Goal: Task Accomplishment & Management: Manage account settings

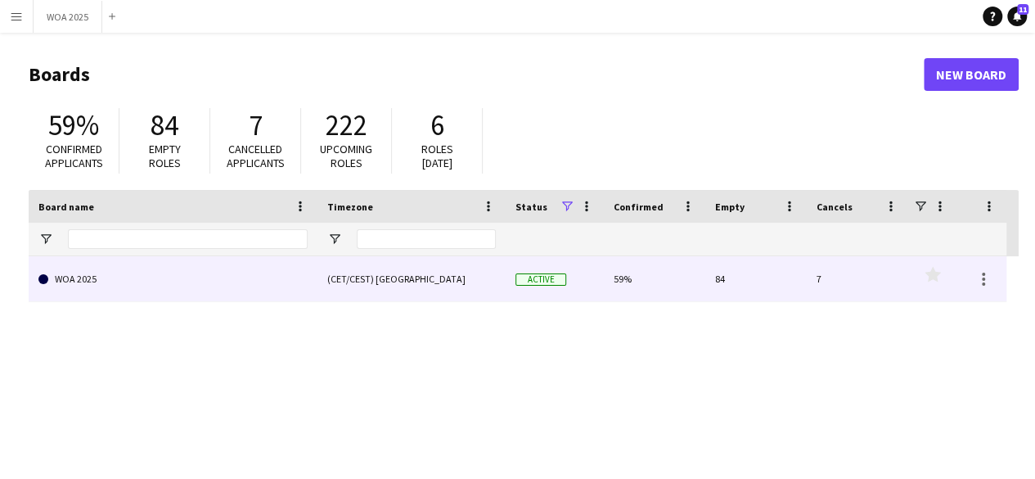
click at [191, 286] on link "WOA 2025" at bounding box center [172, 279] width 269 height 46
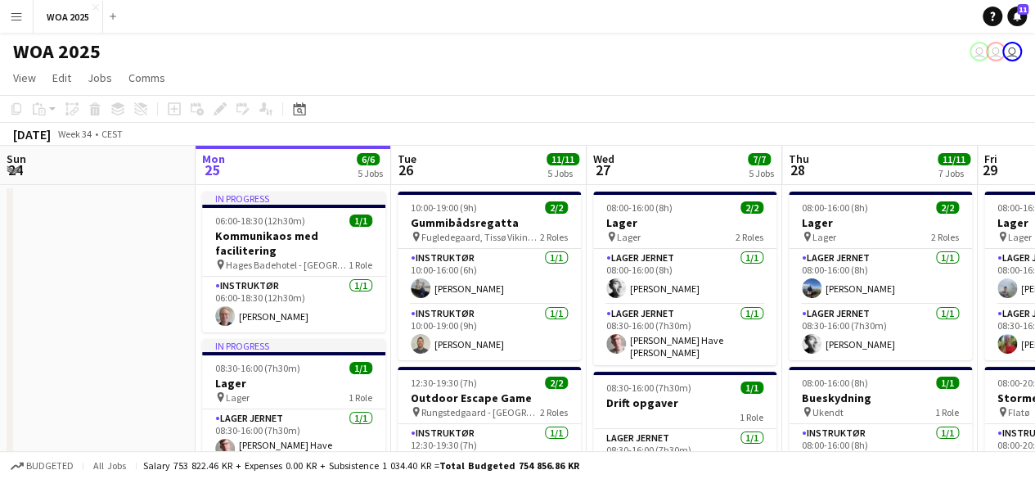
scroll to position [0, 389]
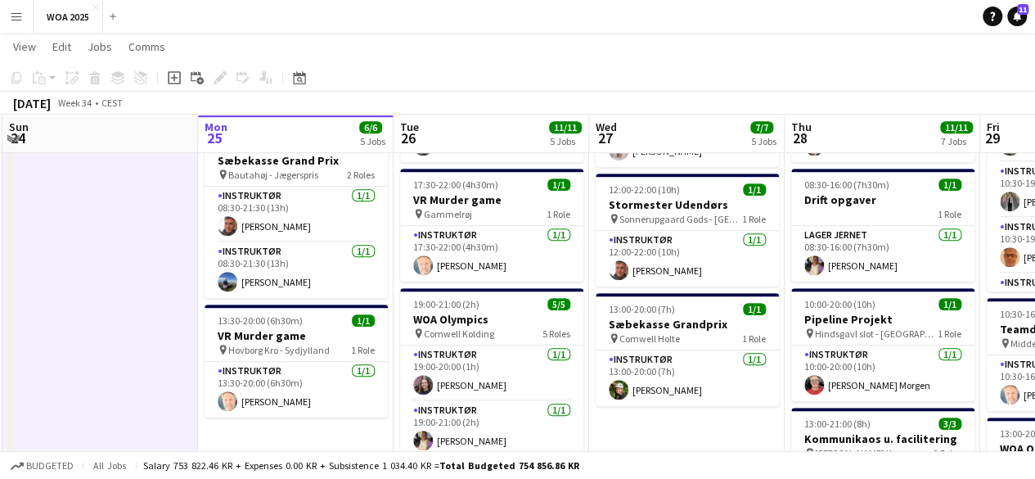
scroll to position [409, 0]
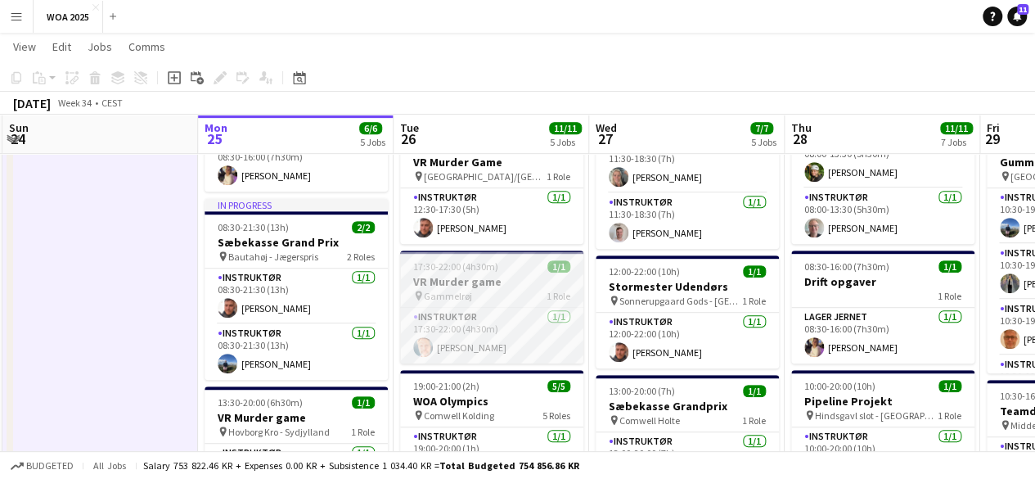
click at [538, 294] on div "pin Gammelrøj 1 Role" at bounding box center [491, 295] width 183 height 13
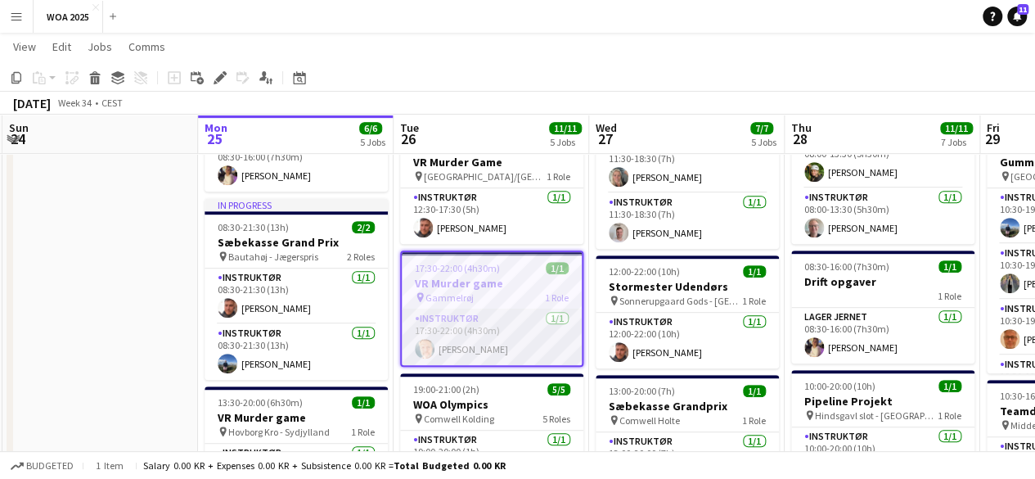
click at [521, 328] on app-card-role "Instruktør [DATE] 17:30-22:00 (4h30m) [PERSON_NAME]" at bounding box center [492, 337] width 180 height 56
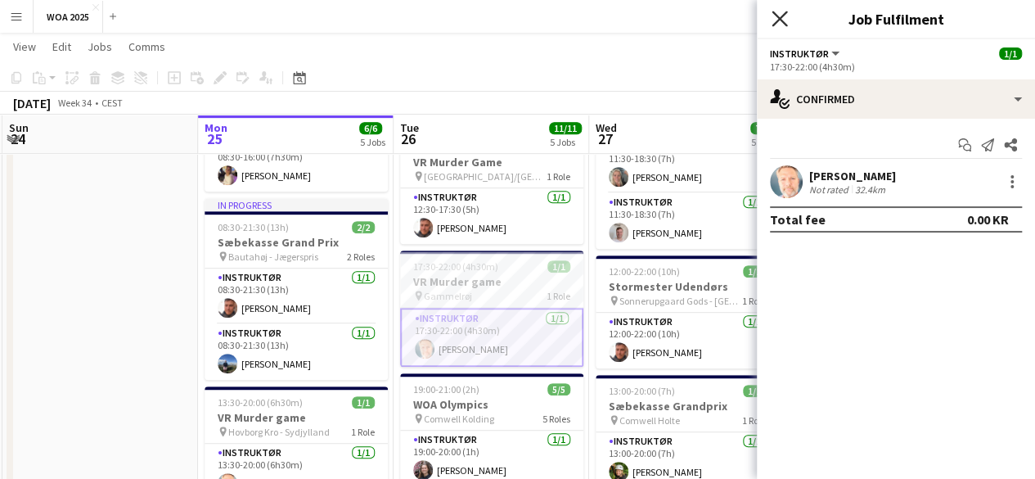
click at [774, 20] on icon "Close pop-in" at bounding box center [780, 19] width 16 height 16
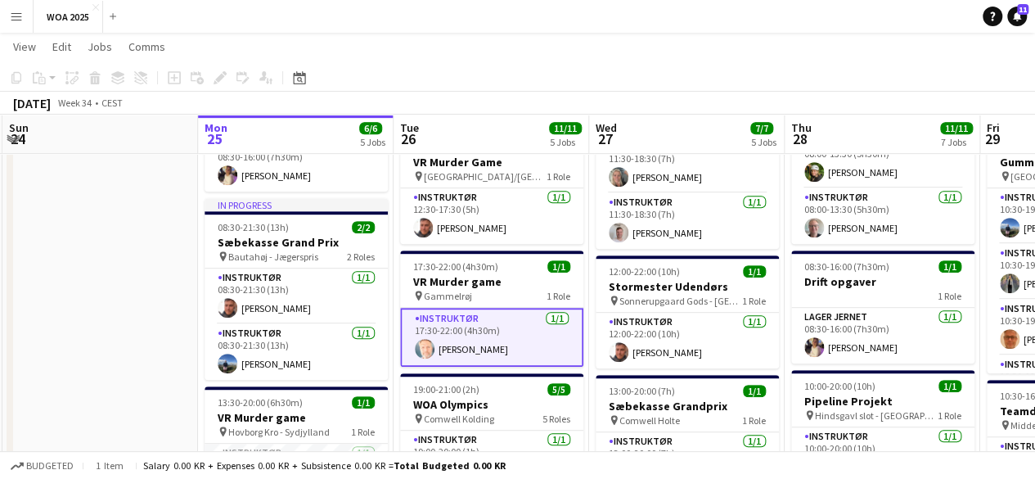
click at [586, 292] on app-date-cell "10:00-19:00 (9h) 2/2 Gummibådsregatta pin Fugledegaard, Tissø Vikingecenter 2 R…" at bounding box center [492, 400] width 196 height 1253
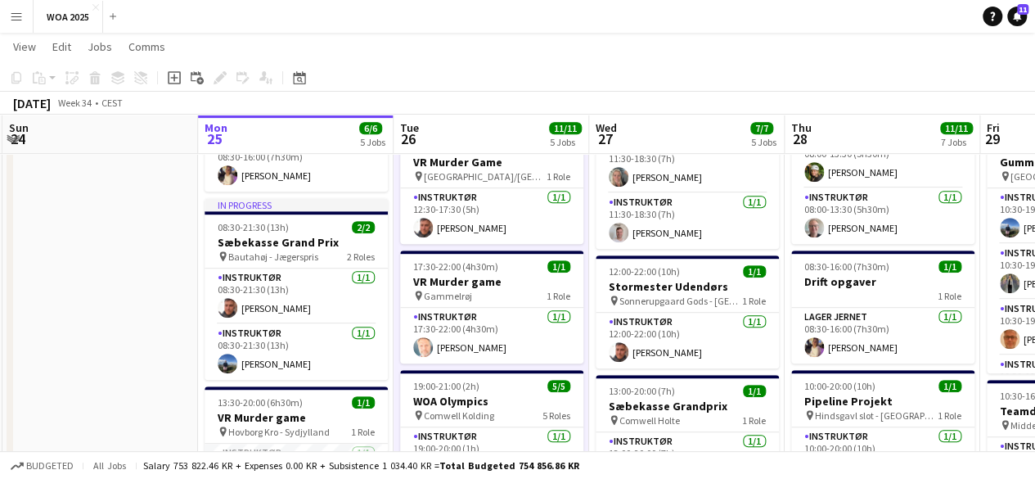
click at [97, 197] on app-date-cell at bounding box center [100, 400] width 196 height 1253
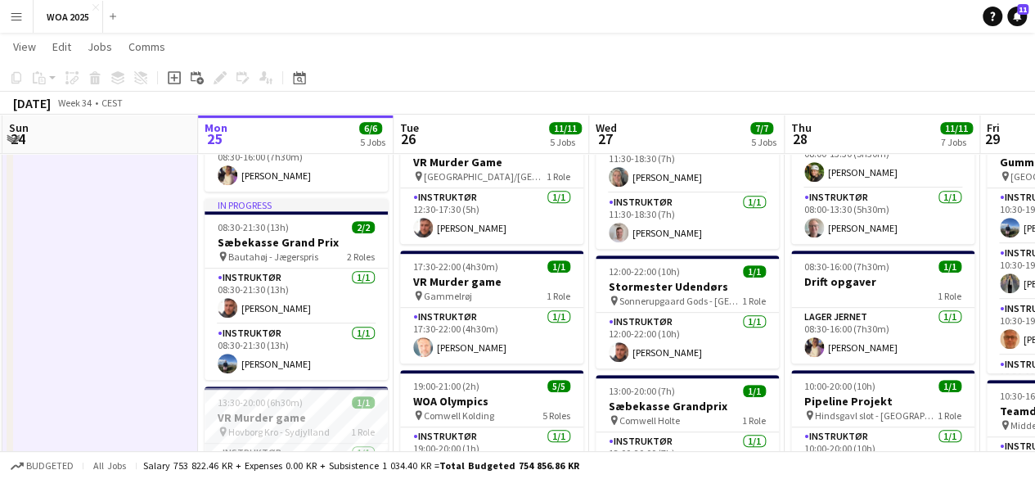
click at [475, 106] on div "[DATE] Week 34 • CEST" at bounding box center [517, 103] width 1035 height 23
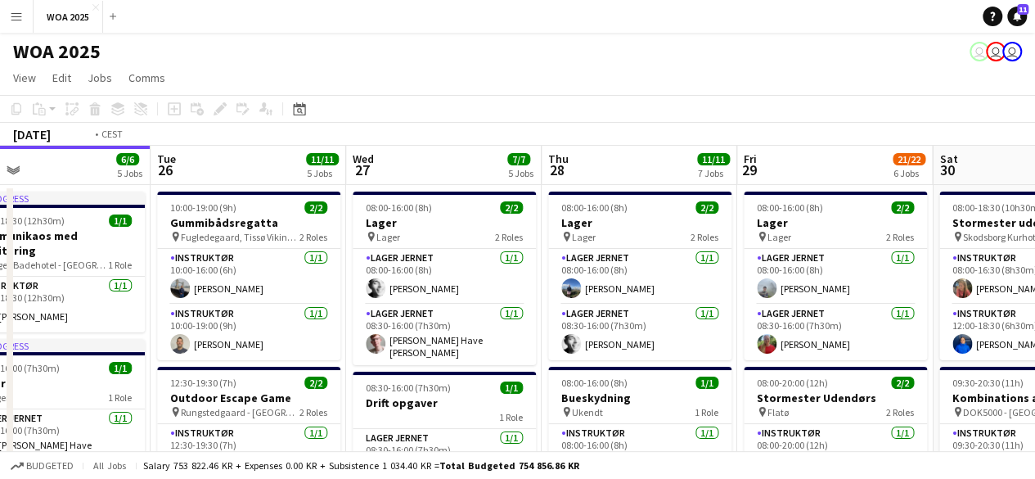
scroll to position [0, 707]
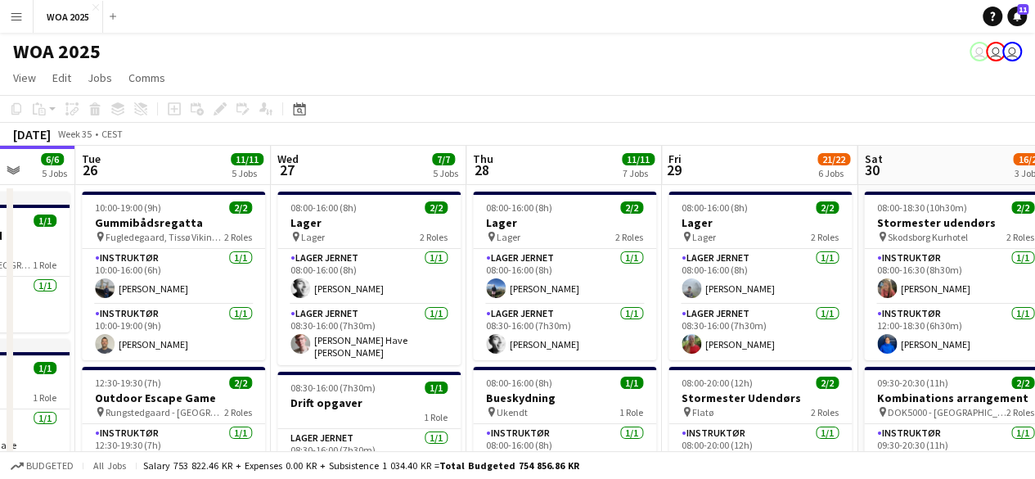
drag, startPoint x: 901, startPoint y: 190, endPoint x: 583, endPoint y: 254, distance: 324.6
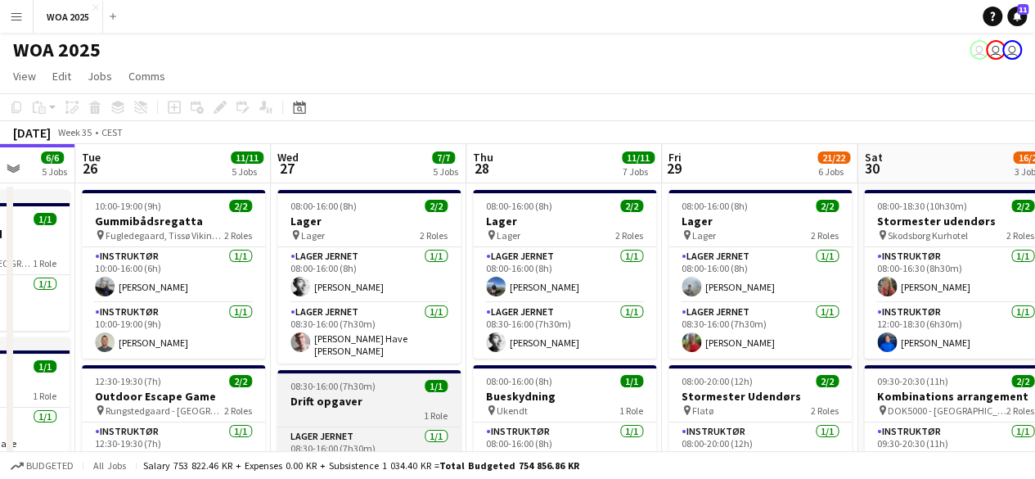
scroll to position [0, 0]
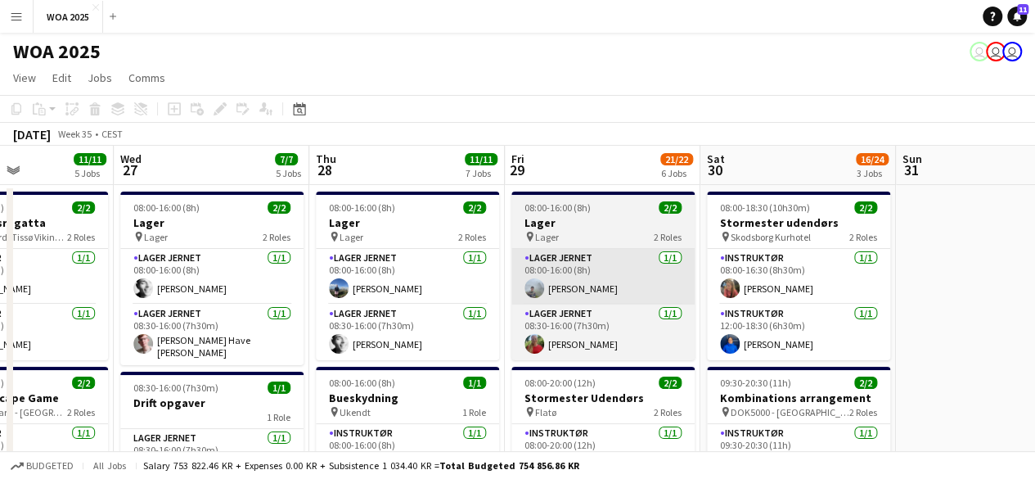
drag, startPoint x: 625, startPoint y: 268, endPoint x: 494, endPoint y: 270, distance: 130.9
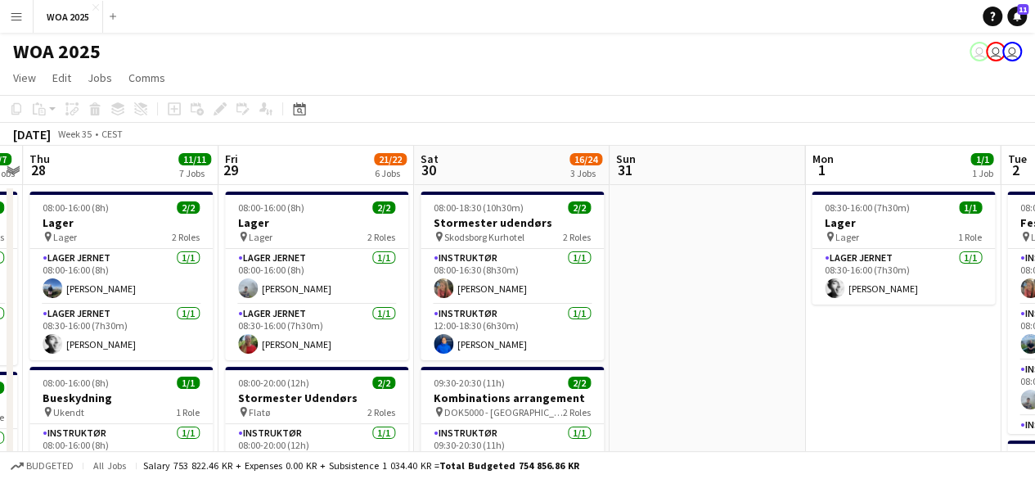
drag, startPoint x: 604, startPoint y: 258, endPoint x: 323, endPoint y: 276, distance: 281.2
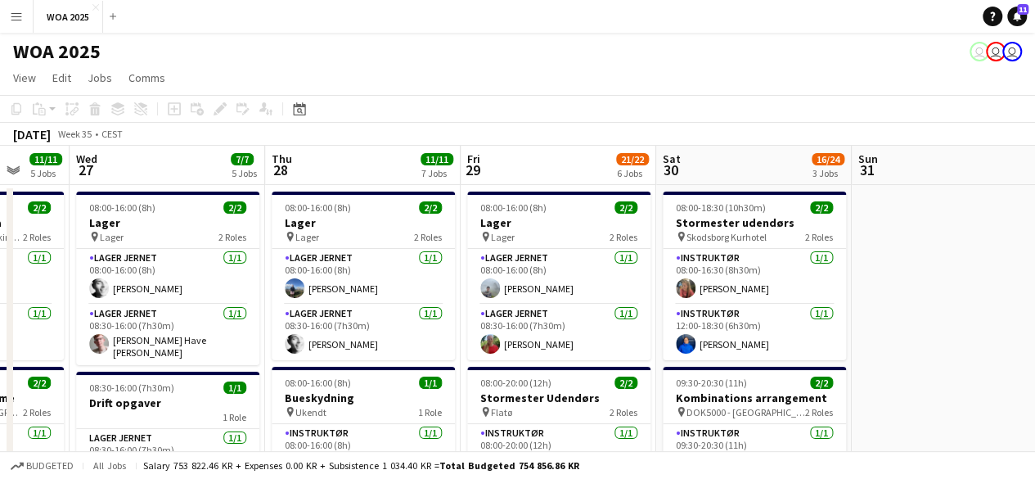
drag, startPoint x: 655, startPoint y: 251, endPoint x: 870, endPoint y: 240, distance: 215.5
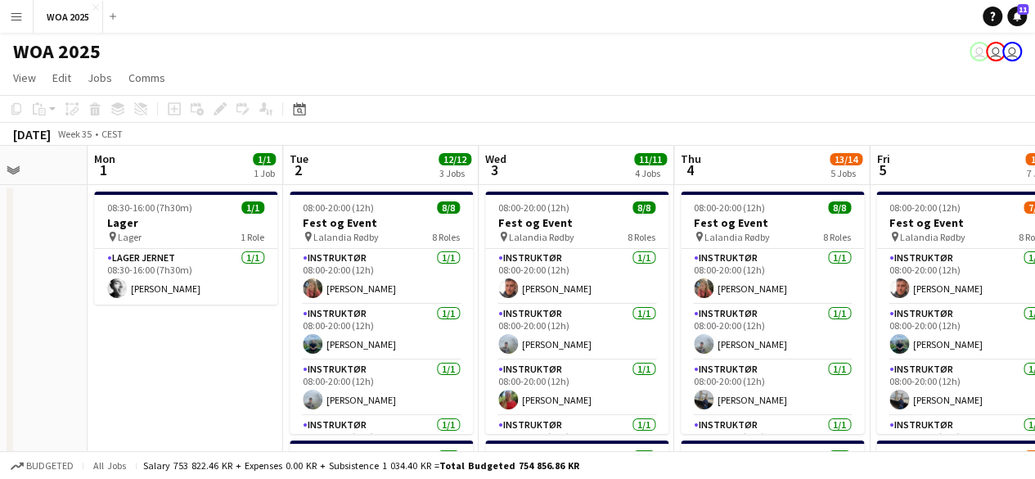
drag, startPoint x: 808, startPoint y: 277, endPoint x: 536, endPoint y: 286, distance: 271.8
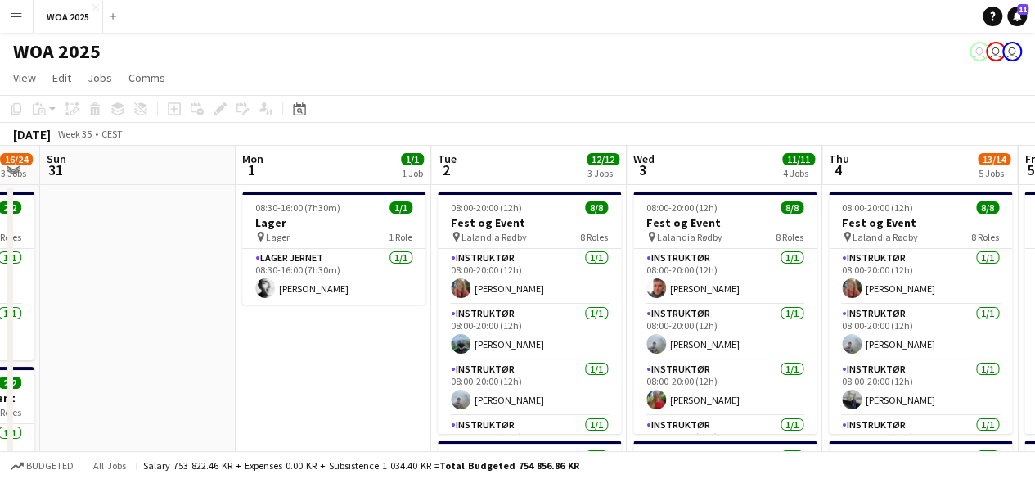
scroll to position [0, 634]
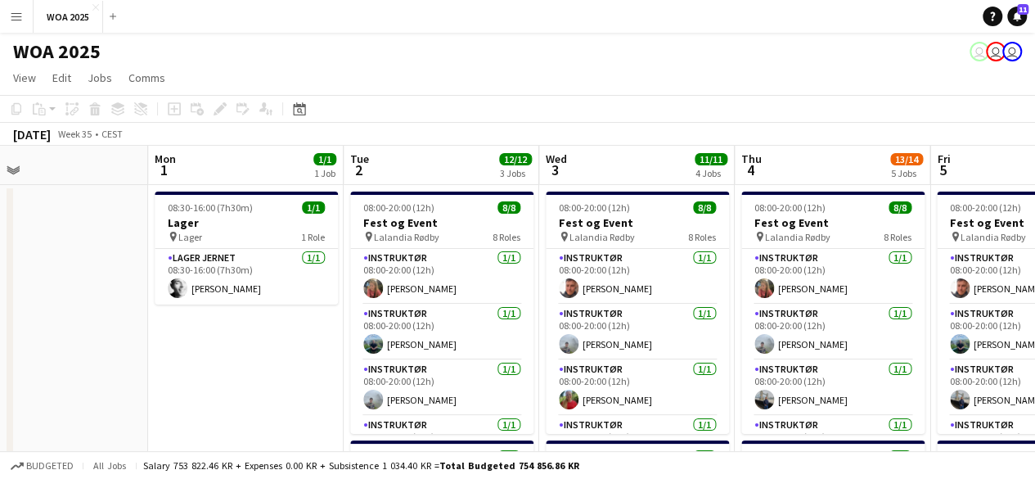
drag, startPoint x: 644, startPoint y: 227, endPoint x: 501, endPoint y: 266, distance: 148.5
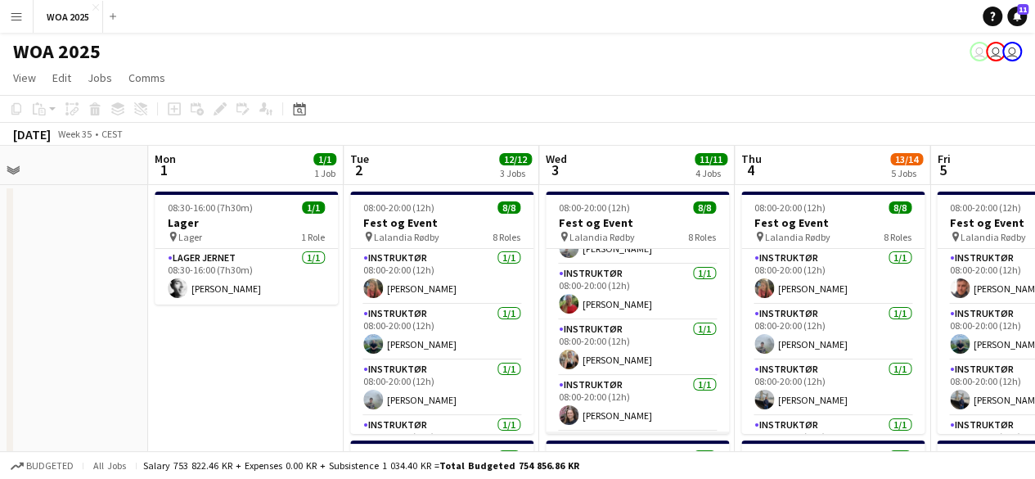
scroll to position [0, 0]
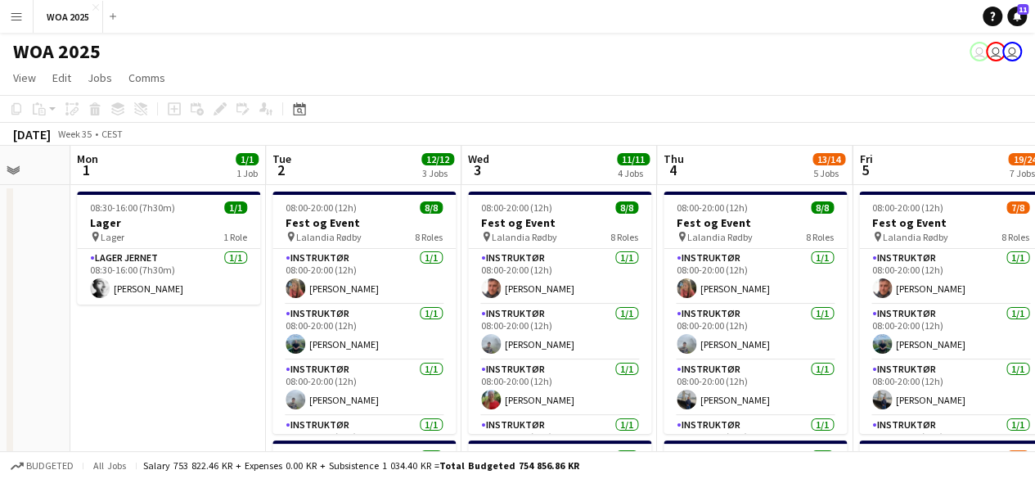
drag, startPoint x: 876, startPoint y: 266, endPoint x: 789, endPoint y: 290, distance: 90.9
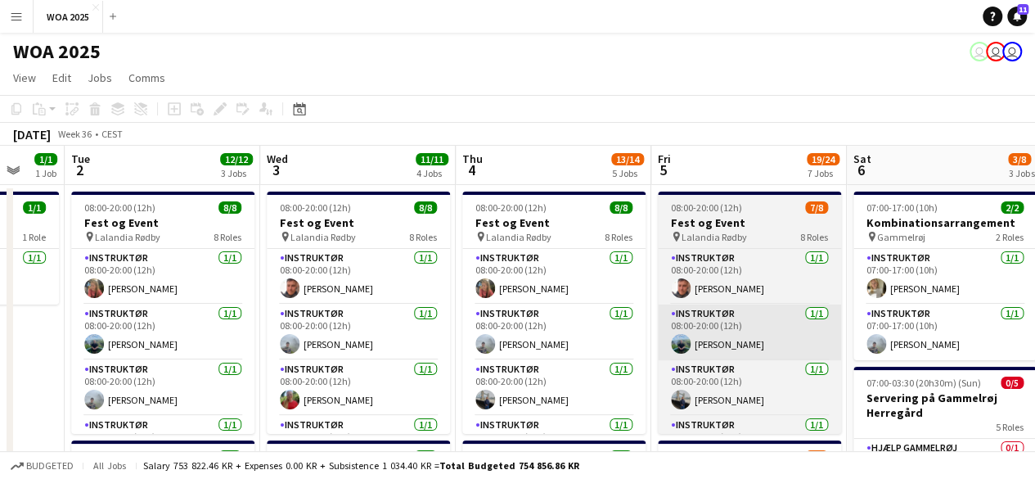
drag, startPoint x: 850, startPoint y: 282, endPoint x: 667, endPoint y: 330, distance: 189.3
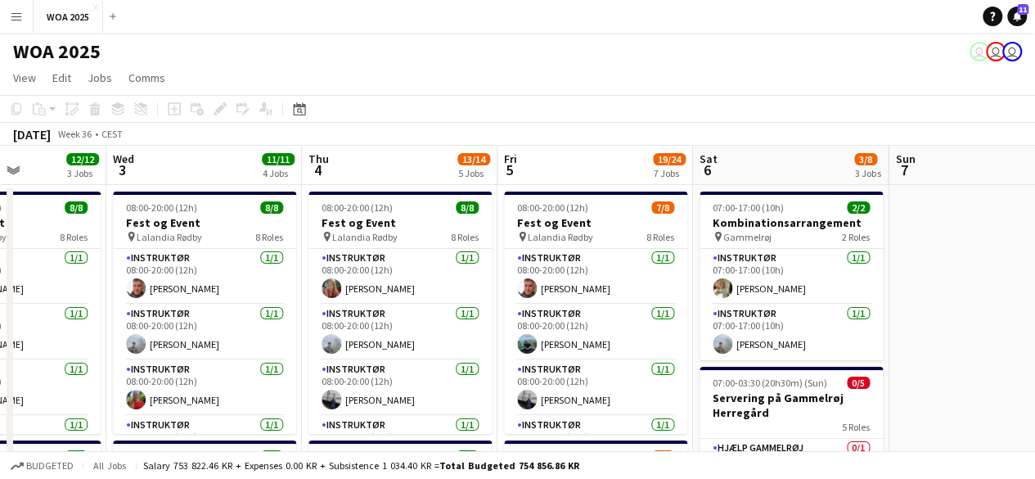
scroll to position [0, 689]
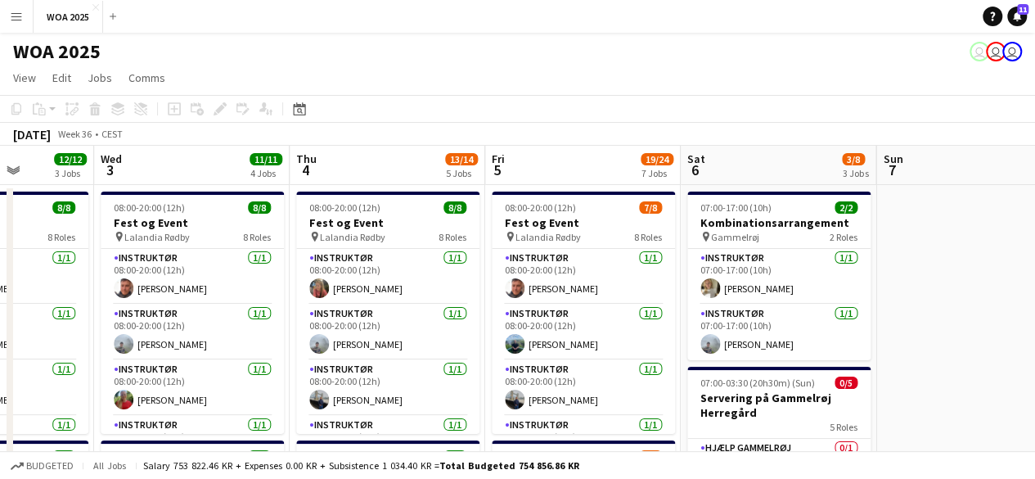
drag, startPoint x: 669, startPoint y: 328, endPoint x: 515, endPoint y: 353, distance: 155.8
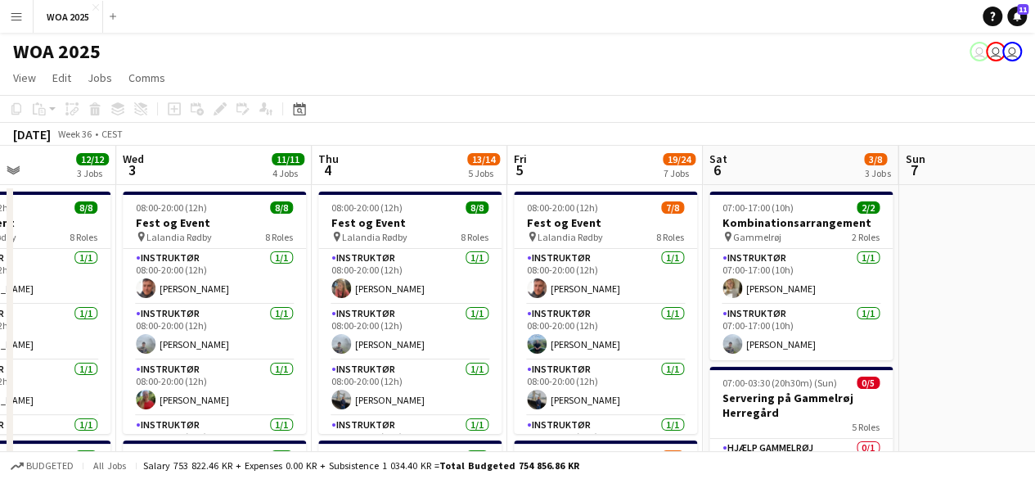
scroll to position [0, 646]
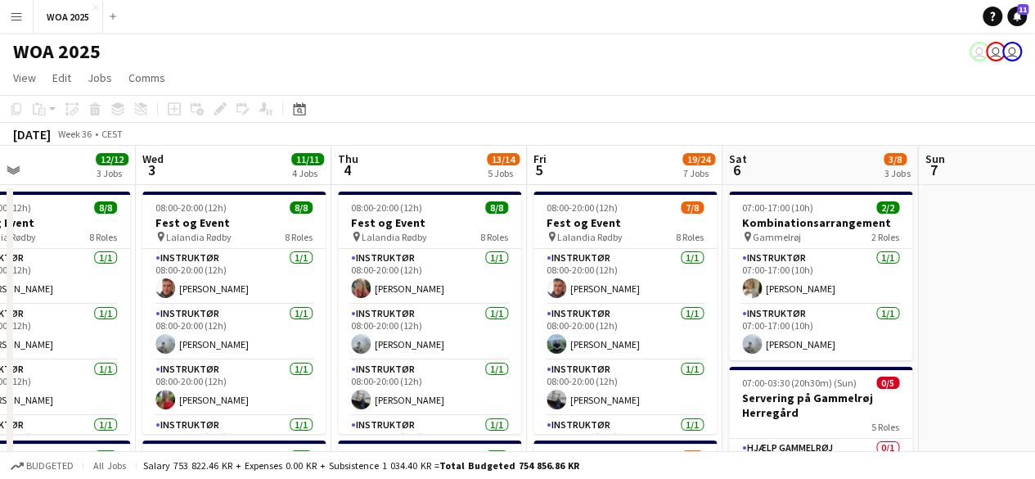
drag, startPoint x: 622, startPoint y: 322, endPoint x: 673, endPoint y: 303, distance: 54.9
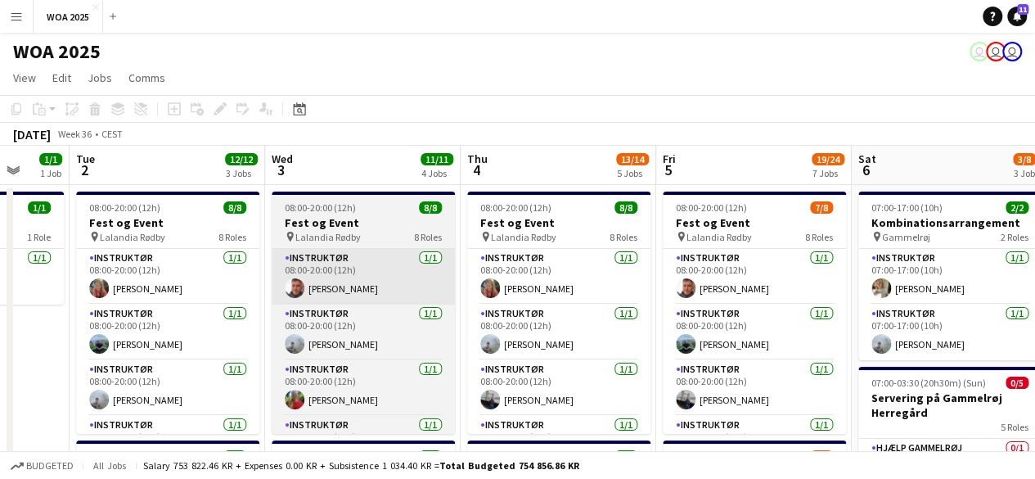
drag, startPoint x: 266, startPoint y: 314, endPoint x: 451, endPoint y: 277, distance: 188.5
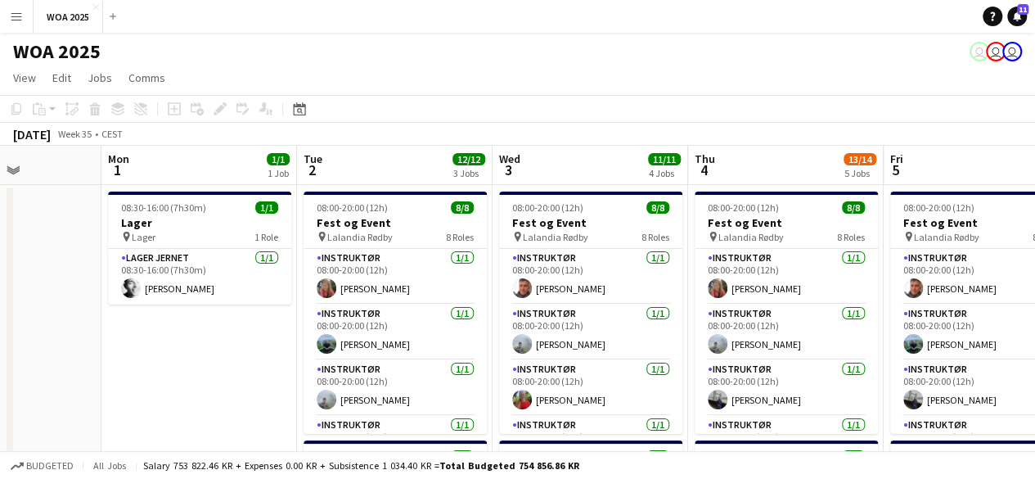
drag, startPoint x: 249, startPoint y: 301, endPoint x: 407, endPoint y: 262, distance: 162.7
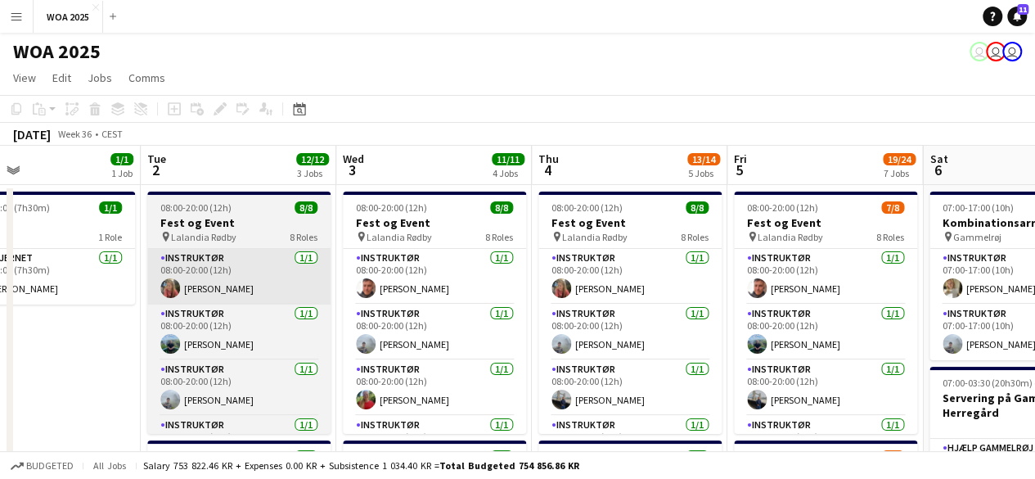
drag, startPoint x: 359, startPoint y: 280, endPoint x: 227, endPoint y: 284, distance: 131.8
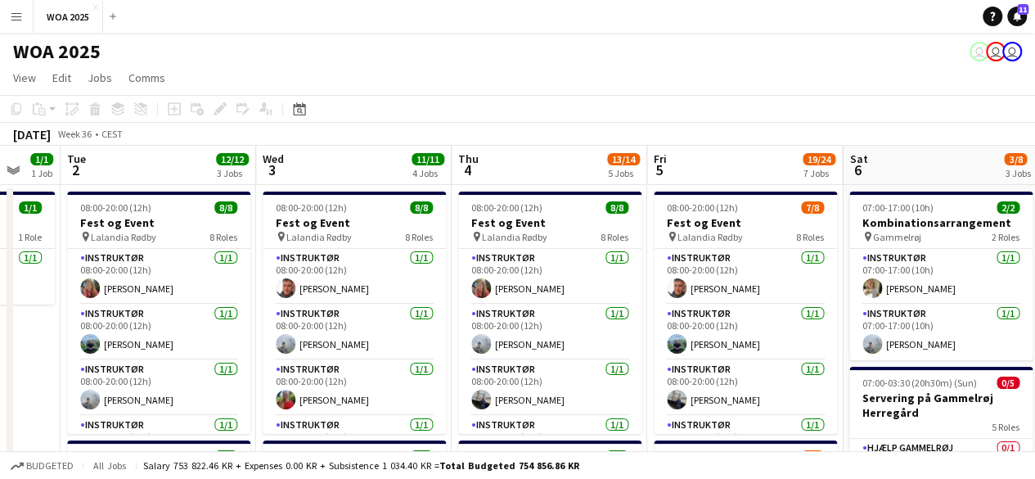
scroll to position [0, 746]
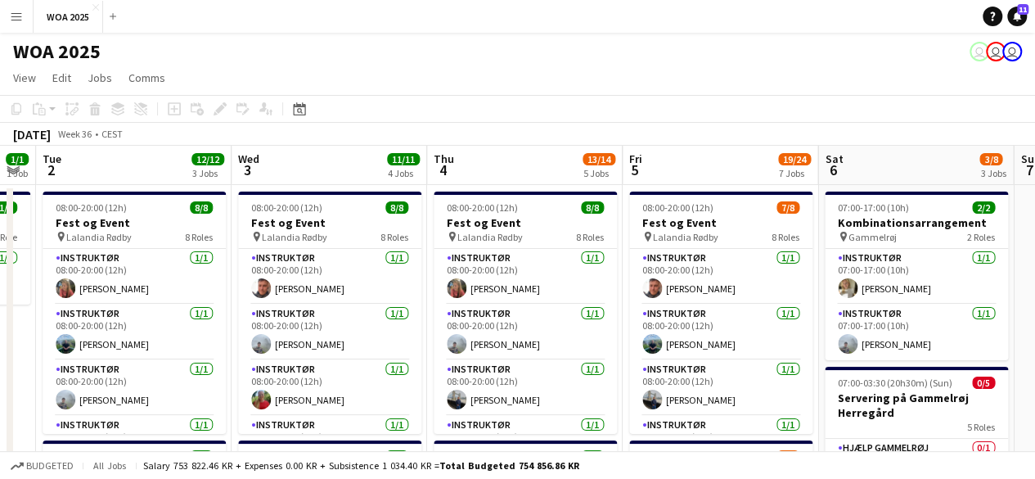
drag, startPoint x: 579, startPoint y: 259, endPoint x: 484, endPoint y: 284, distance: 98.8
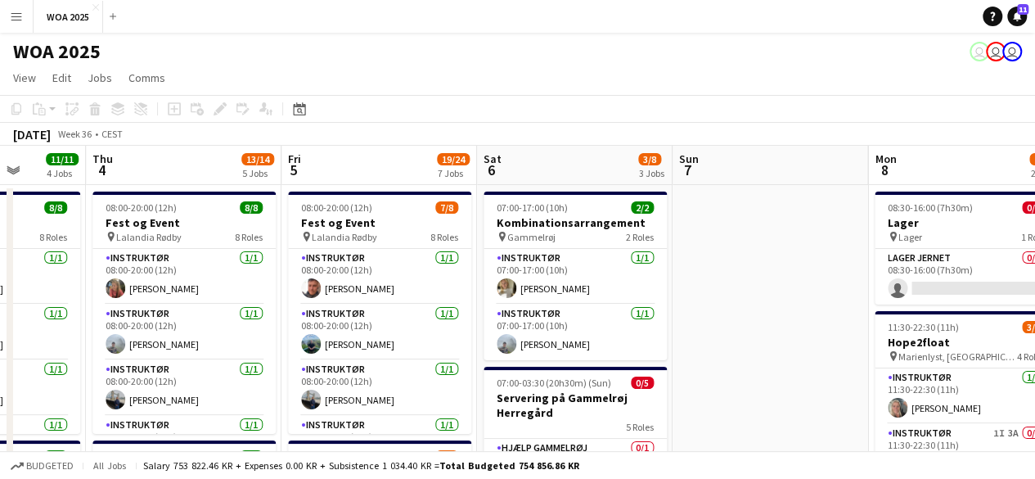
scroll to position [0, 754]
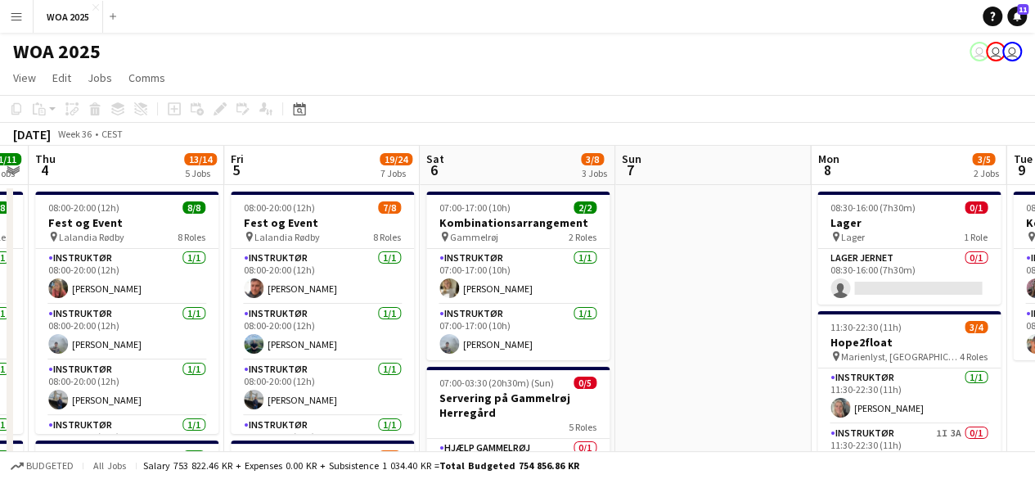
drag, startPoint x: 910, startPoint y: 394, endPoint x: 533, endPoint y: 413, distance: 377.7
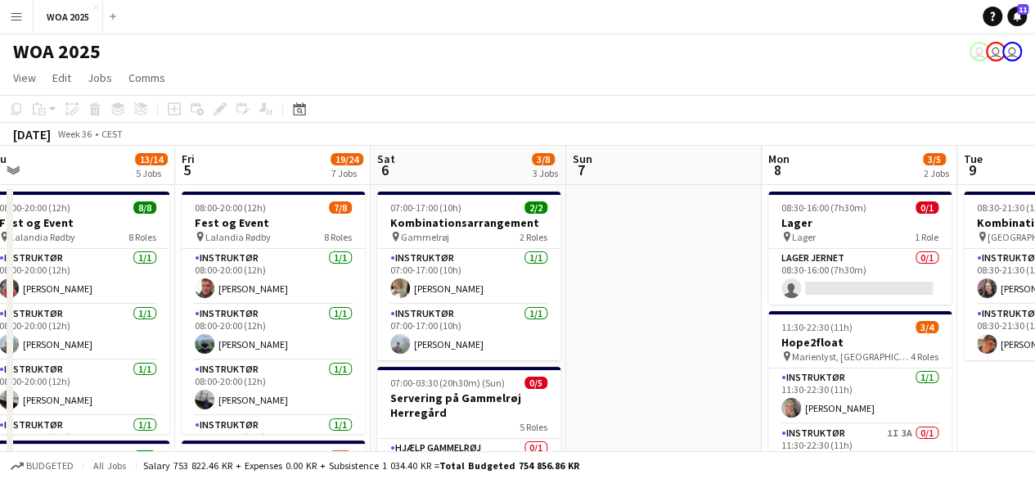
drag, startPoint x: 732, startPoint y: 372, endPoint x: 682, endPoint y: 395, distance: 55.7
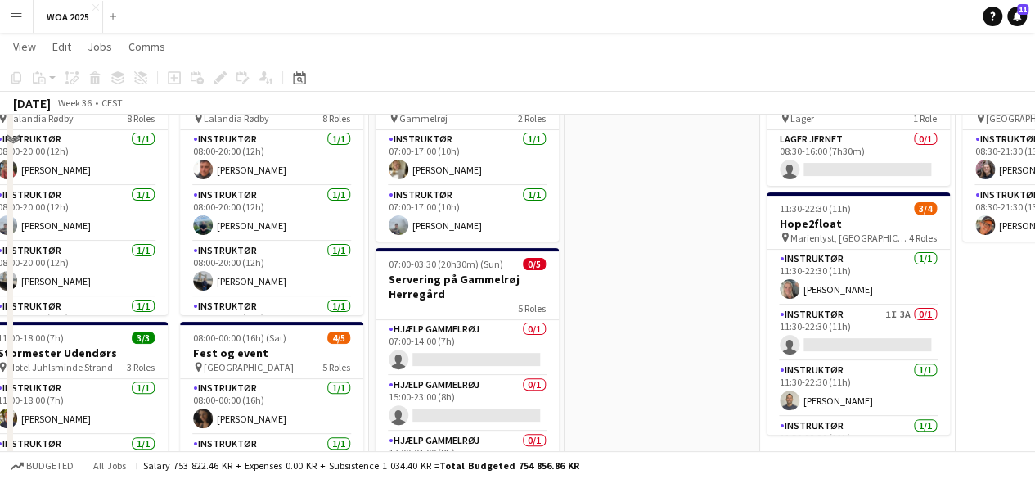
scroll to position [0, 0]
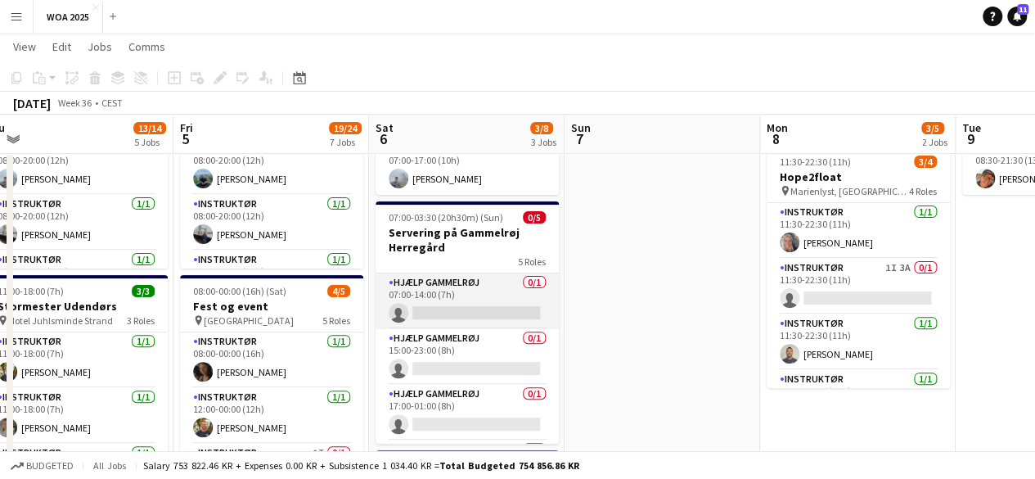
click at [458, 286] on app-card-role "Hjælp Gammelrøj 0/1 07:00-14:00 (7h) single-neutral-actions" at bounding box center [467, 301] width 183 height 56
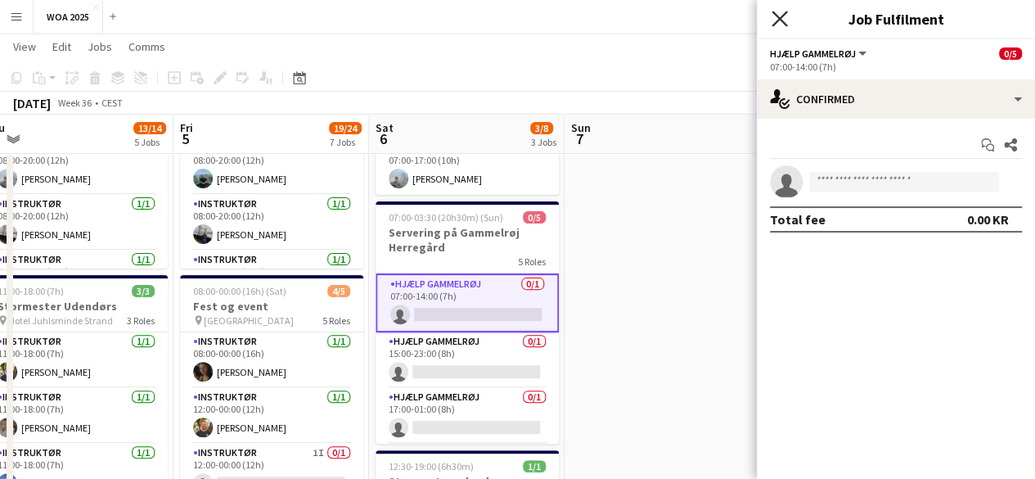
click at [782, 21] on icon at bounding box center [780, 19] width 16 height 16
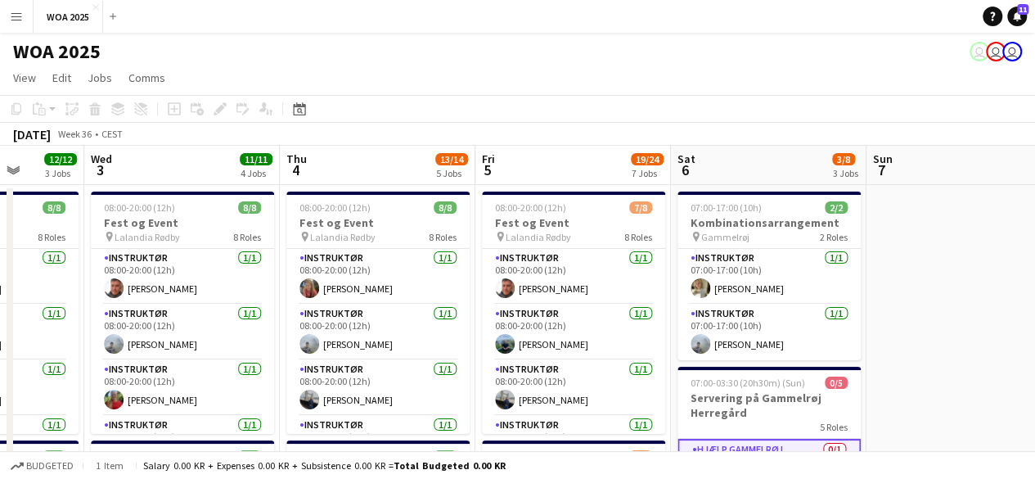
drag, startPoint x: 316, startPoint y: 360, endPoint x: 618, endPoint y: 297, distance: 308.4
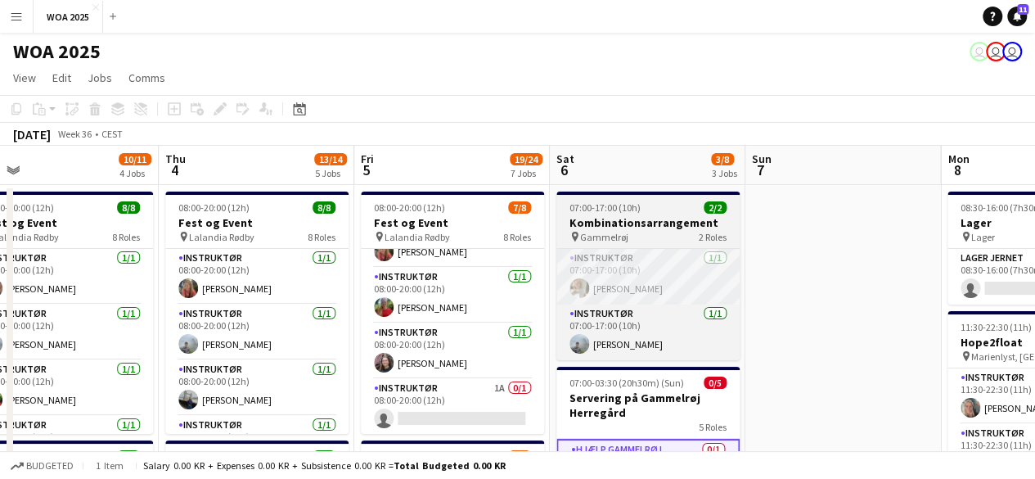
drag, startPoint x: 821, startPoint y: 235, endPoint x: 574, endPoint y: 268, distance: 249.4
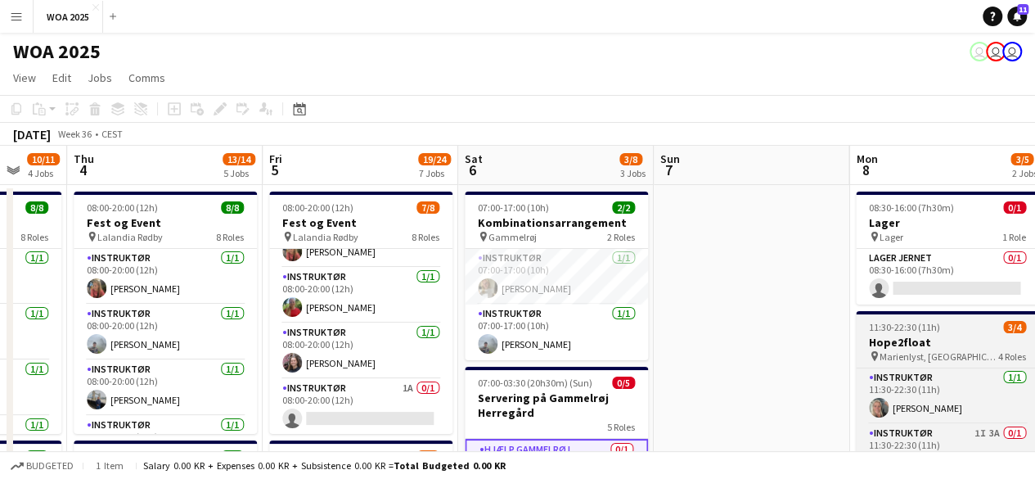
drag, startPoint x: 872, startPoint y: 260, endPoint x: 547, endPoint y: 314, distance: 330.1
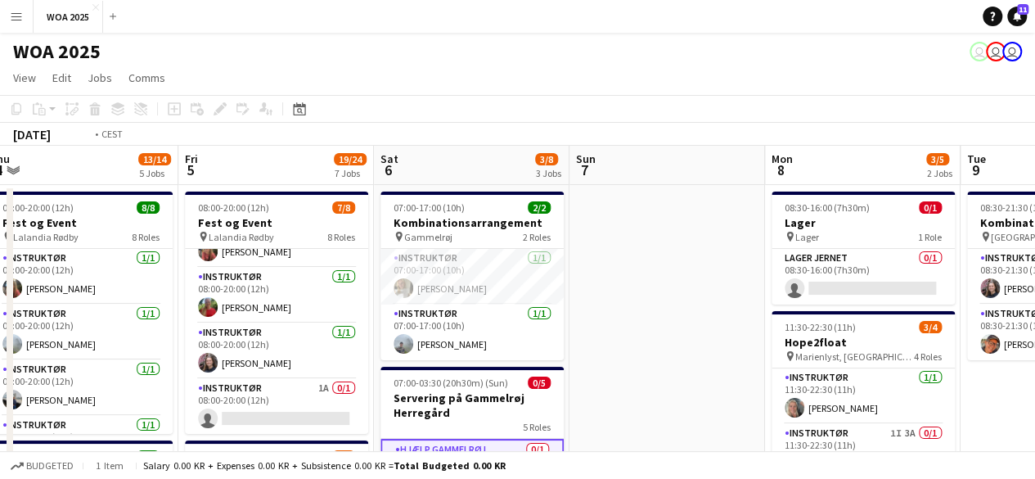
drag, startPoint x: 997, startPoint y: 283, endPoint x: 539, endPoint y: 311, distance: 459.0
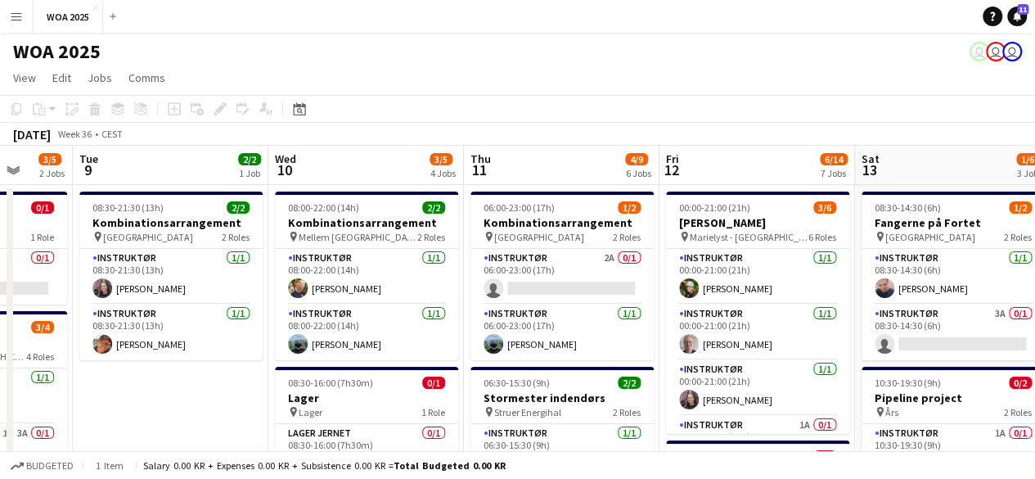
drag, startPoint x: 743, startPoint y: 284, endPoint x: 565, endPoint y: 317, distance: 181.3
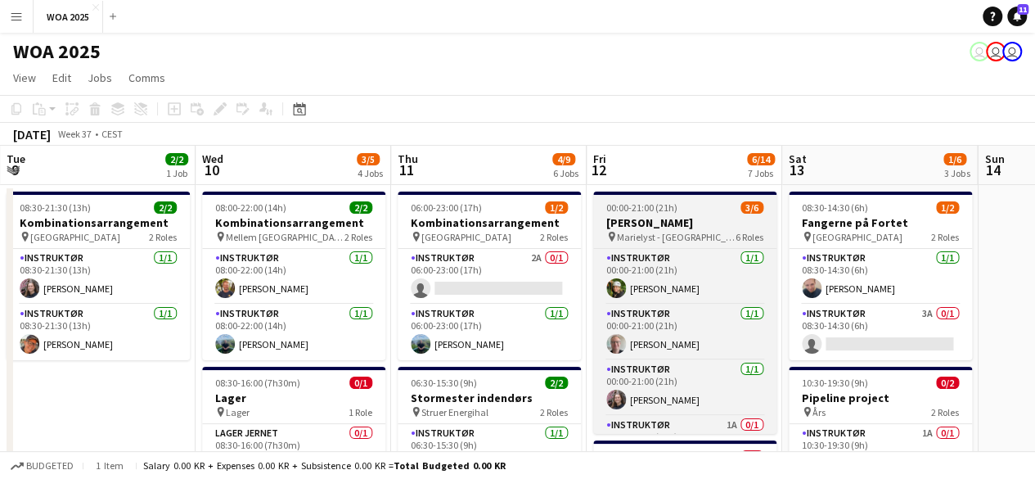
click at [727, 236] on div "pin Marielyst - Helsingør 6 Roles" at bounding box center [684, 236] width 183 height 13
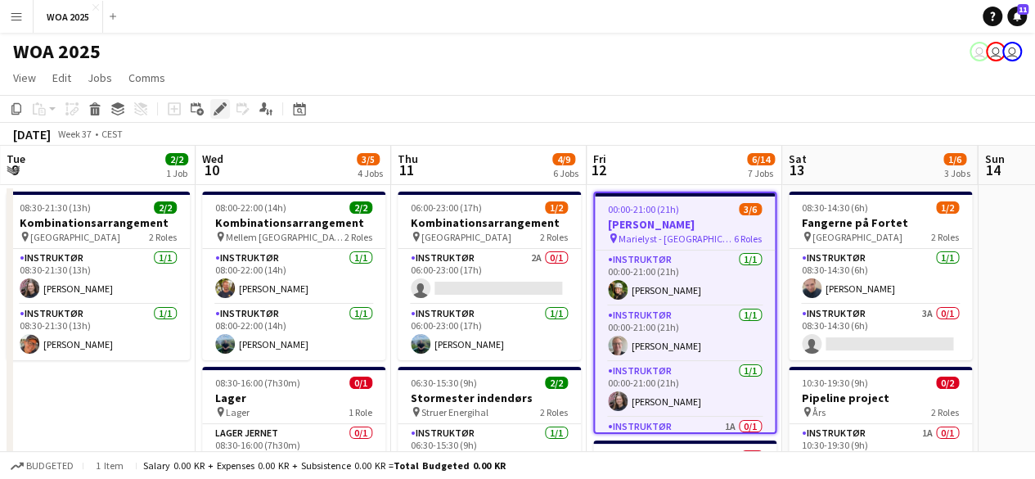
click at [222, 117] on div "Edit" at bounding box center [220, 109] width 20 height 20
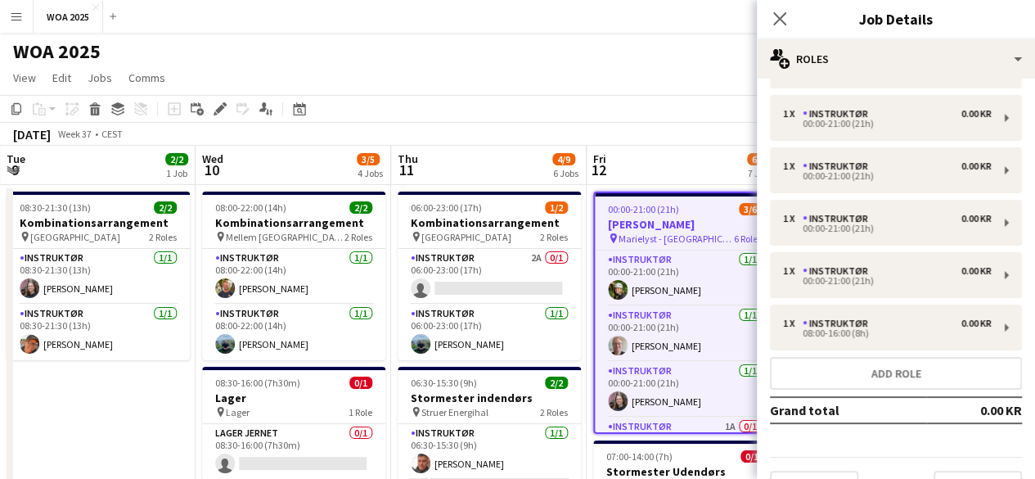
scroll to position [86, 0]
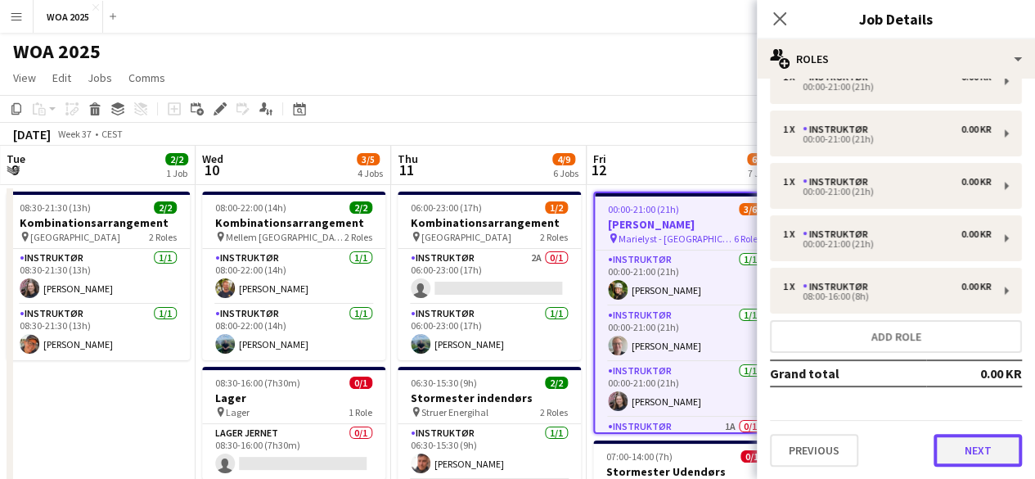
click at [958, 459] on button "Next" at bounding box center [978, 450] width 88 height 33
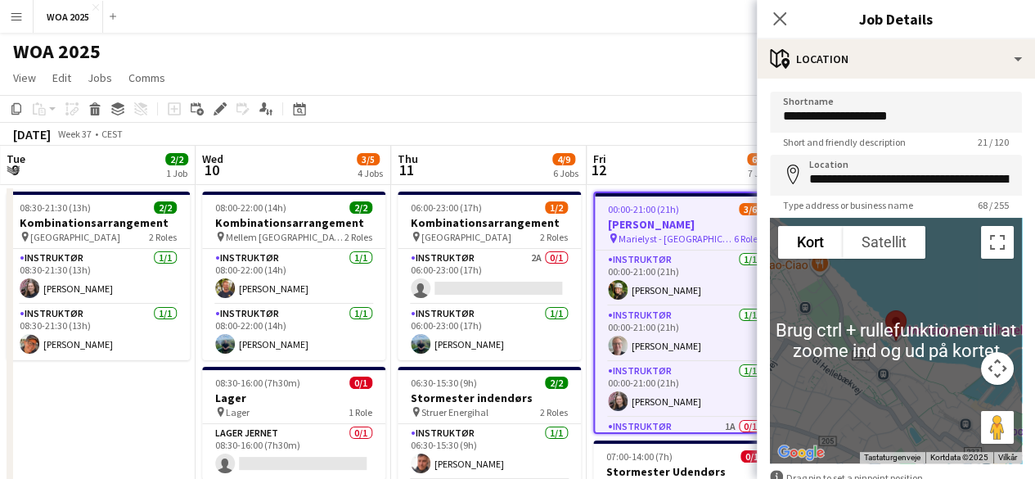
scroll to position [99, 0]
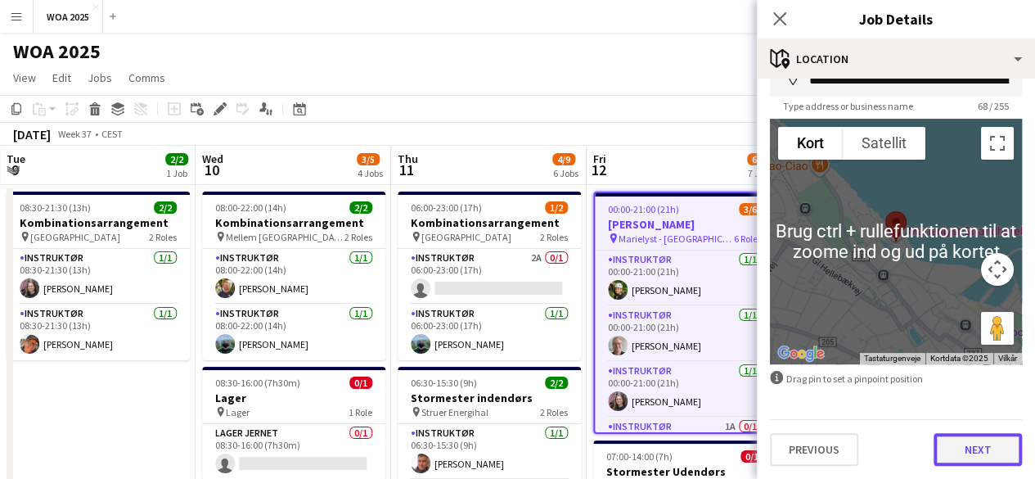
click at [977, 441] on button "Next" at bounding box center [978, 449] width 88 height 33
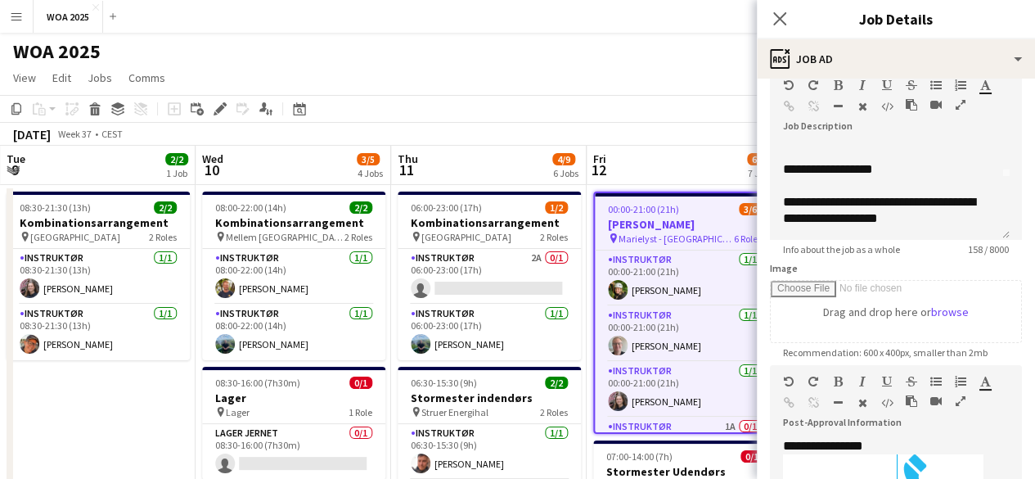
scroll to position [82, 0]
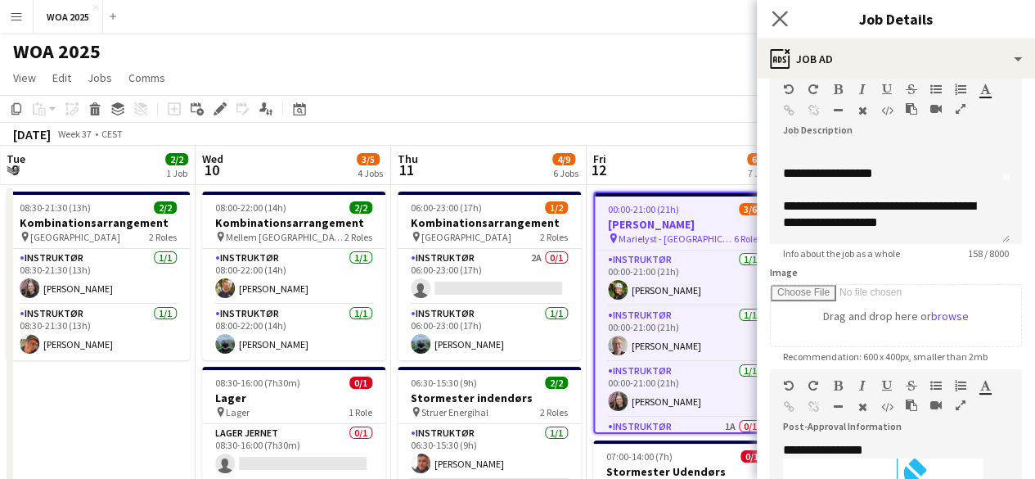
click at [768, 25] on app-icon "Close pop-in" at bounding box center [780, 19] width 24 height 24
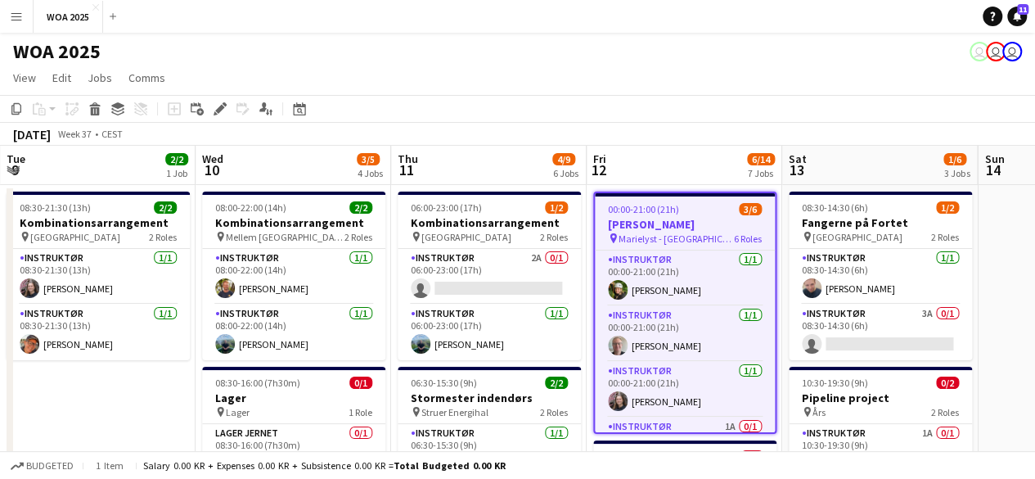
click at [707, 114] on app-toolbar "Copy Paste Paste Ctrl+V Paste with crew Ctrl+Shift+V Paste linked Job [GEOGRAPH…" at bounding box center [517, 109] width 1035 height 28
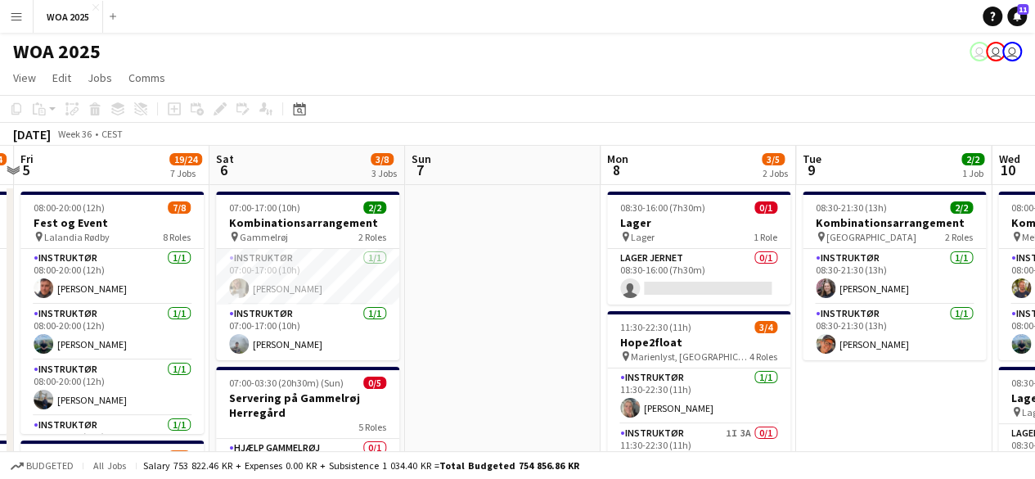
scroll to position [0, 628]
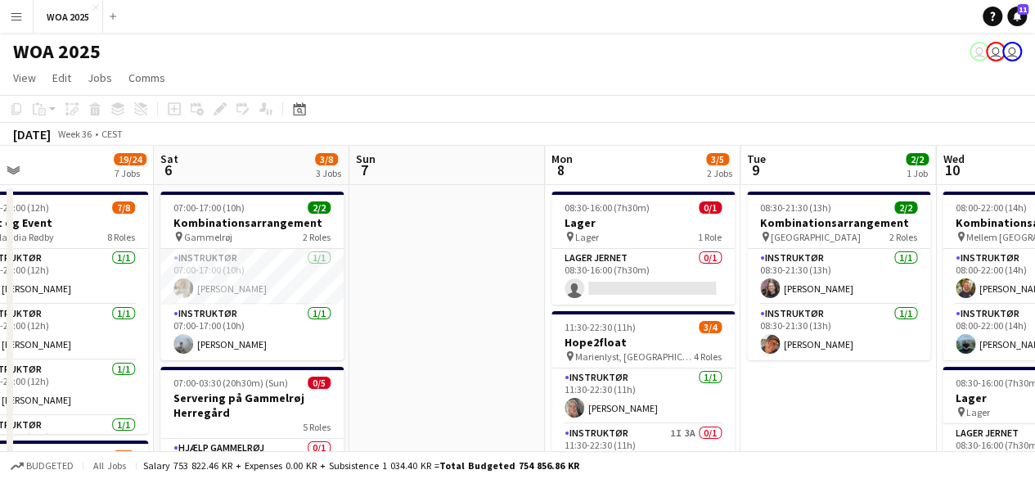
drag, startPoint x: 136, startPoint y: 378, endPoint x: 876, endPoint y: 348, distance: 741.1
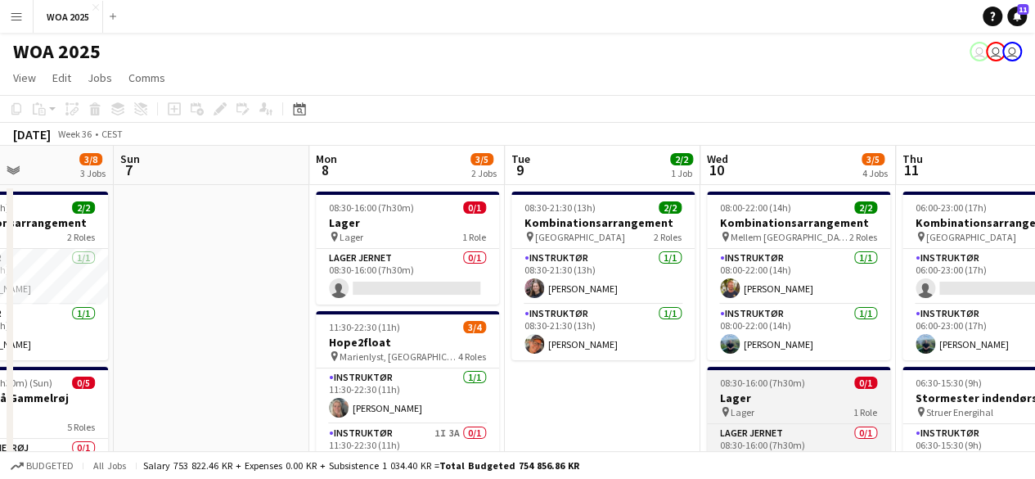
drag, startPoint x: 920, startPoint y: 394, endPoint x: 520, endPoint y: 386, distance: 400.2
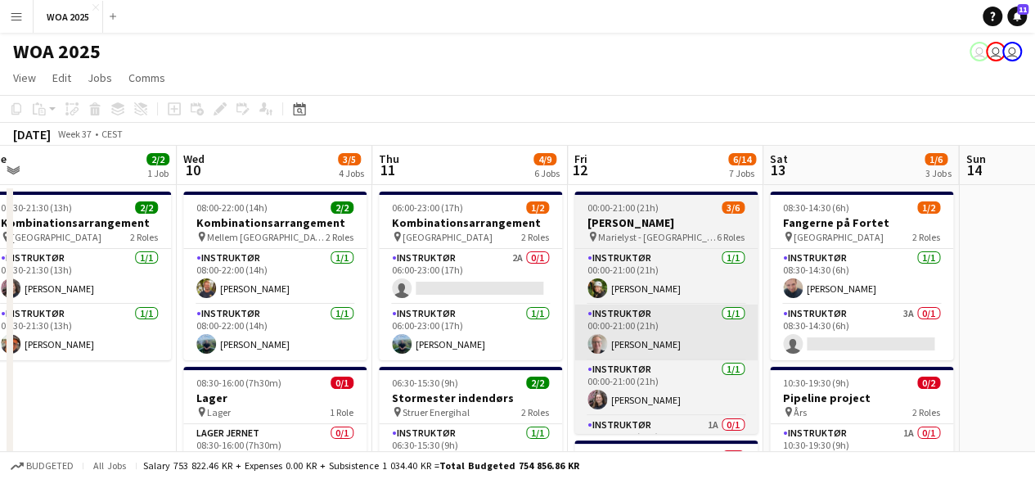
drag, startPoint x: 501, startPoint y: 355, endPoint x: 687, endPoint y: 314, distance: 191.0
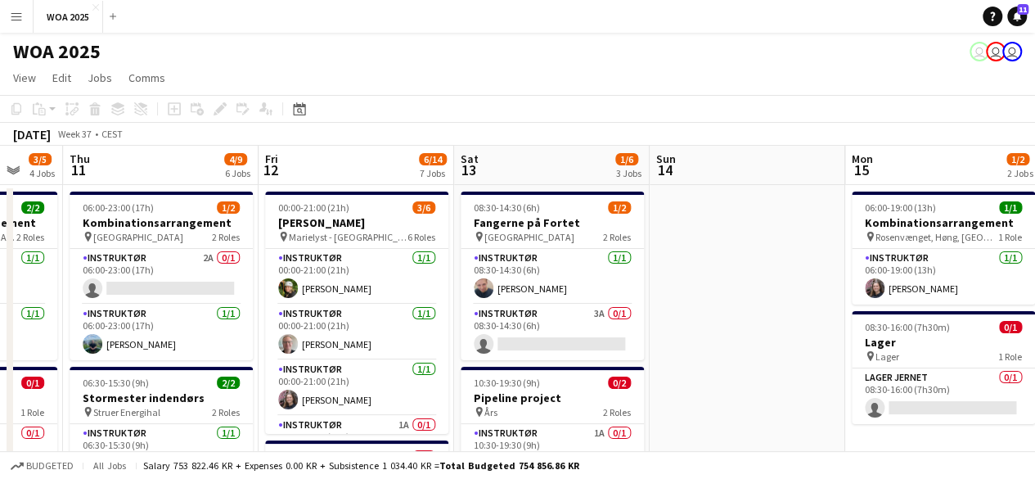
drag, startPoint x: 771, startPoint y: 308, endPoint x: 813, endPoint y: 279, distance: 51.7
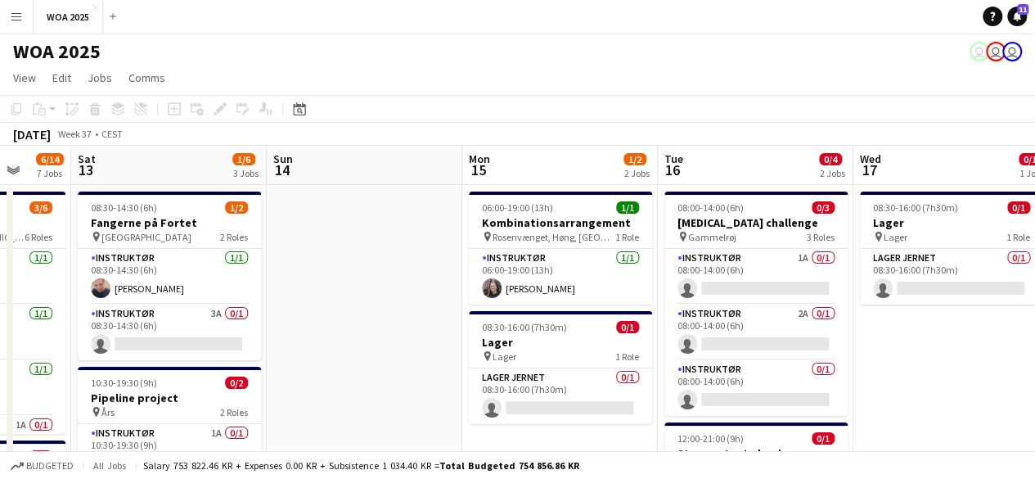
drag, startPoint x: 875, startPoint y: 270, endPoint x: 353, endPoint y: 340, distance: 526.6
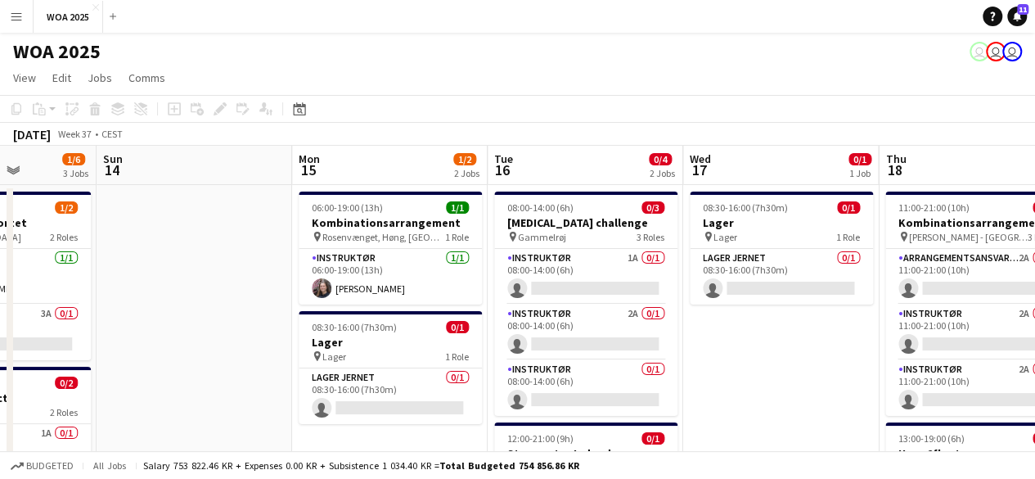
scroll to position [0, 655]
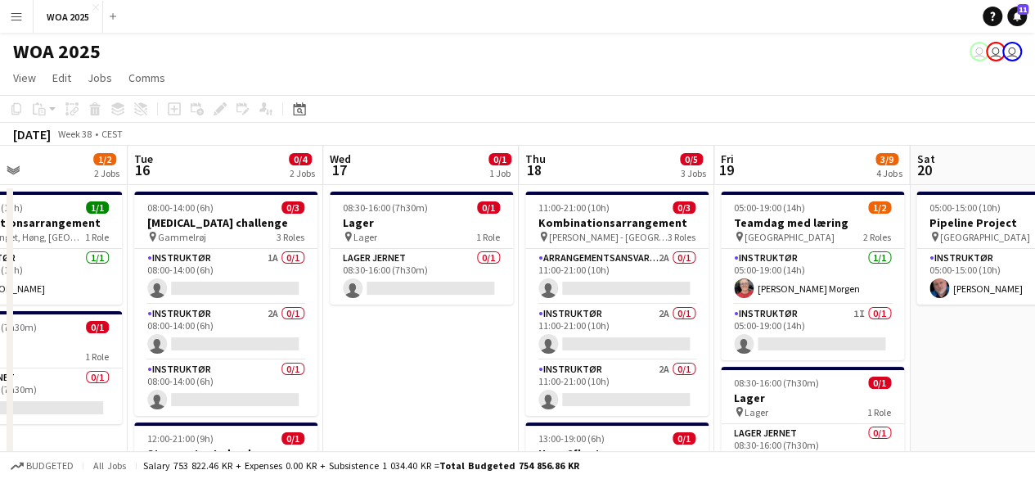
drag, startPoint x: 836, startPoint y: 290, endPoint x: 476, endPoint y: 333, distance: 362.5
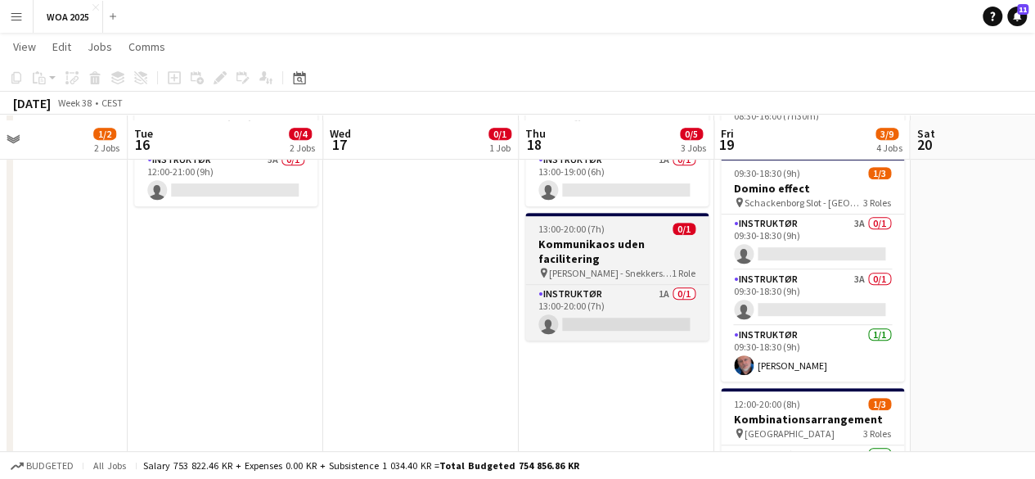
scroll to position [409, 0]
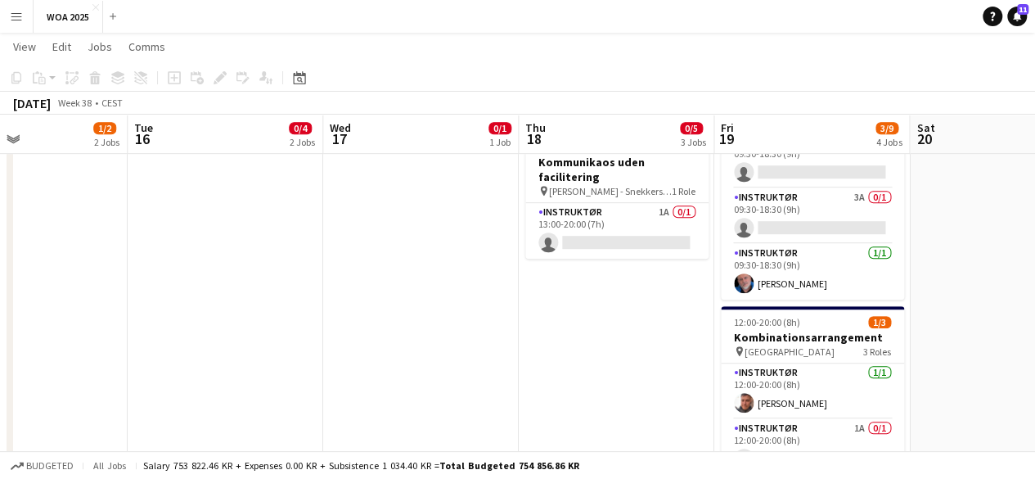
click at [629, 304] on app-date-cell "11:00-21:00 (10h) 0/3 Kombinationsarrangement pin [PERSON_NAME] - Korsør 3 Role…" at bounding box center [617, 428] width 196 height 1309
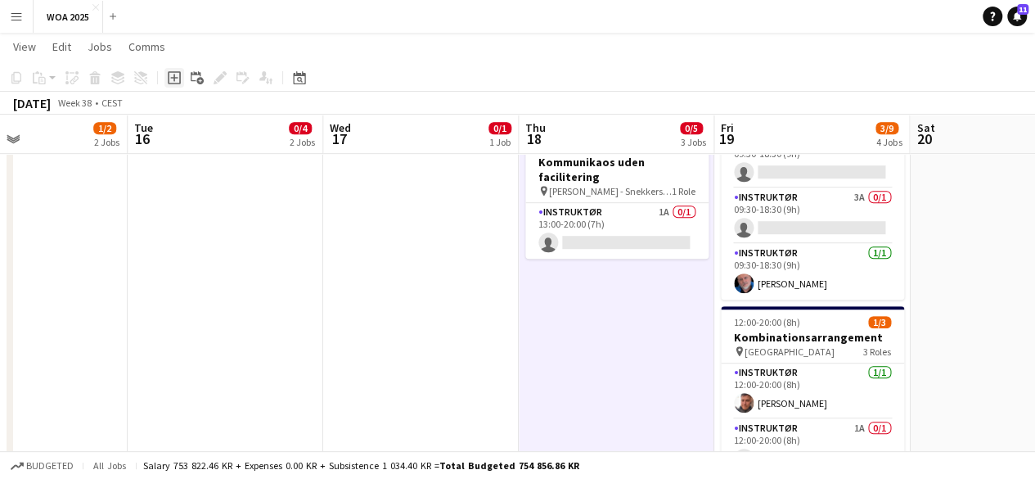
click at [171, 83] on icon "Add job" at bounding box center [174, 77] width 13 height 13
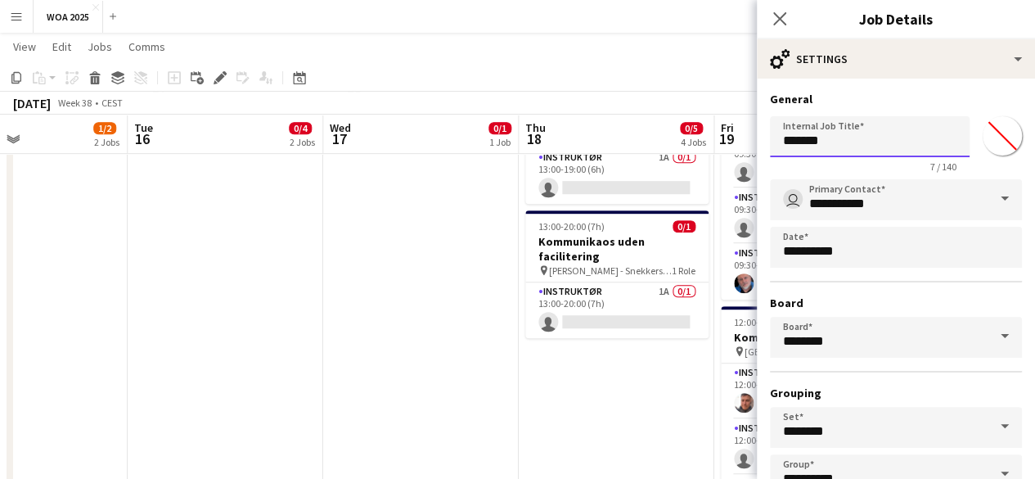
click at [884, 144] on input "*******" at bounding box center [870, 136] width 200 height 41
type input "**********"
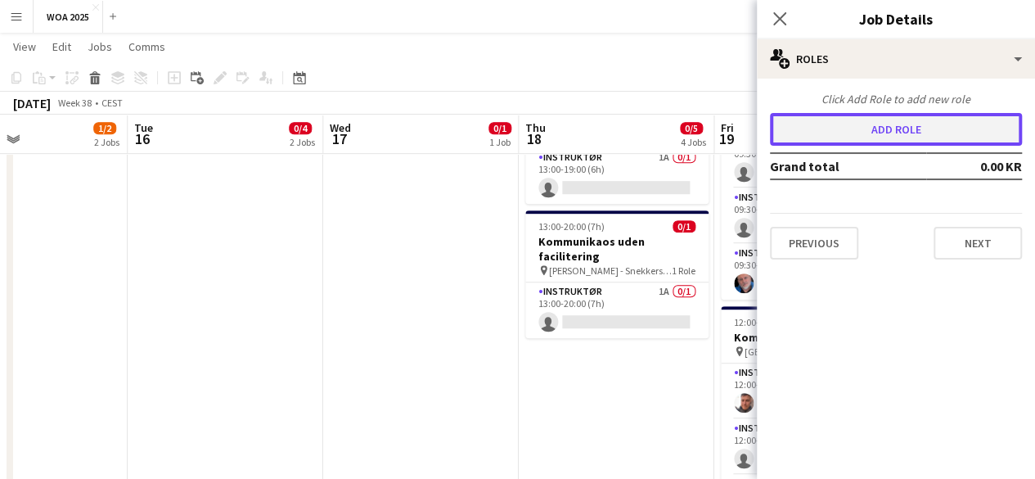
click at [941, 131] on button "Add role" at bounding box center [896, 129] width 252 height 33
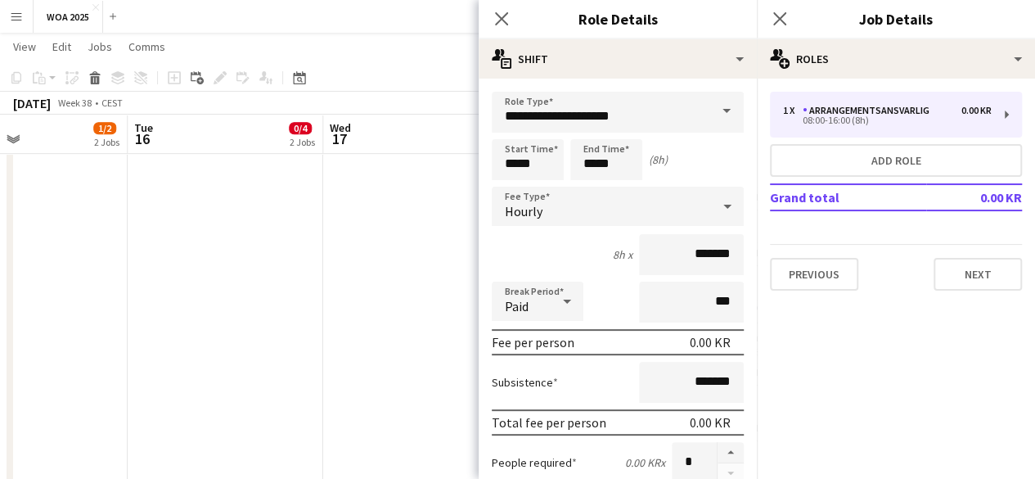
click at [712, 117] on span at bounding box center [726, 111] width 34 height 39
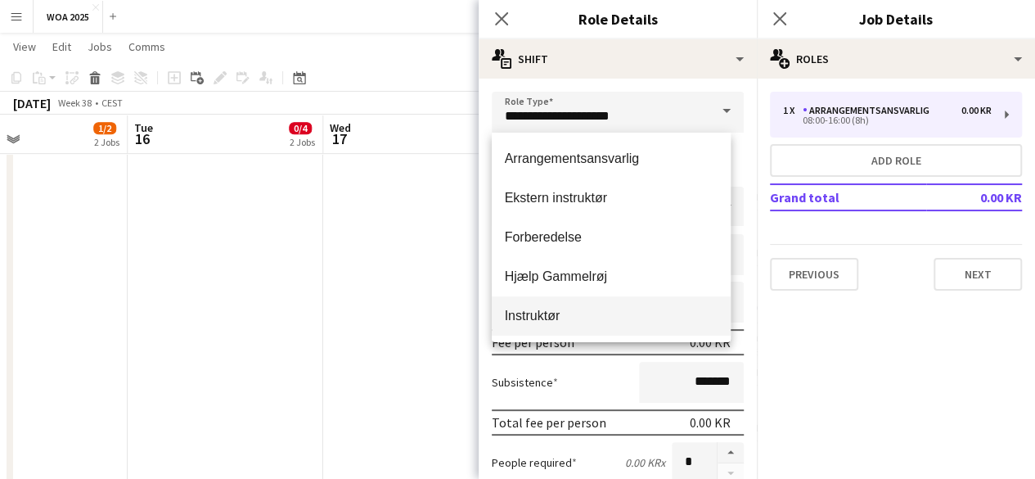
click at [549, 325] on mat-option "Instruktør" at bounding box center [612, 315] width 240 height 39
type input "**********"
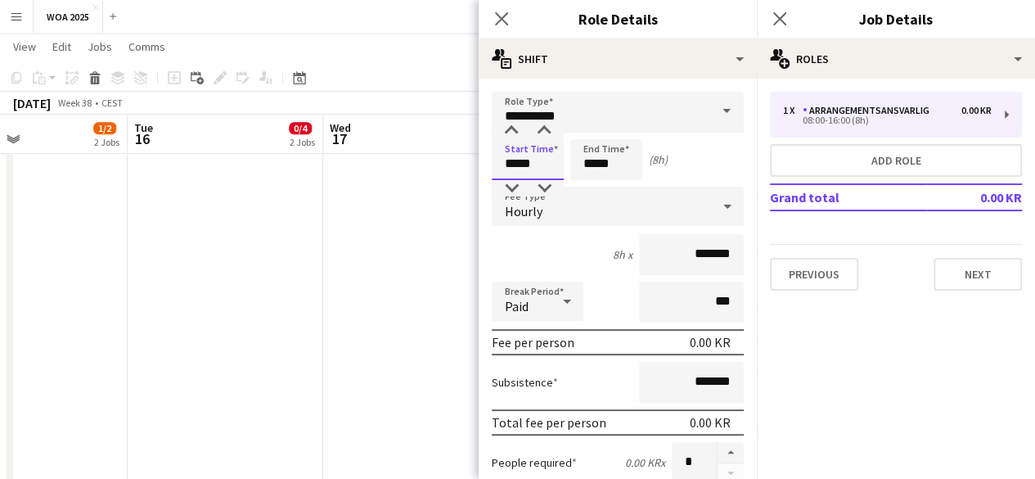
click at [547, 172] on input "*****" at bounding box center [528, 159] width 72 height 41
type input "*****"
click at [602, 161] on input "*****" at bounding box center [606, 159] width 72 height 41
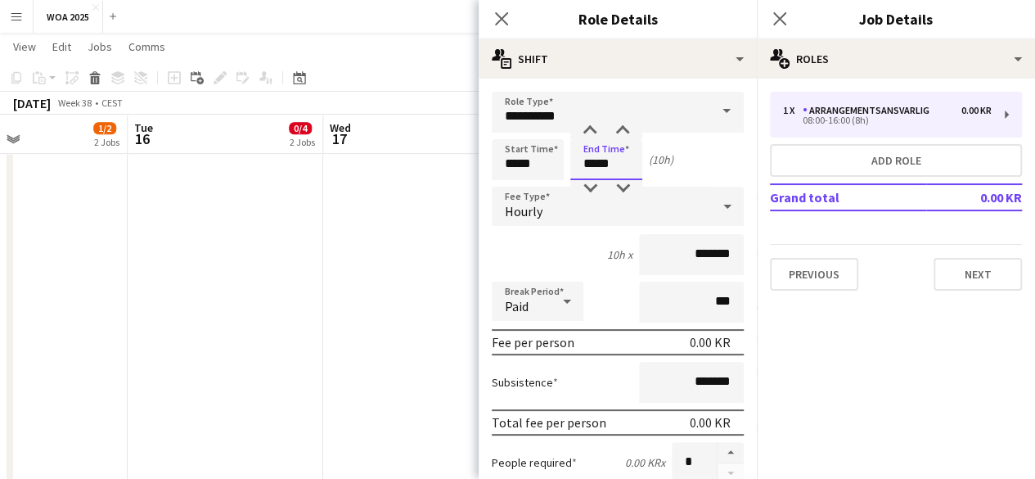
click at [602, 161] on input "*****" at bounding box center [606, 159] width 72 height 41
type input "*****"
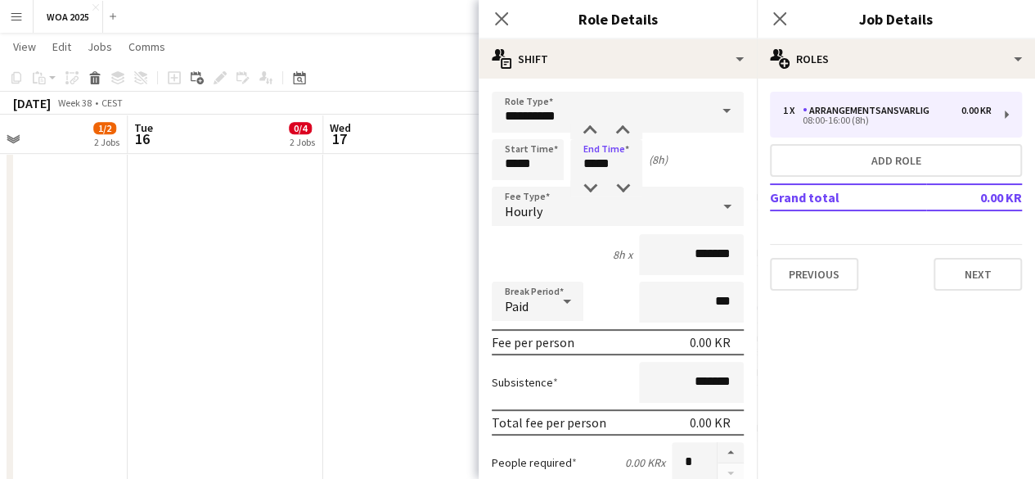
click at [561, 242] on div "8h x *******" at bounding box center [618, 254] width 252 height 41
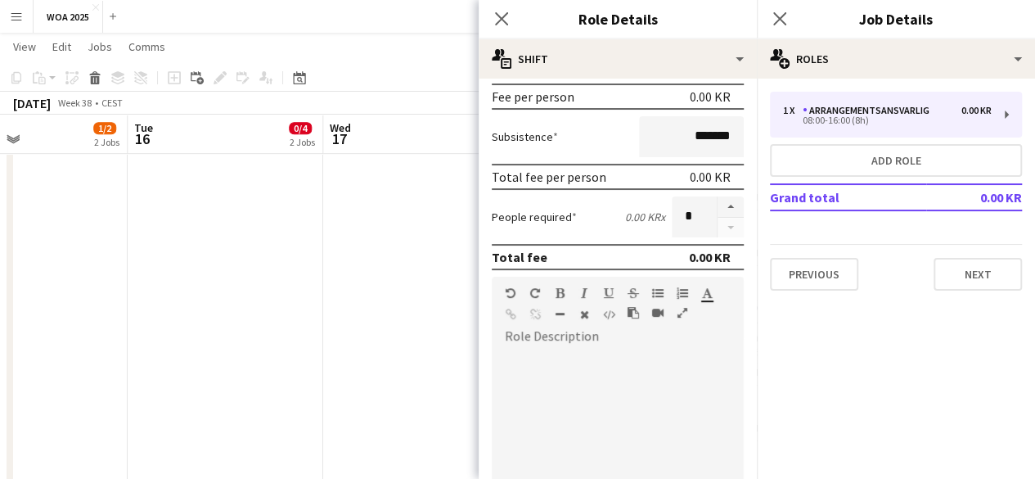
scroll to position [573, 0]
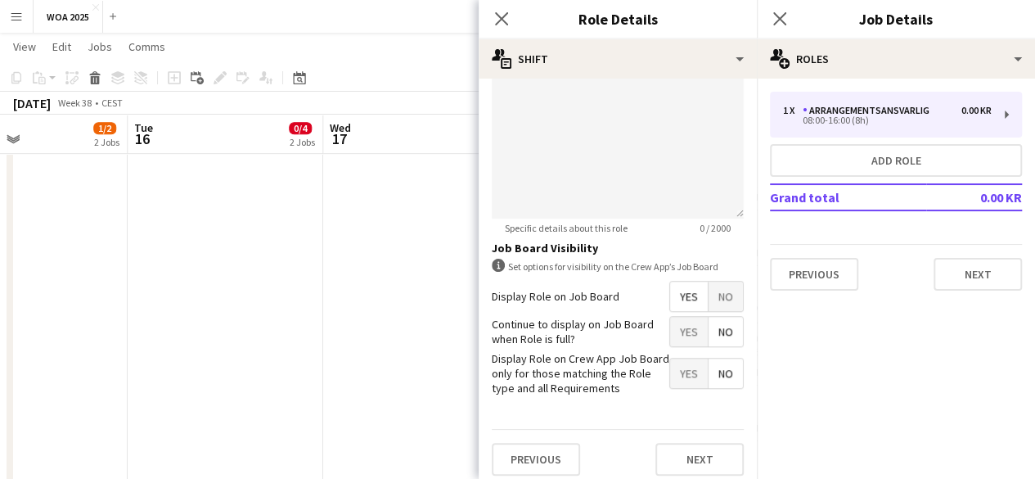
drag, startPoint x: 678, startPoint y: 323, endPoint x: 673, endPoint y: 343, distance: 20.5
click at [677, 323] on span "Yes" at bounding box center [689, 331] width 38 height 29
click at [693, 452] on button "Next" at bounding box center [699, 459] width 88 height 33
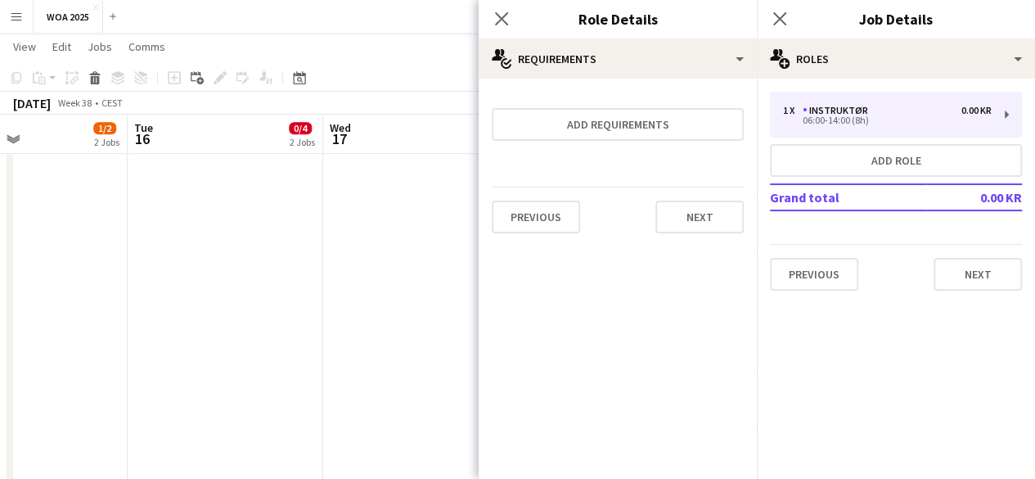
scroll to position [0, 0]
click at [655, 102] on form "Add requirements Previous Next" at bounding box center [618, 169] width 278 height 155
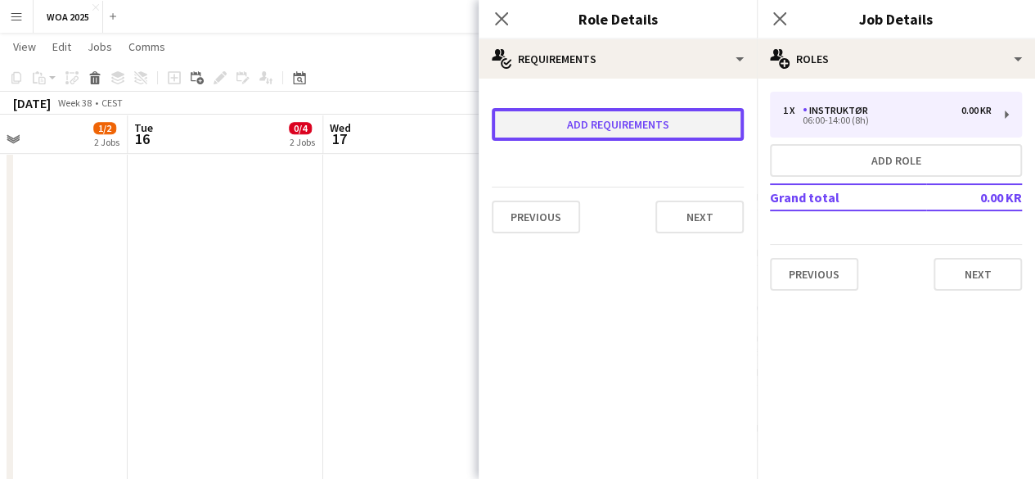
click at [647, 126] on button "Add requirements" at bounding box center [618, 124] width 252 height 33
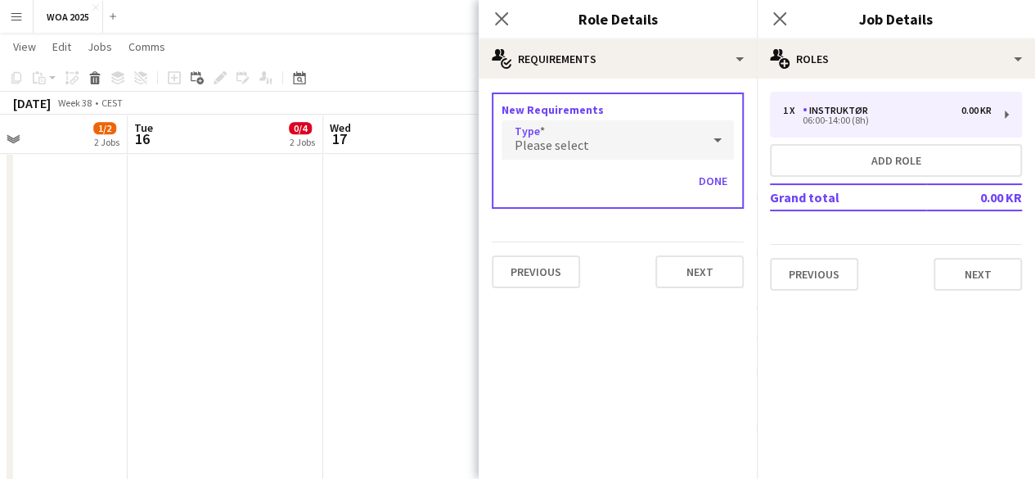
click at [629, 143] on div "Please select" at bounding box center [602, 139] width 200 height 39
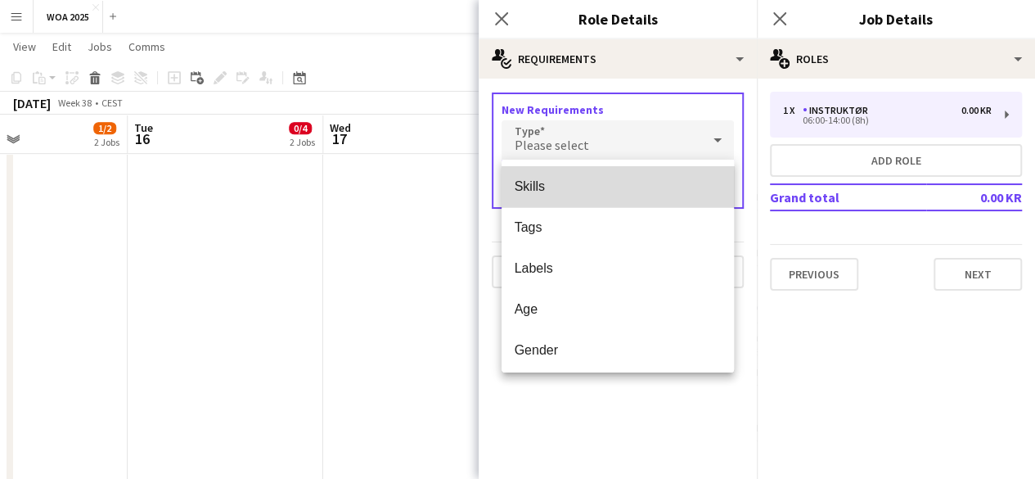
click at [621, 171] on mat-option "Skills" at bounding box center [618, 186] width 232 height 41
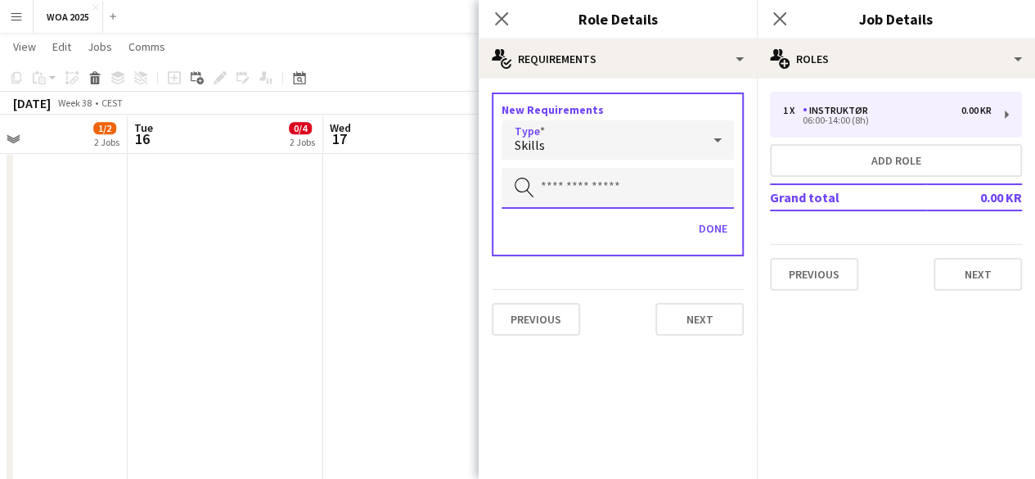
click at [621, 171] on input "text" at bounding box center [618, 188] width 232 height 41
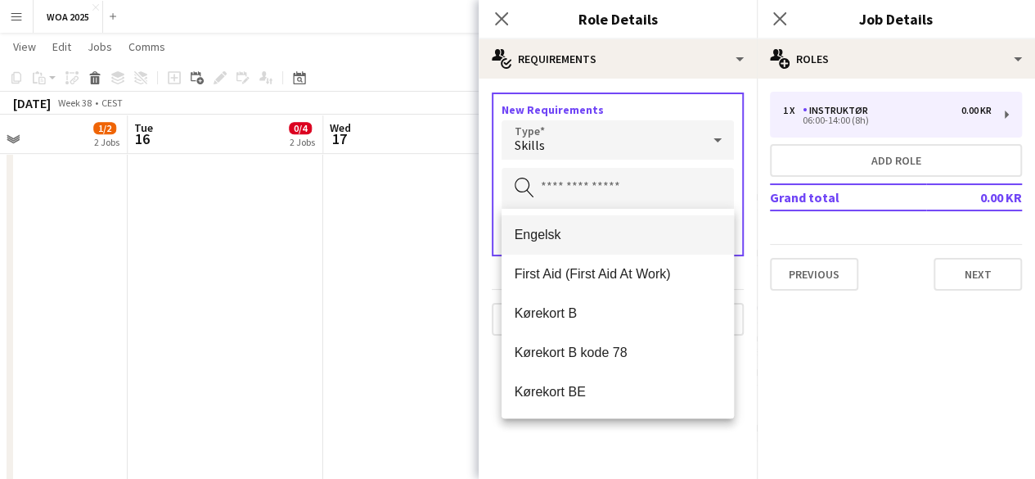
click at [607, 227] on span "Engelsk" at bounding box center [618, 235] width 206 height 16
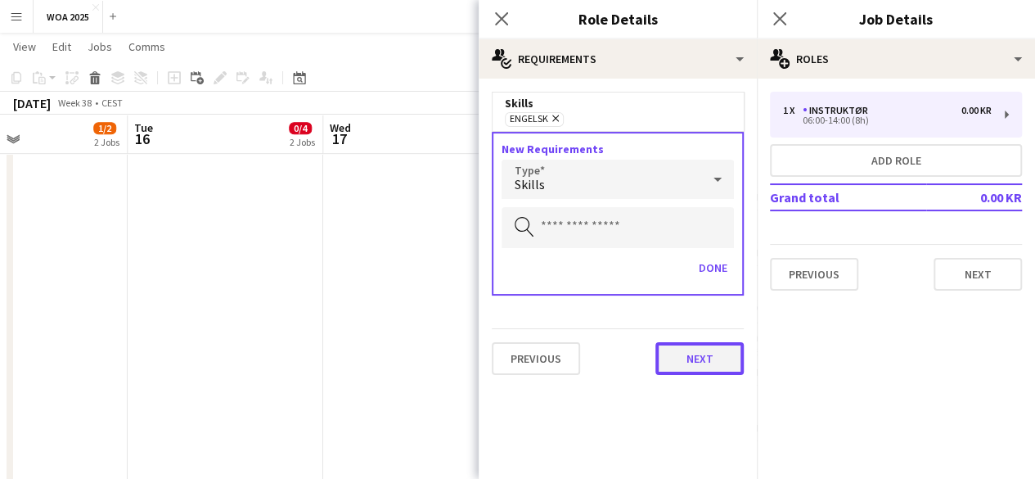
click at [684, 344] on button "Next" at bounding box center [699, 358] width 88 height 33
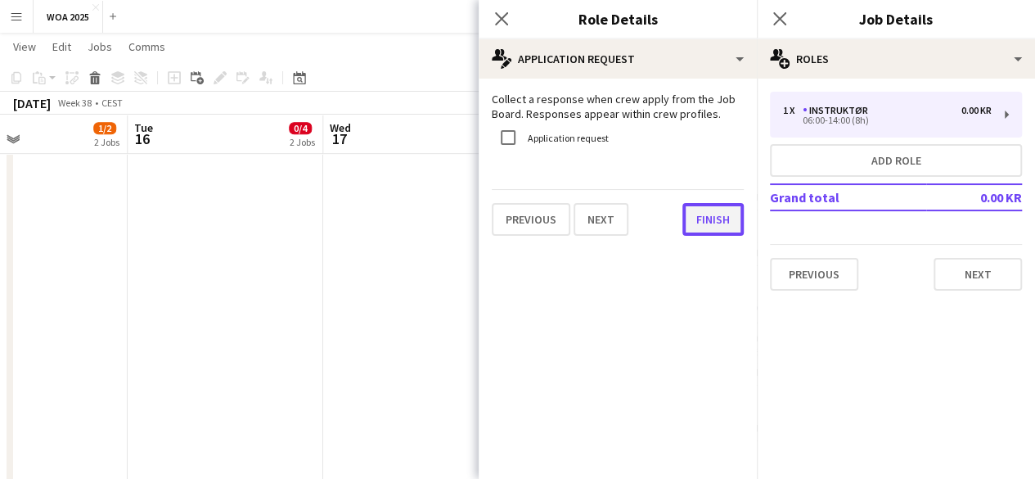
click at [688, 222] on button "Finish" at bounding box center [712, 219] width 61 height 33
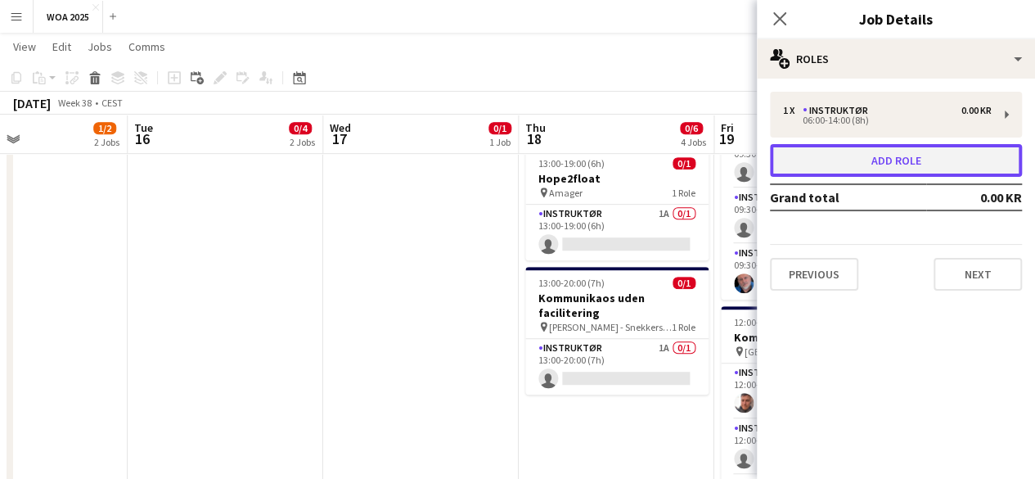
click at [802, 160] on button "Add role" at bounding box center [896, 160] width 252 height 33
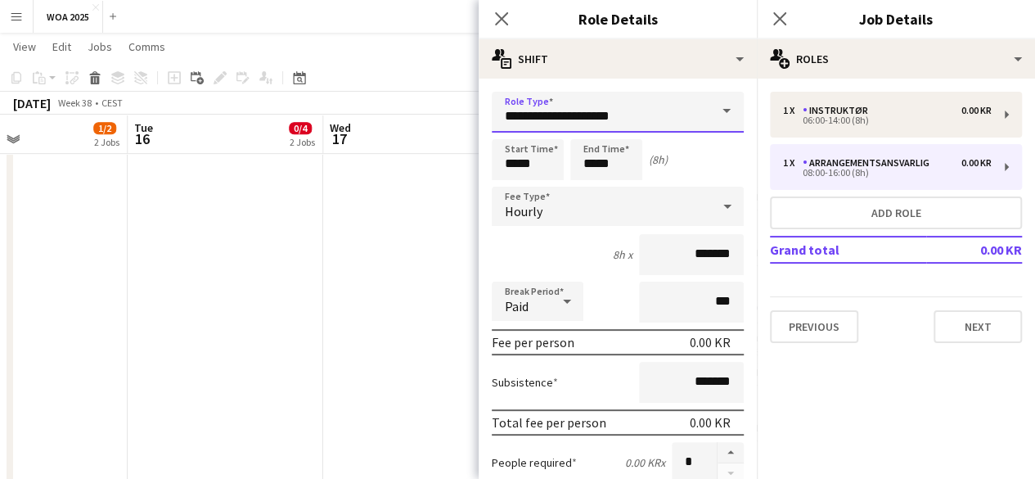
click at [682, 115] on input "**********" at bounding box center [618, 112] width 252 height 41
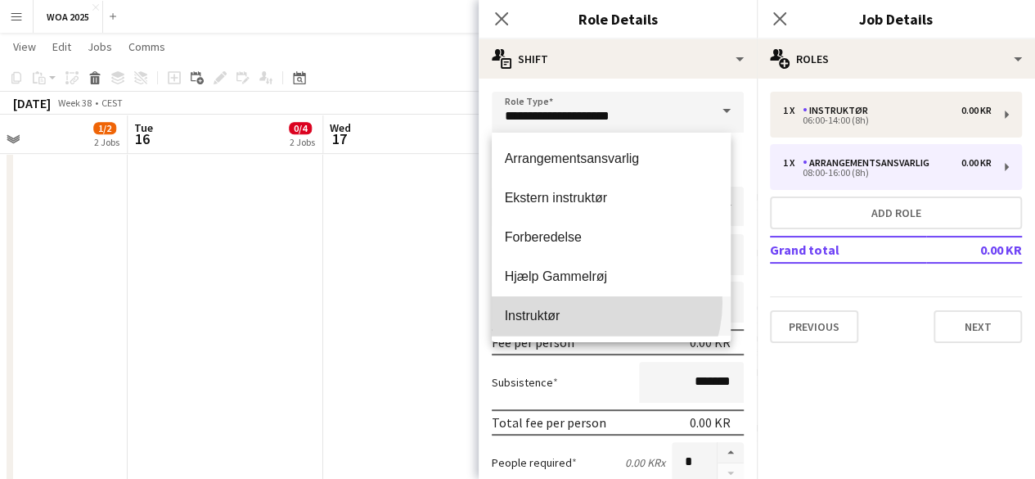
click at [584, 304] on mat-option "Instruktør" at bounding box center [612, 315] width 240 height 39
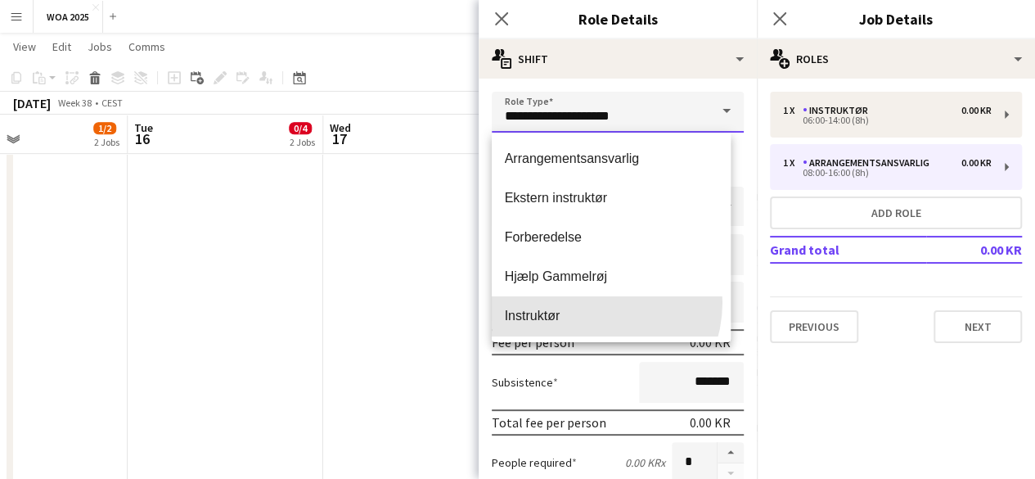
type input "**********"
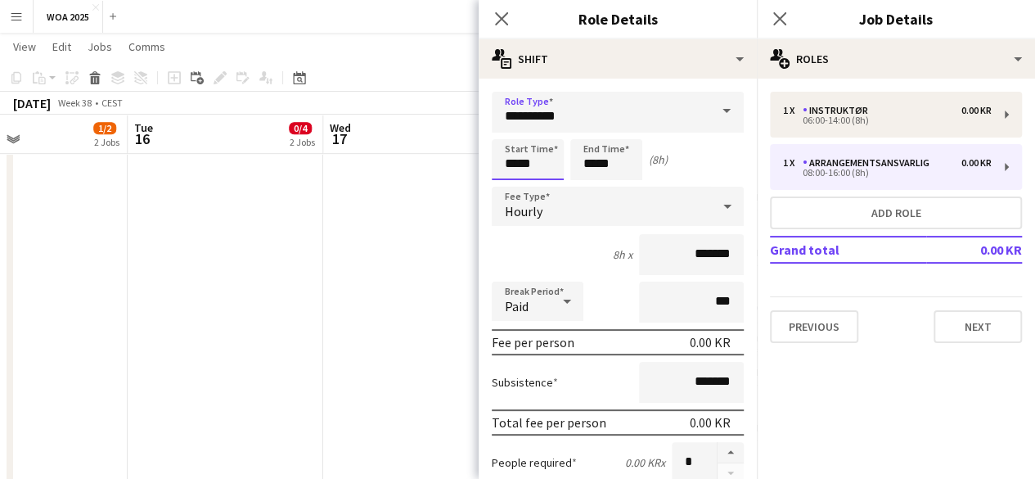
click at [545, 155] on input "*****" at bounding box center [528, 159] width 72 height 41
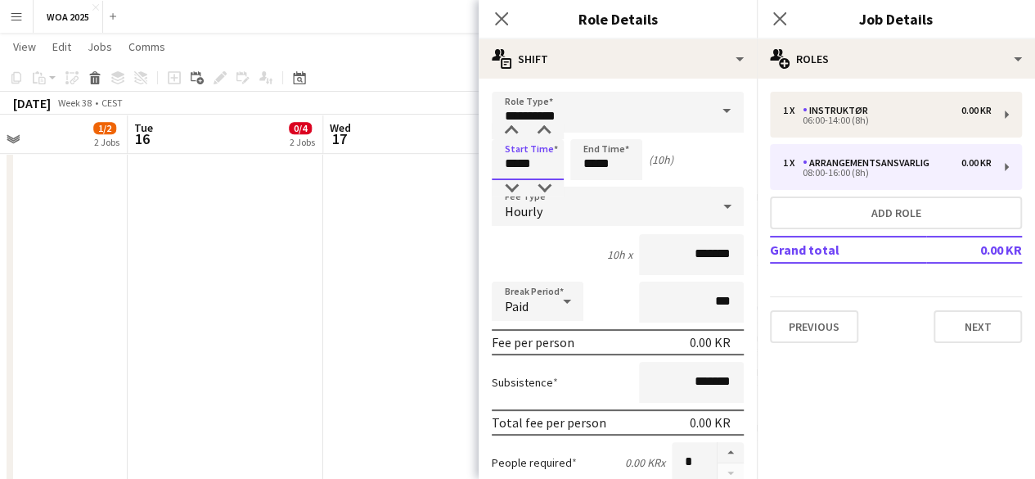
type input "*****"
click at [599, 162] on input "*****" at bounding box center [606, 159] width 72 height 41
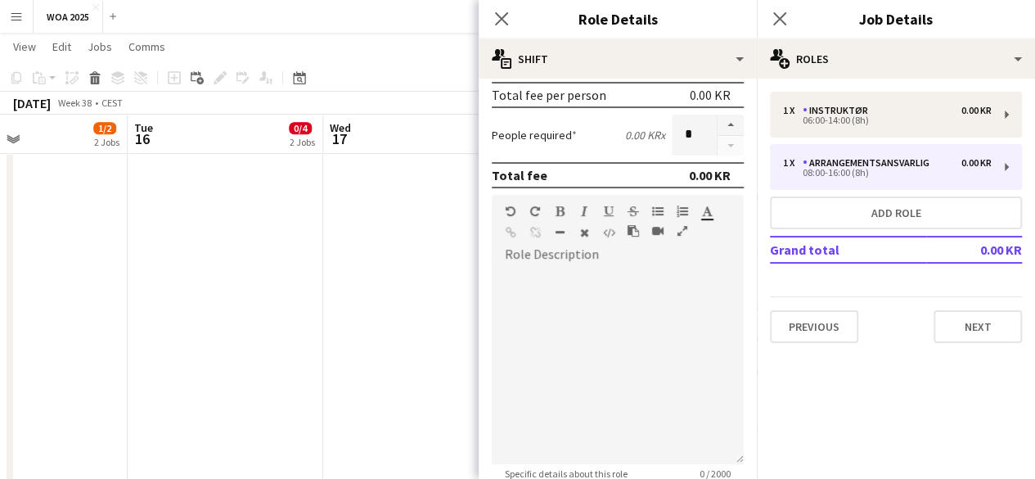
scroll to position [581, 0]
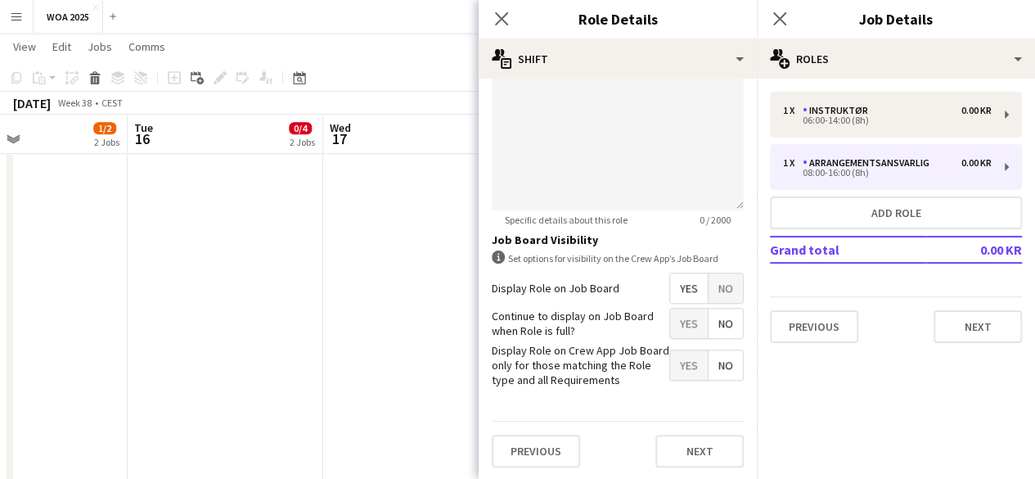
type input "*****"
click at [672, 332] on span "Yes" at bounding box center [689, 322] width 38 height 29
click at [687, 448] on button "Next" at bounding box center [699, 450] width 88 height 33
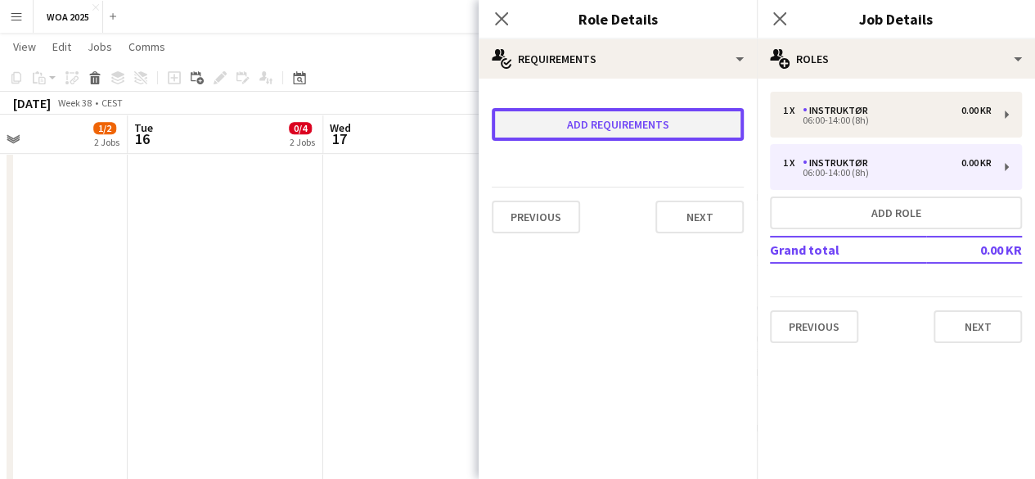
click at [605, 137] on button "Add requirements" at bounding box center [618, 124] width 252 height 33
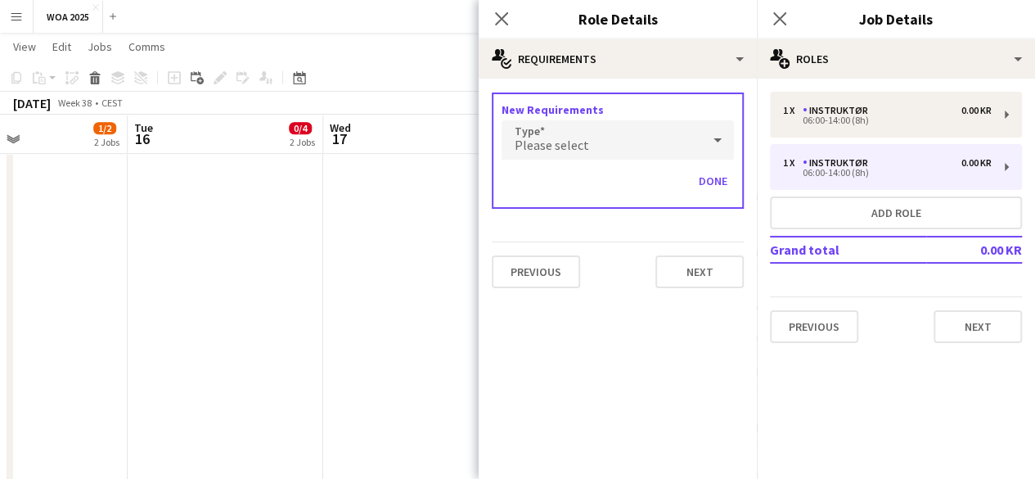
click at [596, 138] on div "Please select" at bounding box center [602, 139] width 200 height 39
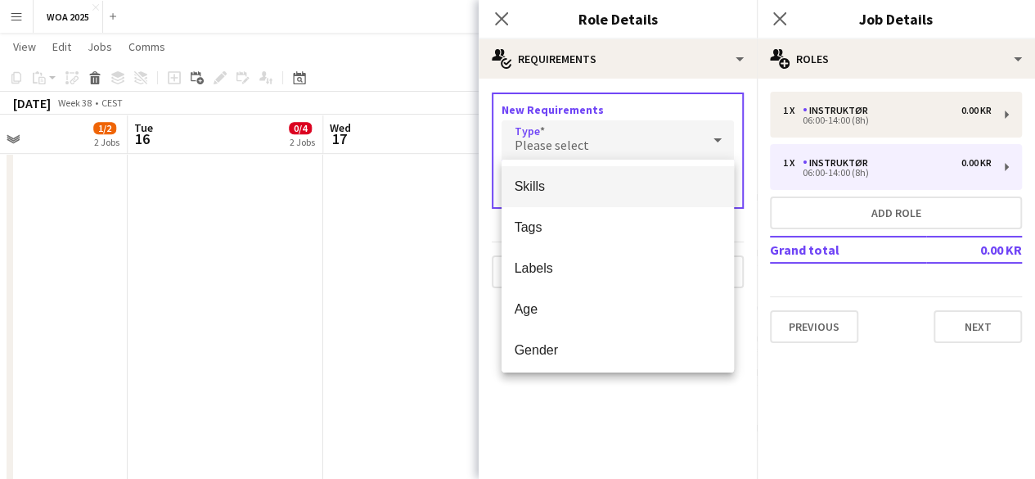
click at [566, 176] on mat-option "Skills" at bounding box center [618, 186] width 232 height 41
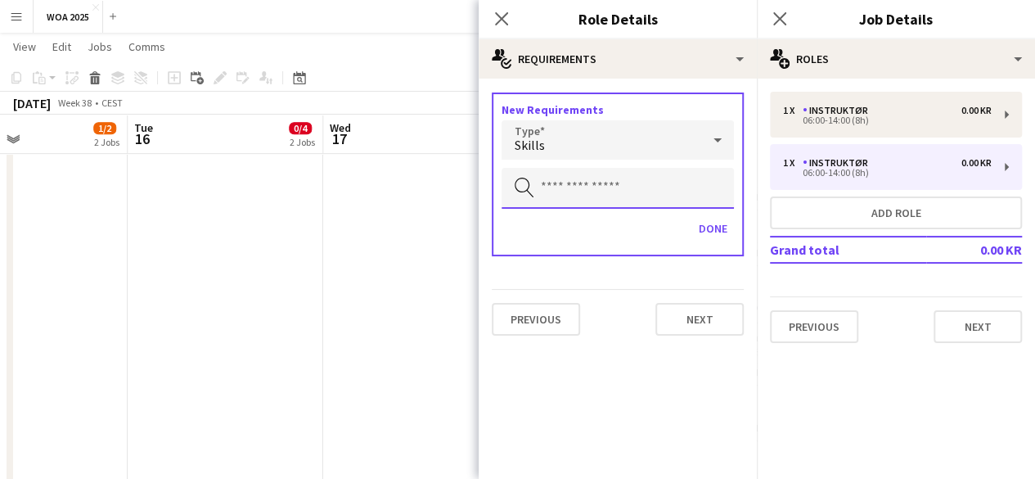
click at [566, 176] on input "text" at bounding box center [618, 188] width 232 height 41
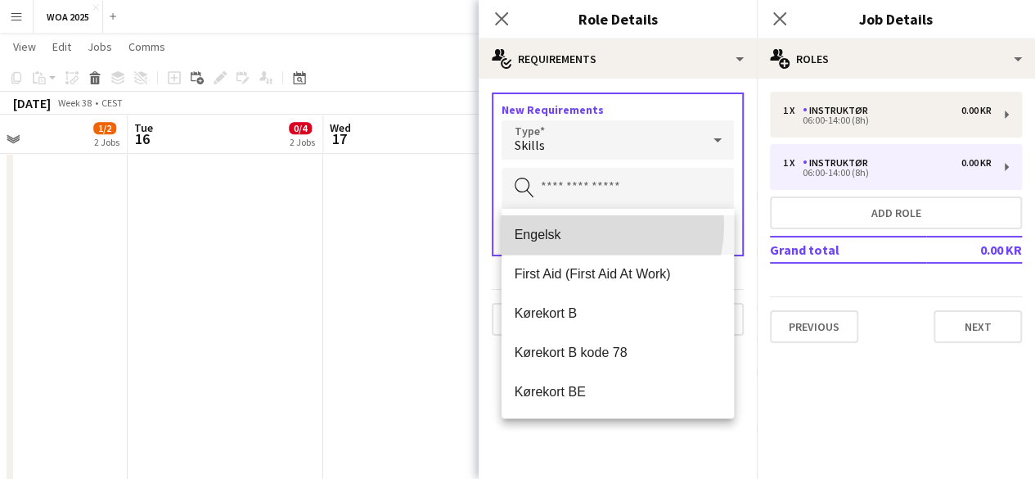
click at [584, 225] on mat-option "Engelsk" at bounding box center [618, 234] width 232 height 39
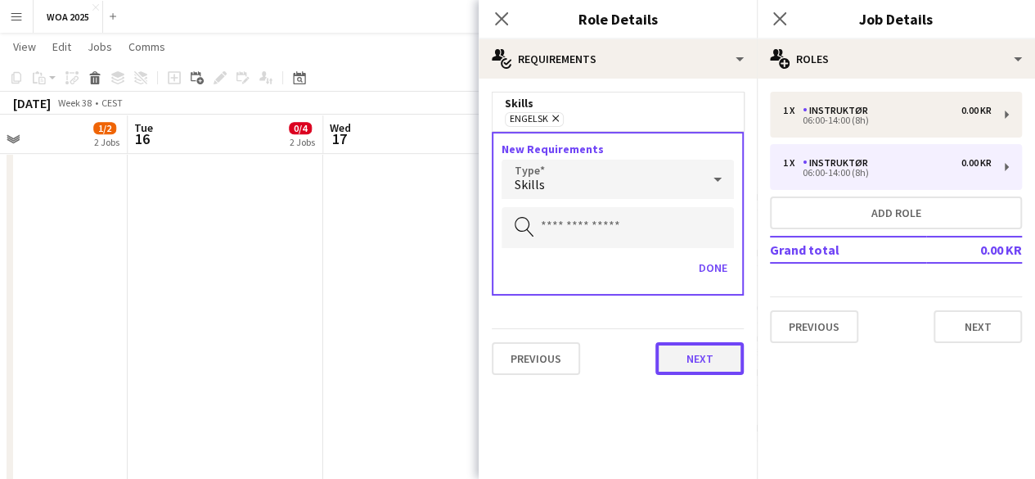
click at [688, 354] on button "Next" at bounding box center [699, 358] width 88 height 33
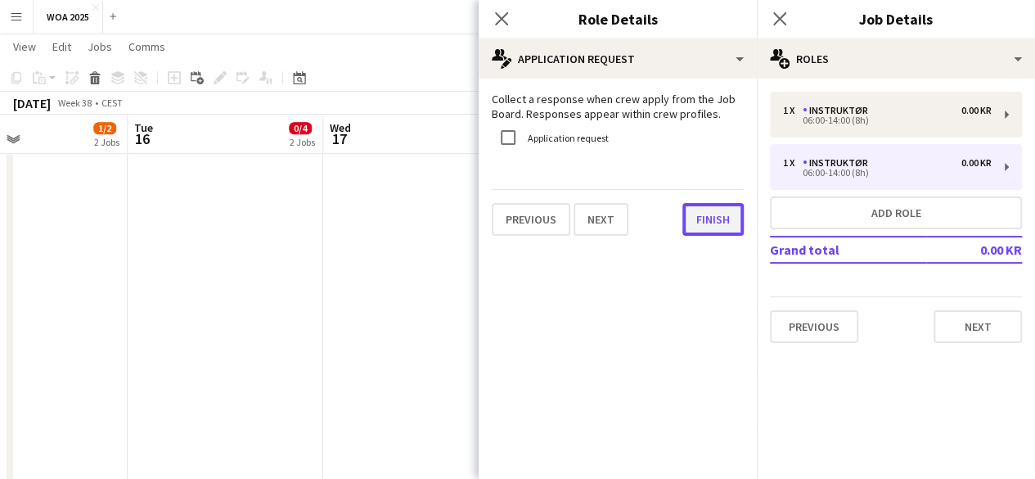
click at [702, 233] on button "Finish" at bounding box center [712, 219] width 61 height 33
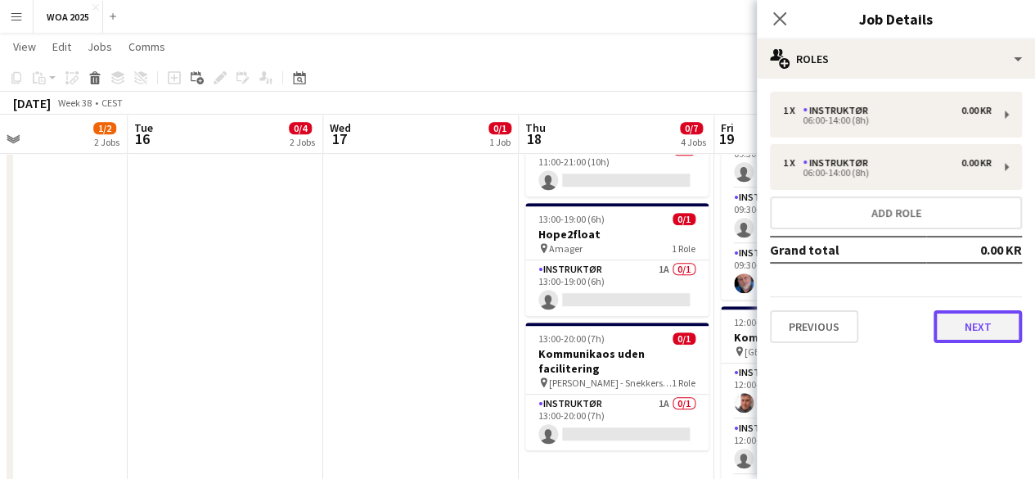
click at [989, 322] on button "Next" at bounding box center [978, 326] width 88 height 33
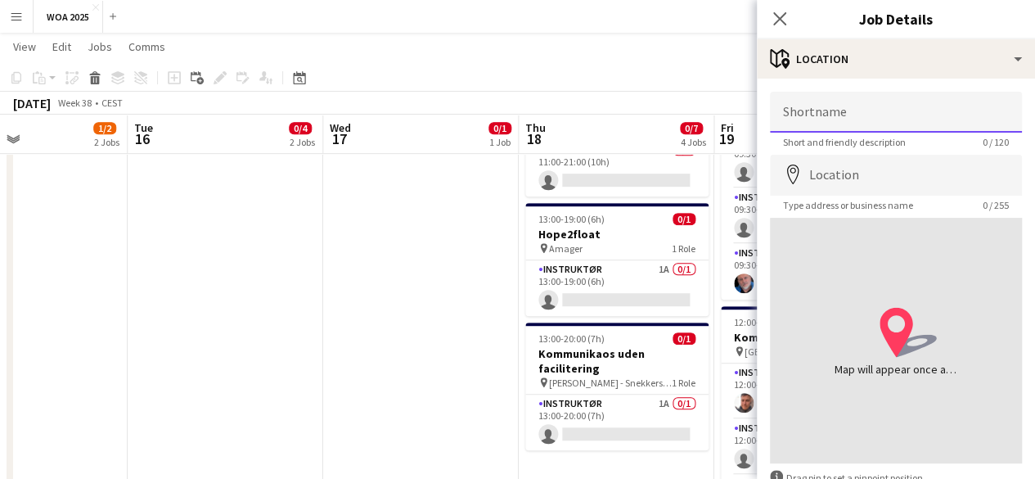
click at [911, 119] on input "Shortname" at bounding box center [896, 112] width 252 height 41
type input "**********"
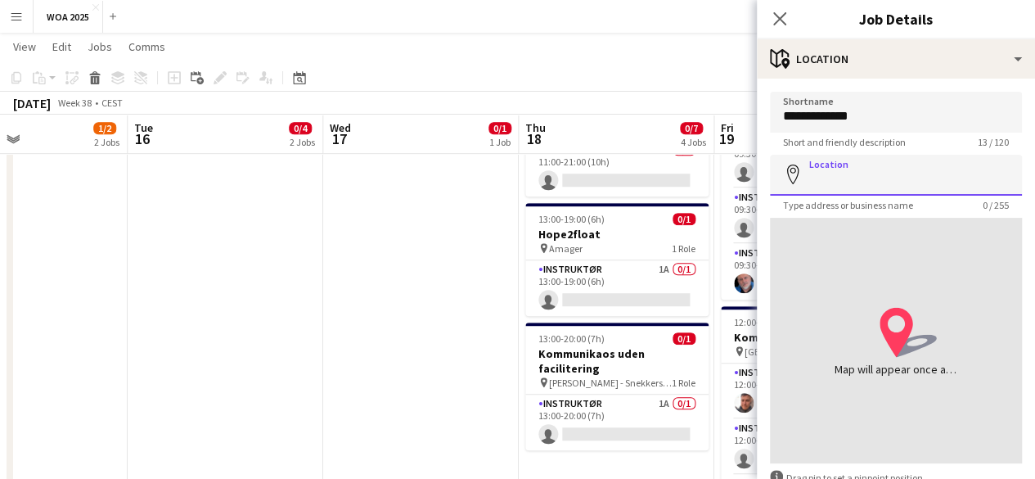
click at [838, 177] on input "Location" at bounding box center [896, 175] width 252 height 41
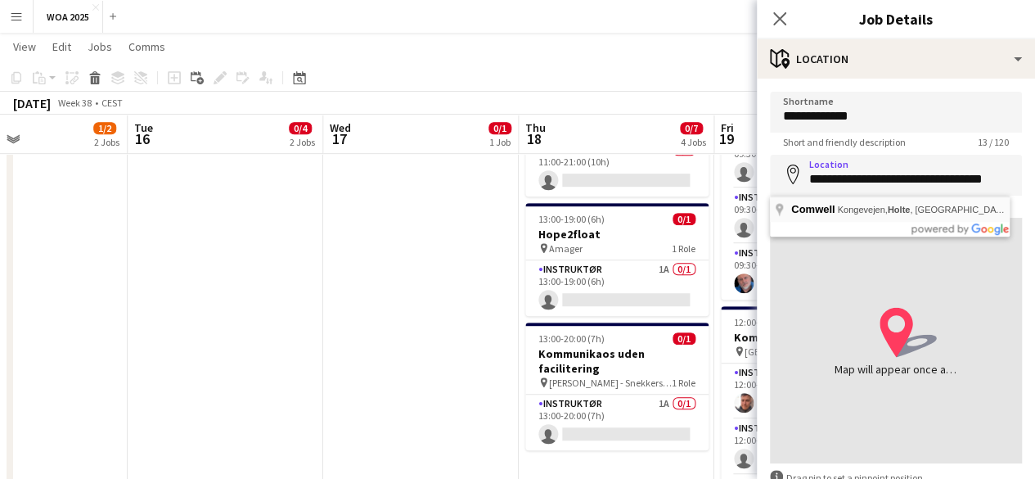
type input "**********"
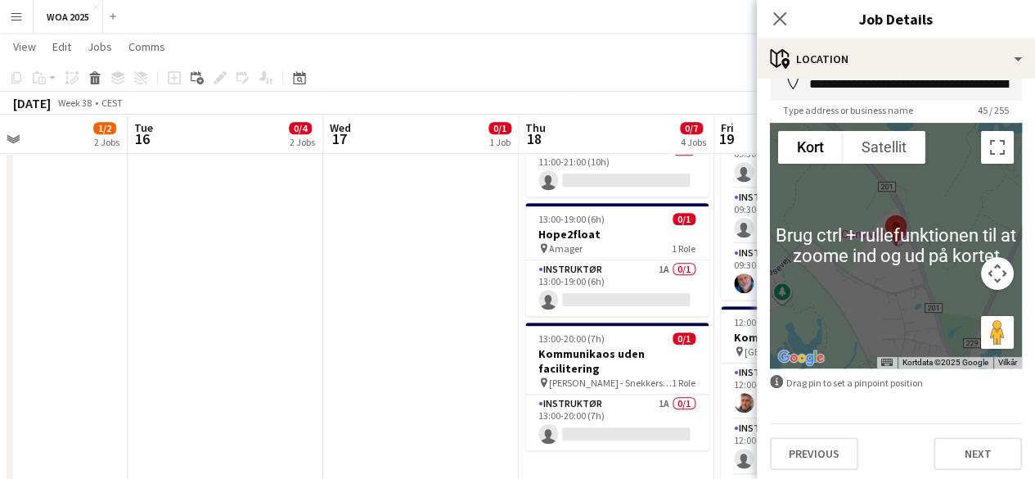
scroll to position [99, 0]
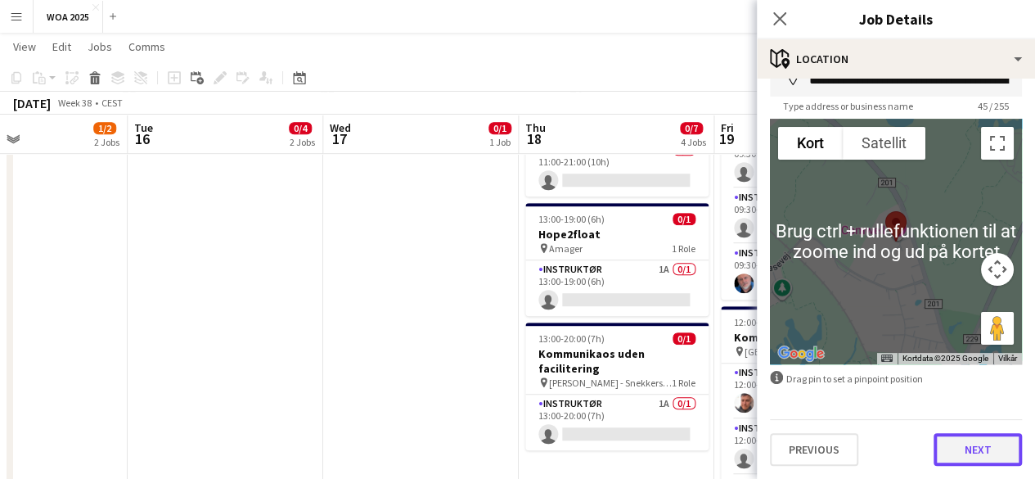
click at [985, 460] on button "Next" at bounding box center [978, 449] width 88 height 33
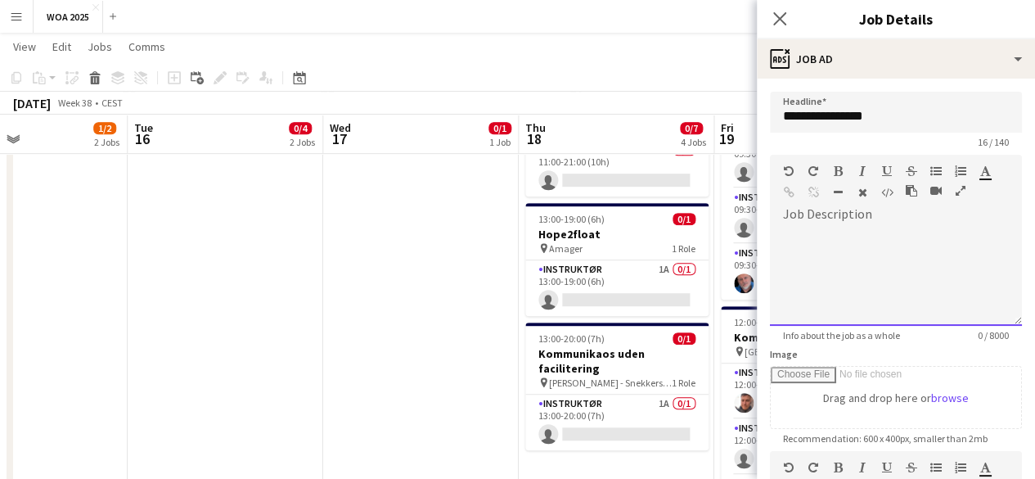
click at [849, 261] on div at bounding box center [896, 276] width 252 height 98
click at [882, 232] on div at bounding box center [896, 276] width 252 height 98
click at [880, 257] on div at bounding box center [896, 276] width 252 height 98
paste div
click at [786, 232] on p "**********" at bounding box center [883, 235] width 200 height 16
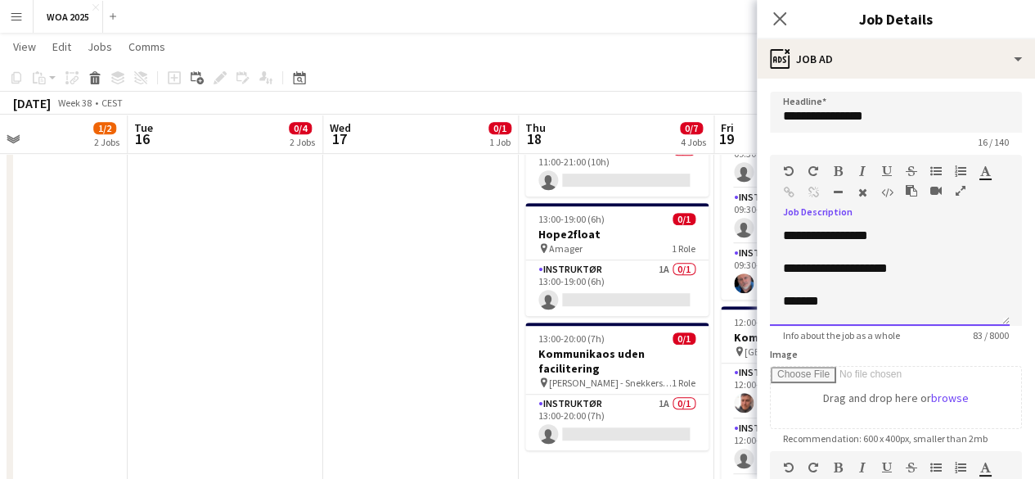
click at [890, 230] on p "**********" at bounding box center [883, 235] width 200 height 16
click at [934, 272] on p "**********" at bounding box center [883, 268] width 200 height 16
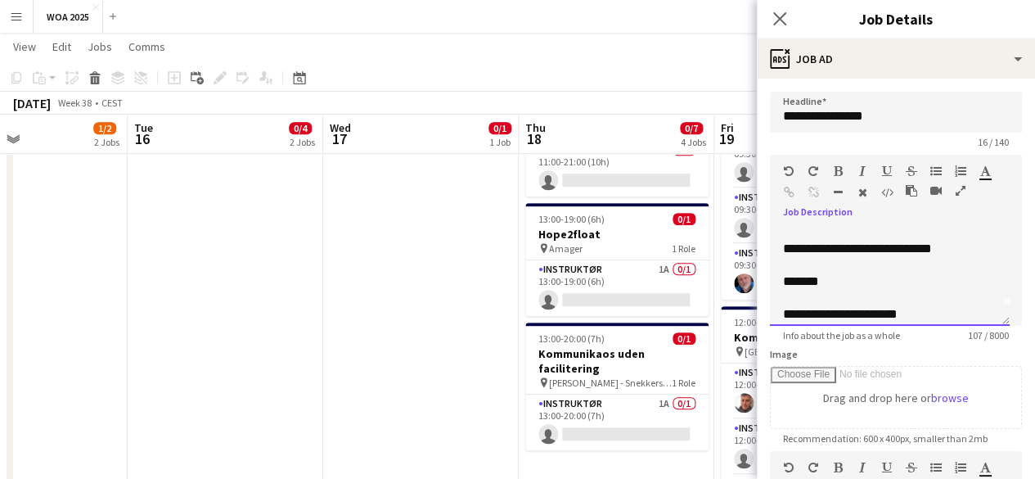
scroll to position [29, 0]
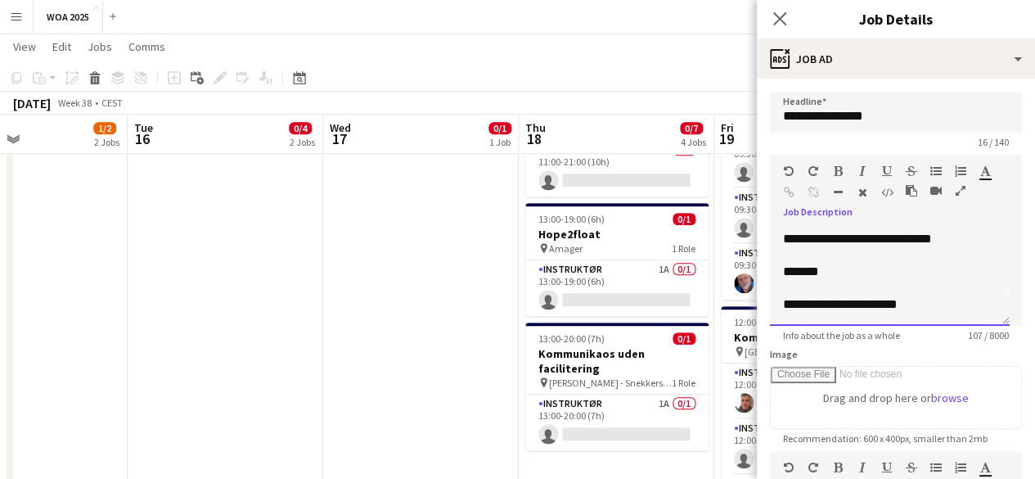
click at [907, 303] on p "**********" at bounding box center [883, 304] width 200 height 16
click at [889, 303] on p "**********" at bounding box center [883, 304] width 200 height 16
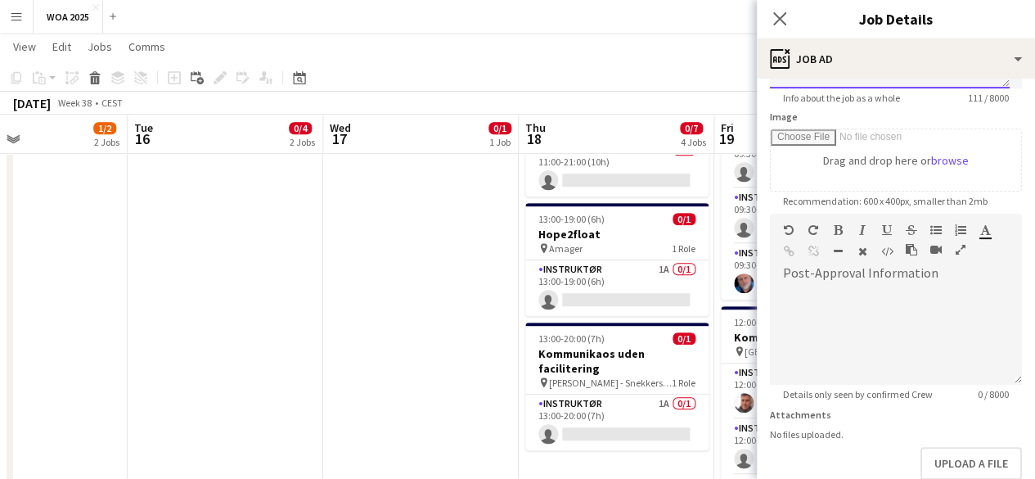
scroll to position [245, 0]
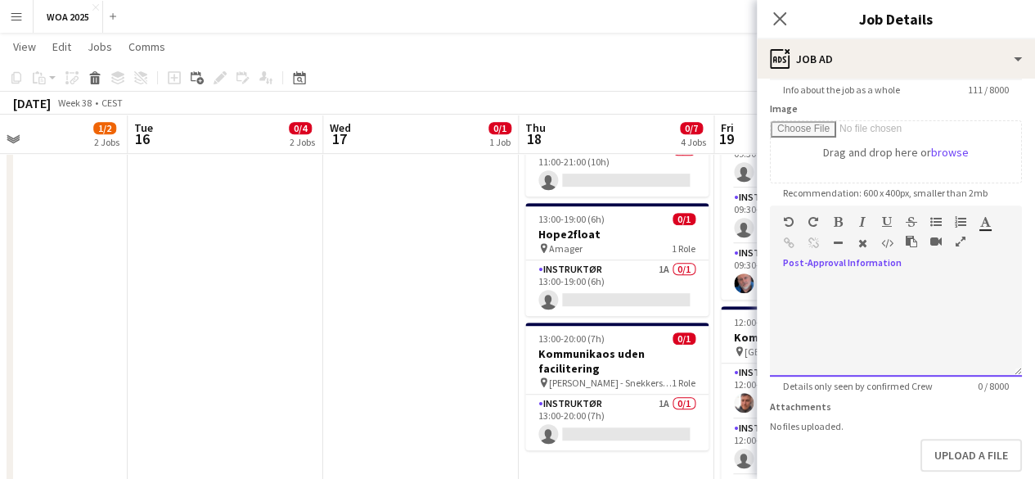
click at [889, 303] on div at bounding box center [896, 327] width 252 height 98
click at [869, 287] on div at bounding box center [896, 327] width 252 height 98
paste div
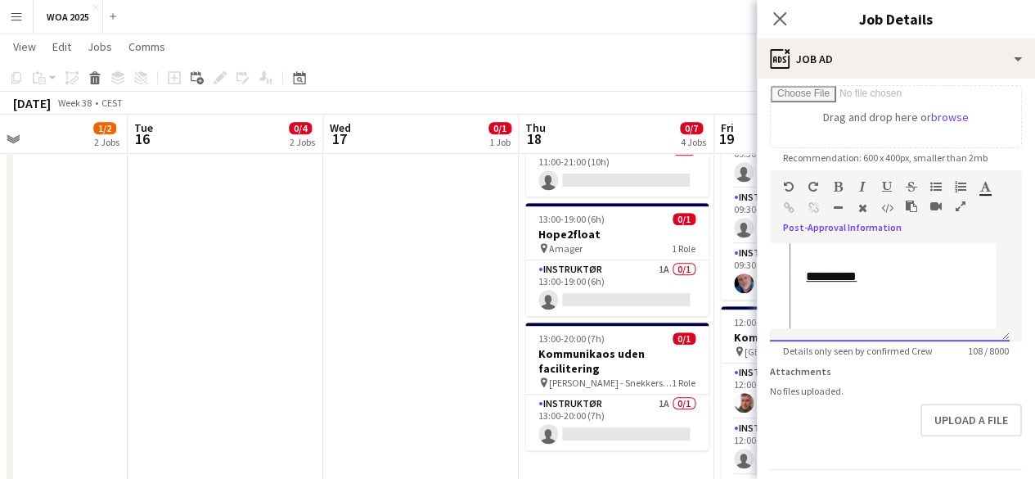
scroll to position [342, 0]
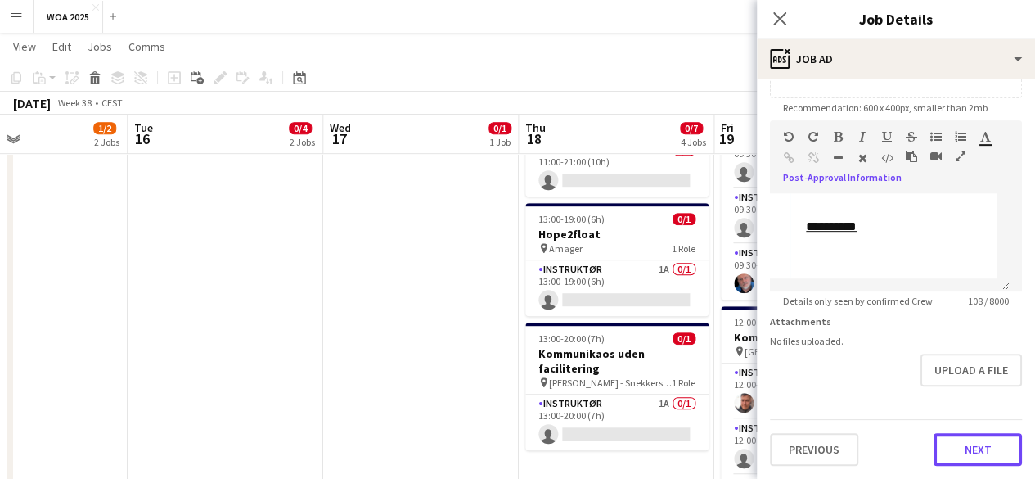
click at [983, 443] on button "Next" at bounding box center [978, 449] width 88 height 33
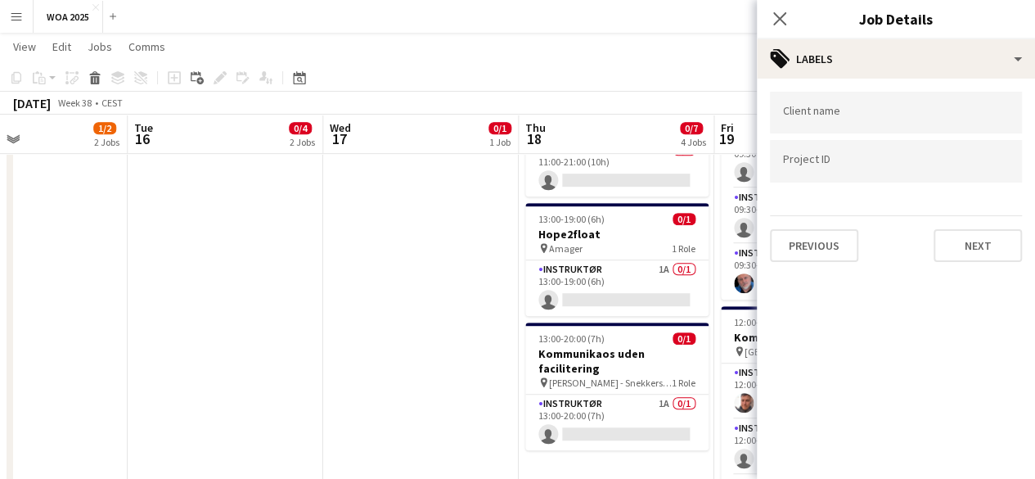
scroll to position [0, 0]
click at [982, 245] on button "Next" at bounding box center [978, 245] width 88 height 33
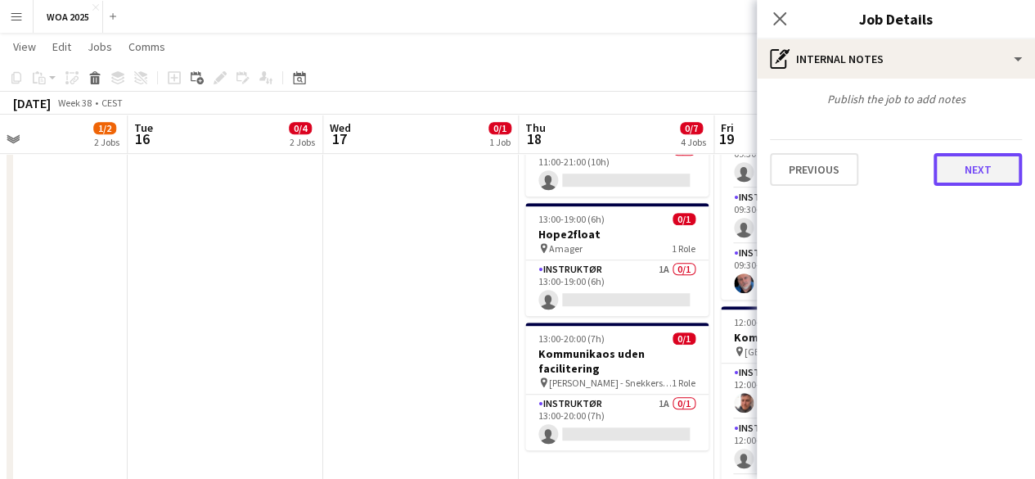
click at [979, 163] on button "Next" at bounding box center [978, 169] width 88 height 33
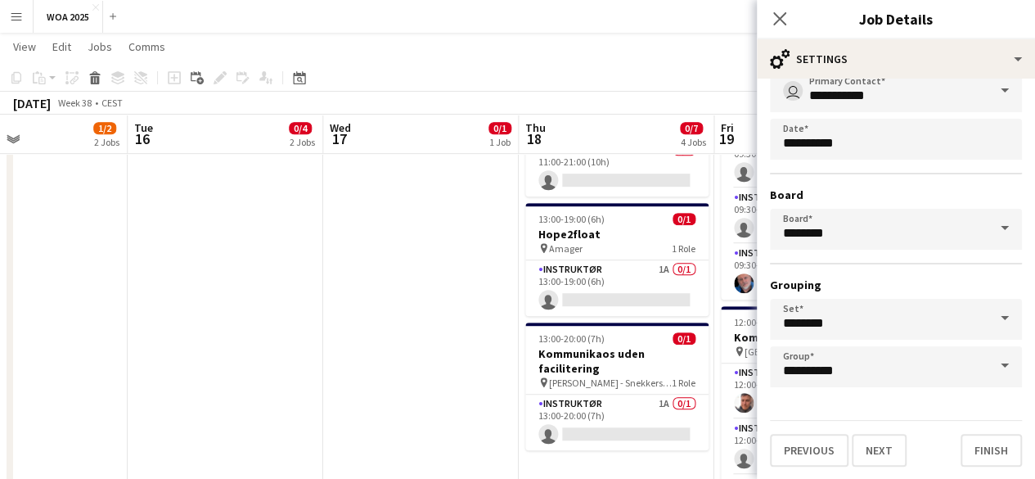
scroll to position [108, 0]
click at [980, 439] on button "Finish" at bounding box center [991, 450] width 61 height 33
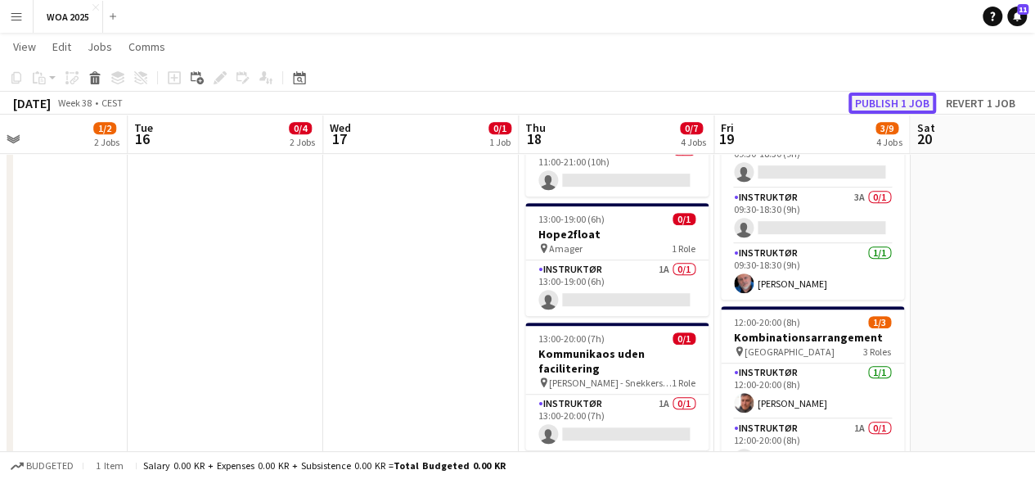
click at [915, 100] on button "Publish 1 job" at bounding box center [892, 102] width 88 height 21
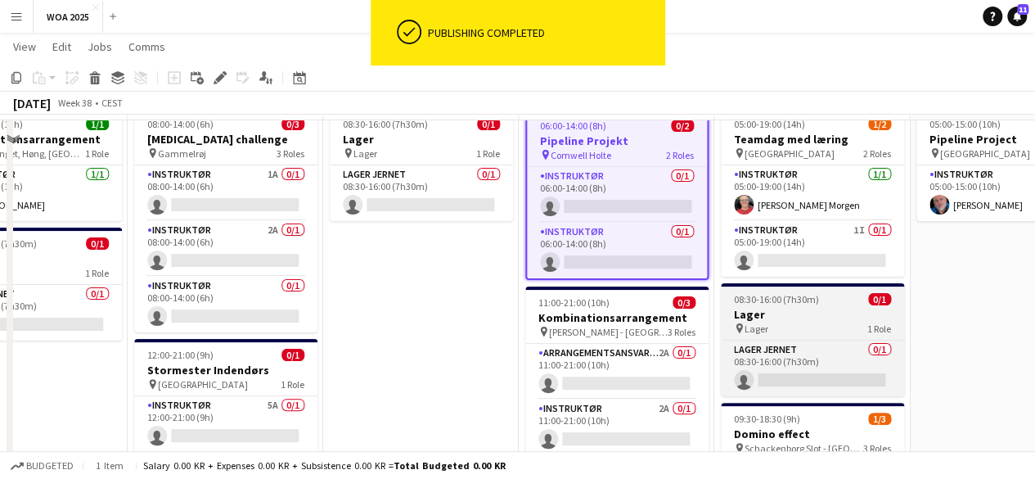
scroll to position [0, 0]
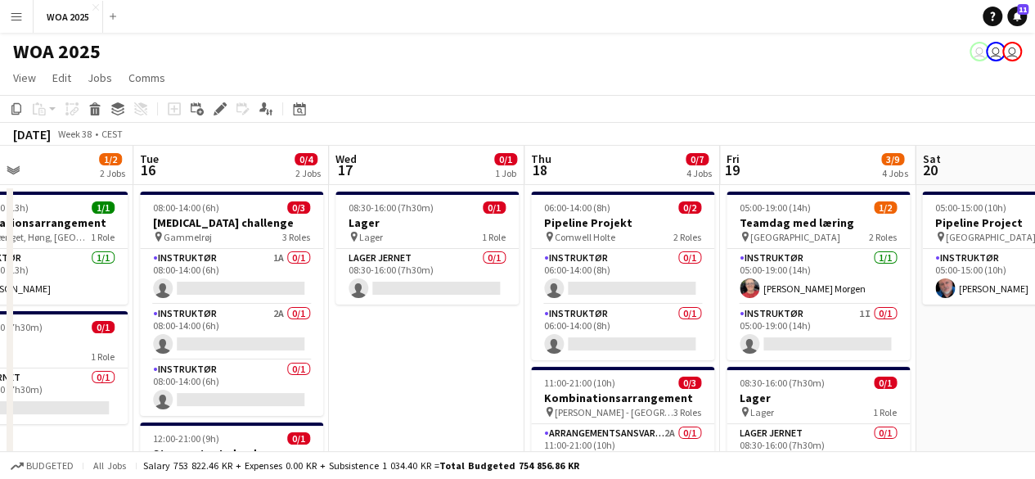
drag, startPoint x: 986, startPoint y: 324, endPoint x: 551, endPoint y: 302, distance: 435.0
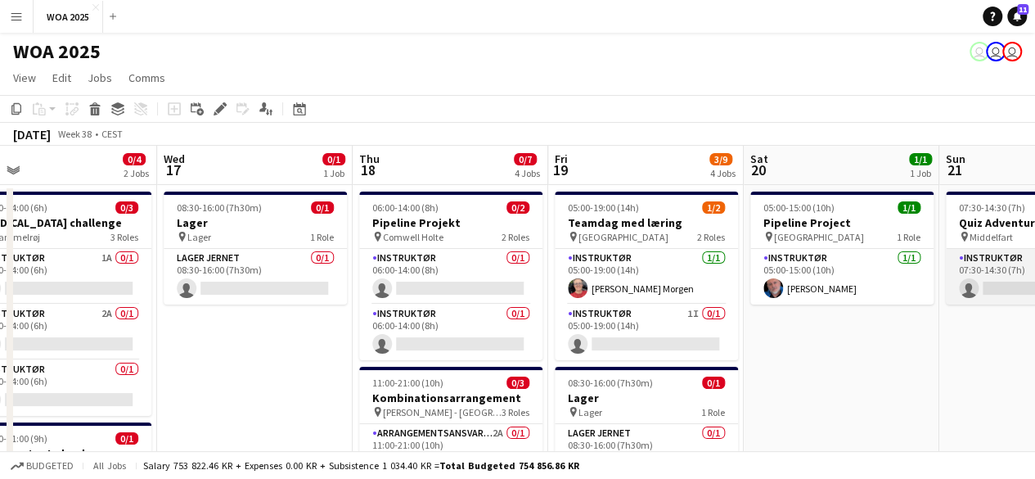
drag, startPoint x: 846, startPoint y: 302, endPoint x: 691, endPoint y: 295, distance: 155.6
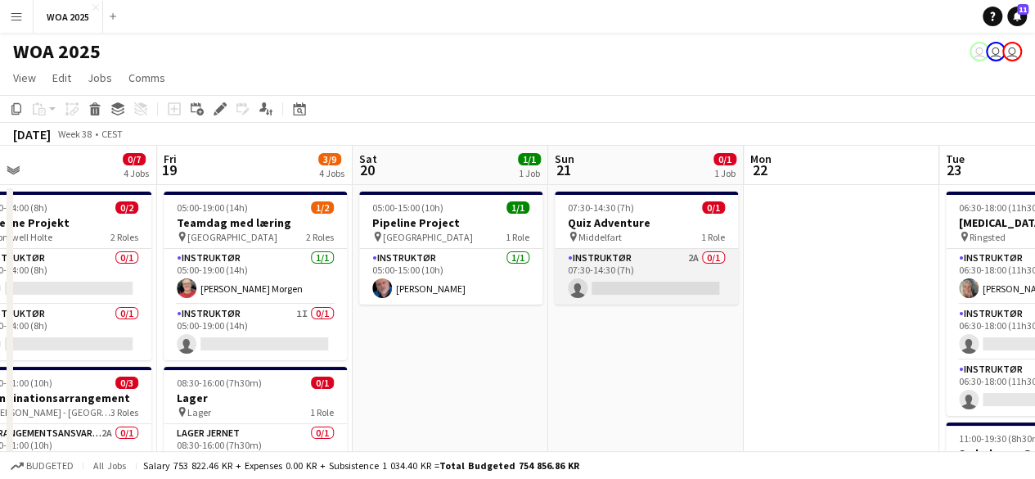
scroll to position [0, 462]
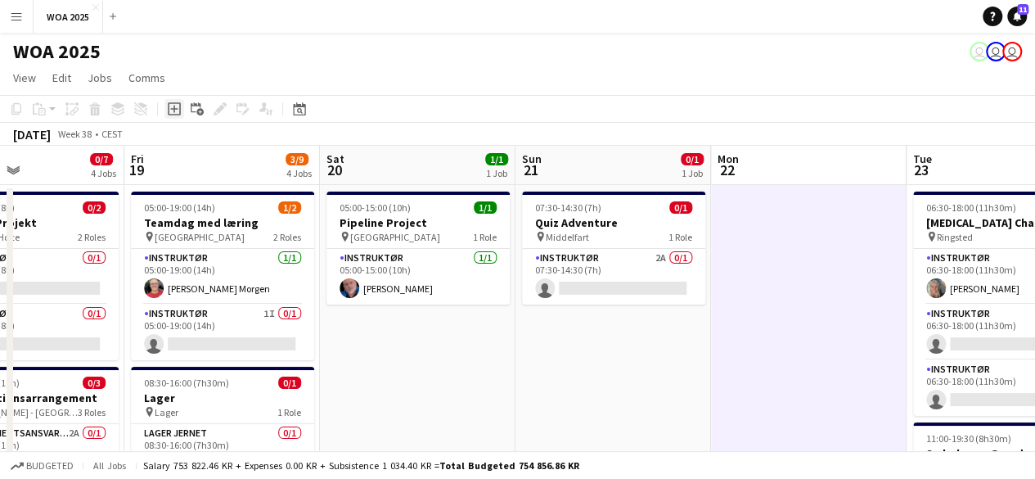
click at [177, 110] on icon "Add job" at bounding box center [174, 108] width 13 height 13
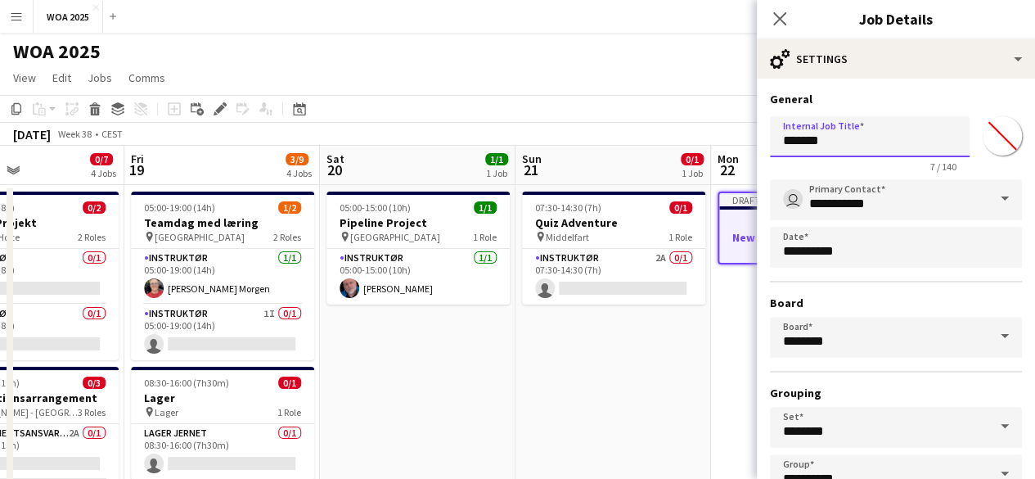
click at [919, 144] on input "*******" at bounding box center [870, 136] width 200 height 41
type input "**********"
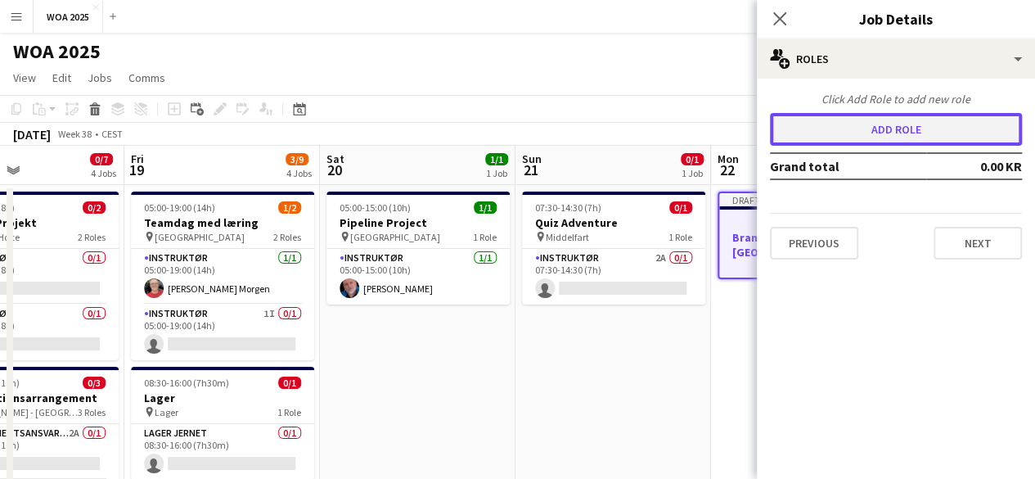
click at [876, 128] on button "Add role" at bounding box center [896, 129] width 252 height 33
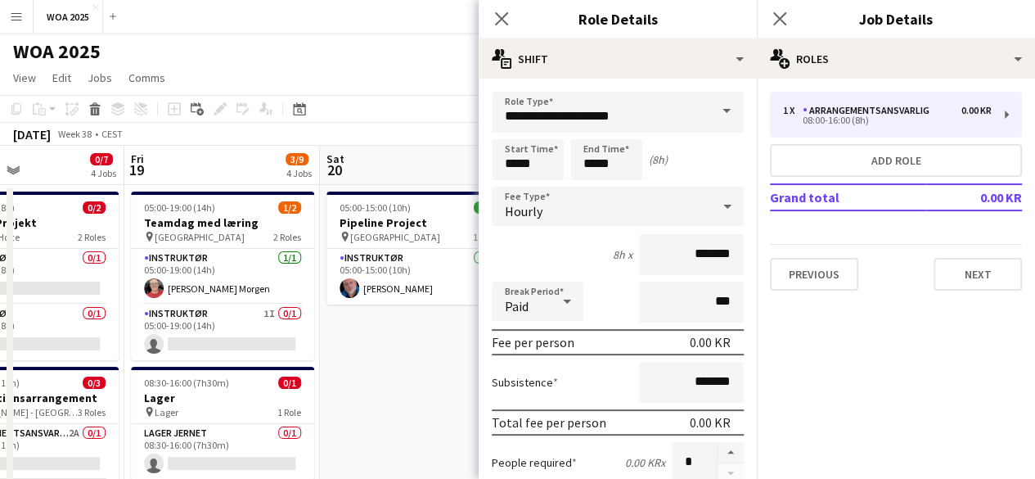
click at [718, 114] on span at bounding box center [726, 111] width 34 height 39
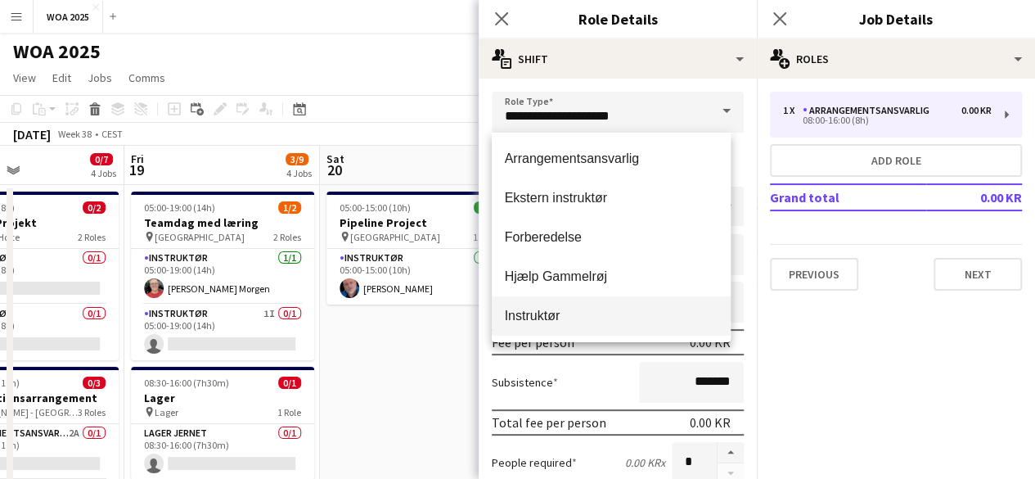
click at [607, 330] on mat-option "Instruktør" at bounding box center [612, 315] width 240 height 39
type input "**********"
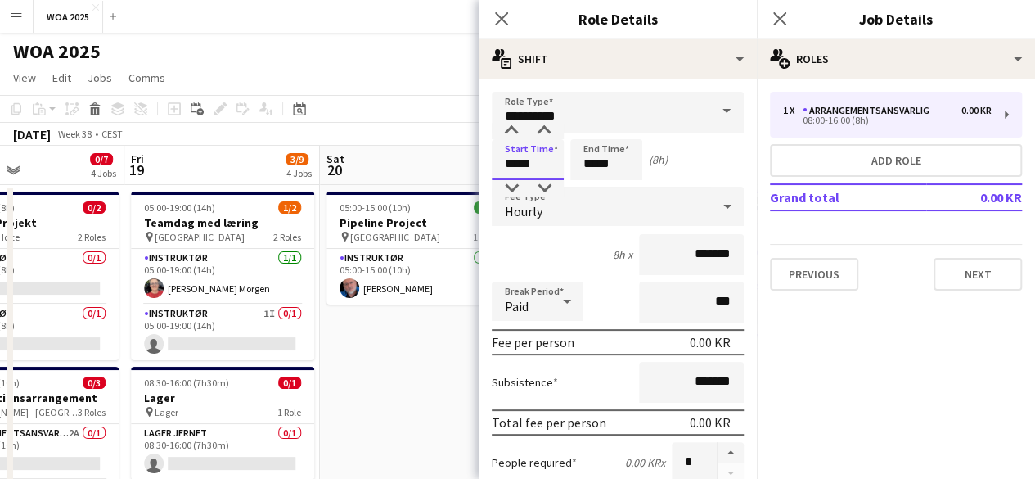
click at [544, 170] on input "*****" at bounding box center [528, 159] width 72 height 41
type input "*****"
click at [610, 156] on input "*****" at bounding box center [606, 159] width 72 height 41
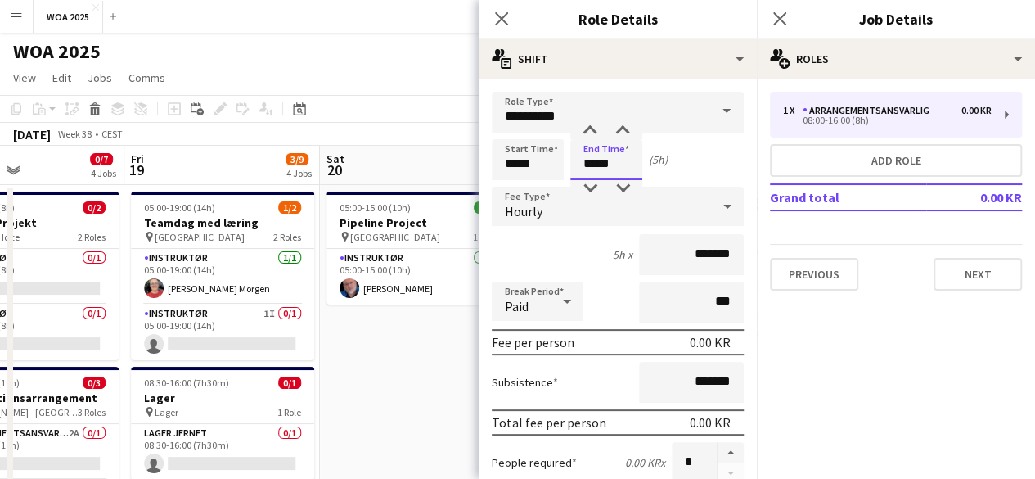
click at [610, 156] on input "*****" at bounding box center [606, 159] width 72 height 41
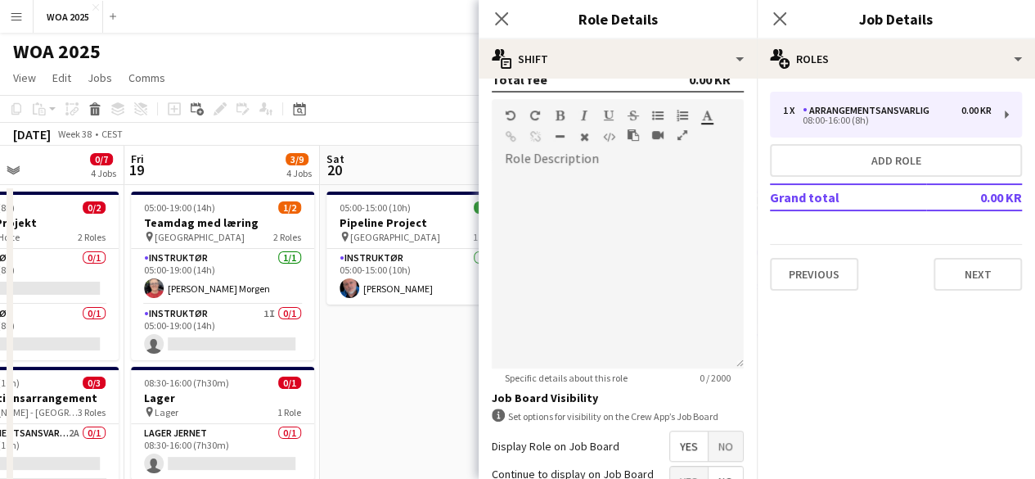
scroll to position [573, 0]
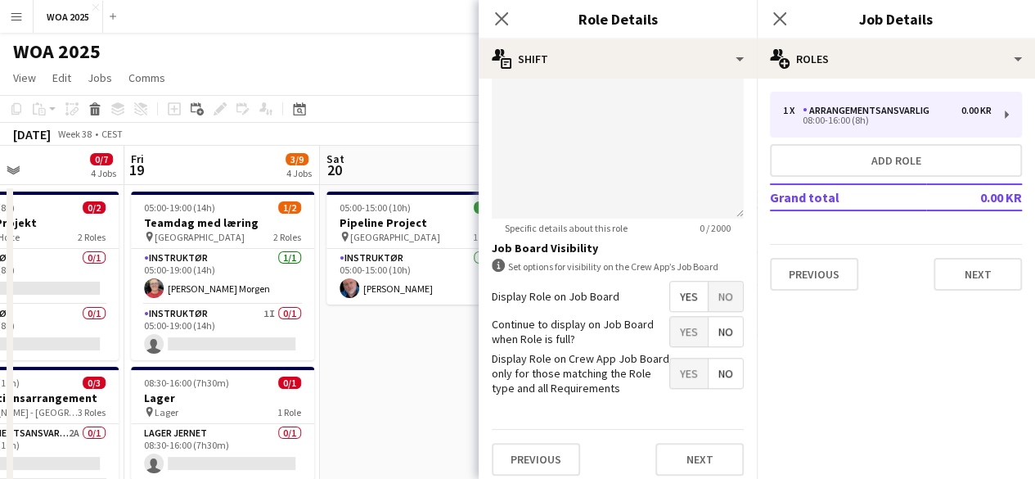
type input "*****"
click at [670, 332] on span "Yes" at bounding box center [689, 331] width 38 height 29
click at [694, 443] on button "Next" at bounding box center [699, 459] width 88 height 33
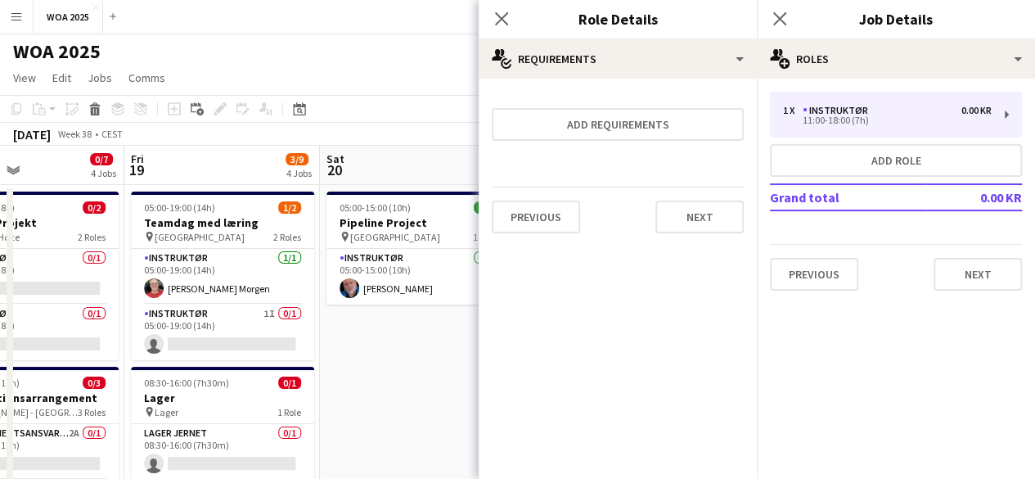
scroll to position [0, 0]
click at [694, 226] on button "Next" at bounding box center [699, 216] width 88 height 33
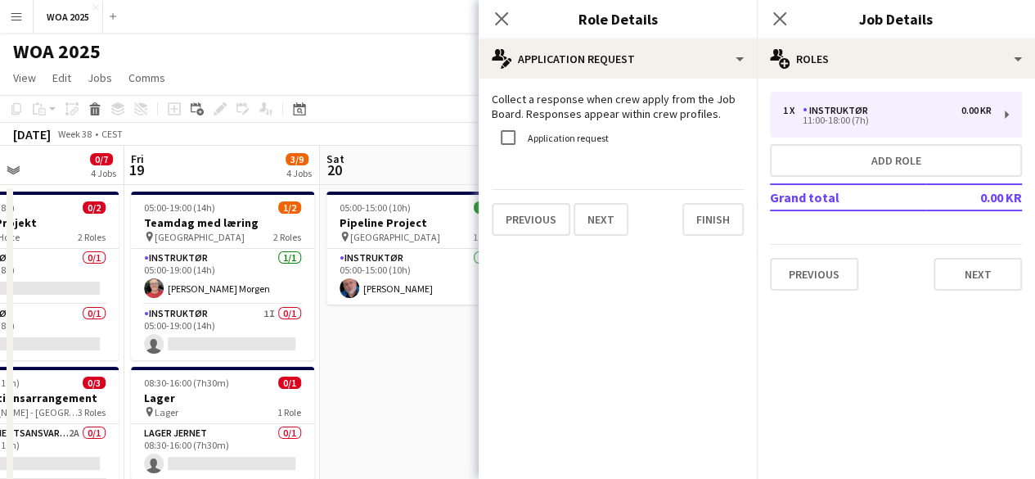
click at [695, 199] on div "Previous Next Finish" at bounding box center [618, 212] width 252 height 47
drag, startPoint x: 694, startPoint y: 213, endPoint x: 719, endPoint y: 198, distance: 29.3
click at [693, 213] on button "Finish" at bounding box center [712, 219] width 61 height 33
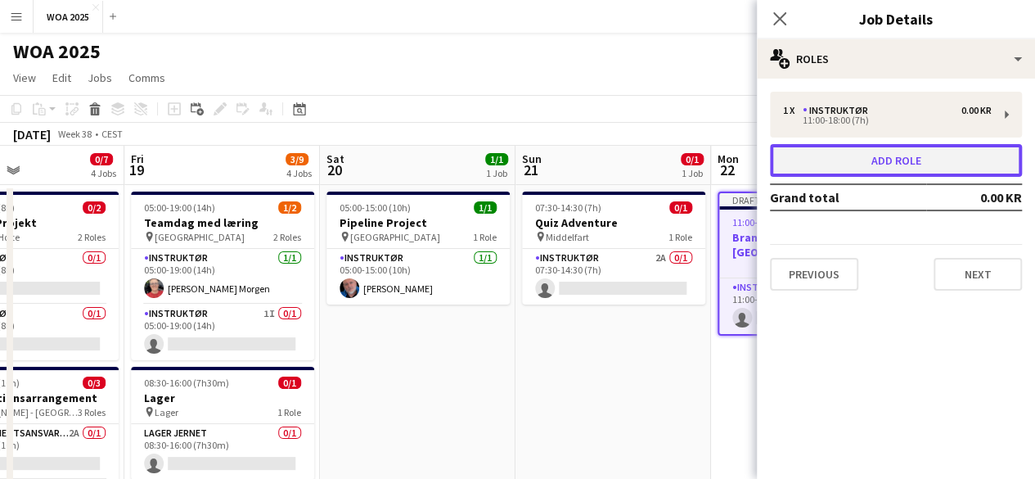
click at [782, 153] on button "Add role" at bounding box center [896, 160] width 252 height 33
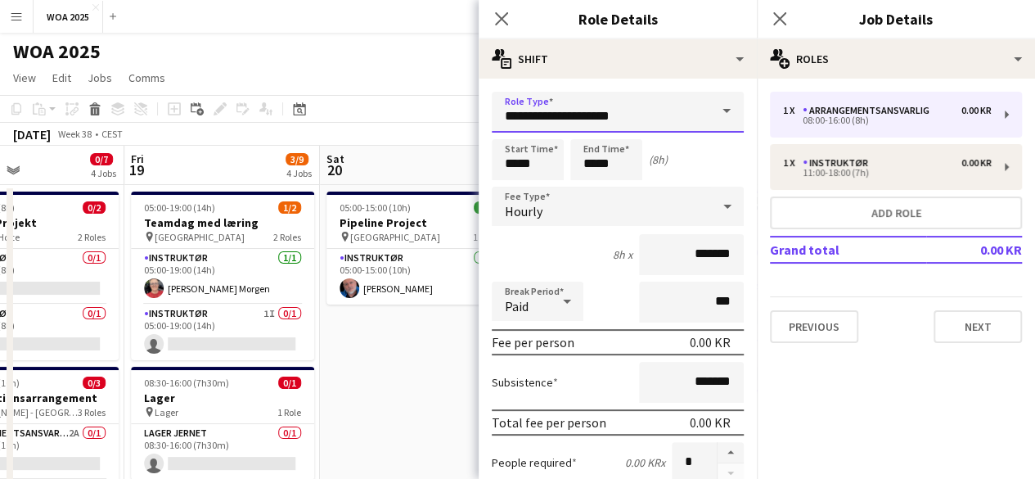
click at [613, 125] on input "**********" at bounding box center [618, 112] width 252 height 41
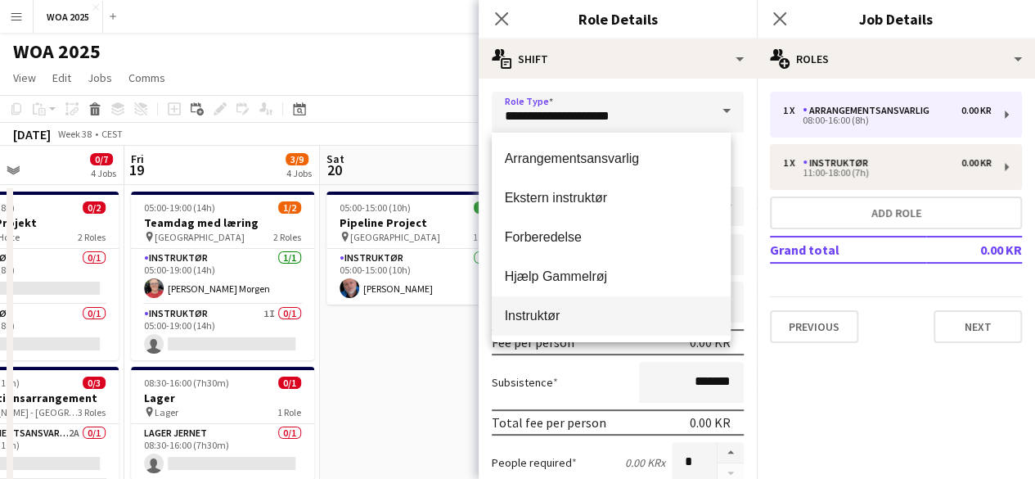
click at [561, 299] on mat-option "Instruktør" at bounding box center [612, 315] width 240 height 39
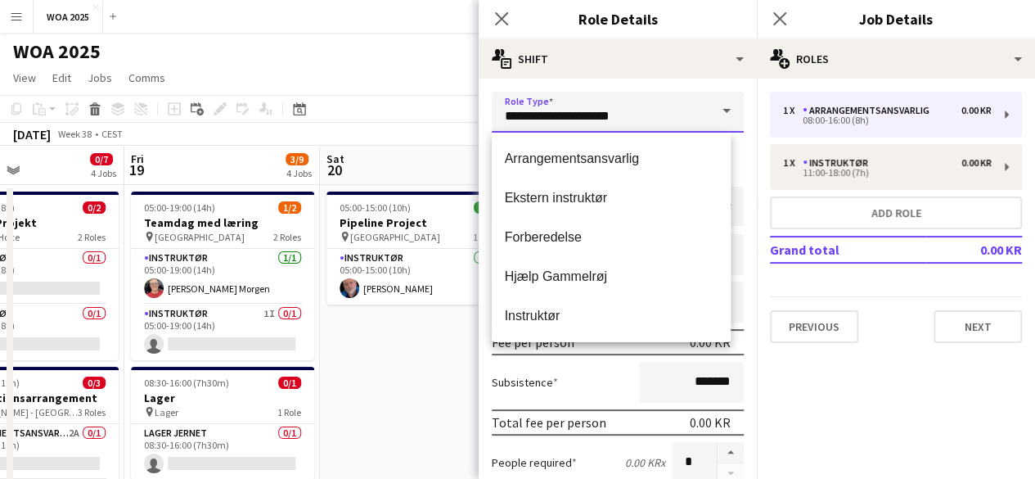
type input "**********"
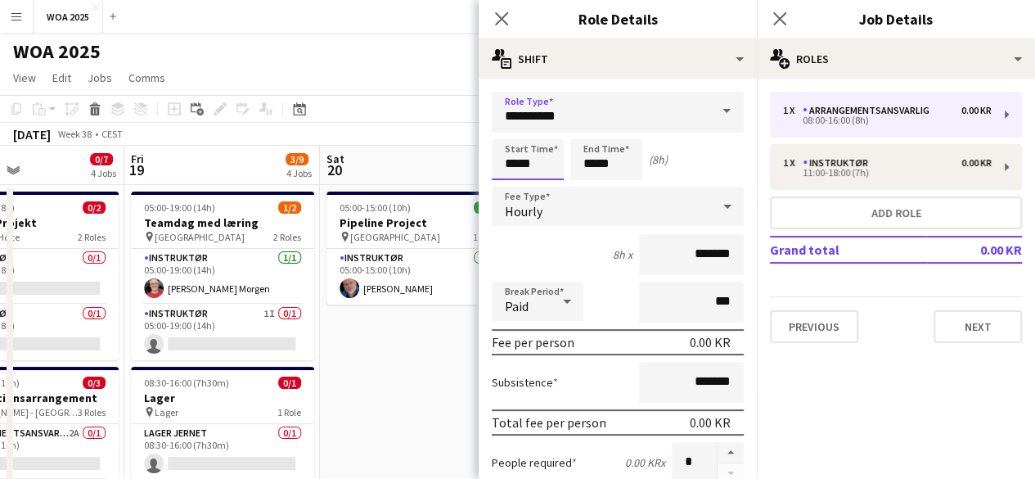
click at [523, 168] on input "*****" at bounding box center [528, 159] width 72 height 41
type input "*****"
click at [599, 158] on input "*****" at bounding box center [606, 159] width 72 height 41
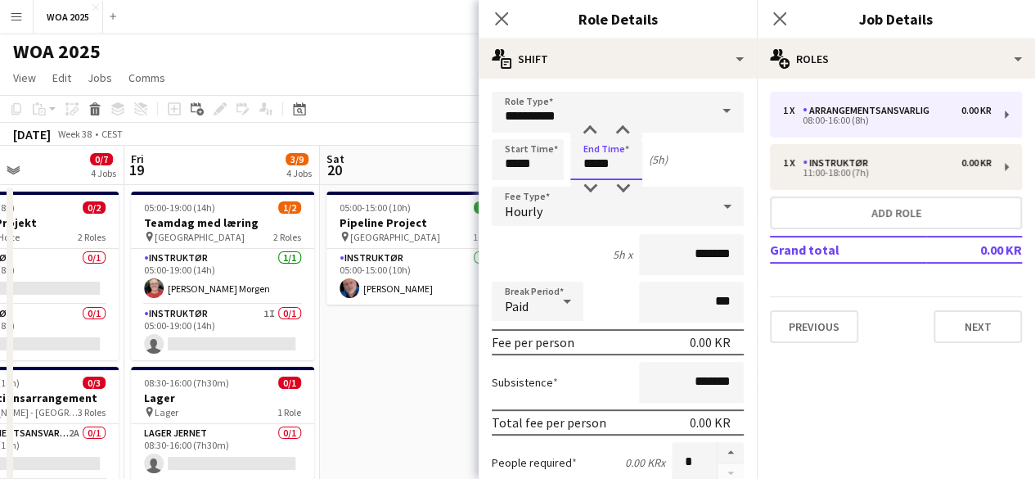
click at [599, 158] on input "*****" at bounding box center [606, 159] width 72 height 41
click at [601, 158] on input "*****" at bounding box center [606, 159] width 72 height 41
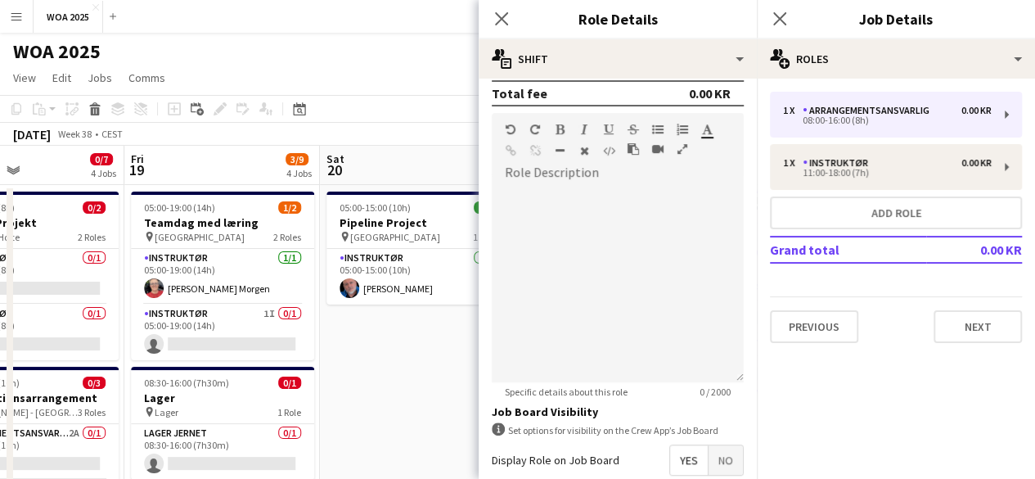
scroll to position [573, 0]
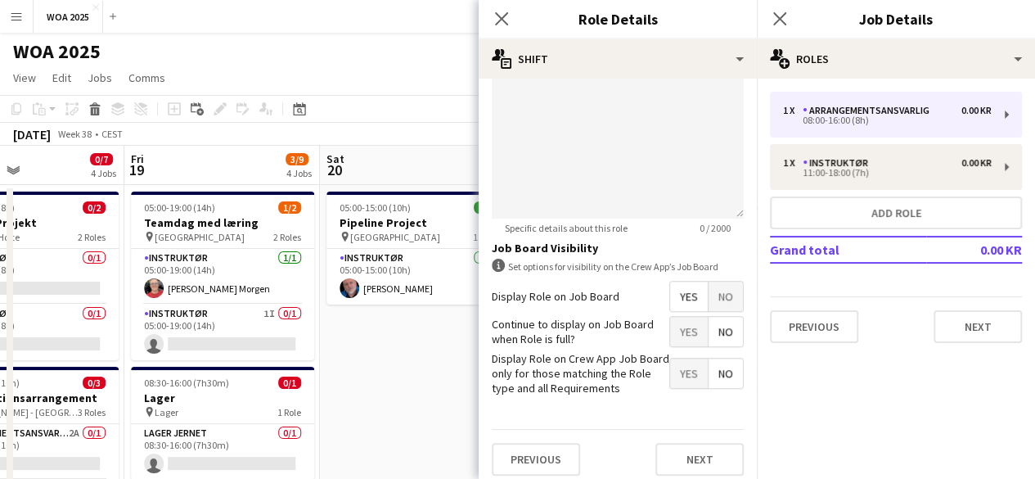
type input "*****"
click at [674, 322] on span "Yes" at bounding box center [689, 331] width 38 height 29
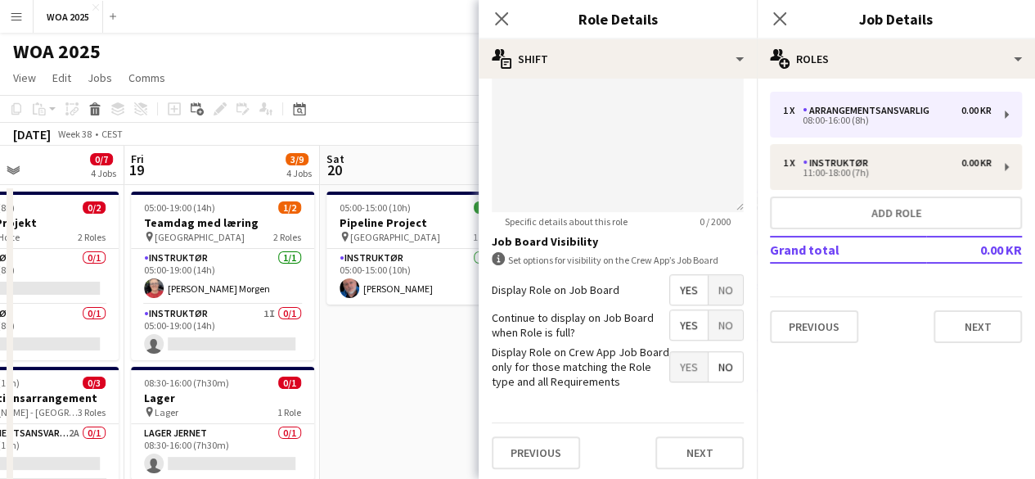
scroll to position [581, 0]
click at [700, 441] on button "Next" at bounding box center [699, 450] width 88 height 33
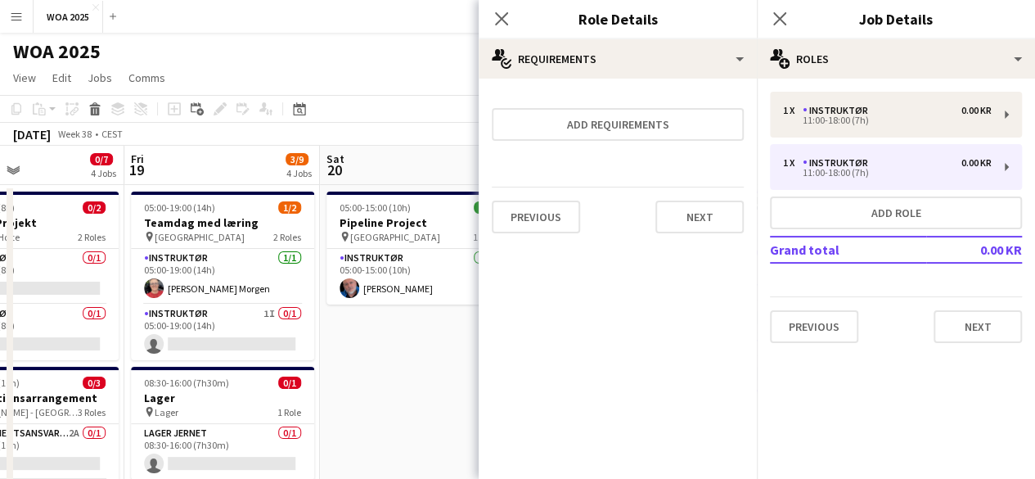
scroll to position [0, 0]
click at [709, 210] on button "Next" at bounding box center [699, 216] width 88 height 33
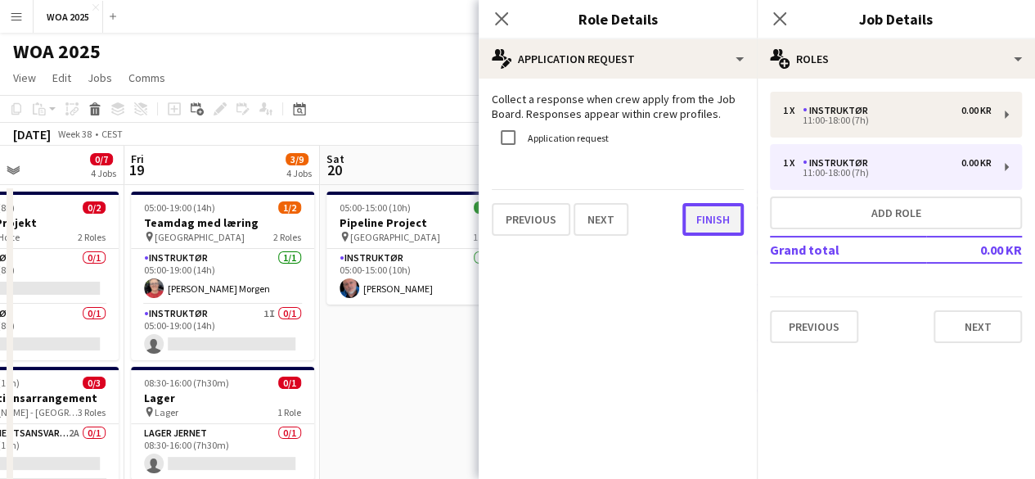
click at [722, 211] on button "Finish" at bounding box center [712, 219] width 61 height 33
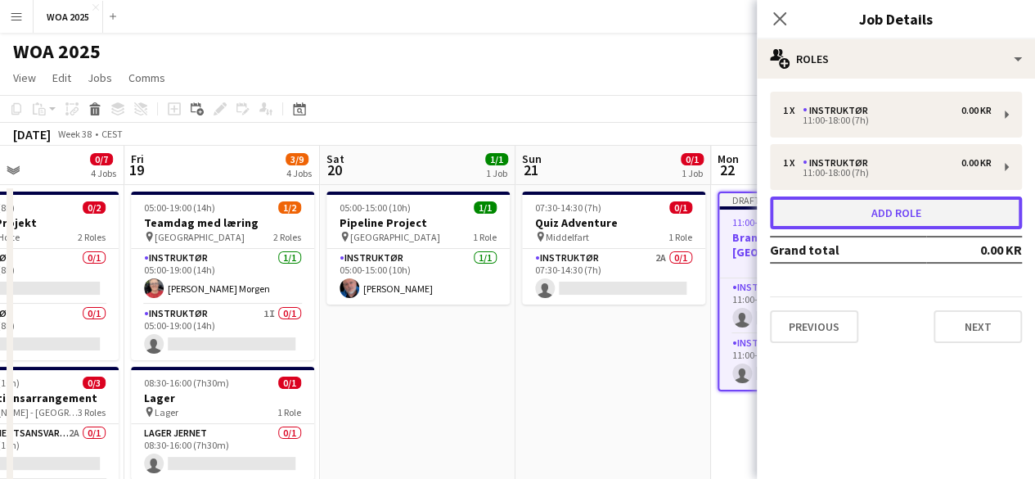
click at [794, 200] on button "Add role" at bounding box center [896, 212] width 252 height 33
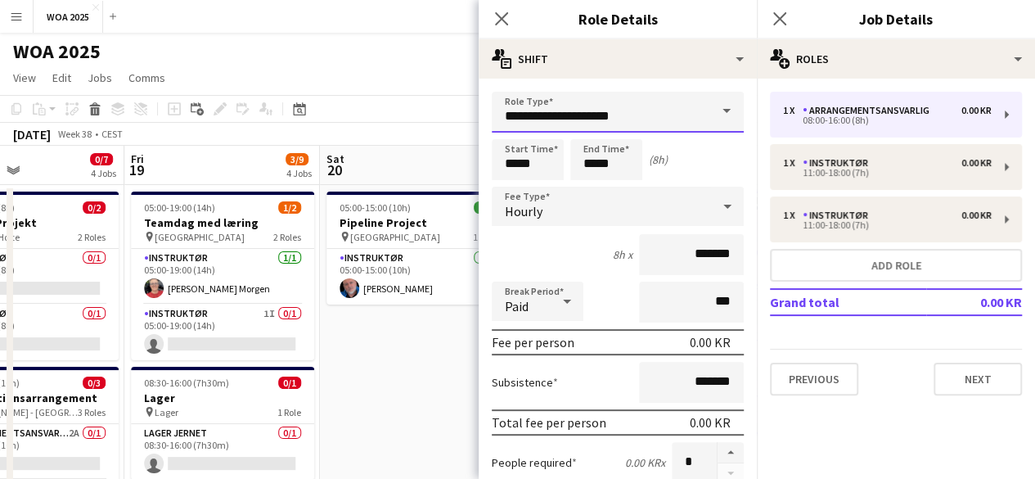
click at [648, 123] on input "**********" at bounding box center [618, 112] width 252 height 41
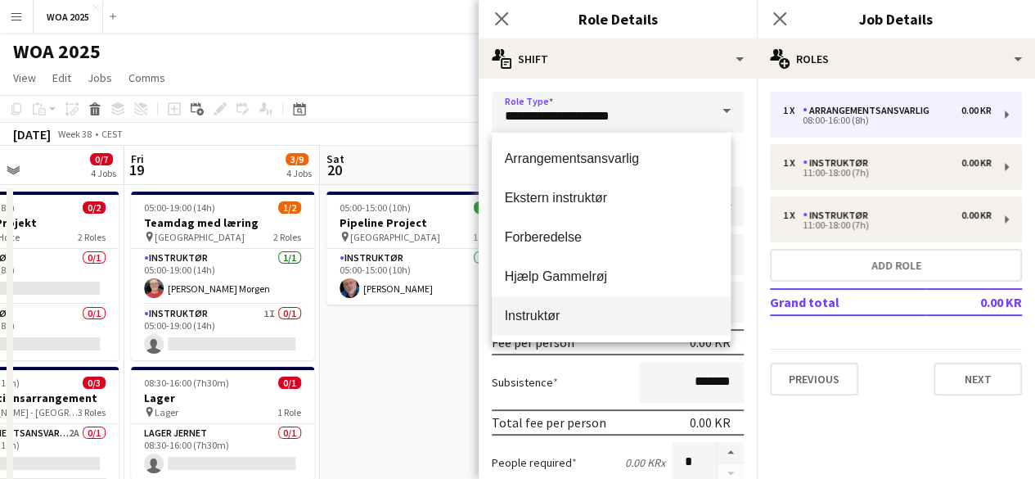
click at [569, 318] on span "Instruktør" at bounding box center [612, 316] width 214 height 16
type input "**********"
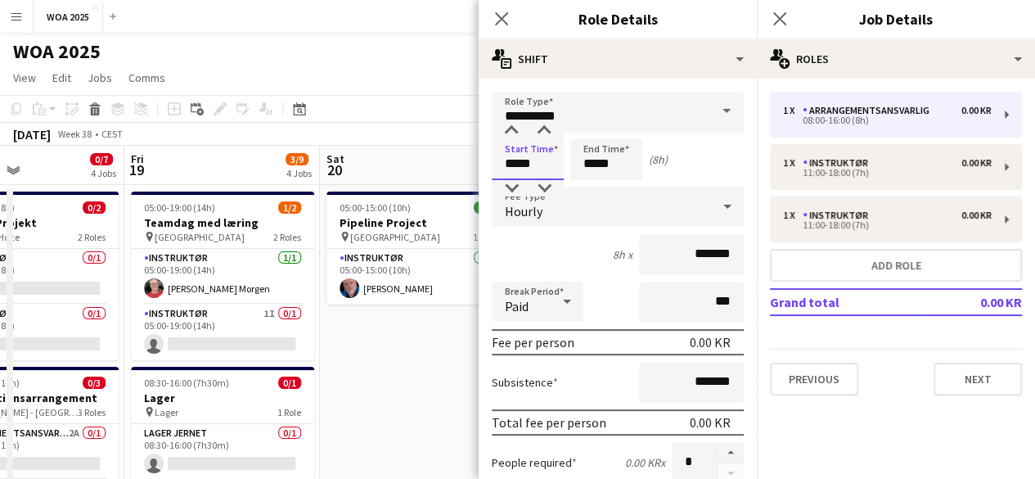
click at [535, 164] on input "*****" at bounding box center [528, 159] width 72 height 41
type input "*****"
click at [582, 163] on input "*****" at bounding box center [606, 159] width 72 height 41
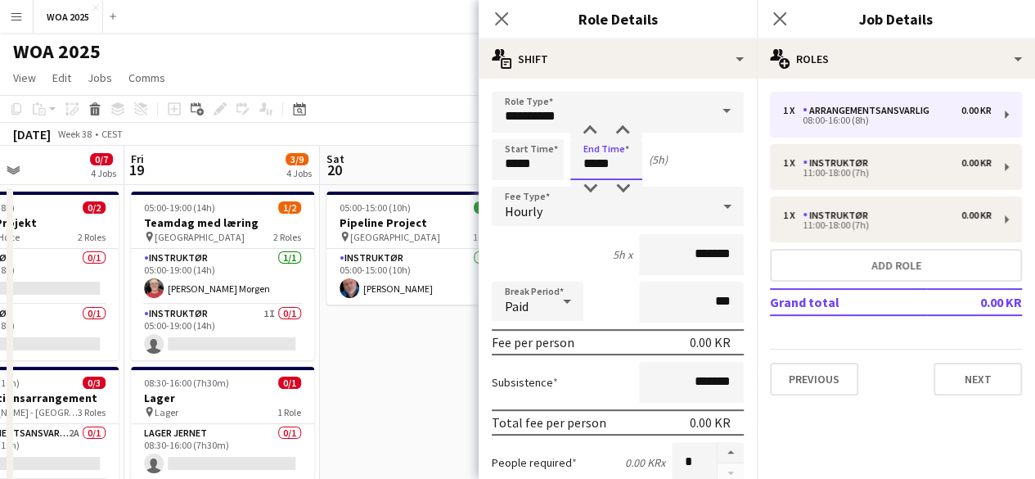
click at [582, 163] on input "*****" at bounding box center [606, 159] width 72 height 41
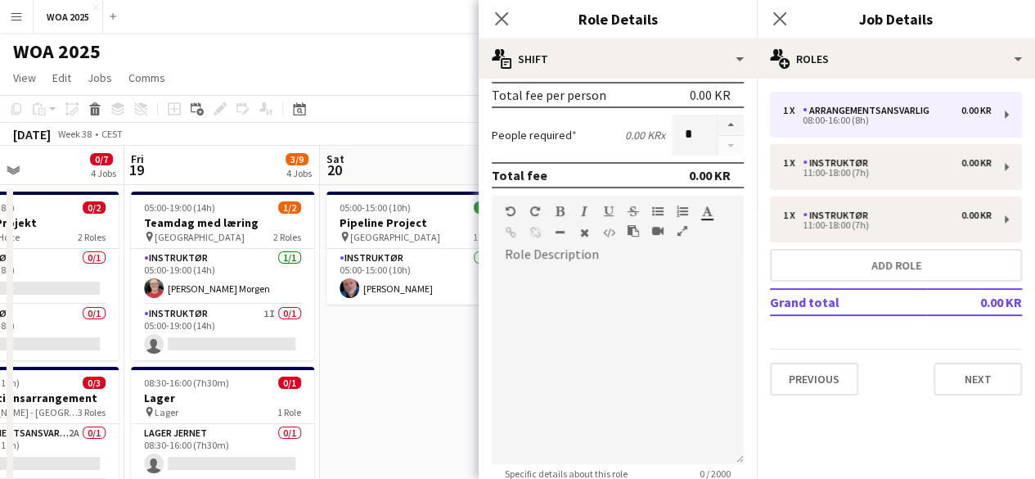
scroll to position [581, 0]
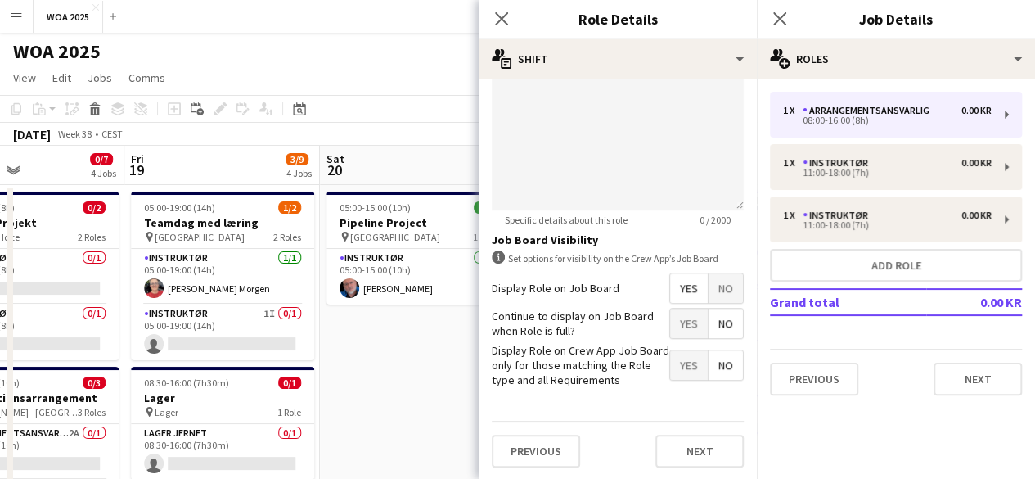
type input "*****"
click at [678, 332] on span "Yes" at bounding box center [689, 322] width 38 height 29
click at [701, 450] on button "Next" at bounding box center [699, 450] width 88 height 33
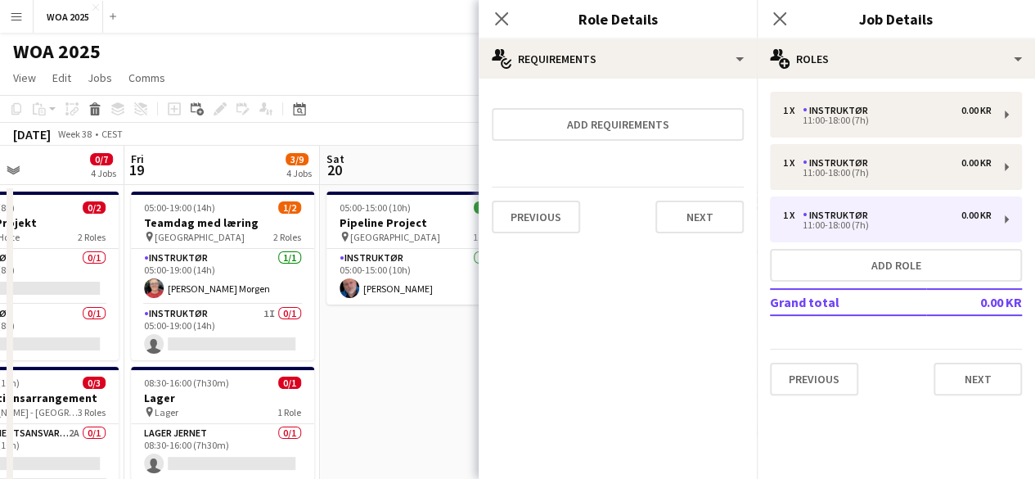
scroll to position [0, 0]
click at [712, 220] on button "Next" at bounding box center [699, 216] width 88 height 33
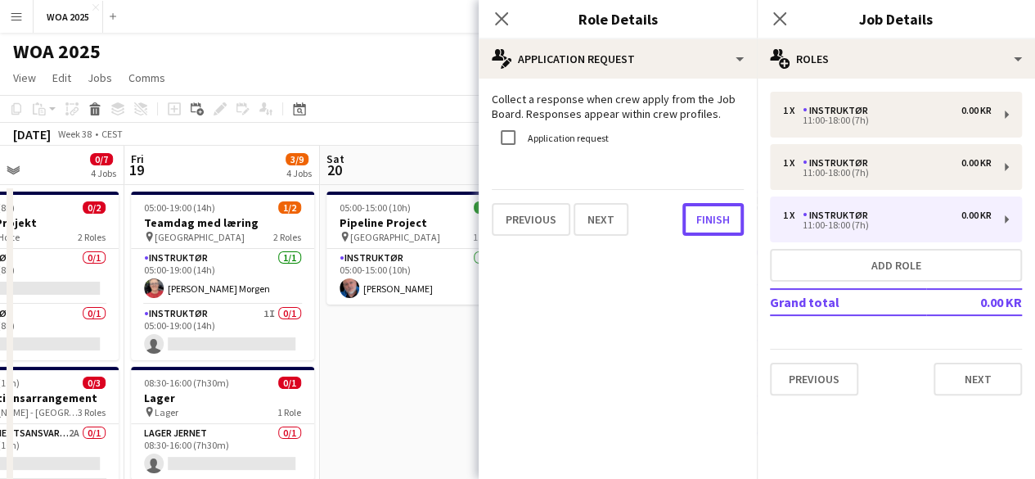
click at [712, 220] on button "Finish" at bounding box center [712, 219] width 61 height 33
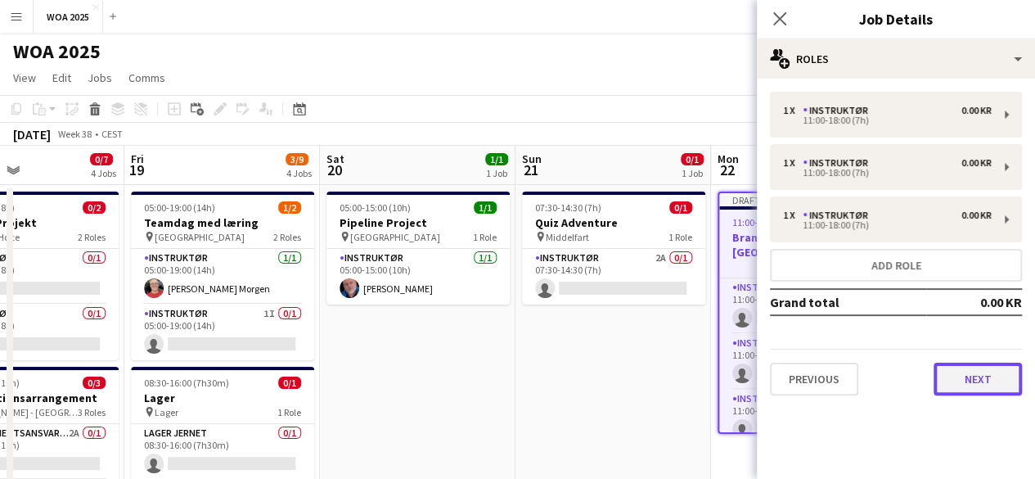
click at [949, 379] on button "Next" at bounding box center [978, 378] width 88 height 33
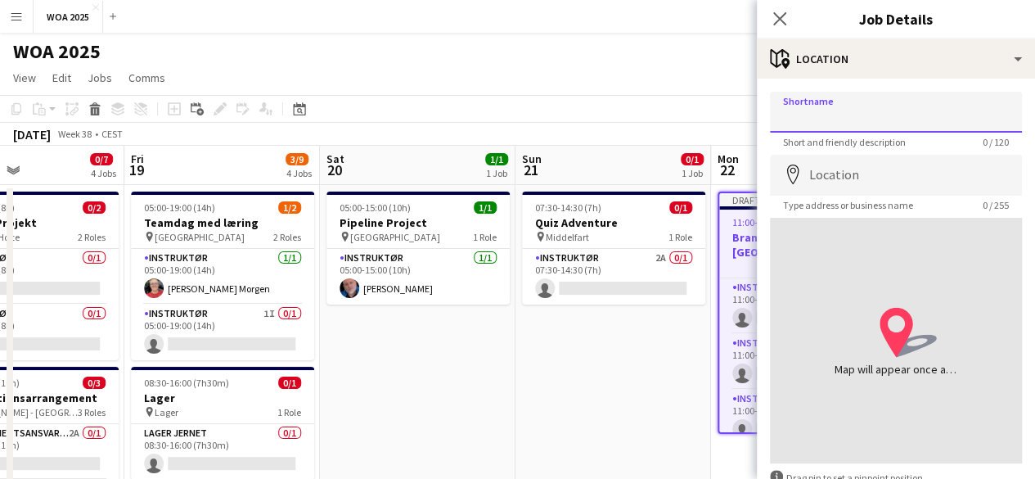
click at [842, 117] on input "Shortname" at bounding box center [896, 112] width 252 height 41
click at [854, 114] on input "Shortname" at bounding box center [896, 112] width 252 height 41
type input "**********"
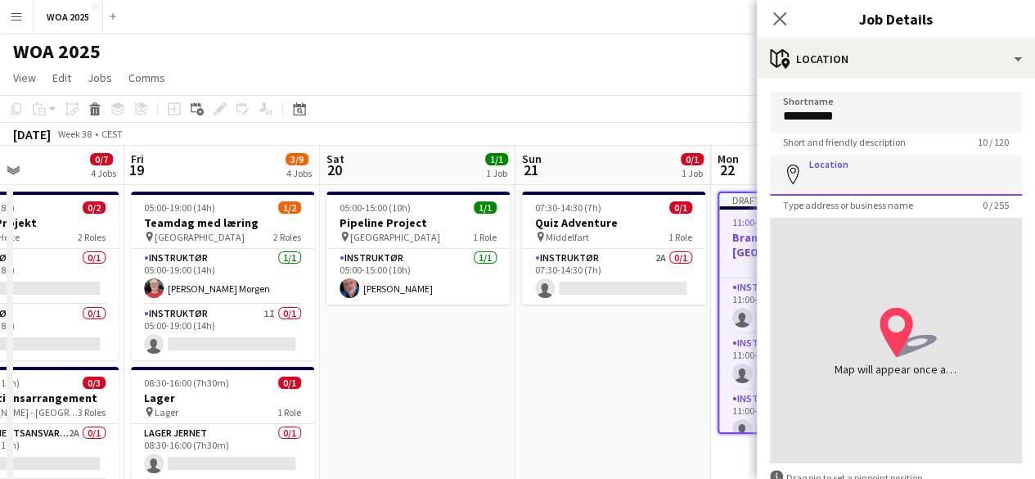
click at [844, 155] on input "Location" at bounding box center [896, 175] width 252 height 41
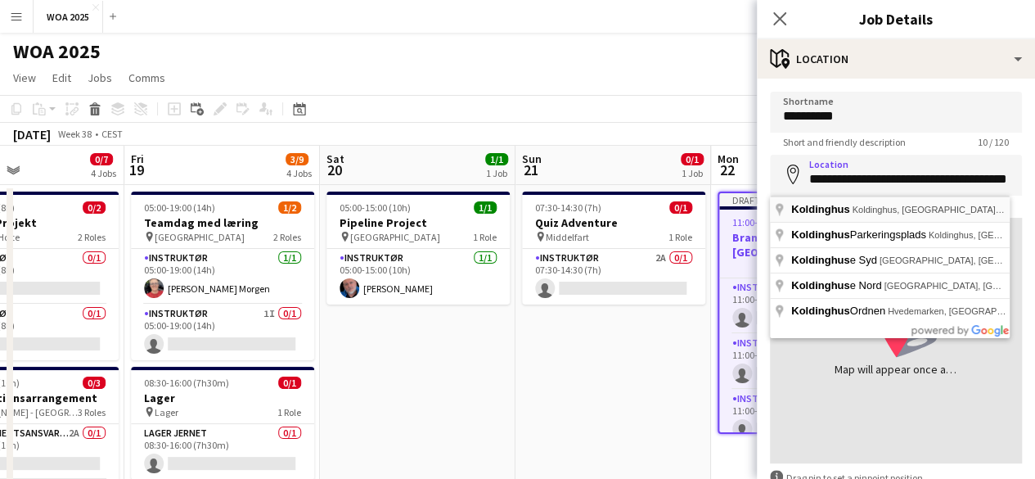
type input "**********"
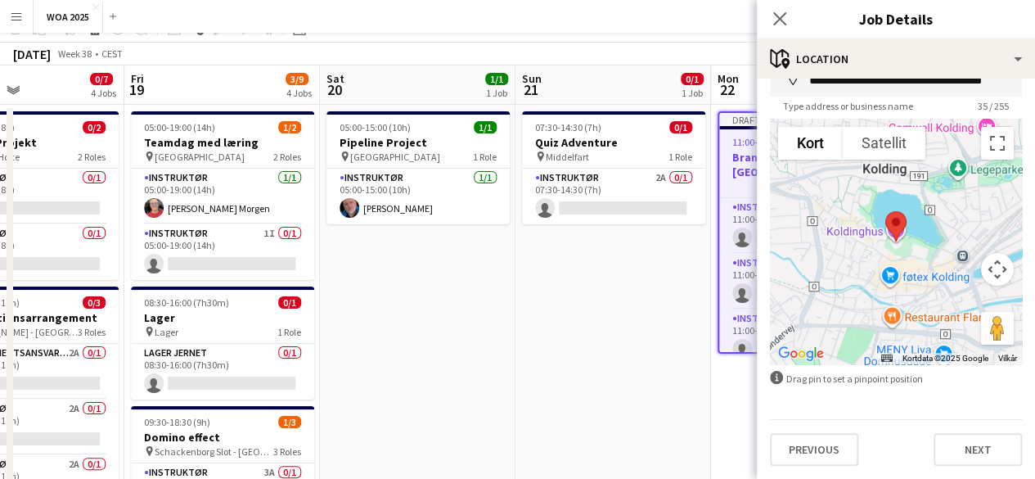
scroll to position [164, 0]
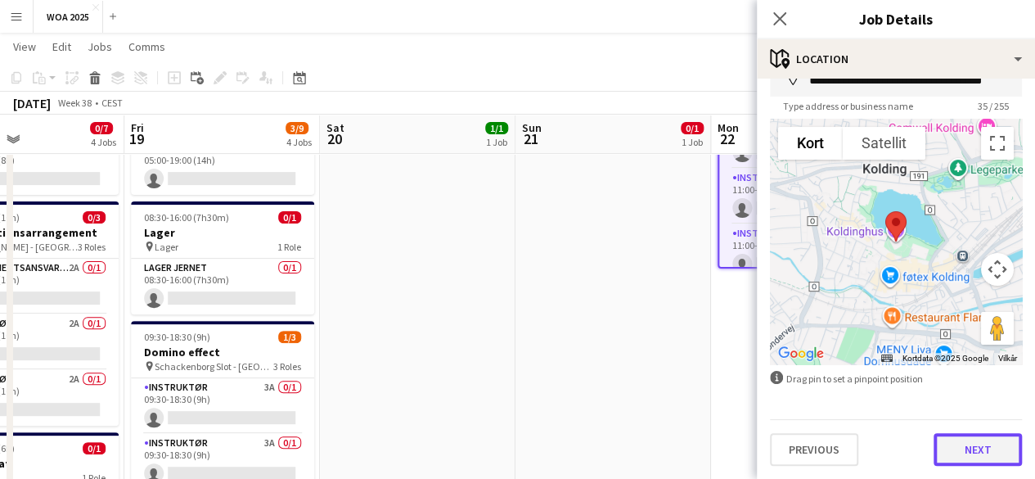
click at [956, 452] on button "Next" at bounding box center [978, 449] width 88 height 33
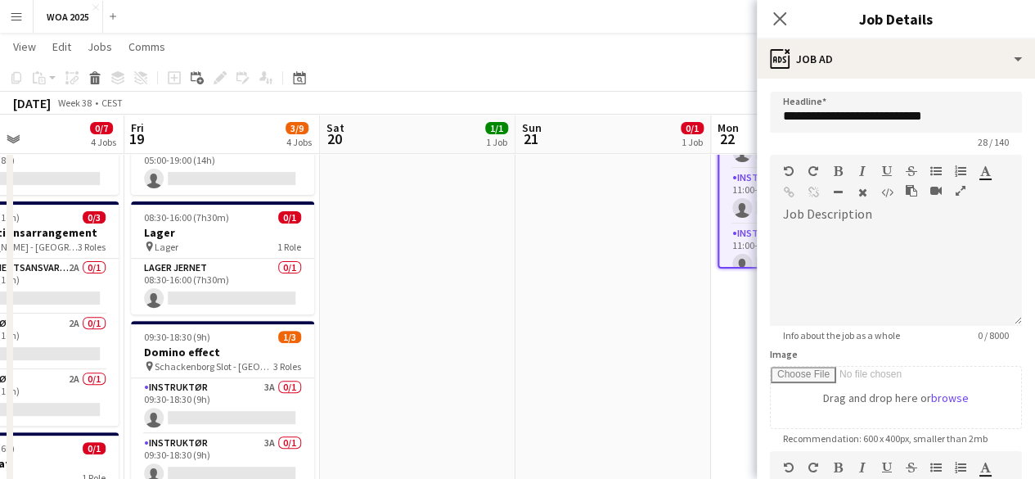
scroll to position [0, 0]
click at [943, 258] on div at bounding box center [896, 276] width 252 height 98
click at [808, 274] on div at bounding box center [896, 276] width 252 height 98
paste div
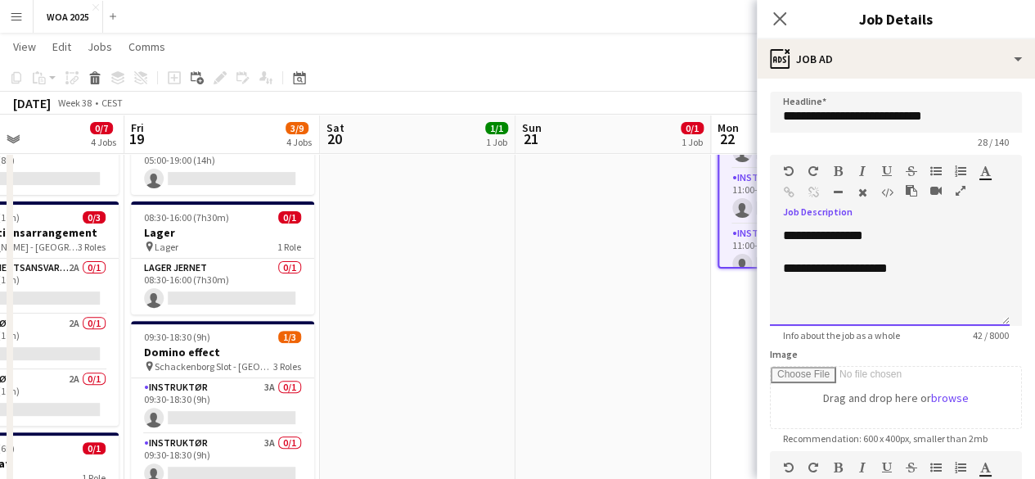
click at [787, 231] on p "**********" at bounding box center [890, 235] width 214 height 16
click at [895, 228] on p "**********" at bounding box center [890, 235] width 214 height 16
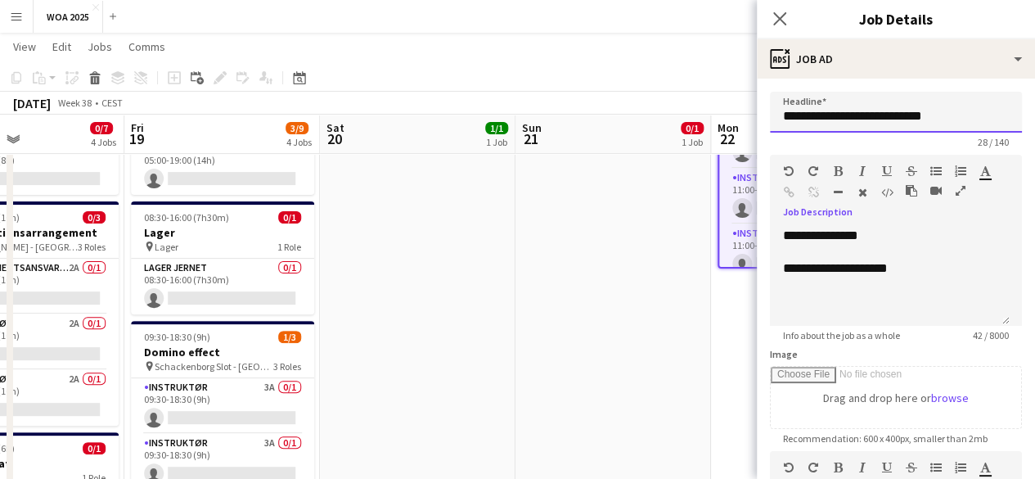
click at [925, 124] on input "**********" at bounding box center [896, 112] width 252 height 41
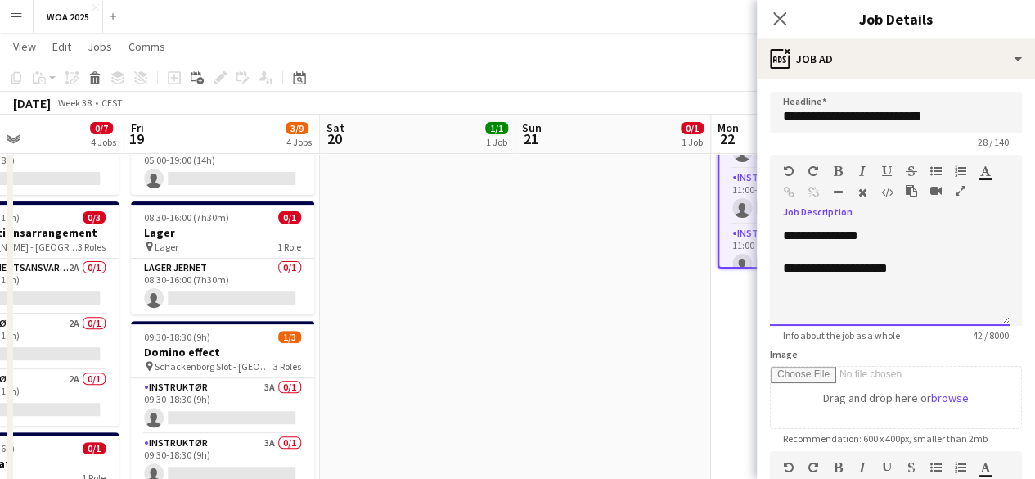
click at [929, 236] on p "**********" at bounding box center [890, 235] width 214 height 16
click at [918, 282] on p "**********" at bounding box center [890, 285] width 214 height 16
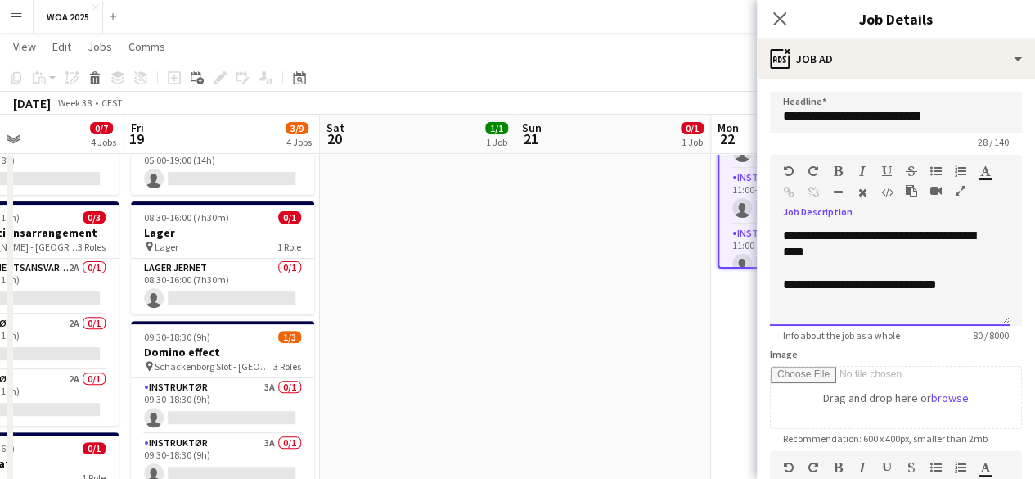
scroll to position [330, 0]
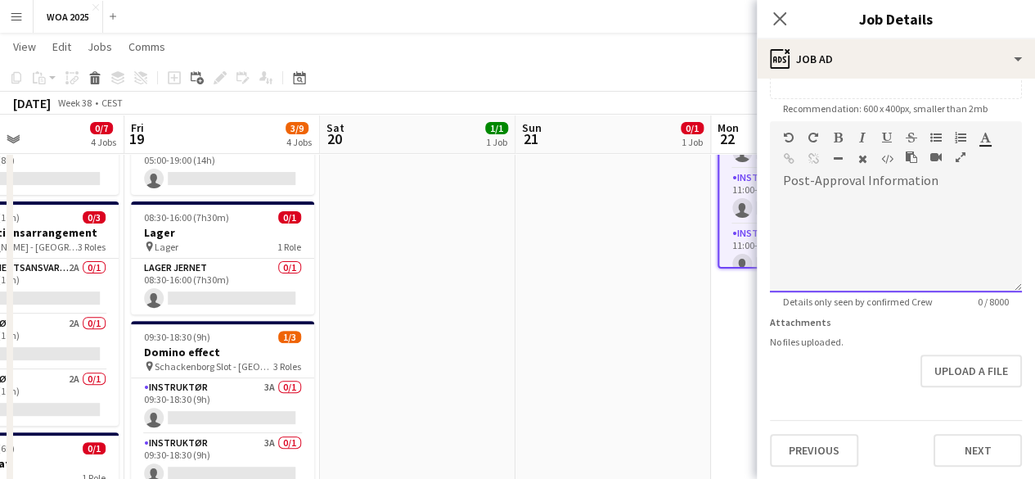
click at [929, 266] on div at bounding box center [896, 243] width 252 height 98
click at [943, 248] on div at bounding box center [896, 243] width 252 height 98
paste div
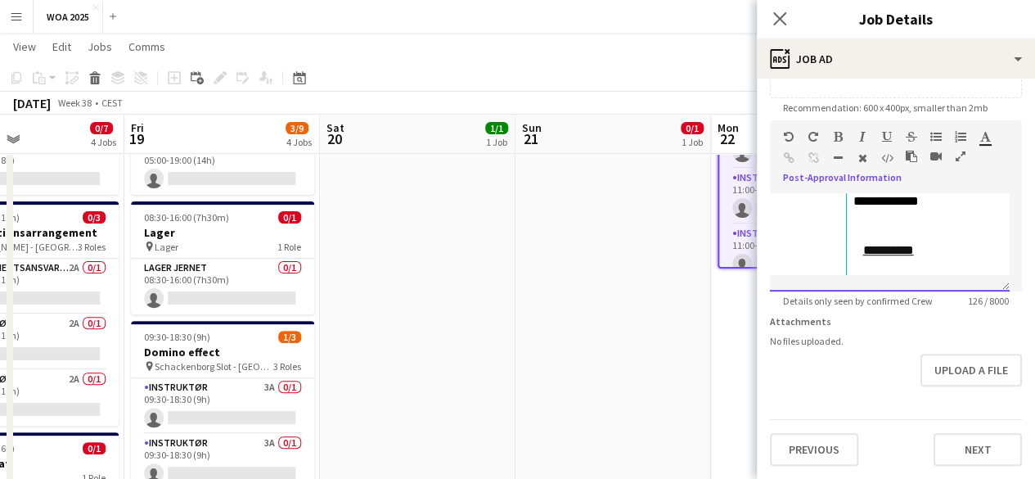
scroll to position [342, 0]
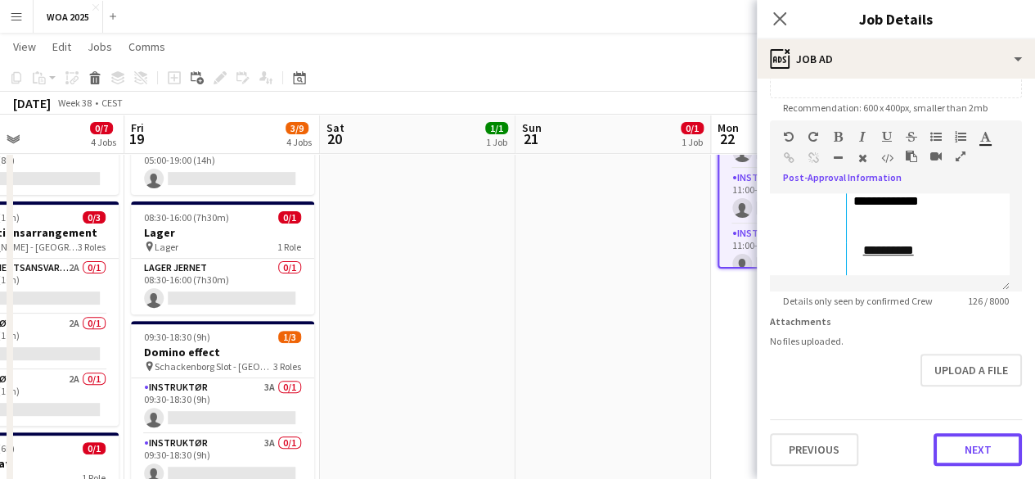
click at [964, 436] on button "Next" at bounding box center [978, 449] width 88 height 33
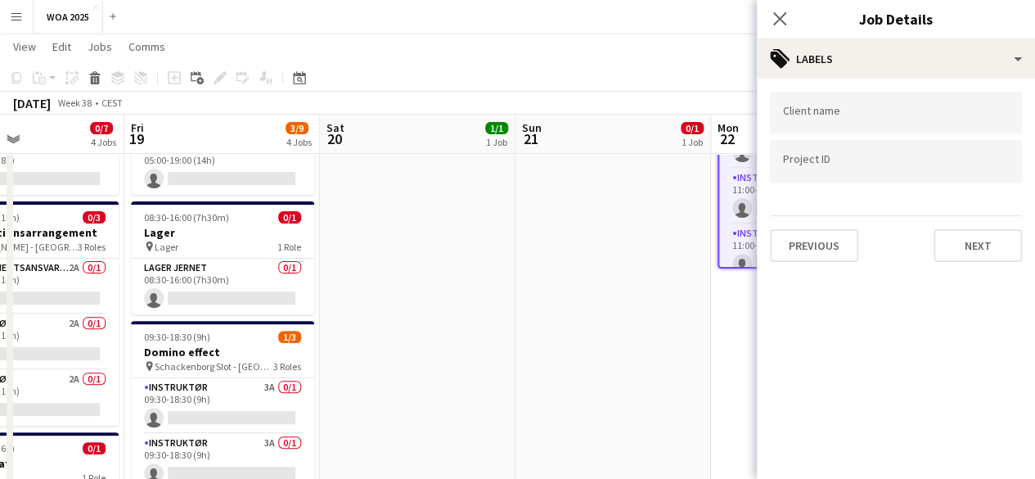
type input "*******"
click at [982, 241] on button "Next" at bounding box center [978, 245] width 88 height 33
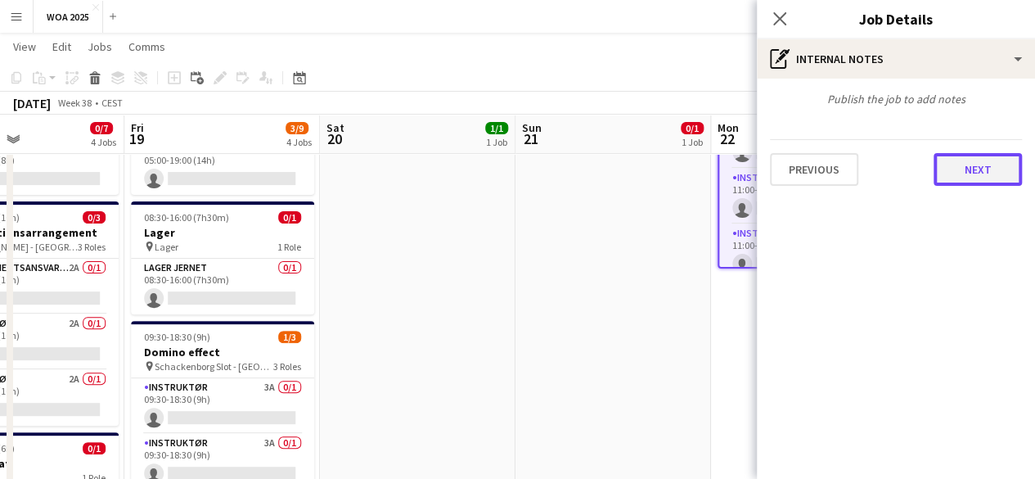
click at [983, 176] on button "Next" at bounding box center [978, 169] width 88 height 33
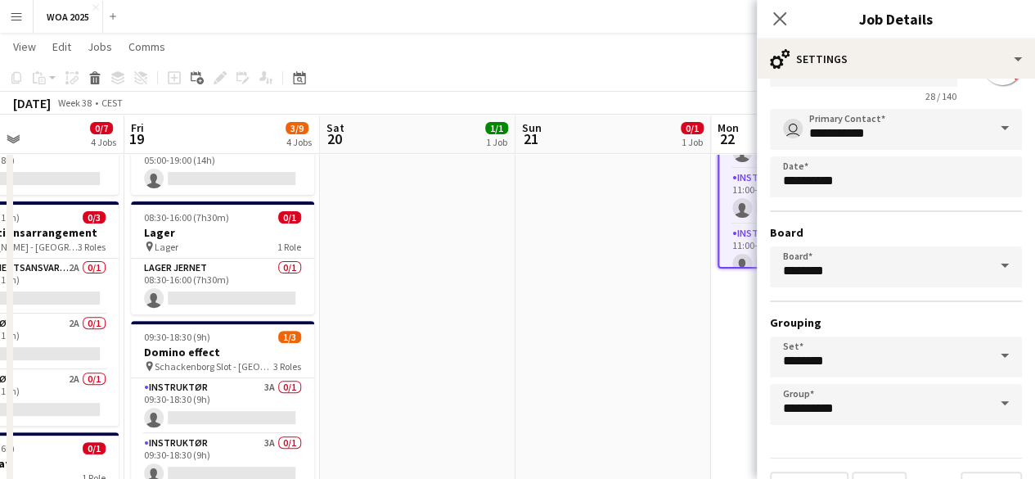
scroll to position [108, 0]
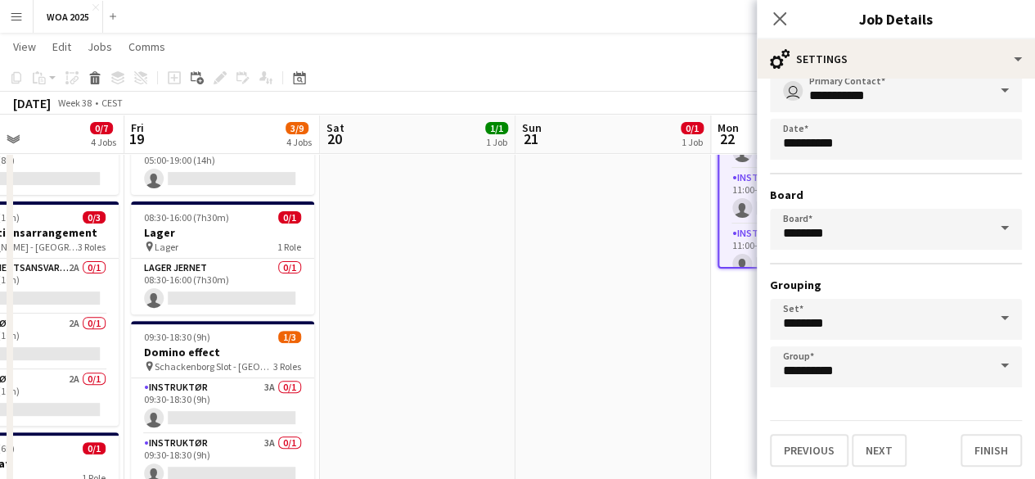
click at [1017, 457] on form "**********" at bounding box center [896, 225] width 278 height 483
click at [1006, 456] on button "Finish" at bounding box center [991, 450] width 61 height 33
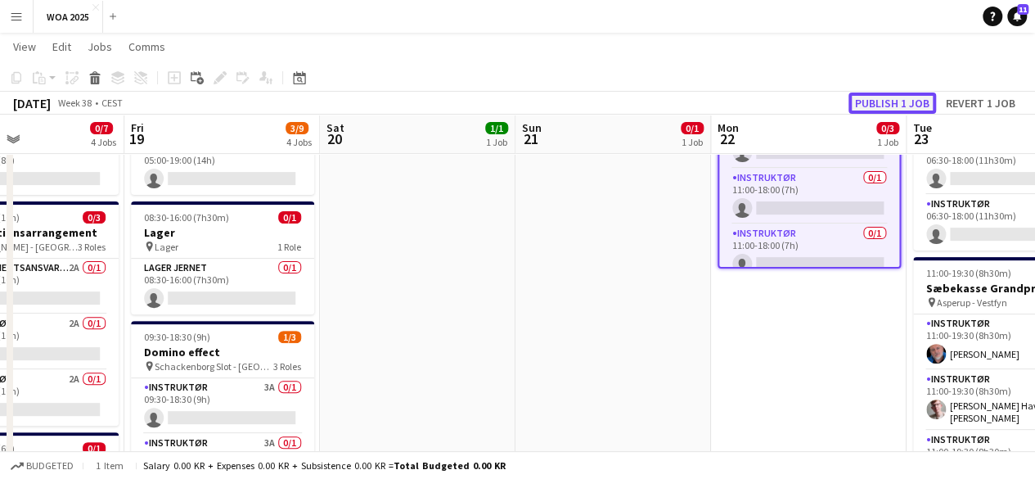
click at [915, 109] on button "Publish 1 job" at bounding box center [892, 102] width 88 height 21
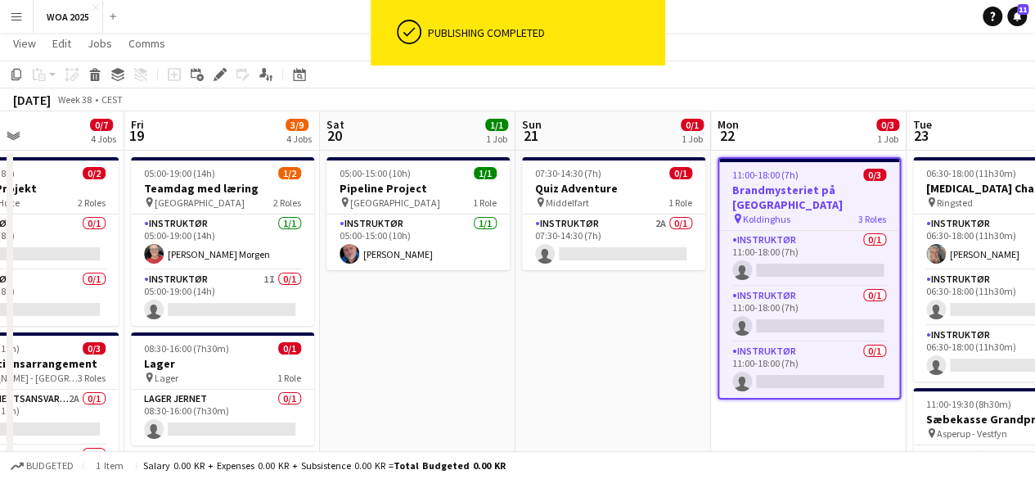
scroll to position [0, 0]
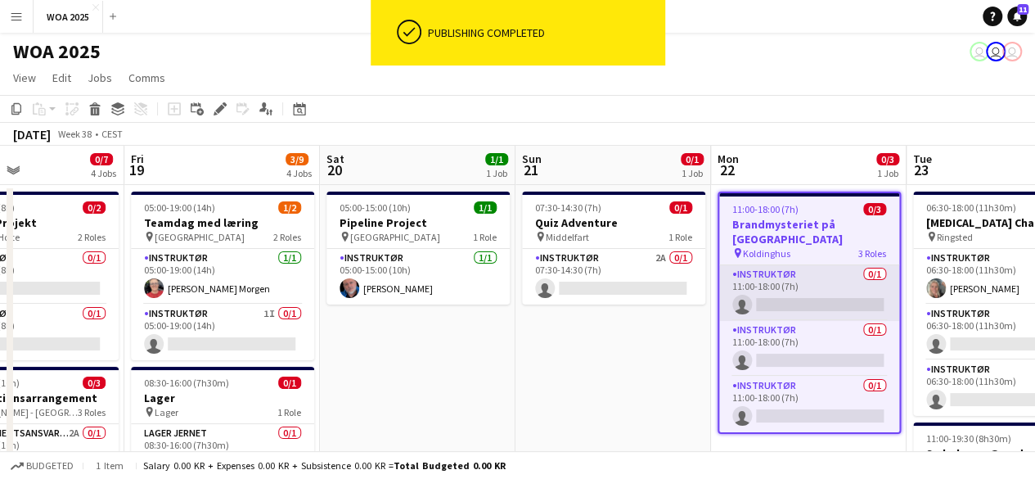
click at [851, 269] on app-card-role "Instruktør 0/1 11:00-18:00 (7h) single-neutral-actions" at bounding box center [809, 293] width 180 height 56
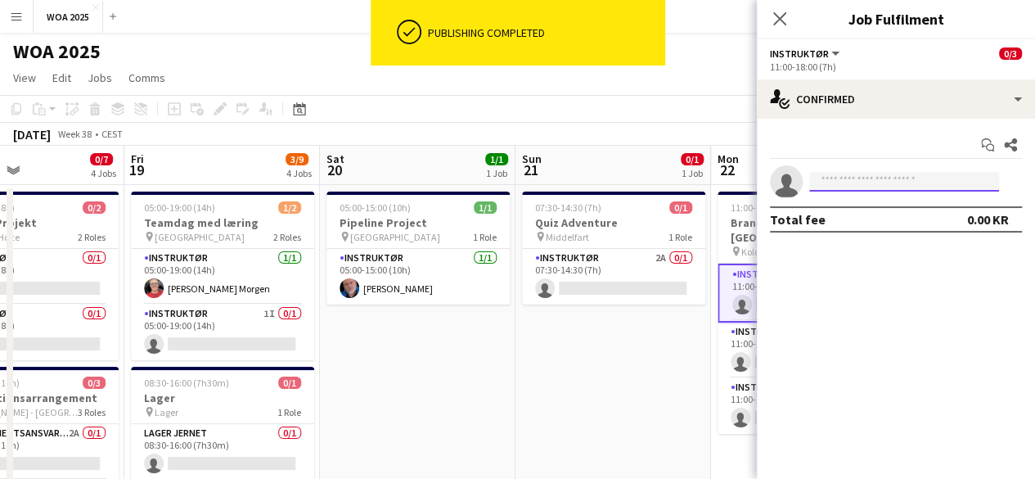
click at [849, 181] on input at bounding box center [904, 182] width 190 height 20
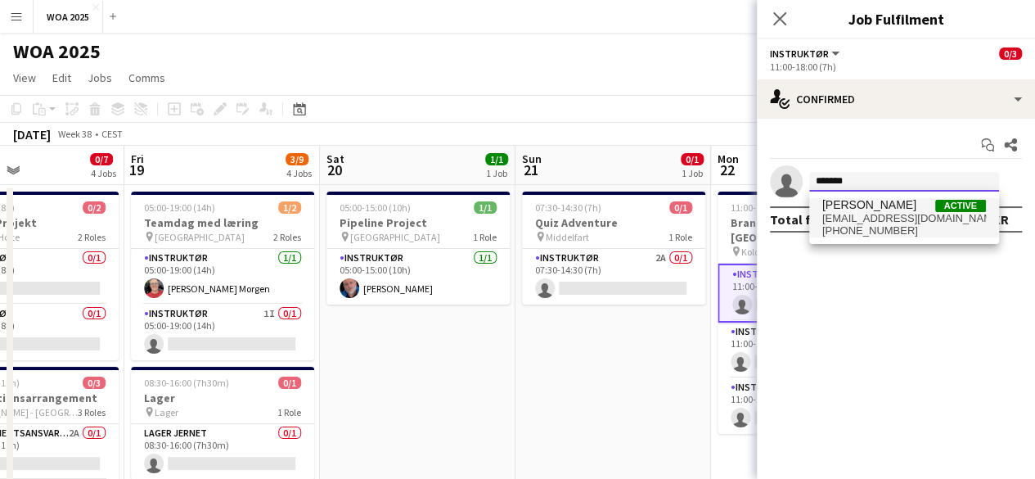
type input "*******"
click at [895, 200] on span "[PERSON_NAME]" at bounding box center [869, 205] width 94 height 14
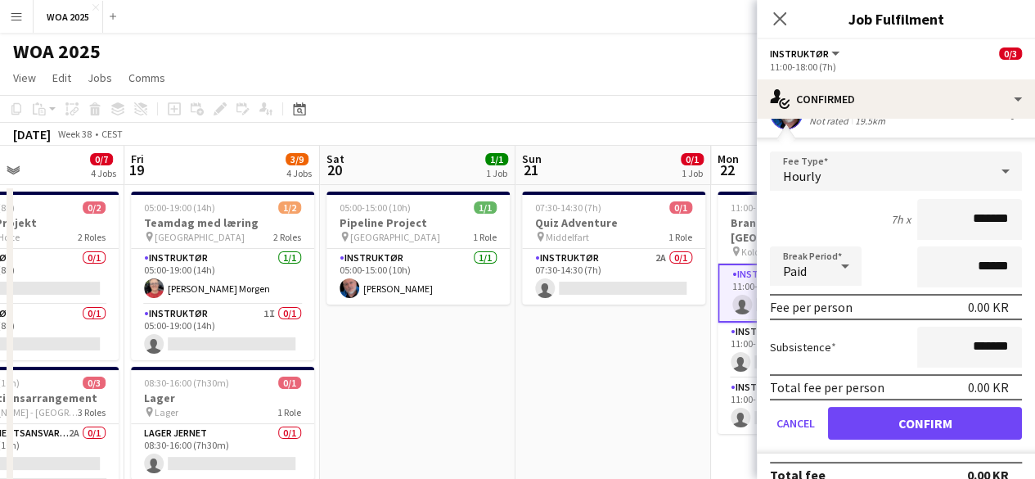
scroll to position [90, 0]
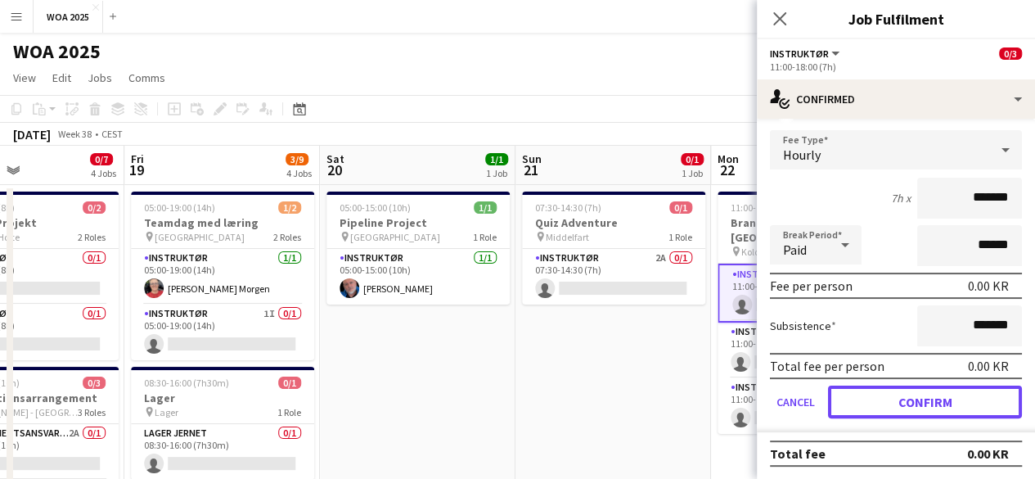
click at [925, 394] on button "Confirm" at bounding box center [925, 401] width 194 height 33
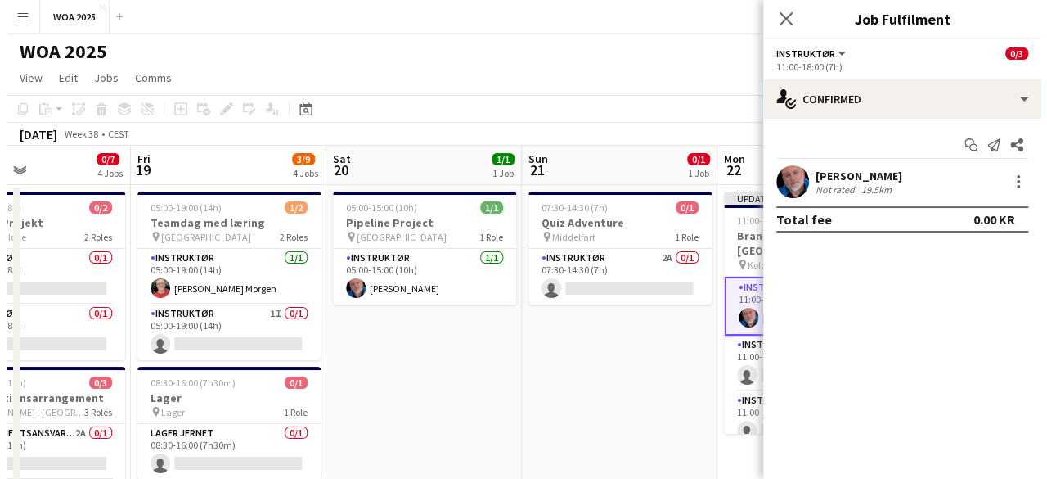
scroll to position [0, 0]
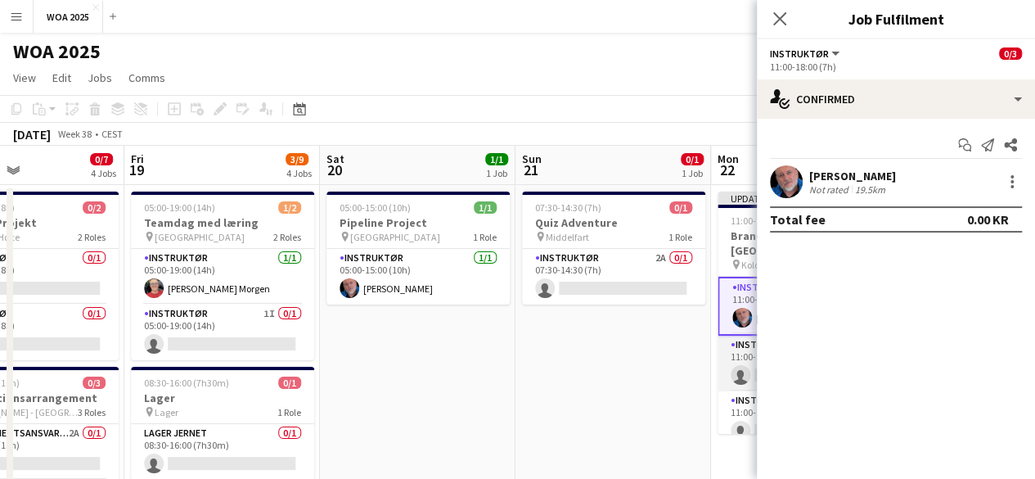
click at [727, 361] on app-card-role "Instruktør 0/1 11:00-18:00 (7h) single-neutral-actions" at bounding box center [809, 363] width 183 height 56
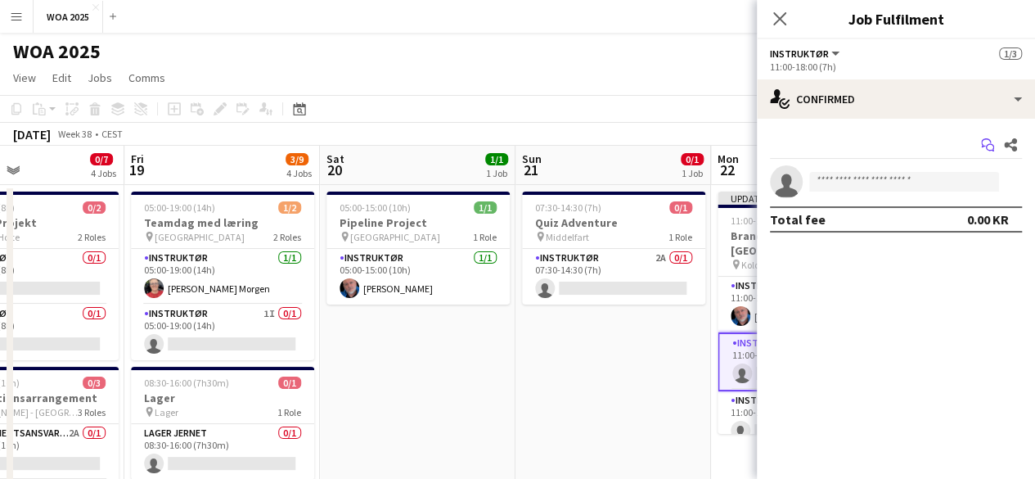
click at [983, 141] on icon "Start chat" at bounding box center [987, 144] width 13 height 13
click at [956, 184] on input at bounding box center [904, 182] width 190 height 20
type input "**"
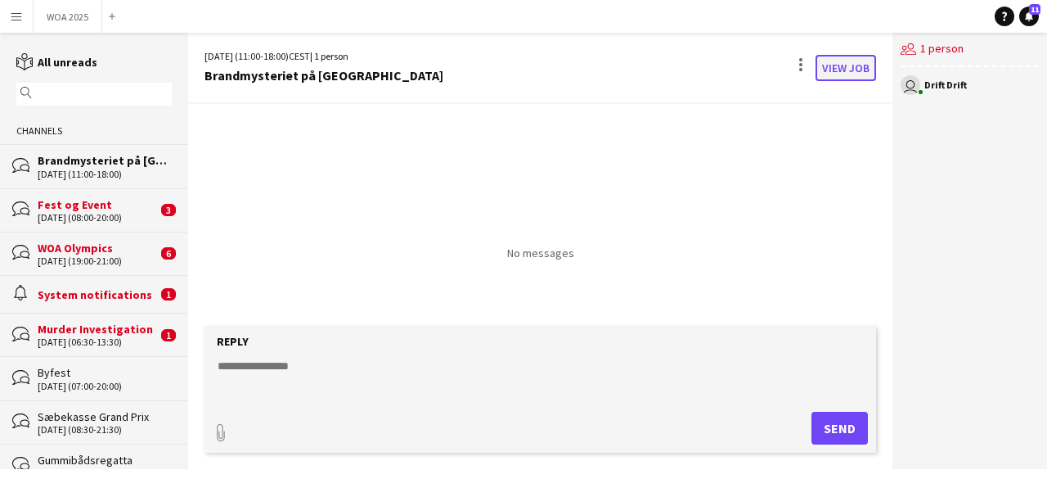
click at [844, 63] on link "View Job" at bounding box center [846, 68] width 61 height 26
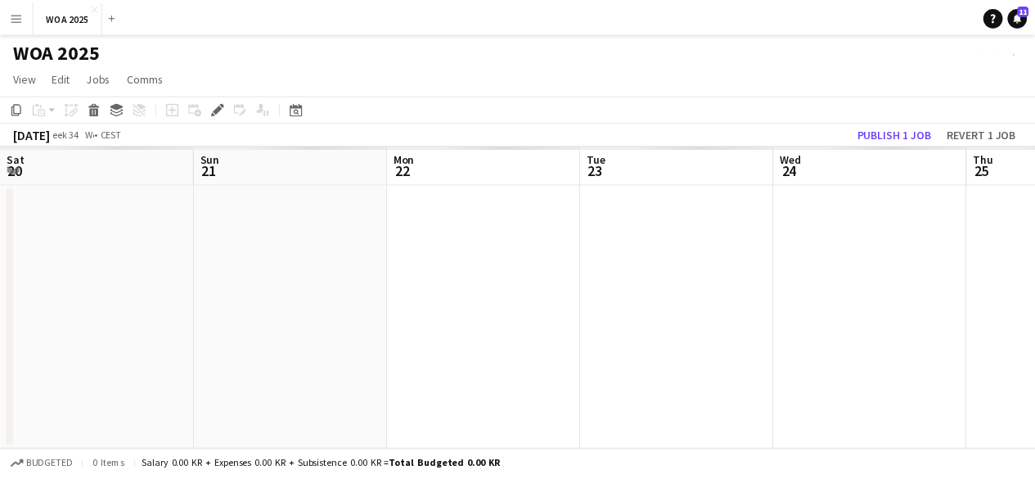
scroll to position [0, 563]
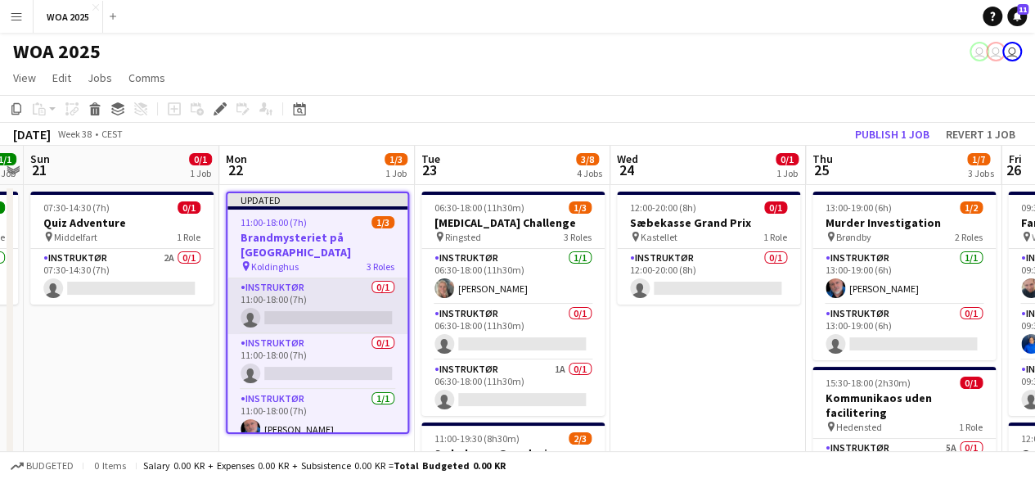
click at [346, 298] on app-card-role "Instruktør 0/1 11:00-18:00 (7h) single-neutral-actions" at bounding box center [317, 306] width 180 height 56
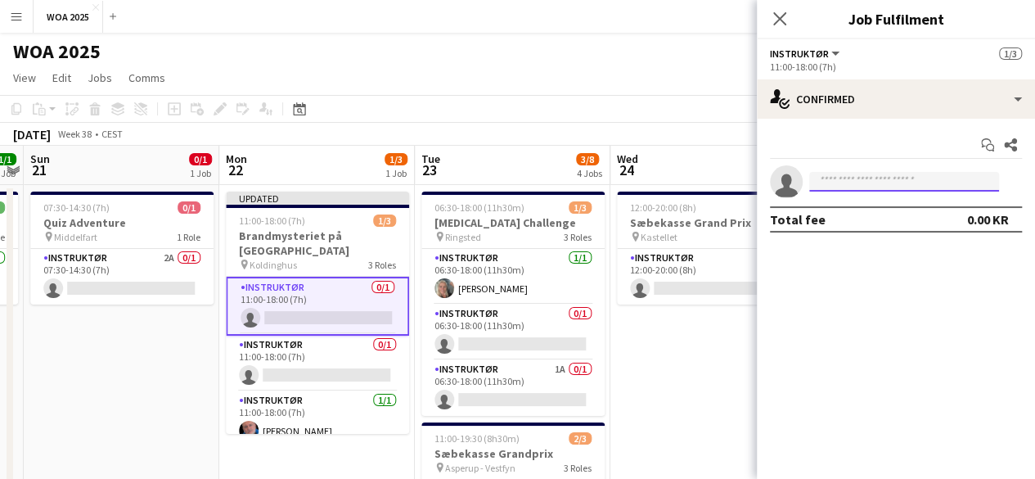
click at [898, 174] on input at bounding box center [904, 182] width 190 height 20
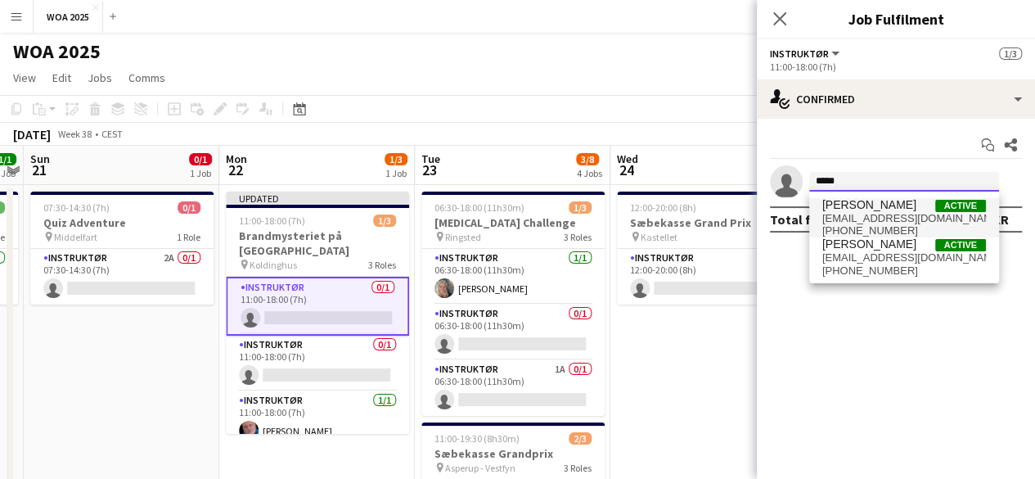
type input "*****"
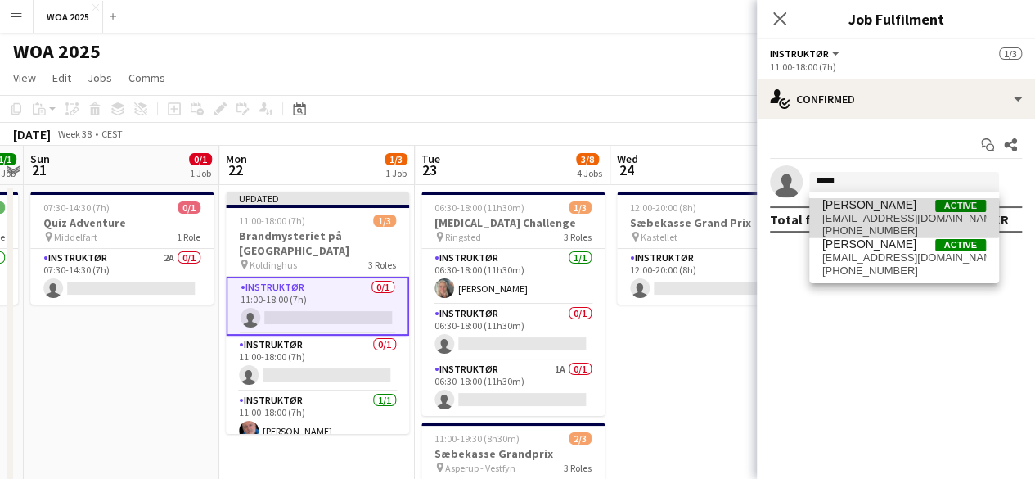
click at [898, 217] on span "[EMAIL_ADDRESS][DOMAIN_NAME]" at bounding box center [904, 218] width 164 height 13
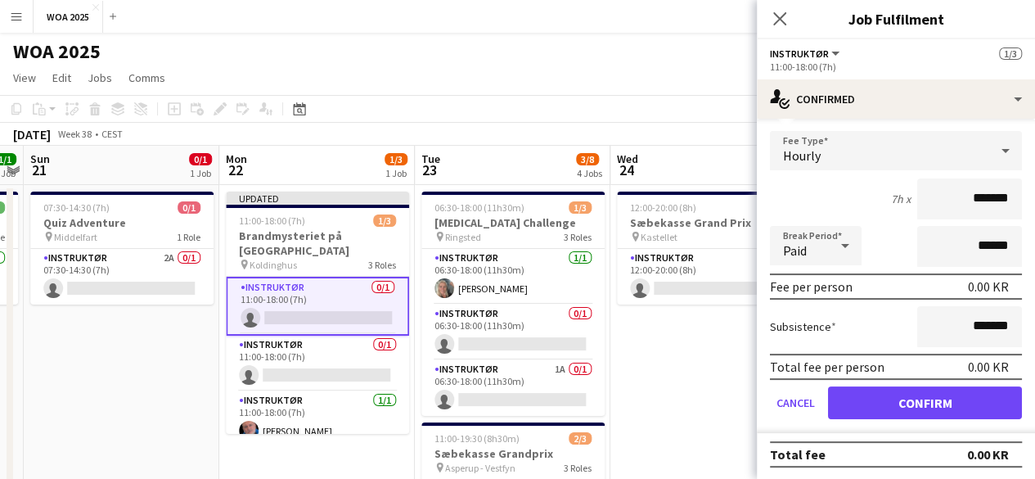
scroll to position [90, 0]
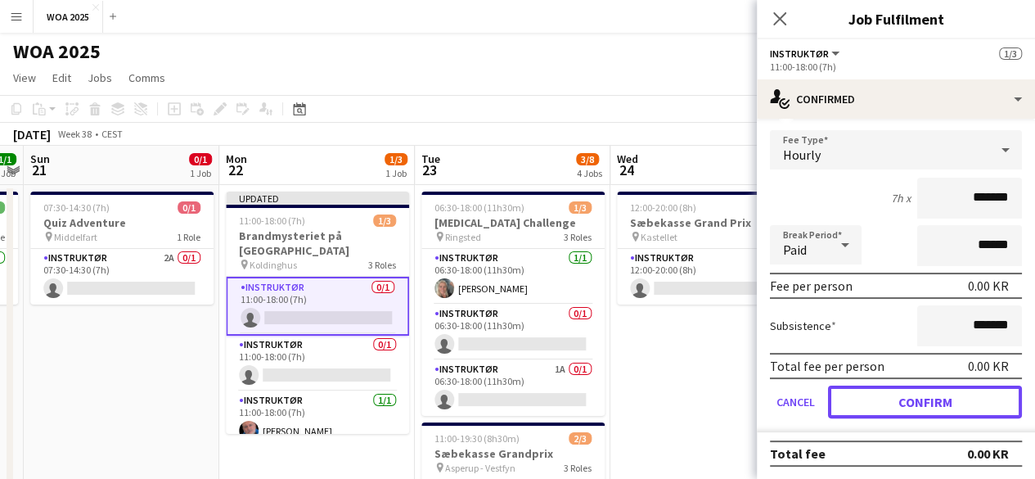
click at [941, 395] on button "Confirm" at bounding box center [925, 401] width 194 height 33
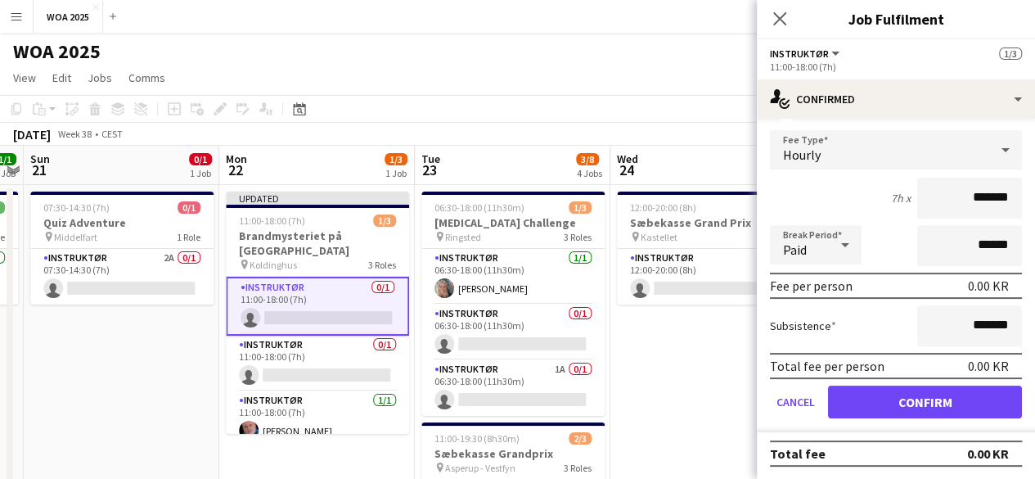
scroll to position [0, 0]
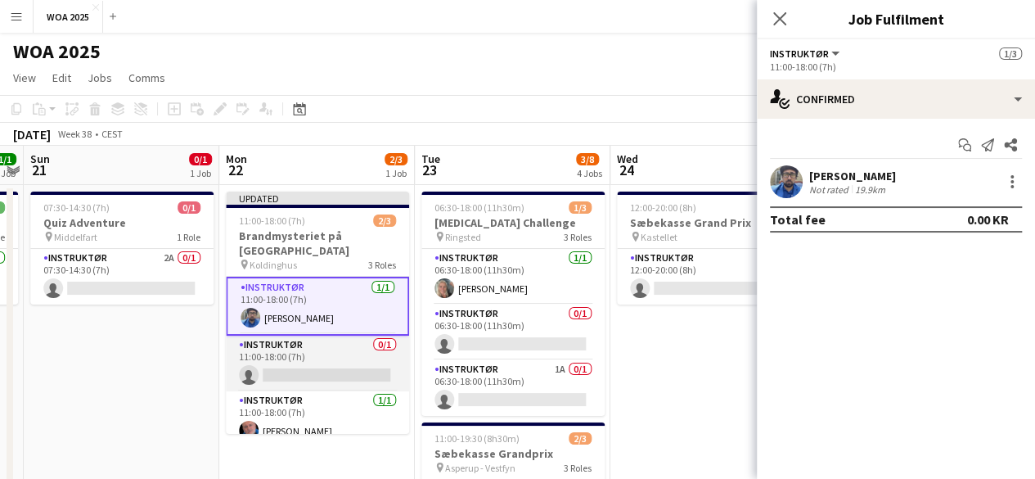
click at [349, 335] on app-card-role "Instruktør 0/1 11:00-18:00 (7h) single-neutral-actions" at bounding box center [317, 363] width 183 height 56
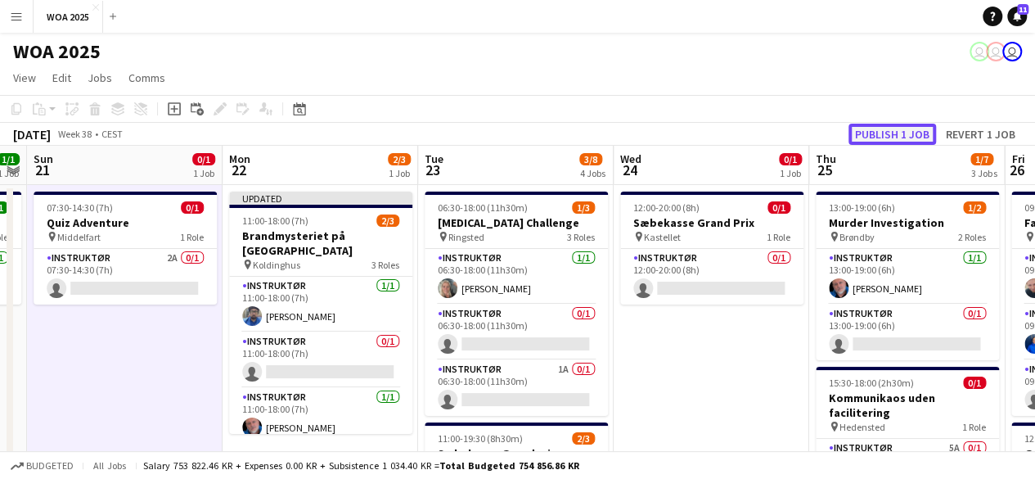
click at [866, 132] on button "Publish 1 job" at bounding box center [892, 134] width 88 height 21
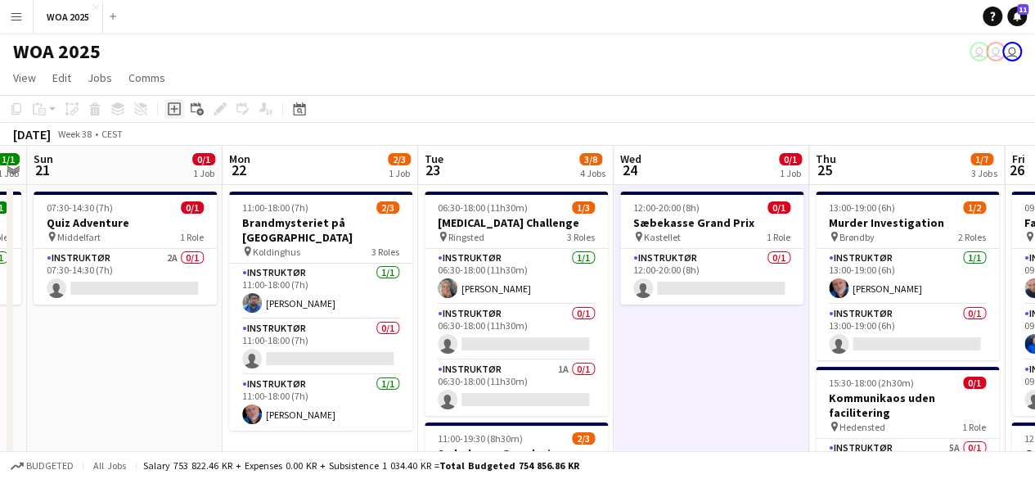
click at [173, 115] on icon at bounding box center [174, 108] width 13 height 13
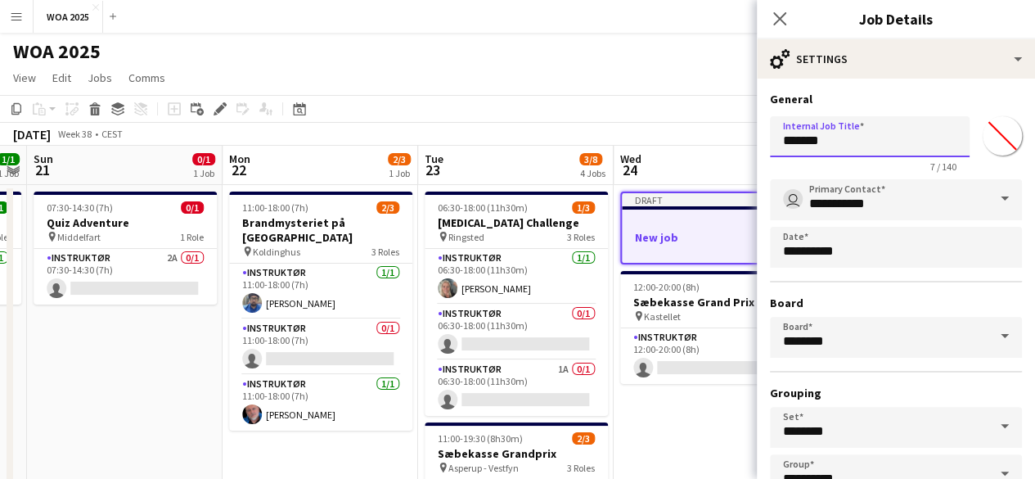
click at [838, 154] on input "*******" at bounding box center [870, 136] width 200 height 41
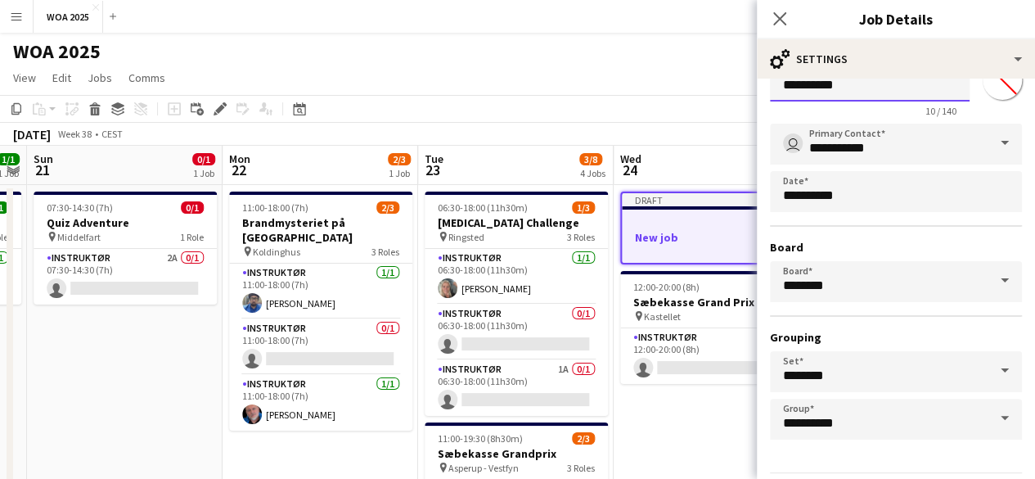
scroll to position [108, 0]
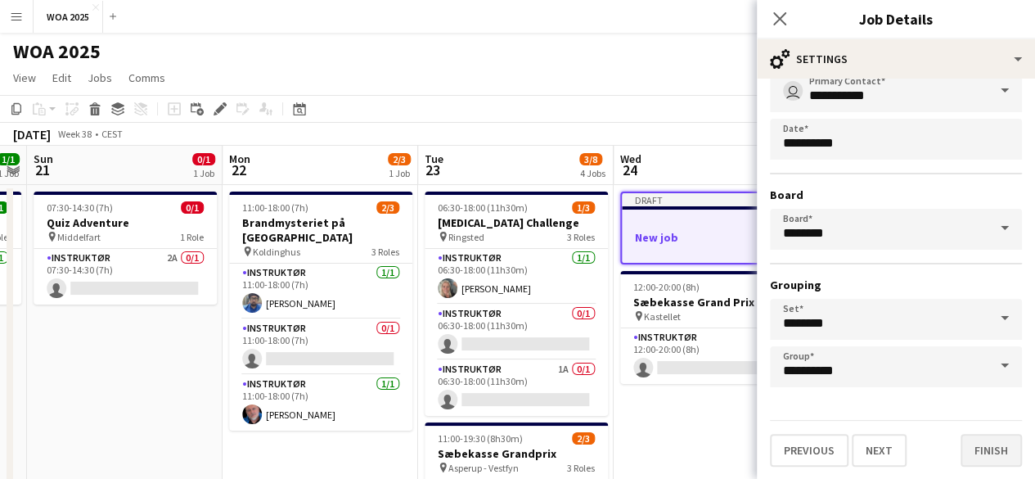
type input "**********"
click at [996, 458] on button "Finish" at bounding box center [991, 450] width 61 height 33
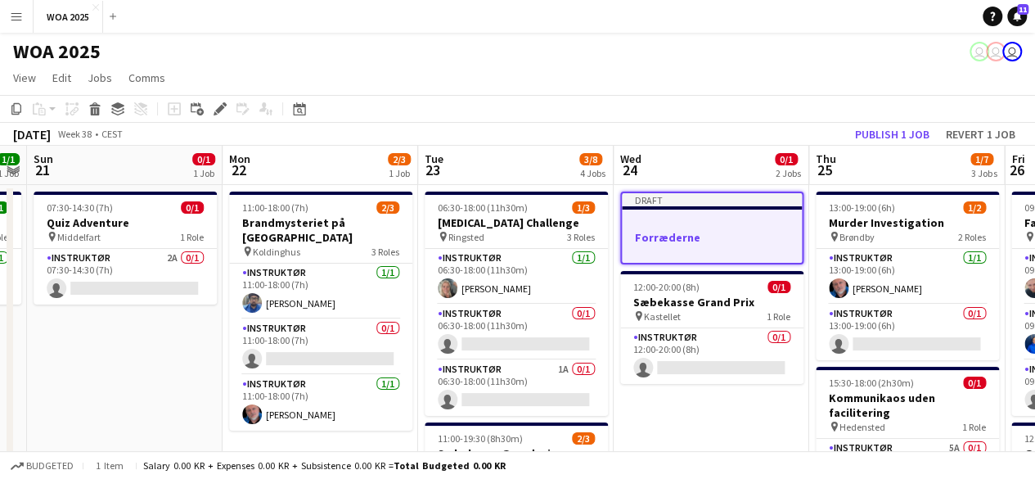
click at [749, 198] on div "Draft" at bounding box center [712, 199] width 180 height 13
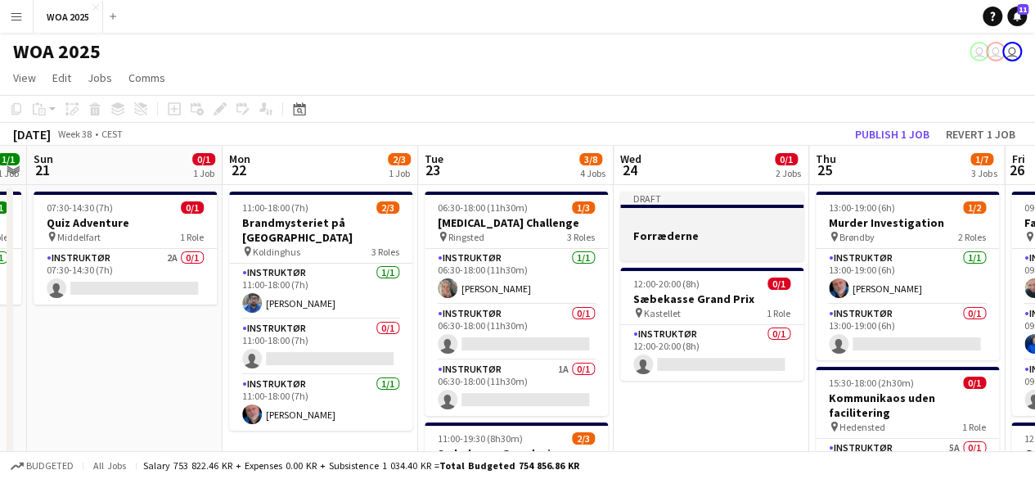
click at [733, 212] on app-job-card "Draft Forræderne" at bounding box center [711, 226] width 183 height 70
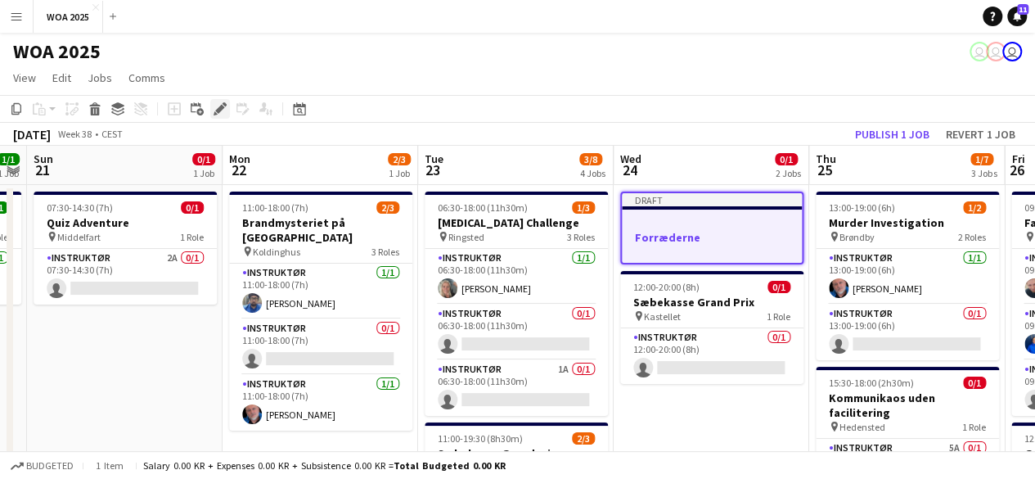
click at [223, 112] on icon "Edit" at bounding box center [220, 108] width 13 height 13
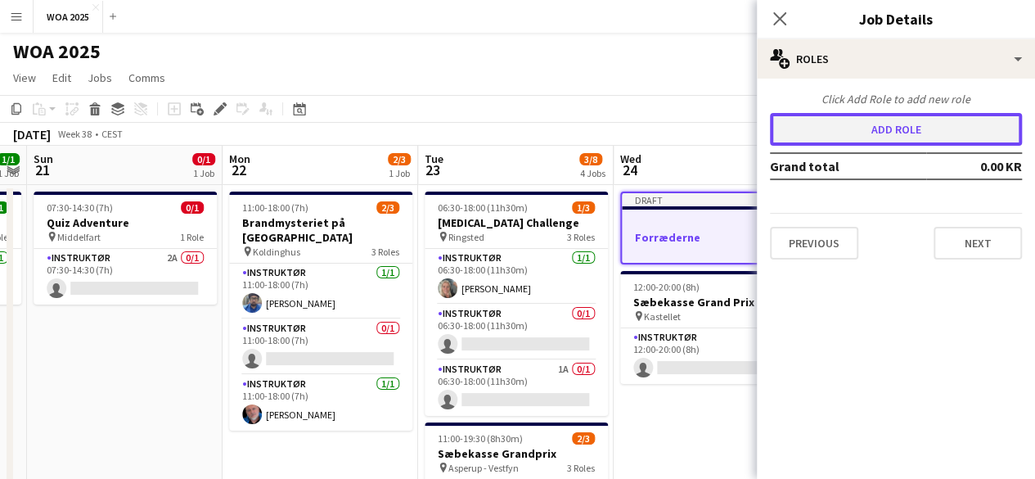
click at [896, 132] on button "Add role" at bounding box center [896, 129] width 252 height 33
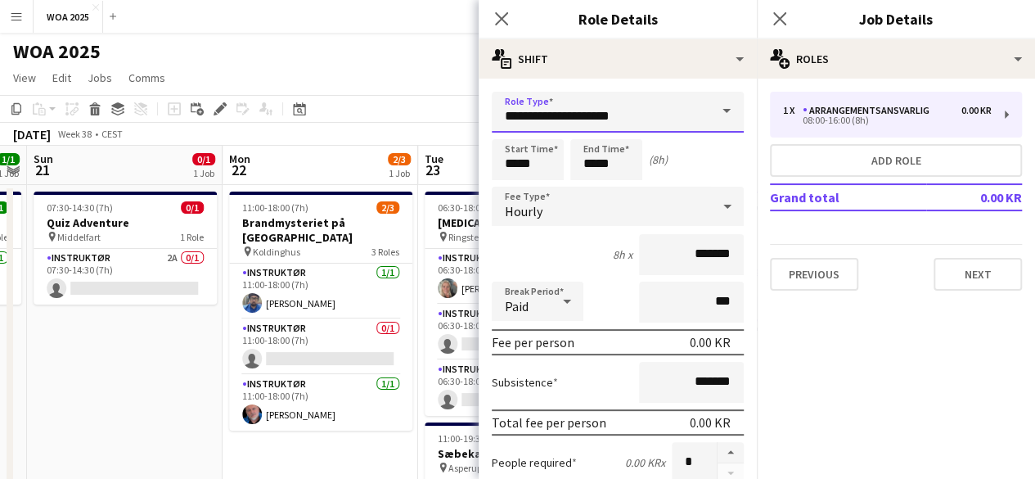
click at [672, 105] on input "**********" at bounding box center [618, 112] width 252 height 41
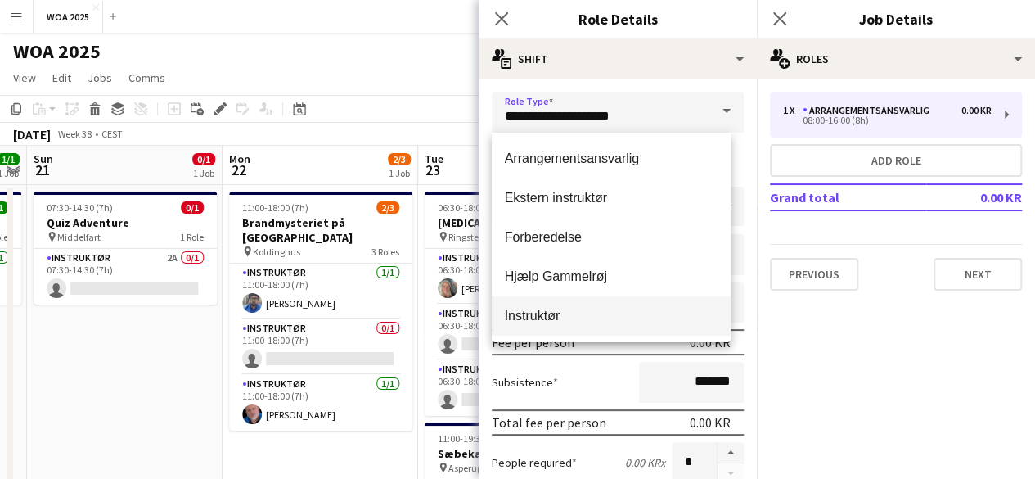
click at [535, 313] on span "Instruktør" at bounding box center [612, 316] width 214 height 16
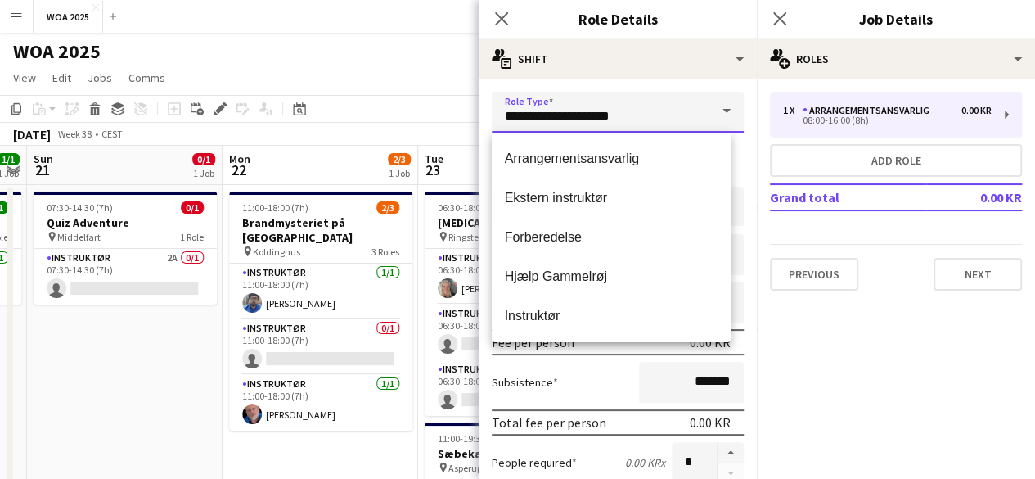
type input "**********"
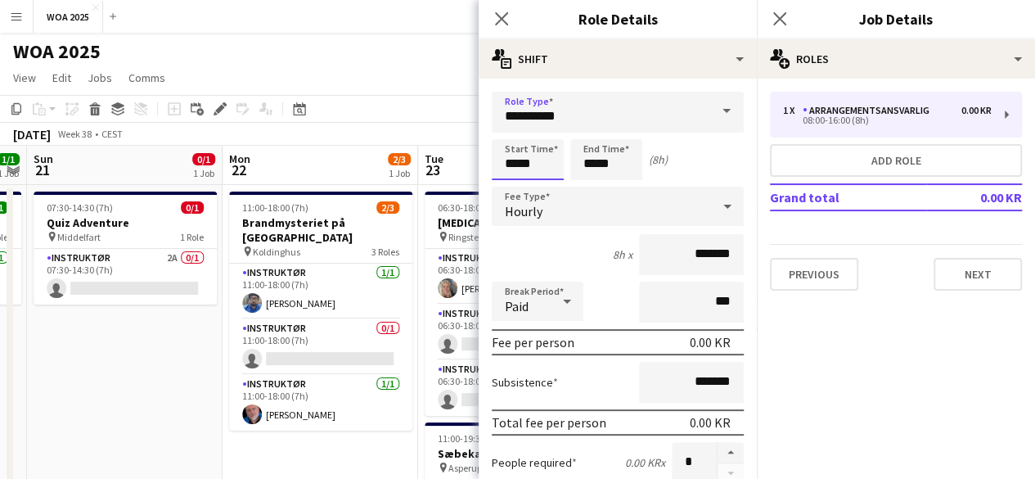
click at [554, 170] on input "*****" at bounding box center [528, 159] width 72 height 41
type input "*****"
click at [623, 173] on input "*****" at bounding box center [606, 159] width 72 height 41
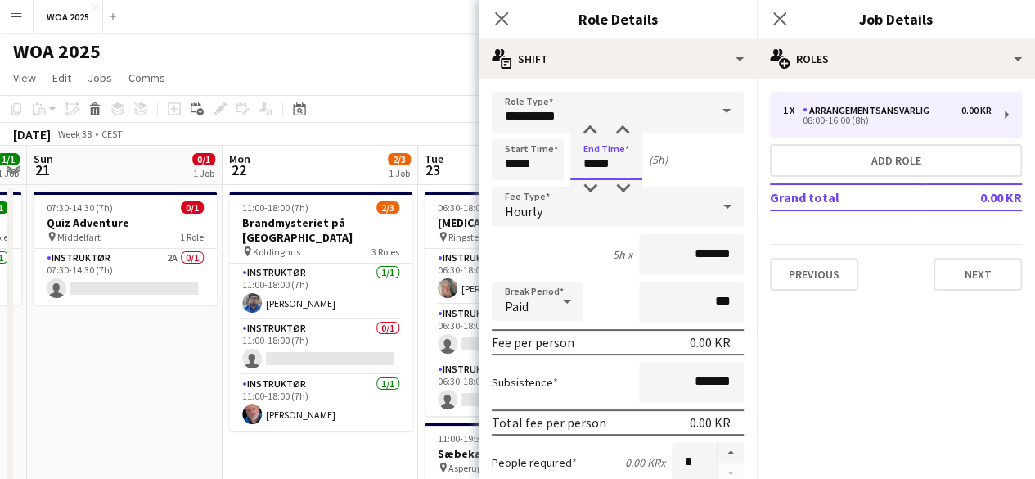
click at [623, 173] on input "*****" at bounding box center [606, 159] width 72 height 41
type input "*****"
click at [700, 169] on div "Start Time ***** End Time ***** (7h)" at bounding box center [618, 159] width 252 height 41
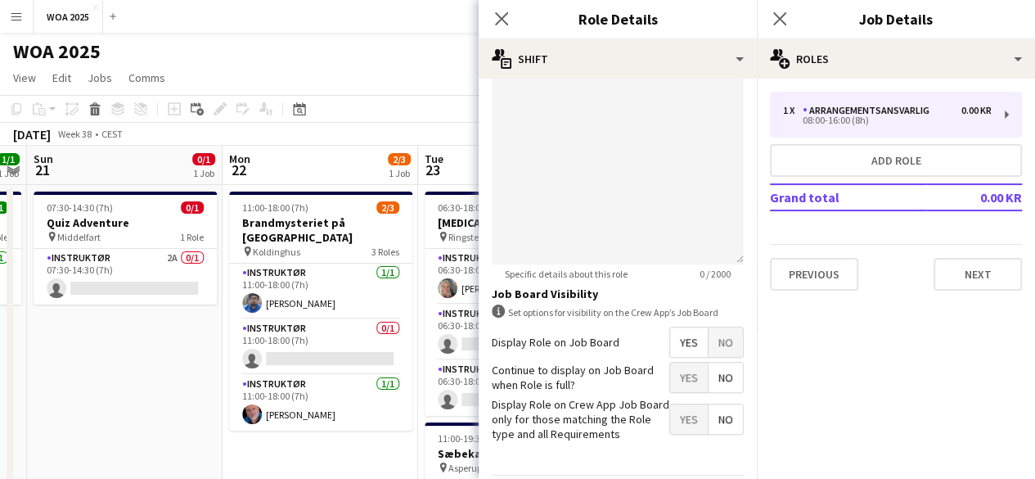
scroll to position [581, 0]
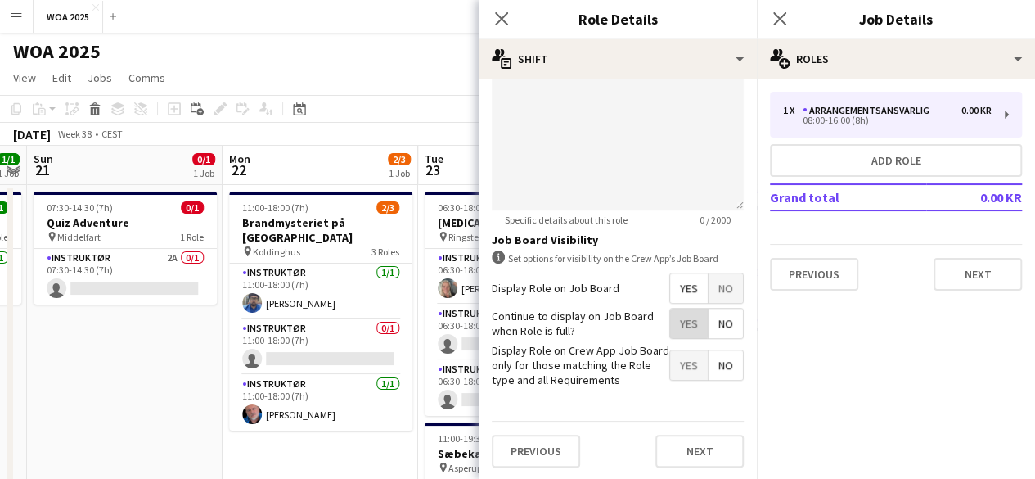
click at [670, 313] on span "Yes" at bounding box center [689, 322] width 38 height 29
click at [700, 466] on div "Previous Next" at bounding box center [618, 451] width 252 height 60
click at [686, 456] on button "Next" at bounding box center [699, 450] width 88 height 33
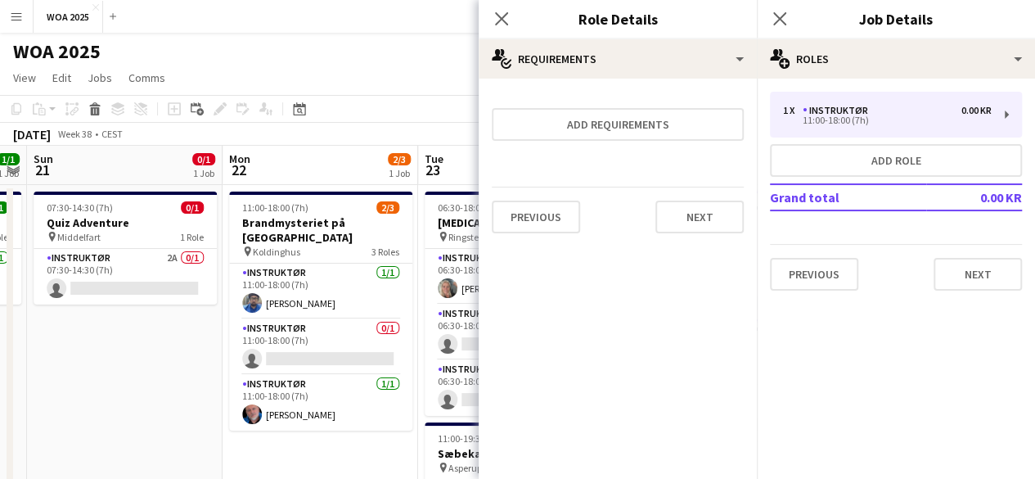
scroll to position [0, 0]
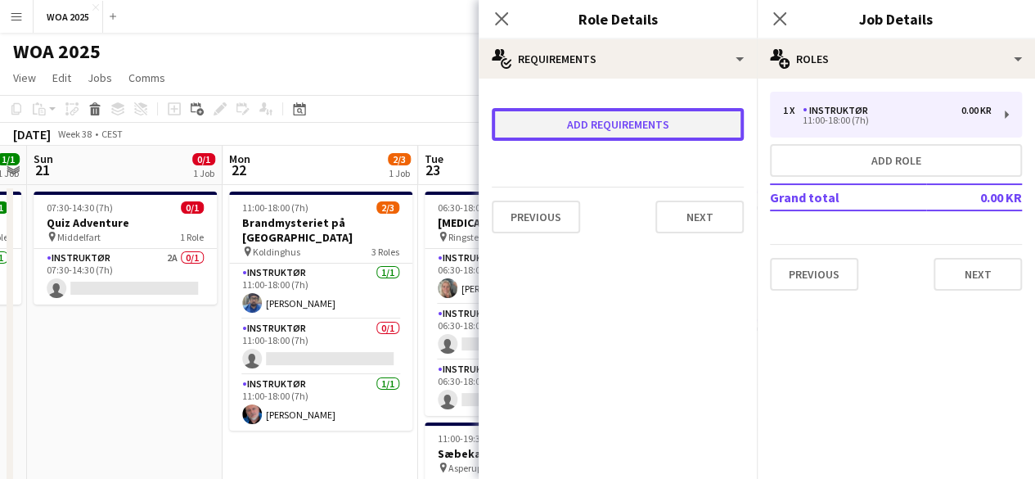
click at [620, 125] on button "Add requirements" at bounding box center [618, 124] width 252 height 33
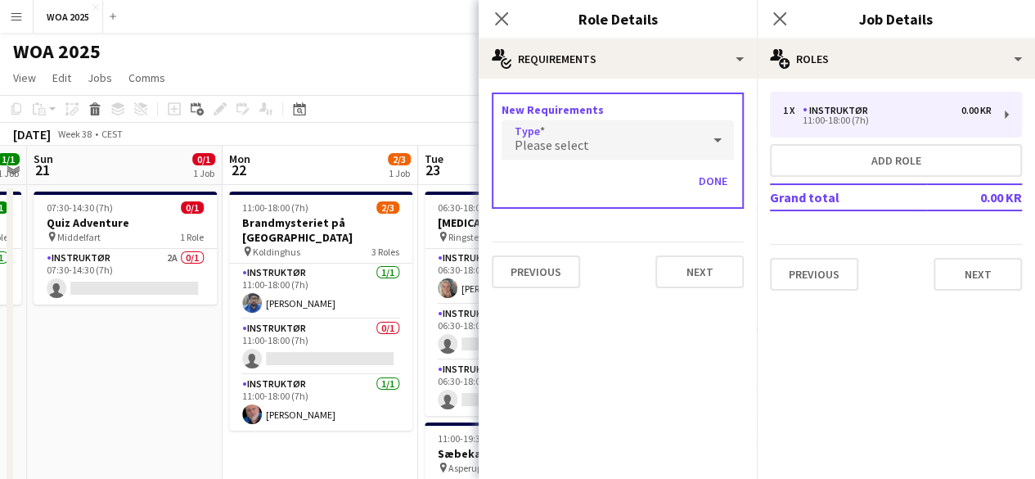
click at [596, 136] on div "Please select" at bounding box center [602, 139] width 200 height 39
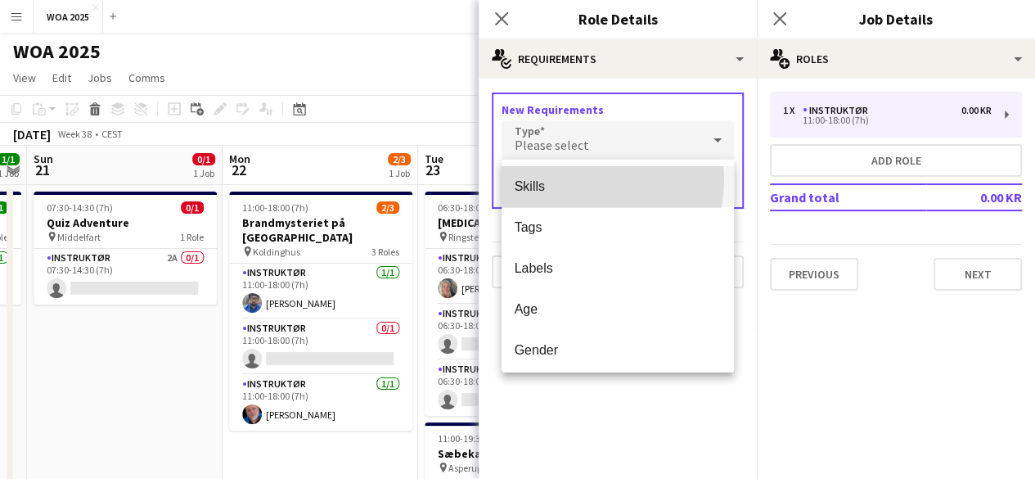
click at [573, 178] on span "Skills" at bounding box center [618, 186] width 206 height 16
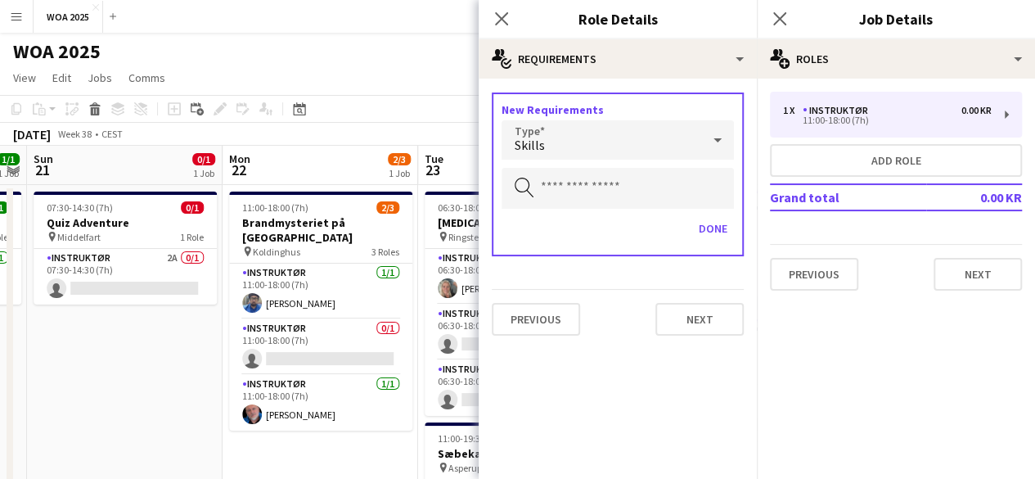
click at [573, 178] on input "text" at bounding box center [618, 188] width 232 height 41
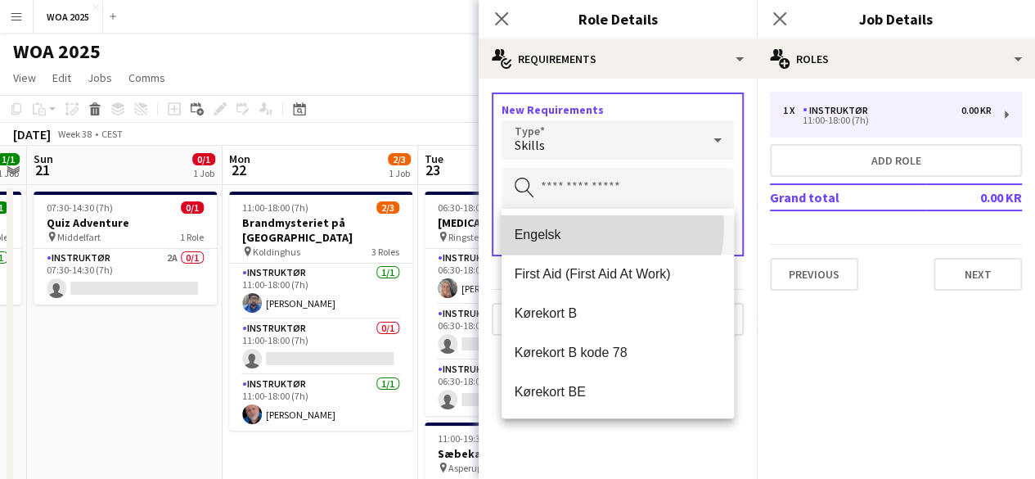
click at [581, 227] on span "Engelsk" at bounding box center [618, 235] width 206 height 16
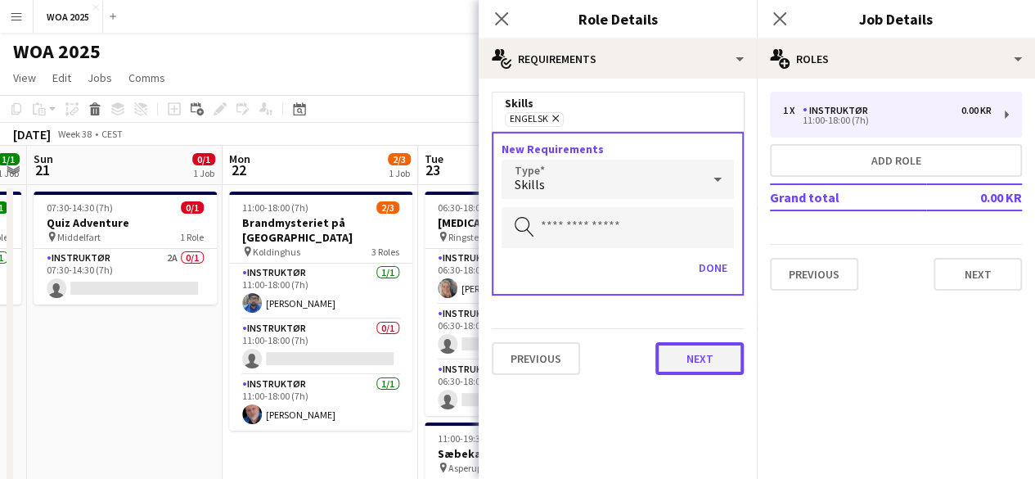
click at [688, 347] on button "Next" at bounding box center [699, 358] width 88 height 33
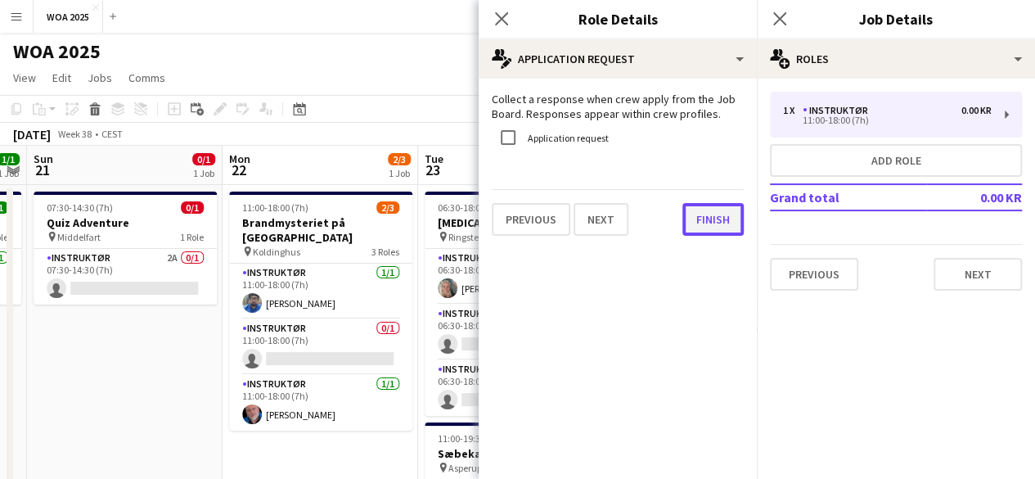
click at [718, 218] on button "Finish" at bounding box center [712, 219] width 61 height 33
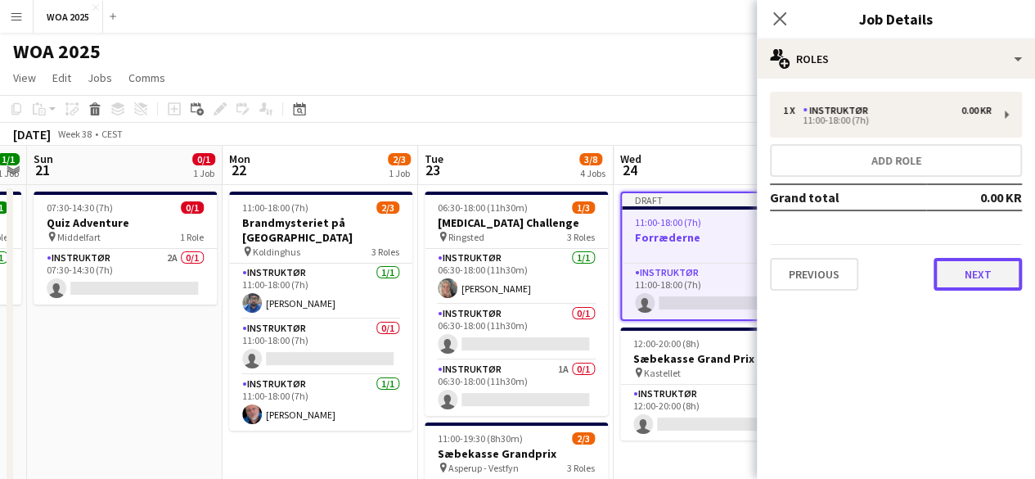
click at [992, 272] on button "Next" at bounding box center [978, 274] width 88 height 33
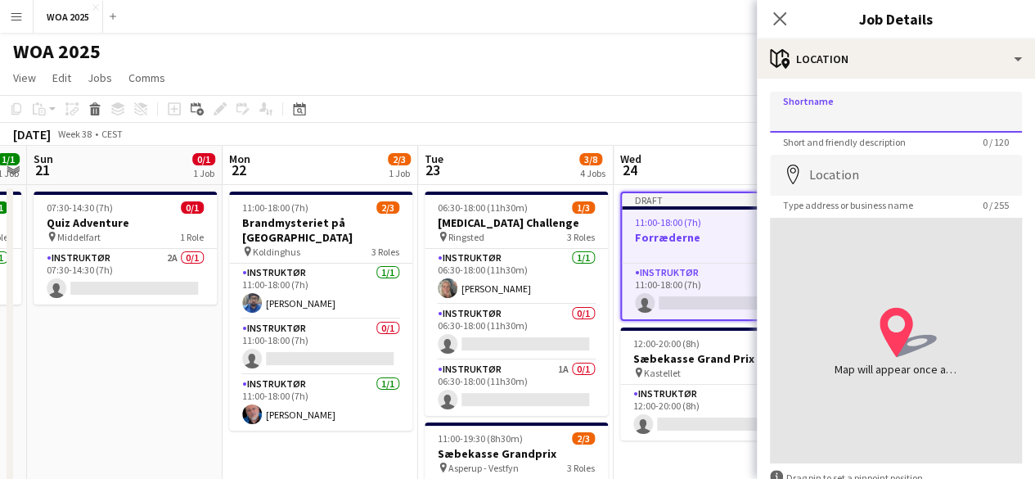
click at [928, 114] on input "Shortname" at bounding box center [896, 112] width 252 height 41
click at [914, 110] on input "Shortname" at bounding box center [896, 112] width 252 height 41
type input "*********"
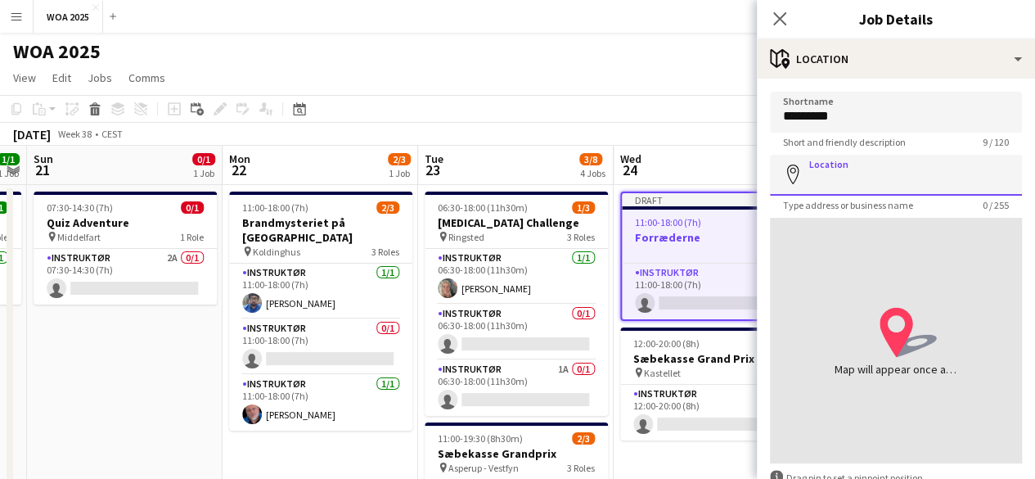
click at [866, 187] on input "Location" at bounding box center [896, 175] width 252 height 41
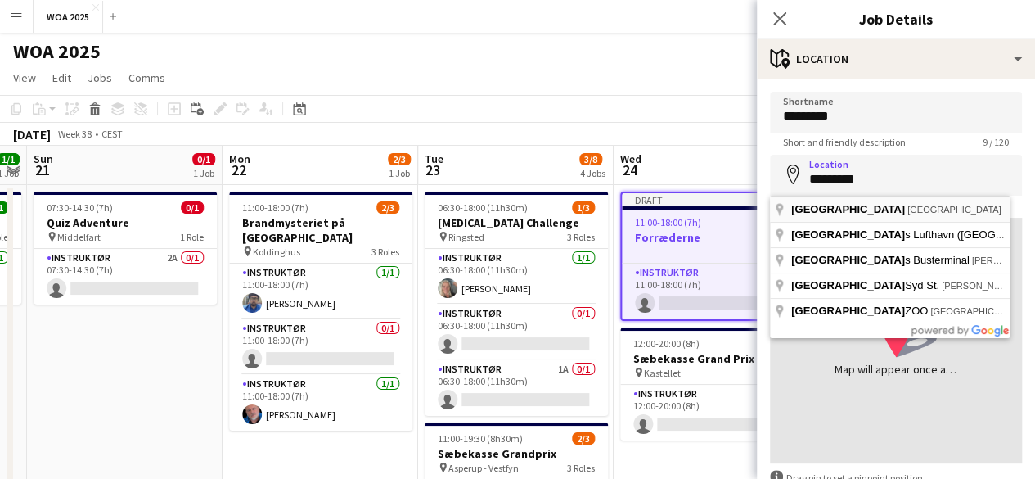
type input "**********"
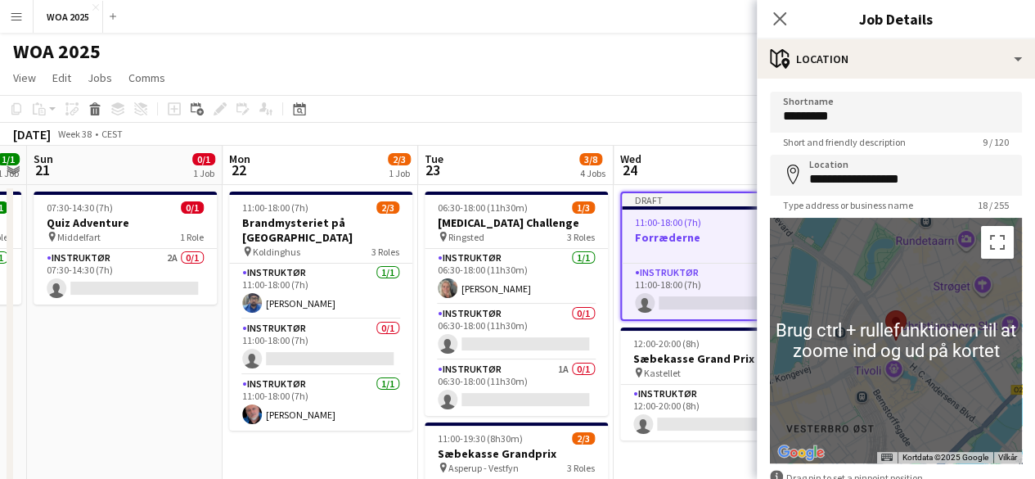
scroll to position [99, 0]
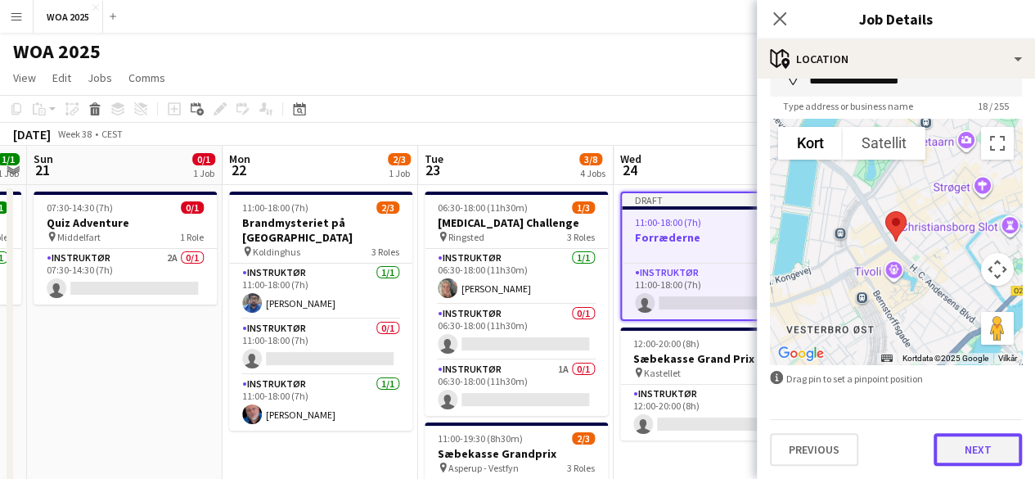
click at [983, 459] on button "Next" at bounding box center [978, 449] width 88 height 33
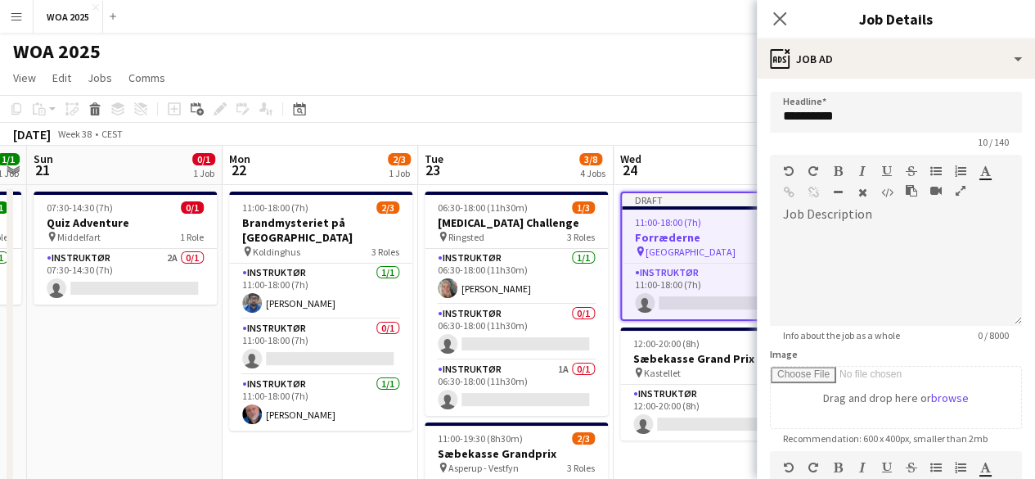
scroll to position [0, 0]
click at [932, 268] on div at bounding box center [896, 276] width 252 height 98
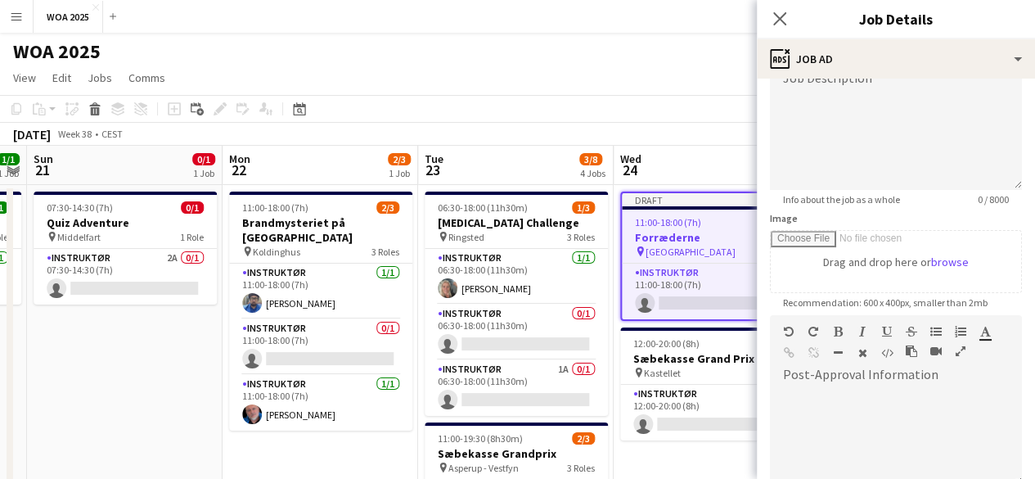
scroll to position [245, 0]
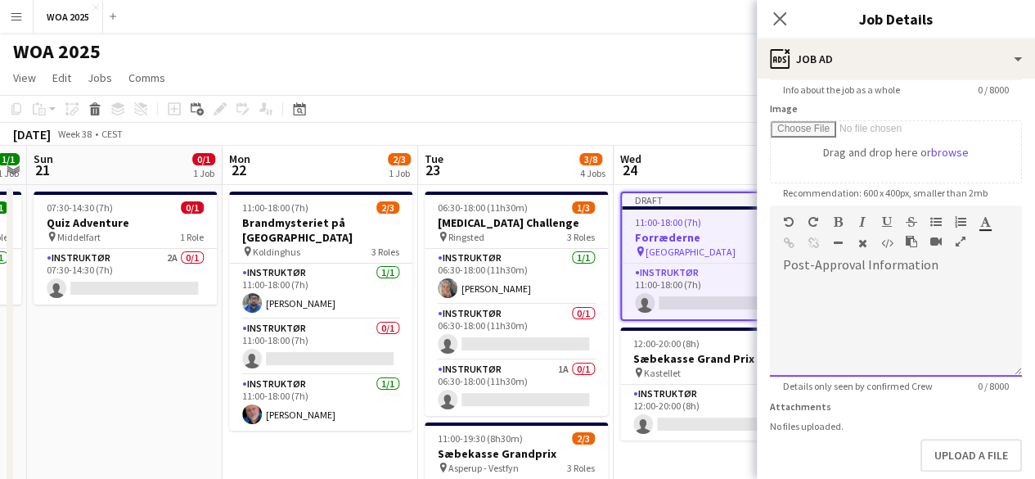
click at [939, 366] on div at bounding box center [896, 327] width 252 height 98
paste div
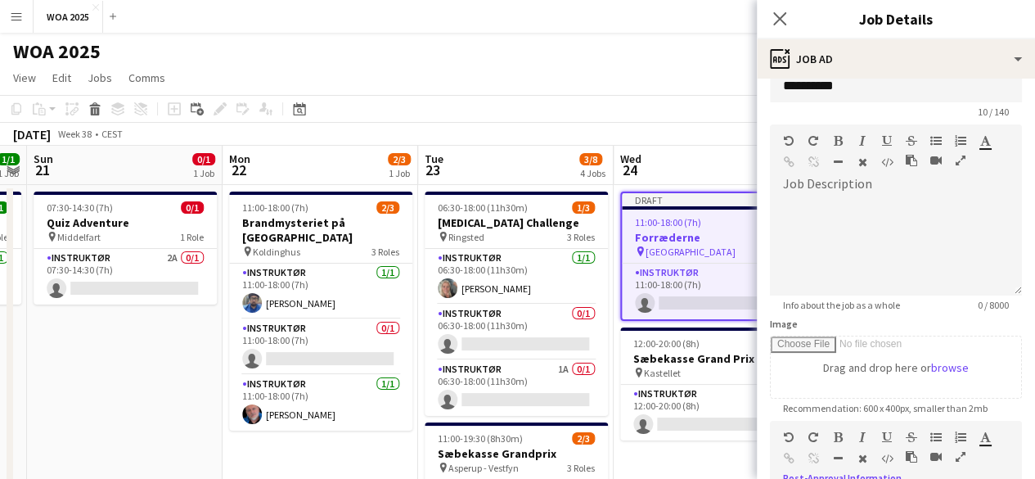
scroll to position [0, 0]
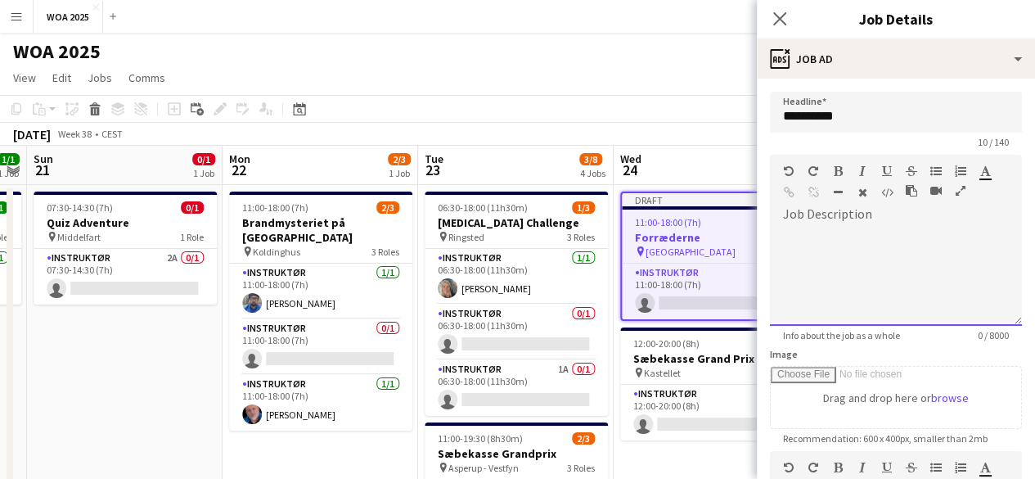
click at [934, 323] on div at bounding box center [896, 276] width 252 height 98
click at [958, 241] on div at bounding box center [896, 276] width 252 height 98
paste div
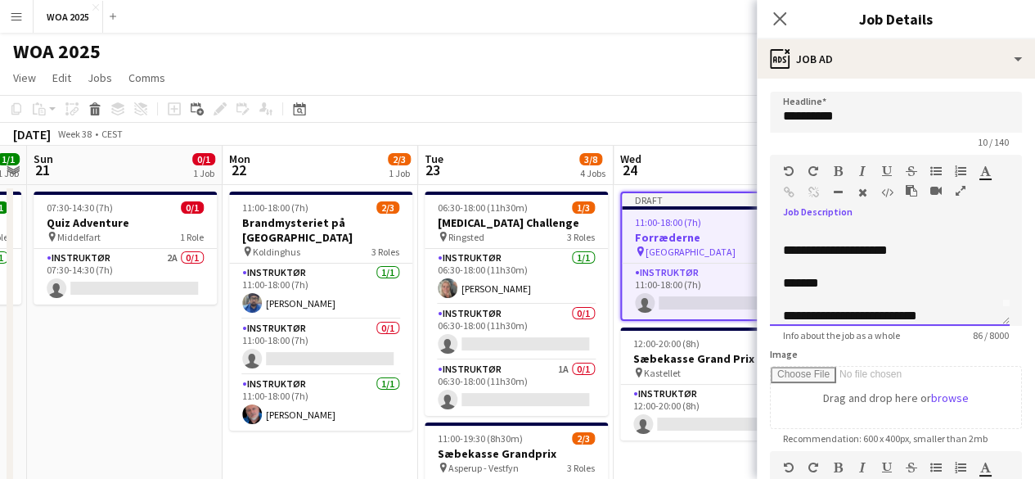
click at [913, 246] on p "**********" at bounding box center [883, 250] width 200 height 16
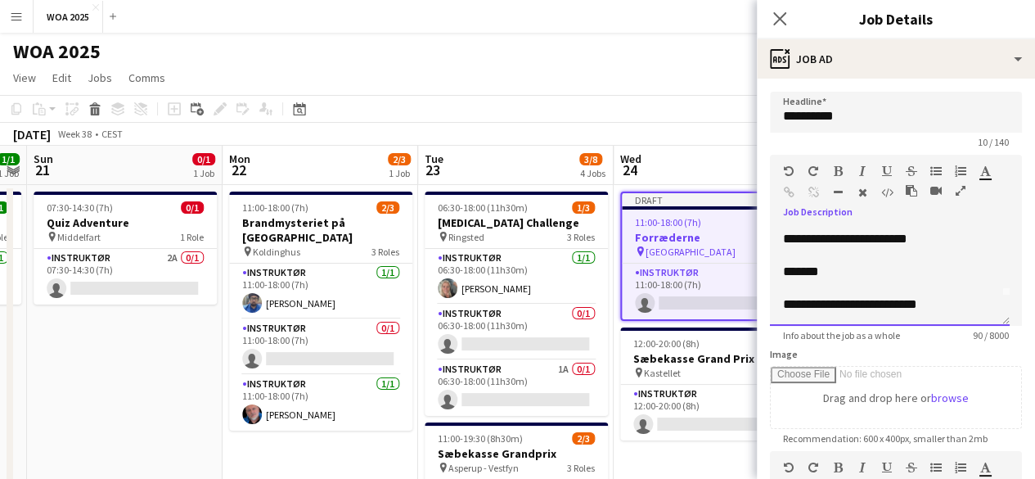
scroll to position [0, 0]
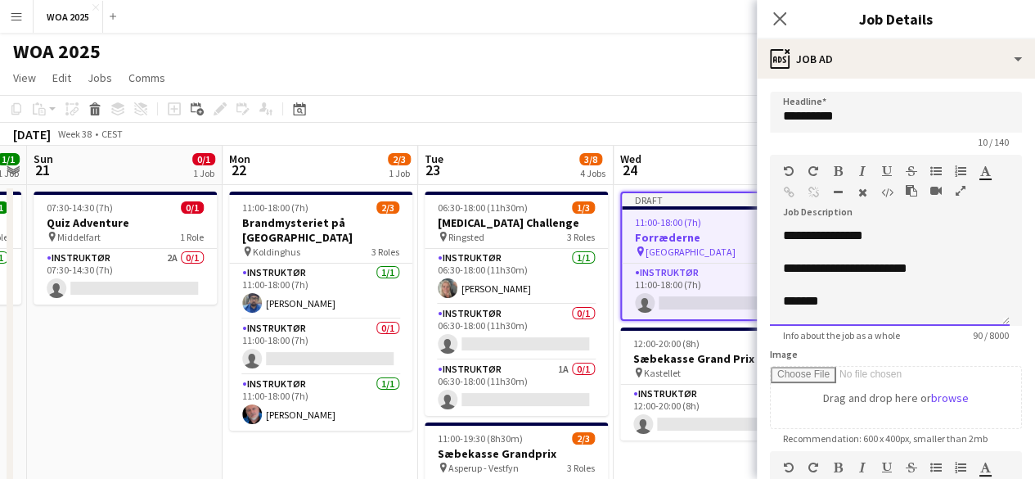
click at [787, 235] on p "**********" at bounding box center [883, 235] width 200 height 16
click at [928, 238] on p "**********" at bounding box center [883, 235] width 200 height 16
click at [892, 238] on p "**********" at bounding box center [883, 235] width 200 height 16
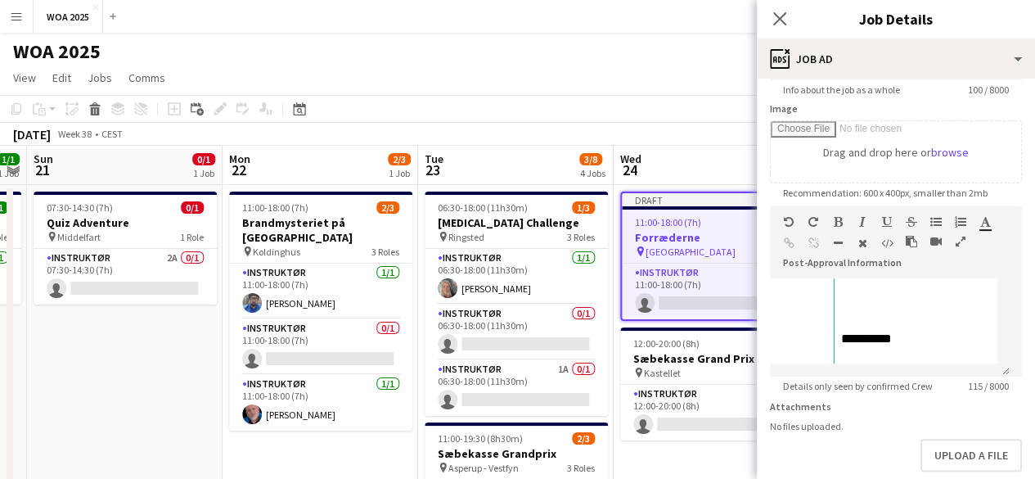
scroll to position [342, 0]
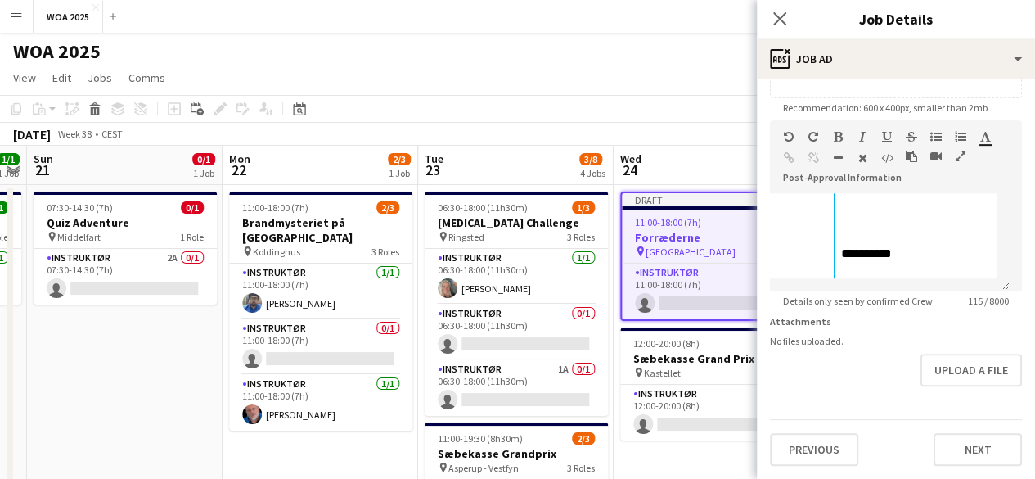
click at [946, 431] on div "Previous Next" at bounding box center [896, 442] width 252 height 47
click at [961, 447] on button "Next" at bounding box center [978, 449] width 88 height 33
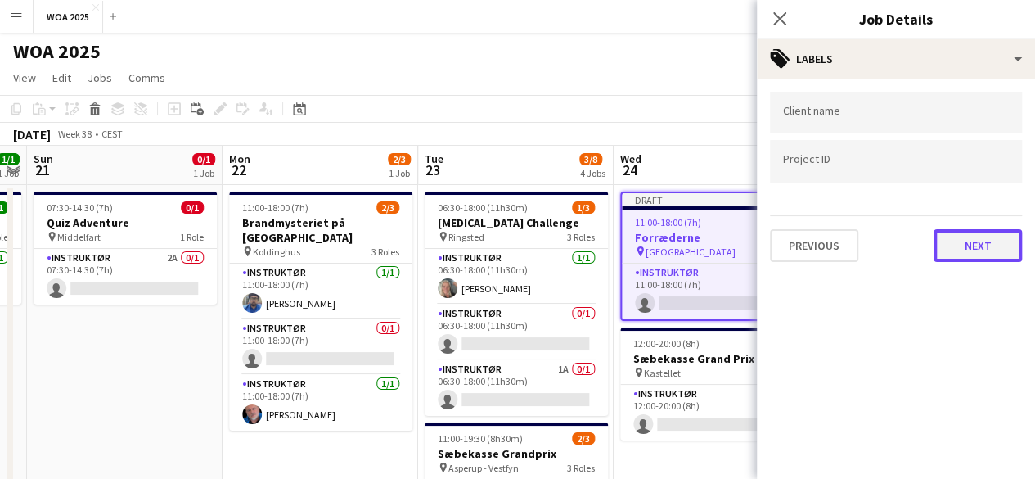
click at [983, 254] on button "Next" at bounding box center [978, 245] width 88 height 33
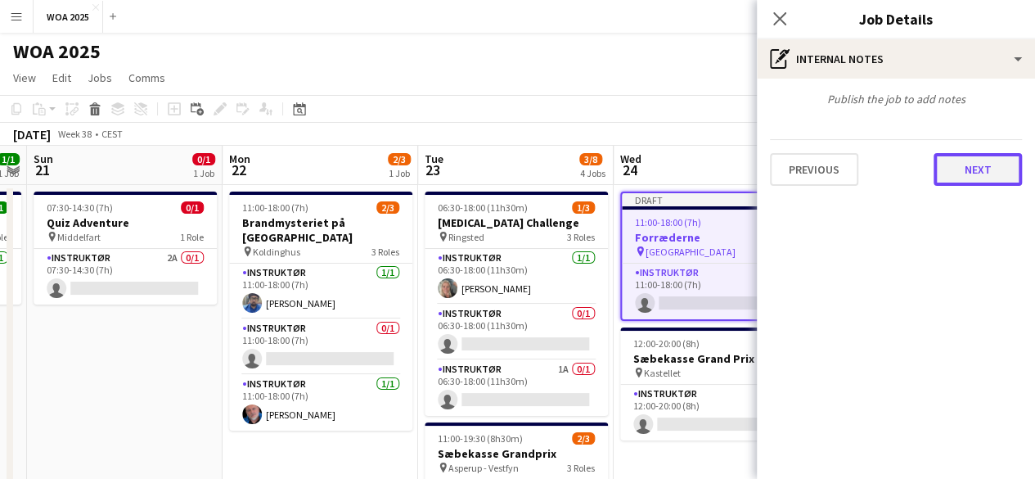
click at [980, 184] on button "Next" at bounding box center [978, 169] width 88 height 33
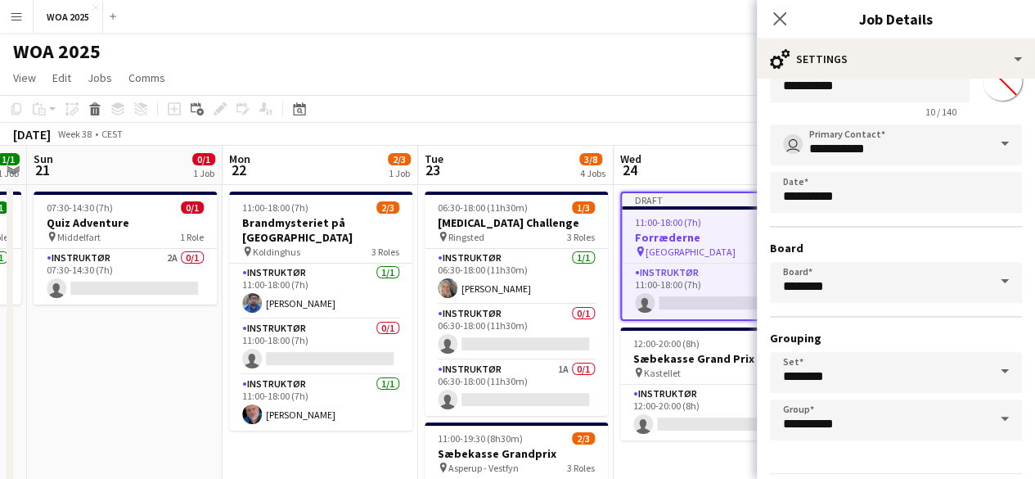
scroll to position [108, 0]
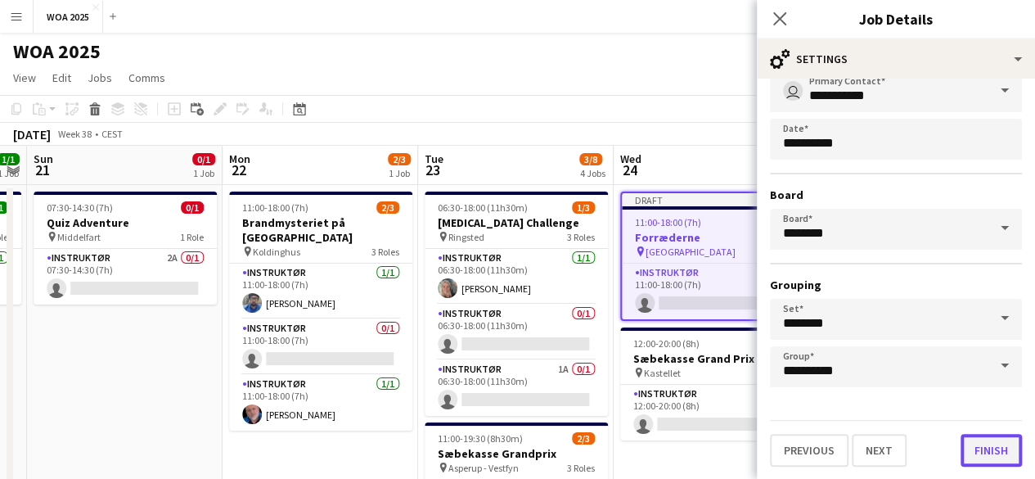
click at [976, 448] on button "Finish" at bounding box center [991, 450] width 61 height 33
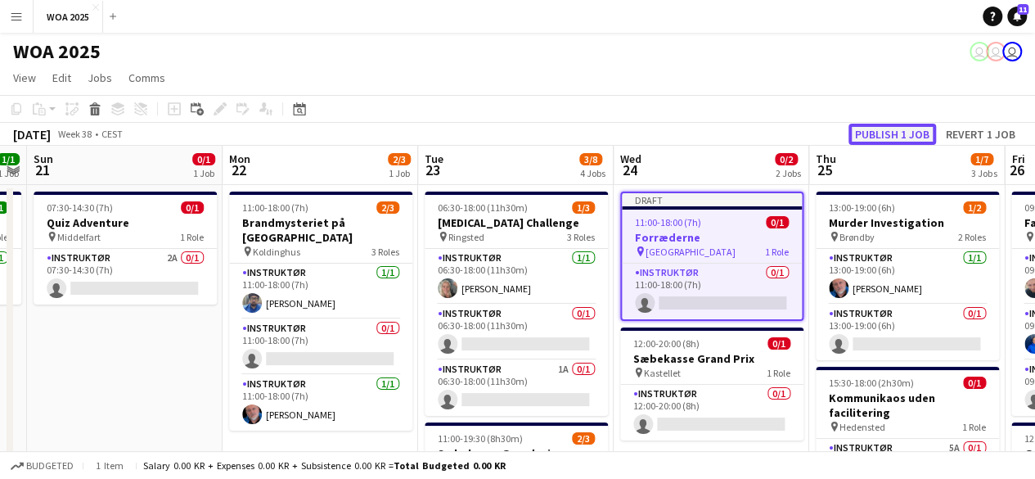
click at [905, 130] on button "Publish 1 job" at bounding box center [892, 134] width 88 height 21
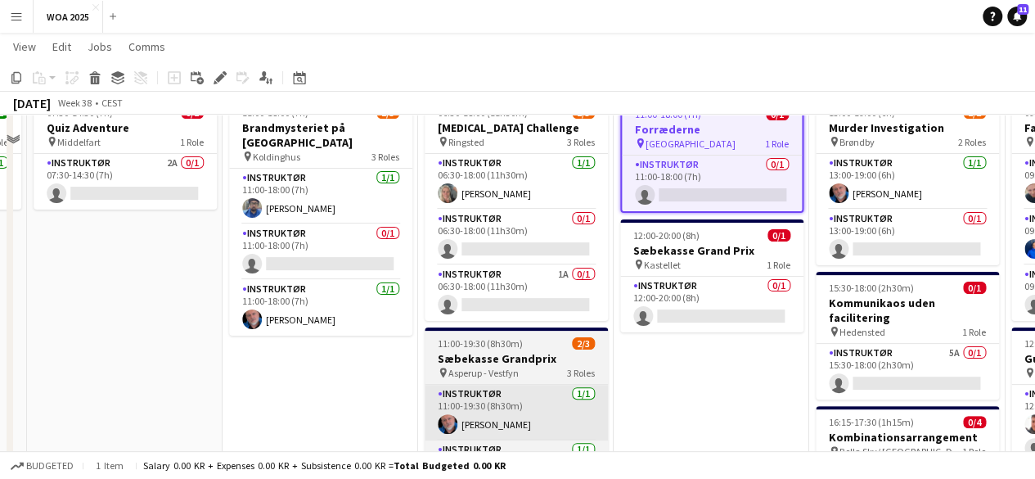
scroll to position [0, 0]
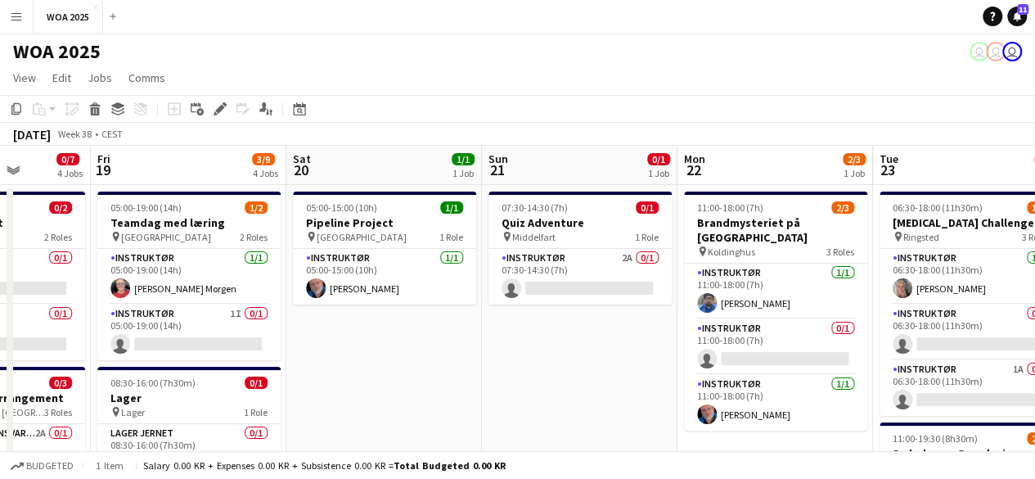
drag, startPoint x: 162, startPoint y: 357, endPoint x: 628, endPoint y: 301, distance: 469.7
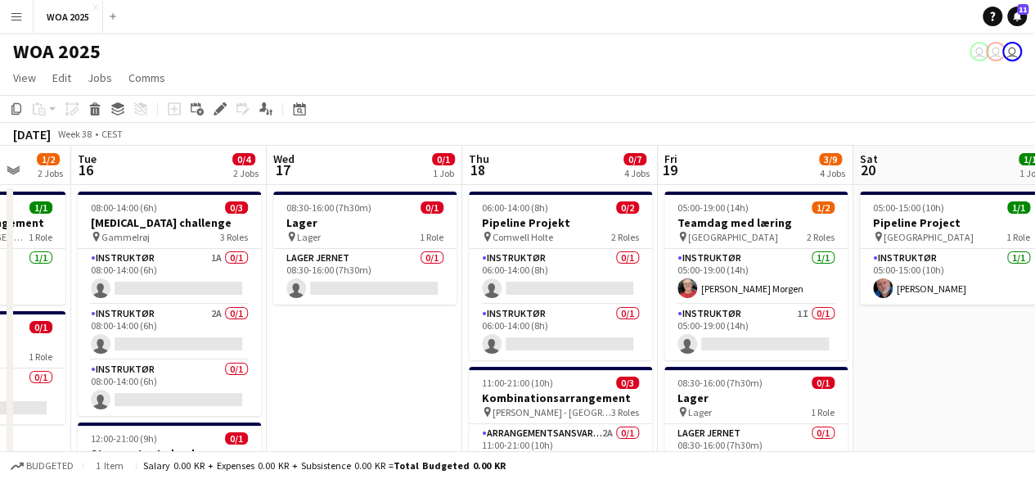
drag, startPoint x: 384, startPoint y: 317, endPoint x: 749, endPoint y: 266, distance: 369.2
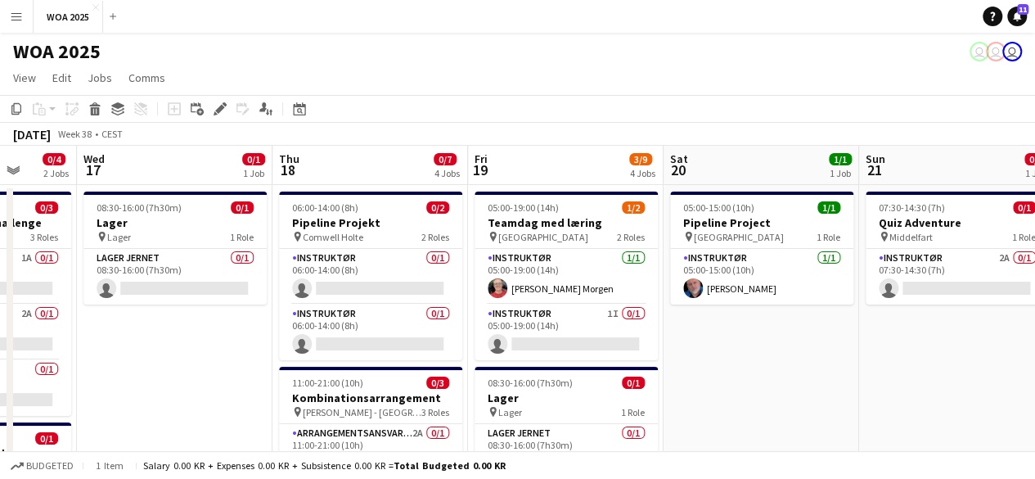
drag, startPoint x: 821, startPoint y: 305, endPoint x: 515, endPoint y: 338, distance: 306.9
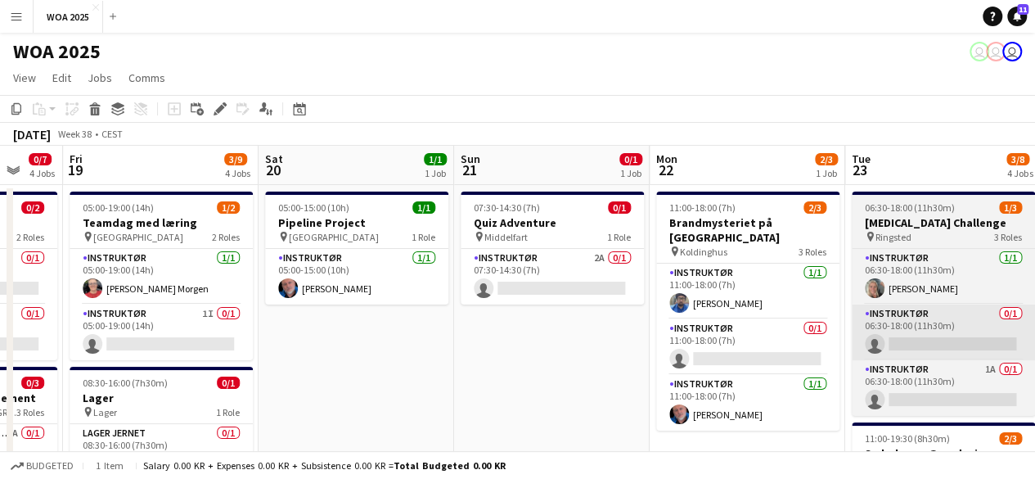
drag, startPoint x: 897, startPoint y: 332, endPoint x: 623, endPoint y: 315, distance: 274.6
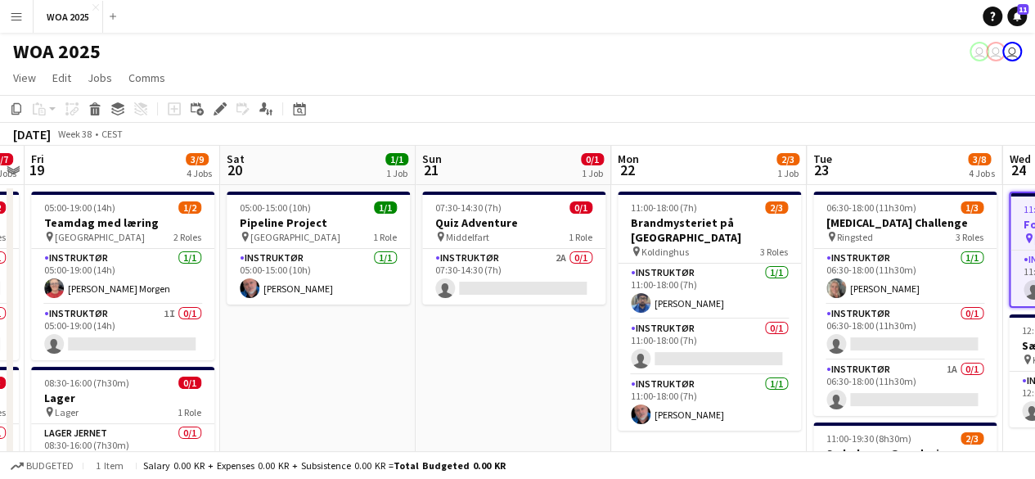
drag, startPoint x: 849, startPoint y: 300, endPoint x: 639, endPoint y: 304, distance: 210.3
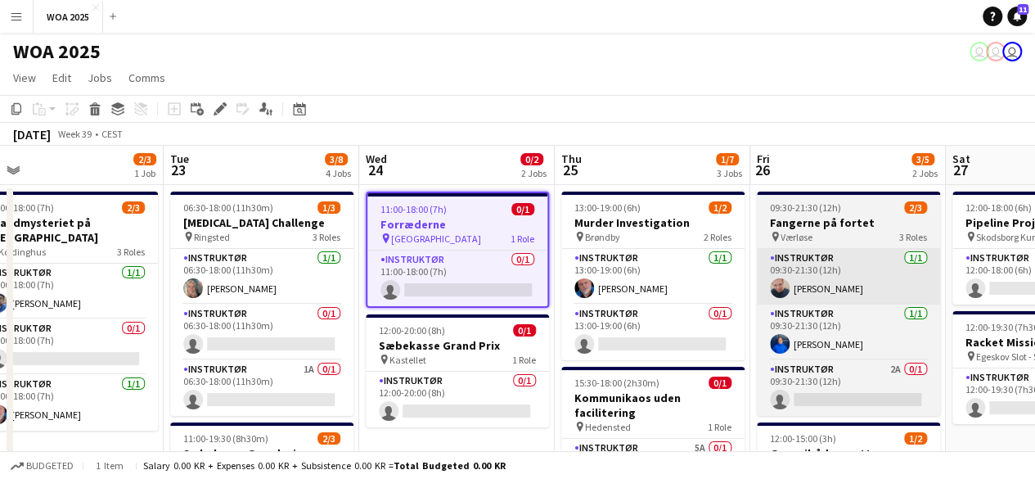
drag, startPoint x: 943, startPoint y: 284, endPoint x: 703, endPoint y: 272, distance: 240.0
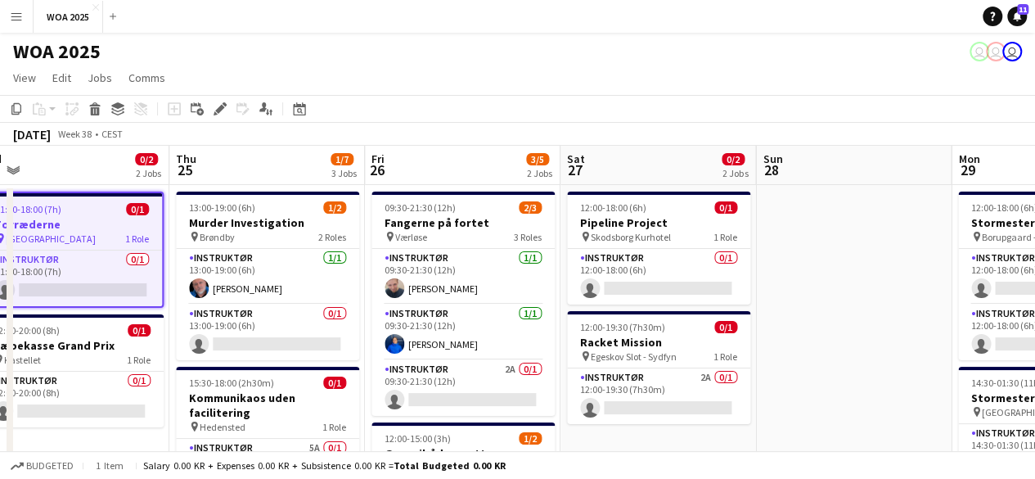
drag, startPoint x: 916, startPoint y: 256, endPoint x: 663, endPoint y: 271, distance: 254.1
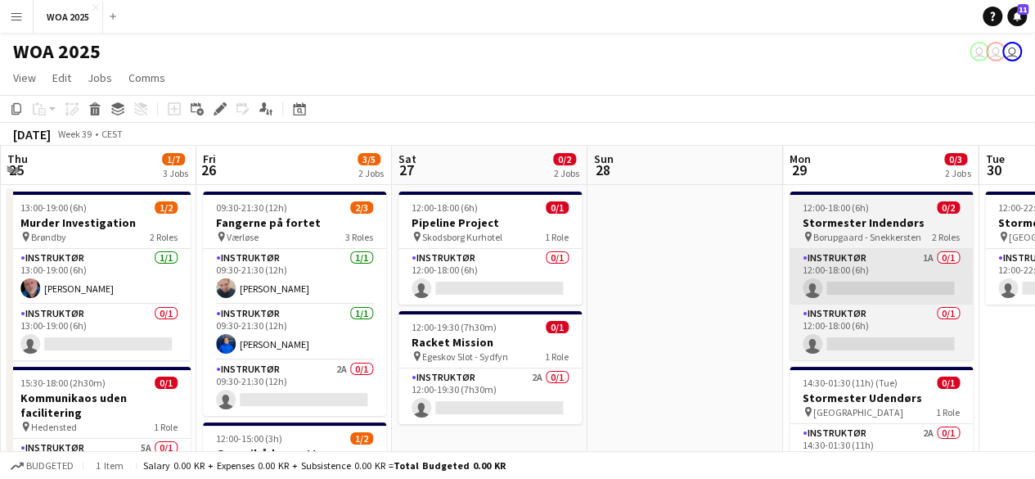
drag, startPoint x: 720, startPoint y: 266, endPoint x: 595, endPoint y: 276, distance: 125.6
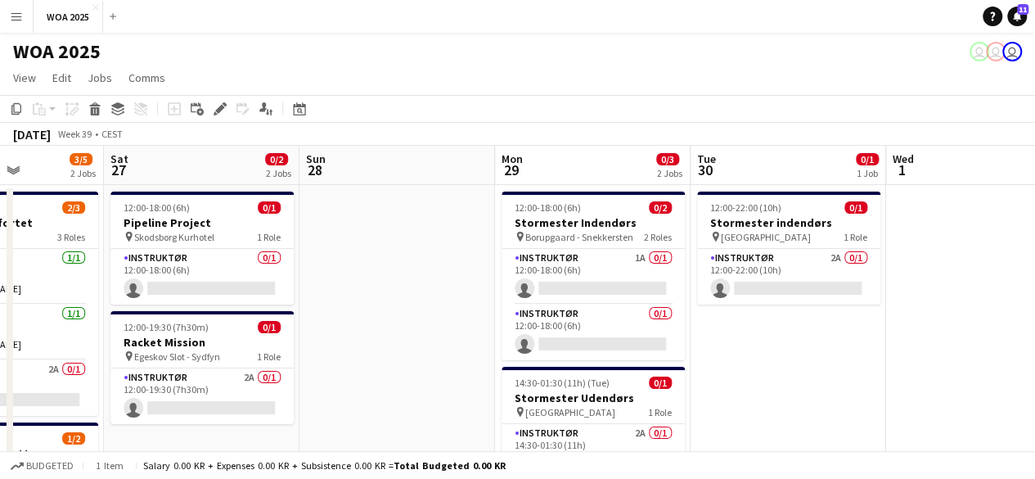
drag, startPoint x: 674, startPoint y: 281, endPoint x: 644, endPoint y: 286, distance: 30.7
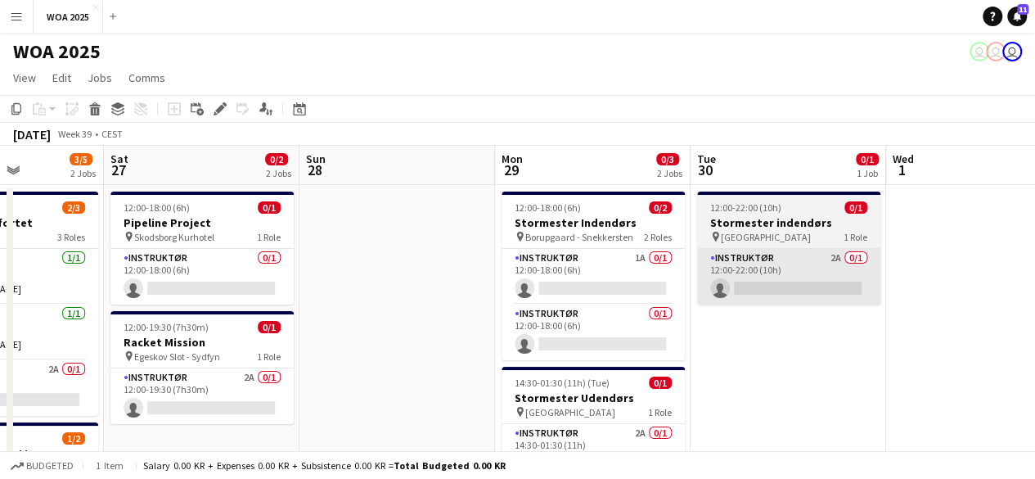
scroll to position [0, 481]
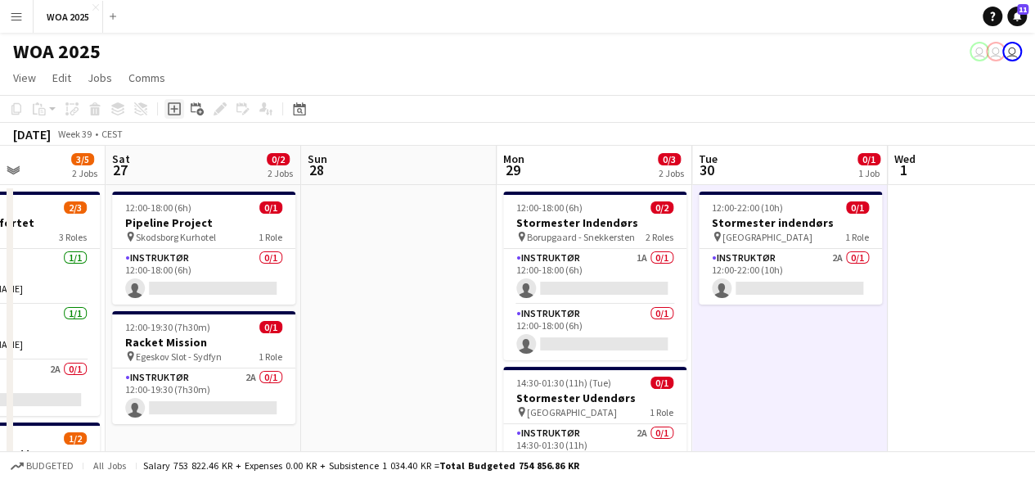
click at [171, 111] on icon "Add job" at bounding box center [174, 108] width 13 height 13
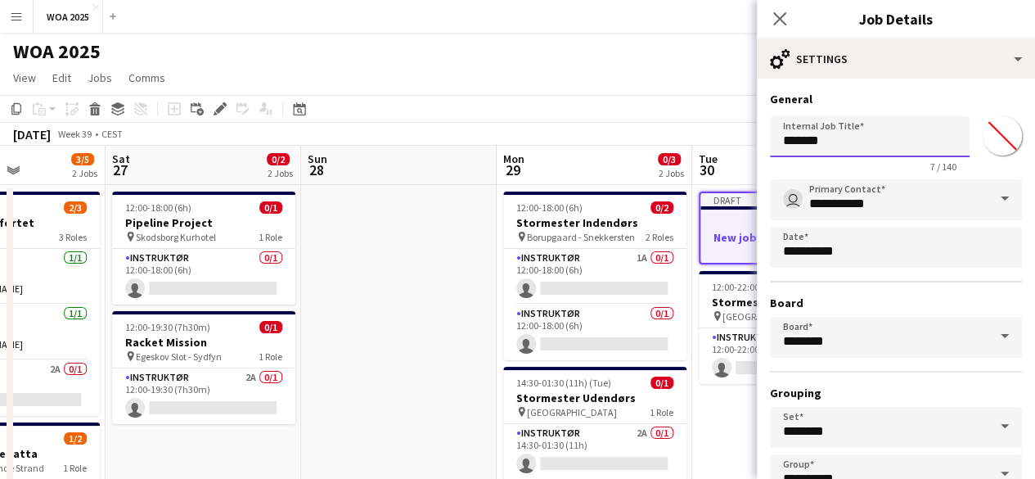
click at [880, 142] on input "*******" at bounding box center [870, 136] width 200 height 41
type input "**********"
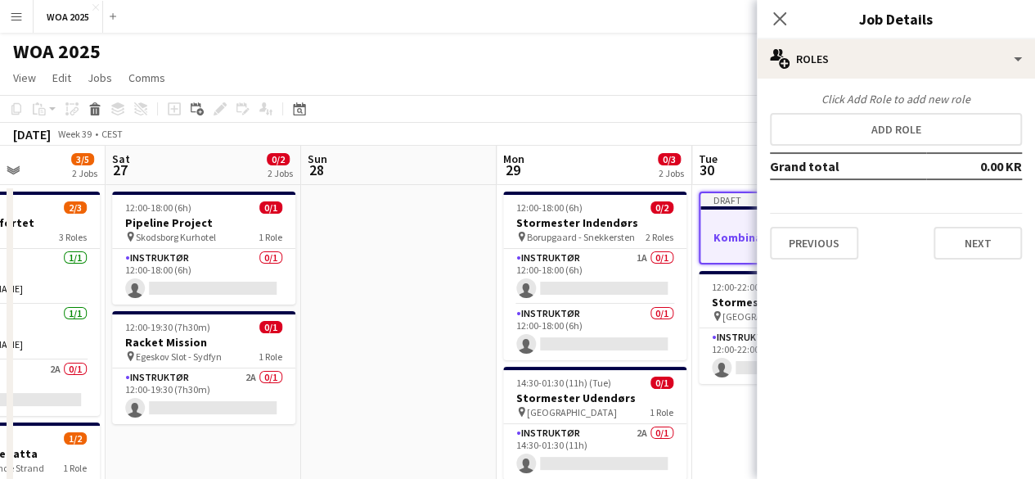
click at [893, 149] on div "Click Add Role to add new role Add role Grand total 0.00 KR Previous Next" at bounding box center [896, 176] width 278 height 168
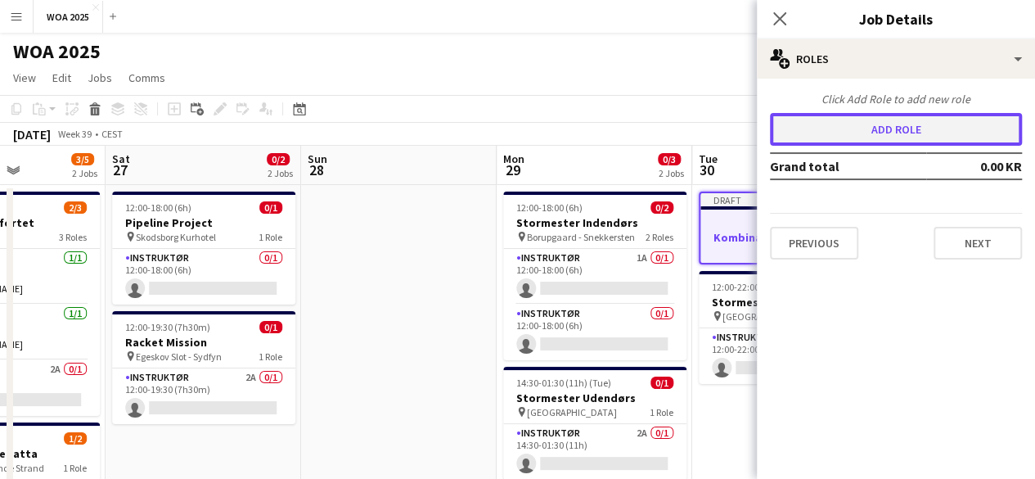
click at [907, 115] on button "Add role" at bounding box center [896, 129] width 252 height 33
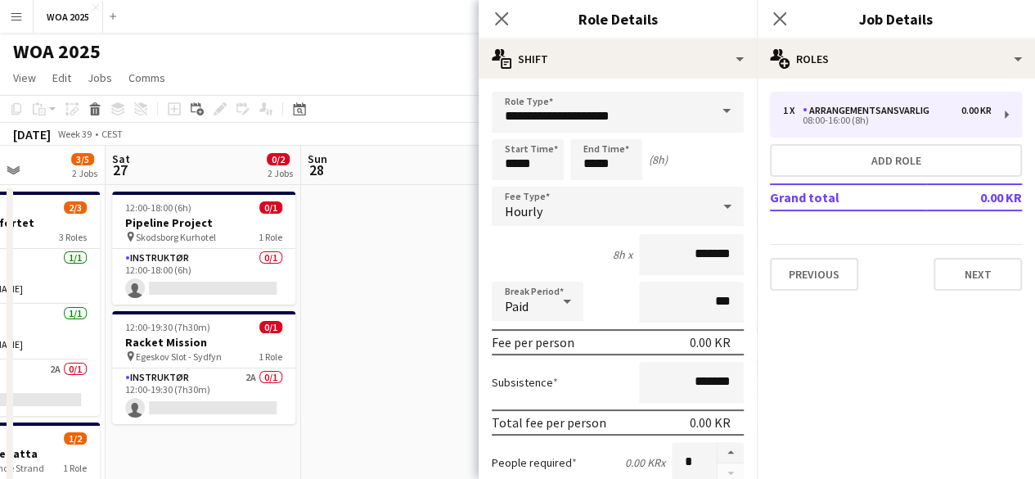
click at [713, 114] on span at bounding box center [726, 111] width 34 height 39
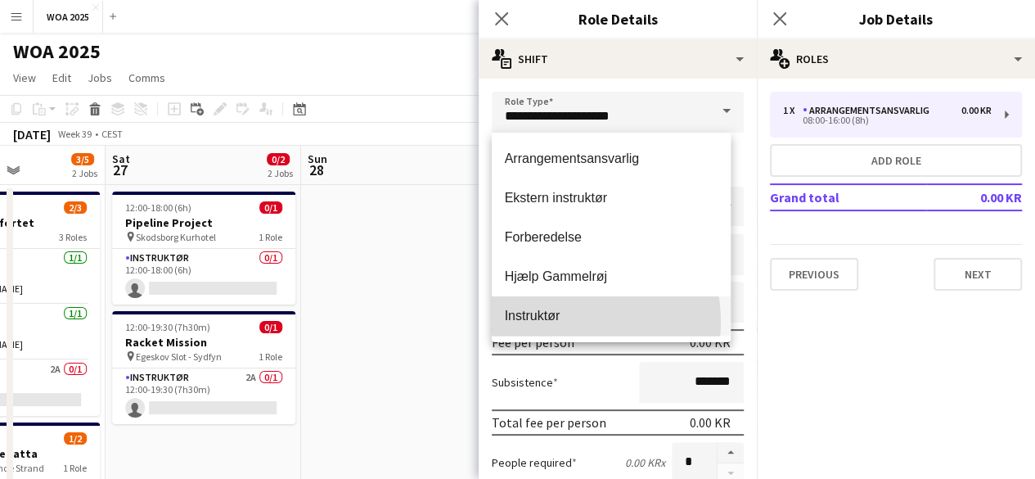
click at [554, 322] on span "Instruktør" at bounding box center [612, 316] width 214 height 16
type input "**********"
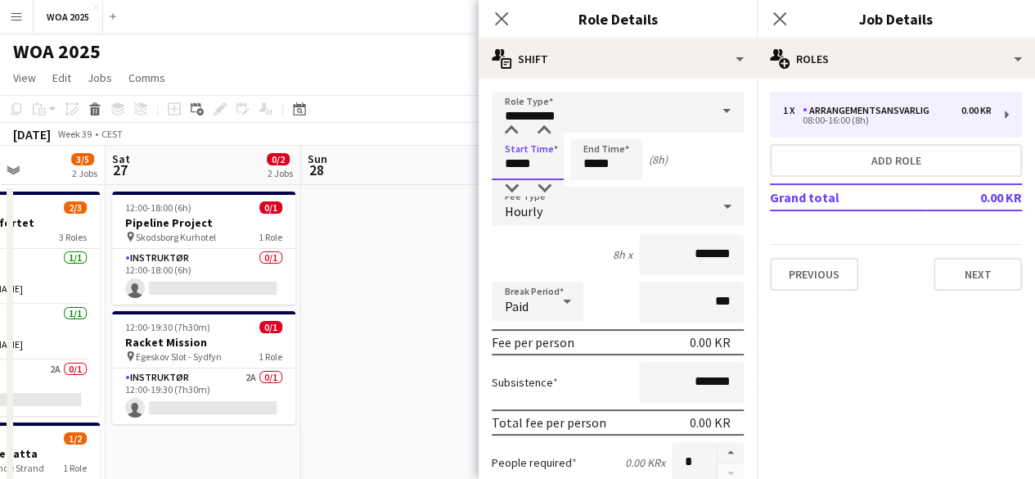
click at [542, 164] on input "*****" at bounding box center [528, 159] width 72 height 41
click at [548, 170] on input "*****" at bounding box center [528, 159] width 72 height 41
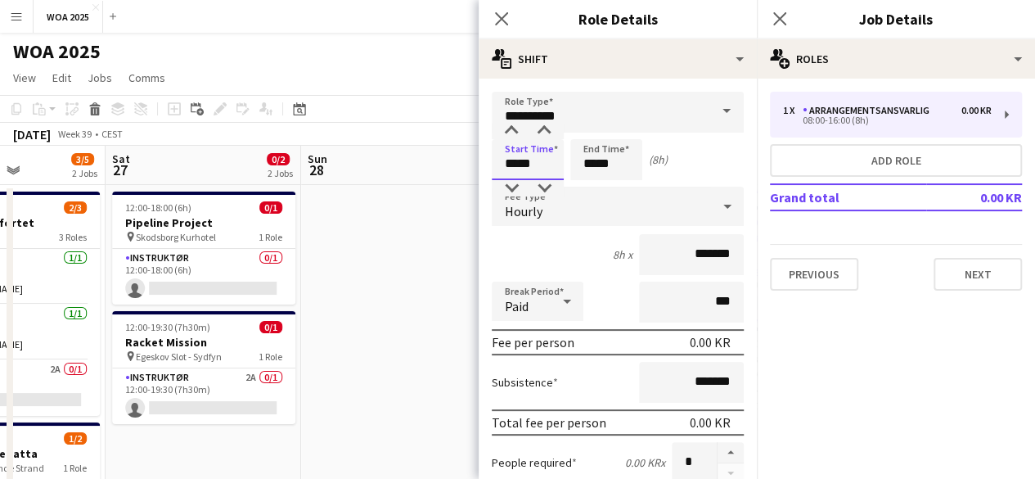
click at [548, 170] on input "*****" at bounding box center [528, 159] width 72 height 41
type input "*****"
click at [621, 161] on input "*****" at bounding box center [606, 159] width 72 height 41
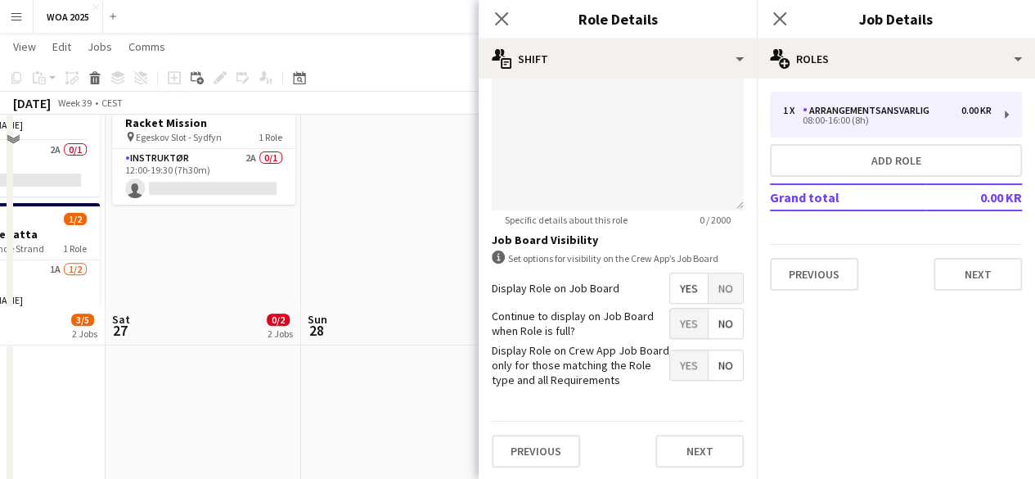
scroll to position [409, 0]
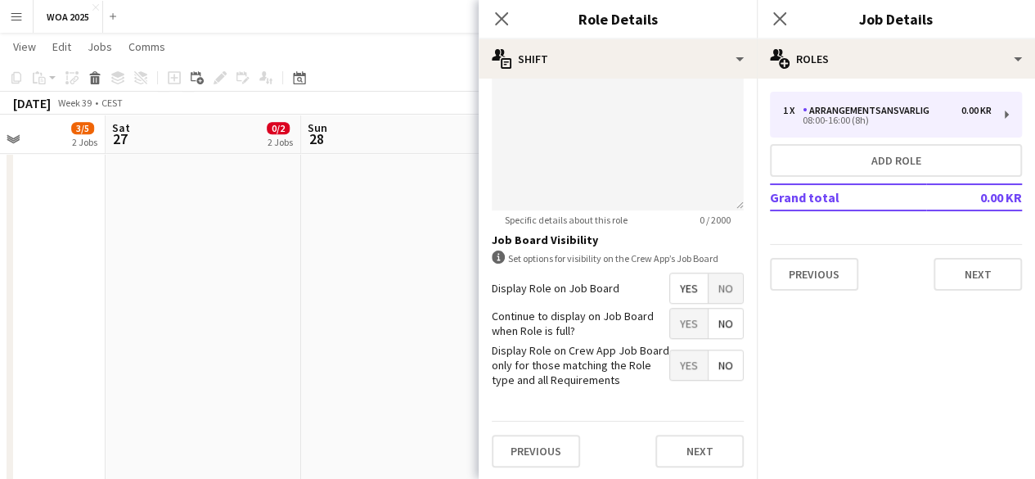
type input "*****"
click at [688, 328] on span "Yes" at bounding box center [689, 322] width 38 height 29
click at [689, 448] on button "Next" at bounding box center [699, 450] width 88 height 33
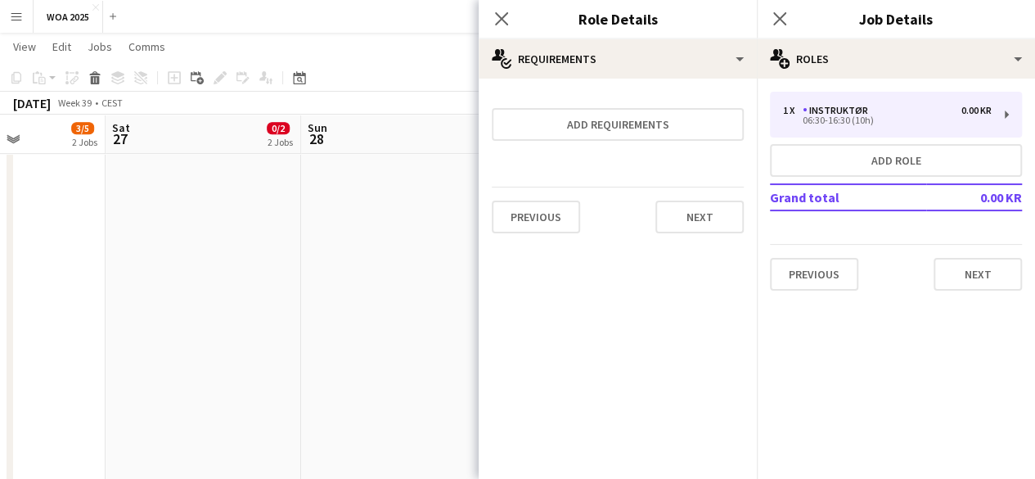
click at [720, 245] on div "Previous Next" at bounding box center [618, 217] width 252 height 60
click at [714, 220] on button "Next" at bounding box center [699, 216] width 88 height 33
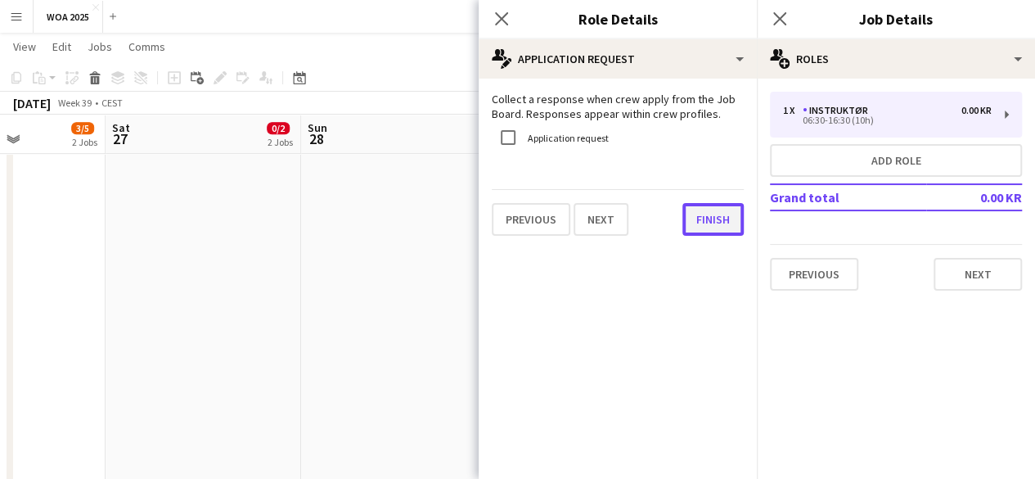
click at [736, 228] on button "Finish" at bounding box center [712, 219] width 61 height 33
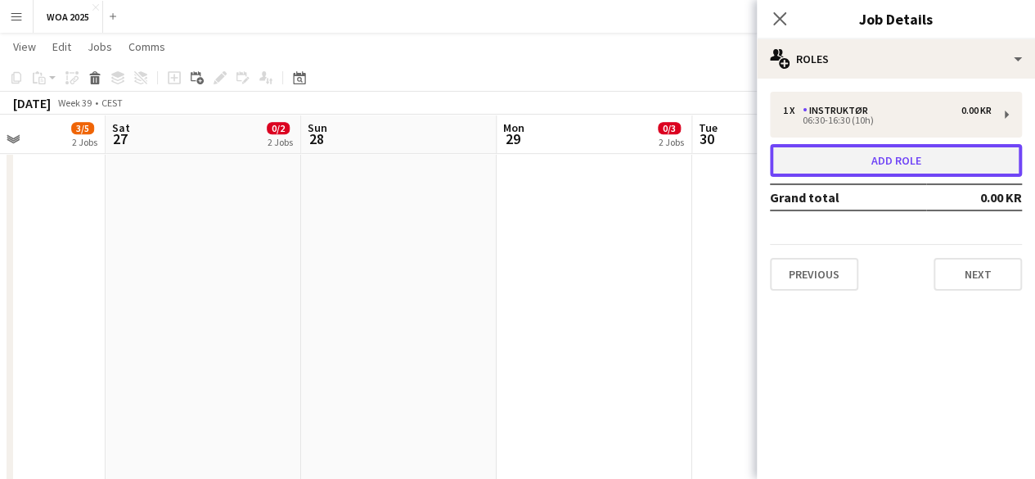
click at [808, 169] on button "Add role" at bounding box center [896, 160] width 252 height 33
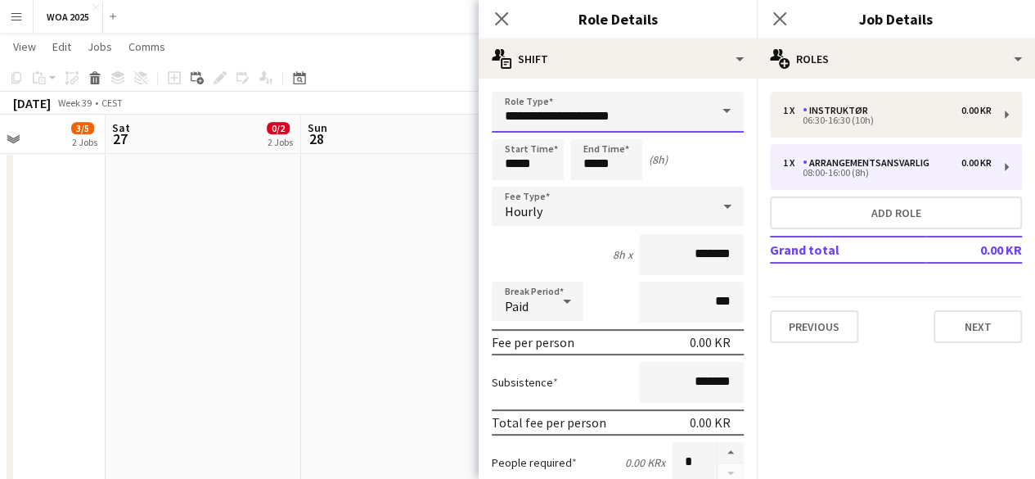
drag, startPoint x: 668, startPoint y: 113, endPoint x: 659, endPoint y: 131, distance: 20.1
click at [669, 113] on input "**********" at bounding box center [618, 112] width 252 height 41
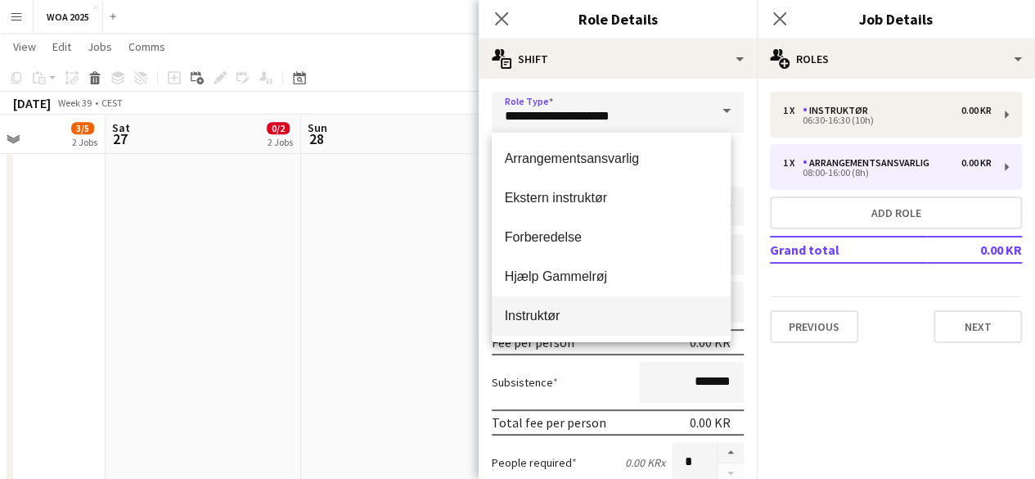
click at [564, 310] on span "Instruktør" at bounding box center [612, 316] width 214 height 16
type input "**********"
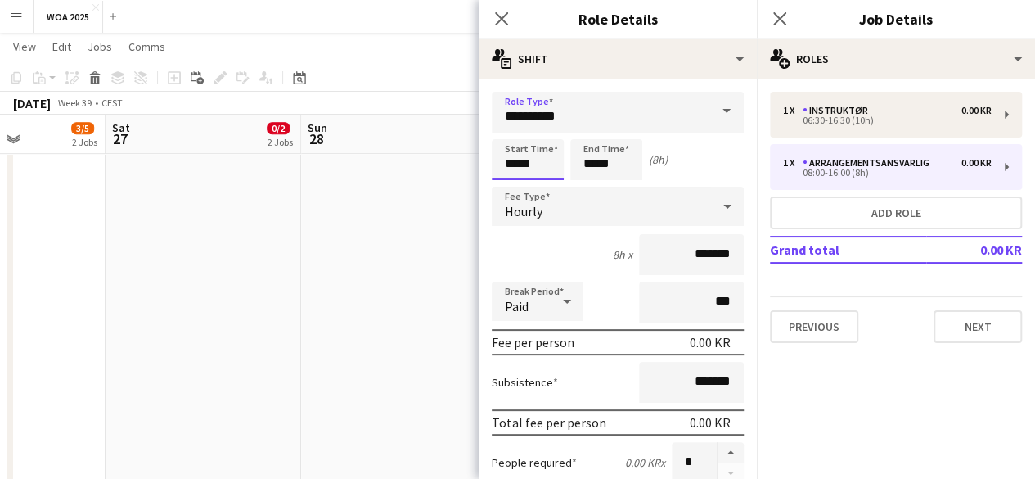
click at [554, 158] on input "*****" at bounding box center [528, 159] width 72 height 41
click at [555, 157] on input "*****" at bounding box center [528, 159] width 72 height 41
type input "*****"
click at [621, 171] on input "*****" at bounding box center [606, 159] width 72 height 41
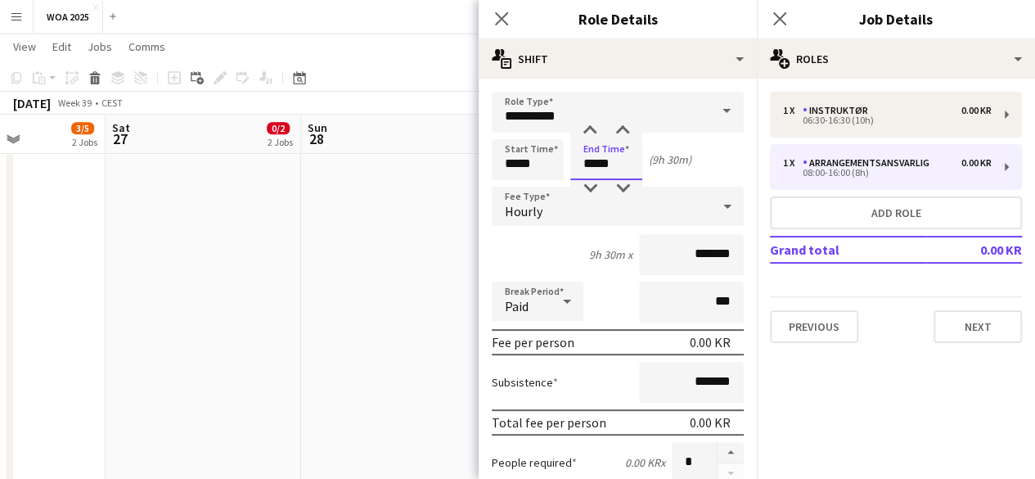
click at [621, 171] on input "*****" at bounding box center [606, 159] width 72 height 41
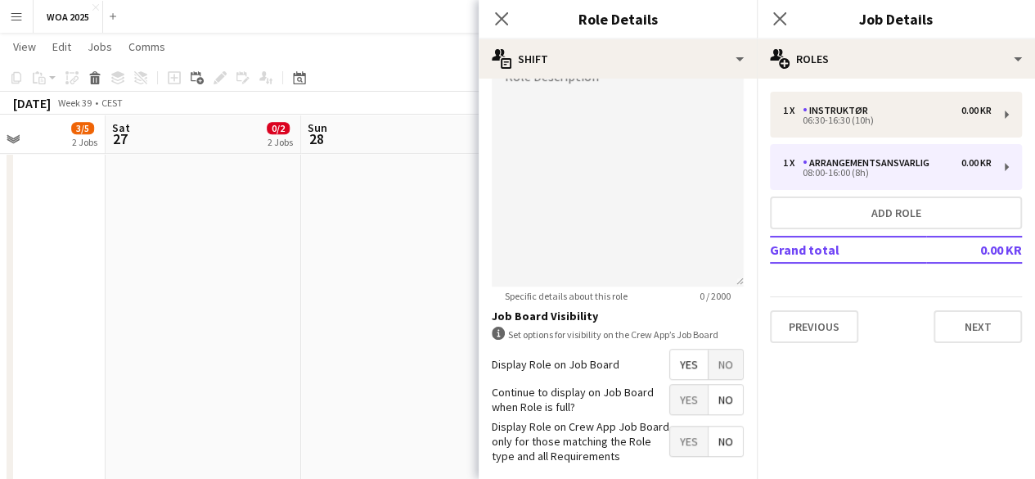
scroll to position [581, 0]
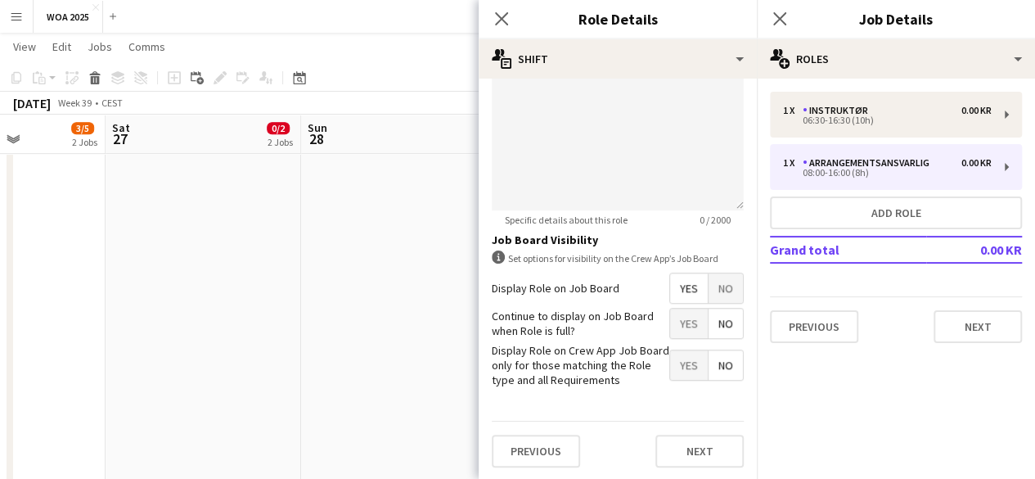
type input "*****"
click at [671, 320] on span "Yes" at bounding box center [689, 322] width 38 height 29
click at [676, 447] on button "Next" at bounding box center [699, 450] width 88 height 33
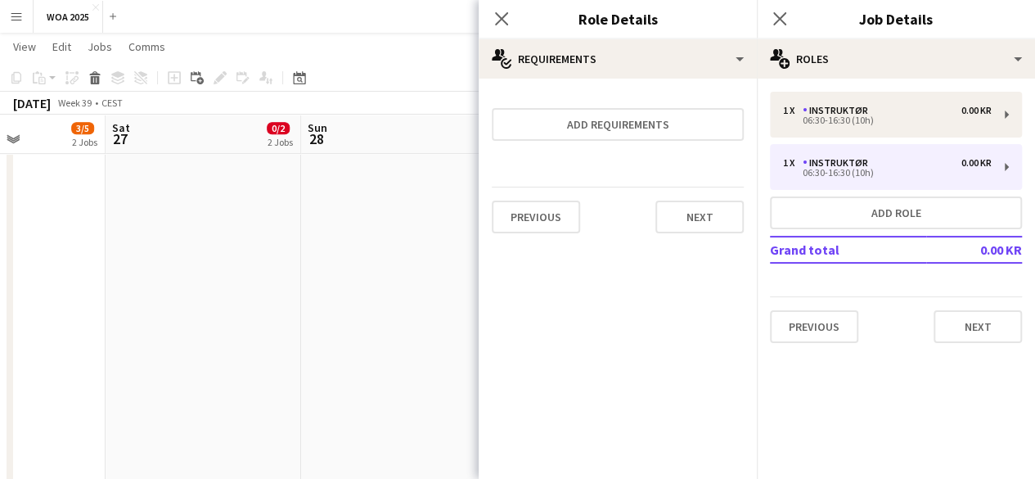
scroll to position [0, 0]
click at [691, 220] on button "Next" at bounding box center [699, 216] width 88 height 33
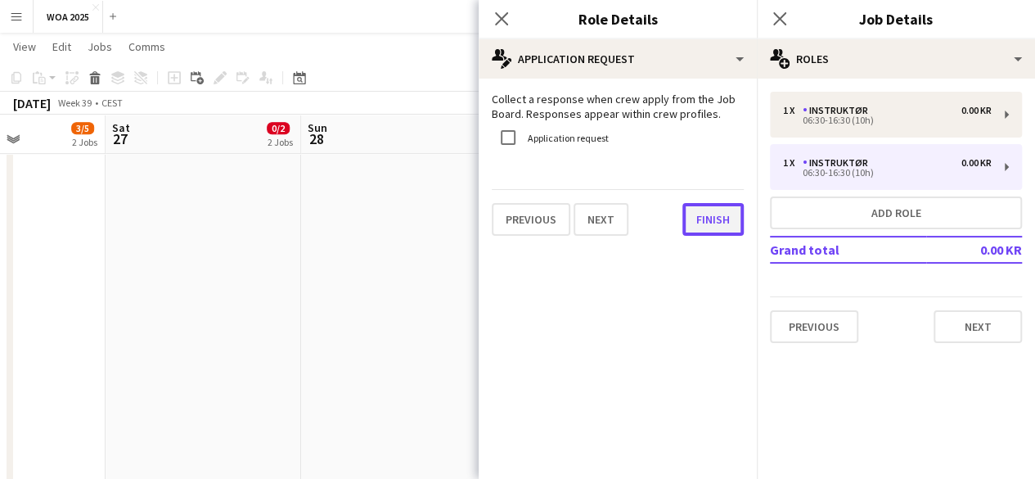
click at [692, 211] on button "Finish" at bounding box center [712, 219] width 61 height 33
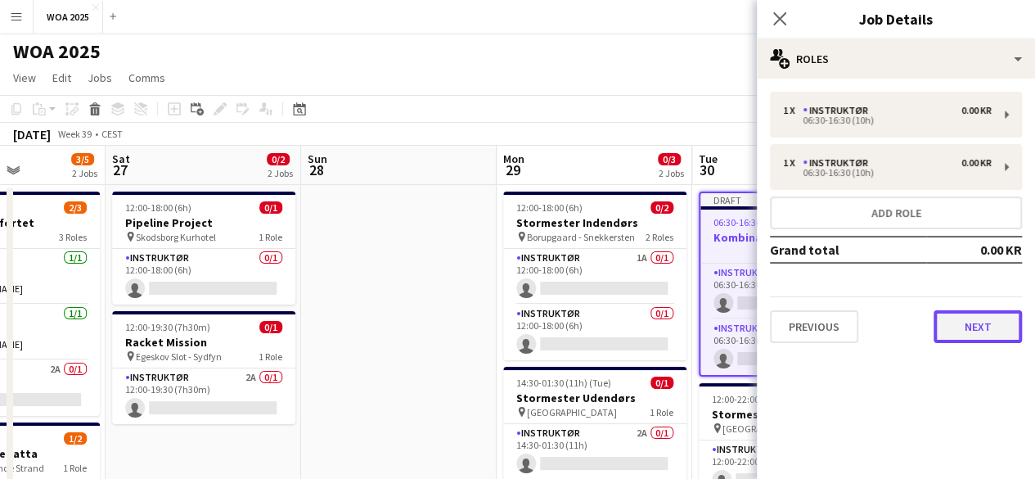
click at [1003, 317] on button "Next" at bounding box center [978, 326] width 88 height 33
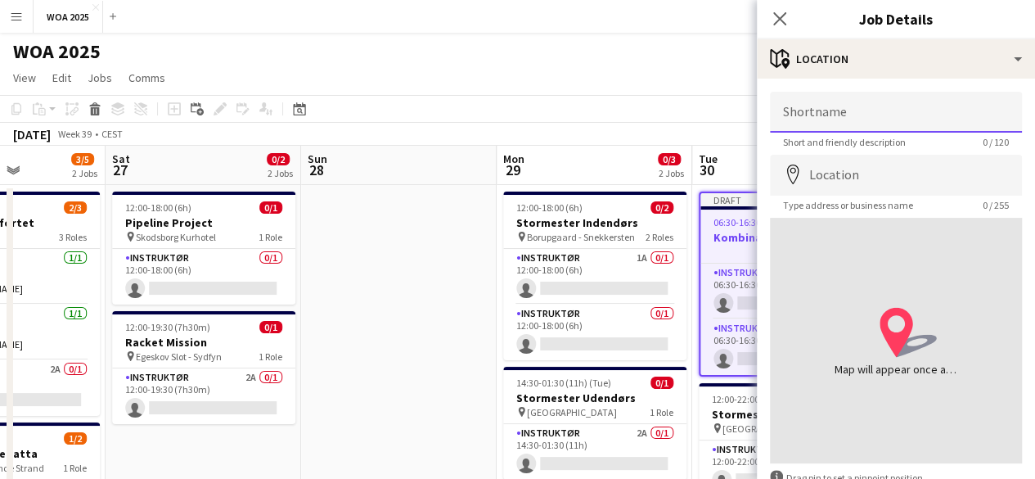
click at [911, 102] on input "Shortname" at bounding box center [896, 112] width 252 height 41
type input "*********"
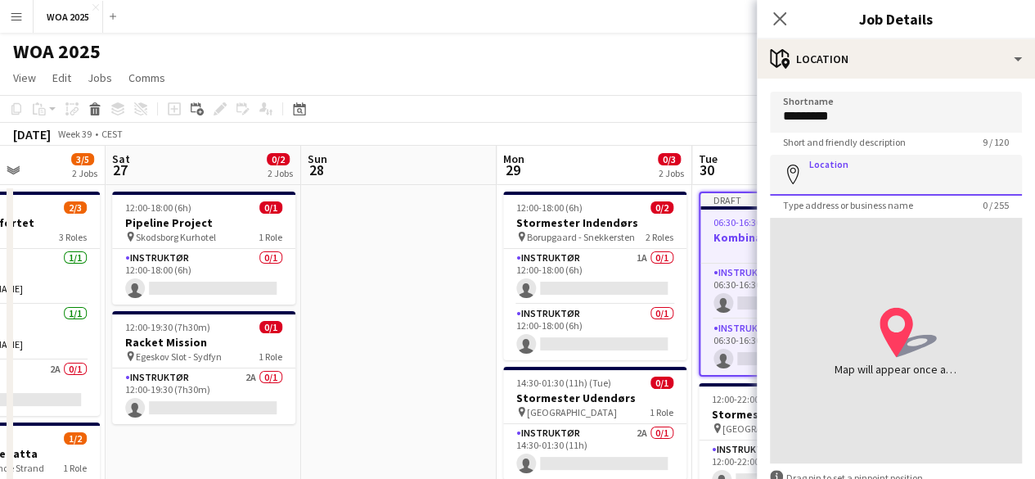
click at [903, 176] on input "Location" at bounding box center [896, 175] width 252 height 41
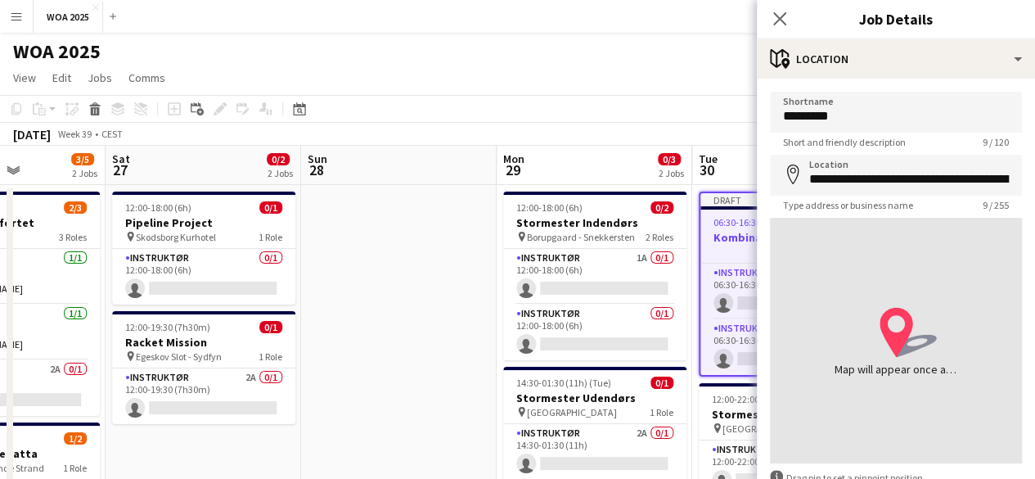
type input "**********"
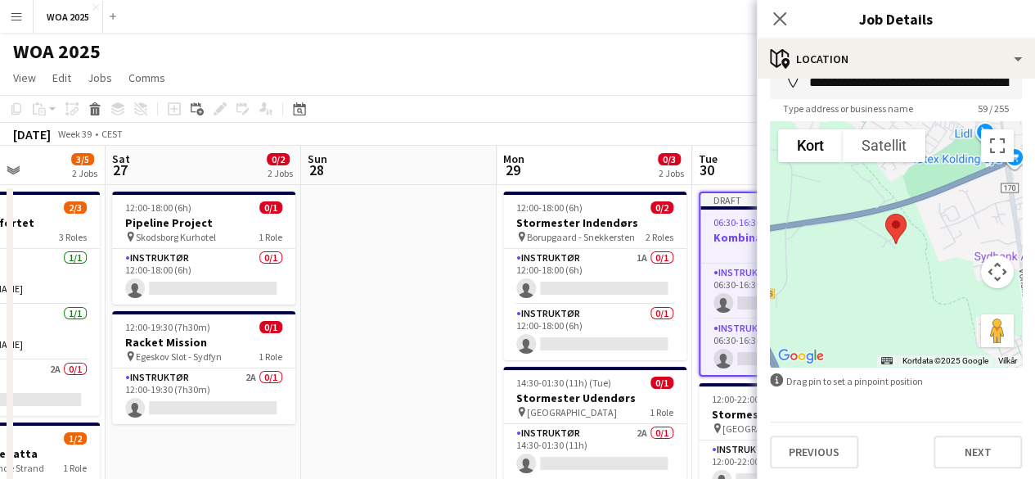
scroll to position [99, 0]
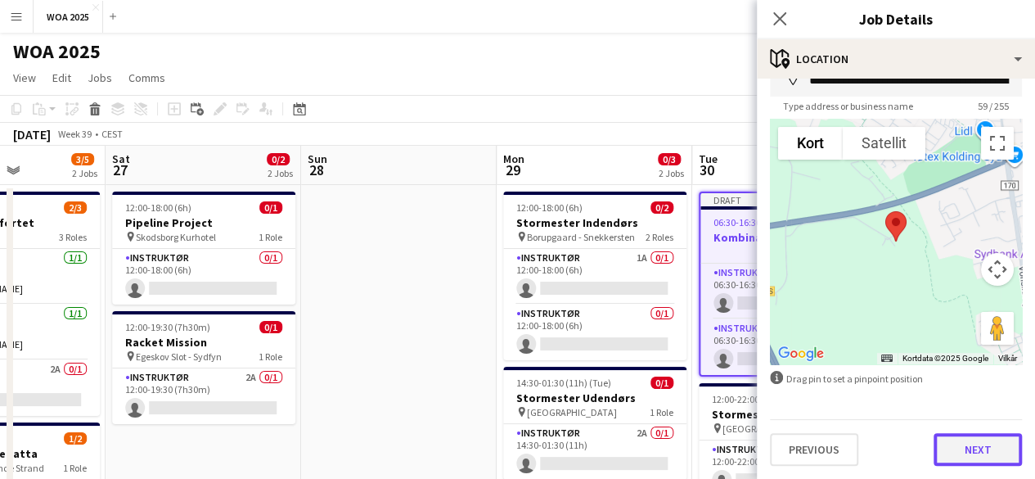
click at [974, 436] on button "Next" at bounding box center [978, 449] width 88 height 33
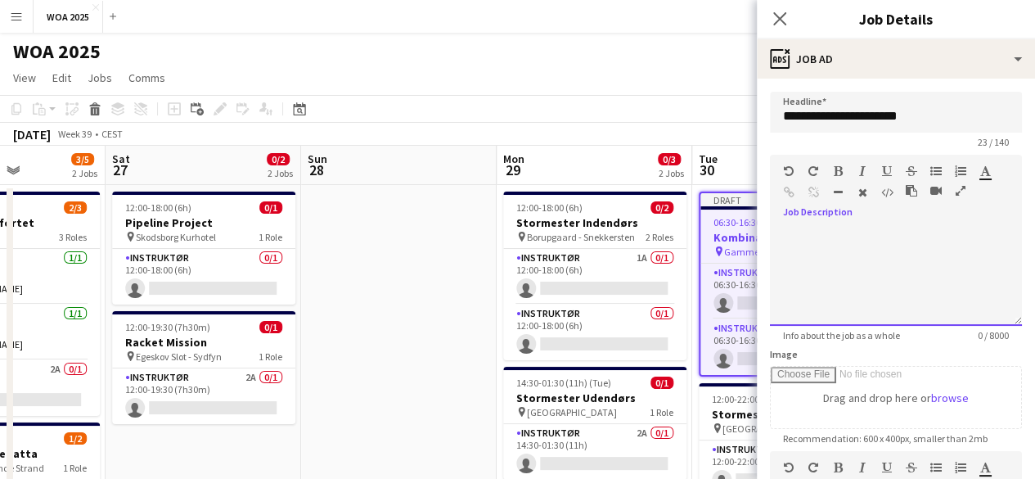
click at [931, 233] on div at bounding box center [896, 276] width 252 height 98
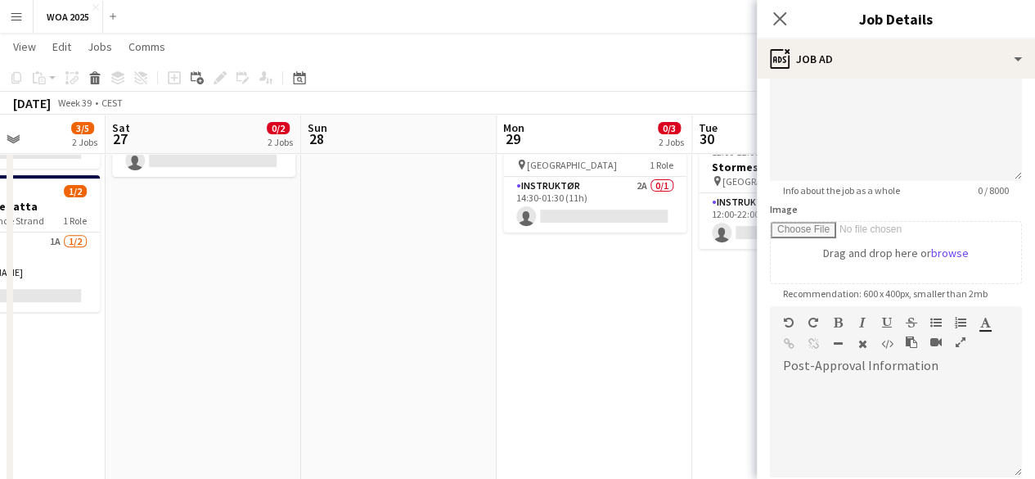
scroll to position [245, 0]
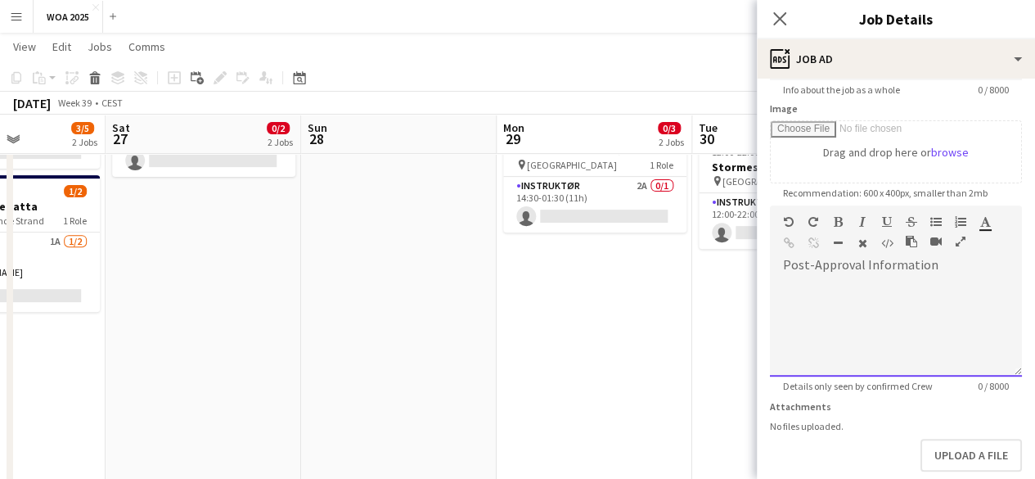
click at [901, 344] on div at bounding box center [896, 327] width 252 height 98
paste div
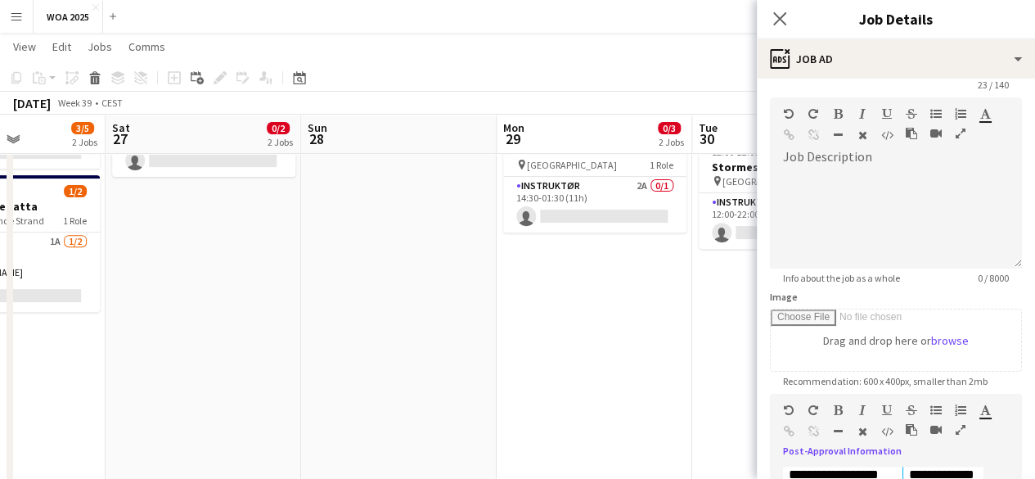
scroll to position [0, 0]
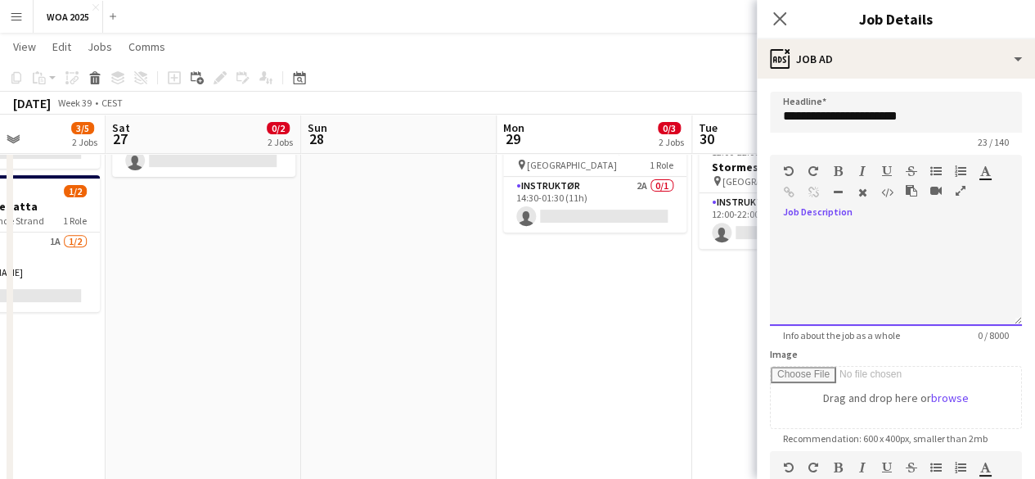
click at [921, 262] on div at bounding box center [896, 276] width 252 height 98
click at [902, 261] on div at bounding box center [896, 276] width 252 height 98
paste div
click at [787, 236] on p "**********" at bounding box center [890, 235] width 214 height 16
click at [788, 236] on p "**********" at bounding box center [890, 235] width 214 height 16
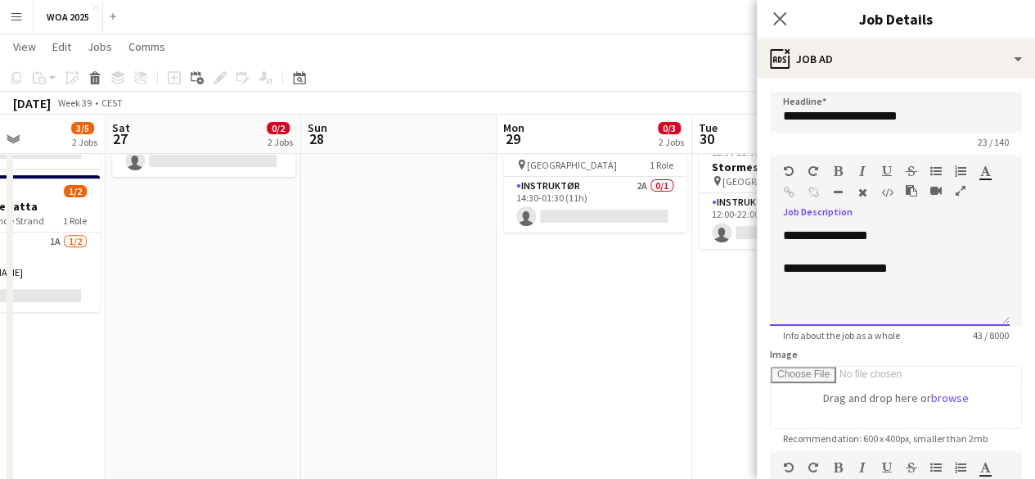
click at [884, 232] on p "**********" at bounding box center [890, 235] width 214 height 16
click at [932, 307] on p "**********" at bounding box center [890, 301] width 214 height 16
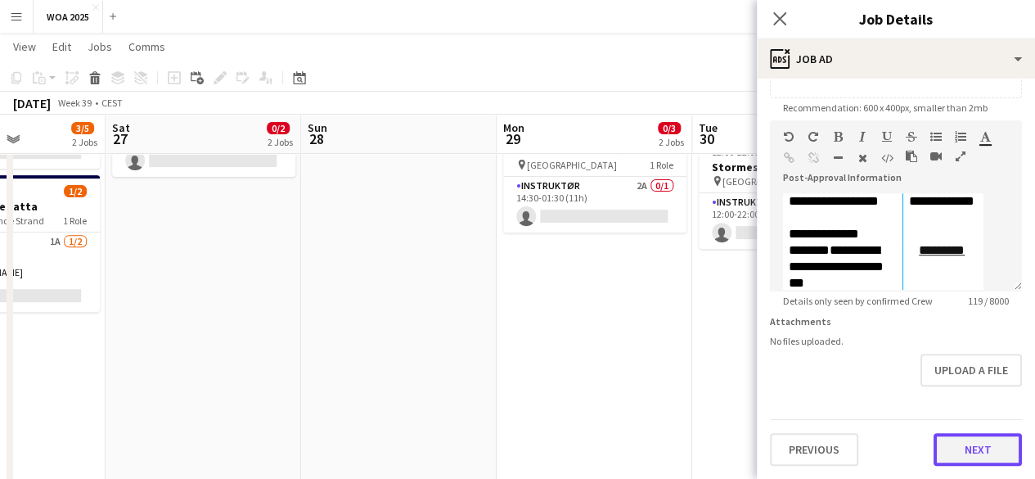
click at [979, 445] on button "Next" at bounding box center [978, 449] width 88 height 33
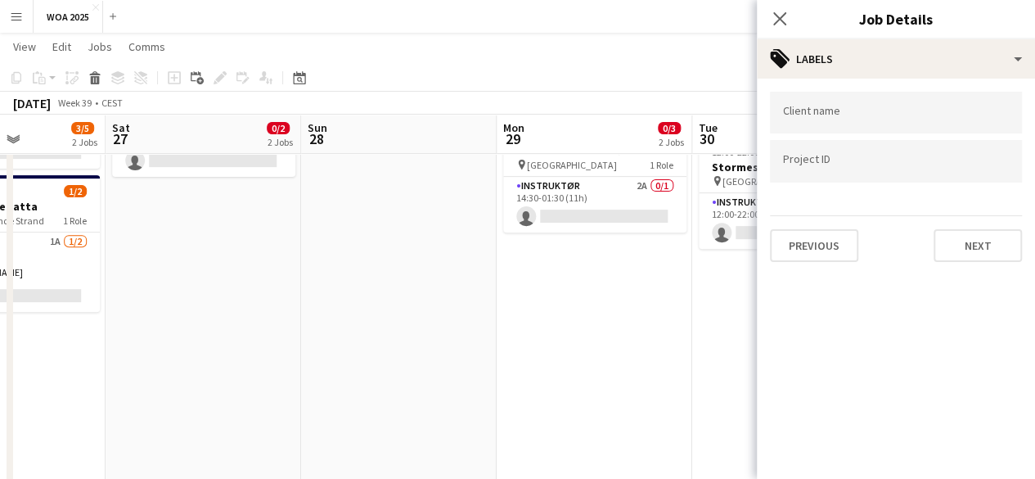
scroll to position [0, 0]
click at [991, 257] on button "Next" at bounding box center [978, 245] width 88 height 33
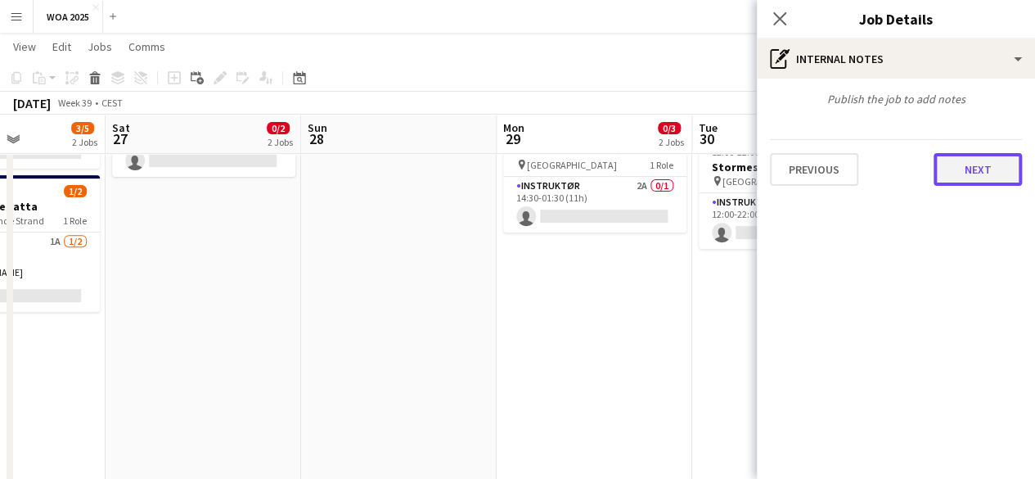
click at [989, 183] on button "Next" at bounding box center [978, 169] width 88 height 33
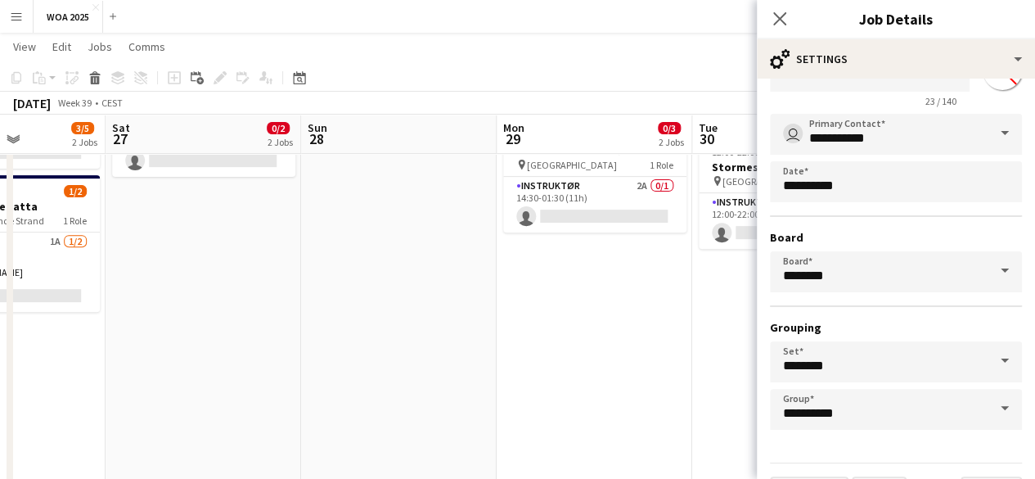
scroll to position [108, 0]
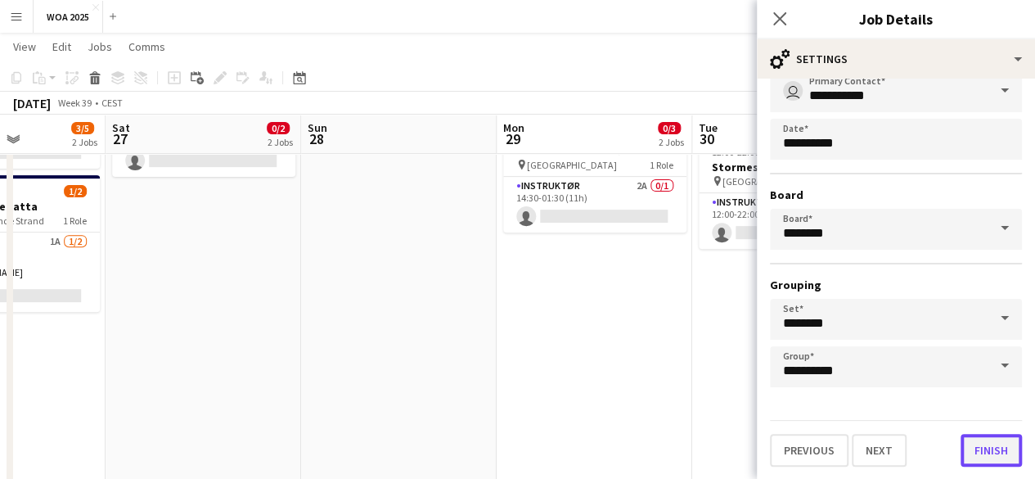
click at [992, 461] on button "Finish" at bounding box center [991, 450] width 61 height 33
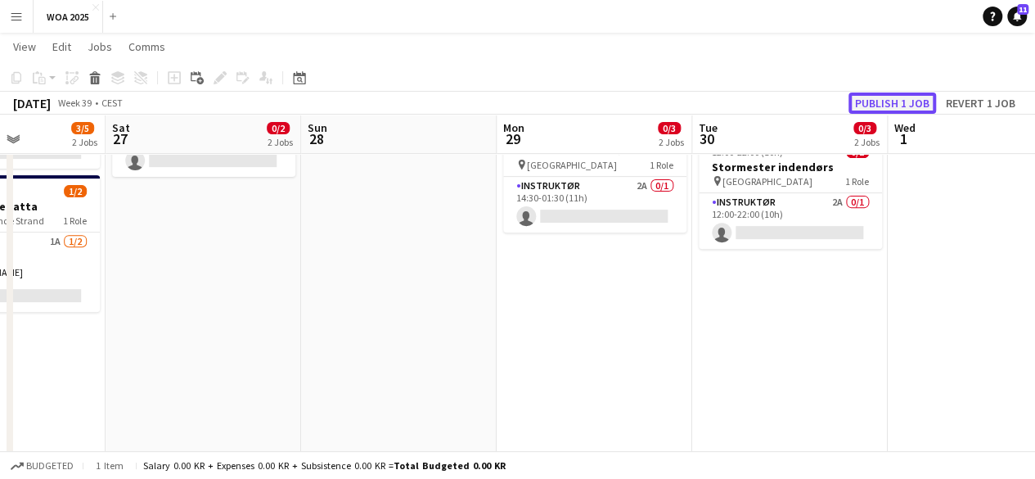
click at [928, 101] on button "Publish 1 job" at bounding box center [892, 102] width 88 height 21
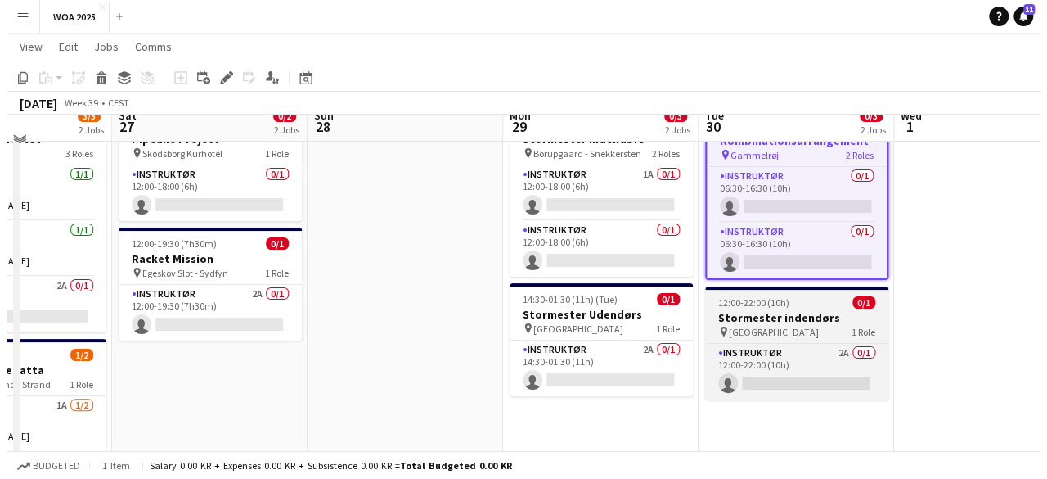
scroll to position [0, 0]
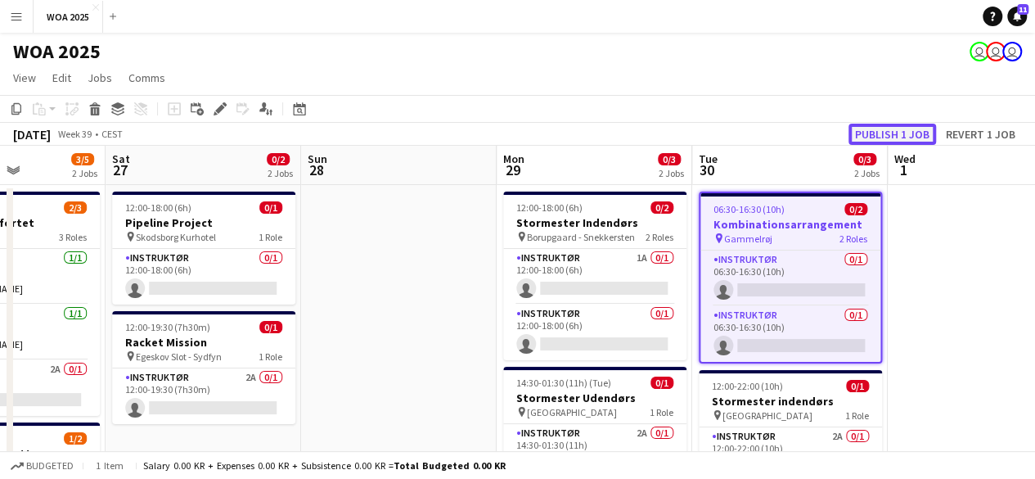
click at [893, 132] on button "Publish 1 job" at bounding box center [892, 134] width 88 height 21
click at [88, 49] on h1 "WOA 2025" at bounding box center [57, 51] width 88 height 25
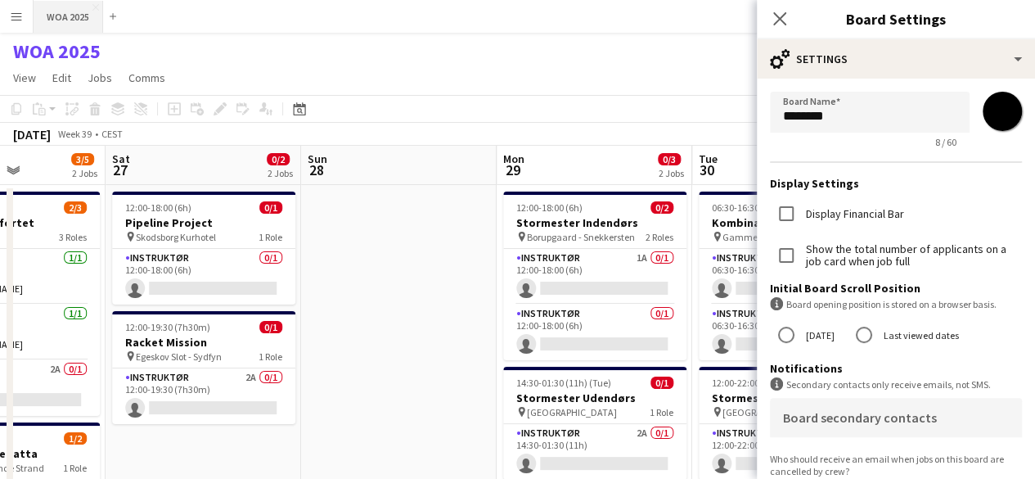
click at [77, 20] on button "WOA 2025 Close" at bounding box center [69, 17] width 70 height 32
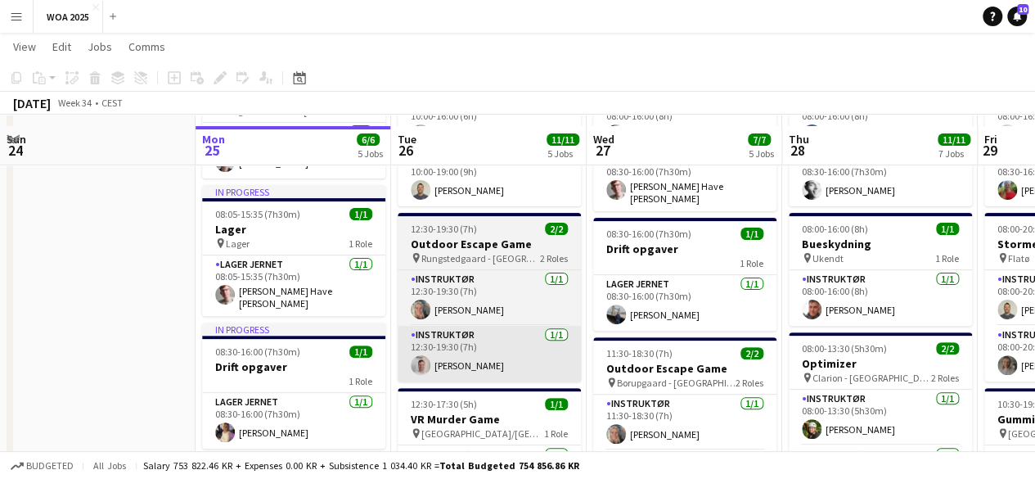
scroll to position [164, 0]
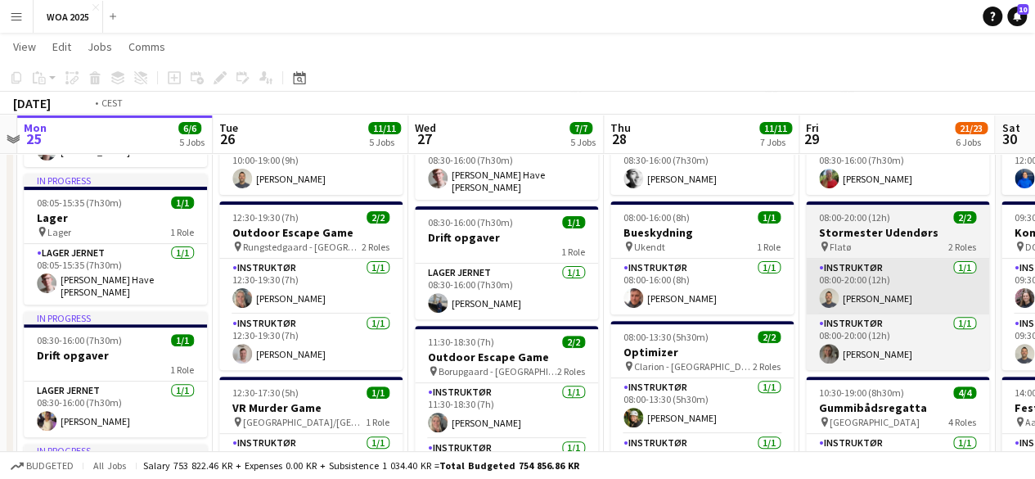
drag, startPoint x: 1019, startPoint y: 303, endPoint x: 843, endPoint y: 279, distance: 178.3
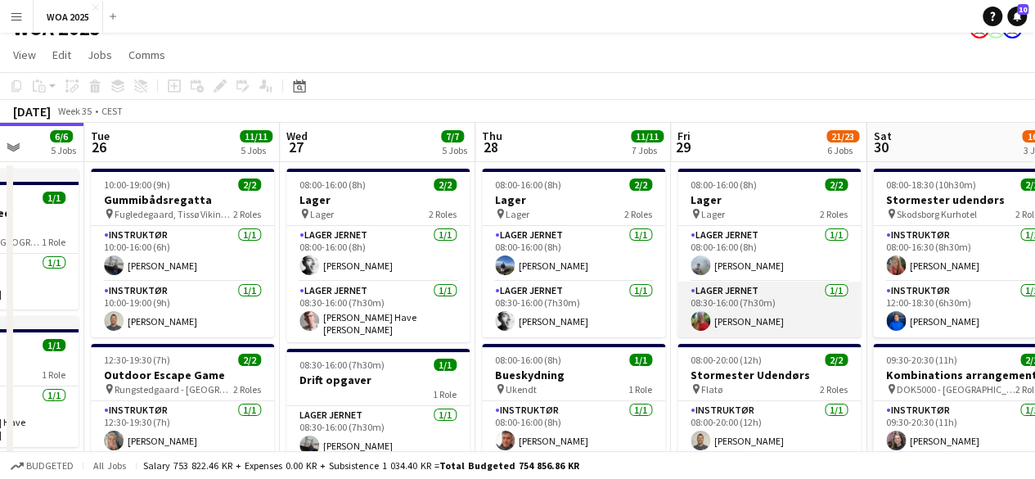
scroll to position [0, 0]
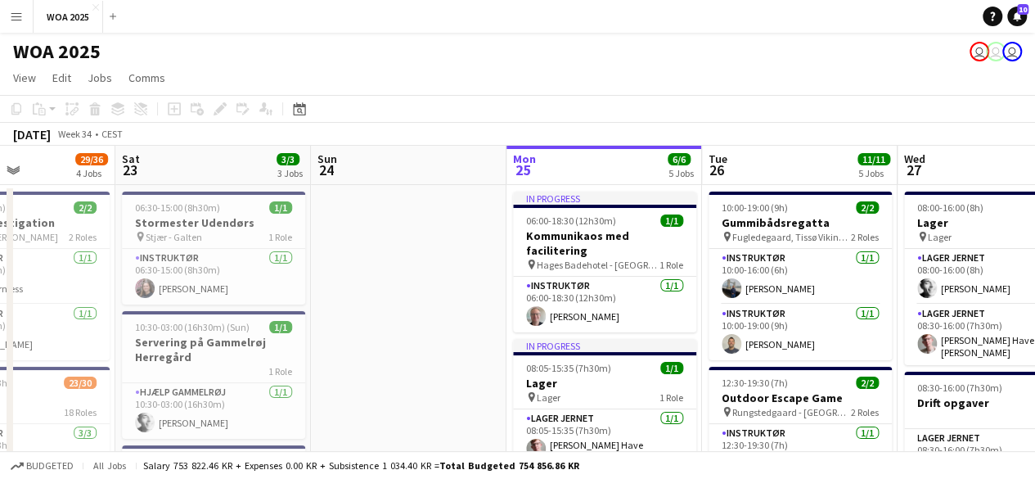
drag, startPoint x: 210, startPoint y: 268, endPoint x: 821, endPoint y: 197, distance: 615.2
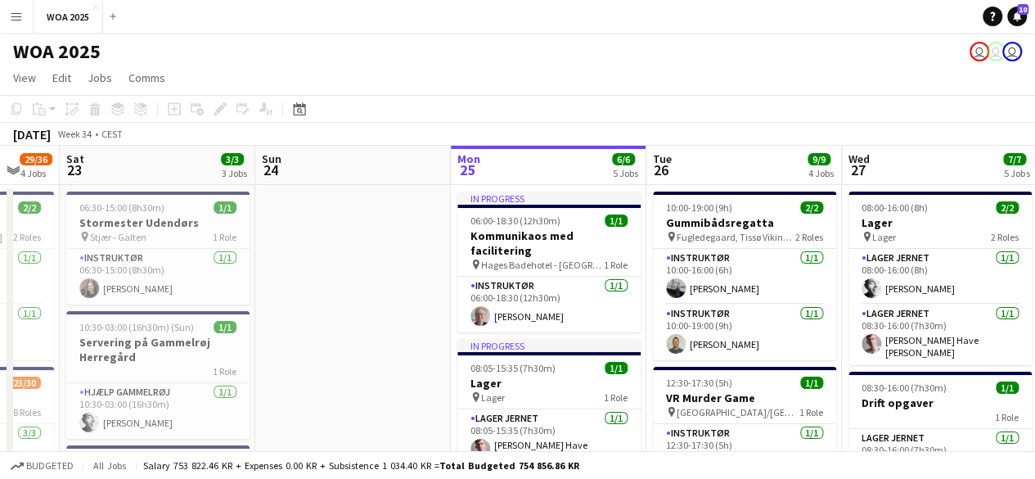
scroll to position [0, 686]
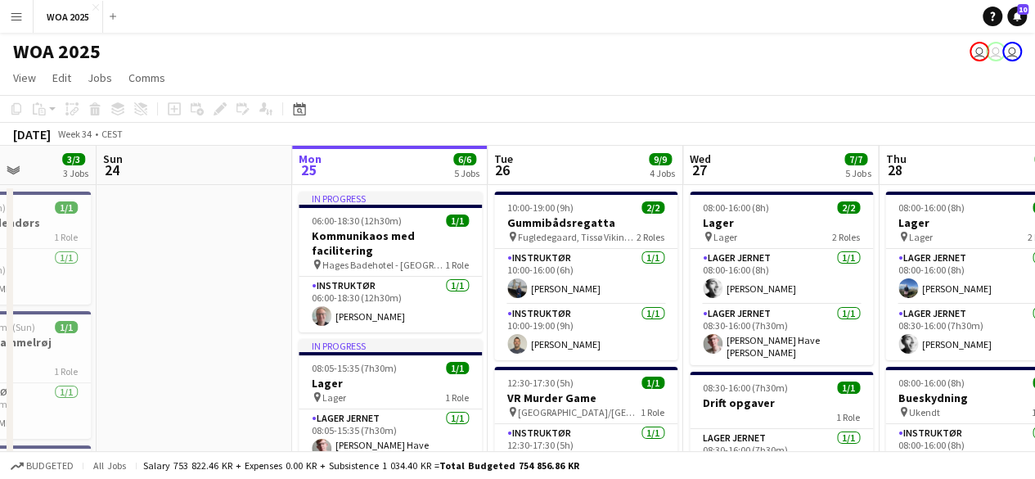
drag, startPoint x: 889, startPoint y: 175, endPoint x: 165, endPoint y: 127, distance: 724.9
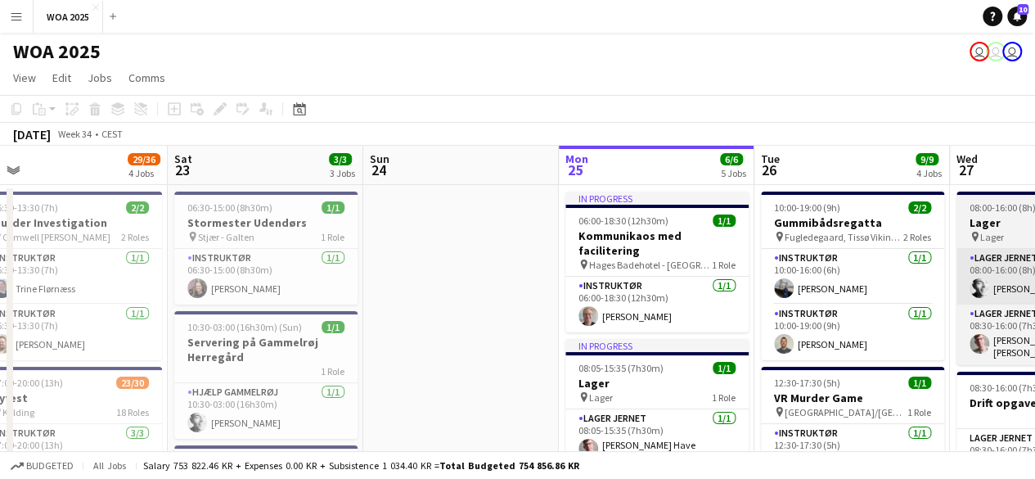
drag, startPoint x: 748, startPoint y: 256, endPoint x: 659, endPoint y: 257, distance: 89.2
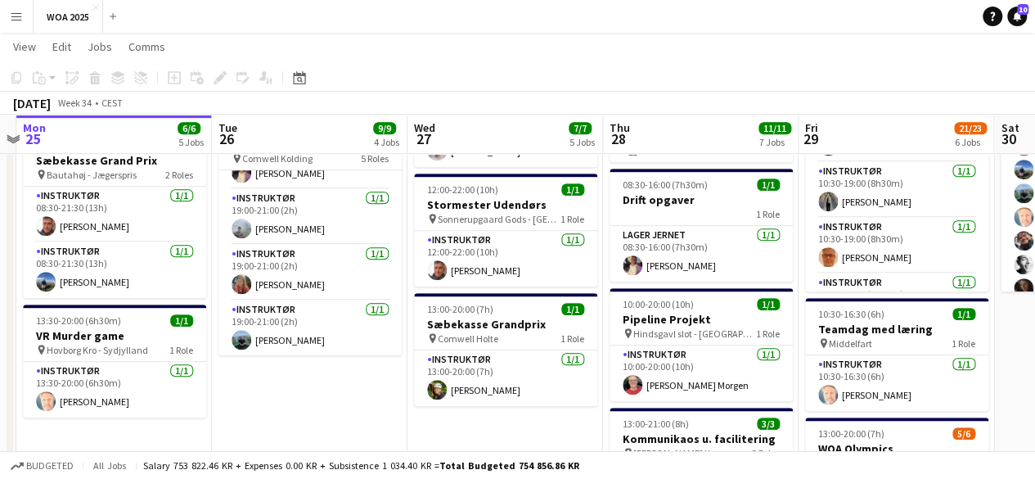
scroll to position [0, 581]
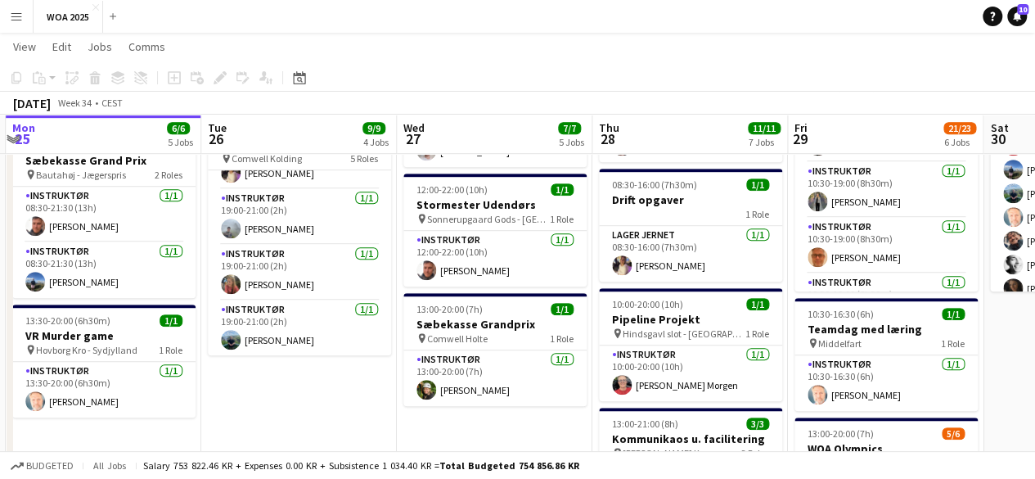
drag, startPoint x: 789, startPoint y: 304, endPoint x: 628, endPoint y: 359, distance: 170.5
click at [628, 359] on app-calendar-viewport "Fri 22 29/36 4 Jobs Sat 23 3/3 3 Jobs Sun 24 Mon 25 6/6 5 Jobs Tue 26 9/9 4 Job…" at bounding box center [517, 259] width 1035 height 1372
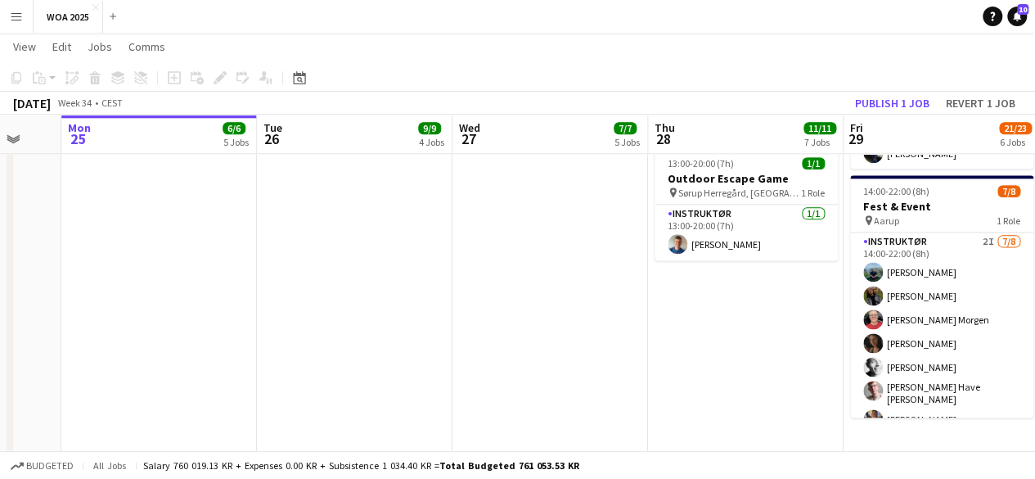
scroll to position [0, 489]
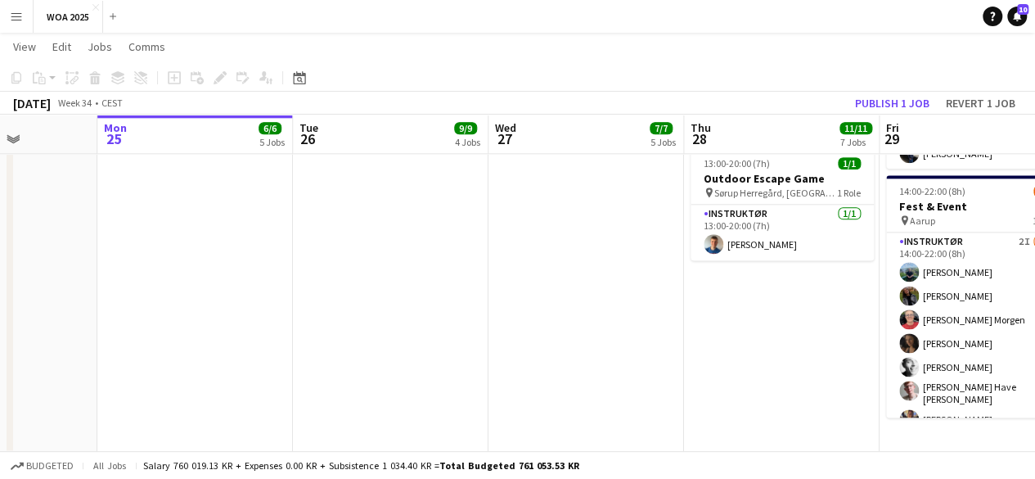
drag, startPoint x: 419, startPoint y: 287, endPoint x: 511, endPoint y: 343, distance: 107.9
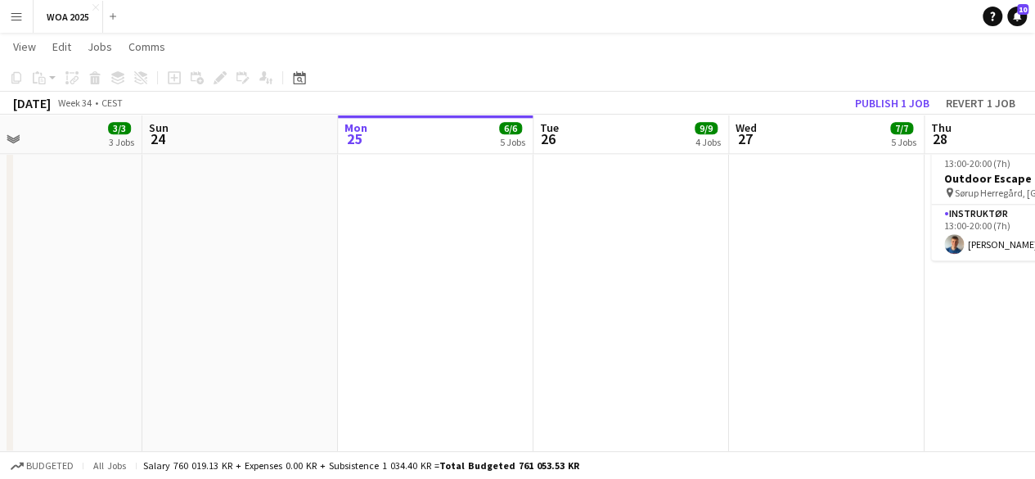
drag, startPoint x: 439, startPoint y: 310, endPoint x: 682, endPoint y: 313, distance: 243.0
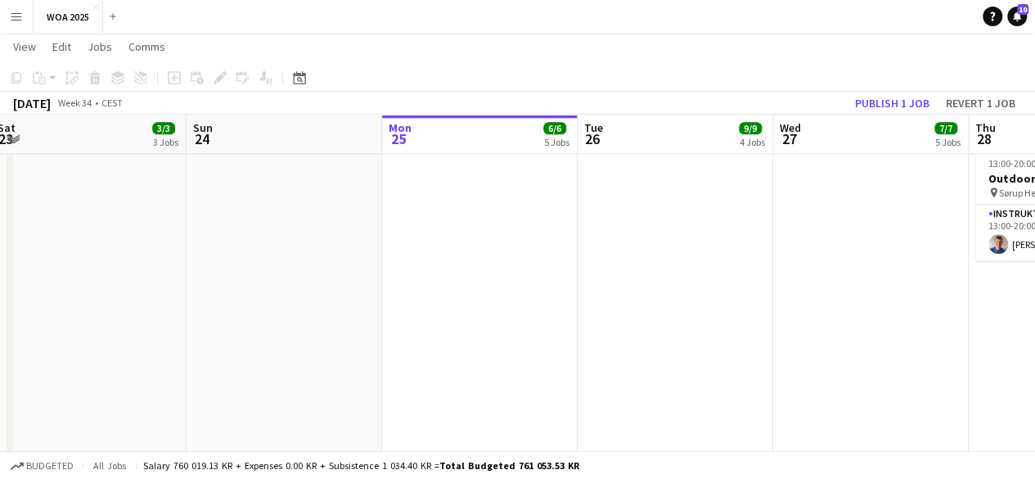
drag, startPoint x: 576, startPoint y: 250, endPoint x: 998, endPoint y: 242, distance: 422.3
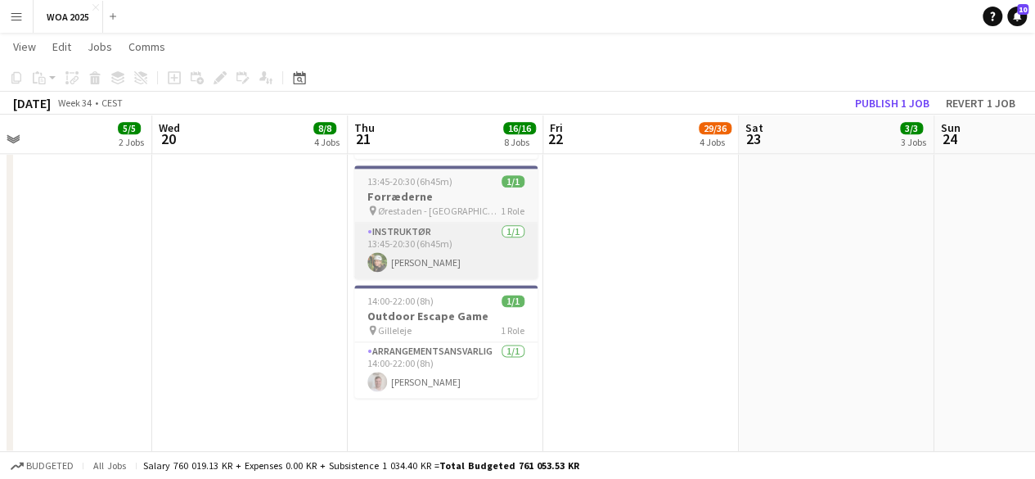
drag, startPoint x: 470, startPoint y: 241, endPoint x: 499, endPoint y: 241, distance: 28.6
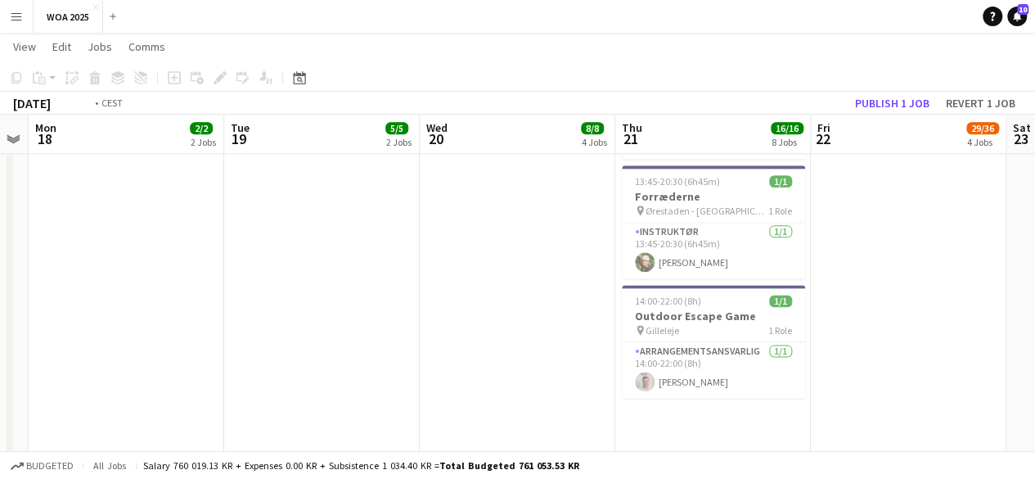
drag, startPoint x: 401, startPoint y: 245, endPoint x: 861, endPoint y: 236, distance: 459.9
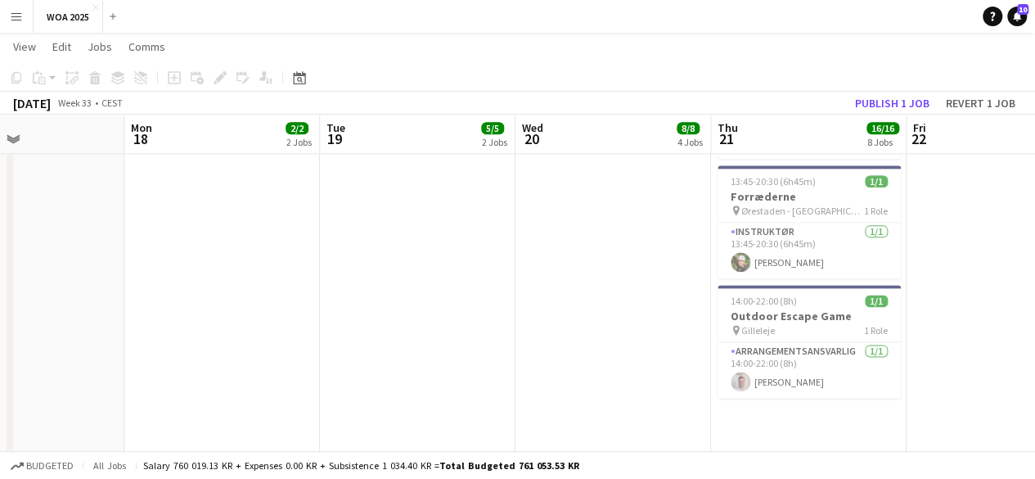
drag, startPoint x: 441, startPoint y: 236, endPoint x: 561, endPoint y: 232, distance: 120.3
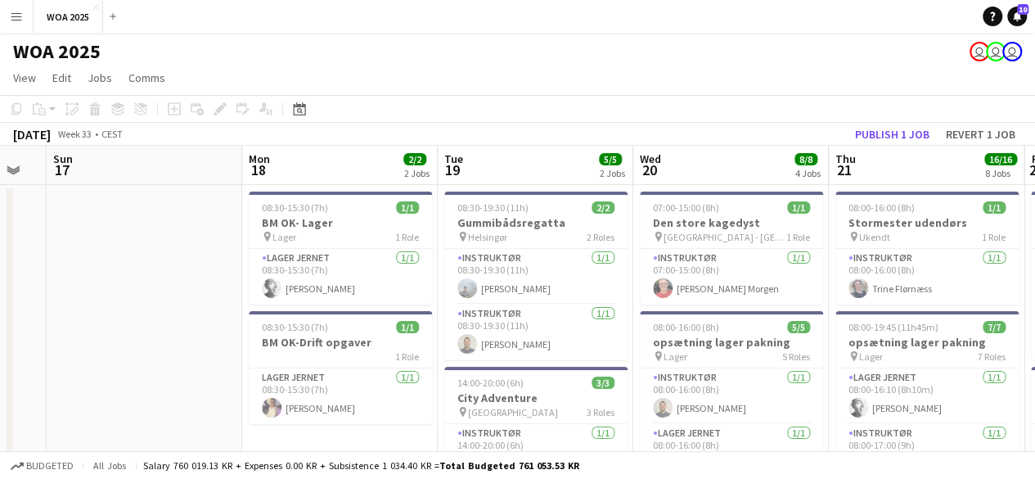
scroll to position [0, 651]
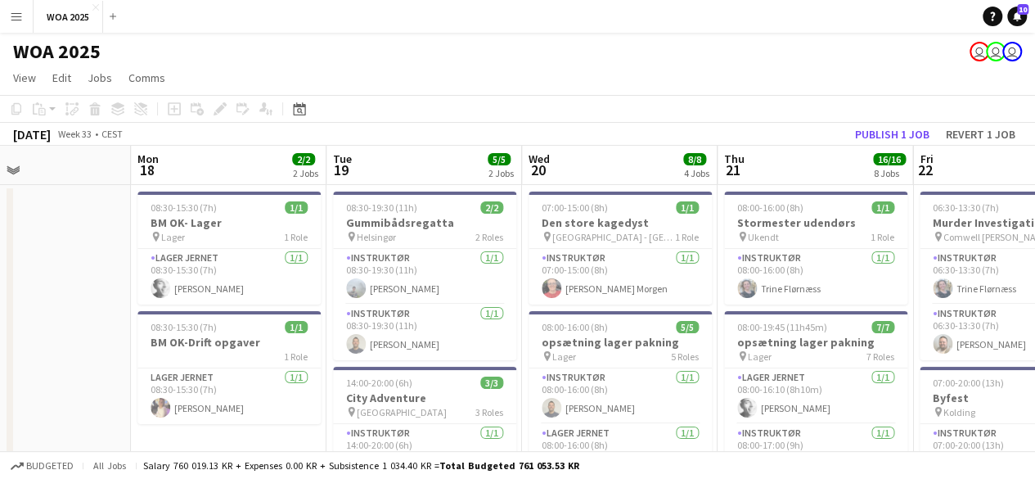
drag, startPoint x: 718, startPoint y: 223, endPoint x: 502, endPoint y: 209, distance: 216.5
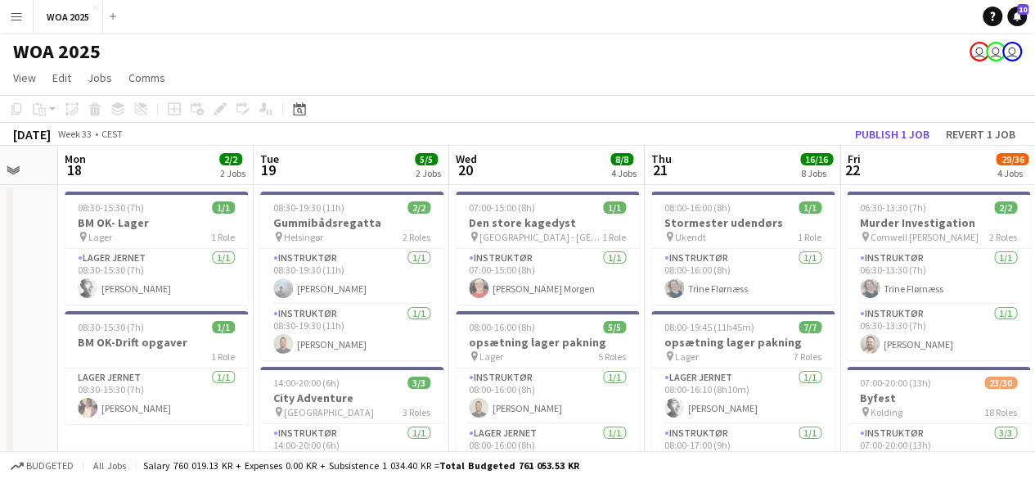
drag, startPoint x: 550, startPoint y: 317, endPoint x: 476, endPoint y: 308, distance: 74.2
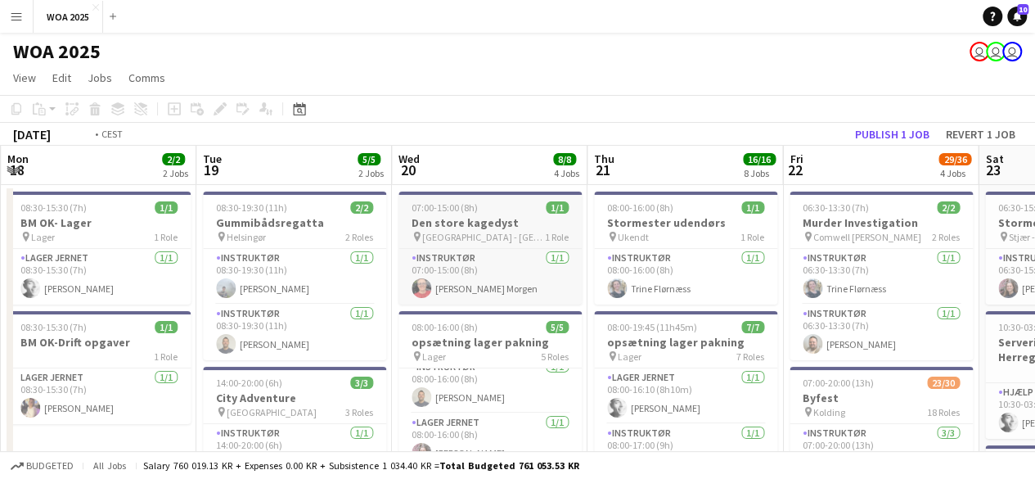
scroll to position [0, 469]
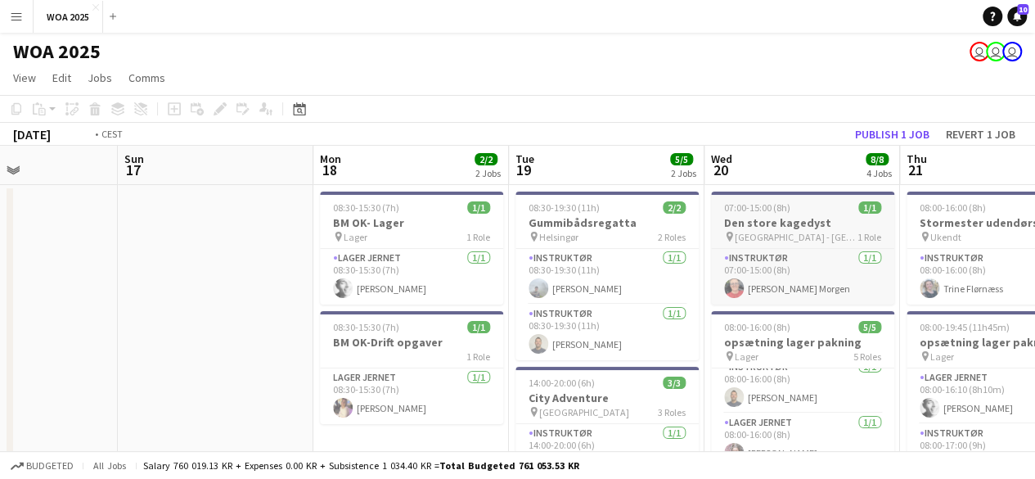
drag, startPoint x: 584, startPoint y: 215, endPoint x: 451, endPoint y: 227, distance: 133.9
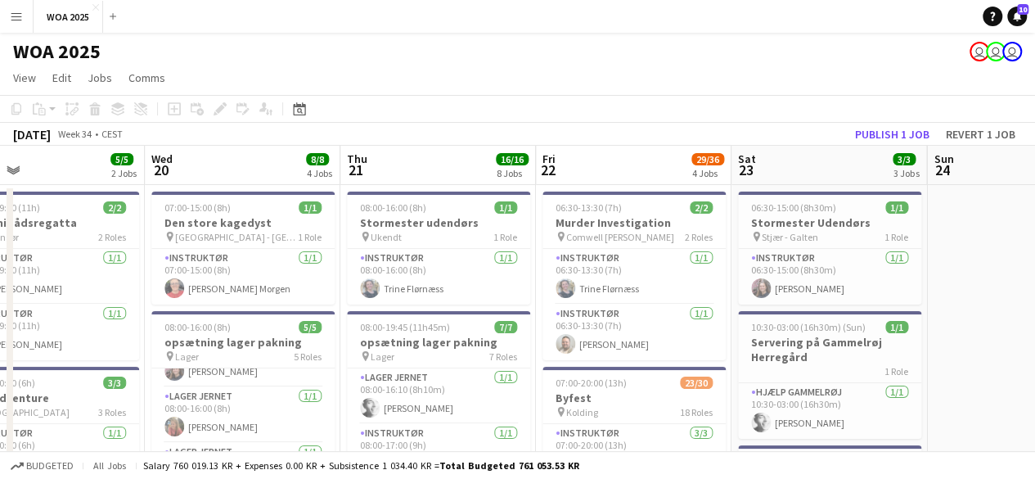
scroll to position [0, 691]
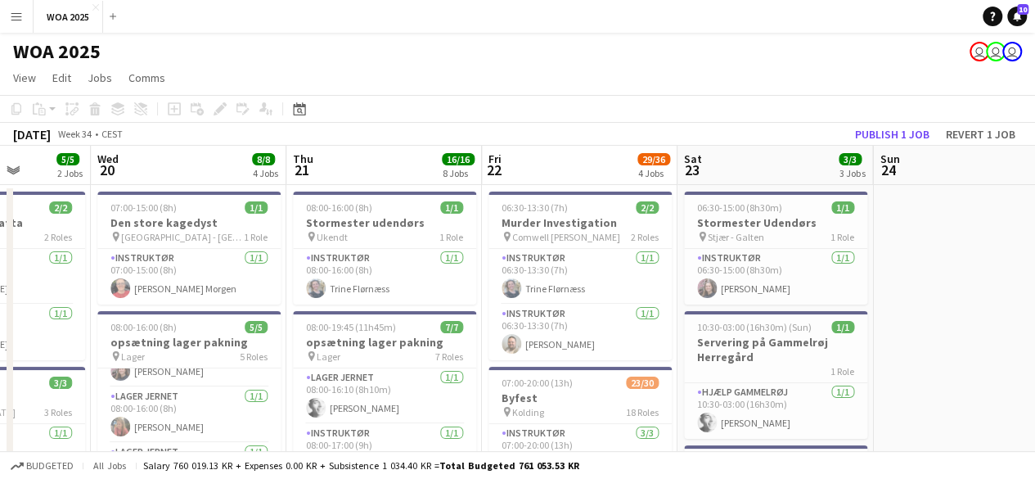
drag, startPoint x: 622, startPoint y: 268, endPoint x: 399, endPoint y: 268, distance: 222.6
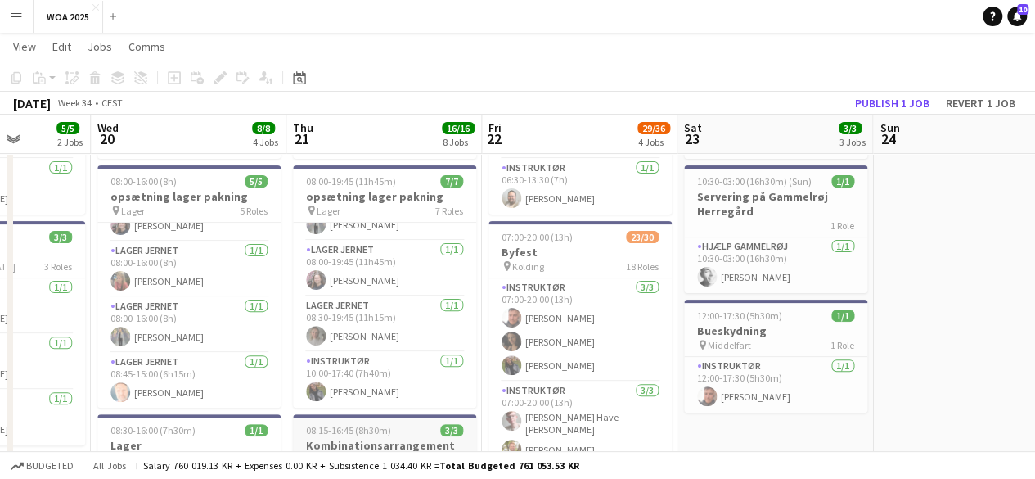
scroll to position [0, 0]
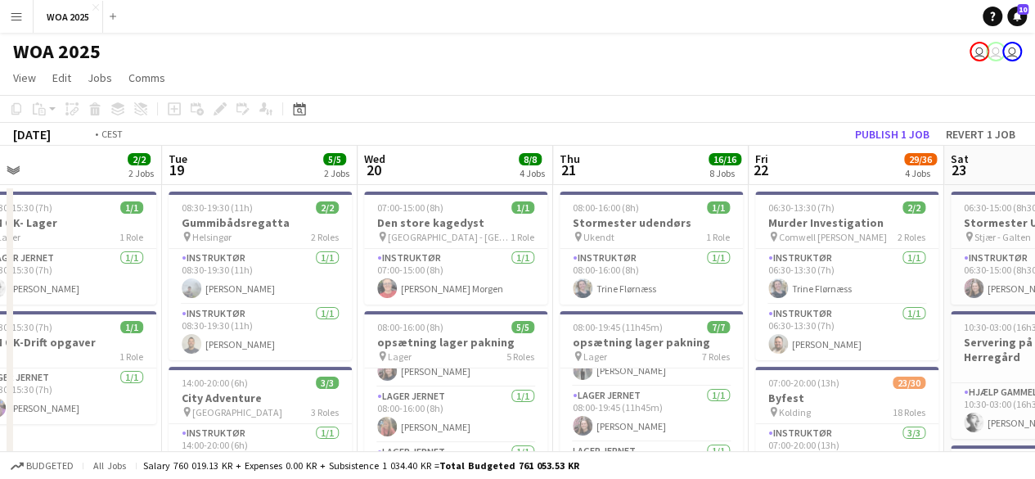
drag, startPoint x: 384, startPoint y: 295, endPoint x: 830, endPoint y: 307, distance: 446.9
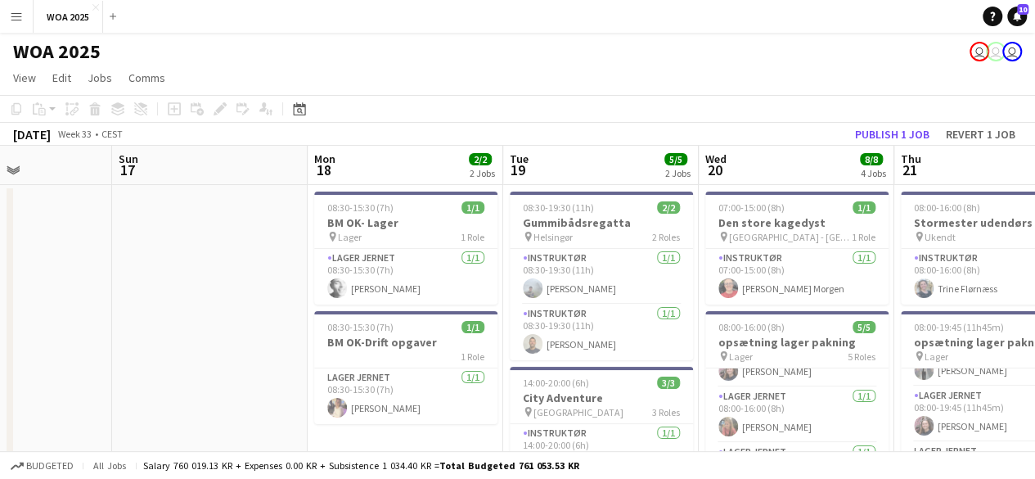
drag, startPoint x: 259, startPoint y: 291, endPoint x: 669, endPoint y: 243, distance: 413.6
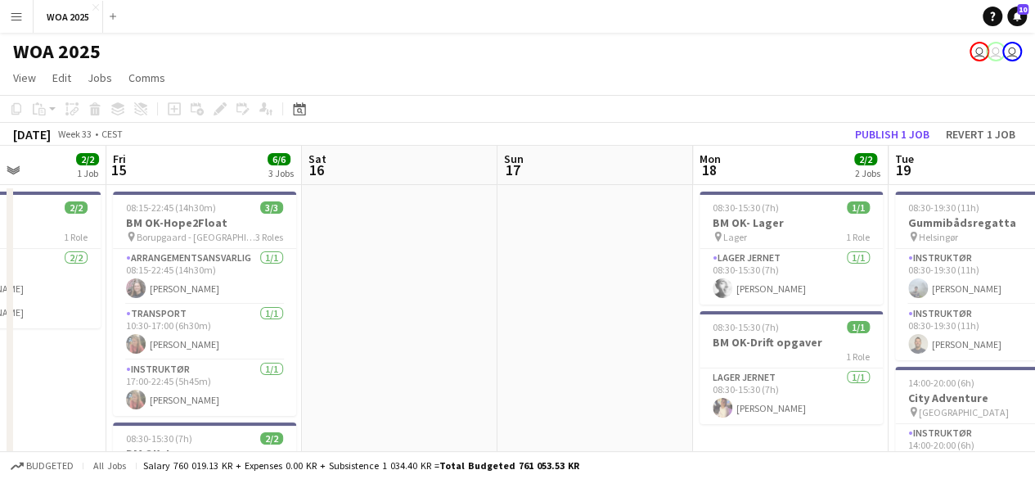
drag, startPoint x: 330, startPoint y: 259, endPoint x: 668, endPoint y: 250, distance: 338.1
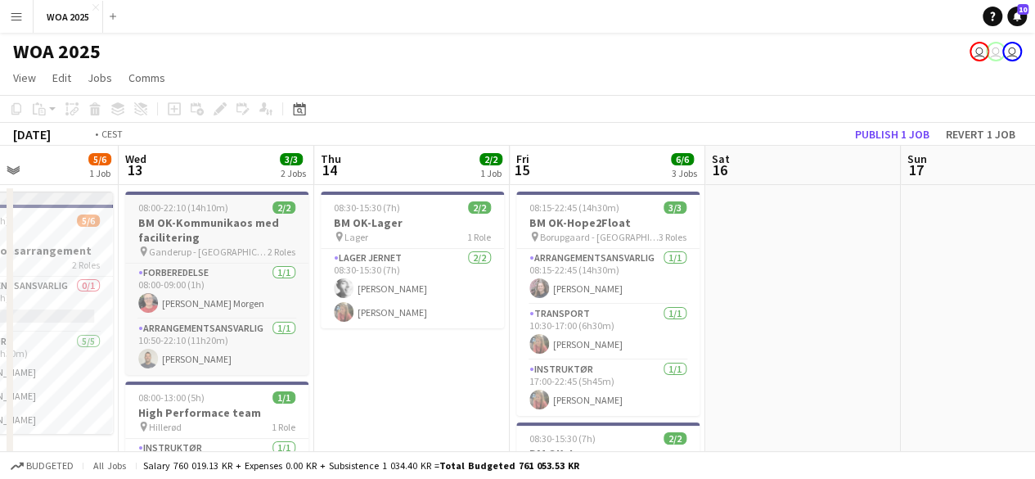
drag, startPoint x: 367, startPoint y: 259, endPoint x: 617, endPoint y: 253, distance: 249.6
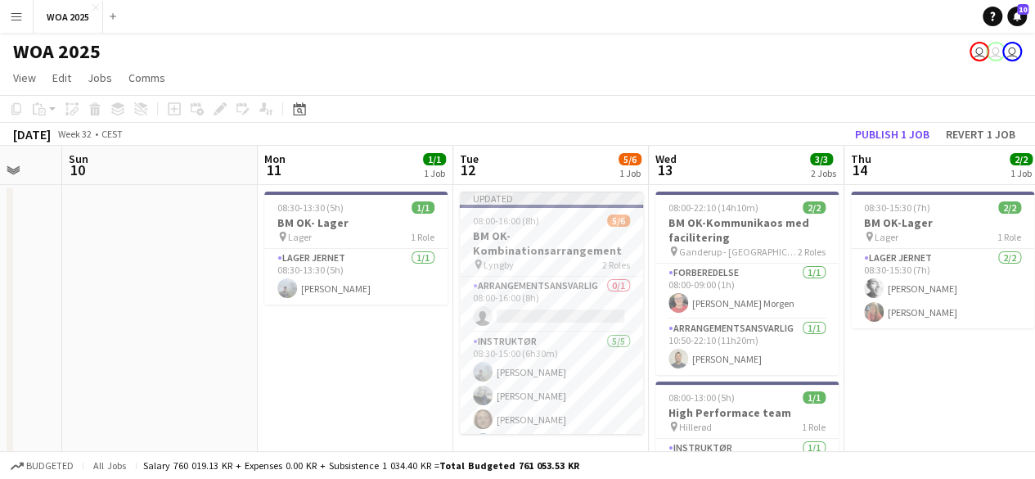
drag, startPoint x: 170, startPoint y: 260, endPoint x: 311, endPoint y: 269, distance: 141.0
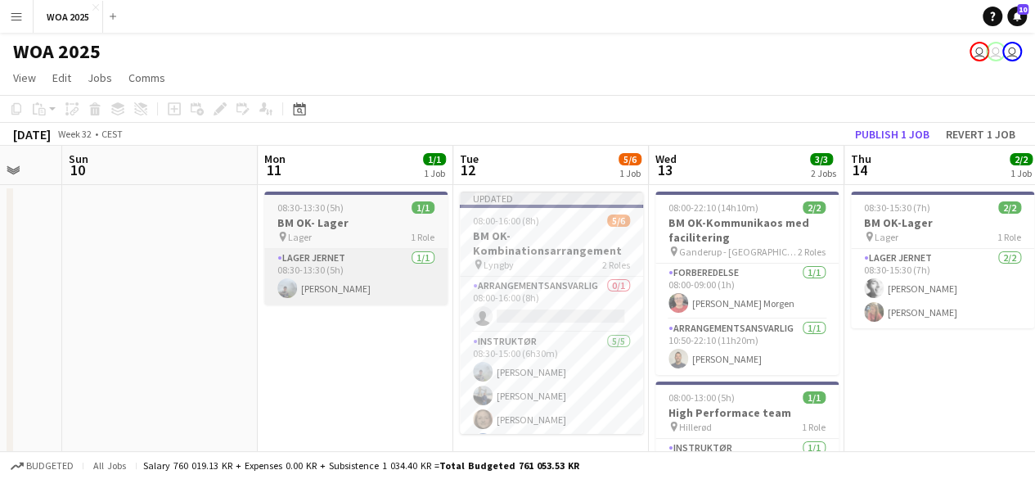
scroll to position [0, 327]
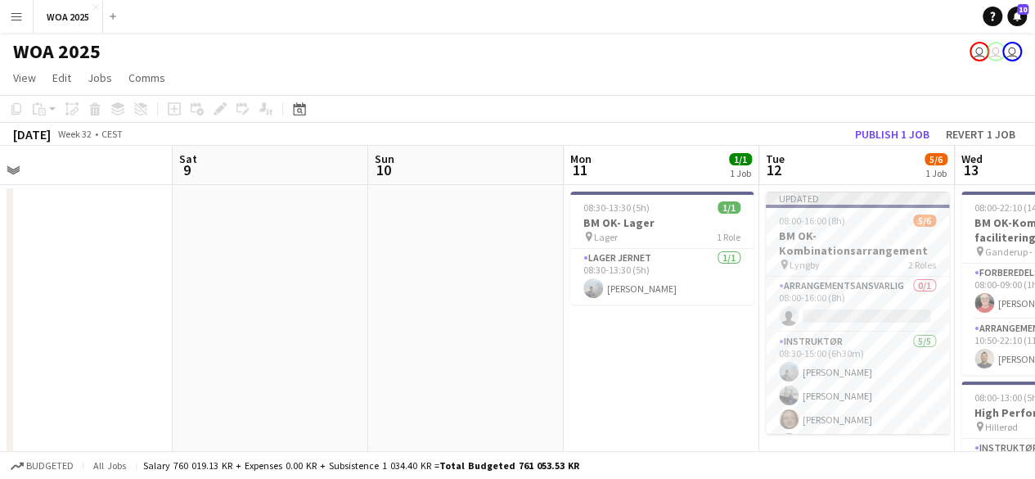
drag, startPoint x: 188, startPoint y: 302, endPoint x: 688, endPoint y: 292, distance: 500.0
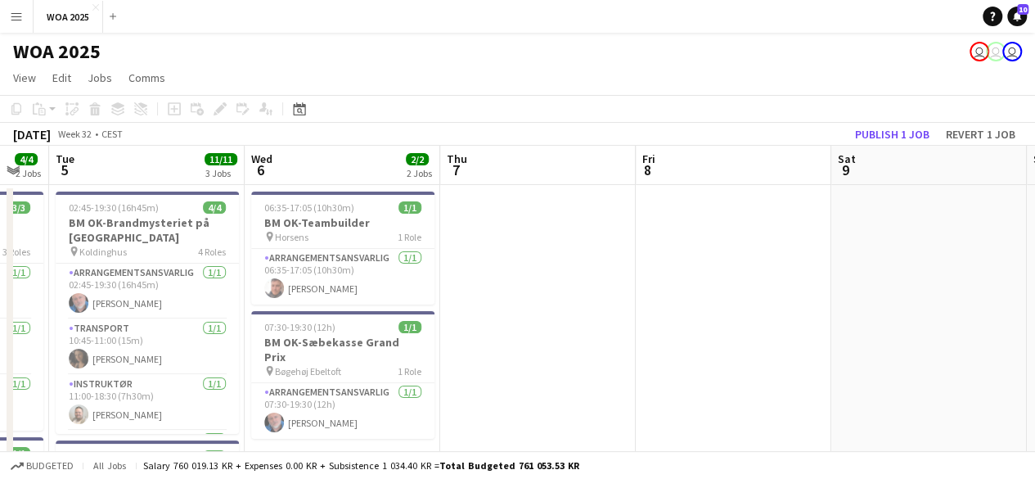
drag, startPoint x: 587, startPoint y: 266, endPoint x: 647, endPoint y: 257, distance: 61.2
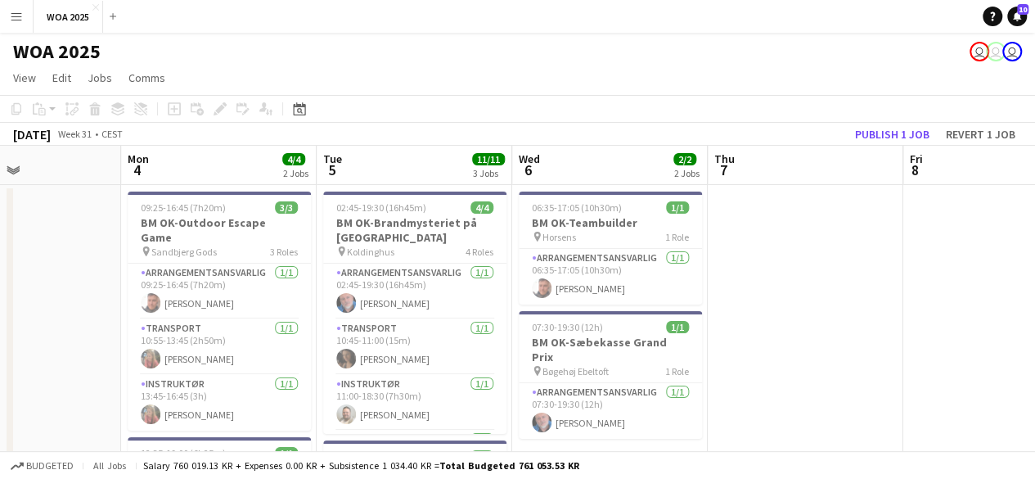
scroll to position [0, 440]
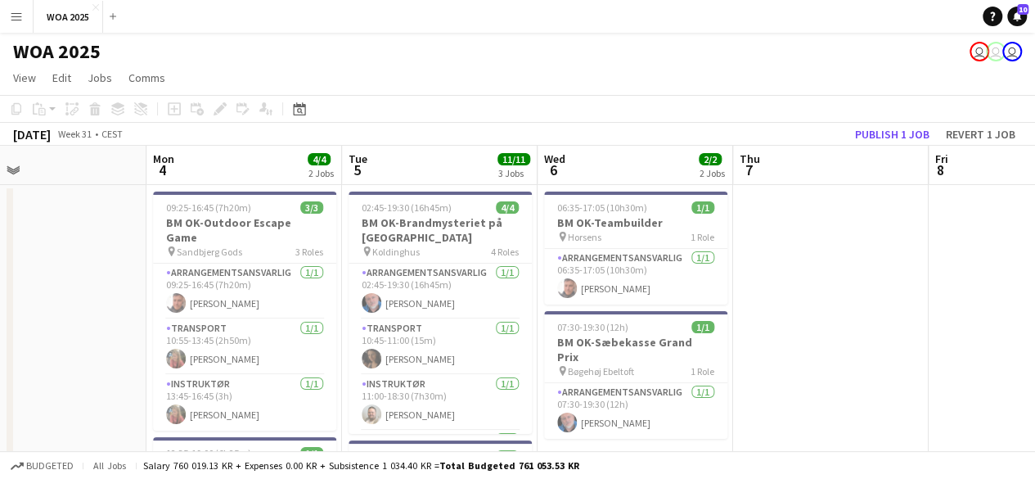
drag, startPoint x: 357, startPoint y: 286, endPoint x: 578, endPoint y: 269, distance: 221.6
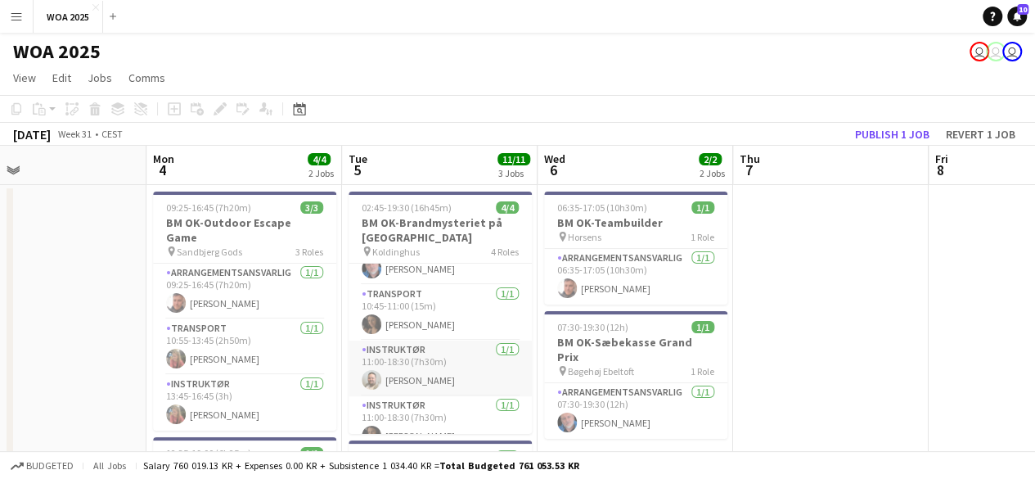
scroll to position [52, 0]
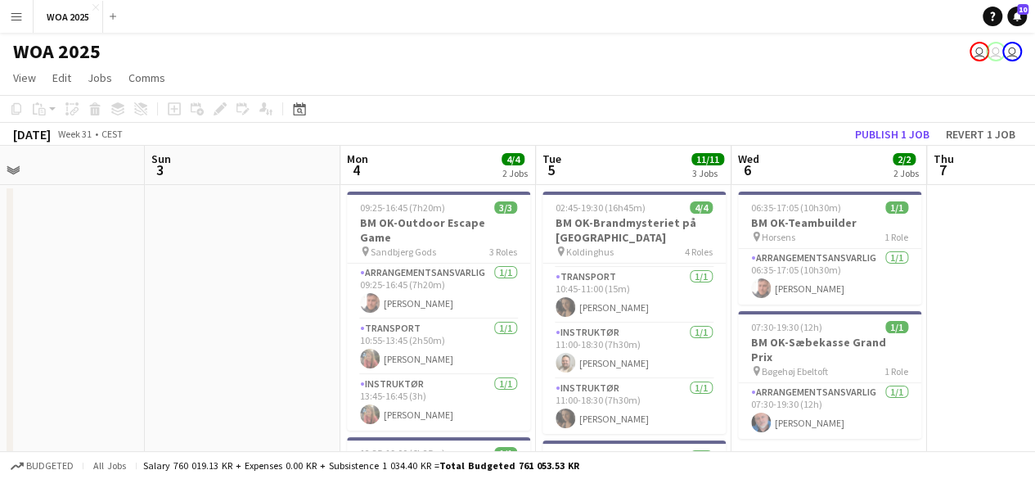
drag, startPoint x: 187, startPoint y: 325, endPoint x: 416, endPoint y: 312, distance: 229.5
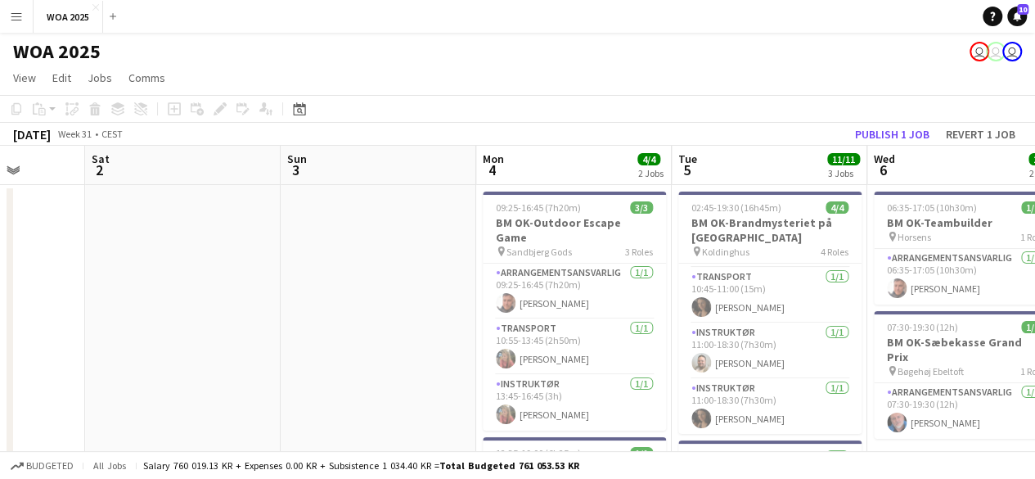
drag, startPoint x: 296, startPoint y: 317, endPoint x: 552, endPoint y: 294, distance: 257.2
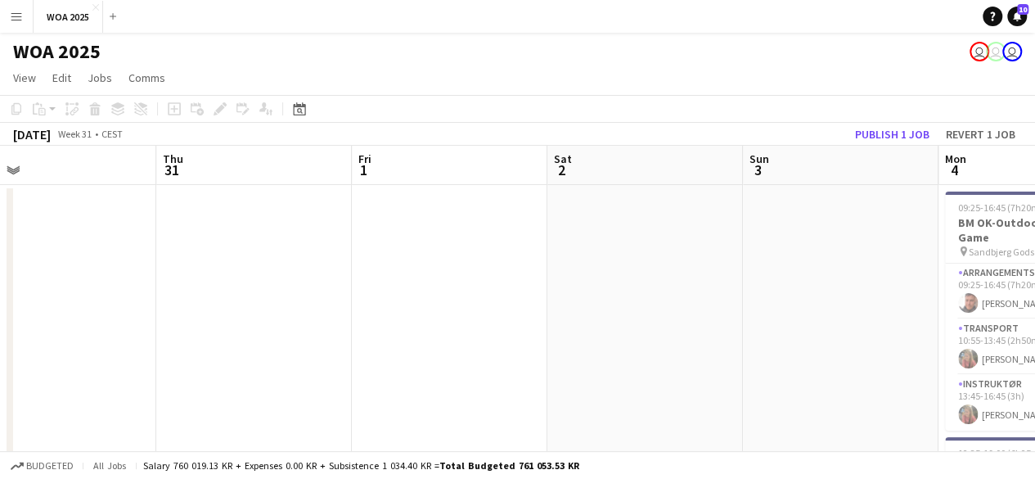
drag, startPoint x: 412, startPoint y: 305, endPoint x: 684, endPoint y: 263, distance: 275.6
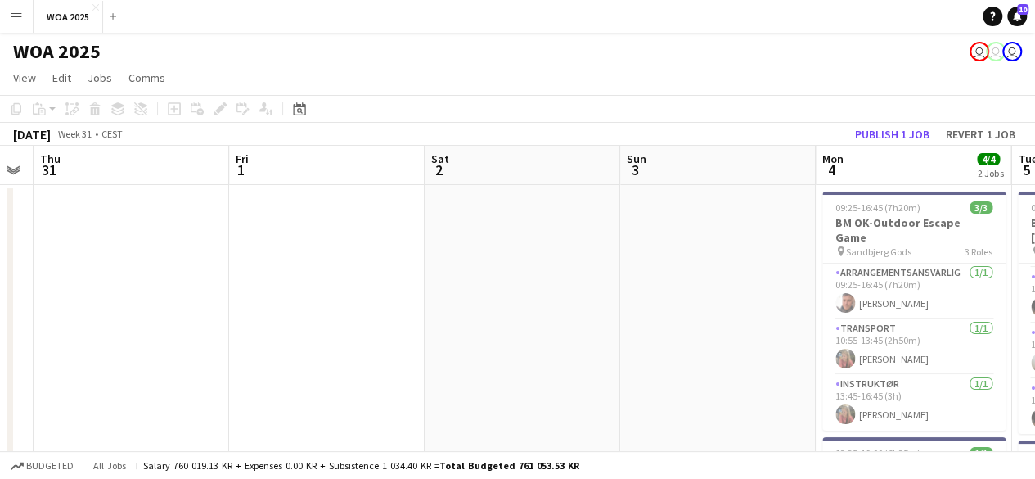
drag, startPoint x: 401, startPoint y: 299, endPoint x: 483, endPoint y: 306, distance: 82.2
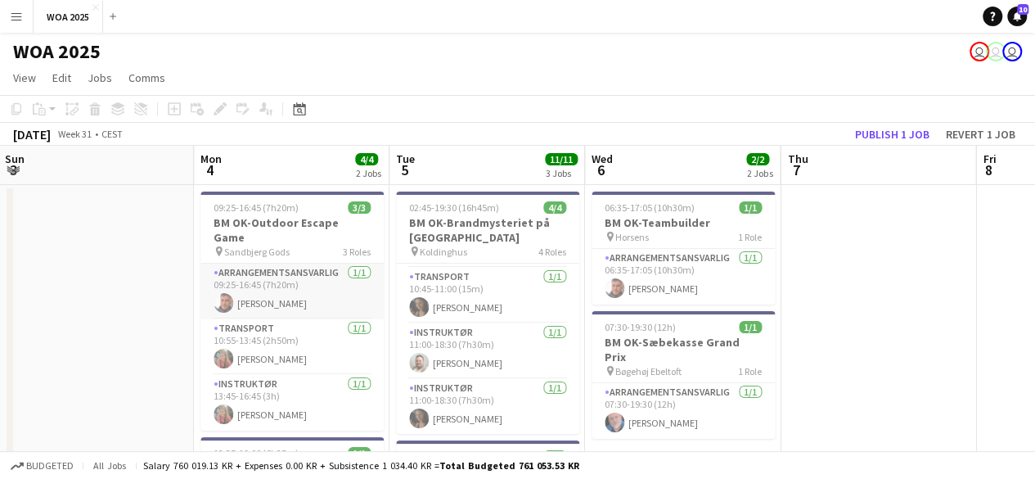
drag, startPoint x: 691, startPoint y: 281, endPoint x: 346, endPoint y: 290, distance: 344.6
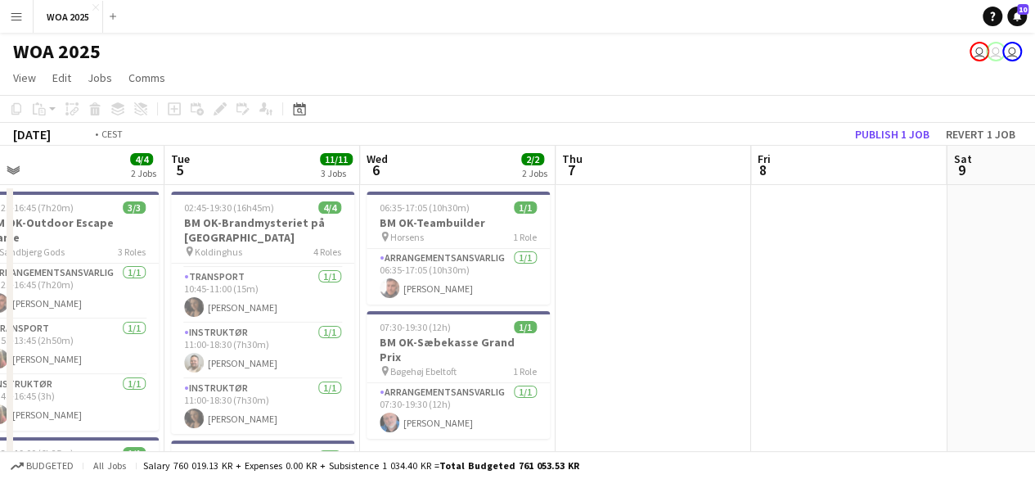
drag, startPoint x: 745, startPoint y: 272, endPoint x: 460, endPoint y: 277, distance: 284.8
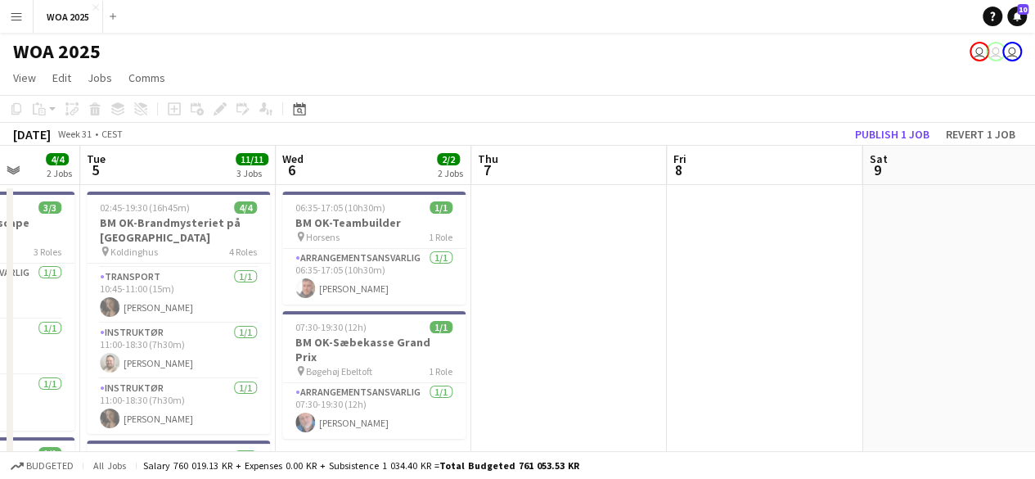
drag, startPoint x: 645, startPoint y: 265, endPoint x: 337, endPoint y: 277, distance: 307.9
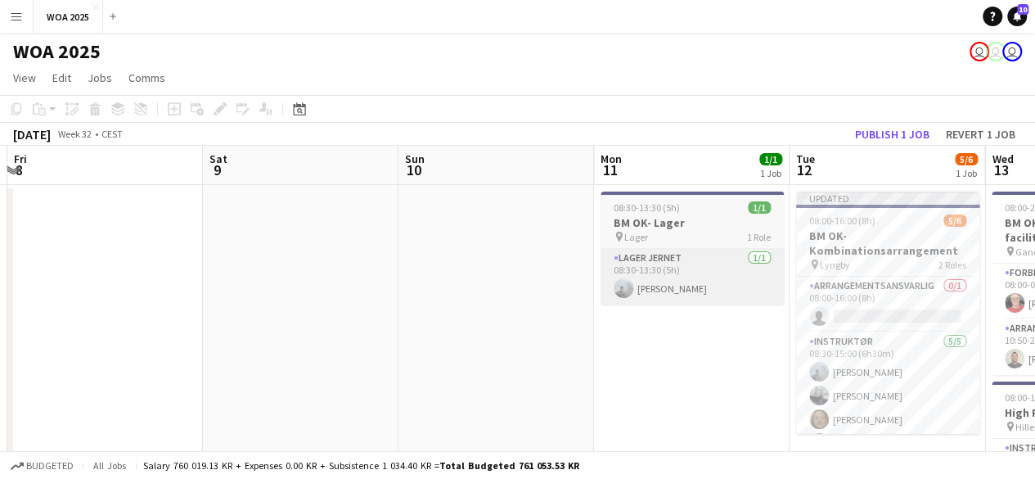
drag, startPoint x: 349, startPoint y: 295, endPoint x: 609, endPoint y: 290, distance: 260.2
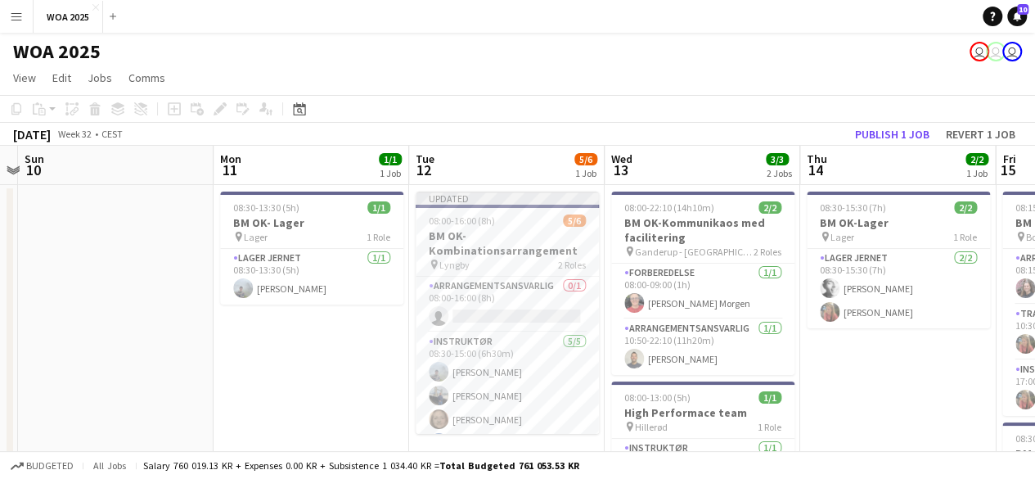
drag, startPoint x: 659, startPoint y: 286, endPoint x: 303, endPoint y: 295, distance: 356.0
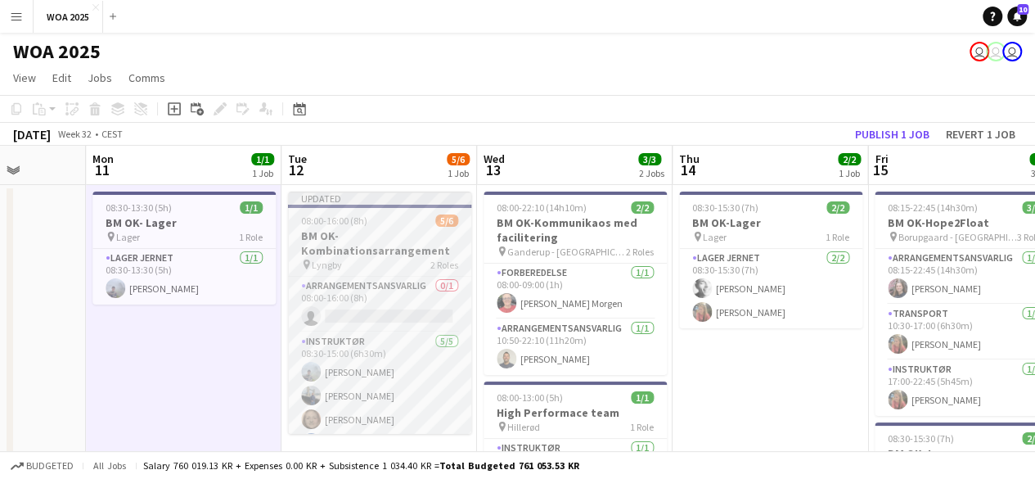
drag, startPoint x: 574, startPoint y: 269, endPoint x: 442, endPoint y: 270, distance: 132.6
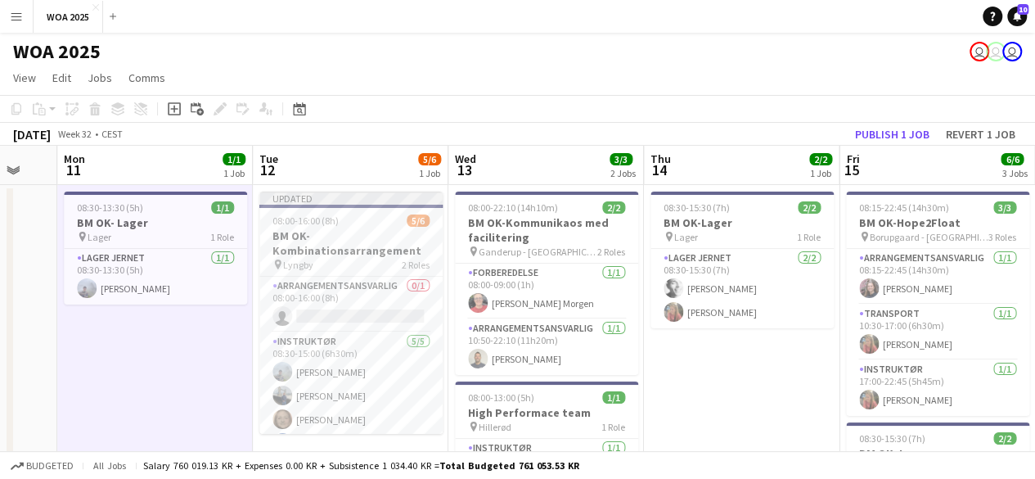
scroll to position [0, 745]
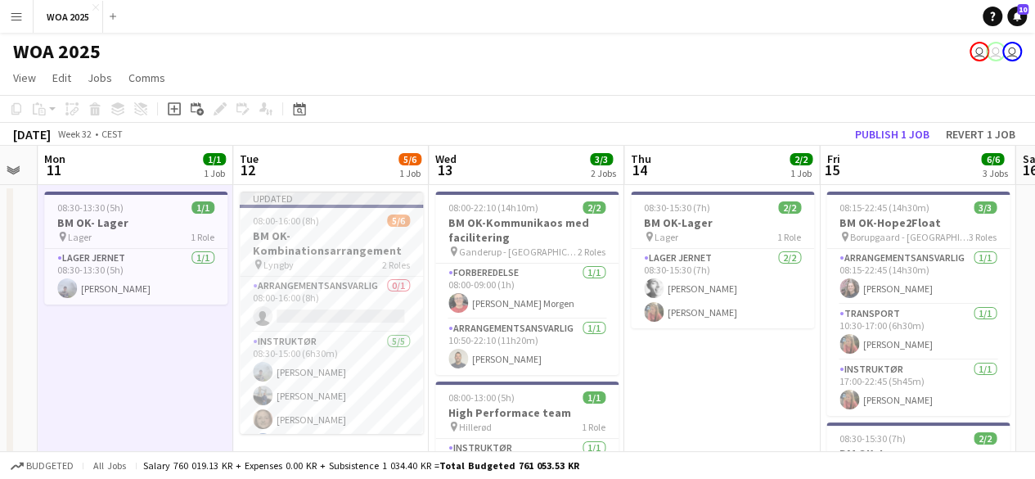
drag, startPoint x: 736, startPoint y: 341, endPoint x: 709, endPoint y: 335, distance: 28.6
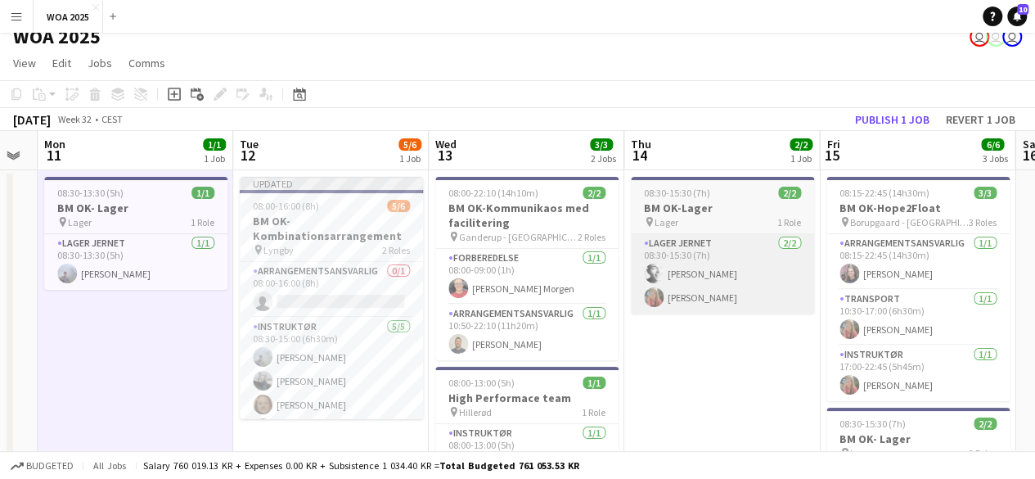
scroll to position [0, 0]
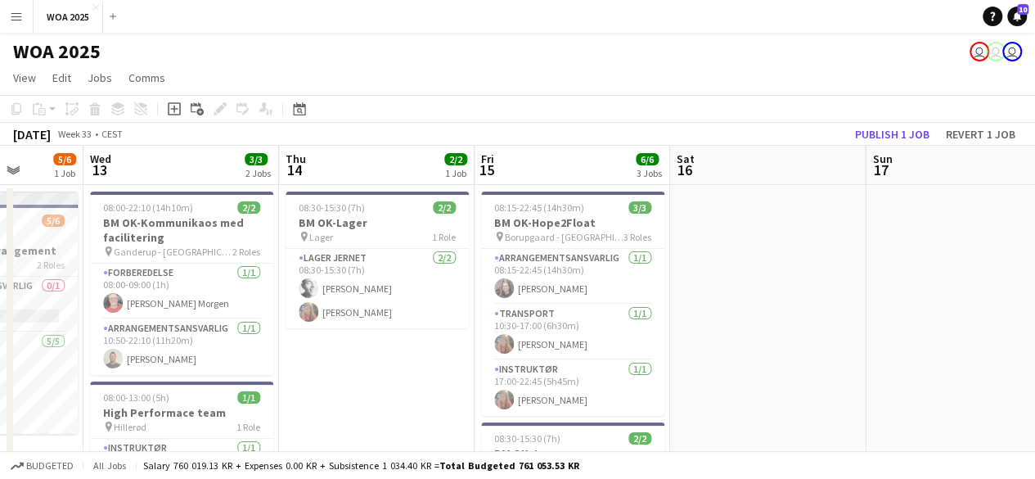
drag, startPoint x: 691, startPoint y: 372, endPoint x: 344, endPoint y: 379, distance: 347.0
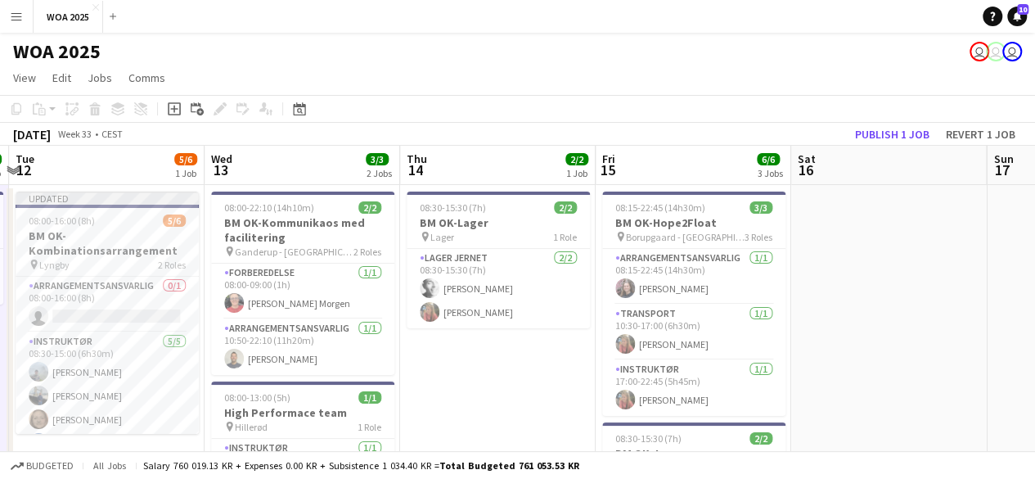
drag, startPoint x: 736, startPoint y: 278, endPoint x: 467, endPoint y: 292, distance: 268.7
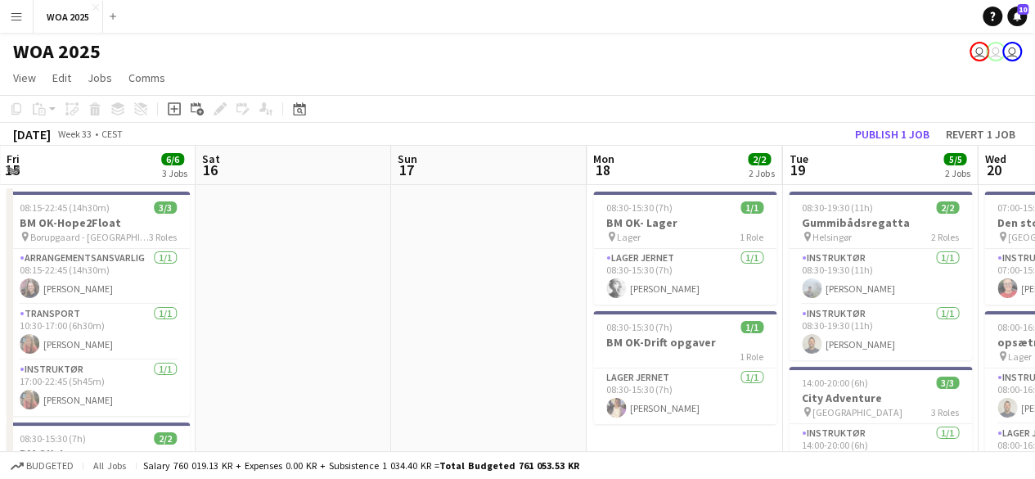
drag, startPoint x: 715, startPoint y: 273, endPoint x: 511, endPoint y: 285, distance: 204.9
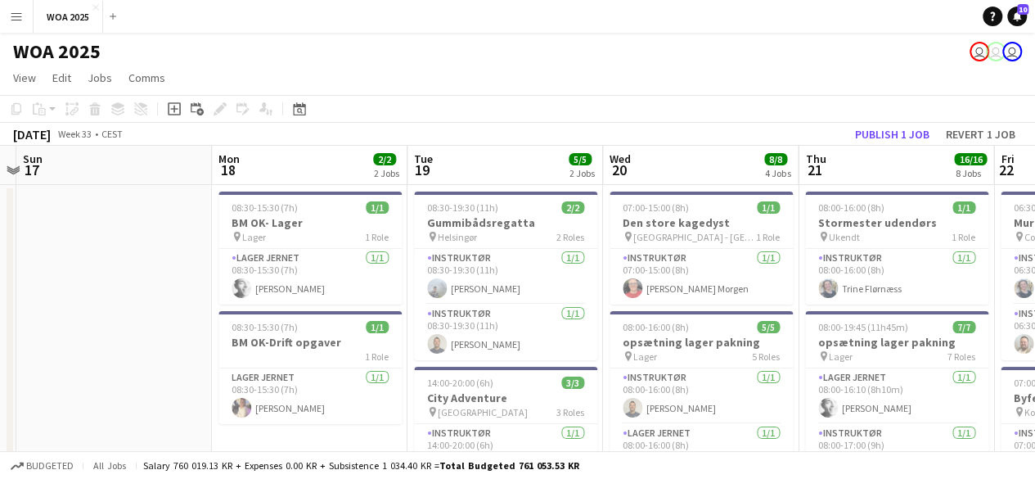
scroll to position [0, 772]
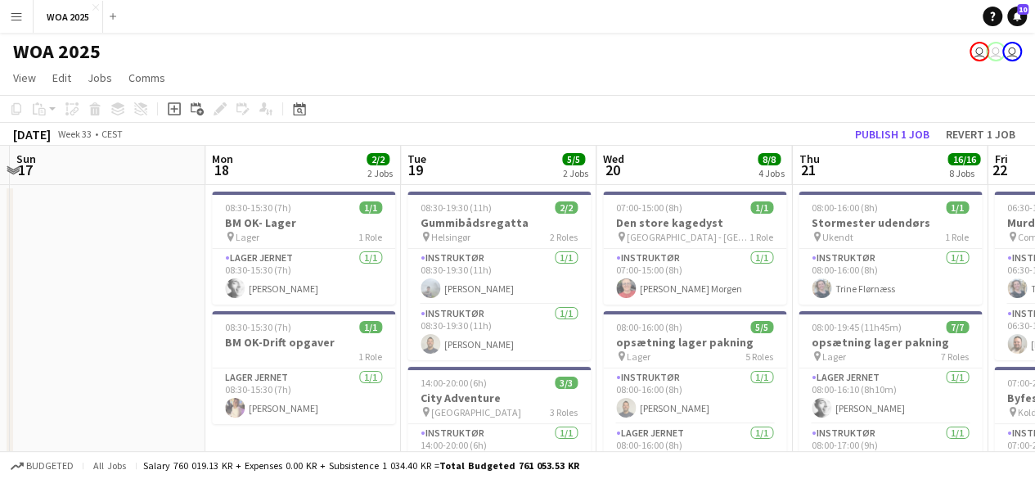
drag, startPoint x: 758, startPoint y: 254, endPoint x: 377, endPoint y: 300, distance: 384.0
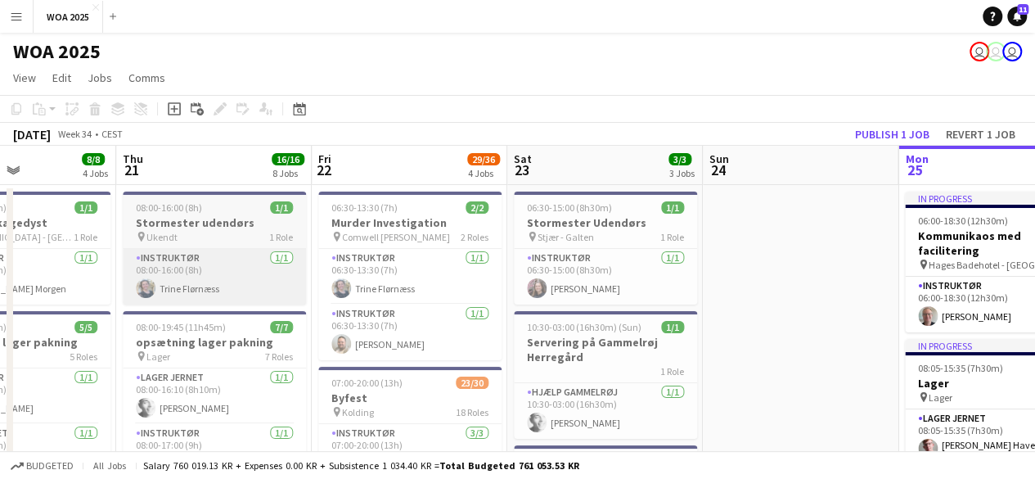
scroll to position [0, 457]
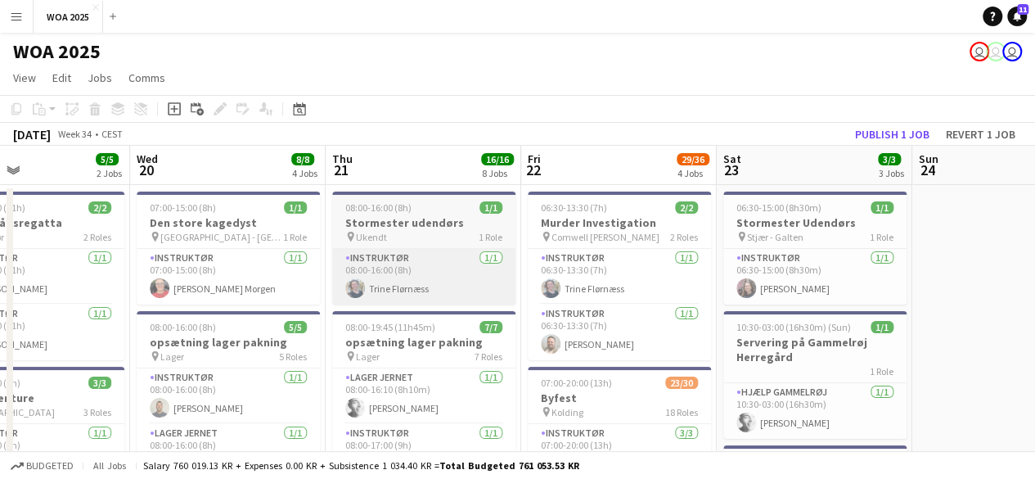
drag, startPoint x: 933, startPoint y: 256, endPoint x: 466, endPoint y: 295, distance: 468.0
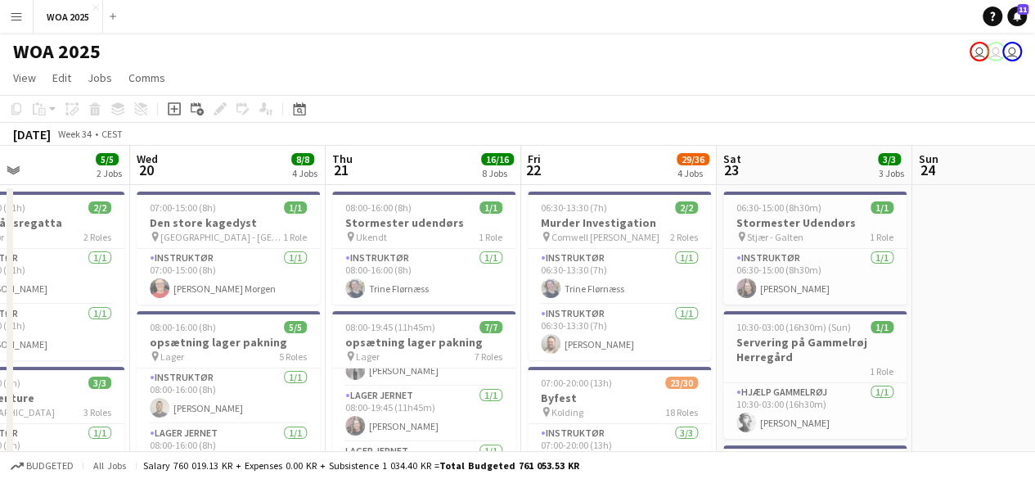
scroll to position [0, 591]
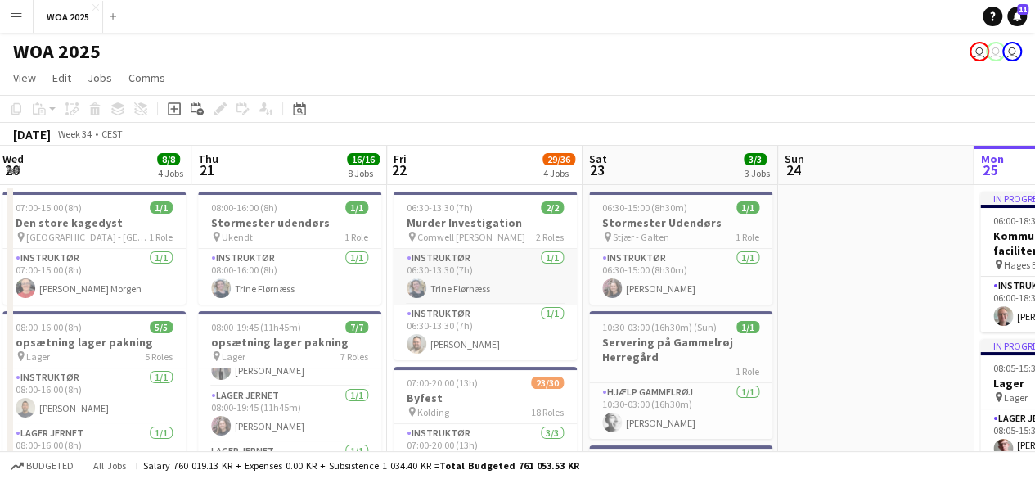
drag, startPoint x: 542, startPoint y: 262, endPoint x: 411, endPoint y: 262, distance: 130.9
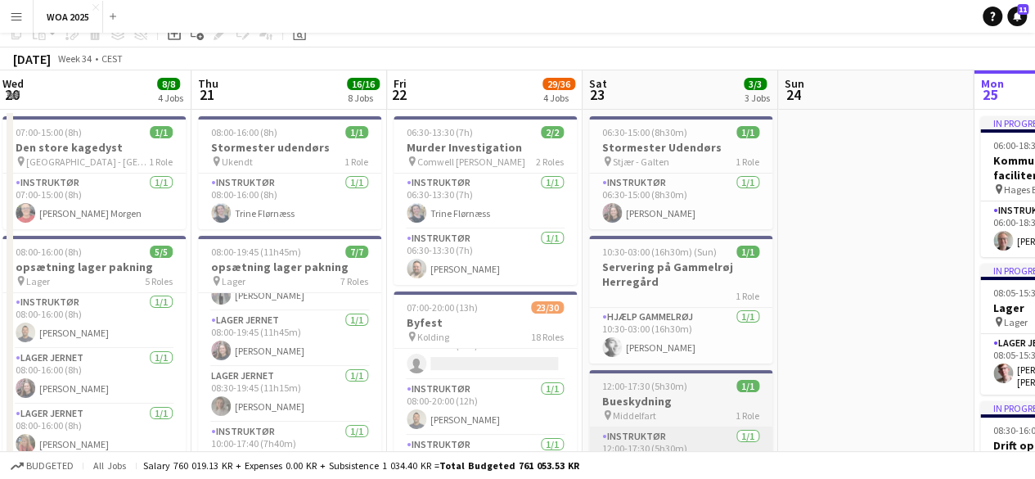
scroll to position [0, 0]
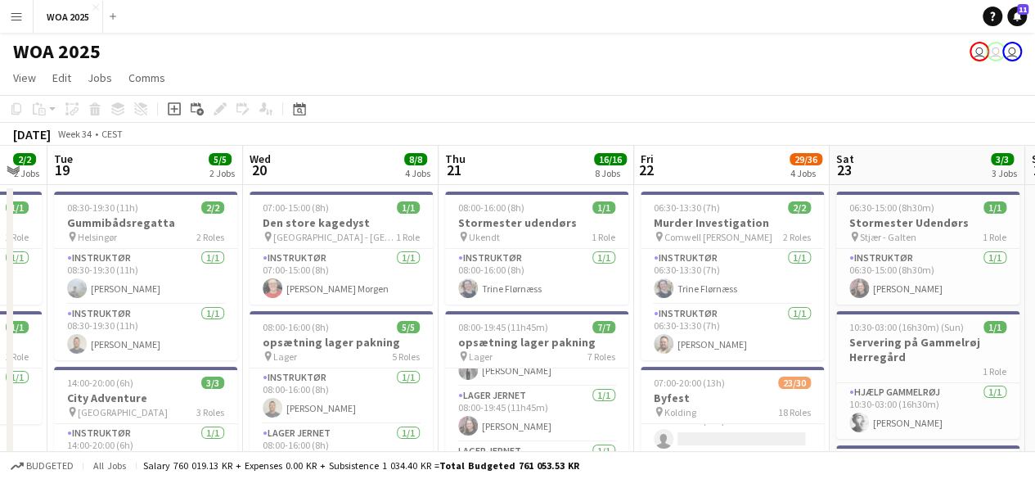
drag, startPoint x: 266, startPoint y: 305, endPoint x: 530, endPoint y: 315, distance: 264.5
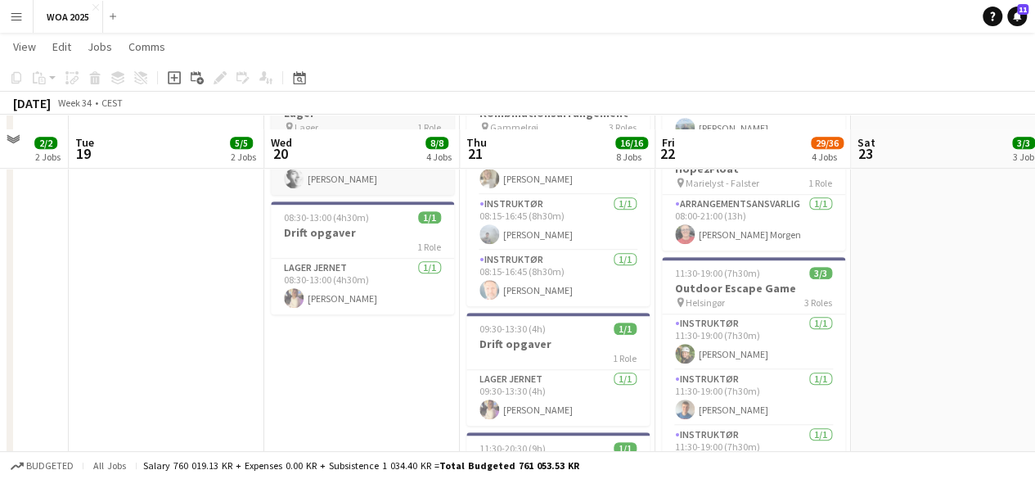
scroll to position [491, 0]
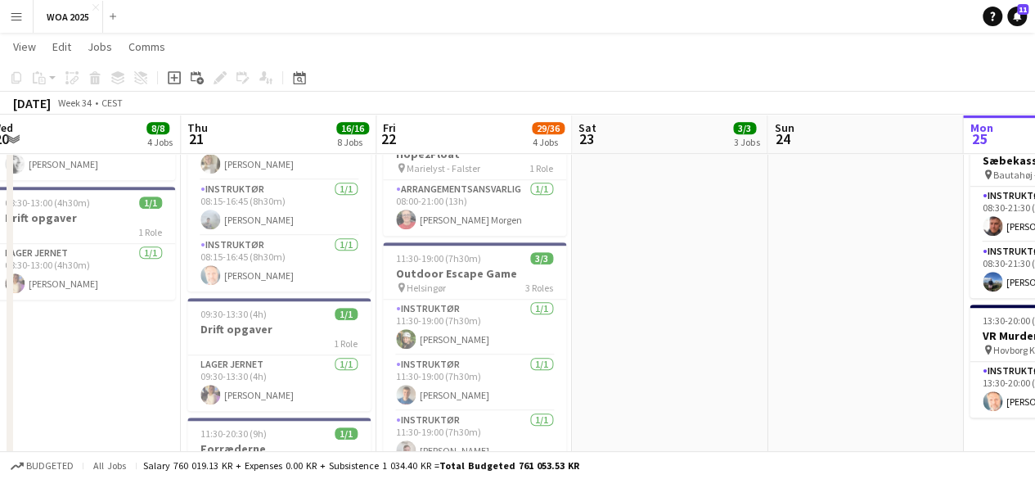
drag, startPoint x: 750, startPoint y: 361, endPoint x: 322, endPoint y: 358, distance: 427.9
click at [322, 358] on app-calendar-viewport "Sat 16 Sun 17 Mon 18 2/2 2 Jobs Tue 19 5/5 2 Jobs Wed 20 8/8 4 Jobs Thu 21 16/1…" at bounding box center [517, 259] width 1035 height 1372
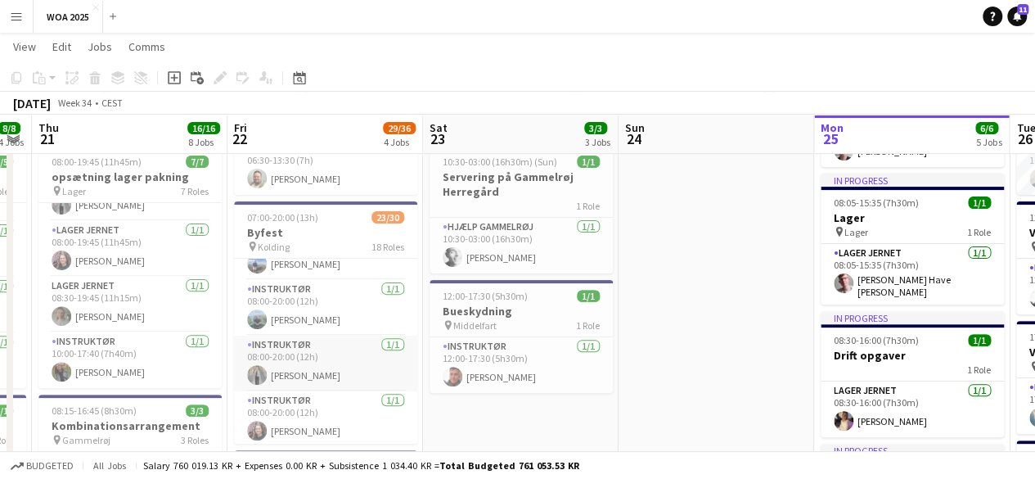
scroll to position [1105, 0]
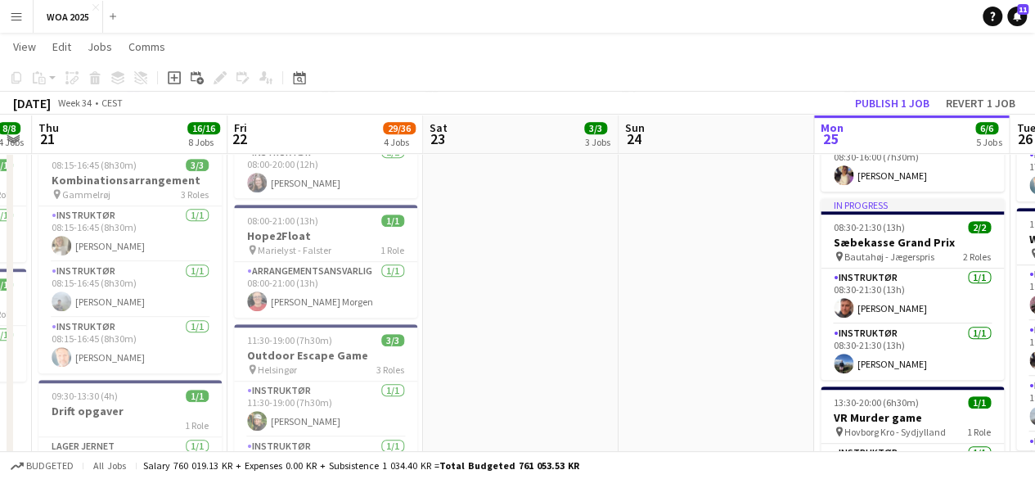
click at [456, 360] on app-date-cell "06:30-15:00 (8h30m) 1/1 Stormester Udendørs pin Stjær - Galten 1 Role Instruktø…" at bounding box center [521, 400] width 196 height 1253
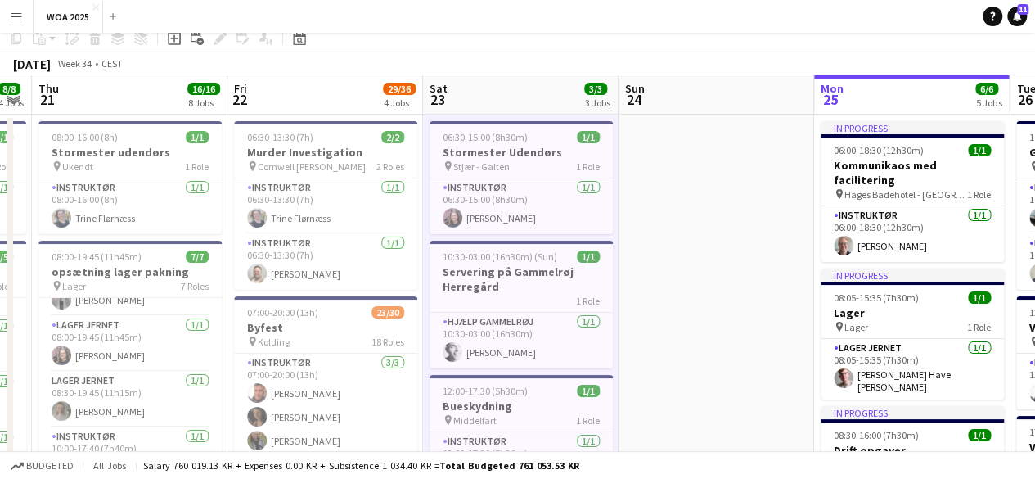
scroll to position [0, 0]
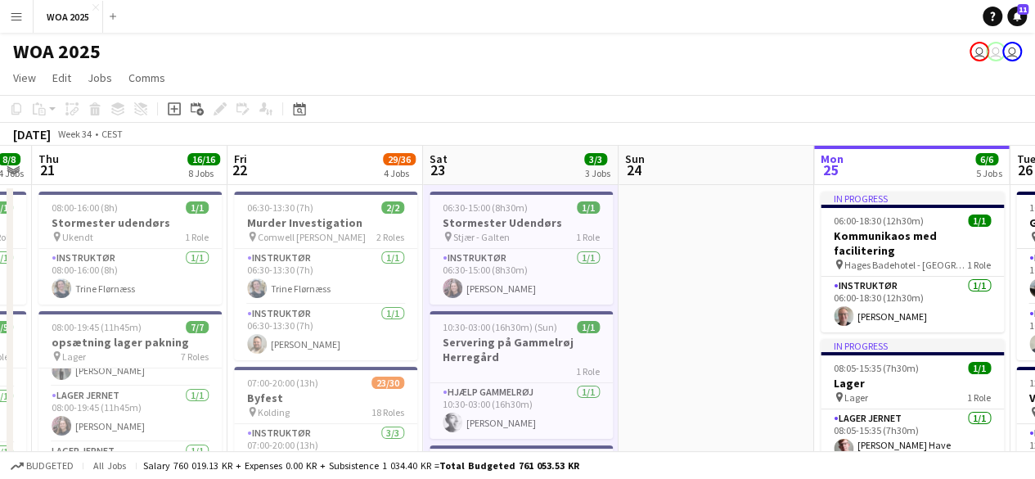
drag, startPoint x: 676, startPoint y: 272, endPoint x: 349, endPoint y: 258, distance: 327.6
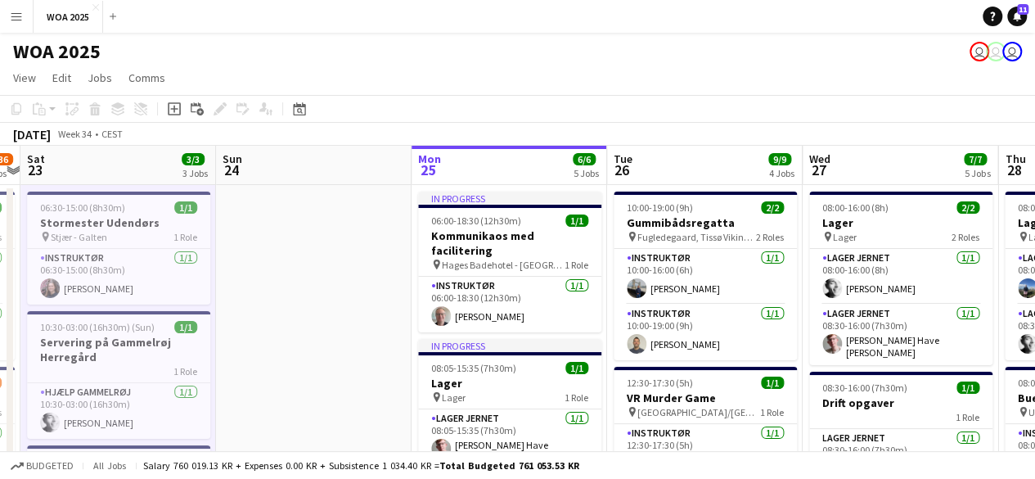
drag, startPoint x: 704, startPoint y: 270, endPoint x: 237, endPoint y: 243, distance: 467.2
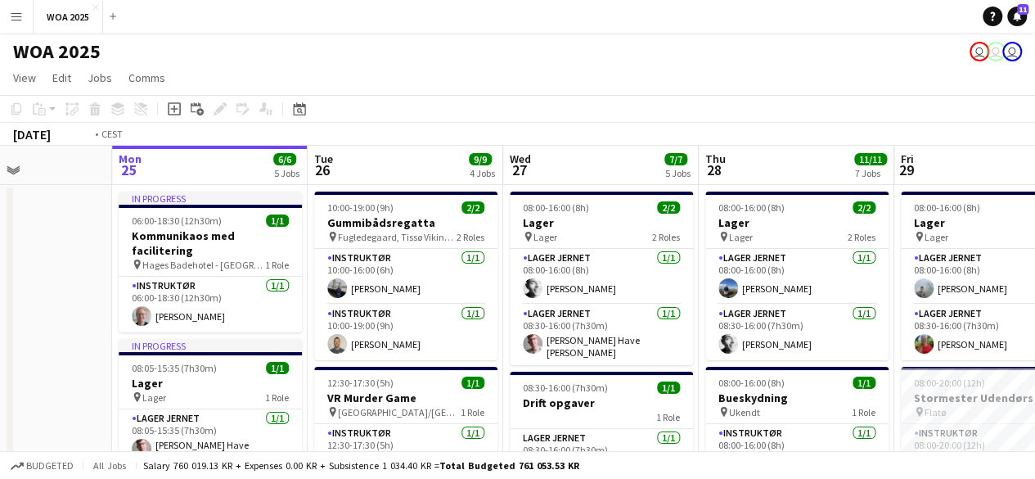
drag, startPoint x: 756, startPoint y: 281, endPoint x: 630, endPoint y: 292, distance: 126.5
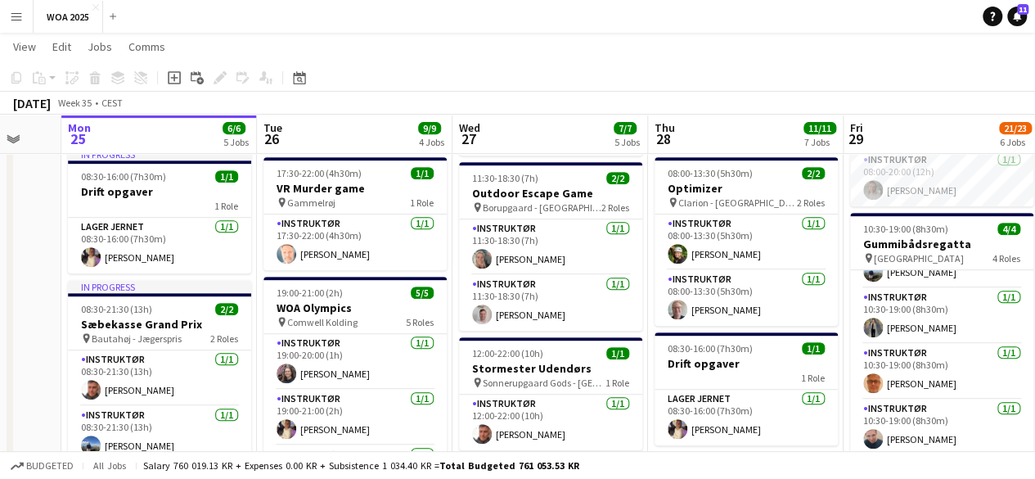
scroll to position [0, 407]
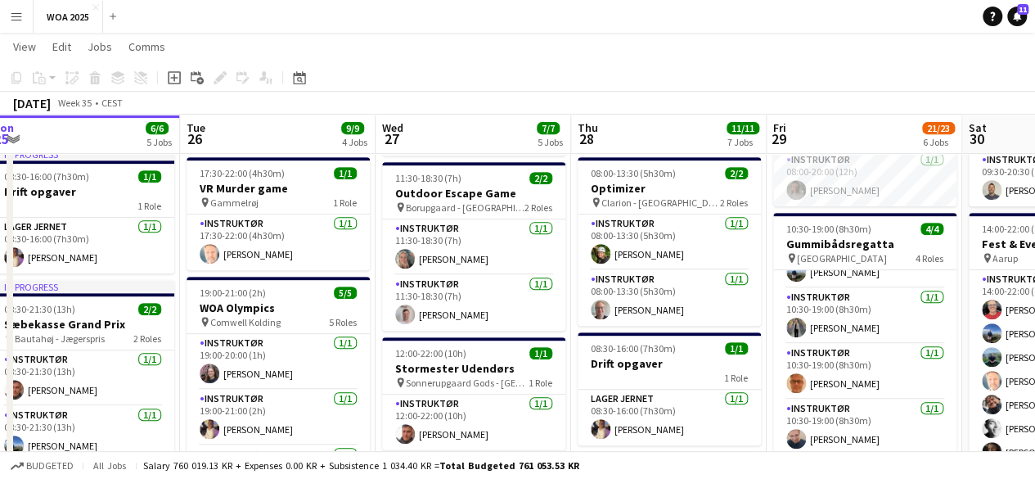
drag, startPoint x: 469, startPoint y: 344, endPoint x: 730, endPoint y: 307, distance: 263.7
click at [730, 307] on app-calendar-viewport "Sat 23 3/3 3 Jobs Sun 24 Mon 25 6/6 5 Jobs Tue 26 9/9 4 Jobs Wed 27 7/7 5 Jobs …" at bounding box center [517, 423] width 1035 height 1372
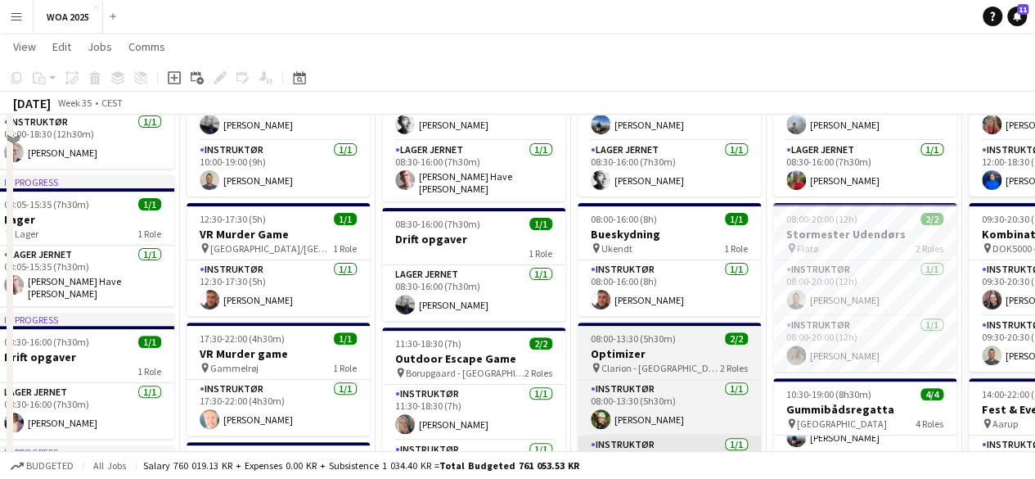
scroll to position [0, 0]
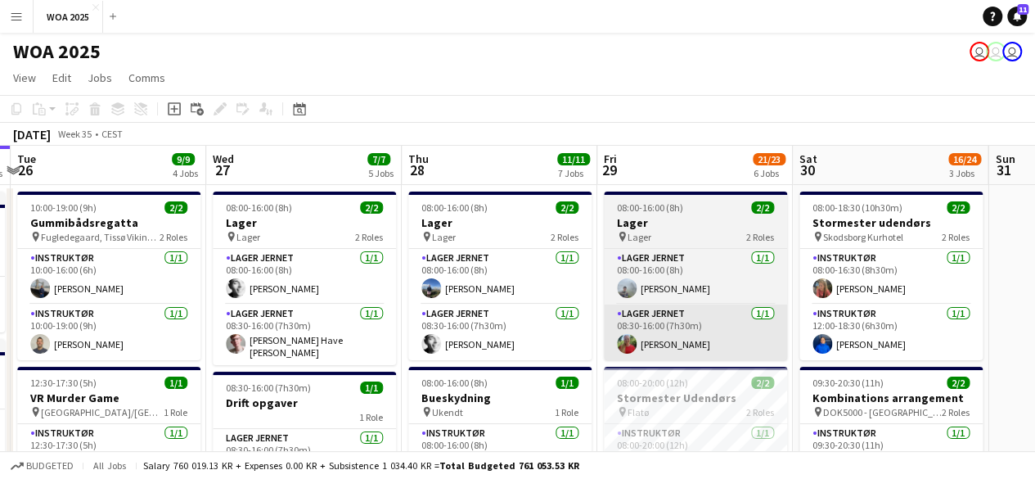
drag, startPoint x: 859, startPoint y: 303, endPoint x: 692, endPoint y: 325, distance: 168.4
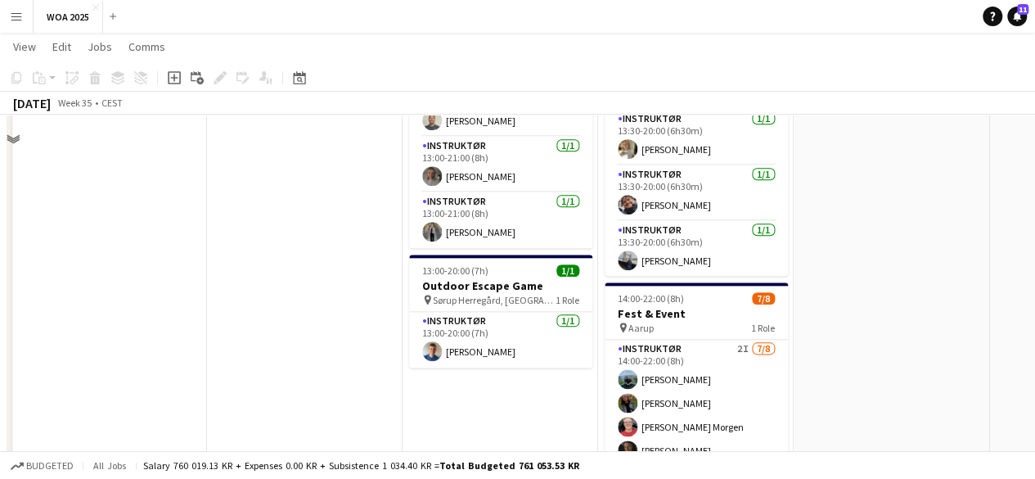
scroll to position [984, 0]
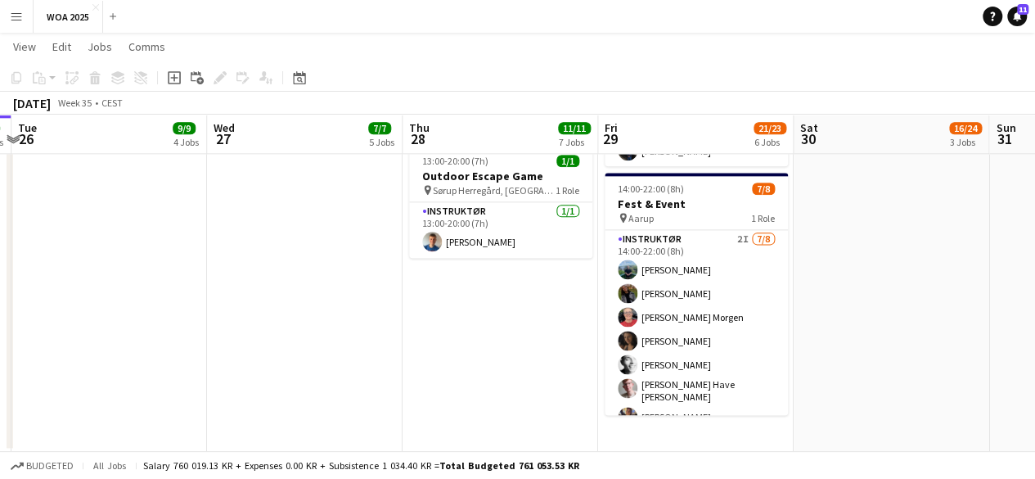
click at [168, 83] on icon at bounding box center [174, 77] width 13 height 13
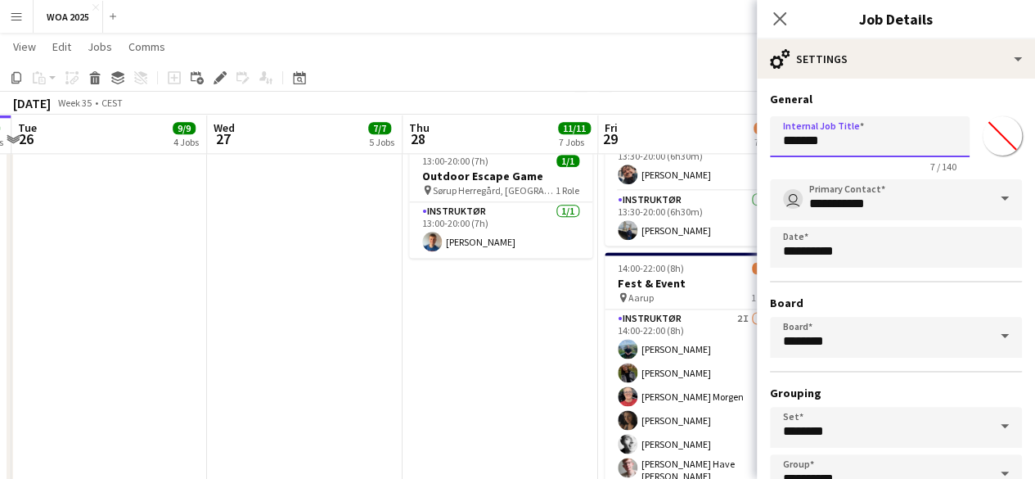
click at [815, 142] on input "*******" at bounding box center [870, 136] width 200 height 41
click at [858, 134] on input "**********" at bounding box center [870, 136] width 200 height 41
type input "**********"
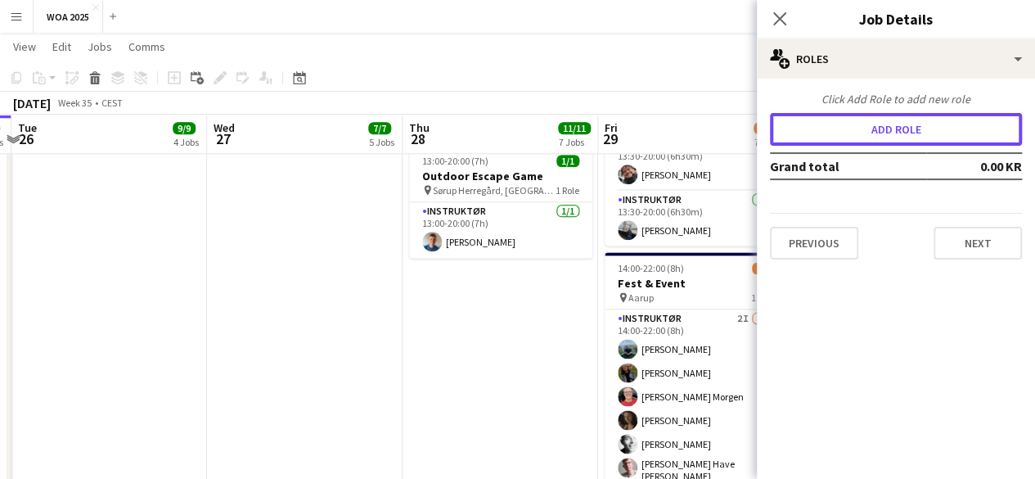
click at [858, 134] on button "Add role" at bounding box center [896, 129] width 252 height 33
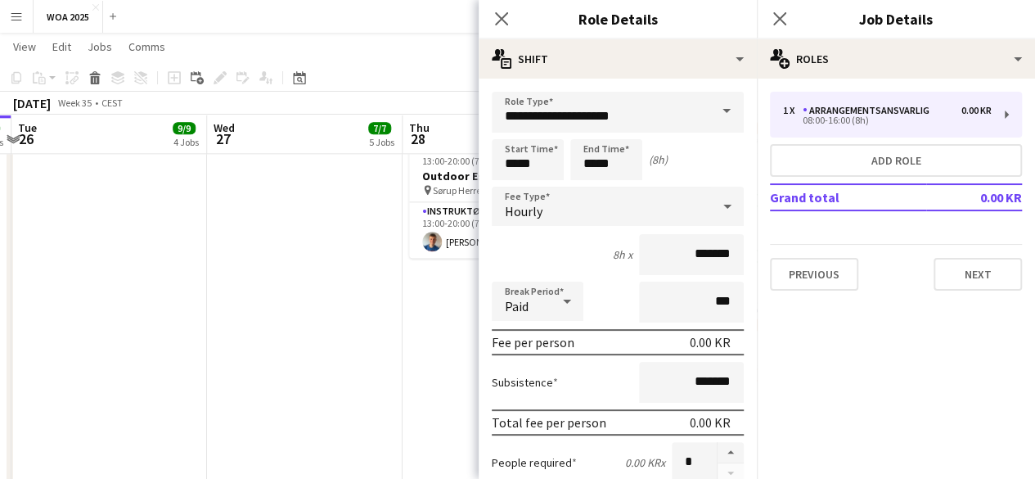
click at [723, 120] on span at bounding box center [726, 111] width 34 height 39
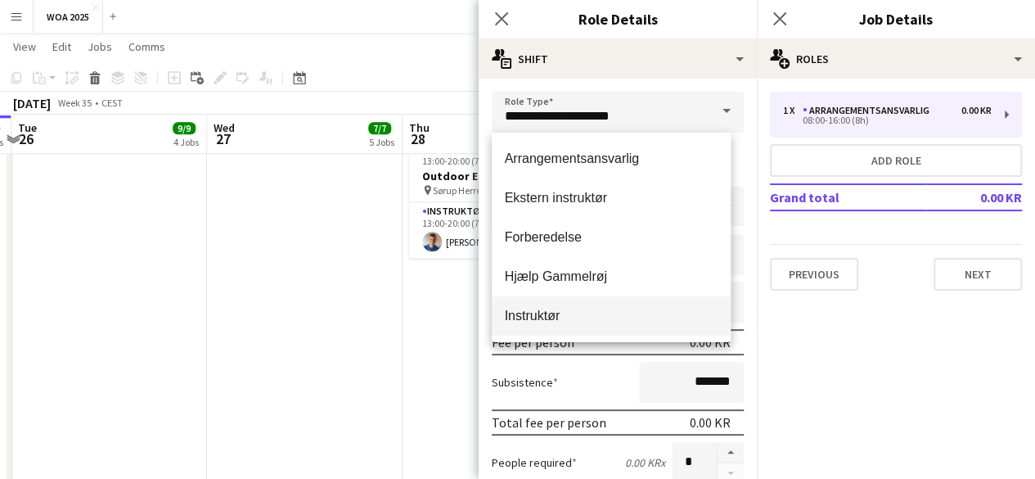
click at [614, 314] on span "Instruktør" at bounding box center [612, 316] width 214 height 16
type input "**********"
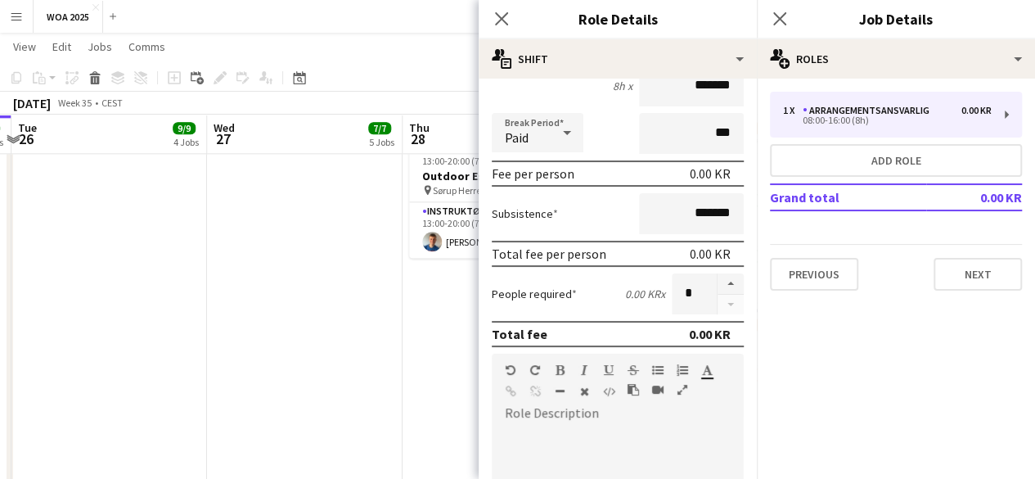
scroll to position [245, 0]
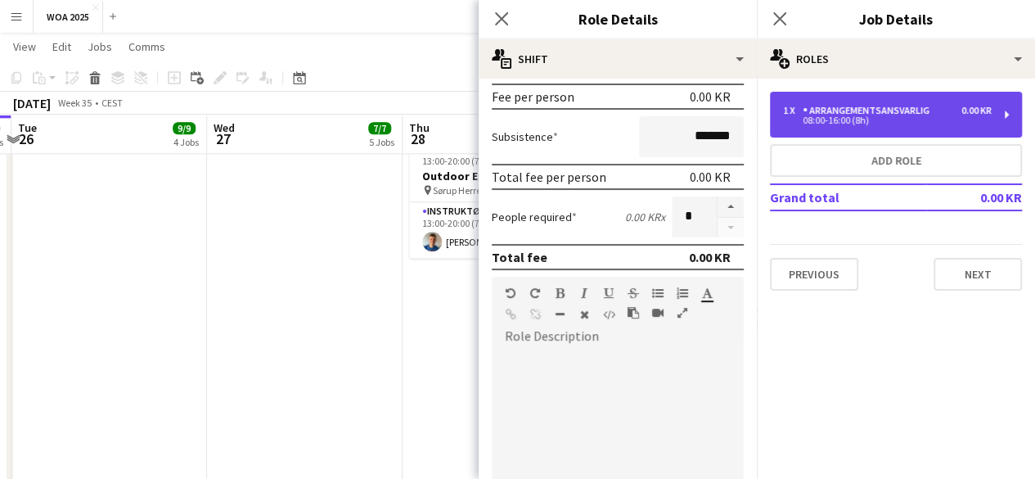
click at [930, 120] on div "08:00-16:00 (8h)" at bounding box center [887, 120] width 209 height 8
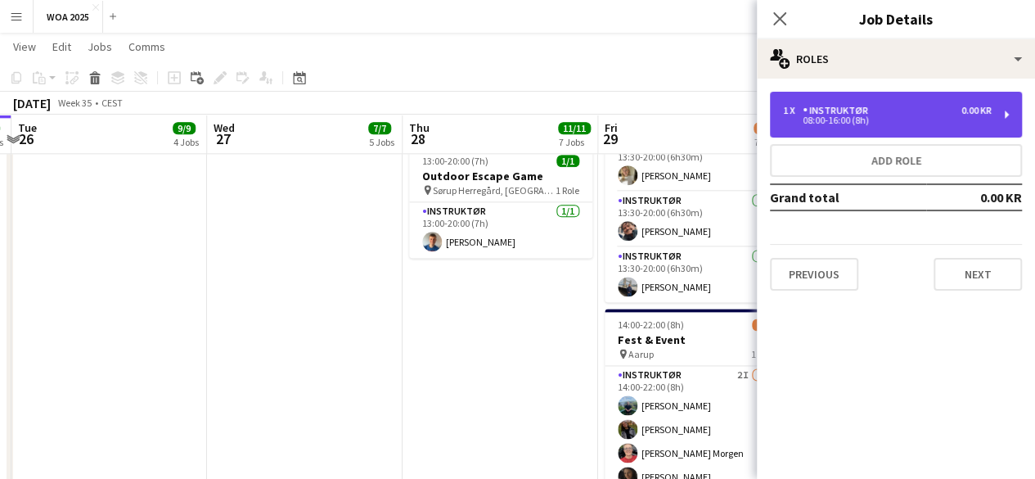
click at [900, 119] on div "08:00-16:00 (8h)" at bounding box center [887, 120] width 209 height 8
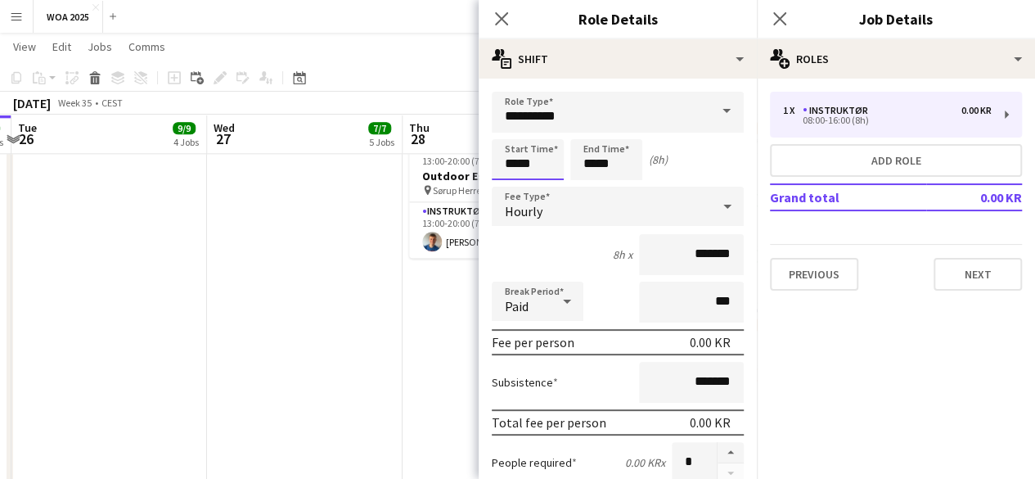
click at [546, 164] on input "*****" at bounding box center [528, 159] width 72 height 41
click at [547, 164] on input "*****" at bounding box center [528, 159] width 72 height 41
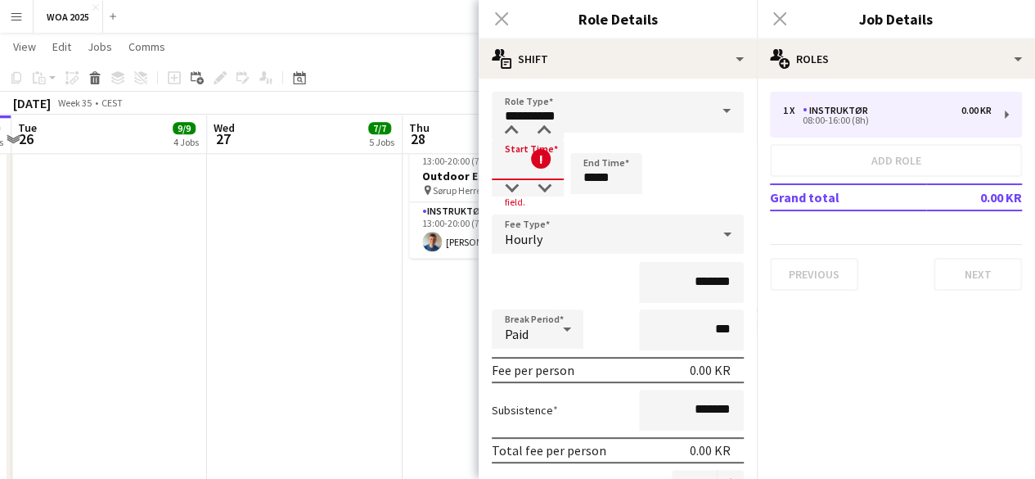
click at [507, 163] on input at bounding box center [528, 159] width 72 height 41
click at [511, 173] on input at bounding box center [528, 159] width 72 height 41
click at [515, 164] on input at bounding box center [528, 159] width 72 height 41
type input "*****"
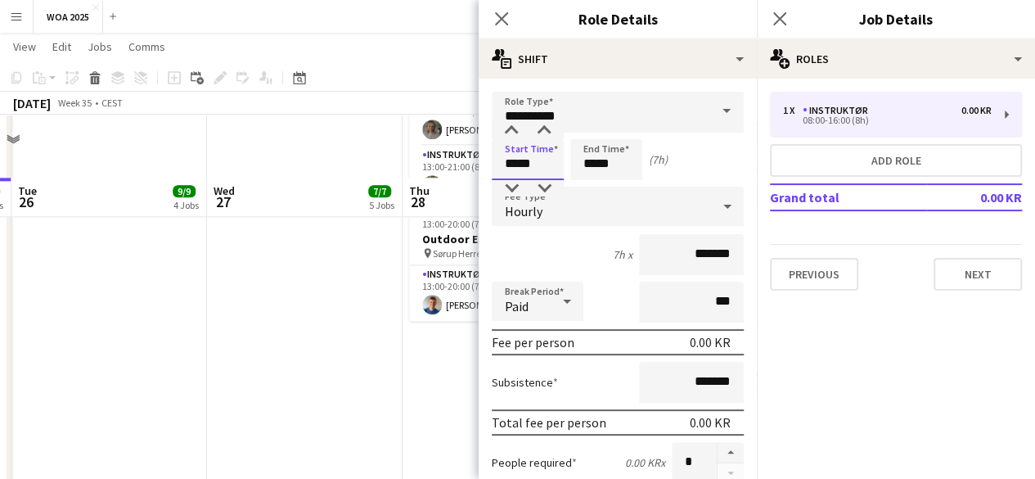
scroll to position [902, 0]
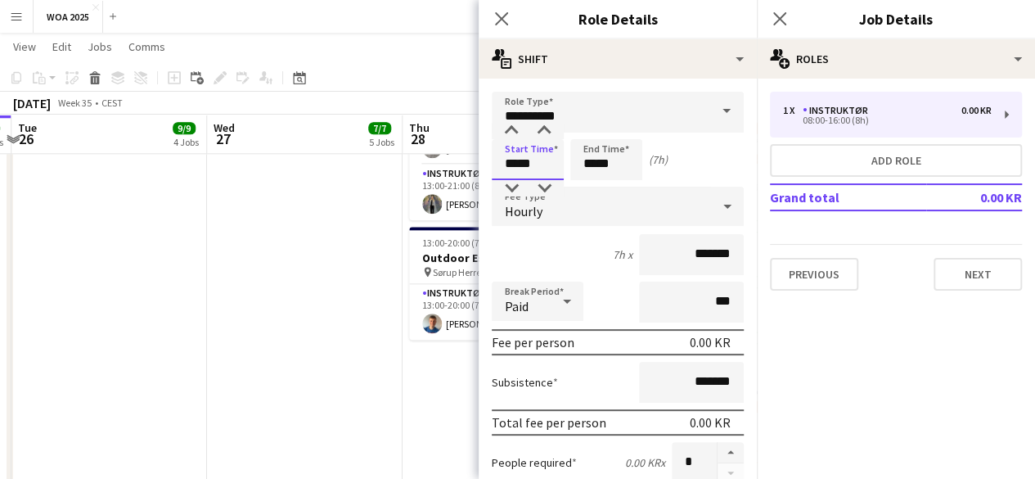
type input "*****"
click at [628, 165] on input "*****" at bounding box center [606, 159] width 72 height 41
click at [627, 166] on input "*****" at bounding box center [606, 159] width 72 height 41
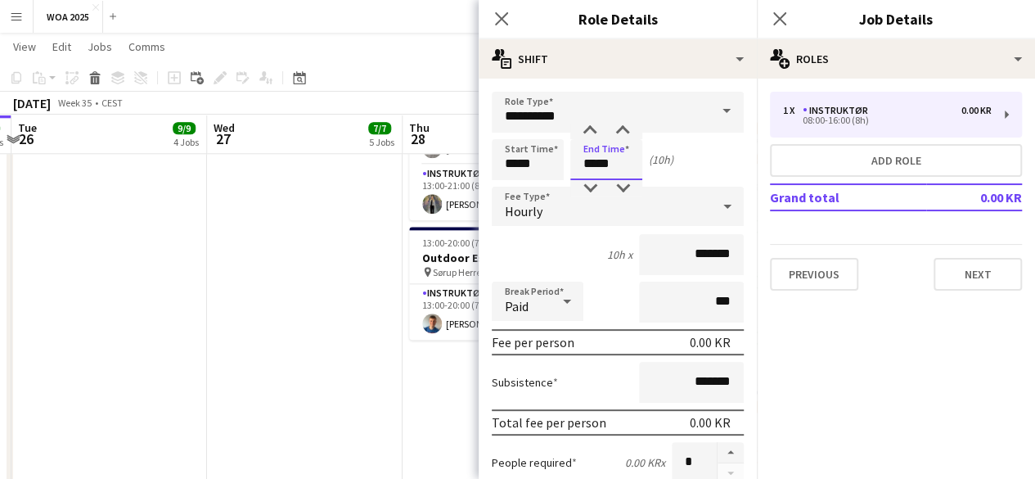
type input "*****"
click at [716, 147] on div "Start Time ***** End Time ***** (10h)" at bounding box center [618, 159] width 252 height 41
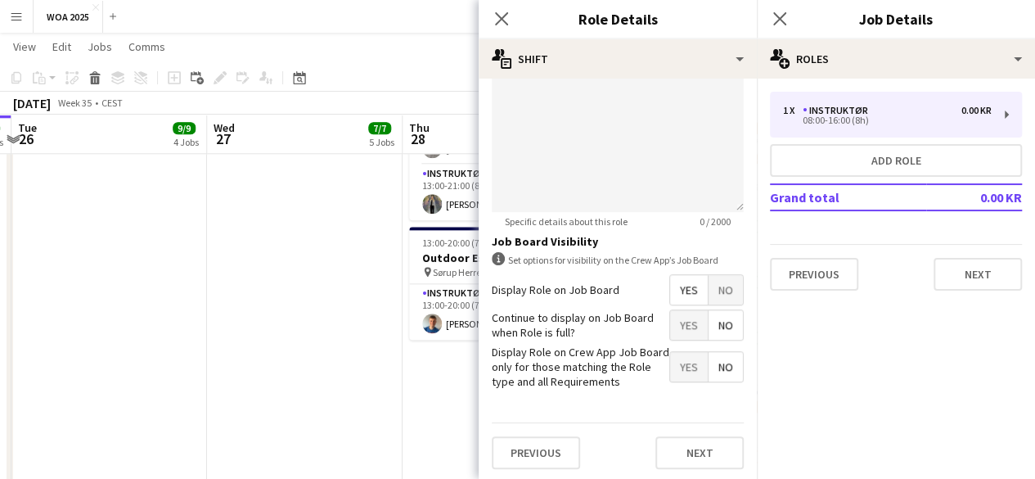
scroll to position [581, 0]
click at [689, 323] on span "Yes" at bounding box center [689, 322] width 38 height 29
click at [705, 452] on button "Next" at bounding box center [699, 450] width 88 height 33
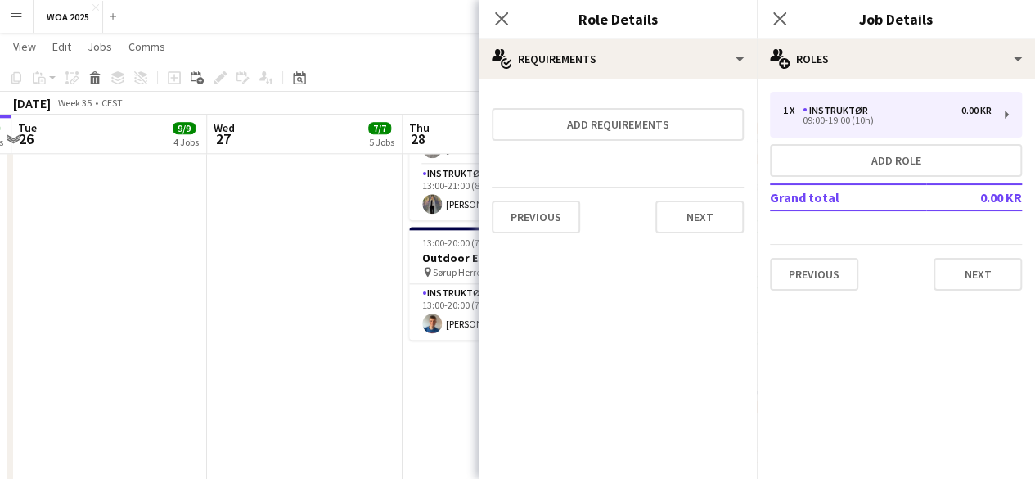
scroll to position [0, 0]
click at [669, 216] on button "Next" at bounding box center [699, 216] width 88 height 33
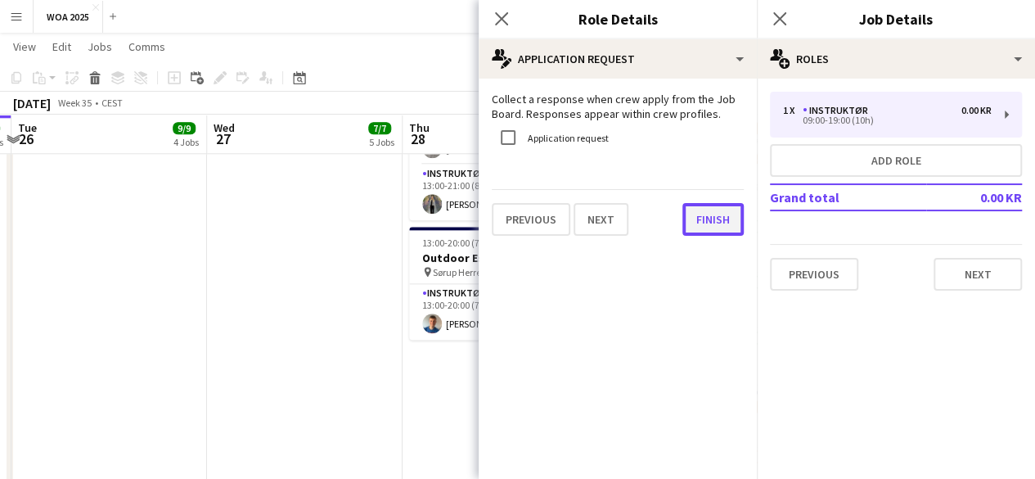
click at [700, 222] on button "Finish" at bounding box center [712, 219] width 61 height 33
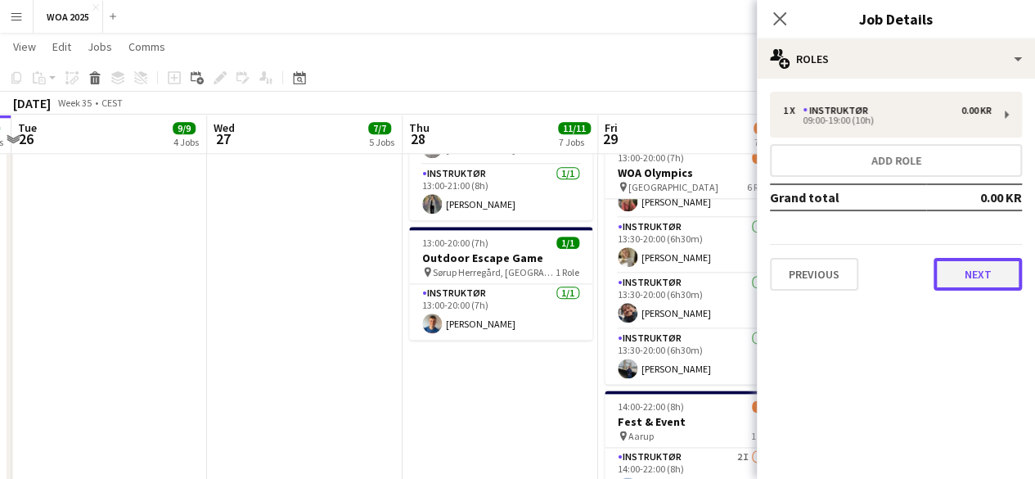
click at [997, 273] on button "Next" at bounding box center [978, 274] width 88 height 33
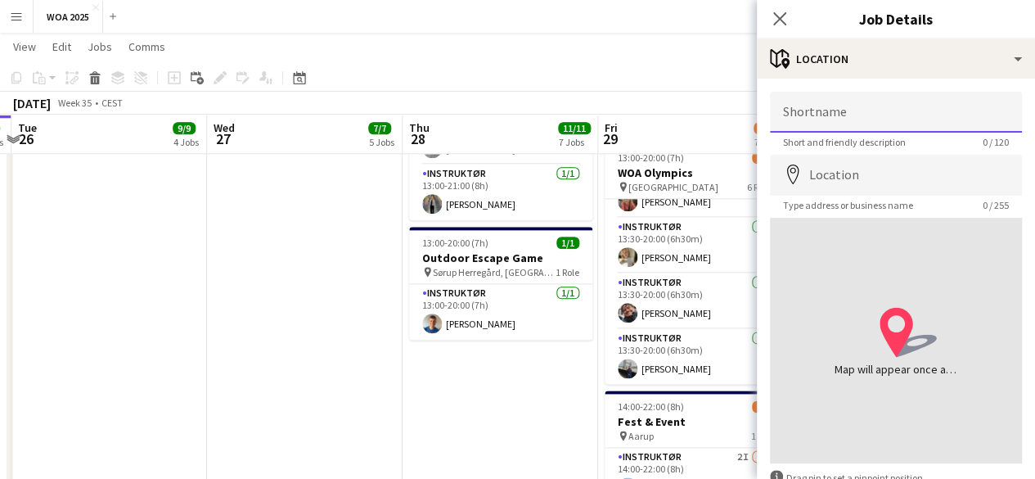
click at [908, 115] on input "Shortname" at bounding box center [896, 112] width 252 height 41
click at [891, 118] on input "**********" at bounding box center [896, 112] width 252 height 41
type input "**********"
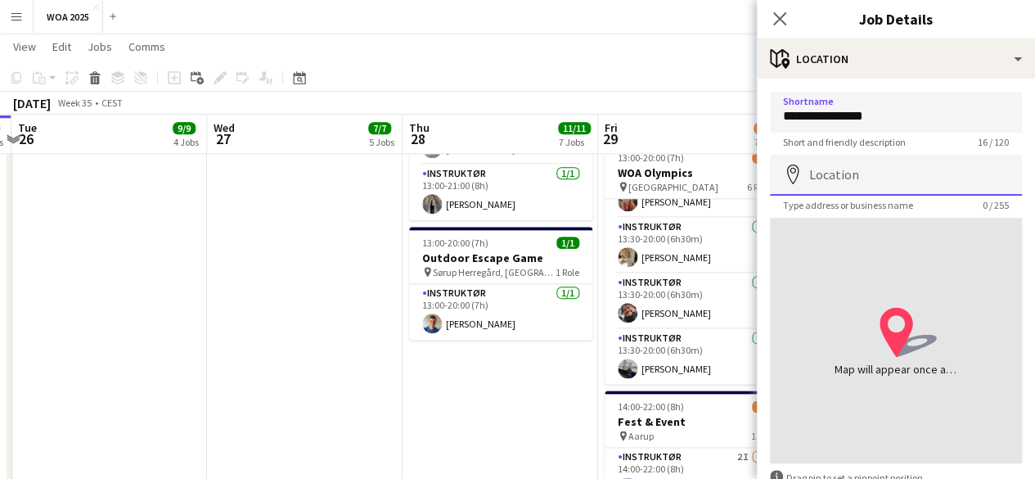
click at [902, 186] on input "Location" at bounding box center [896, 175] width 252 height 41
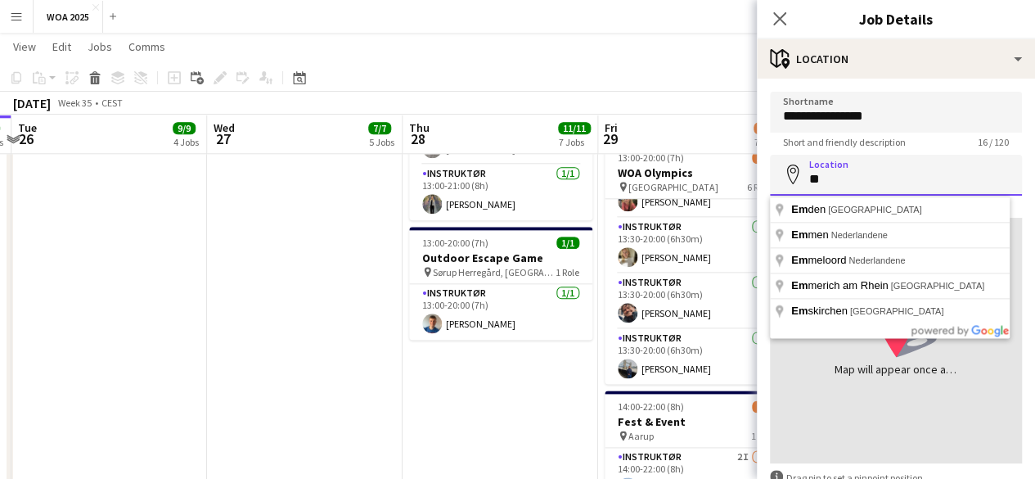
click at [902, 186] on input "**" at bounding box center [896, 175] width 252 height 41
type input "*"
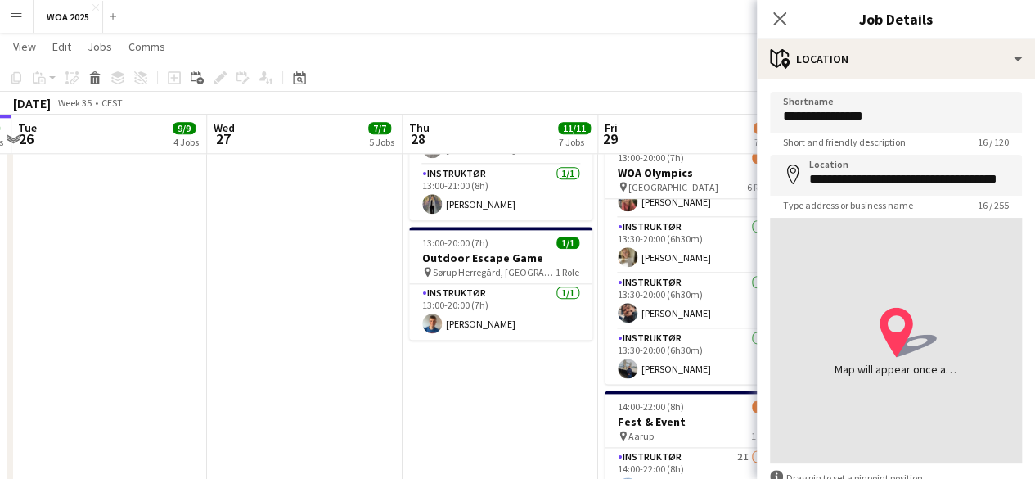
type input "**********"
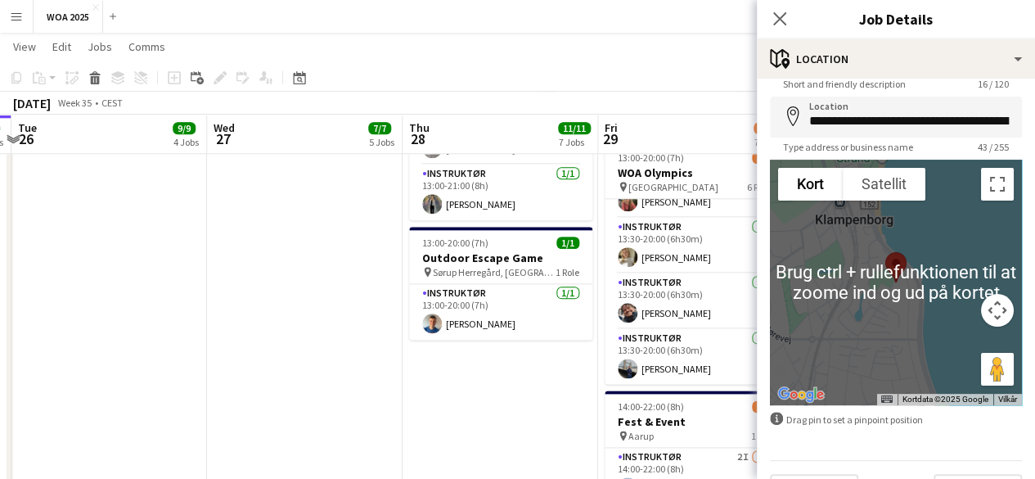
scroll to position [99, 0]
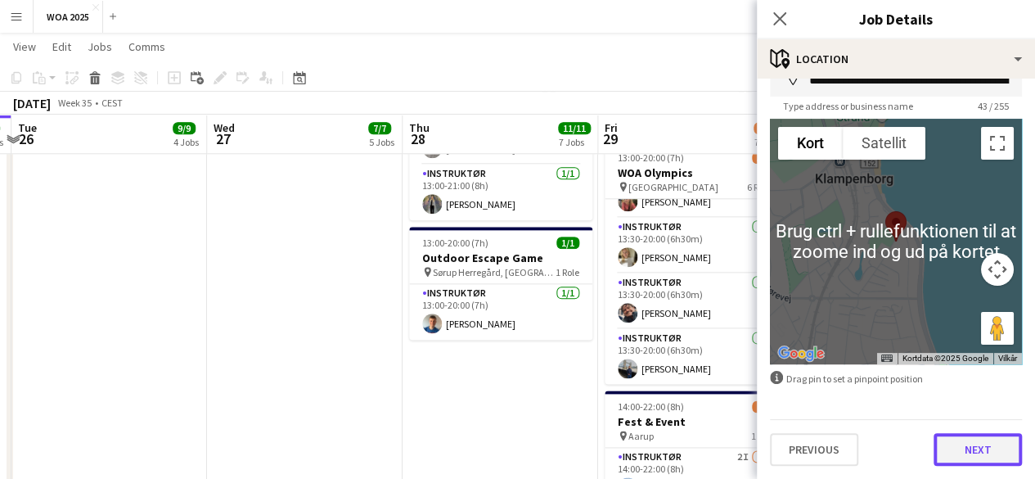
click at [962, 448] on button "Next" at bounding box center [978, 449] width 88 height 33
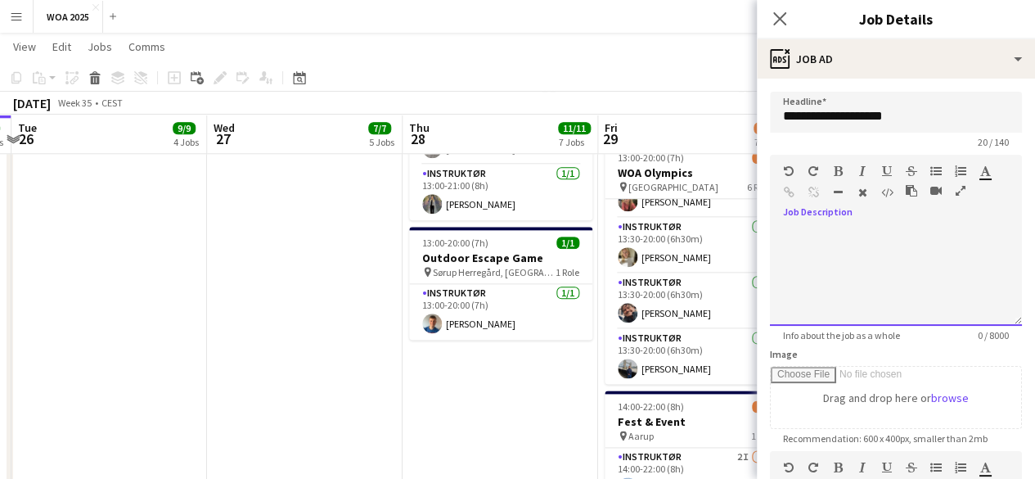
click at [894, 257] on div at bounding box center [896, 276] width 252 height 98
click at [895, 266] on div at bounding box center [896, 276] width 252 height 98
click at [884, 290] on div at bounding box center [896, 276] width 252 height 98
paste div
click at [784, 232] on p "**********" at bounding box center [890, 235] width 214 height 16
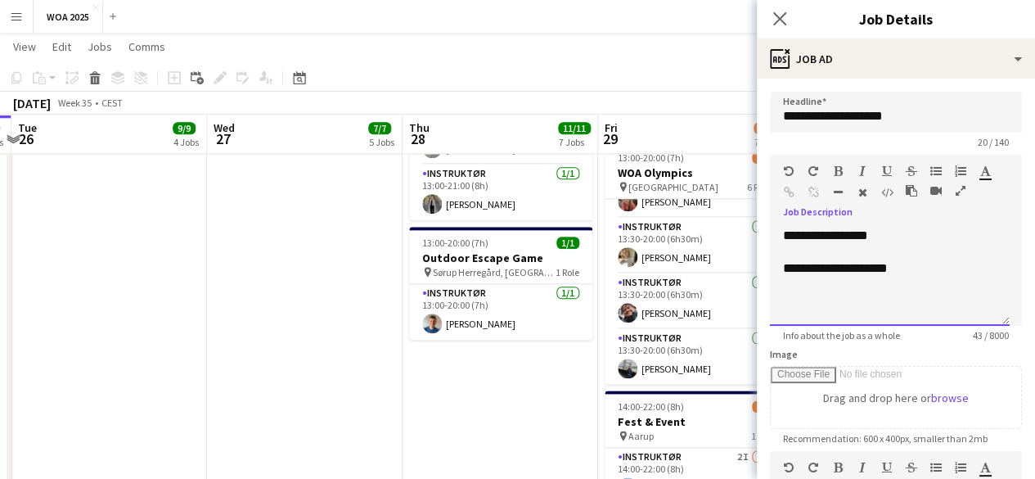
click at [884, 230] on p "**********" at bounding box center [890, 235] width 214 height 16
click at [943, 236] on p "**********" at bounding box center [890, 235] width 214 height 16
click at [936, 264] on p "**********" at bounding box center [890, 268] width 214 height 16
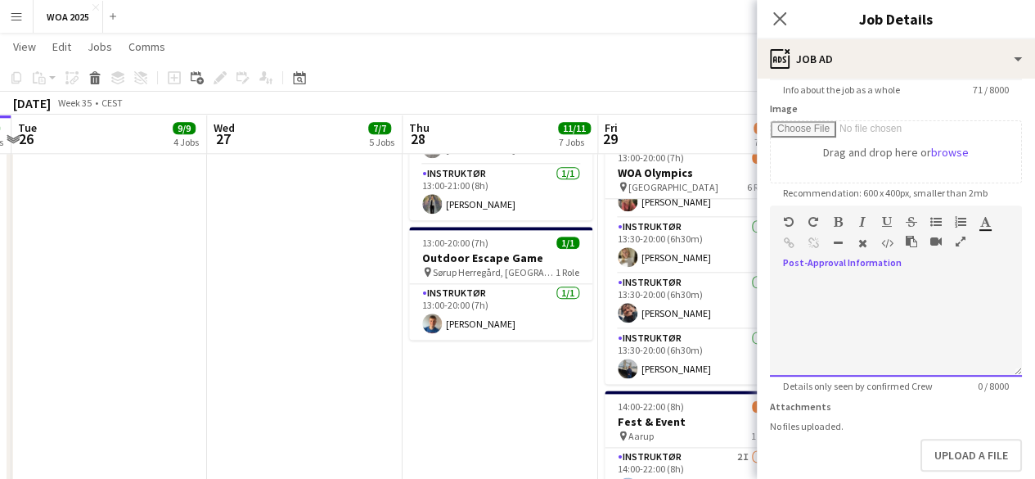
click at [936, 264] on div "default Heading 1 Heading 2 Heading 3 Heading 4 Heading 5 Heading 6 Heading 7 P…" at bounding box center [896, 235] width 252 height 61
click at [920, 313] on div at bounding box center [896, 327] width 252 height 98
click at [883, 323] on div at bounding box center [896, 327] width 252 height 98
paste div
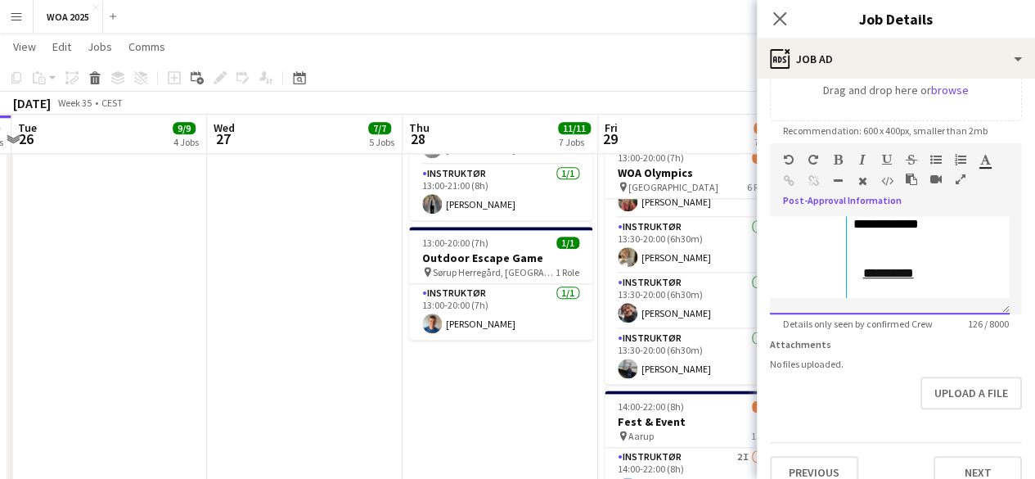
scroll to position [342, 0]
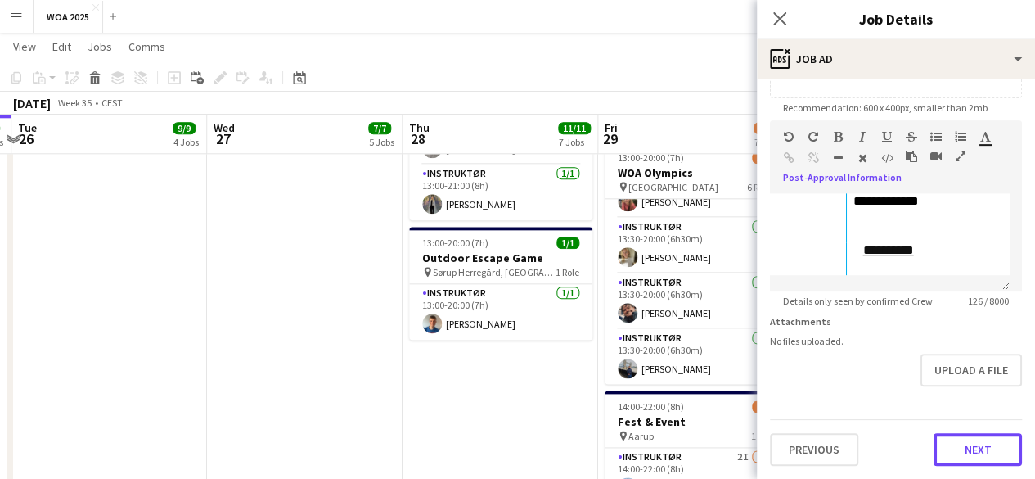
click at [984, 439] on button "Next" at bounding box center [978, 449] width 88 height 33
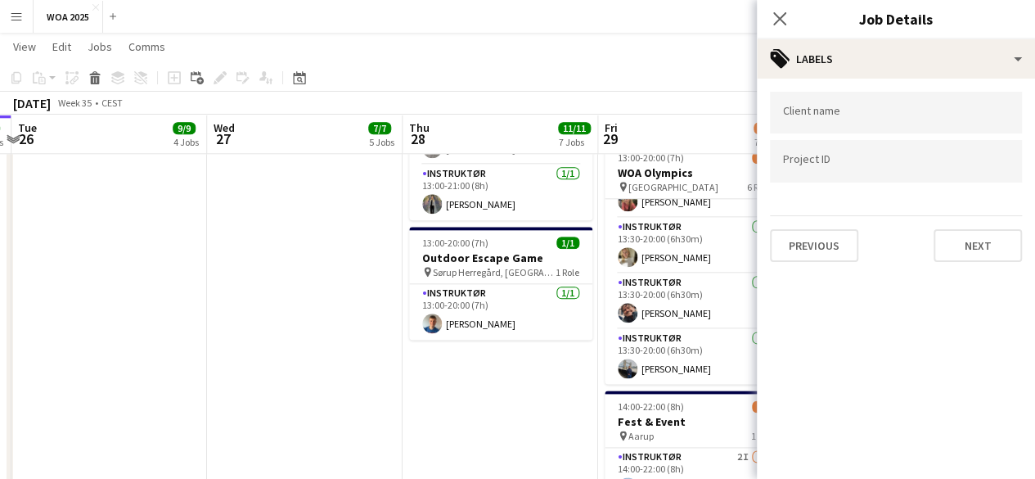
scroll to position [0, 0]
click at [980, 237] on button "Next" at bounding box center [978, 245] width 88 height 33
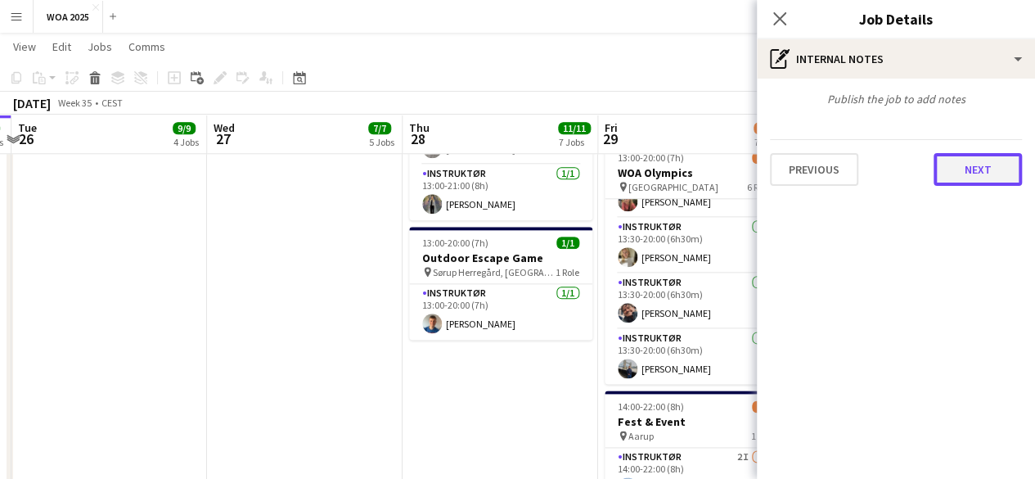
click at [986, 171] on button "Next" at bounding box center [978, 169] width 88 height 33
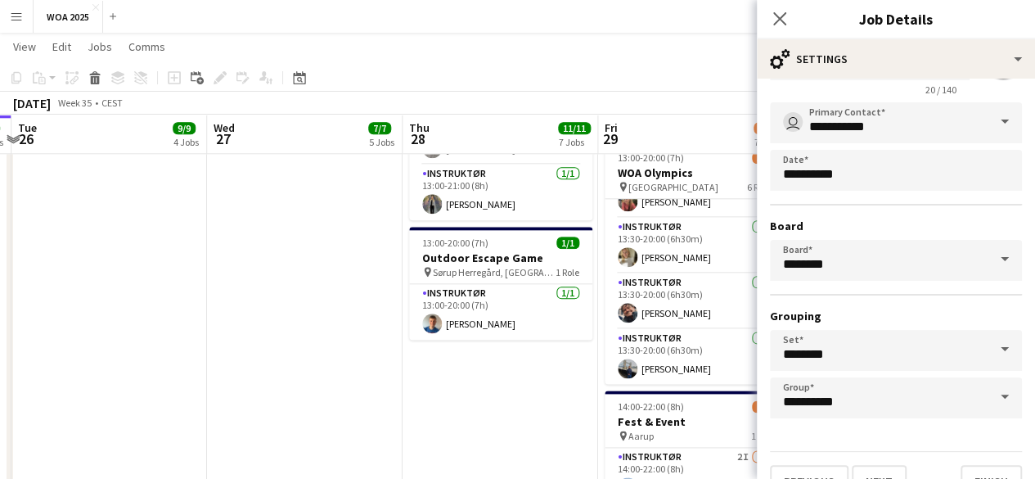
scroll to position [108, 0]
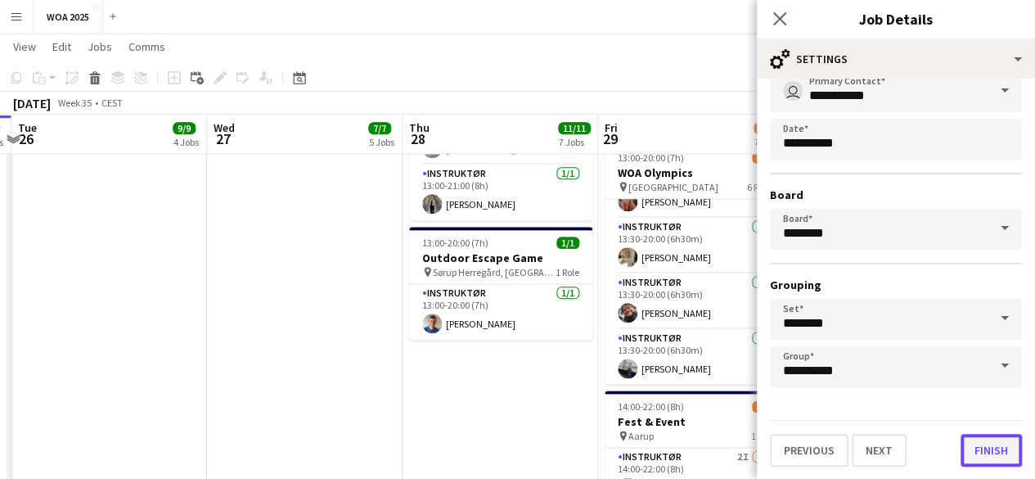
click at [995, 456] on button "Finish" at bounding box center [991, 450] width 61 height 33
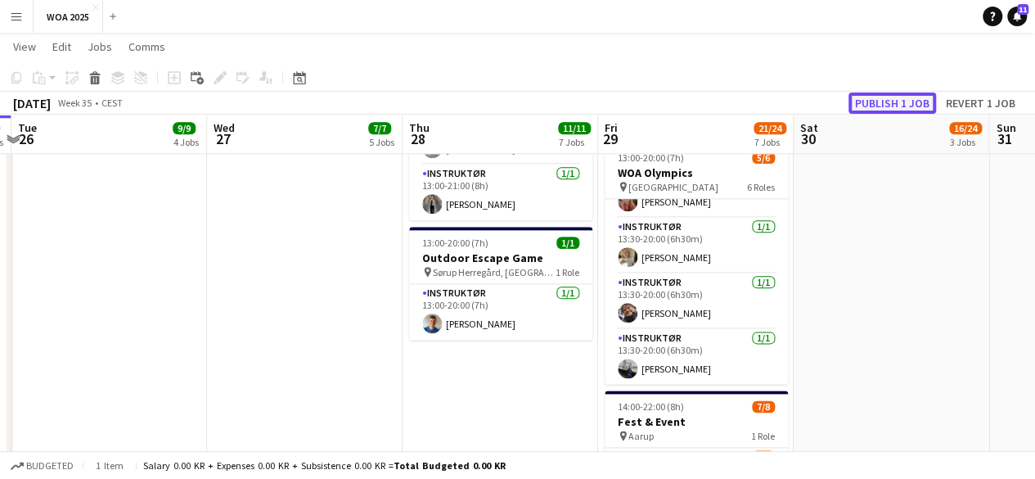
click at [891, 97] on button "Publish 1 job" at bounding box center [892, 102] width 88 height 21
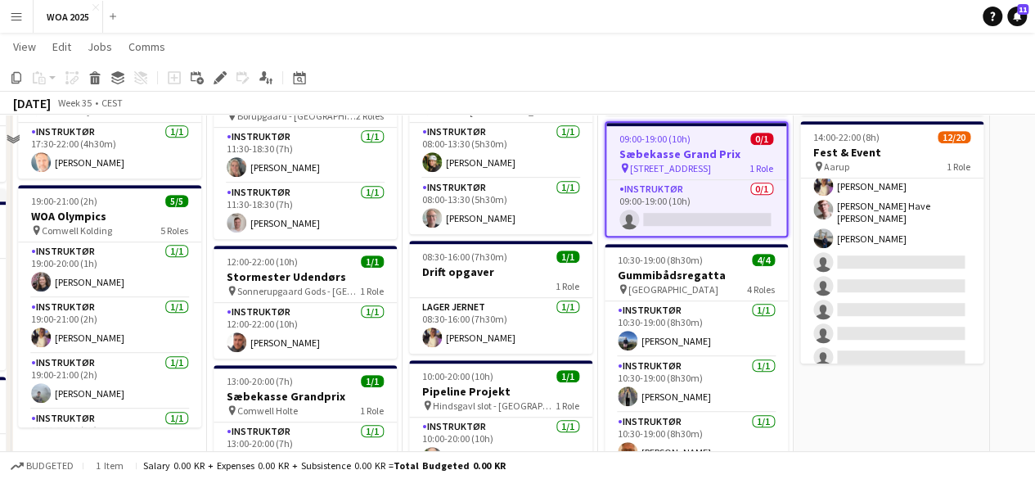
scroll to position [330, 0]
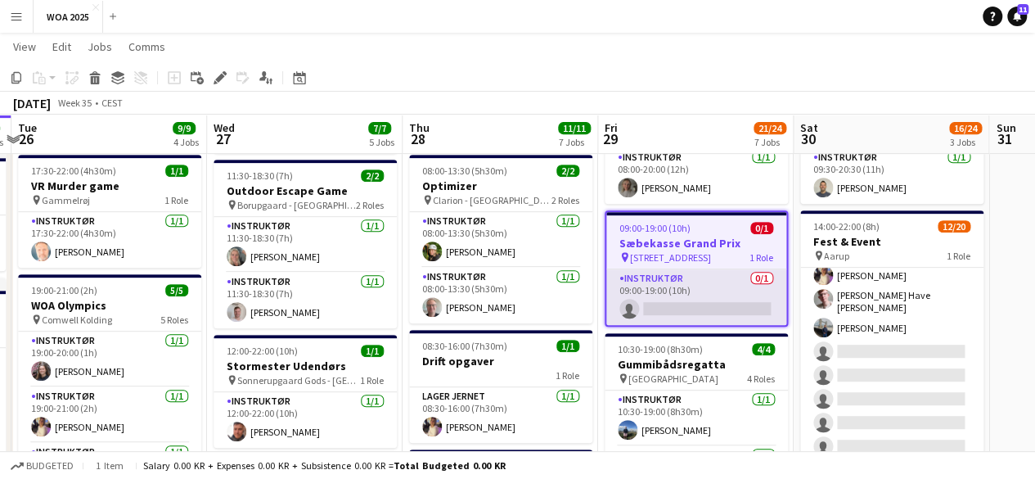
click at [719, 286] on app-card-role "Instruktør 0/1 09:00-19:00 (10h) single-neutral-actions" at bounding box center [696, 297] width 180 height 56
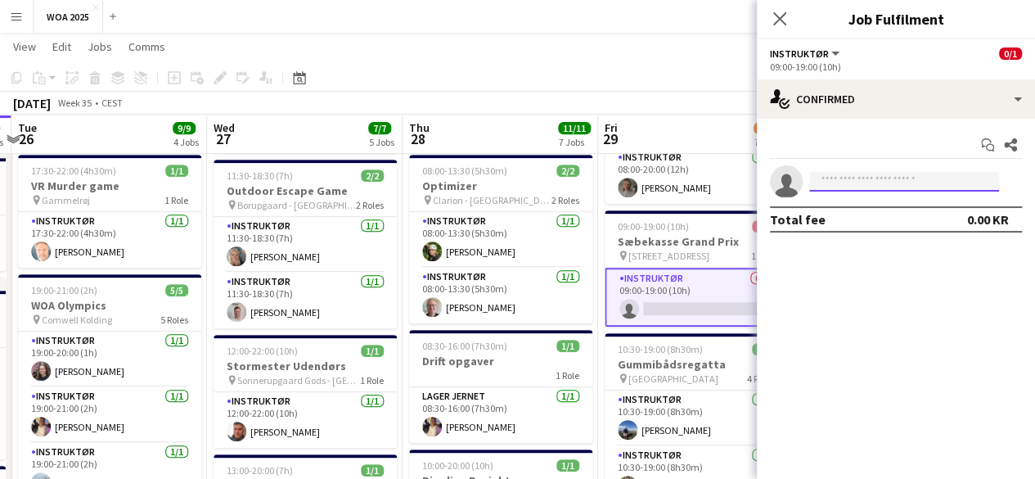
click at [893, 178] on input at bounding box center [904, 182] width 190 height 20
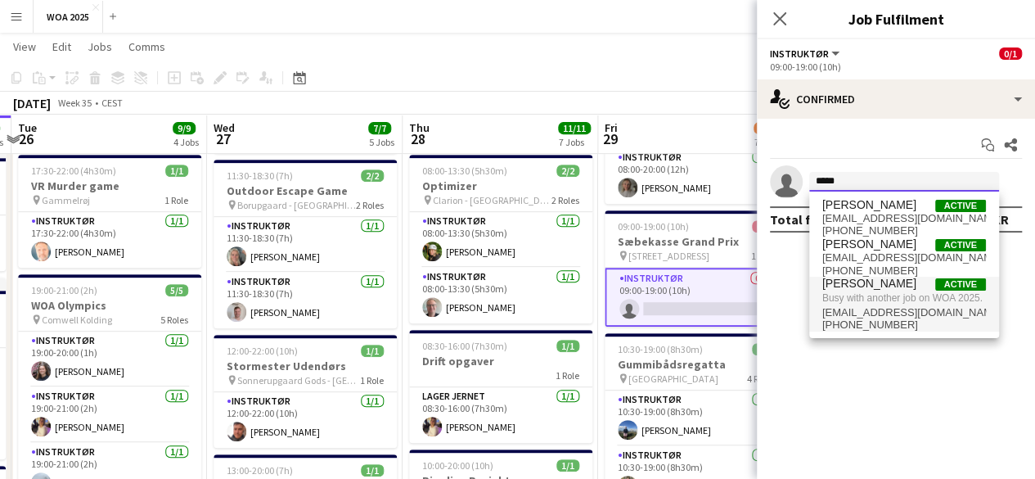
type input "*****"
click at [875, 298] on span "Busy with another job on WOA 2025." at bounding box center [904, 297] width 164 height 15
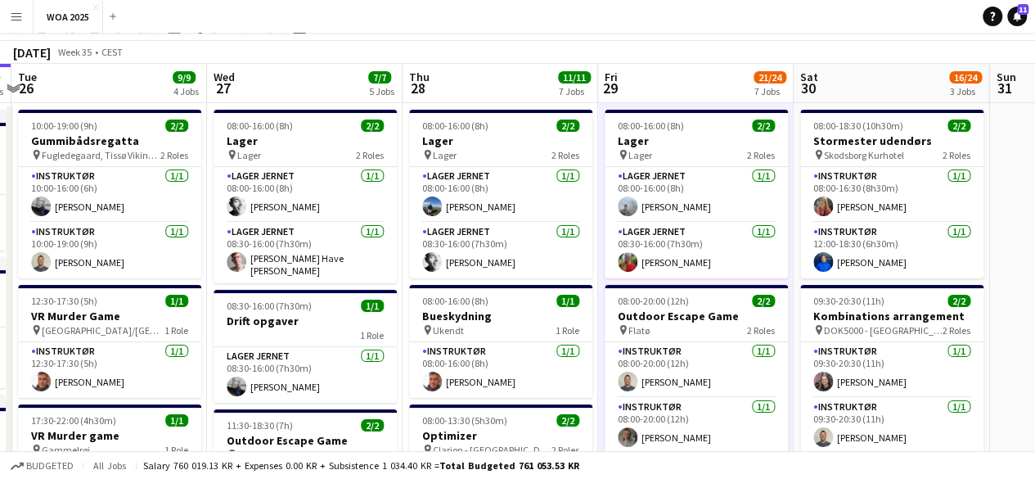
scroll to position [0, 0]
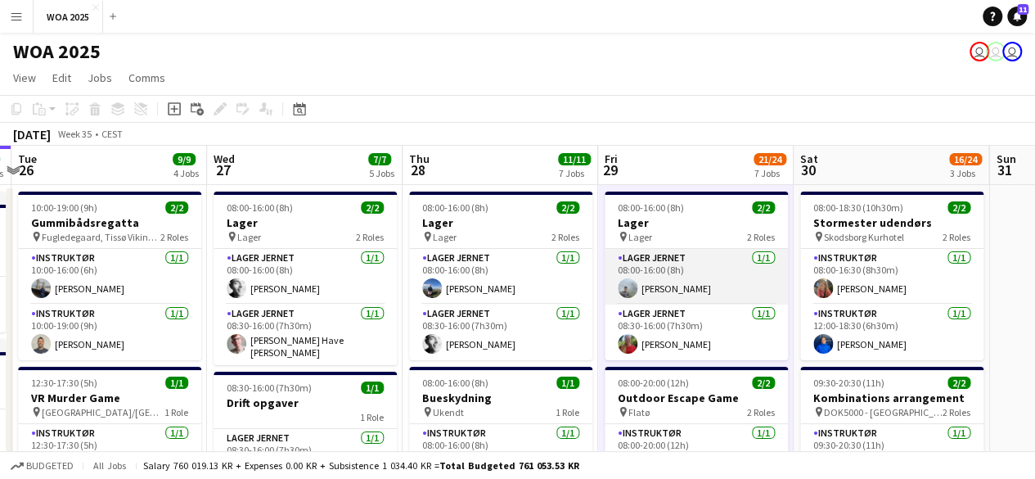
click at [712, 282] on app-card-role "Lager Jernet [DATE] 08:00-16:00 (8h) [PERSON_NAME]" at bounding box center [696, 277] width 183 height 56
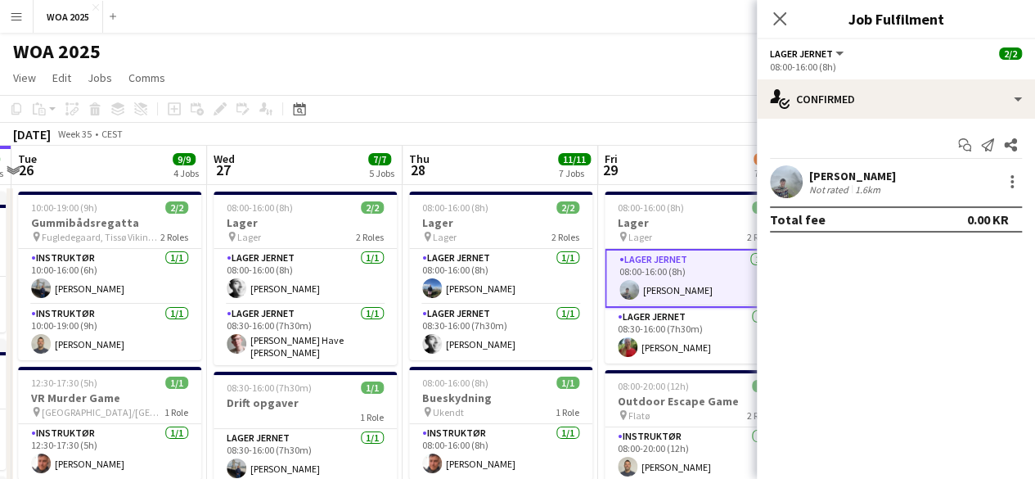
click at [958, 174] on div "[PERSON_NAME] Not rated 1.6km" at bounding box center [896, 181] width 278 height 33
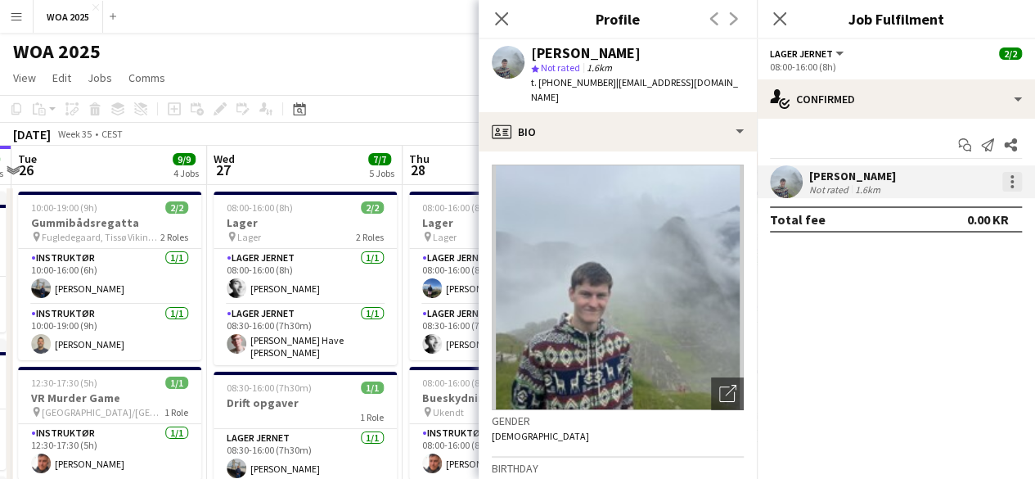
click at [1010, 178] on div at bounding box center [1011, 176] width 3 height 3
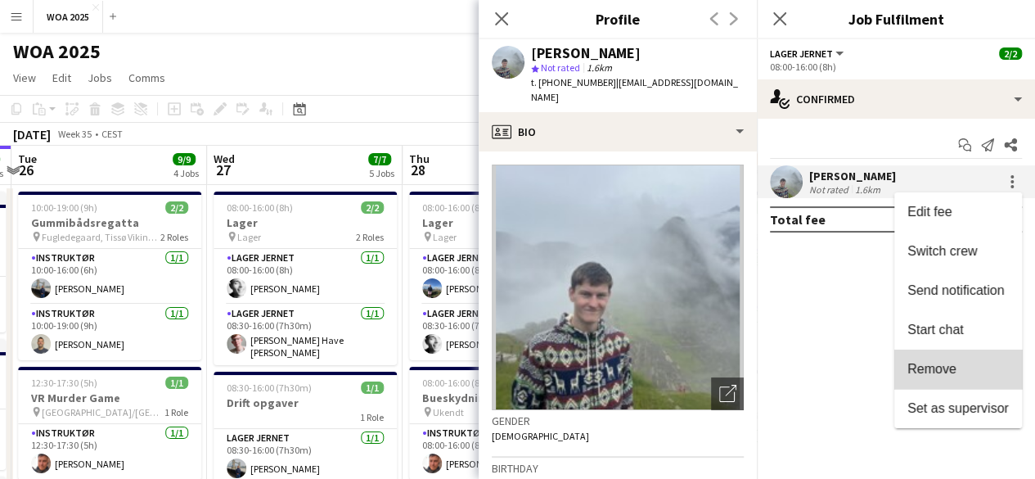
click at [976, 378] on button "Remove" at bounding box center [958, 368] width 128 height 39
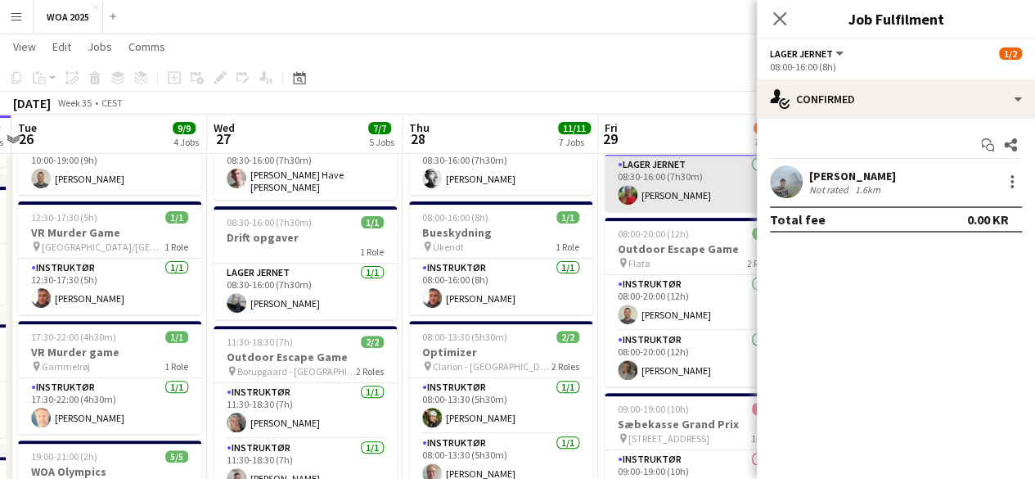
click at [674, 333] on app-card-role "Instruktør [DATE] 08:00-20:00 (12h) [PERSON_NAME]" at bounding box center [696, 359] width 183 height 56
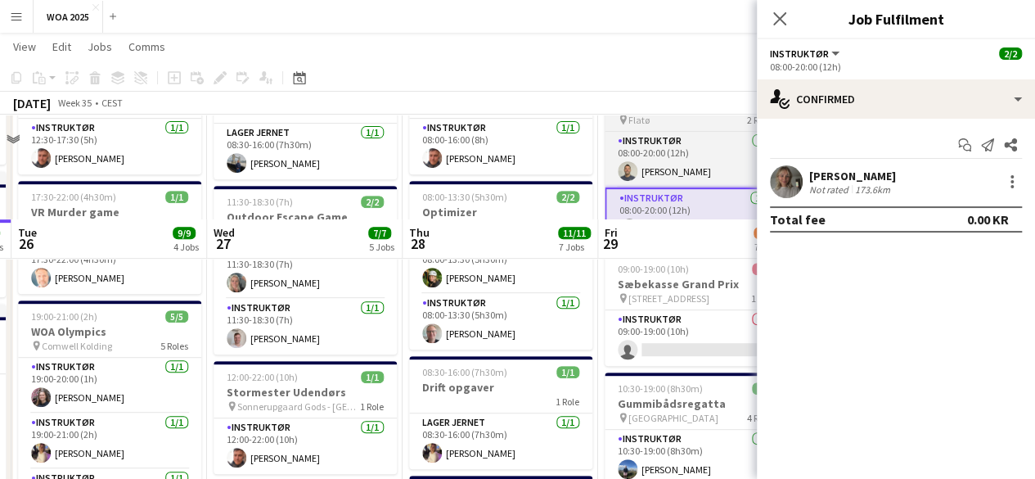
scroll to position [409, 0]
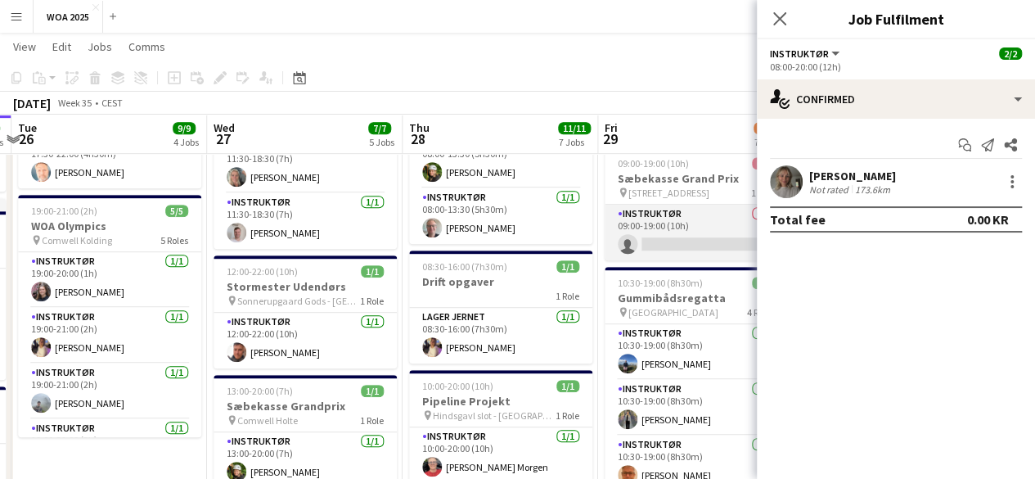
click at [681, 209] on app-card-role "Instruktør 0/1 09:00-19:00 (10h) single-neutral-actions" at bounding box center [696, 233] width 183 height 56
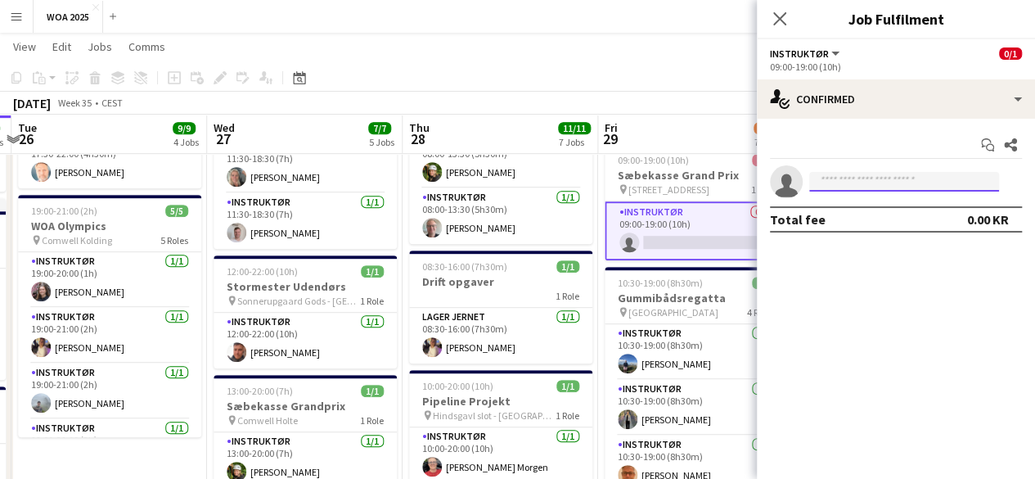
click at [861, 186] on input at bounding box center [904, 182] width 190 height 20
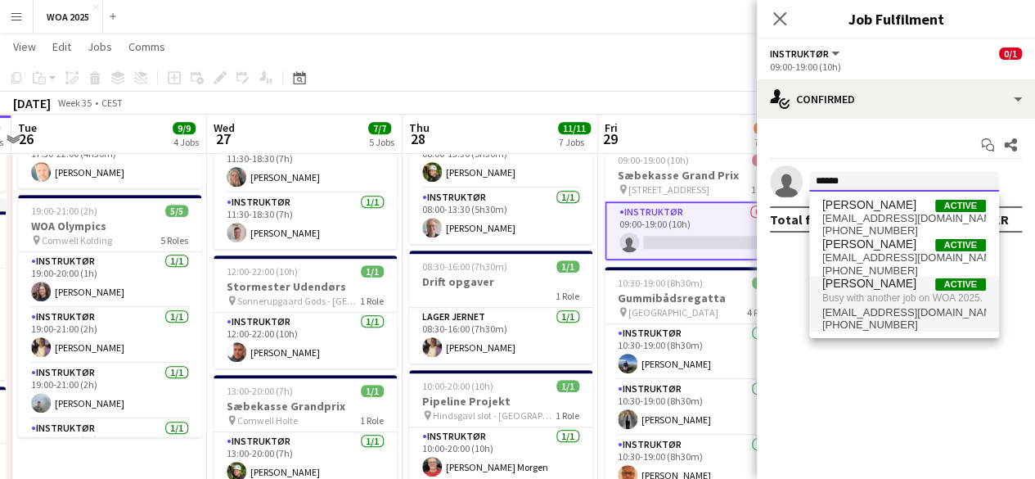
type input "******"
click at [897, 289] on span "[PERSON_NAME] Active" at bounding box center [904, 284] width 164 height 14
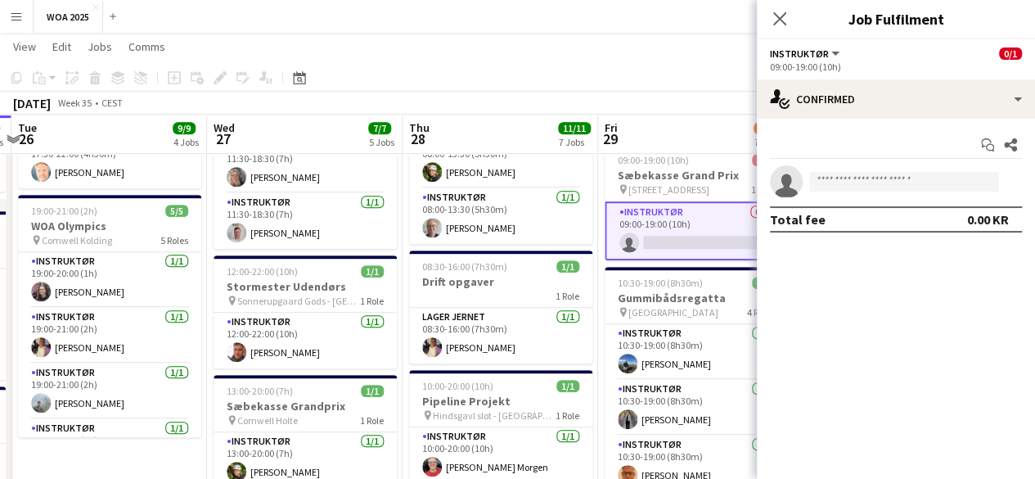
click at [910, 263] on mat-expansion-panel "check Confirmed Start chat Share single-neutral-actions Total fee 0.00 KR" at bounding box center [896, 299] width 278 height 360
click at [934, 181] on input at bounding box center [904, 182] width 190 height 20
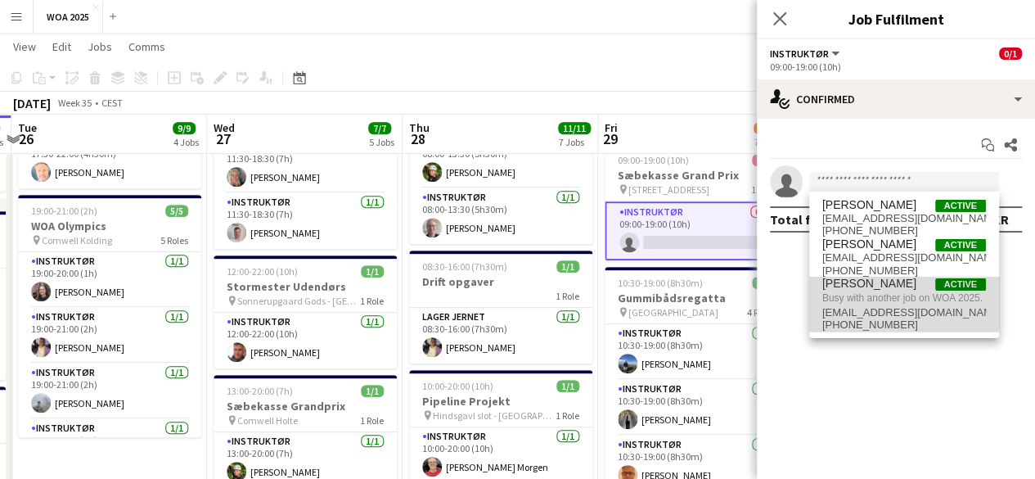
click at [867, 297] on span "Busy with another job on WOA 2025." at bounding box center [904, 297] width 164 height 15
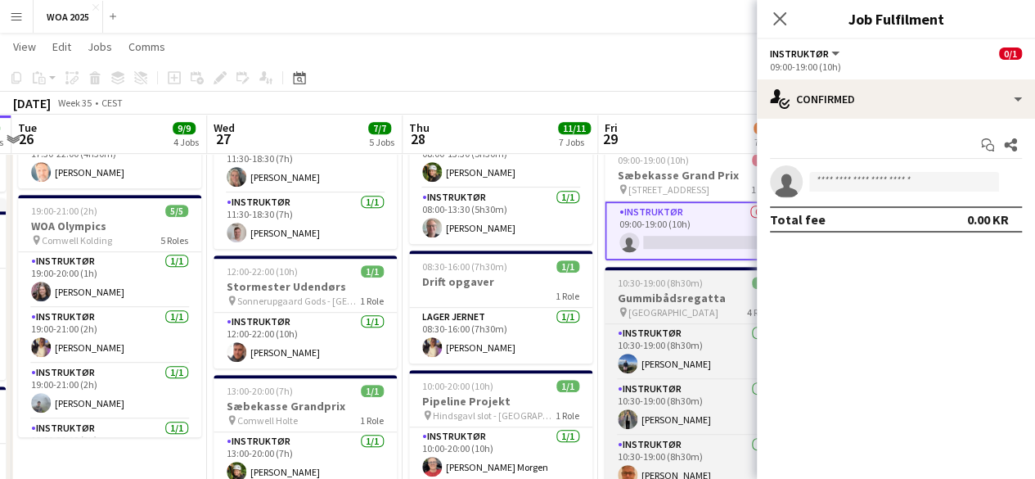
click at [716, 292] on h3 "Gummibådsregatta" at bounding box center [696, 297] width 183 height 15
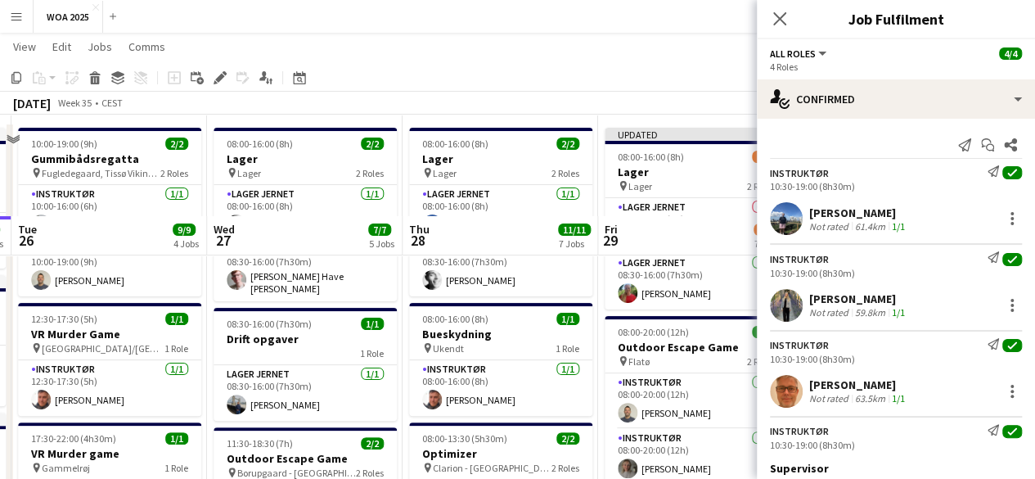
scroll to position [0, 0]
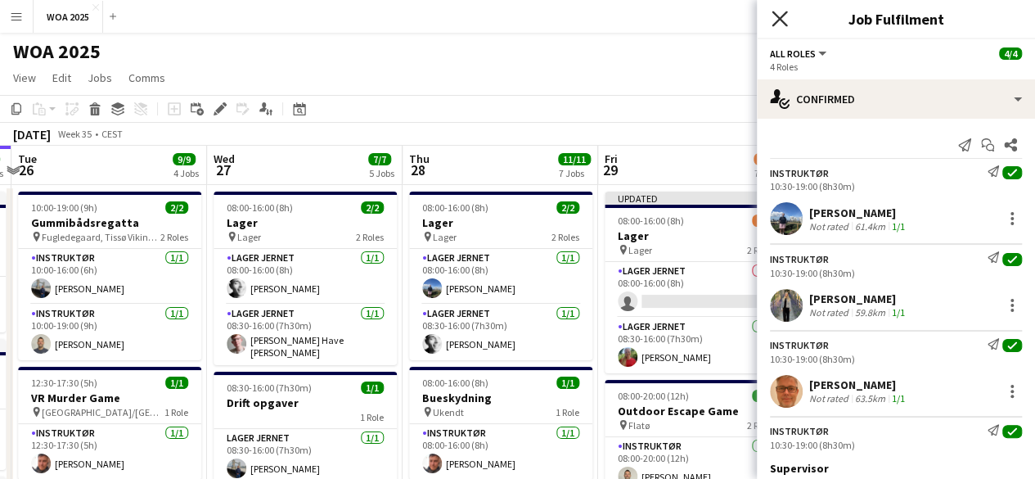
click at [777, 23] on icon "Close pop-in" at bounding box center [780, 19] width 16 height 16
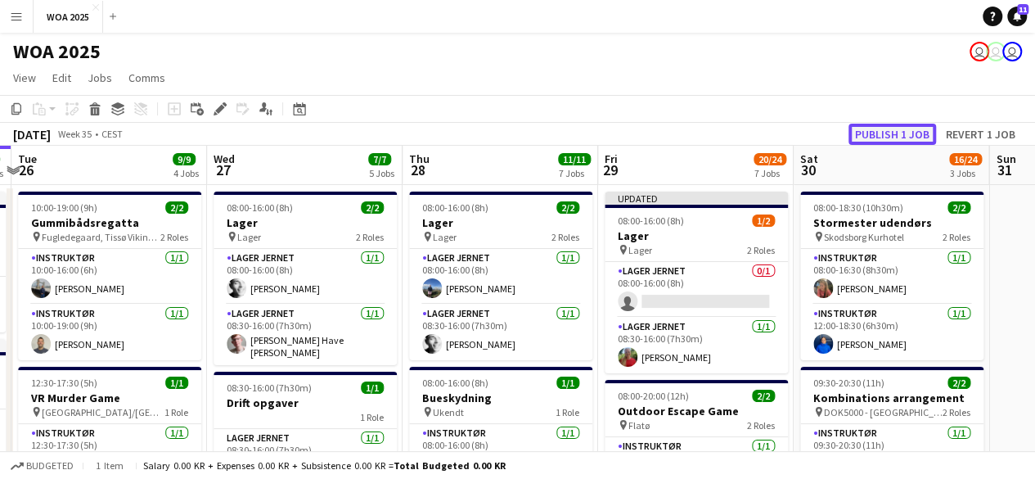
click at [912, 133] on button "Publish 1 job" at bounding box center [892, 134] width 88 height 21
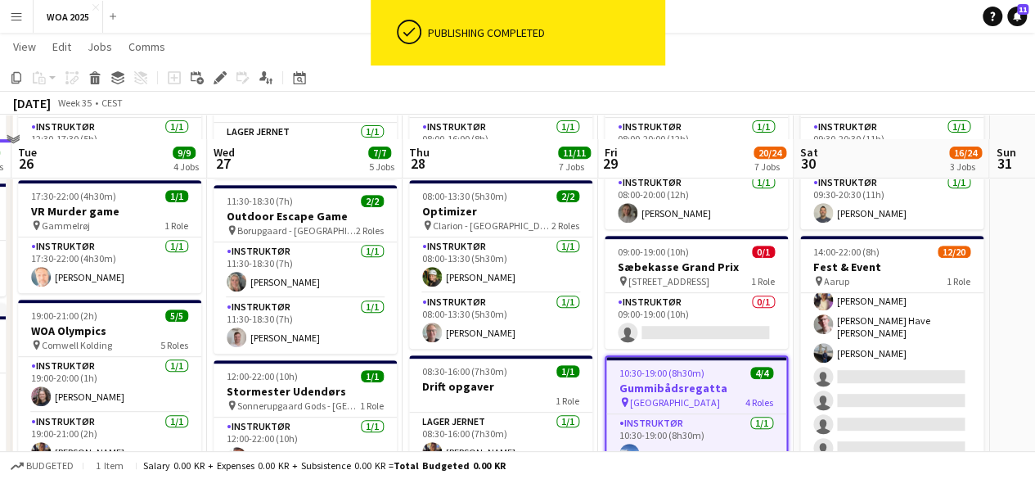
scroll to position [409, 0]
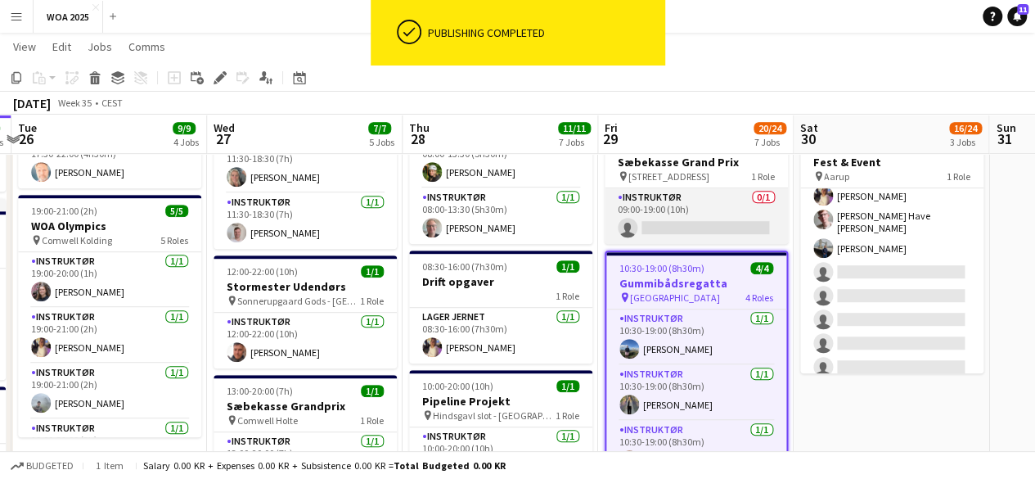
click at [676, 191] on app-card-role "Instruktør 0/1 09:00-19:00 (10h) single-neutral-actions" at bounding box center [696, 216] width 183 height 56
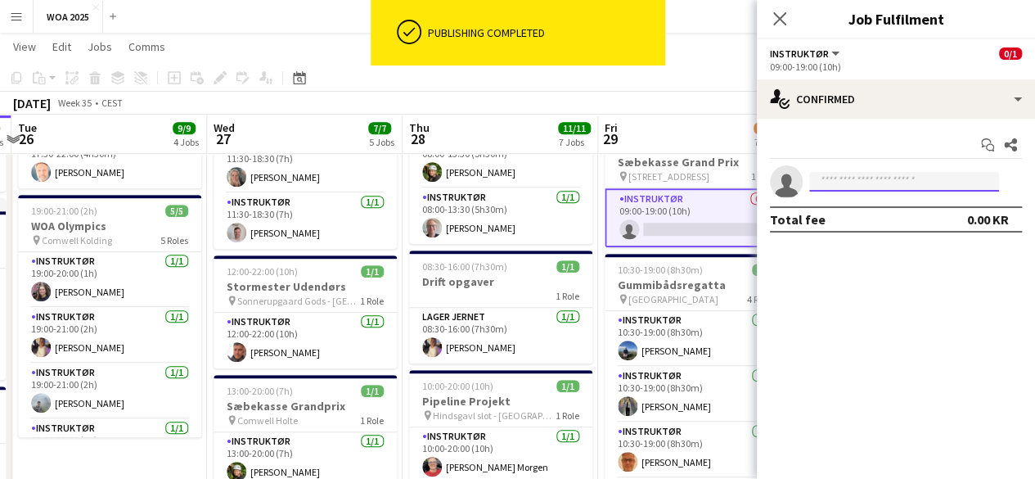
click at [898, 172] on input at bounding box center [904, 182] width 190 height 20
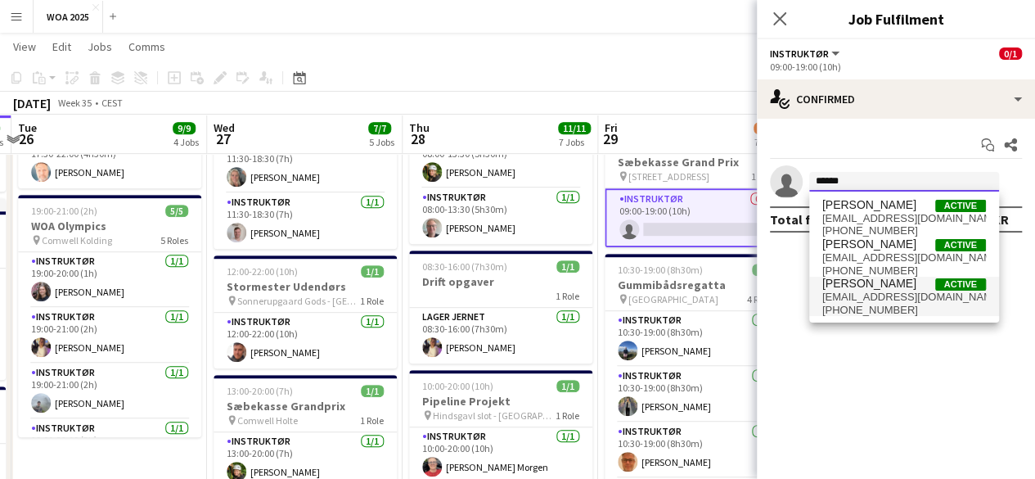
type input "******"
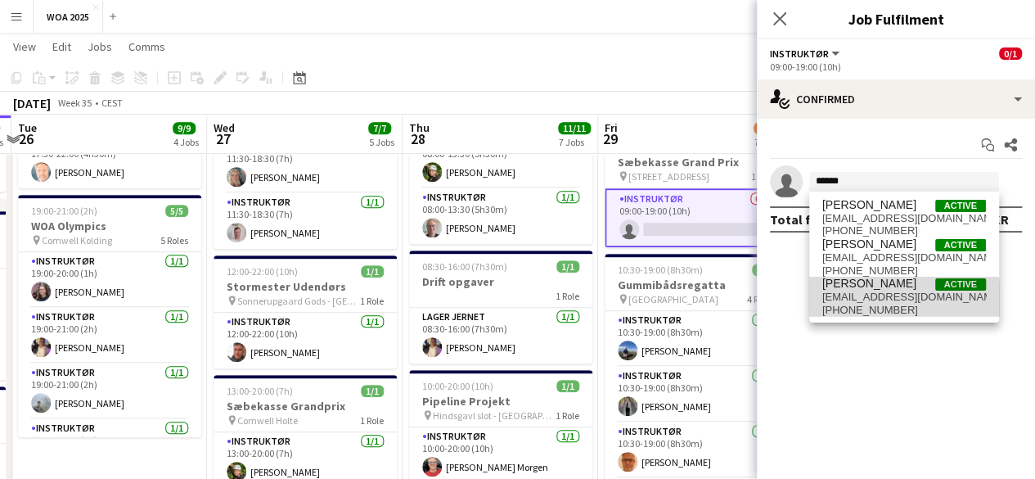
click at [903, 301] on span "[EMAIL_ADDRESS][DOMAIN_NAME]" at bounding box center [904, 296] width 164 height 13
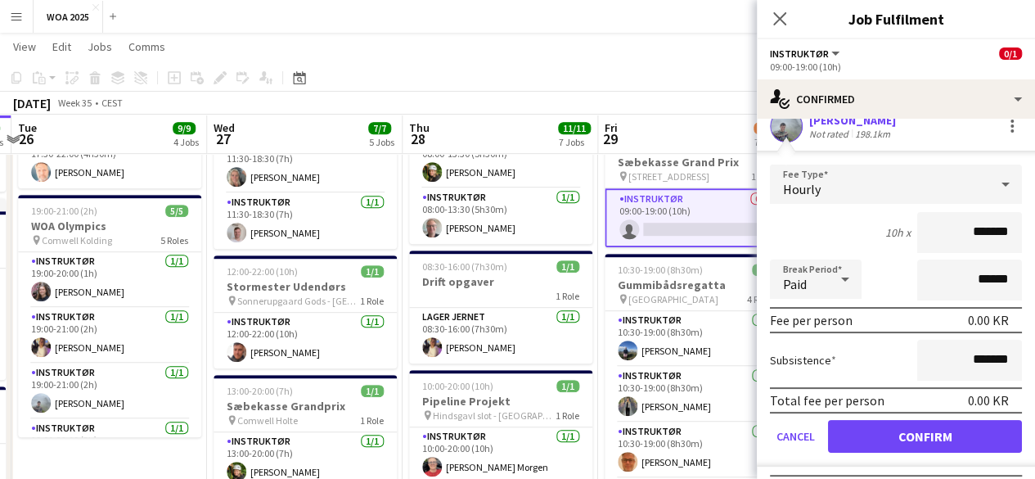
scroll to position [90, 0]
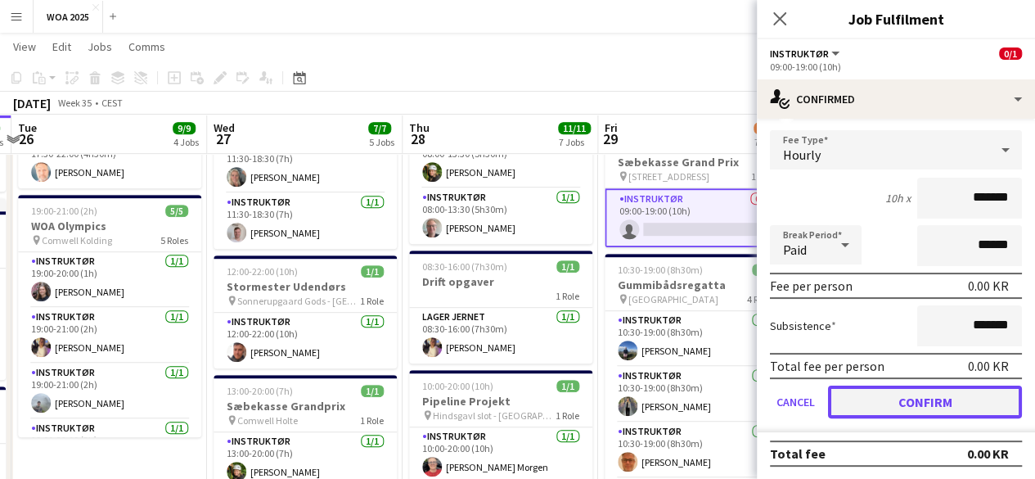
click at [934, 412] on button "Confirm" at bounding box center [925, 401] width 194 height 33
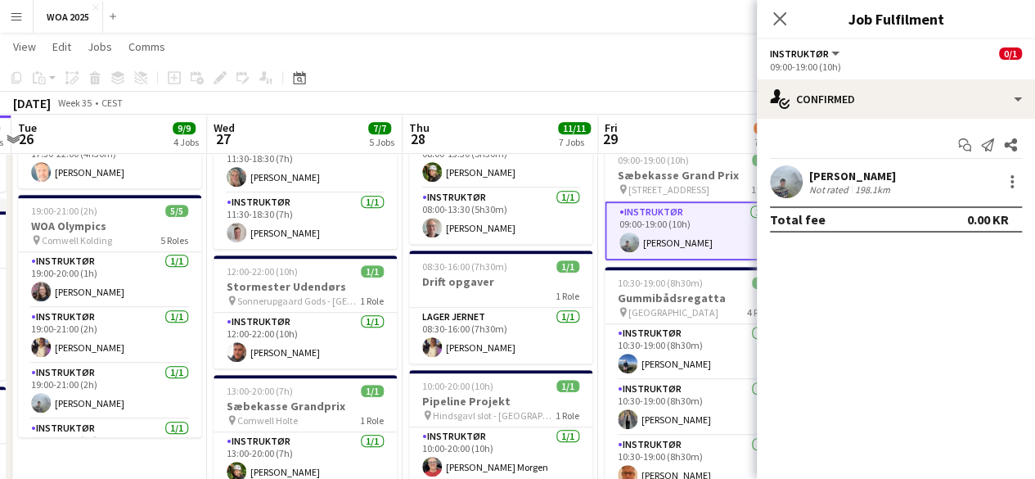
scroll to position [0, 0]
click at [782, 25] on icon "Close pop-in" at bounding box center [780, 19] width 16 height 16
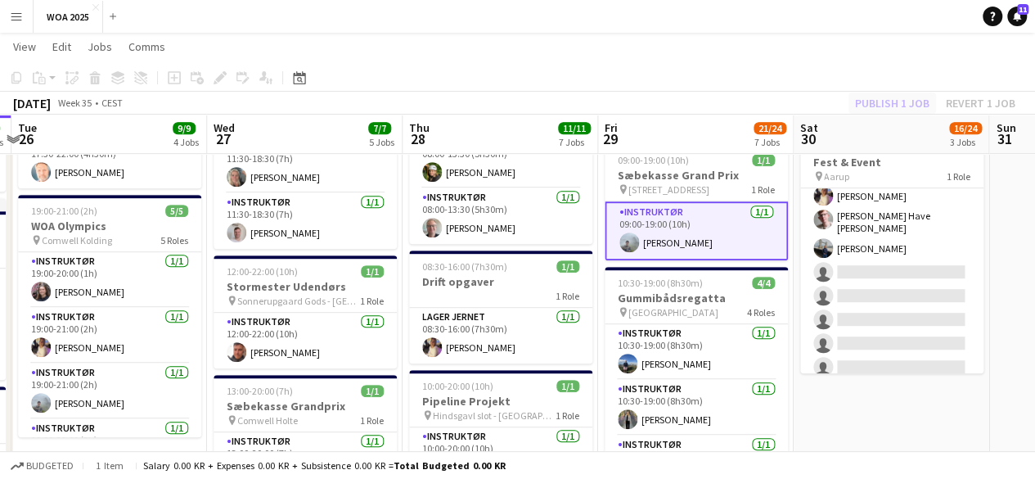
click at [909, 104] on div "Publish 1 job Revert 1 job" at bounding box center [935, 102] width 200 height 21
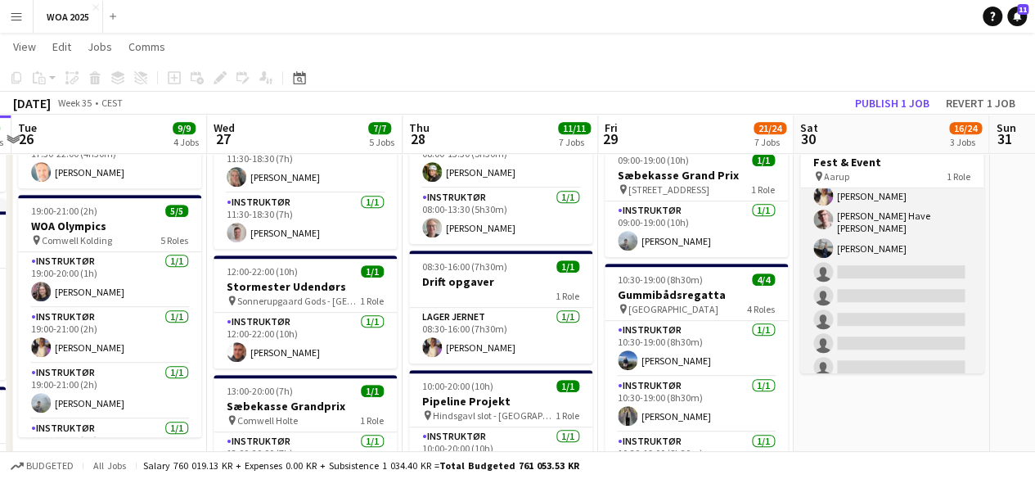
click at [838, 247] on app-card-role "Instruktør 2I [DATE] 14:00-22:00 (8h) [PERSON_NAME] Morgen [PERSON_NAME] [PERSO…" at bounding box center [891, 198] width 183 height 511
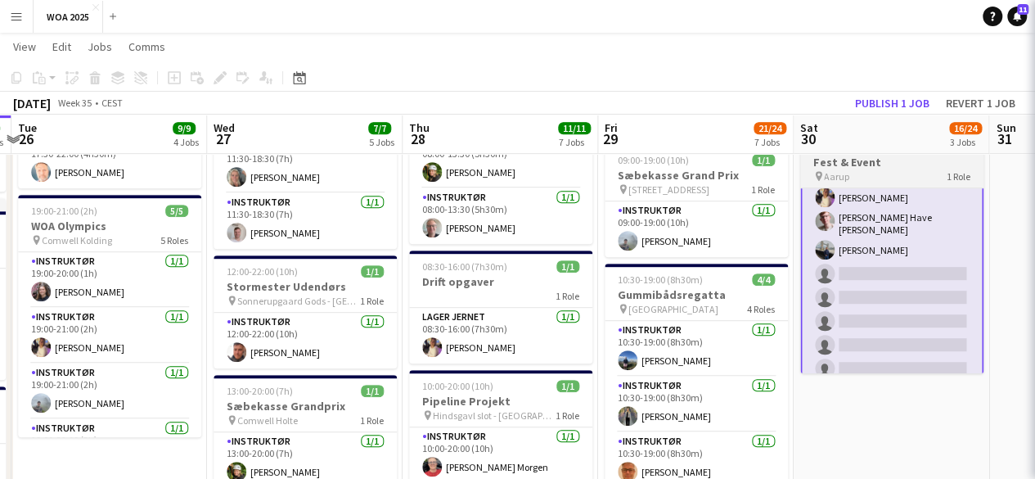
scroll to position [247, 0]
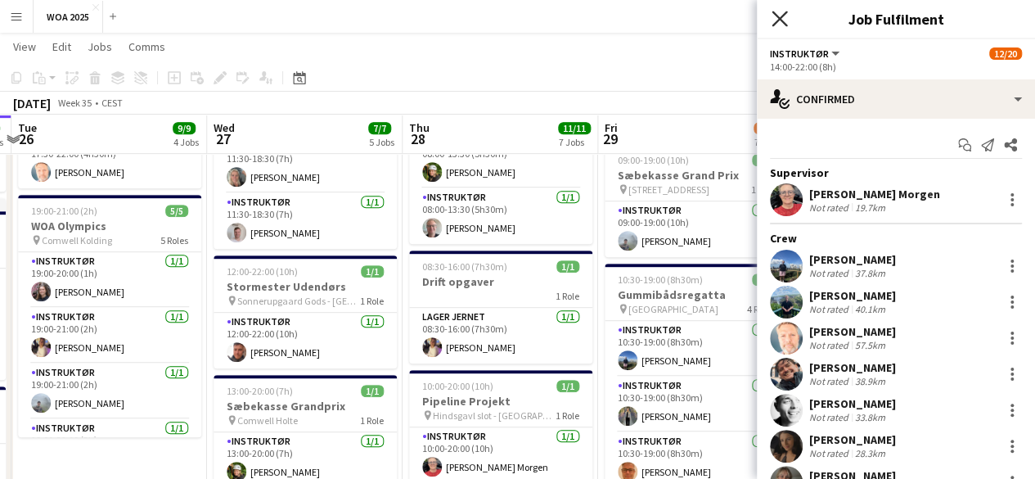
click at [777, 12] on icon "Close pop-in" at bounding box center [780, 19] width 16 height 16
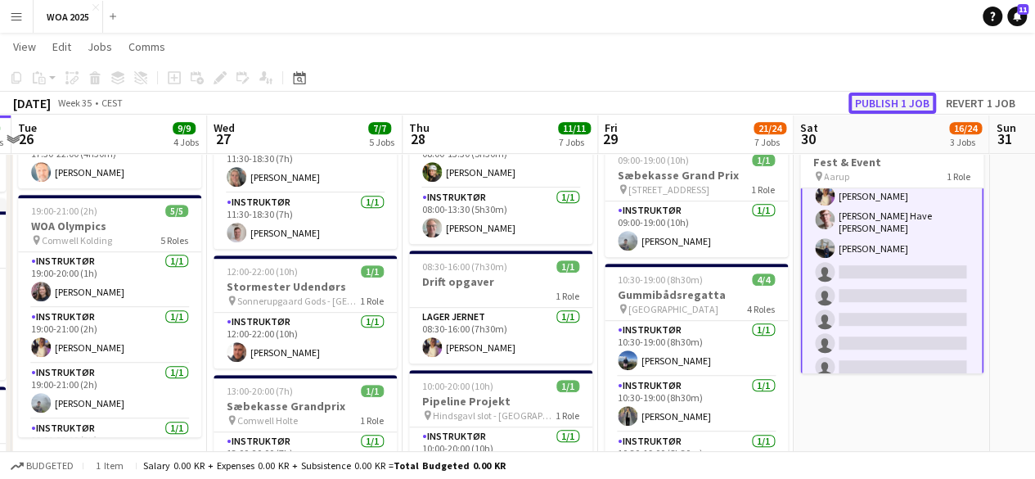
click at [891, 97] on button "Publish 1 job" at bounding box center [892, 102] width 88 height 21
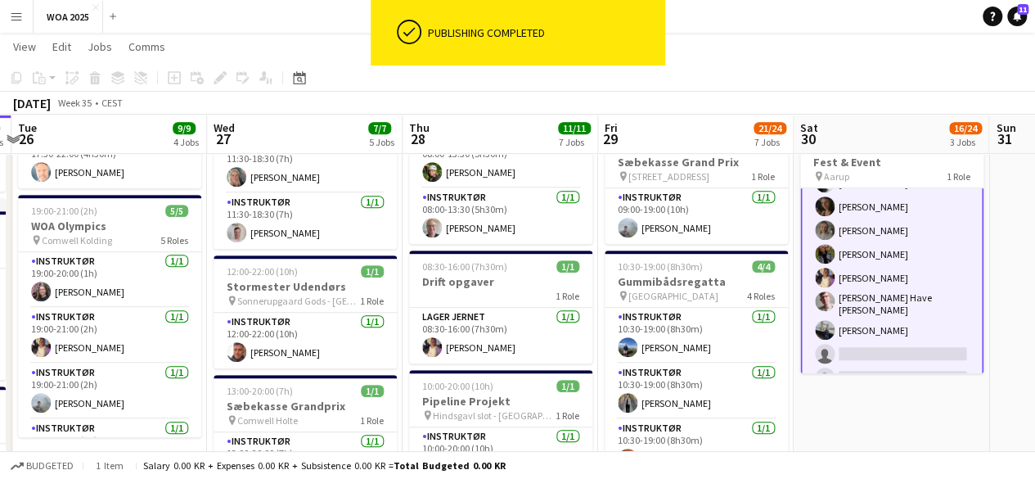
click at [918, 308] on app-card-role "Instruktør 2I [DATE] 14:00-22:00 (8h) [PERSON_NAME] Morgen [PERSON_NAME] [PERSO…" at bounding box center [891, 280] width 183 height 515
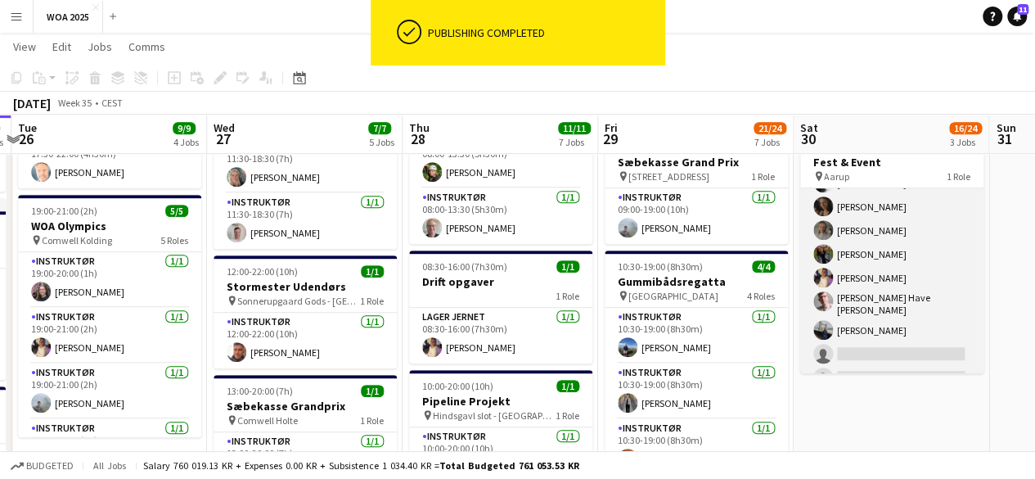
click at [911, 271] on app-card-role "Instruktør 2I [DATE] 14:00-22:00 (8h) [PERSON_NAME] Morgen [PERSON_NAME] [PERSO…" at bounding box center [891, 280] width 183 height 511
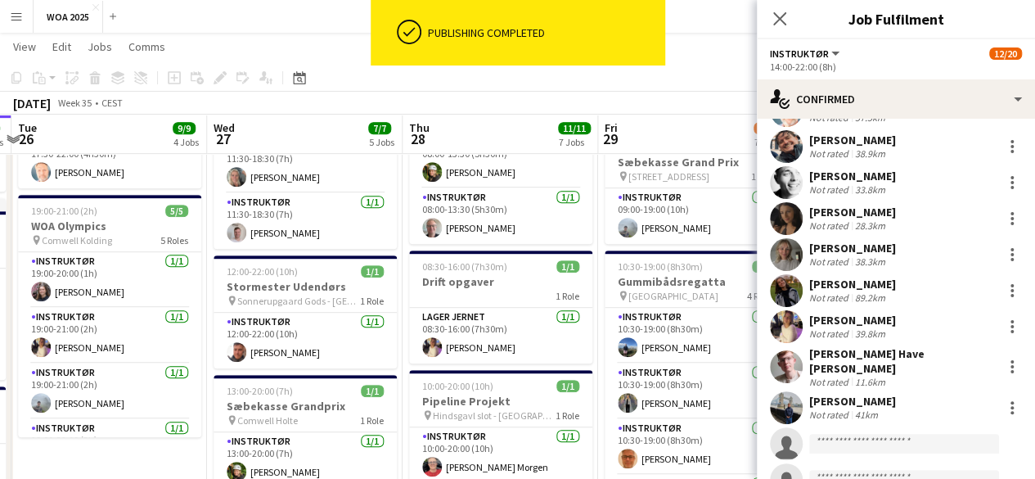
scroll to position [245, 0]
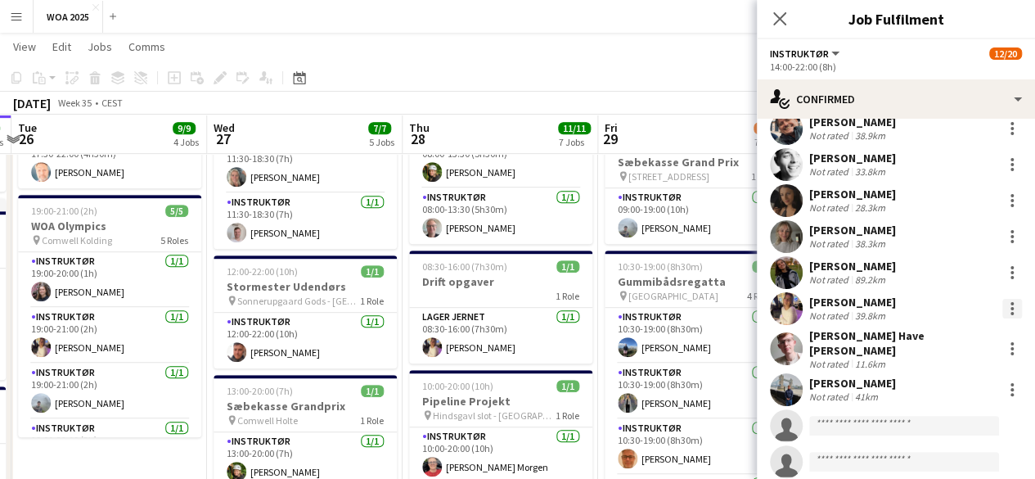
click at [1010, 302] on div at bounding box center [1011, 303] width 3 height 3
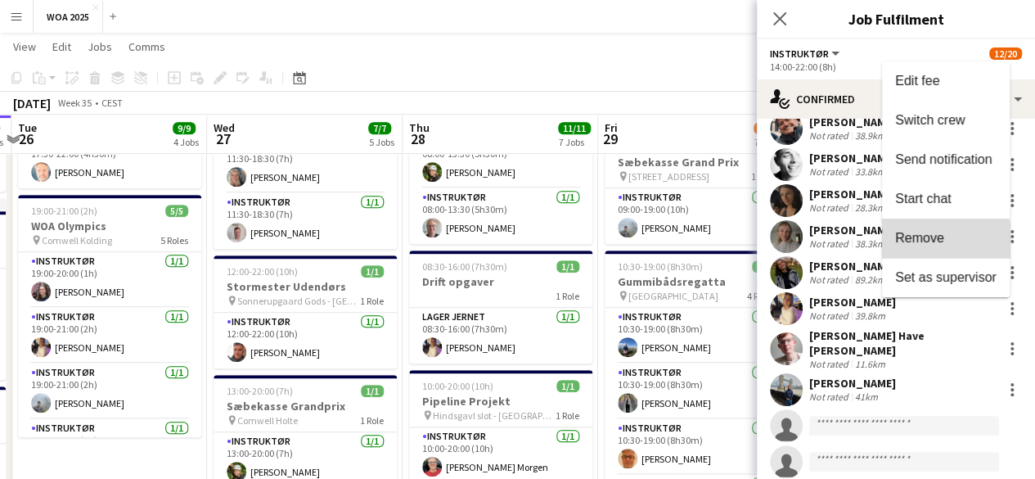
click at [936, 245] on span "Remove" at bounding box center [945, 238] width 101 height 15
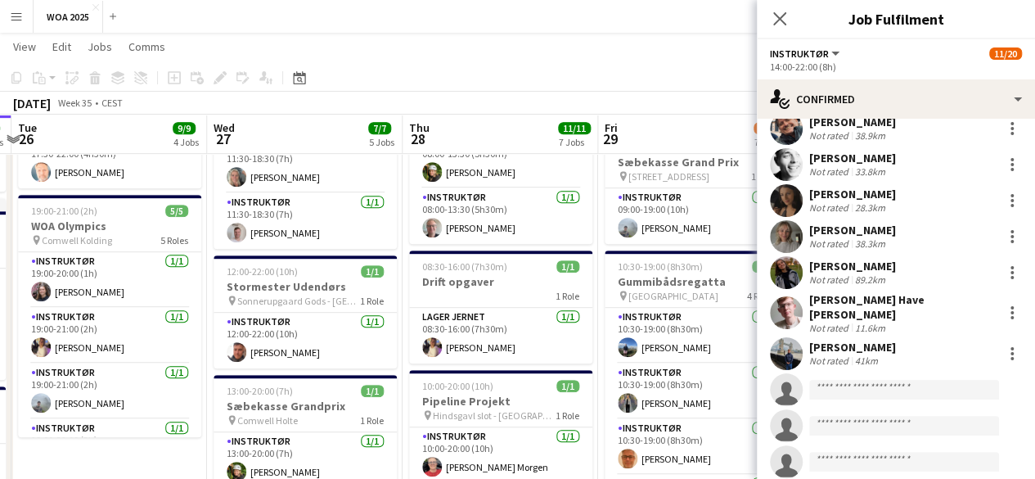
click at [734, 45] on app-page-menu "View Day view expanded Day view collapsed Month view Date picker Jump to [DATE]…" at bounding box center [517, 48] width 1035 height 31
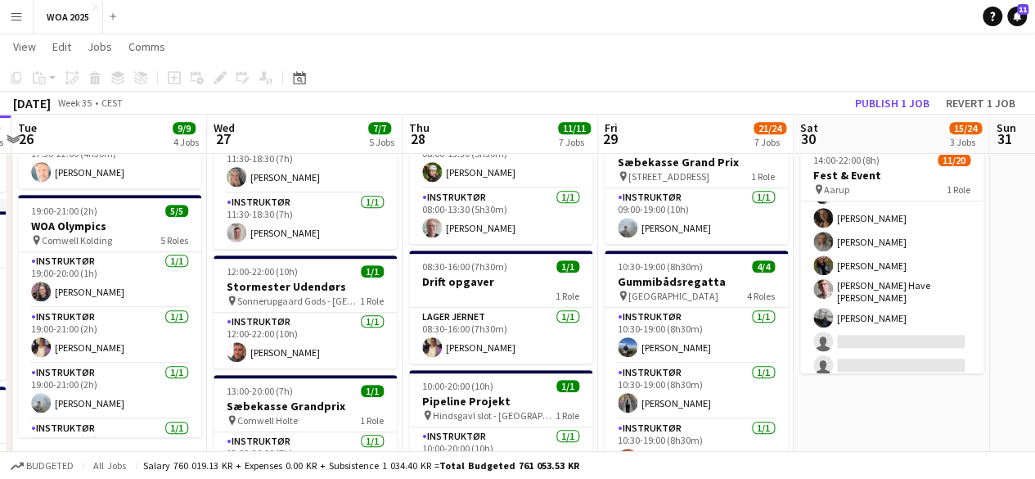
scroll to position [164, 0]
click at [895, 103] on button "Publish 1 job" at bounding box center [892, 102] width 88 height 21
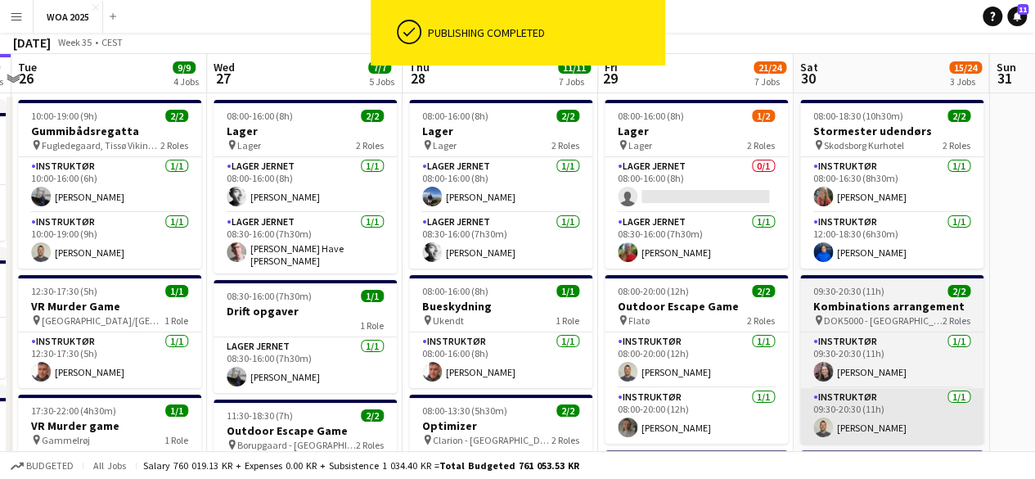
scroll to position [0, 0]
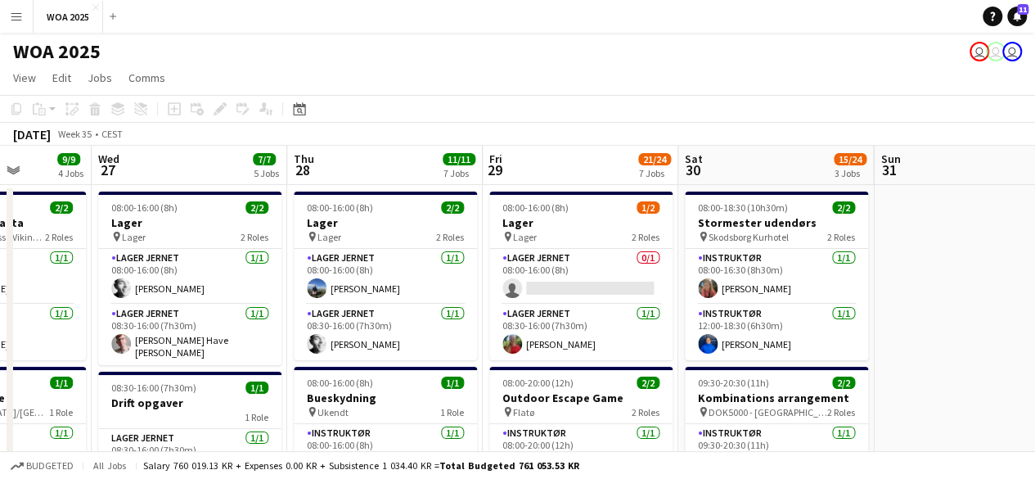
drag, startPoint x: 956, startPoint y: 282, endPoint x: 840, endPoint y: 310, distance: 118.7
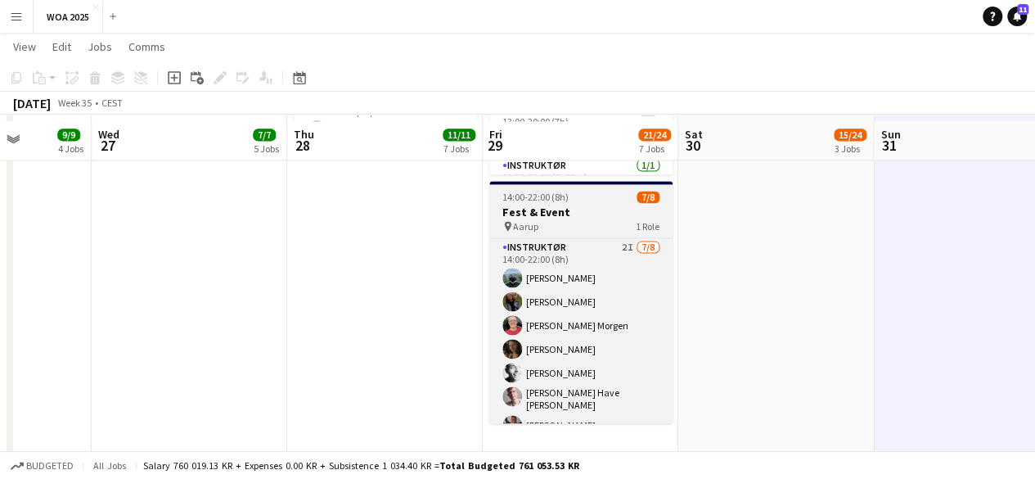
scroll to position [1105, 0]
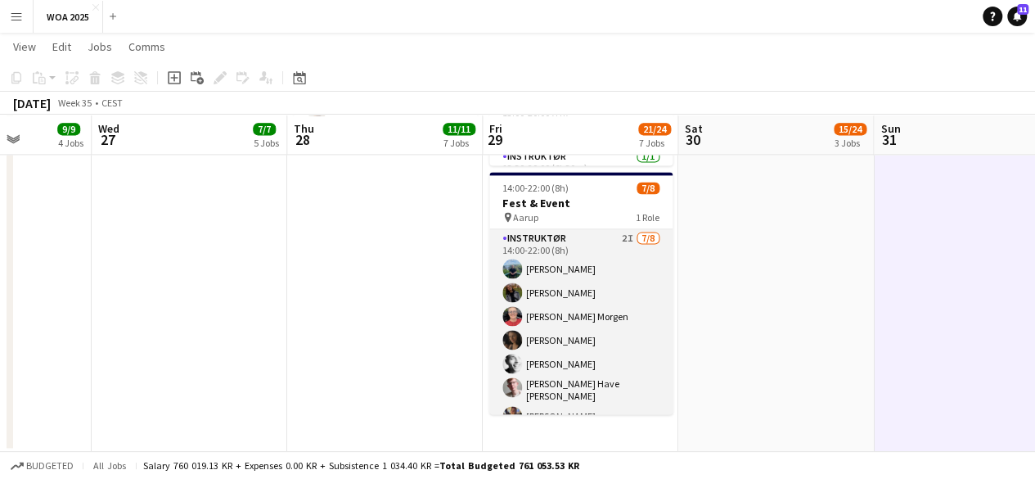
click at [634, 326] on app-card-role "Instruktør 2I [DATE] 14:00-22:00 (8h) [PERSON_NAME] [PERSON_NAME] [PERSON_NAME]…" at bounding box center [580, 342] width 183 height 227
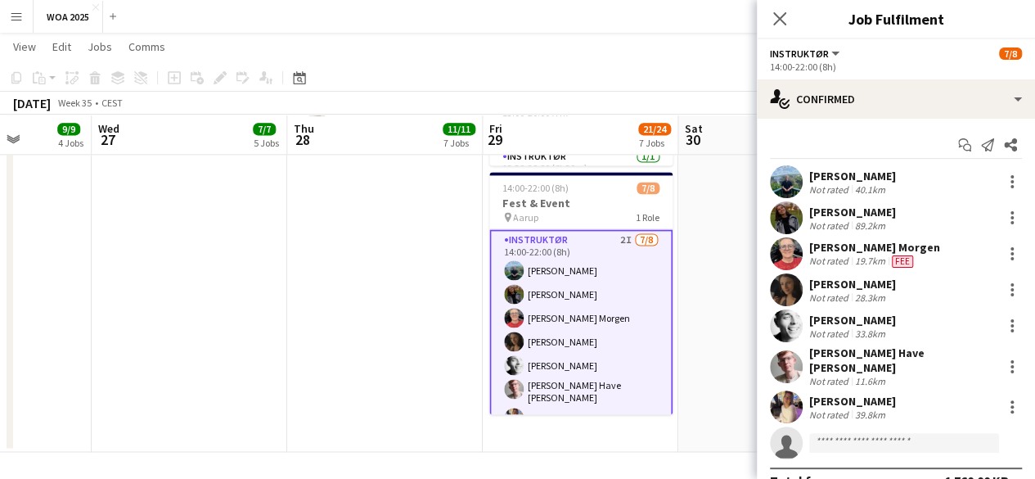
scroll to position [18, 0]
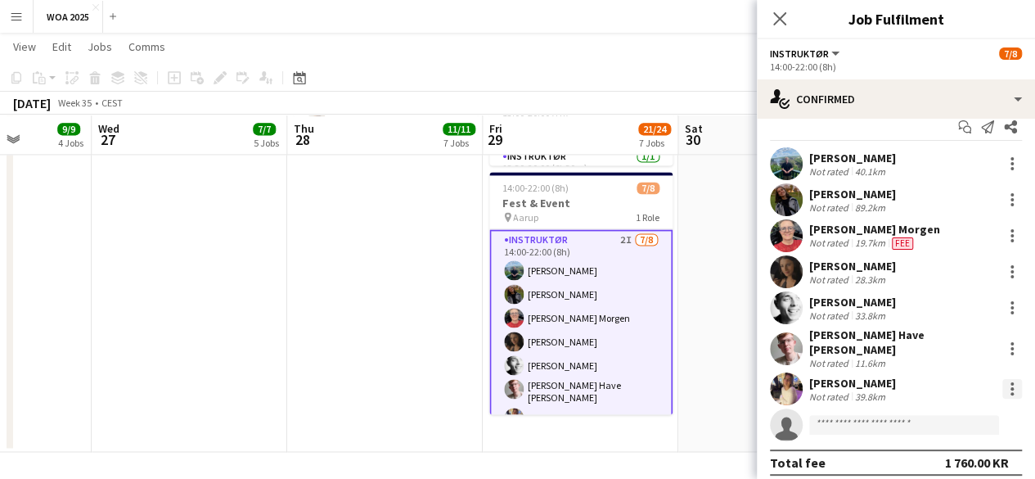
click at [1003, 385] on div at bounding box center [1012, 389] width 20 height 20
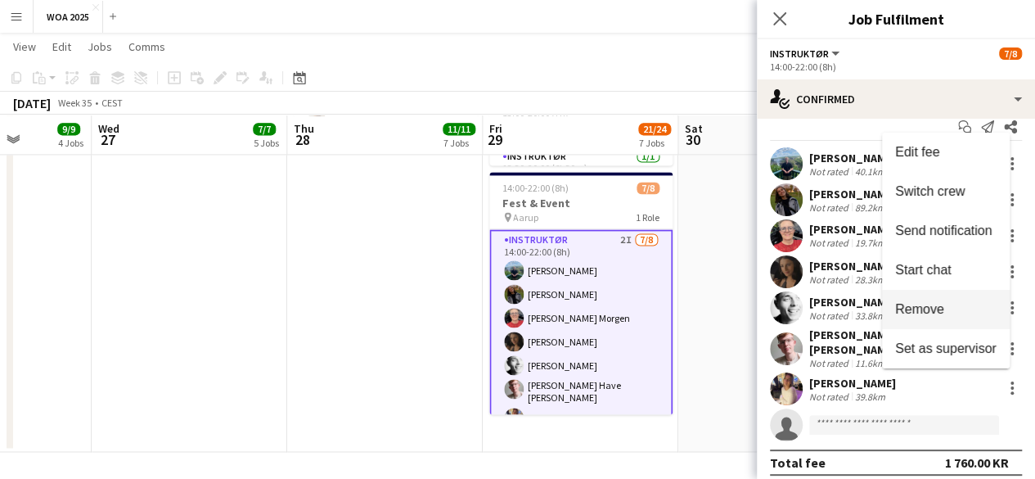
click at [933, 318] on button "Remove" at bounding box center [946, 309] width 128 height 39
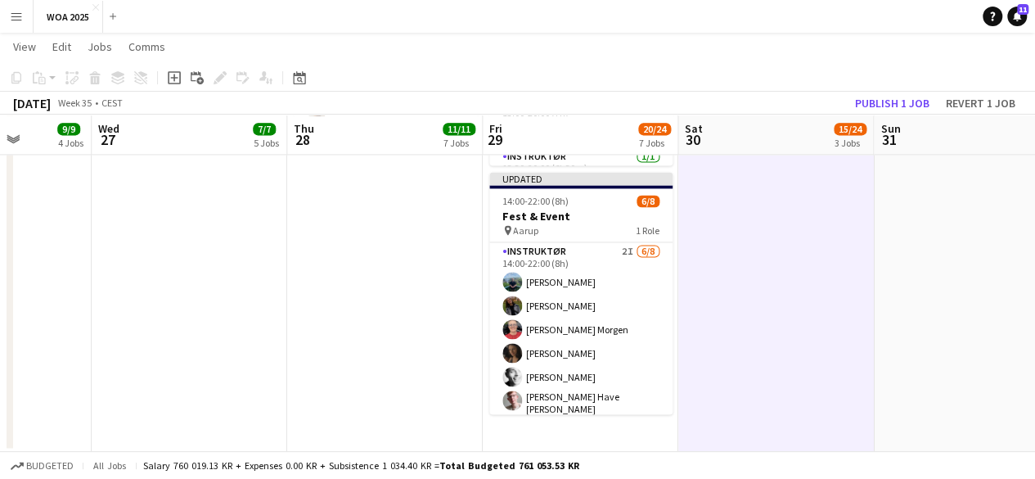
click at [902, 89] on app-toolbar "Copy Paste Paste Ctrl+V Paste with crew Ctrl+Shift+V Paste linked Job [GEOGRAPH…" at bounding box center [517, 78] width 1035 height 28
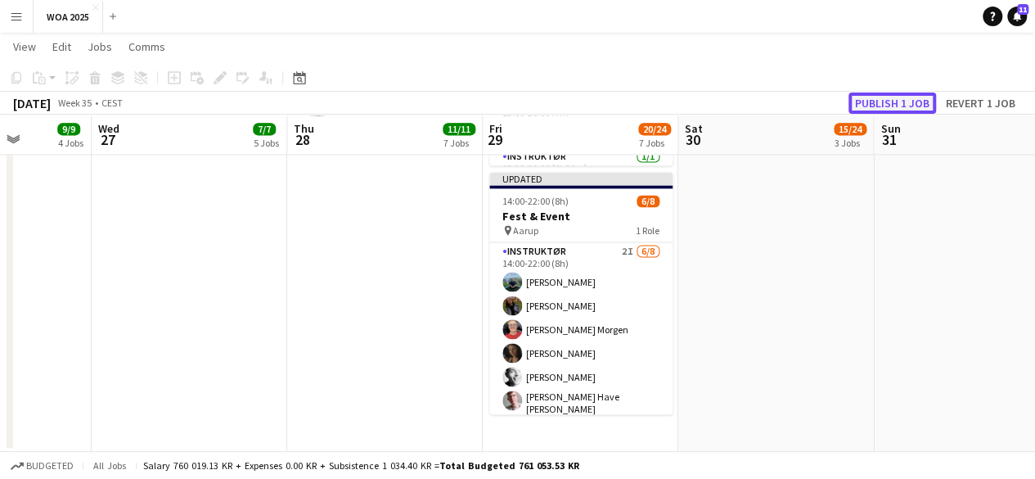
click at [893, 102] on button "Publish 1 job" at bounding box center [892, 102] width 88 height 21
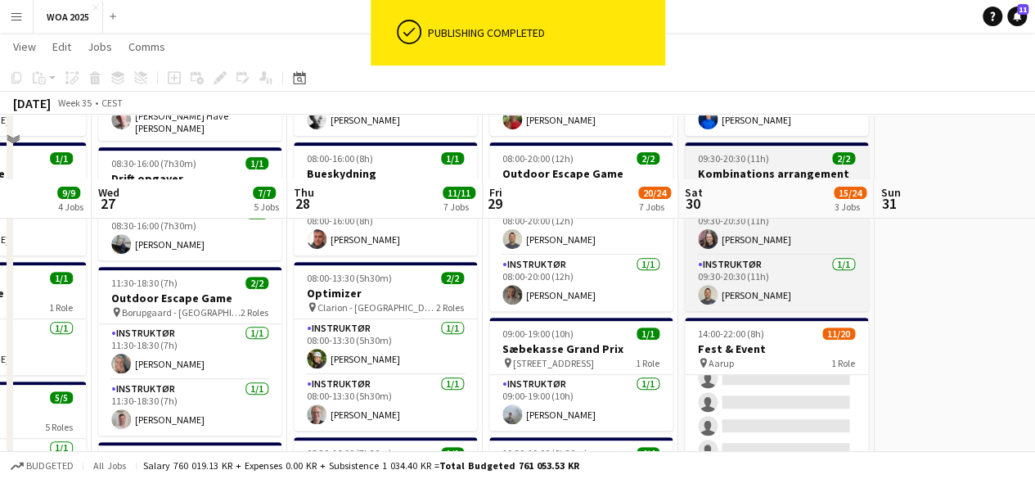
scroll to position [286, 0]
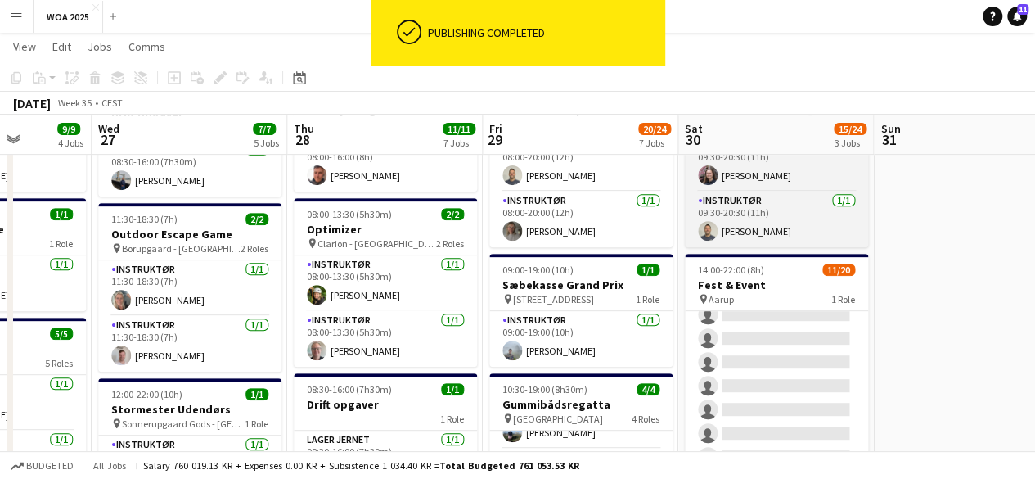
click at [770, 282] on h3 "Fest & Event" at bounding box center [776, 284] width 183 height 15
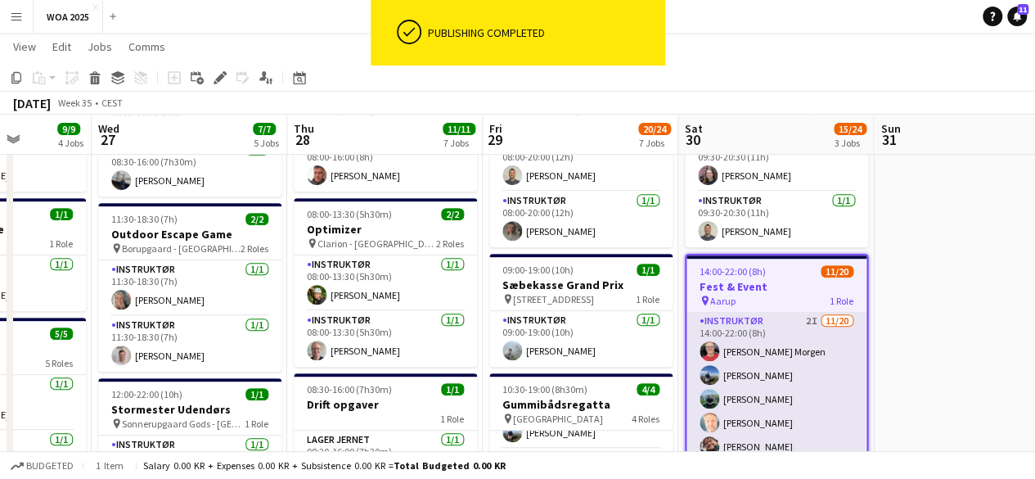
scroll to position [0, 0]
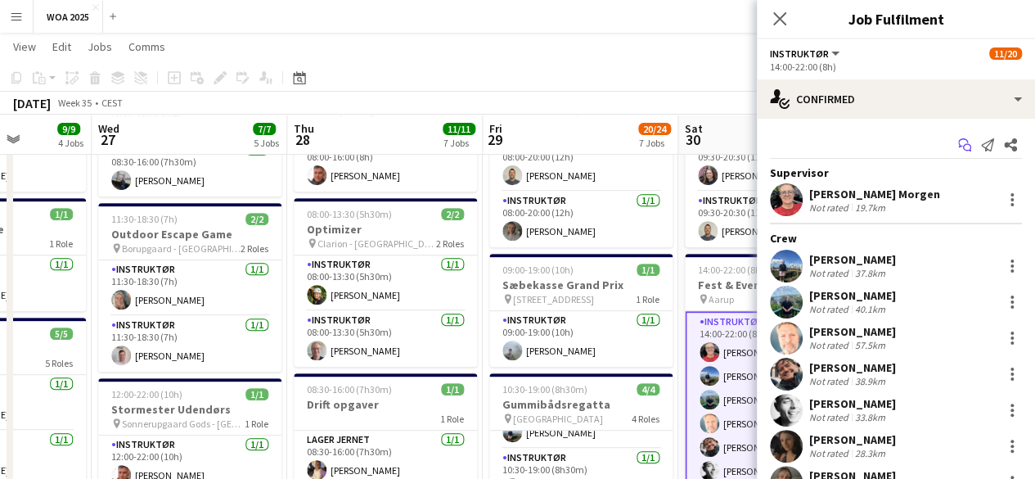
click at [958, 150] on icon "Start chat" at bounding box center [964, 144] width 13 height 13
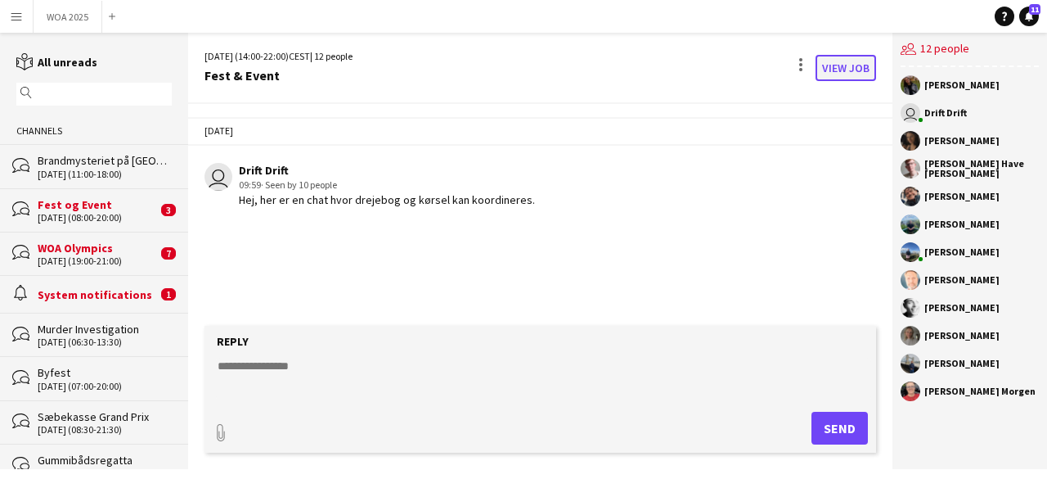
click at [834, 70] on link "View Job" at bounding box center [846, 68] width 61 height 26
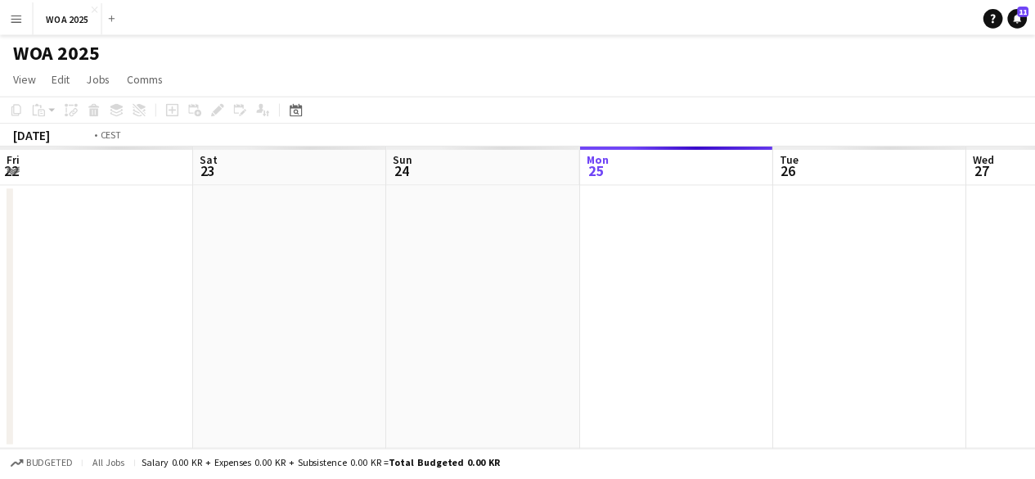
scroll to position [0, 563]
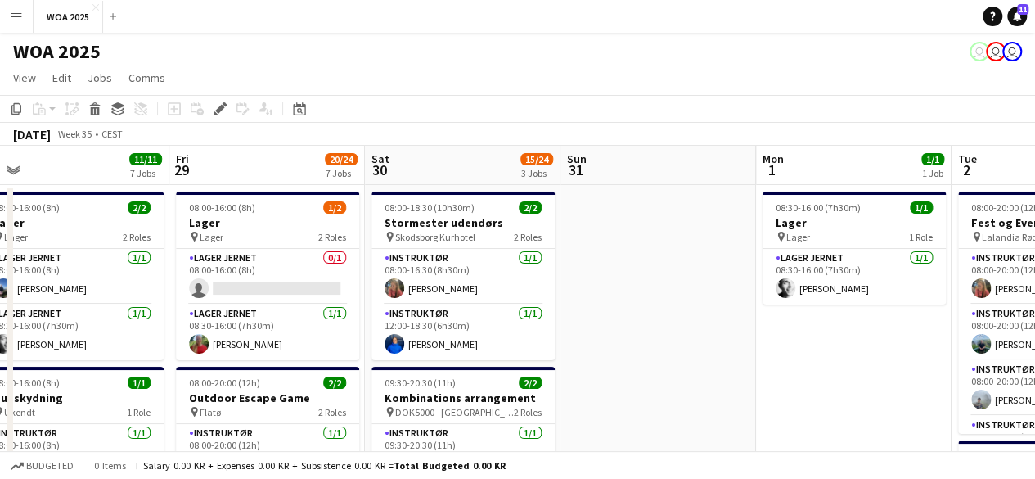
drag, startPoint x: 867, startPoint y: 215, endPoint x: 877, endPoint y: 234, distance: 21.2
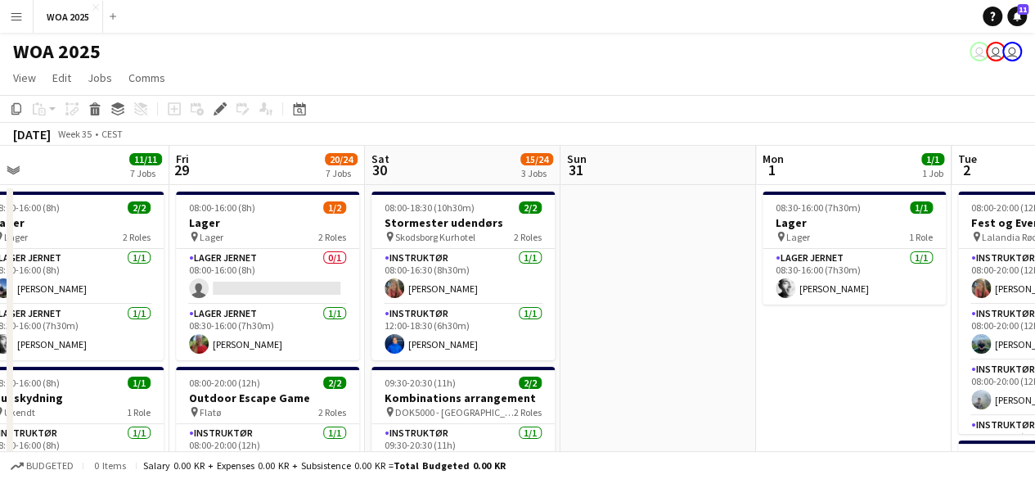
drag, startPoint x: 713, startPoint y: 271, endPoint x: 860, endPoint y: 246, distance: 149.3
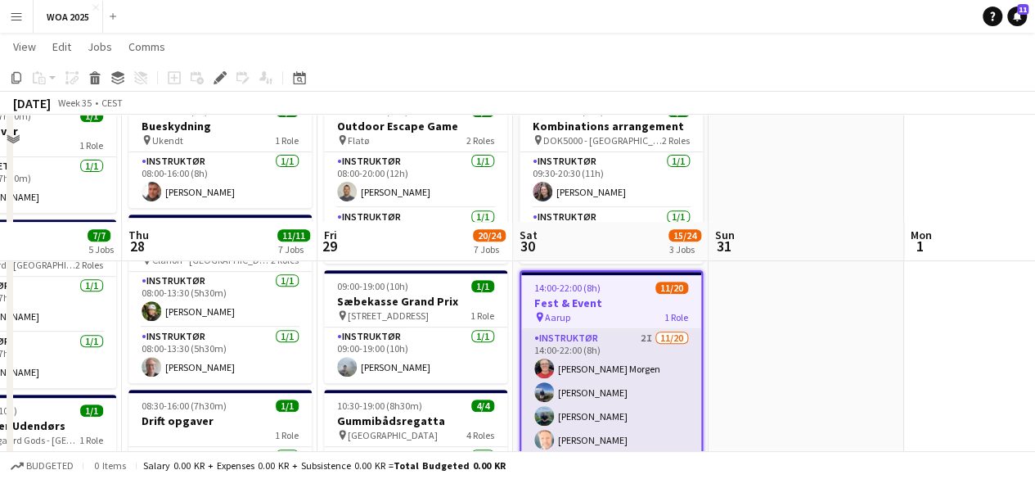
scroll to position [409, 0]
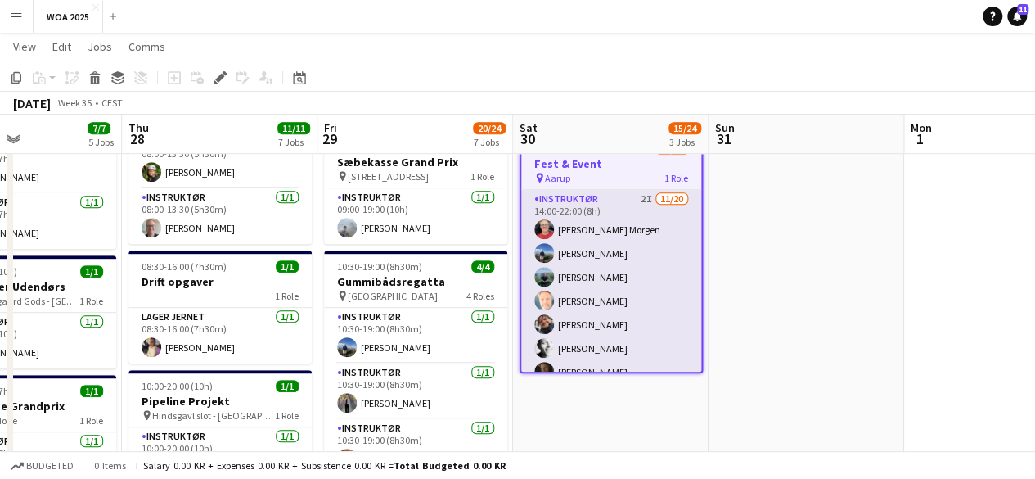
click at [617, 268] on app-card-role "Instruktør 2I [DATE] 14:00-22:00 (8h) [PERSON_NAME] Morgen [PERSON_NAME] [PERSO…" at bounding box center [611, 445] width 180 height 511
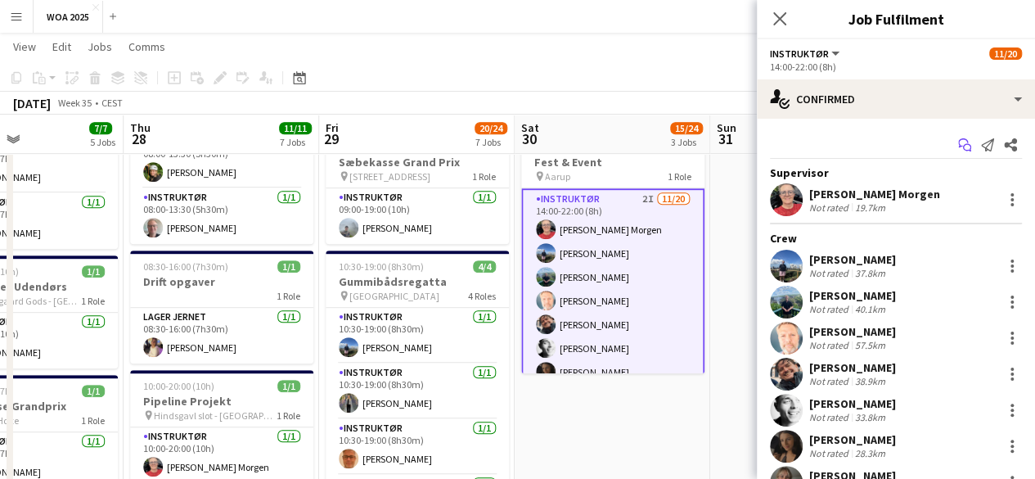
click at [958, 147] on icon "Start chat" at bounding box center [964, 144] width 13 height 13
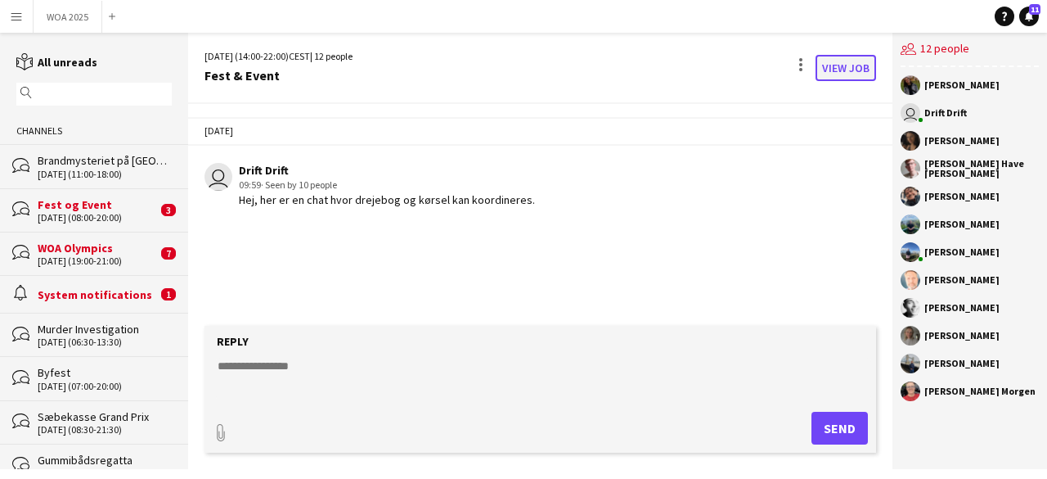
click at [839, 70] on link "View Job" at bounding box center [846, 68] width 61 height 26
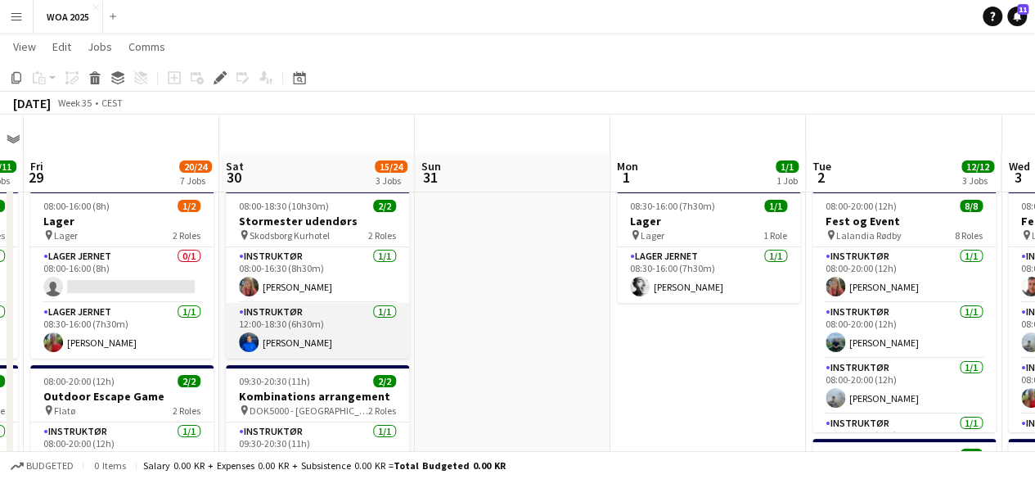
scroll to position [327, 0]
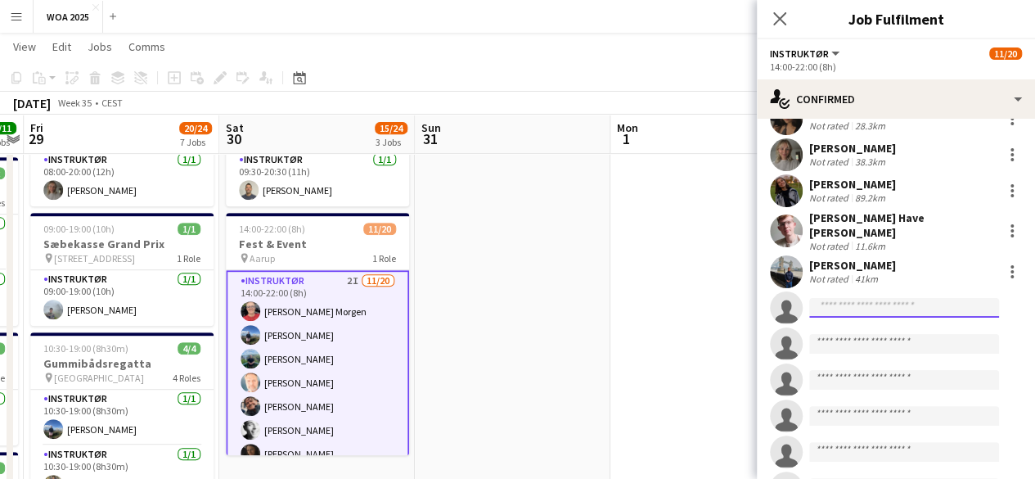
click at [840, 299] on input at bounding box center [904, 308] width 190 height 20
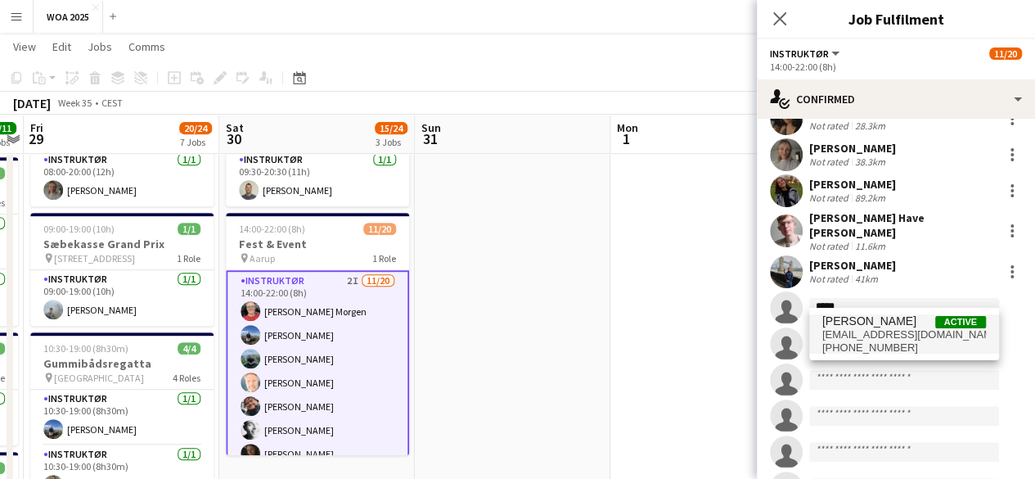
type input "*****"
click at [893, 328] on span "[EMAIL_ADDRESS][DOMAIN_NAME]" at bounding box center [904, 334] width 164 height 13
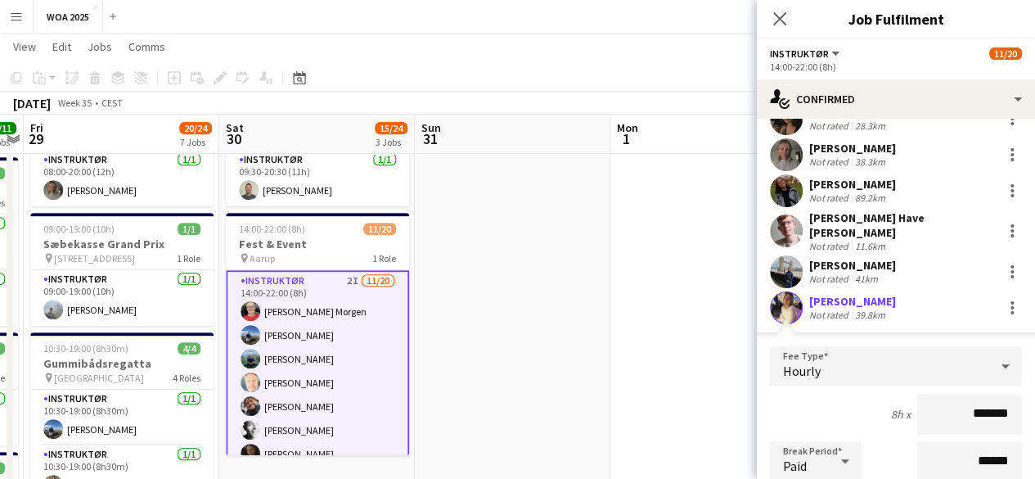
scroll to position [573, 0]
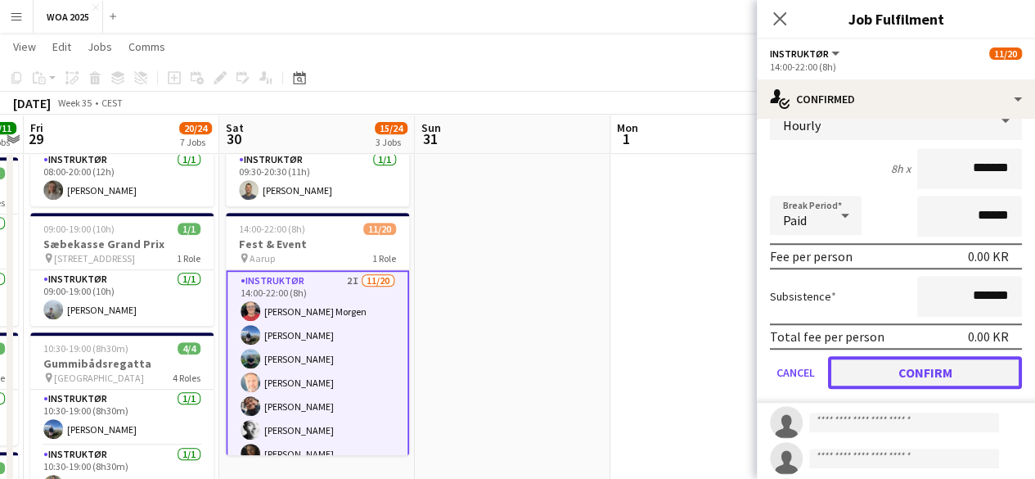
click at [915, 360] on button "Confirm" at bounding box center [925, 372] width 194 height 33
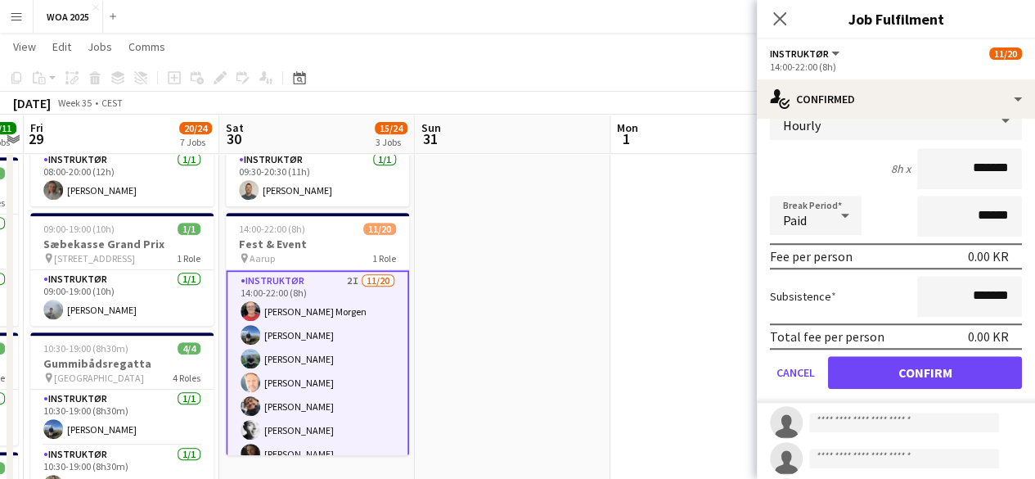
scroll to position [498, 0]
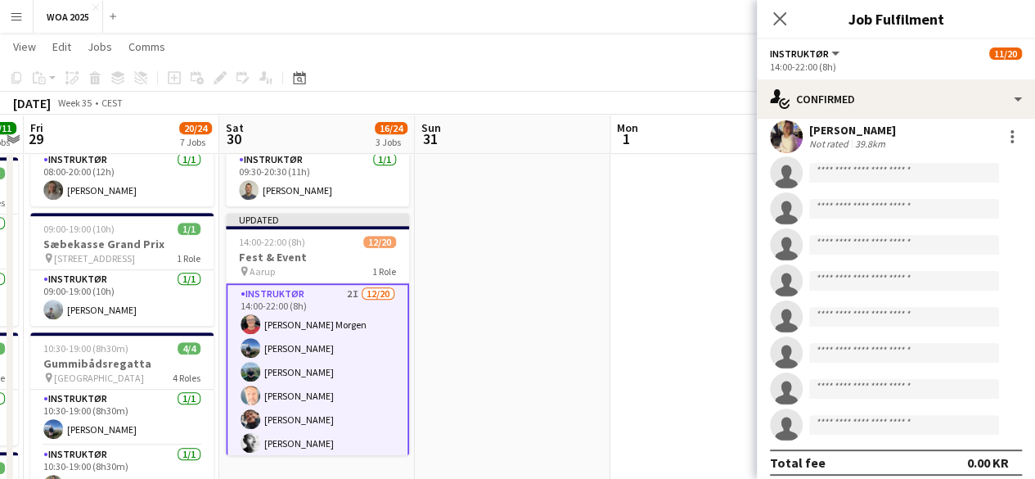
click at [767, 26] on div "Close pop-in" at bounding box center [780, 19] width 46 height 38
click at [770, 22] on app-icon "Close pop-in" at bounding box center [780, 19] width 24 height 24
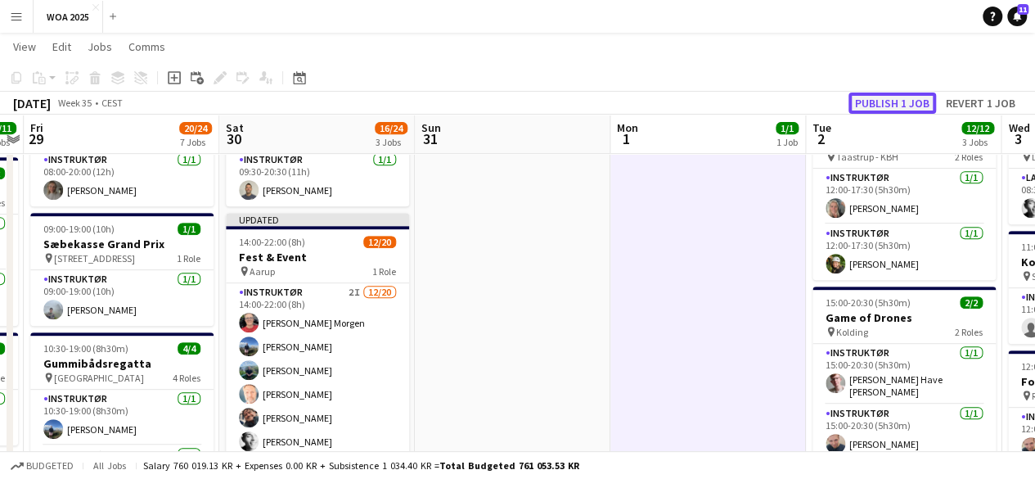
click at [893, 106] on button "Publish 1 job" at bounding box center [892, 102] width 88 height 21
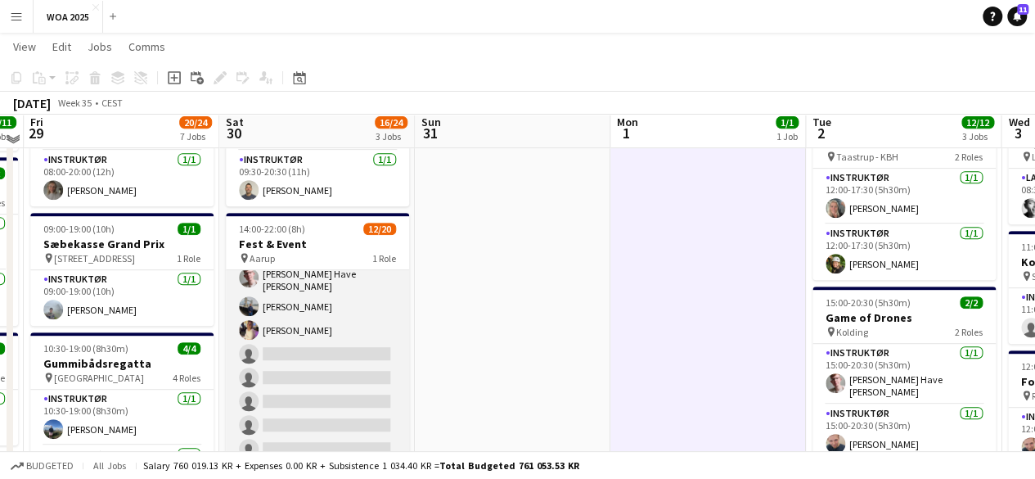
scroll to position [245, 0]
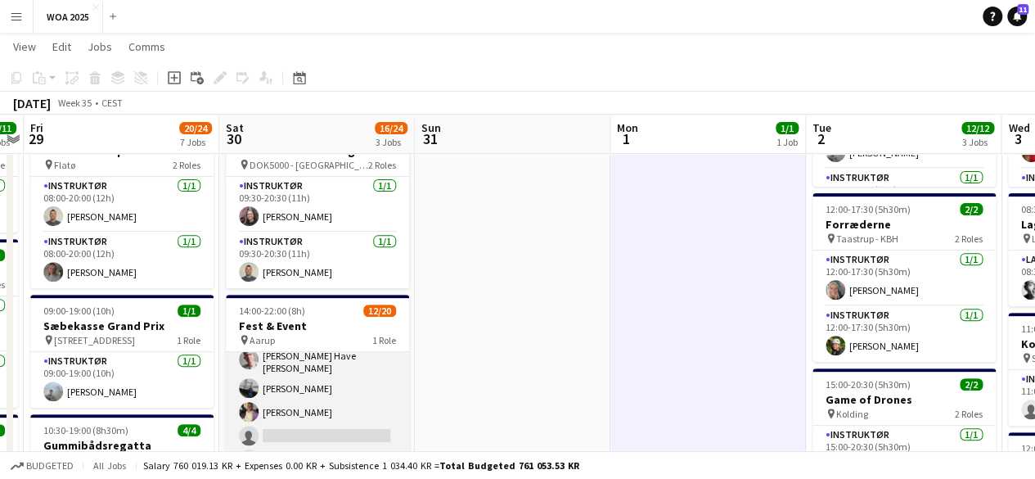
click at [342, 377] on app-card-role "Instruktør 2I [DATE] 14:00-22:00 (8h) [PERSON_NAME] Morgen [PERSON_NAME] [PERSO…" at bounding box center [317, 361] width 183 height 511
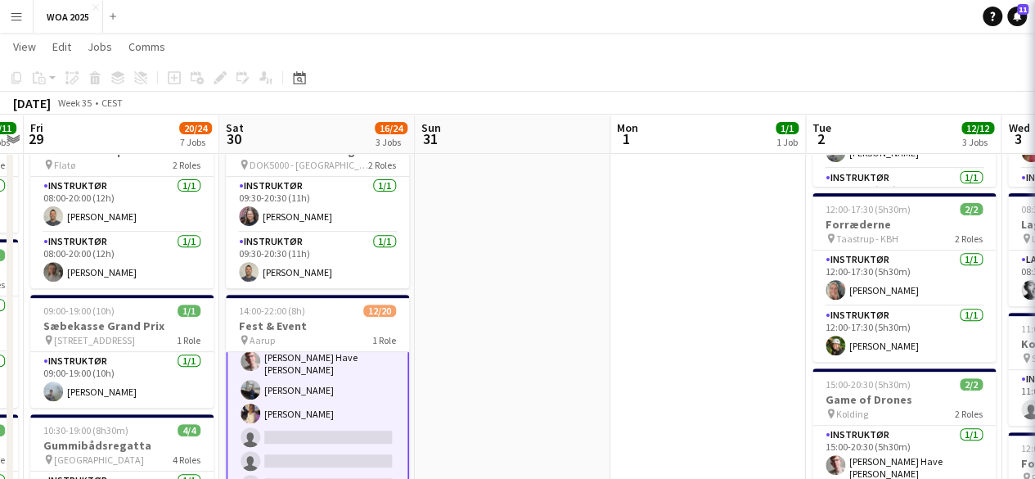
scroll to position [0, 562]
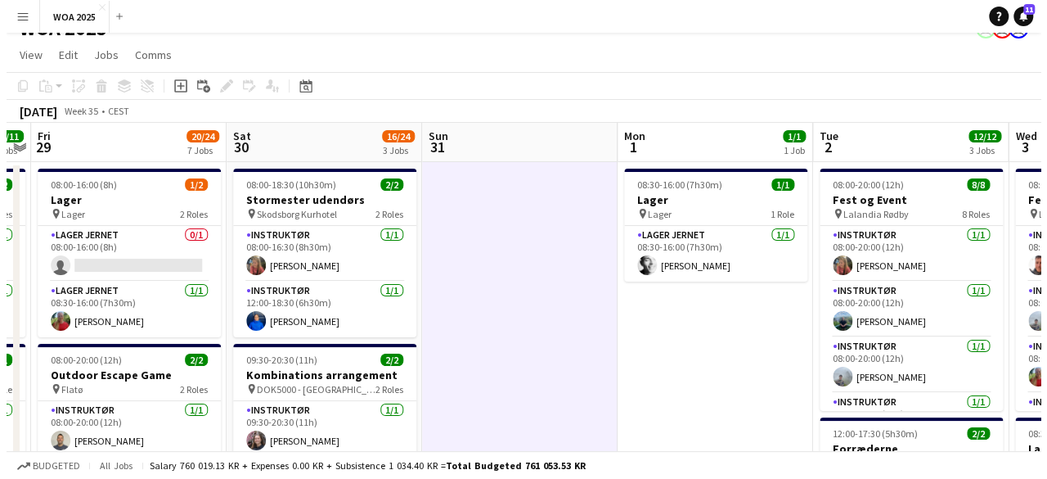
scroll to position [0, 0]
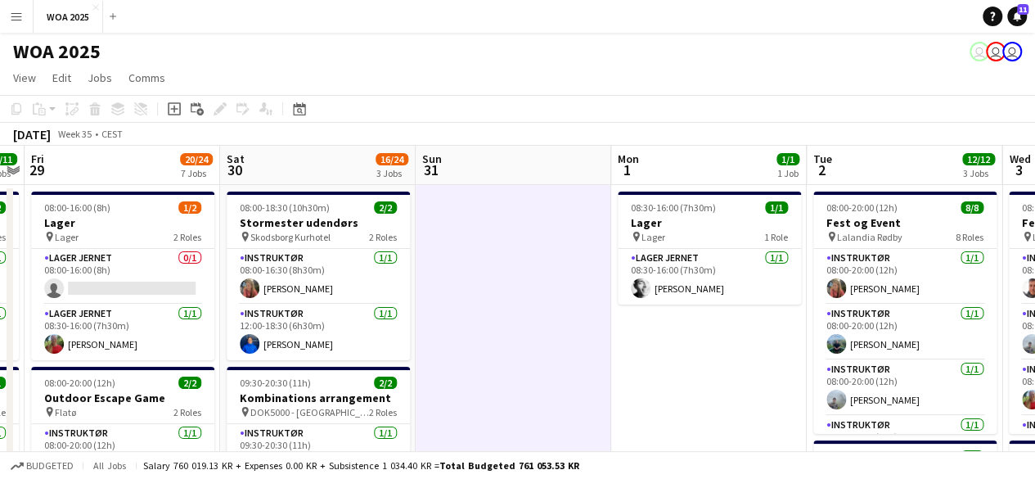
click at [47, 49] on h1 "WOA 2025" at bounding box center [57, 51] width 88 height 25
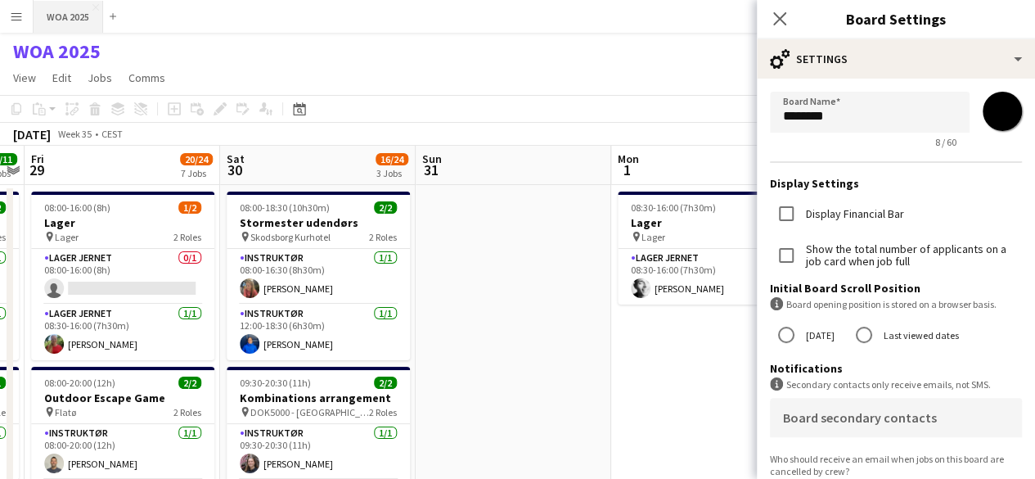
click at [47, 17] on button "WOA 2025 Close" at bounding box center [69, 17] width 70 height 32
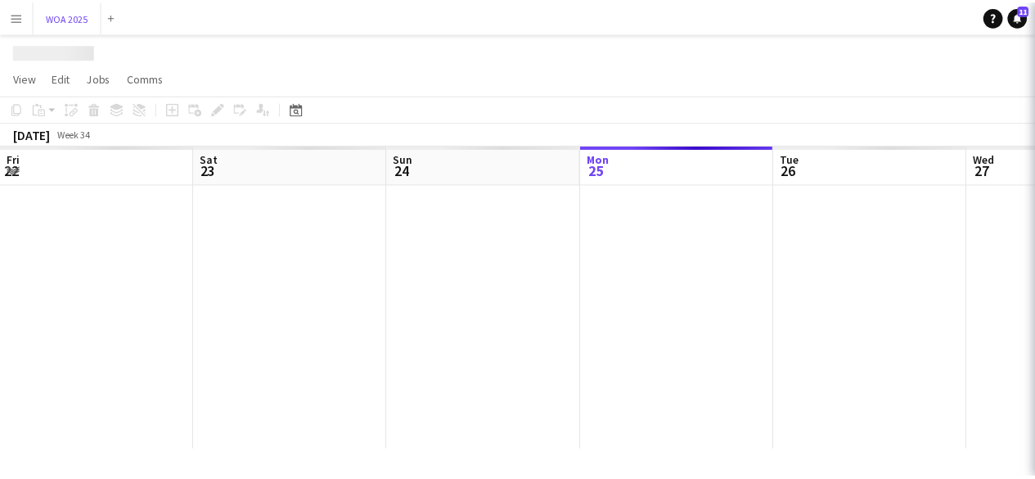
scroll to position [0, 391]
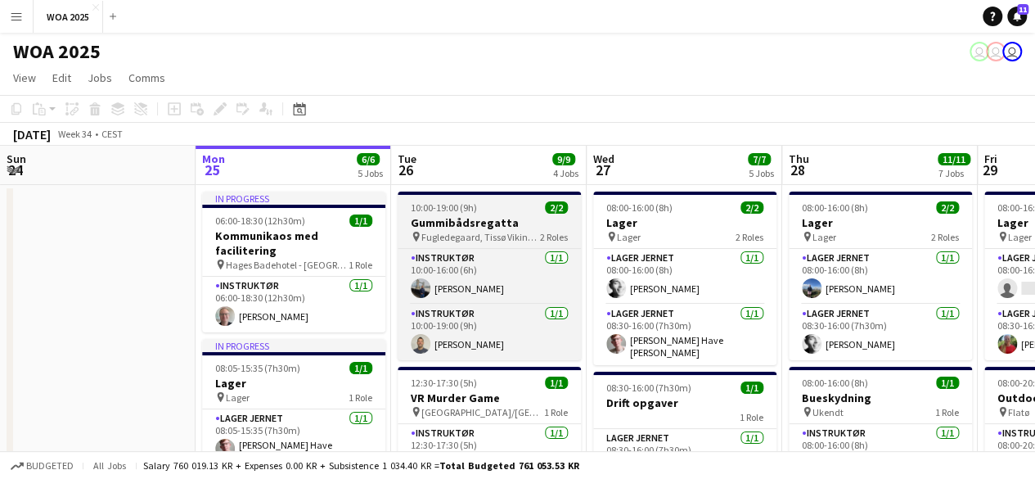
click at [477, 217] on h3 "Gummibådsregatta" at bounding box center [489, 222] width 183 height 15
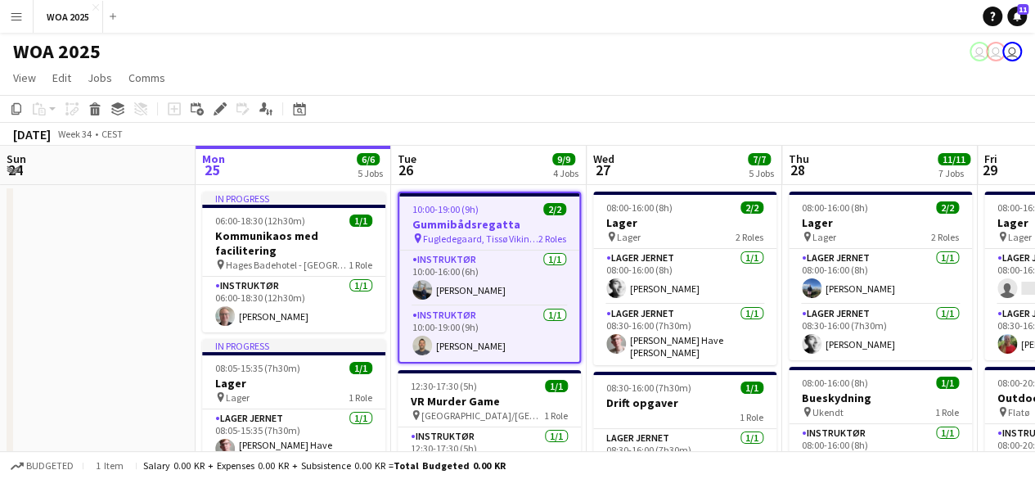
click at [519, 239] on span "Fugledegaard, Tissø Vikingecenter" at bounding box center [480, 238] width 115 height 12
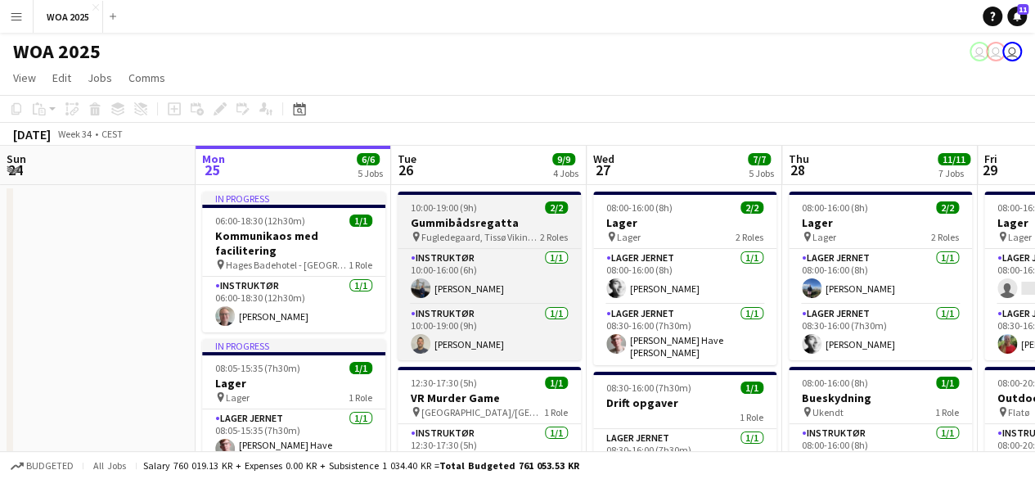
click at [511, 239] on span "Fugledegaard, Tissø Vikingecenter" at bounding box center [480, 237] width 119 height 12
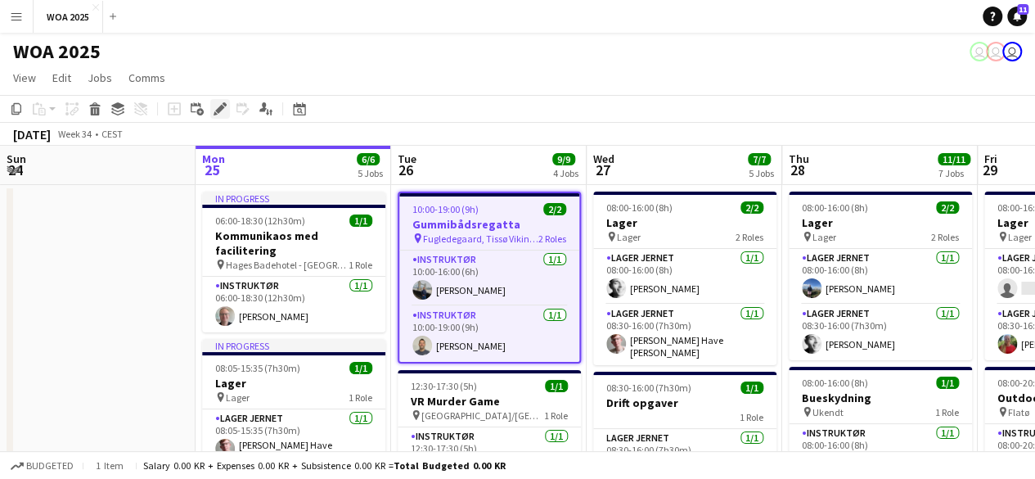
click at [216, 115] on div "Edit" at bounding box center [220, 109] width 20 height 20
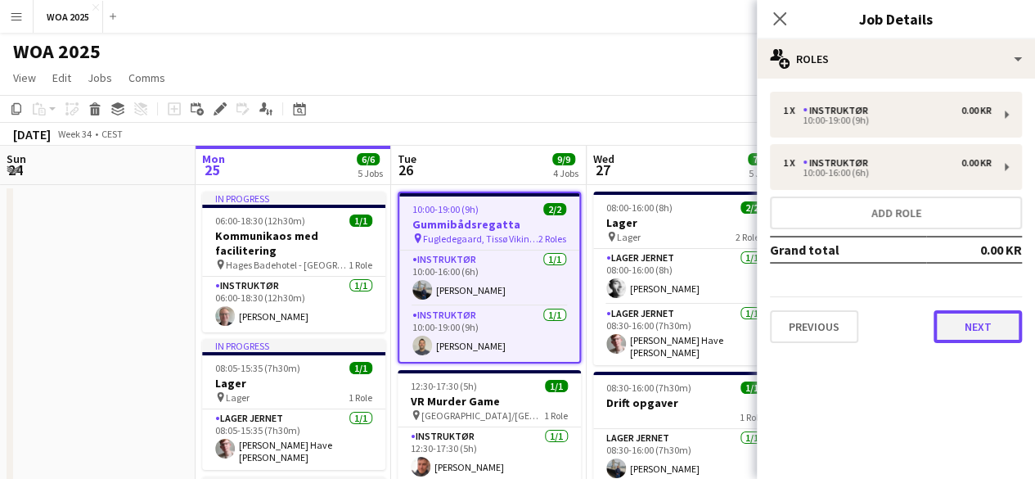
click at [947, 341] on button "Next" at bounding box center [978, 326] width 88 height 33
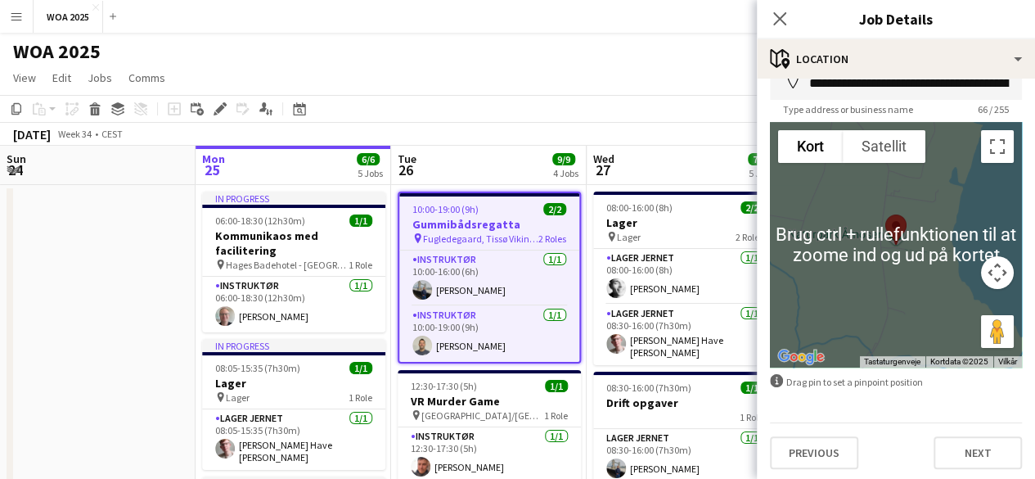
scroll to position [99, 0]
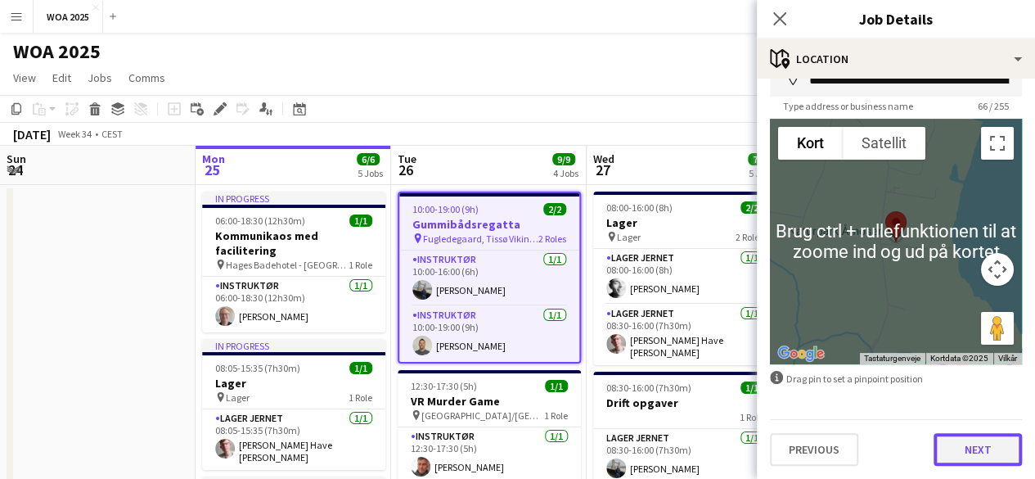
click at [979, 449] on button "Next" at bounding box center [978, 449] width 88 height 33
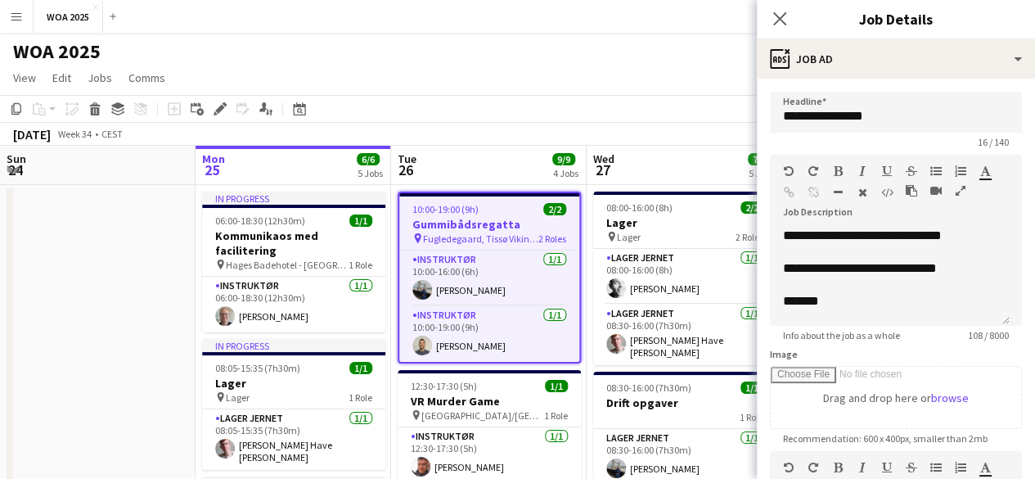
scroll to position [0, 0]
click at [679, 77] on app-page-menu "View Day view expanded Day view collapsed Month view Date picker Jump to [DATE]…" at bounding box center [517, 79] width 1035 height 31
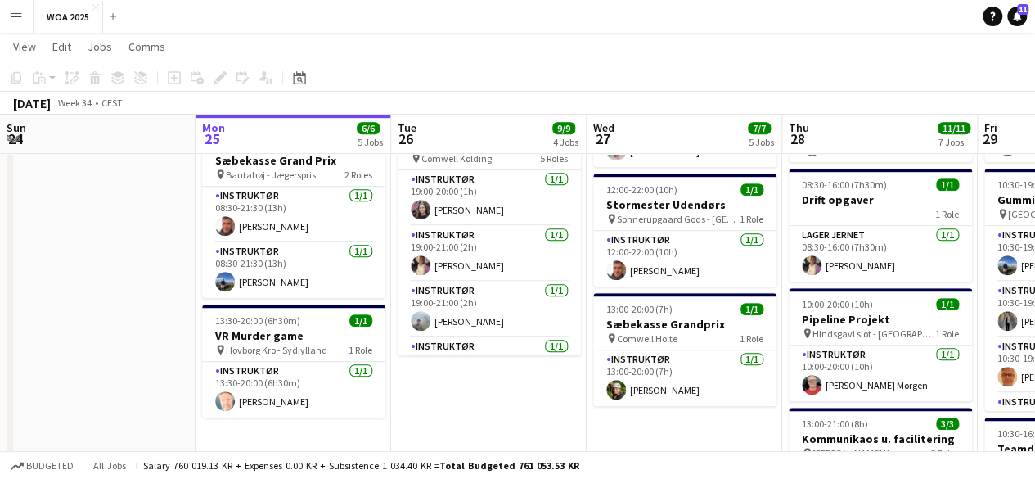
scroll to position [0, 390]
drag, startPoint x: 295, startPoint y: 380, endPoint x: 274, endPoint y: 412, distance: 37.9
click at [274, 412] on app-date-cell "In progress 06:00-18:30 (12h30m) 1/1 Kommunikaos med facilitering pin Hages Bad…" at bounding box center [294, 378] width 196 height 1373
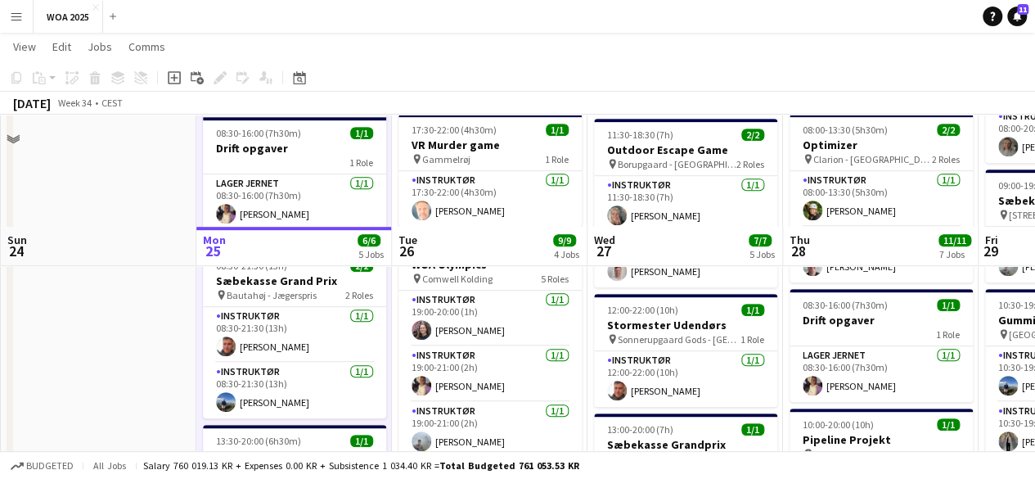
scroll to position [491, 0]
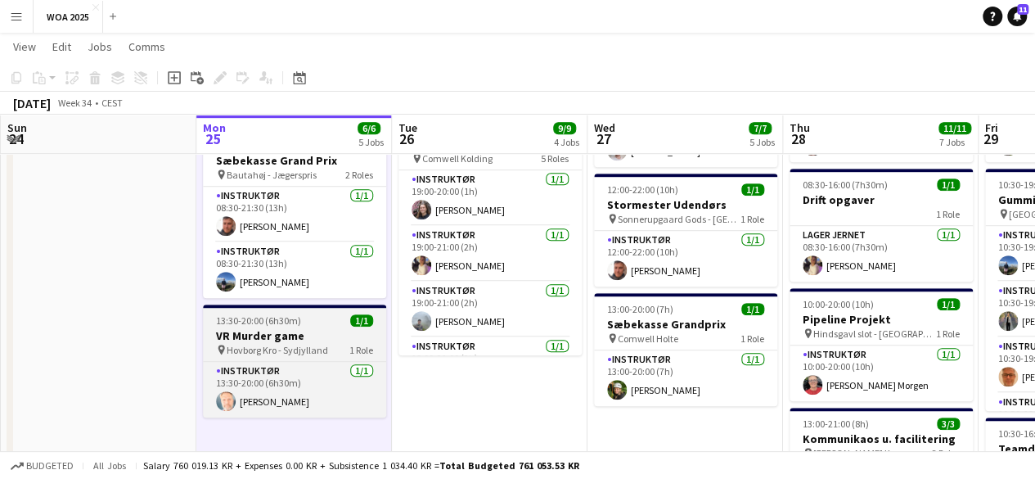
click at [292, 328] on h3 "VR Murder game" at bounding box center [294, 335] width 183 height 15
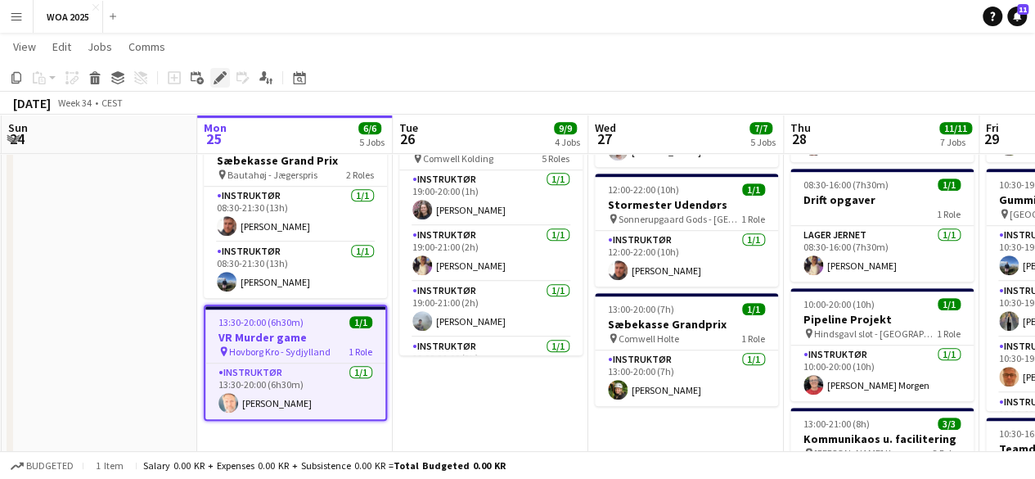
click at [223, 80] on icon "Edit" at bounding box center [220, 77] width 13 height 13
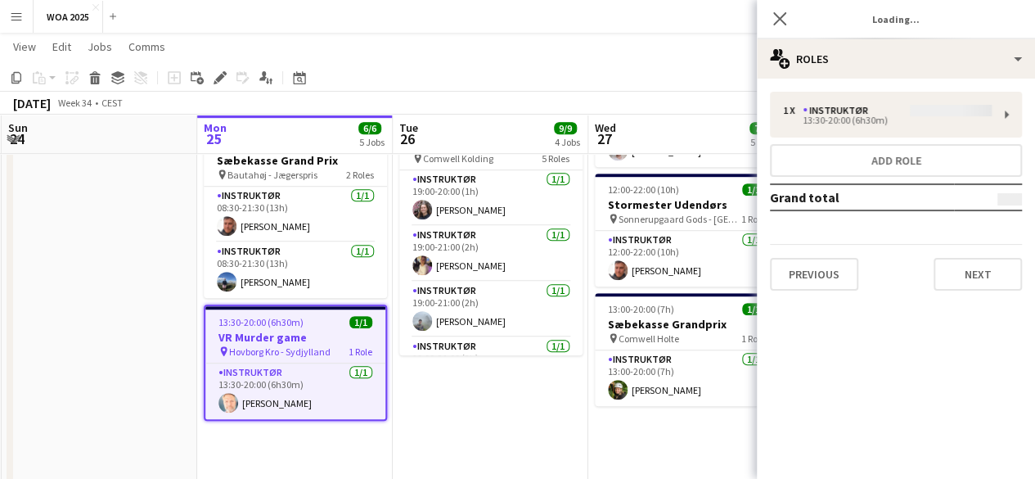
type input "**********"
click at [1007, 280] on button "Next" at bounding box center [978, 274] width 88 height 33
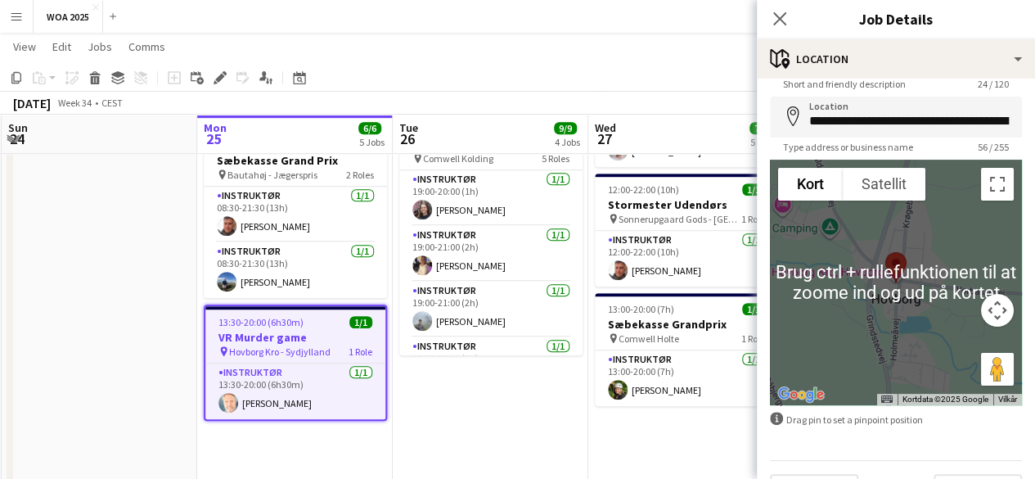
scroll to position [99, 0]
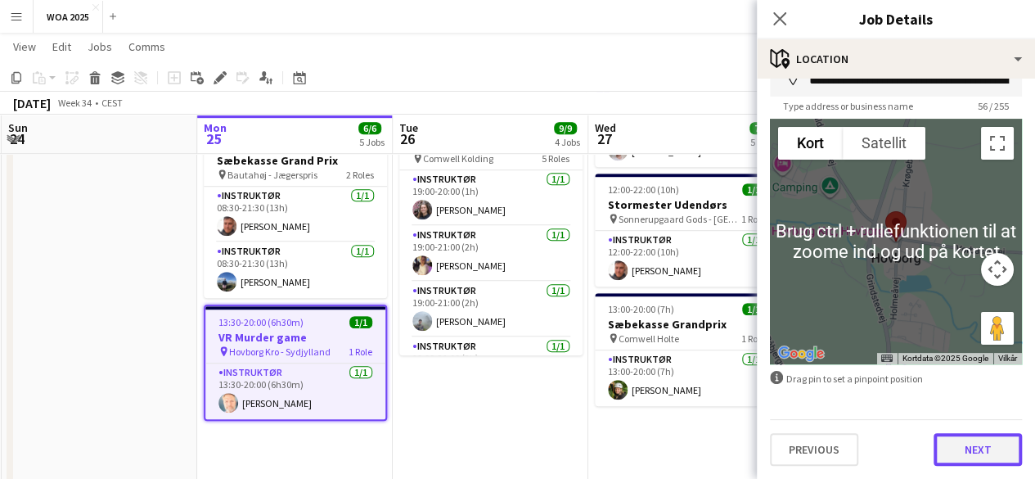
click at [972, 462] on button "Next" at bounding box center [978, 449] width 88 height 33
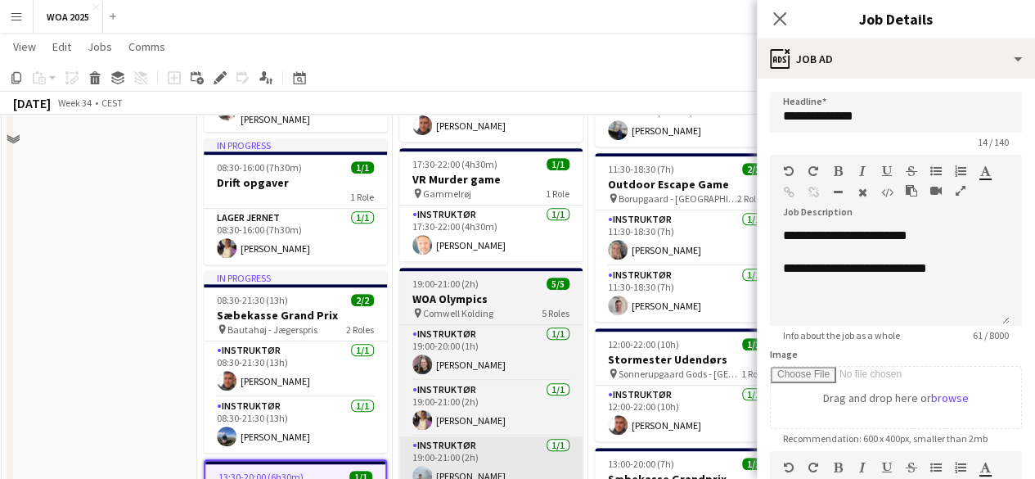
scroll to position [245, 0]
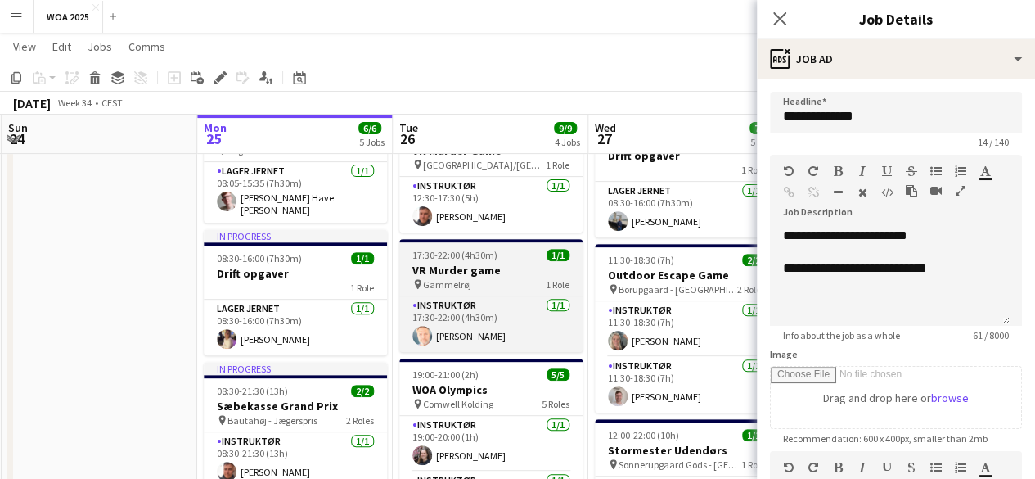
click at [460, 282] on span "Gammelrøj" at bounding box center [447, 284] width 48 height 12
type input "**********"
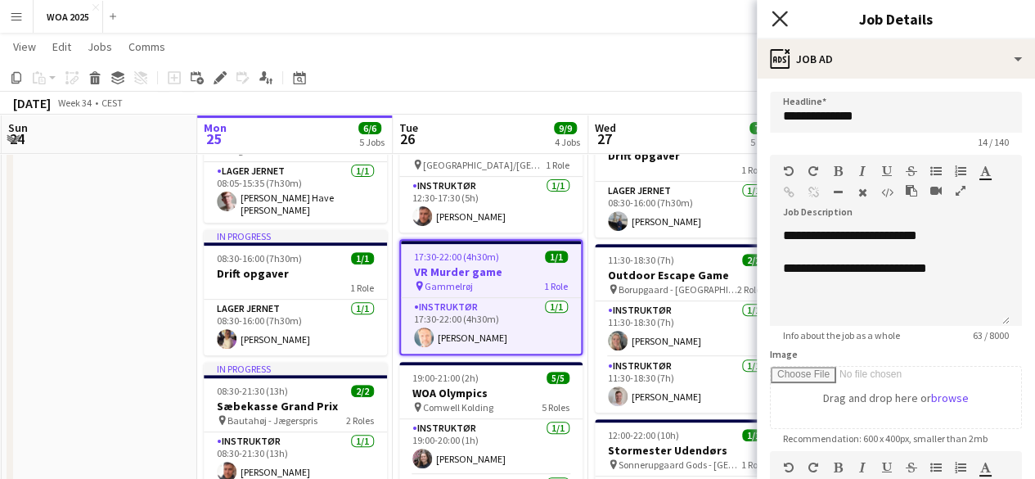
click at [781, 19] on icon "Close pop-in" at bounding box center [780, 19] width 16 height 16
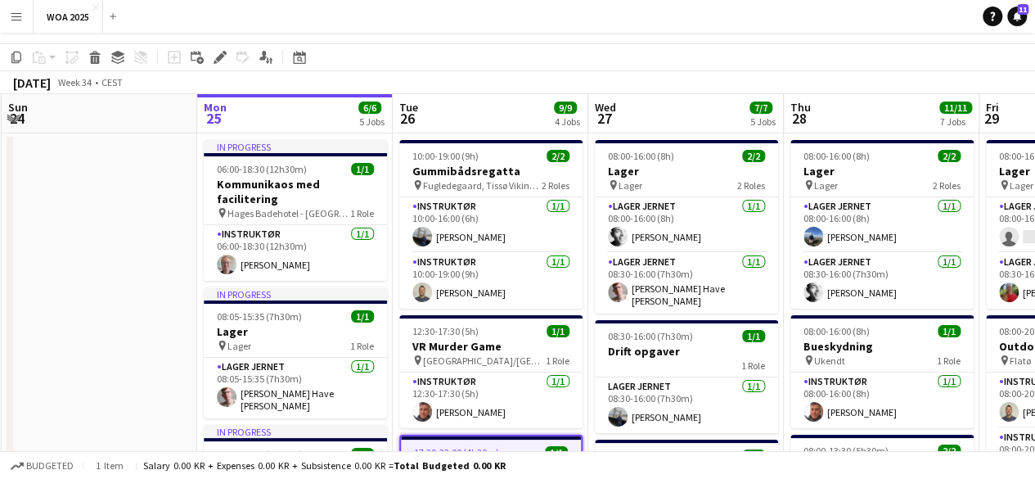
scroll to position [0, 0]
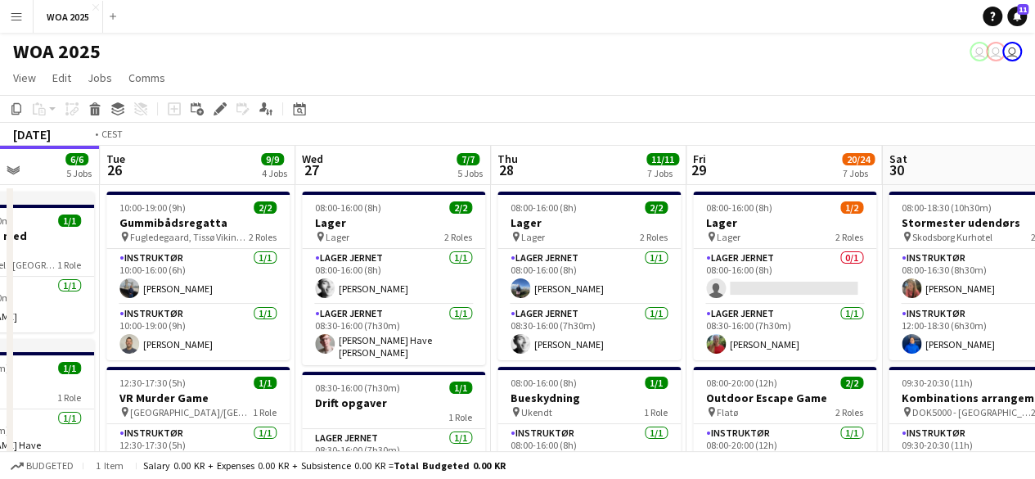
drag, startPoint x: 862, startPoint y: 359, endPoint x: 511, endPoint y: 354, distance: 351.0
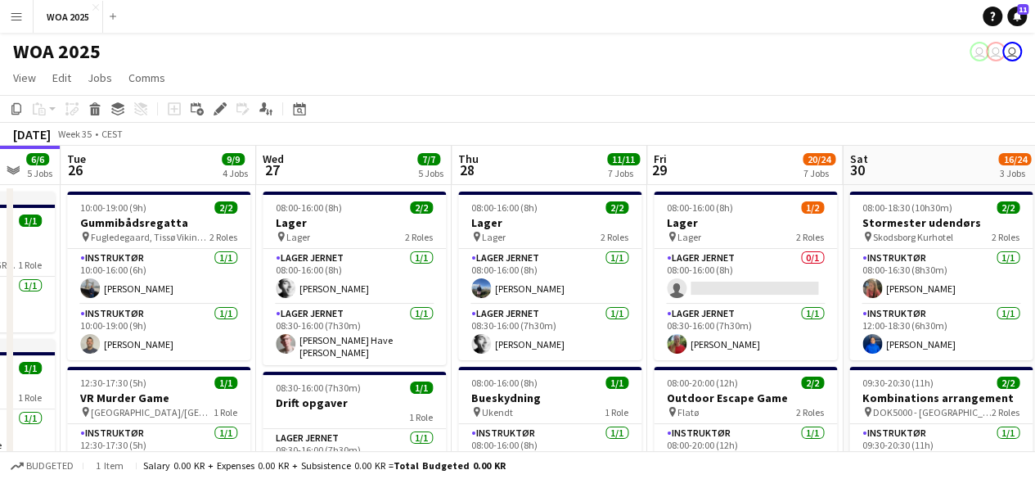
drag, startPoint x: 841, startPoint y: 315, endPoint x: 883, endPoint y: 284, distance: 52.0
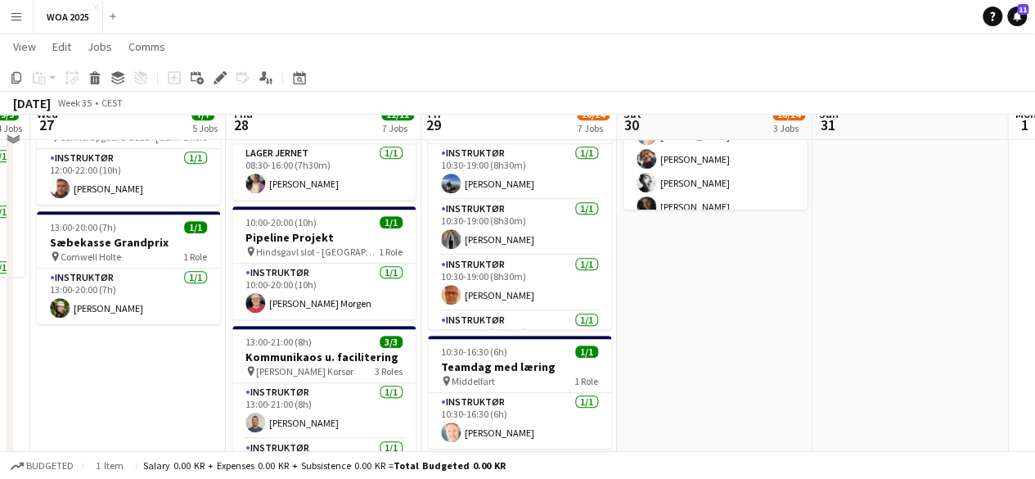
scroll to position [409, 0]
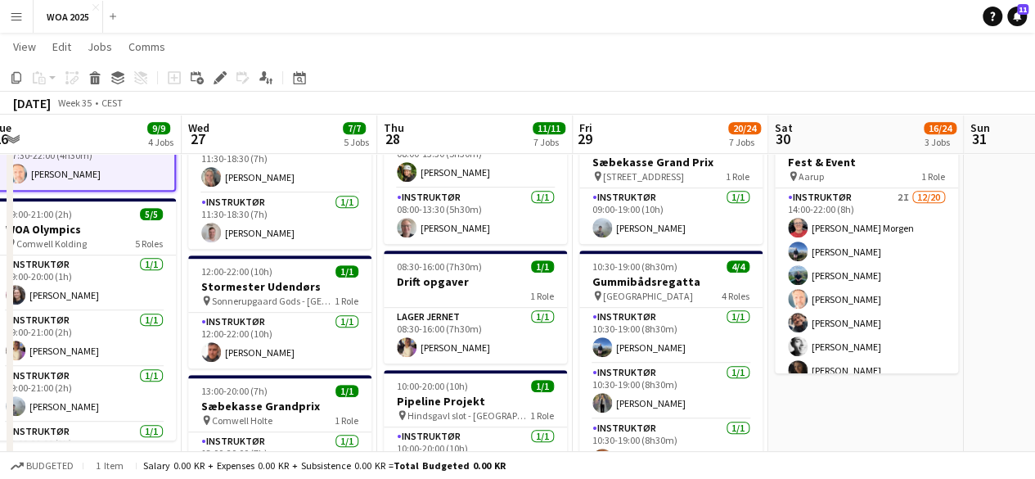
drag, startPoint x: 371, startPoint y: 320, endPoint x: 719, endPoint y: 254, distance: 354.0
click at [719, 254] on app-calendar-viewport "Sun 24 Mon 25 6/6 5 Jobs Tue 26 9/9 4 Jobs Wed 27 7/7 5 Jobs Thu 28 11/11 7 Job…" at bounding box center [517, 401] width 1035 height 1492
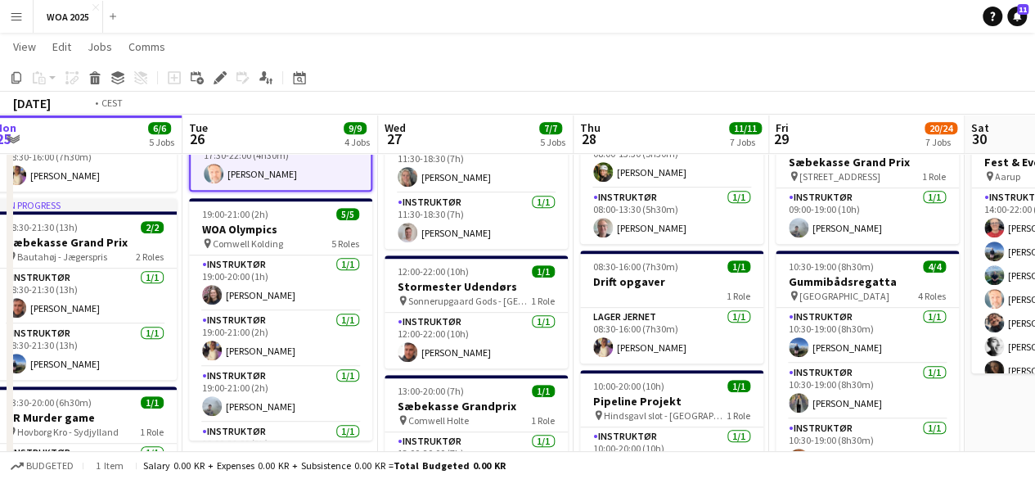
scroll to position [0, 487]
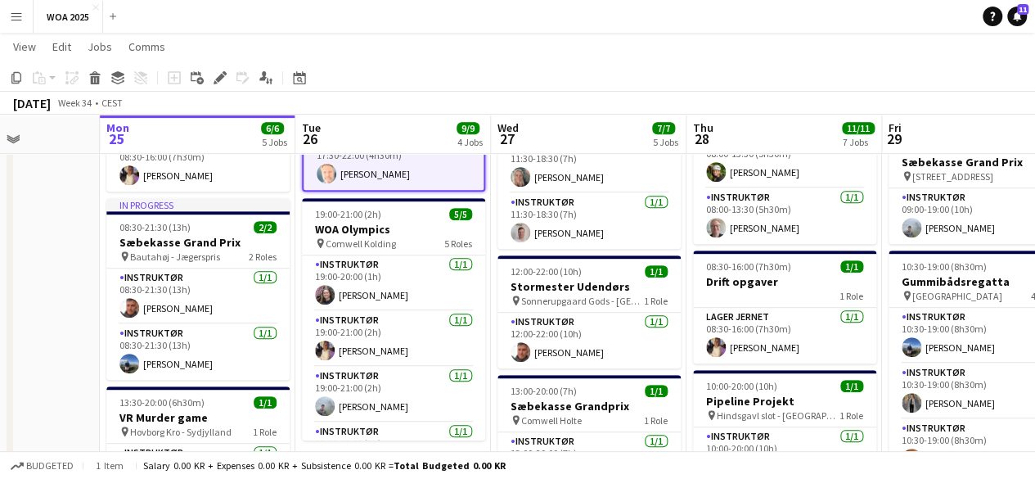
drag, startPoint x: 478, startPoint y: 303, endPoint x: 591, endPoint y: 284, distance: 114.5
click at [591, 284] on app-calendar-viewport "Fri 22 29/36 4 Jobs Sat 23 3/3 3 Jobs Sun 24 Mon 25 6/6 5 Jobs Tue 26 9/9 4 Job…" at bounding box center [517, 401] width 1035 height 1492
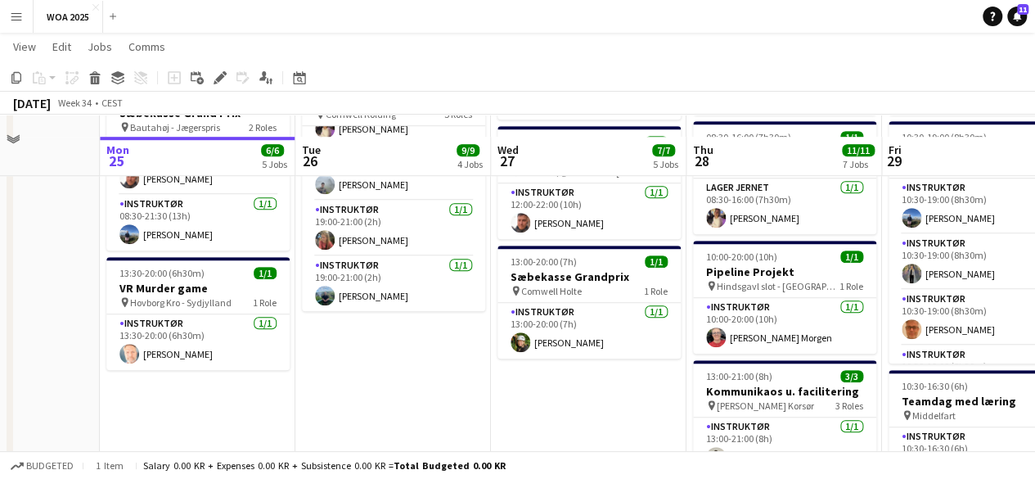
scroll to position [573, 0]
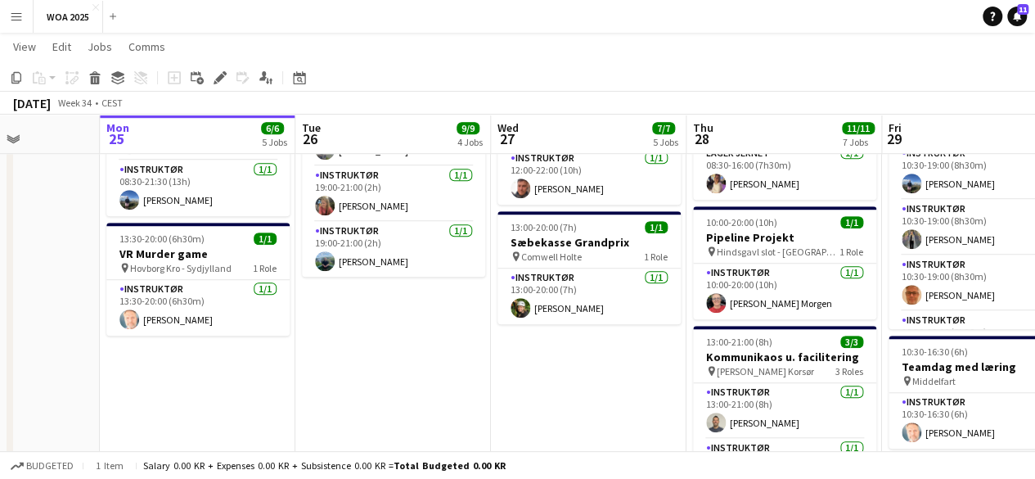
click at [428, 304] on app-date-cell "10:00-19:00 (9h) 2/2 Gummibådsregatta pin Fugledegaard, Tissø Vikingecenter 2 R…" at bounding box center [393, 297] width 196 height 1373
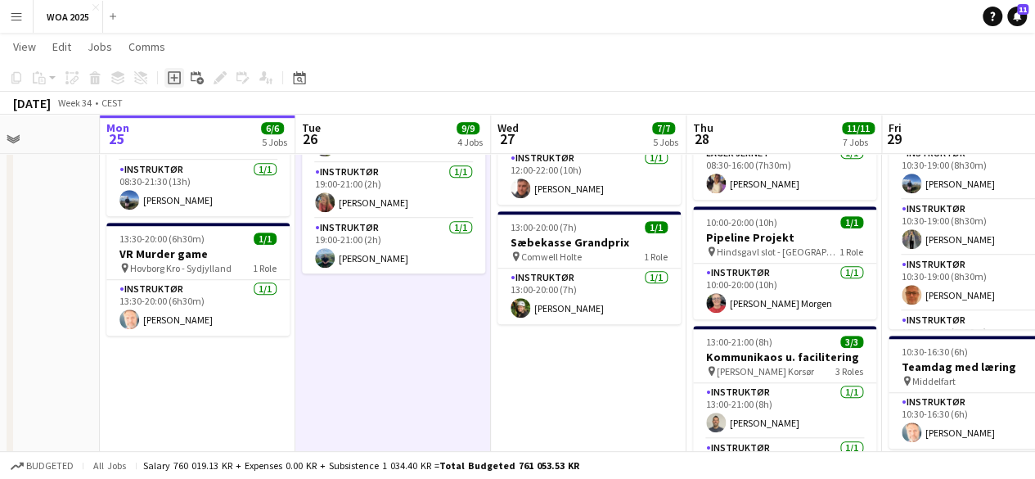
click at [174, 83] on icon at bounding box center [174, 77] width 13 height 13
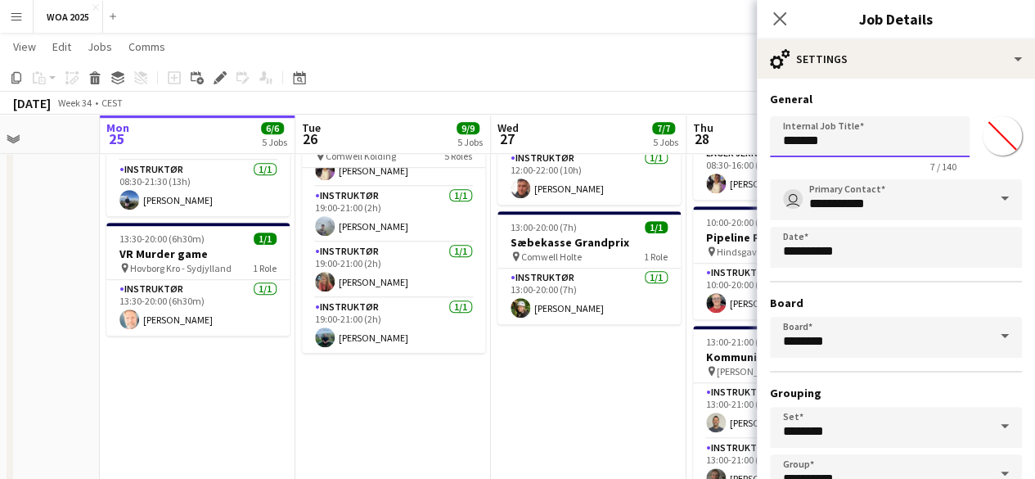
click at [930, 133] on input "*******" at bounding box center [870, 136] width 200 height 41
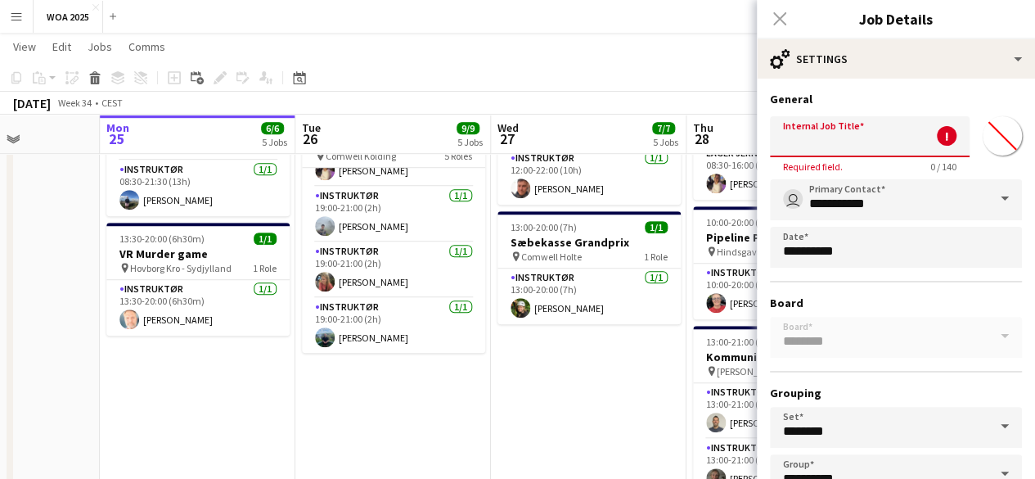
type input "*"
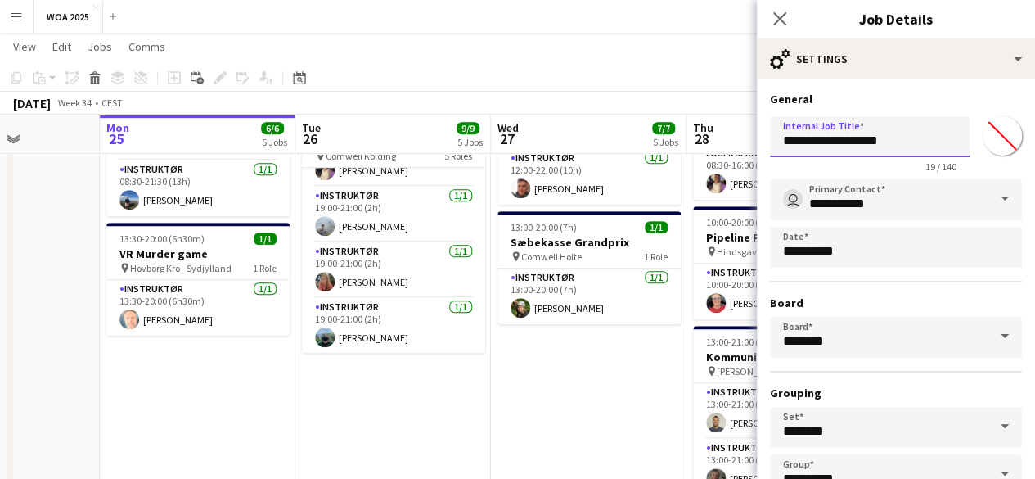
type input "**********"
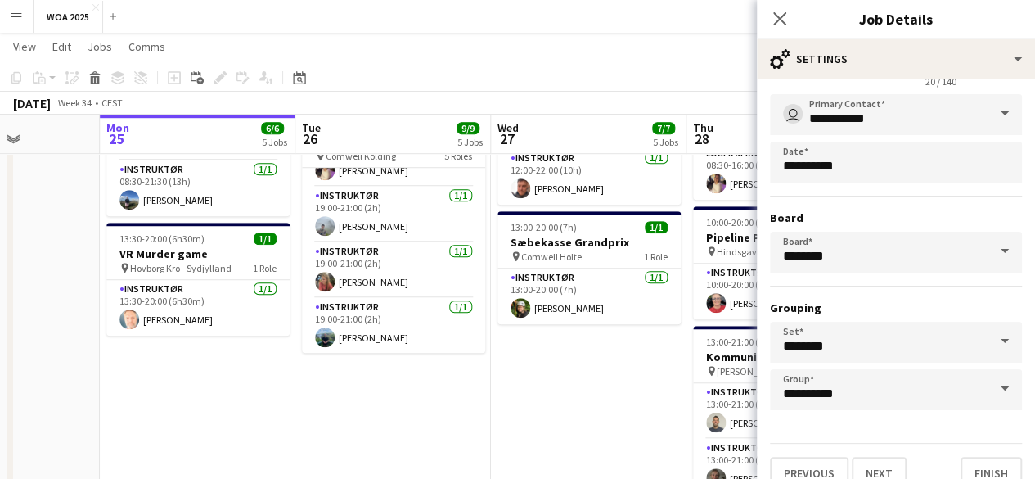
scroll to position [108, 0]
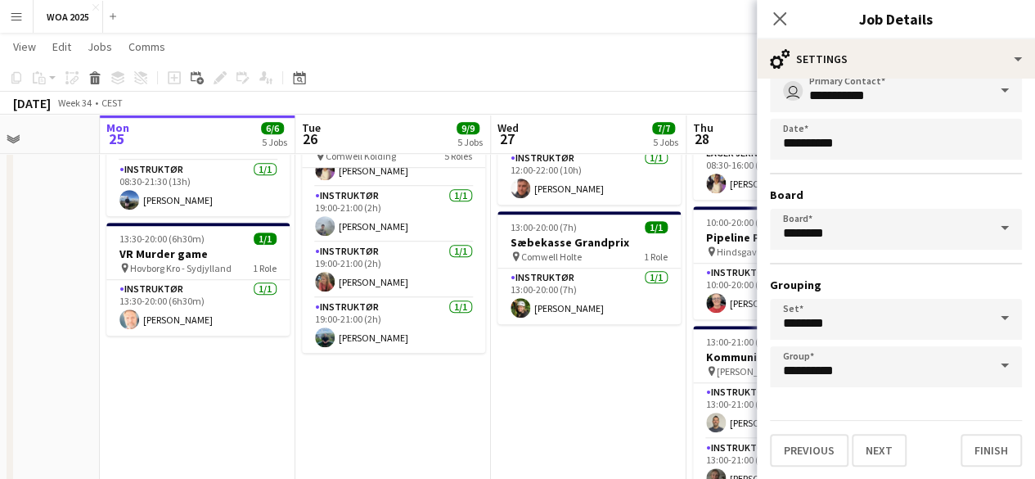
click button "Next" at bounding box center [879, 450] width 55 height 33
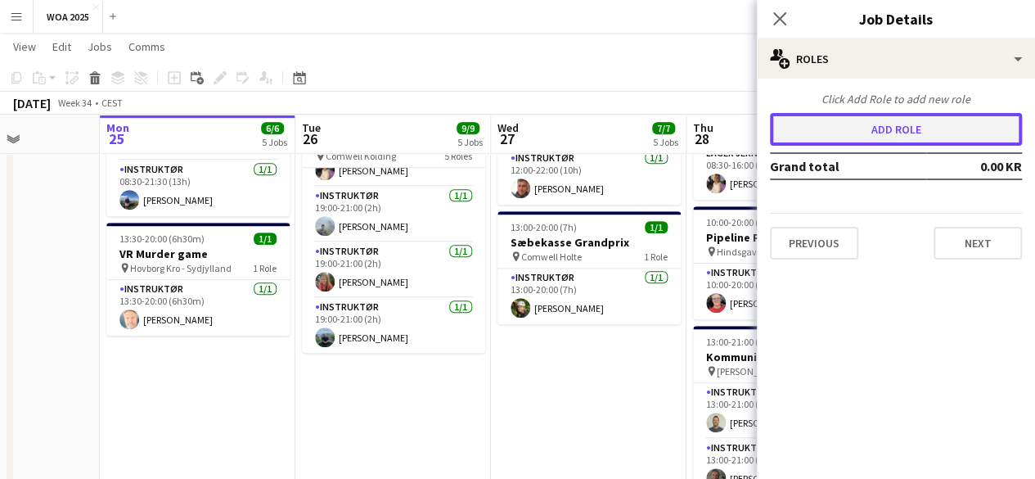
click at [937, 130] on button "Add role" at bounding box center [896, 129] width 252 height 33
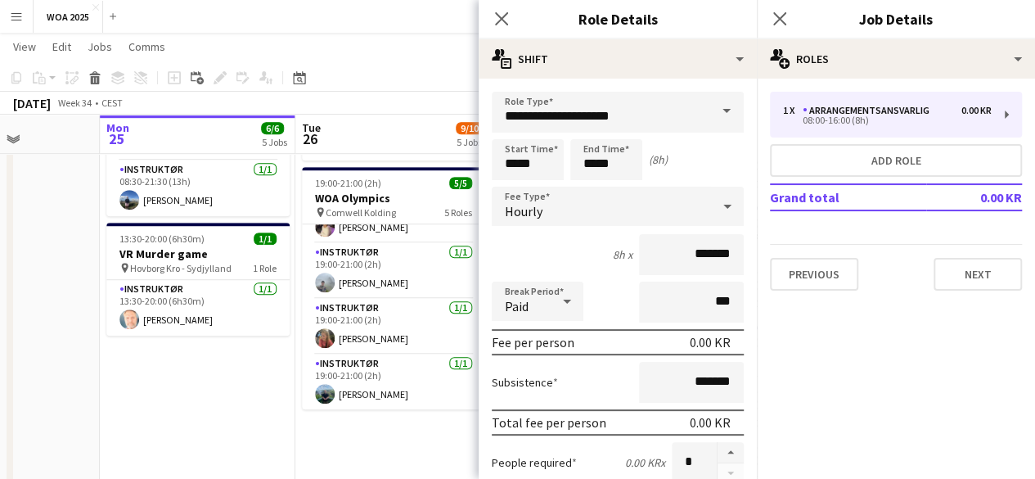
click at [709, 112] on span at bounding box center [726, 111] width 34 height 39
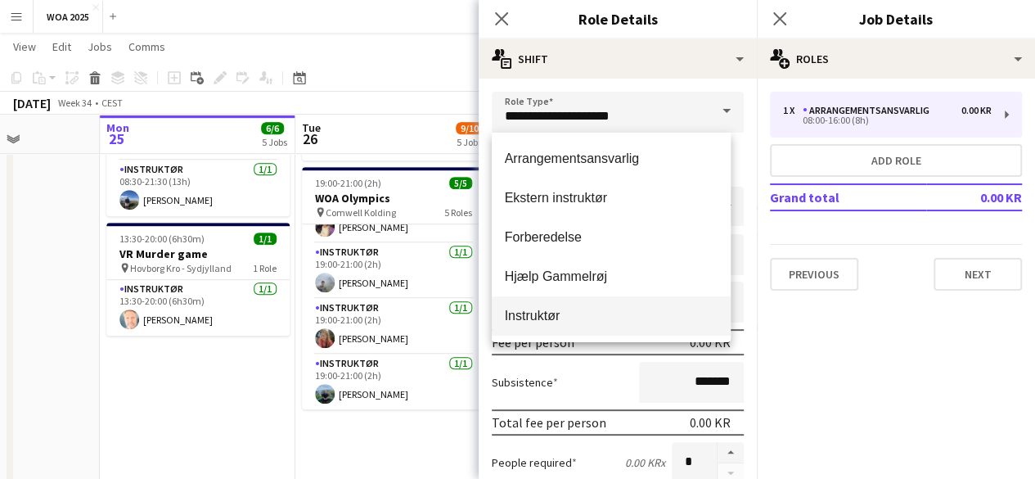
click at [566, 314] on span "Instruktør" at bounding box center [612, 316] width 214 height 16
type input "**********"
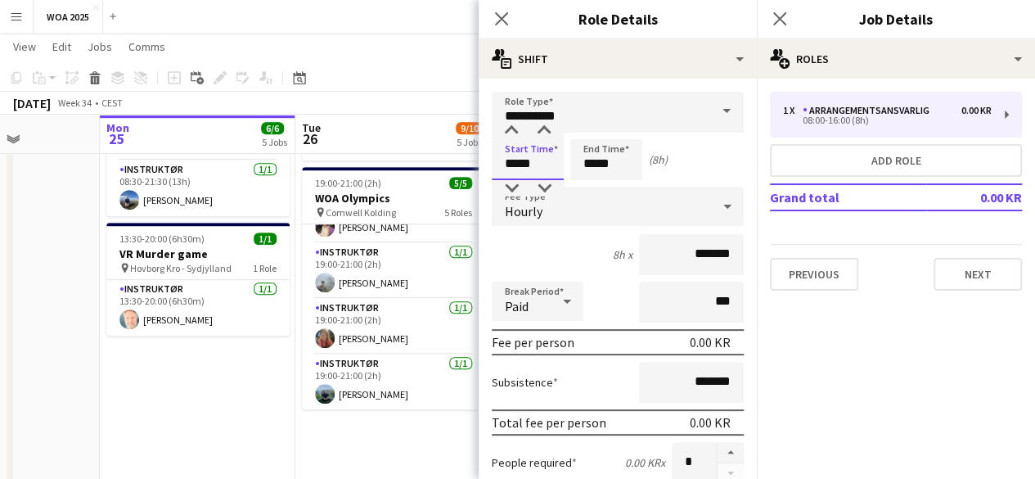
click at [543, 156] on input "*****" at bounding box center [528, 159] width 72 height 41
type input "*****"
click at [490, 11] on app-icon "Close pop-in" at bounding box center [502, 19] width 24 height 24
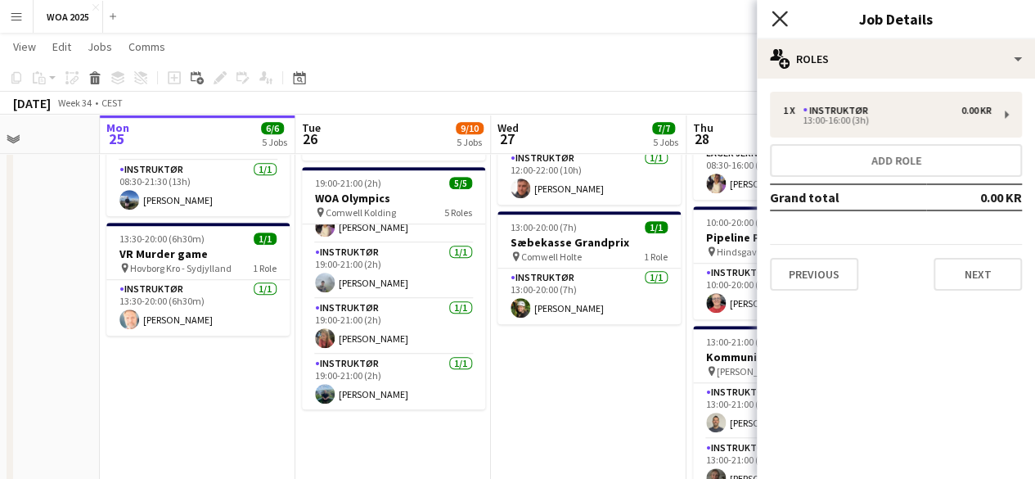
click at [783, 25] on icon "Close pop-in" at bounding box center [780, 19] width 16 height 16
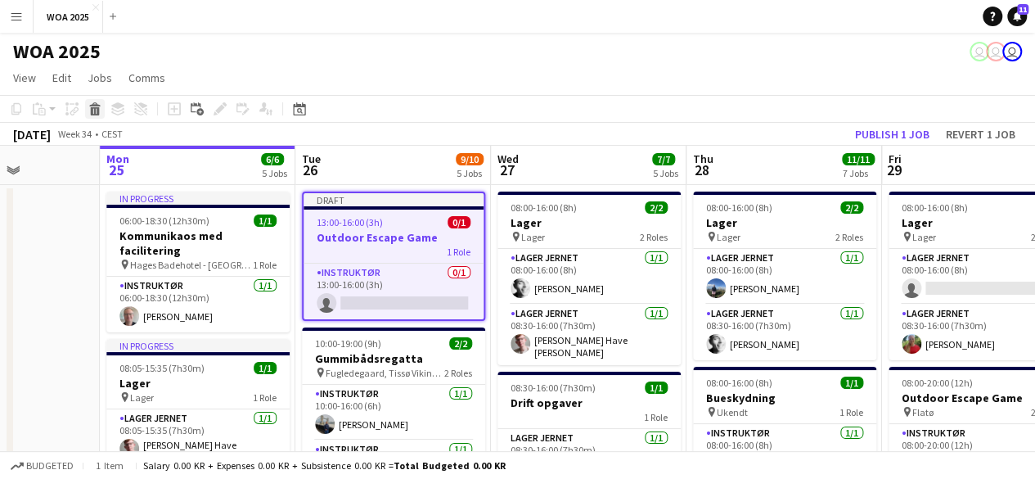
click at [98, 109] on icon at bounding box center [95, 111] width 9 height 8
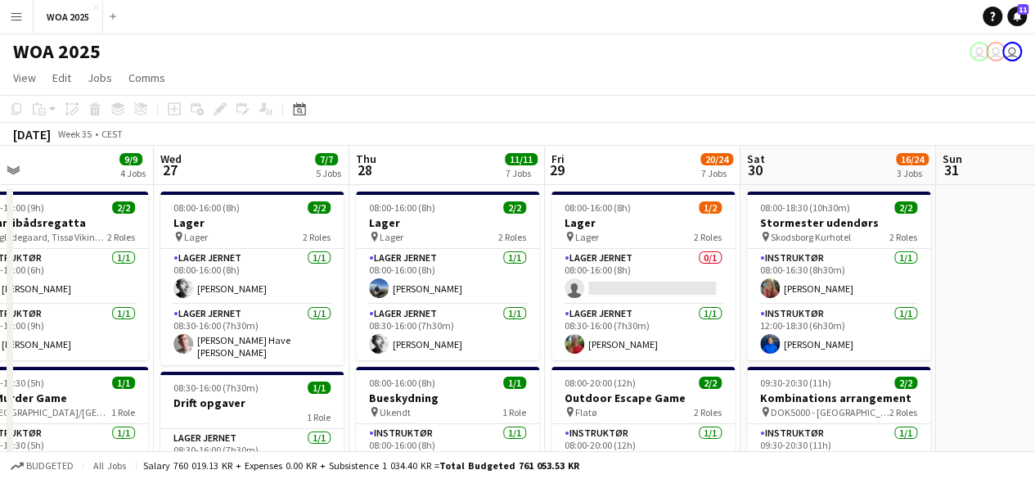
drag, startPoint x: 997, startPoint y: 312, endPoint x: 659, endPoint y: 295, distance: 337.5
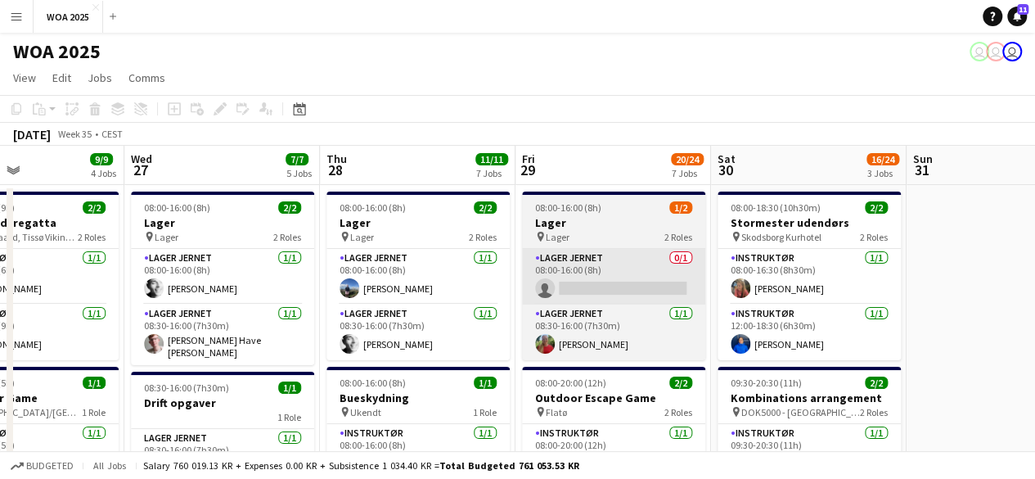
drag, startPoint x: 722, startPoint y: 287, endPoint x: 671, endPoint y: 279, distance: 51.4
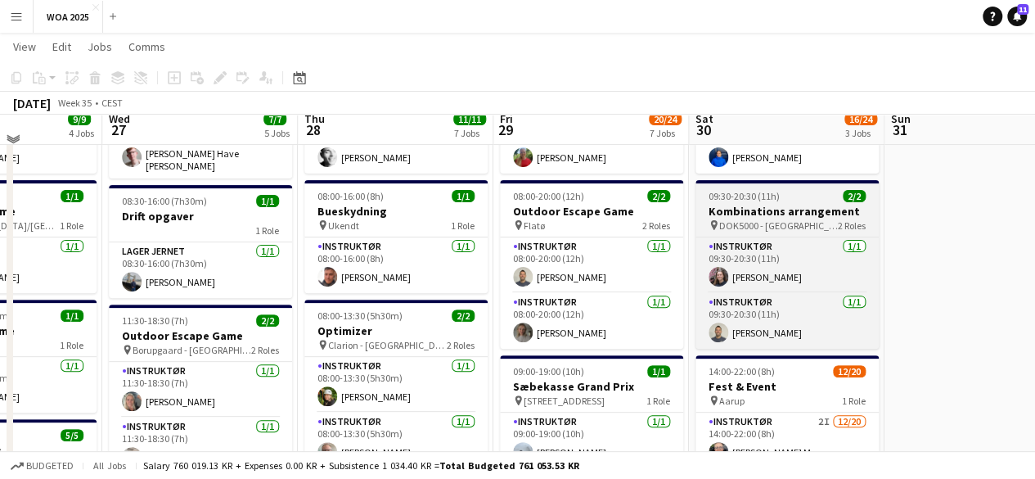
scroll to position [164, 0]
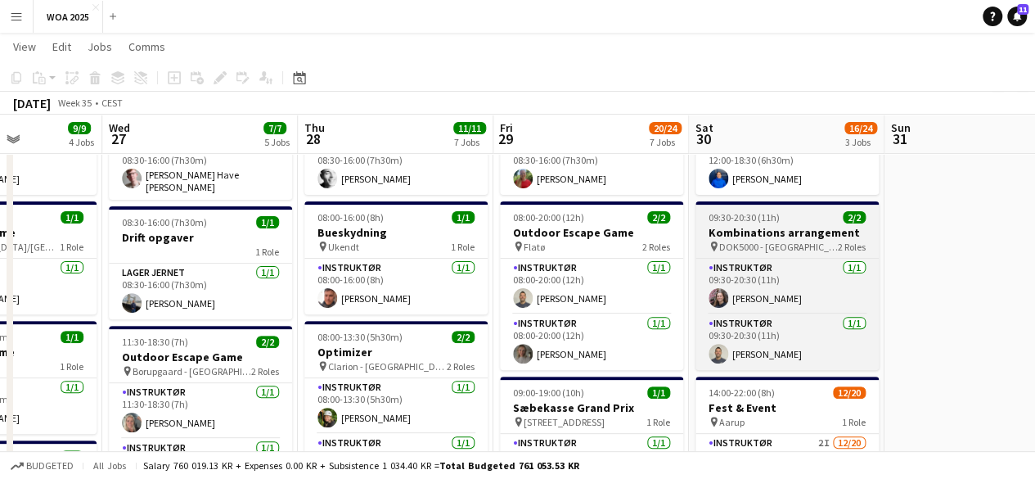
click at [791, 228] on h3 "Kombinations arrangement" at bounding box center [786, 232] width 183 height 15
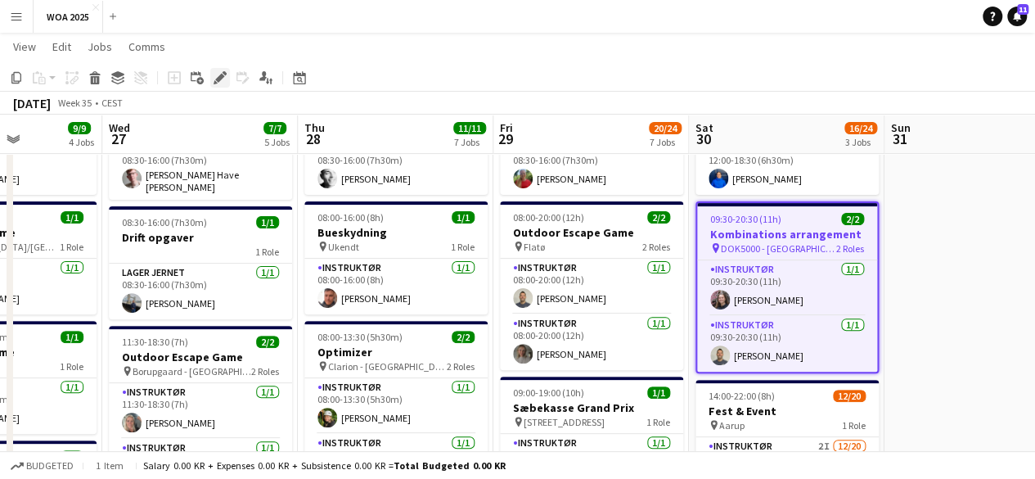
click at [224, 74] on icon at bounding box center [225, 73] width 4 height 4
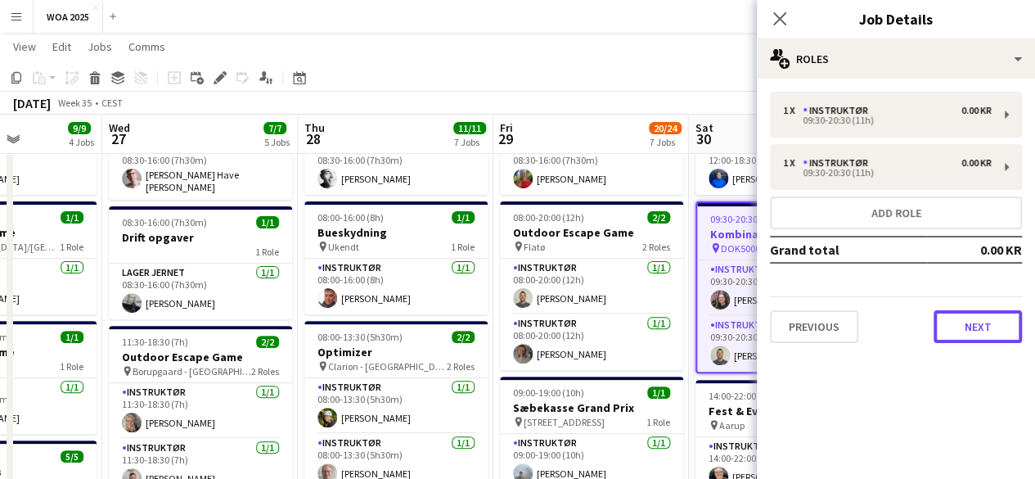
click at [988, 323] on button "Next" at bounding box center [978, 326] width 88 height 33
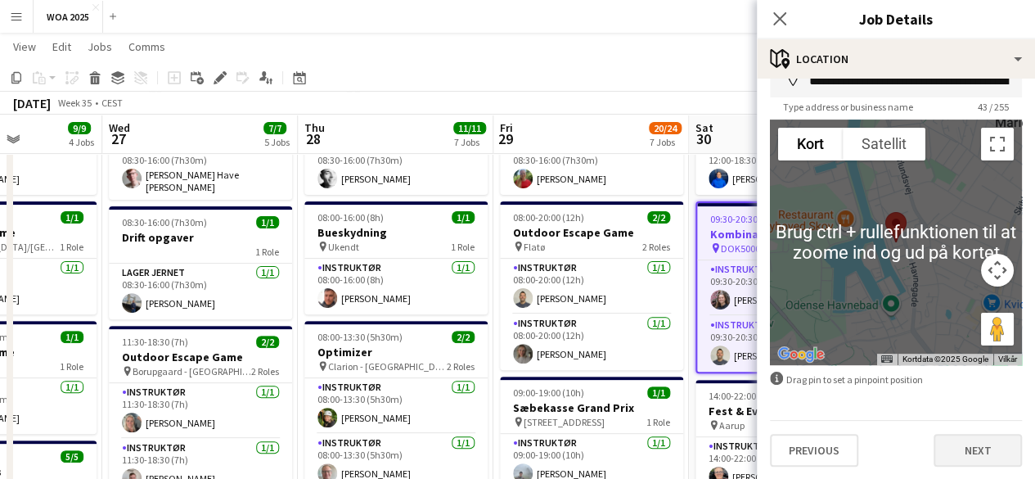
scroll to position [99, 0]
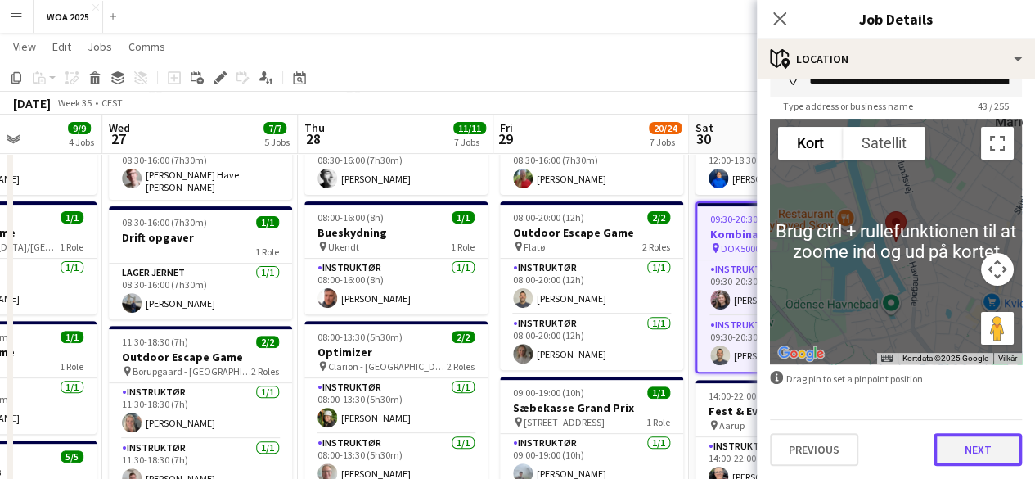
click at [970, 462] on button "Next" at bounding box center [978, 449] width 88 height 33
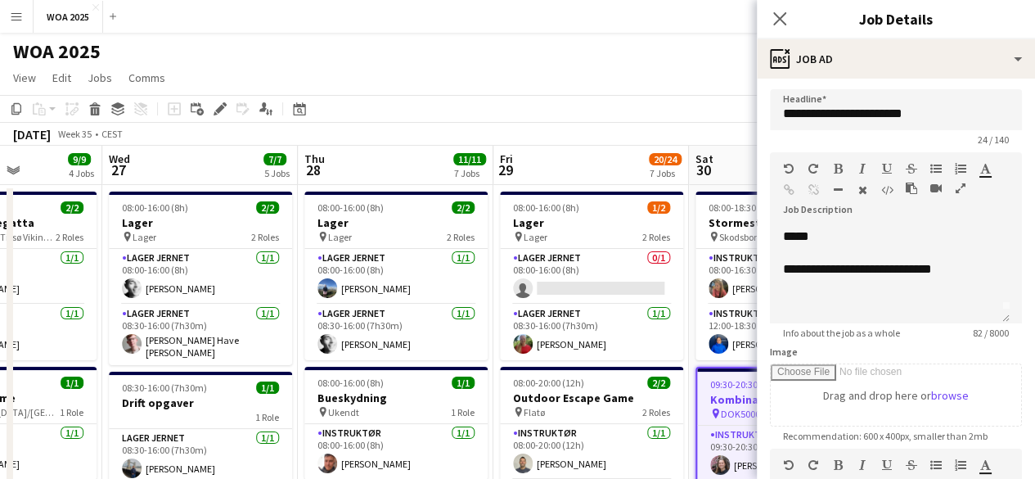
scroll to position [0, 0]
click at [781, 24] on icon "Close pop-in" at bounding box center [780, 19] width 16 height 16
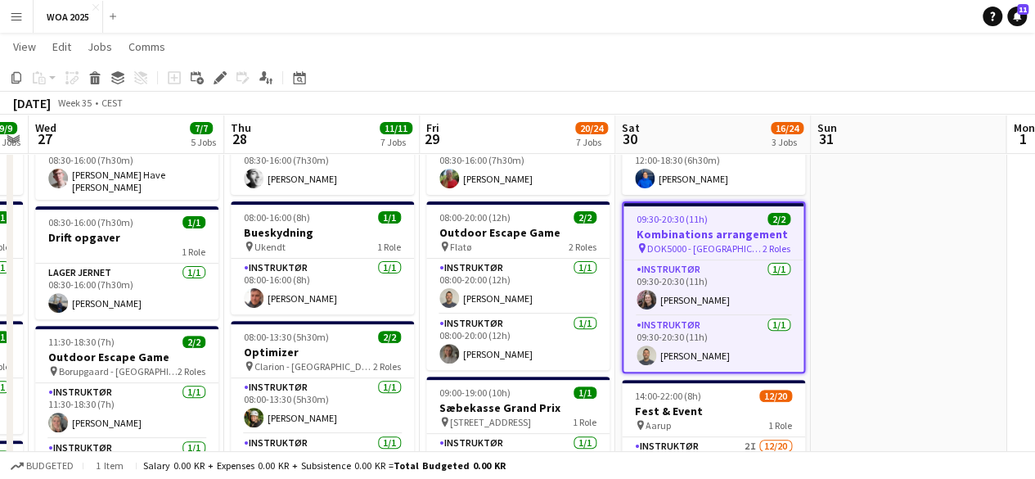
scroll to position [0, 576]
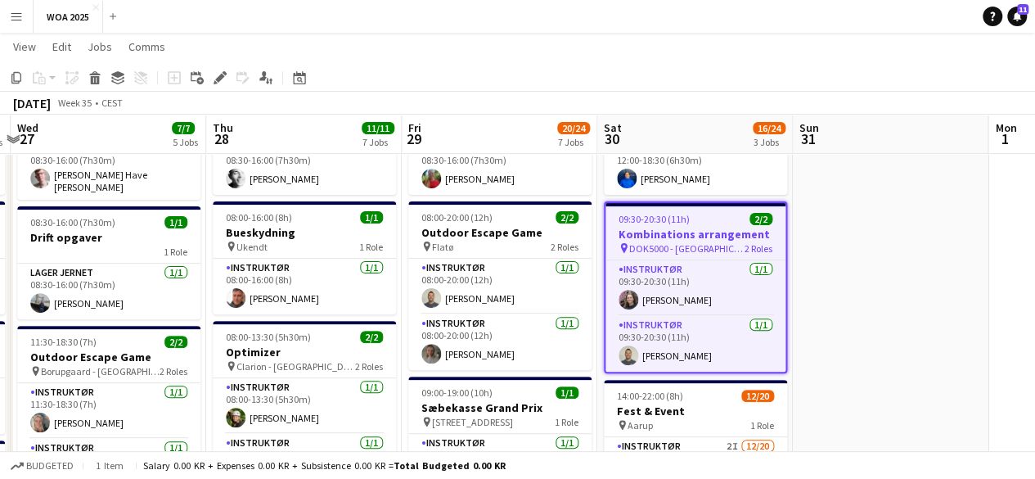
drag, startPoint x: 949, startPoint y: 337, endPoint x: 857, endPoint y: 358, distance: 93.9
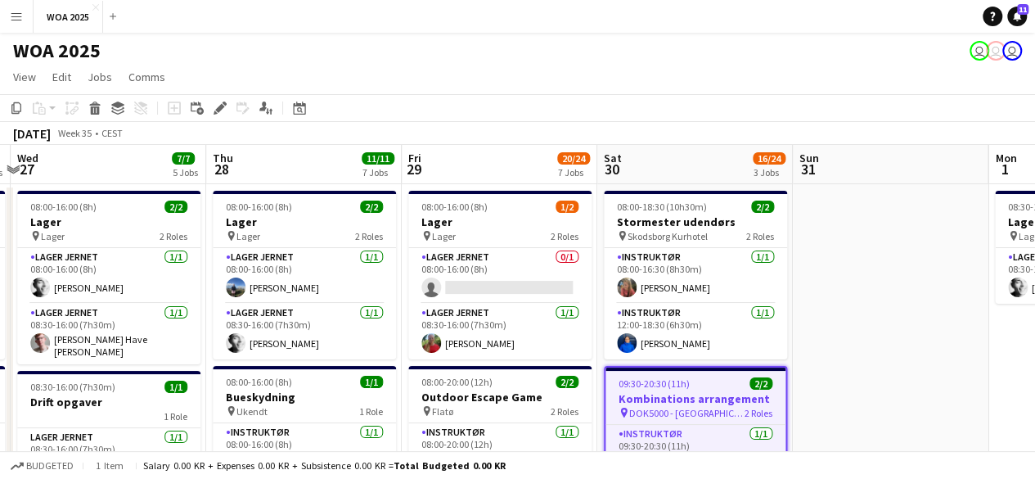
scroll to position [0, 0]
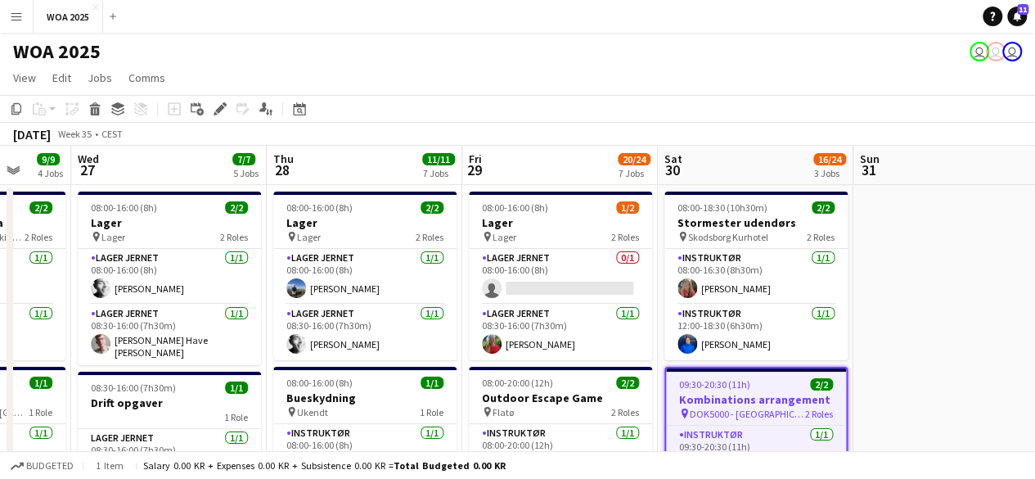
drag, startPoint x: 441, startPoint y: 315, endPoint x: 505, endPoint y: 309, distance: 64.1
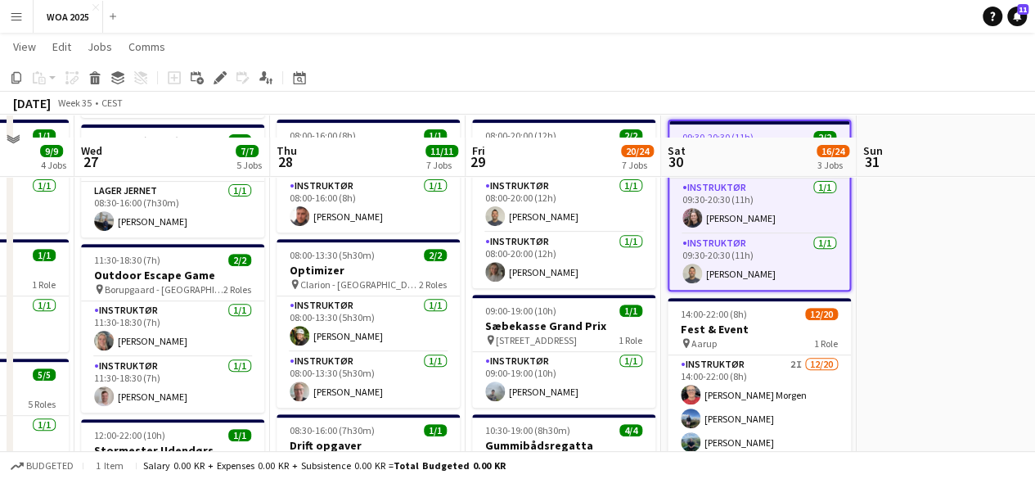
scroll to position [327, 0]
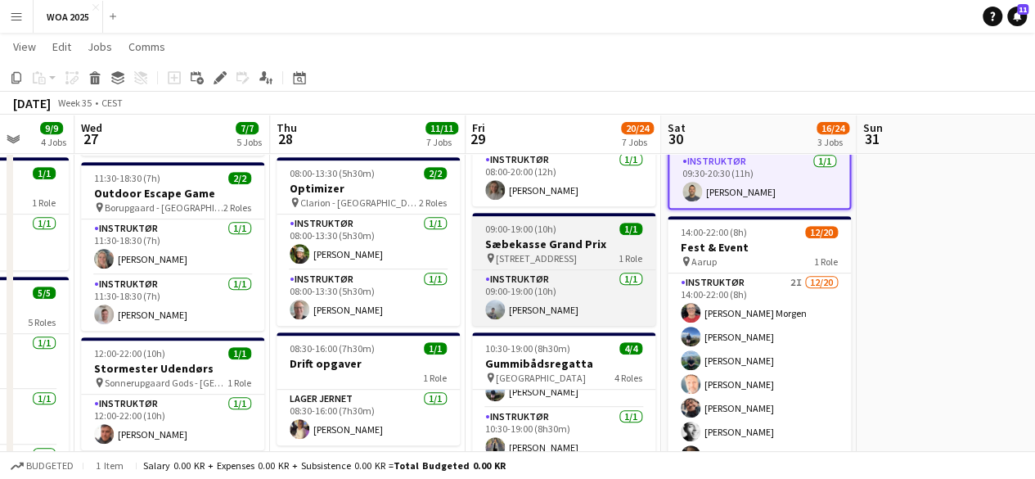
click at [587, 259] on div "pin Emiliekildevej 1 1 Role" at bounding box center [563, 257] width 183 height 13
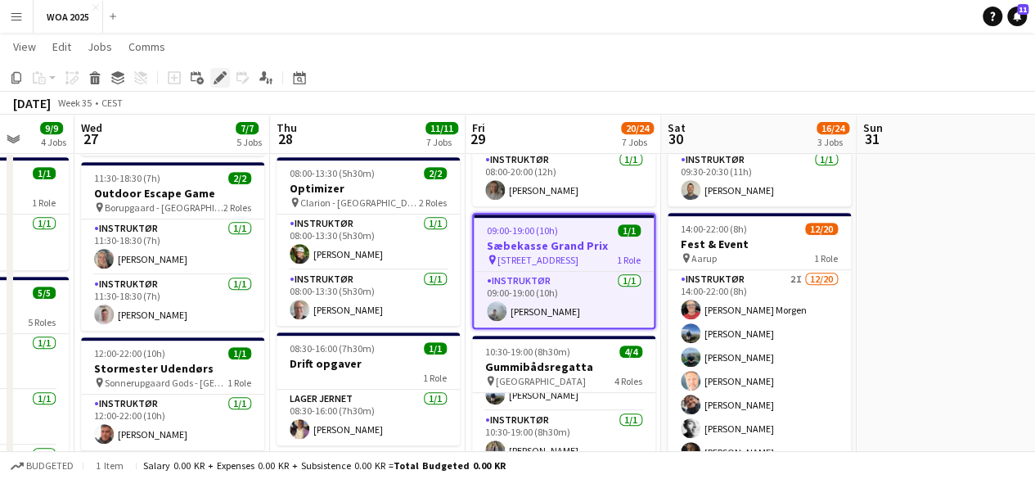
click at [216, 78] on icon "Edit" at bounding box center [220, 77] width 13 height 13
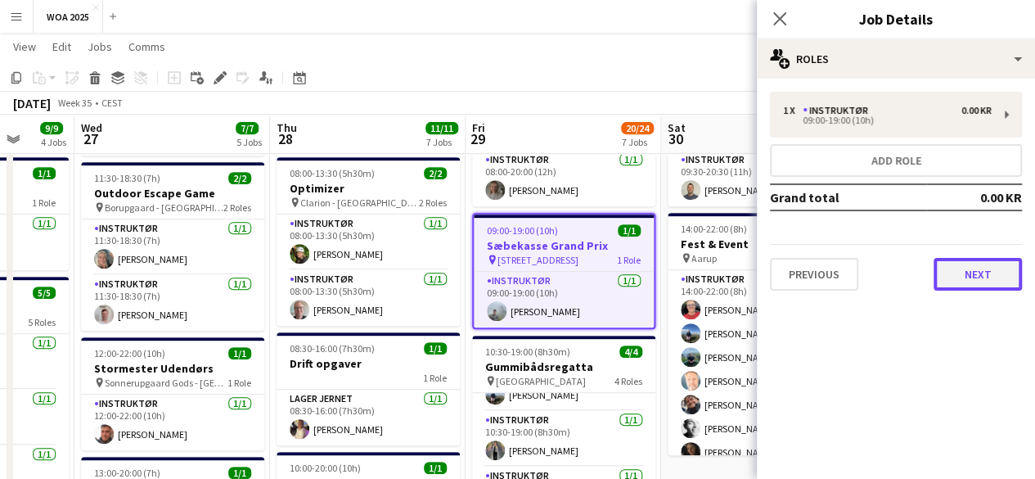
click at [983, 263] on button "Next" at bounding box center [978, 274] width 88 height 33
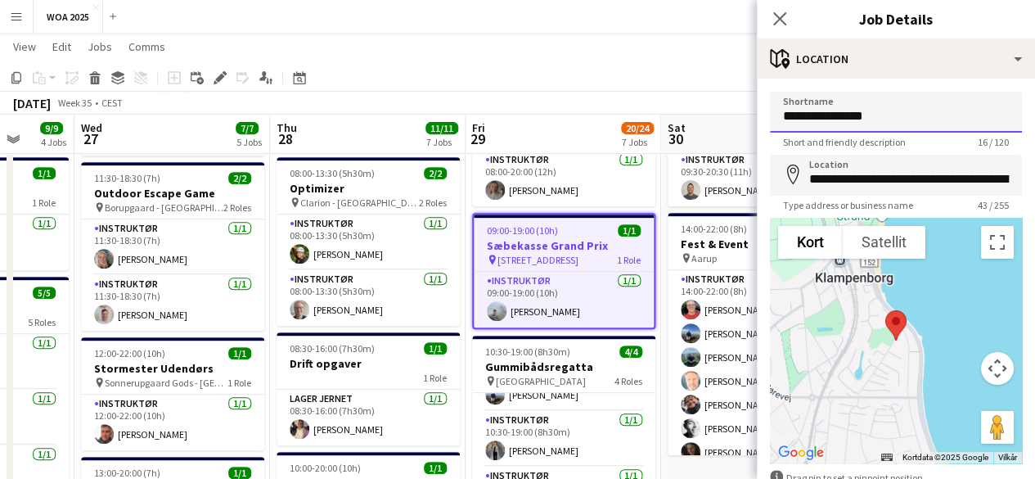
click at [877, 110] on input "**********" at bounding box center [896, 112] width 252 height 41
click at [880, 110] on input "Shortname" at bounding box center [896, 112] width 252 height 41
type input "*"
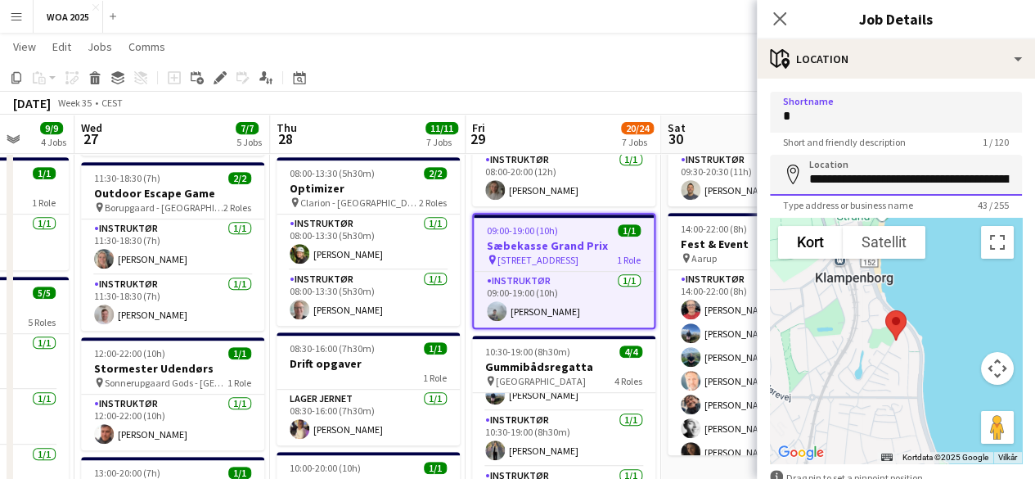
click at [817, 174] on input "**********" at bounding box center [896, 175] width 252 height 41
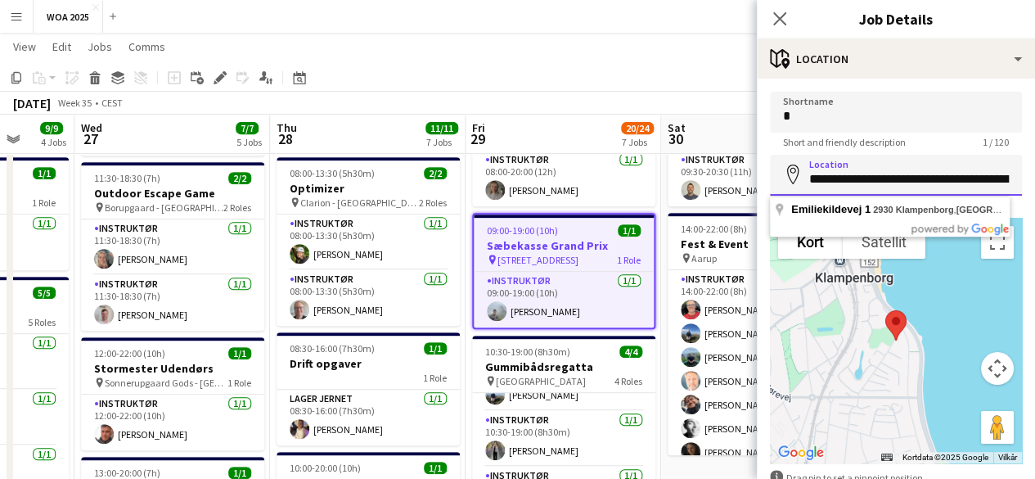
click at [817, 174] on input "**********" at bounding box center [896, 175] width 252 height 41
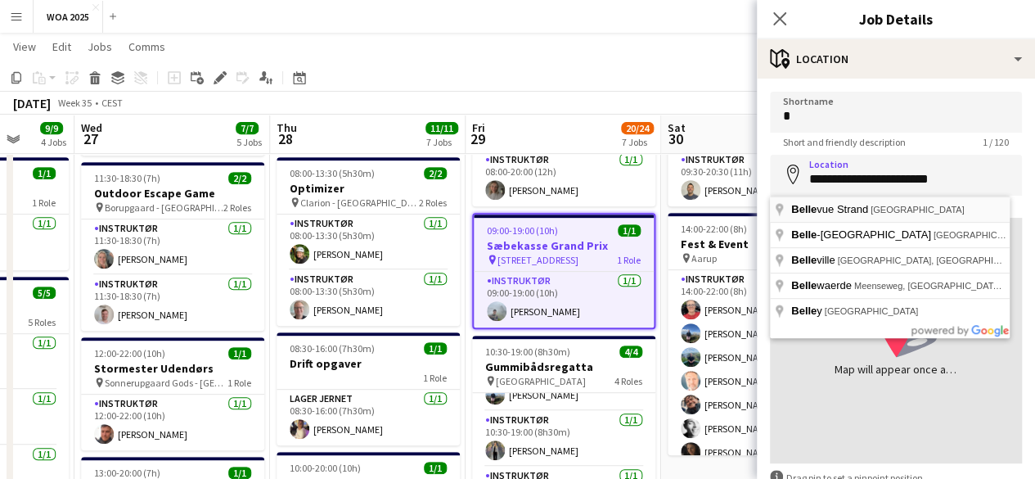
type input "**********"
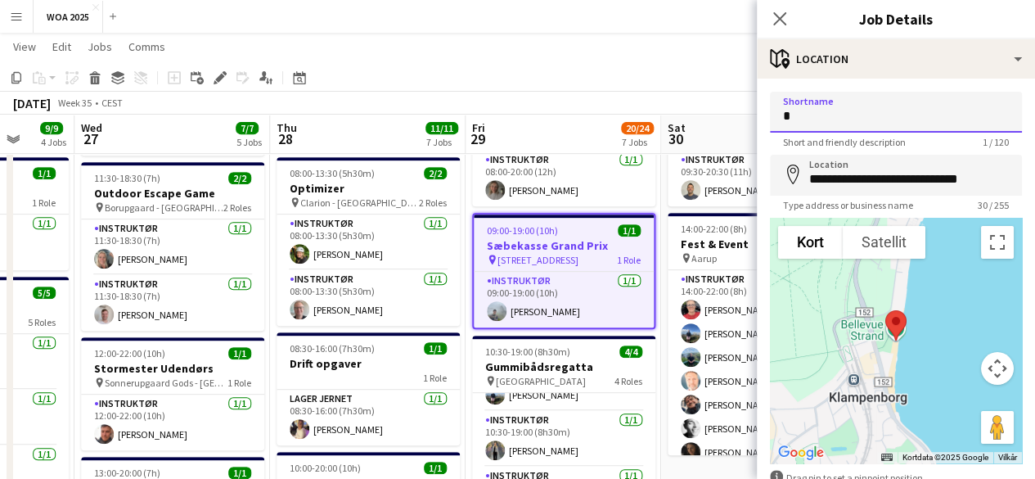
click at [839, 121] on input "*" at bounding box center [896, 112] width 252 height 41
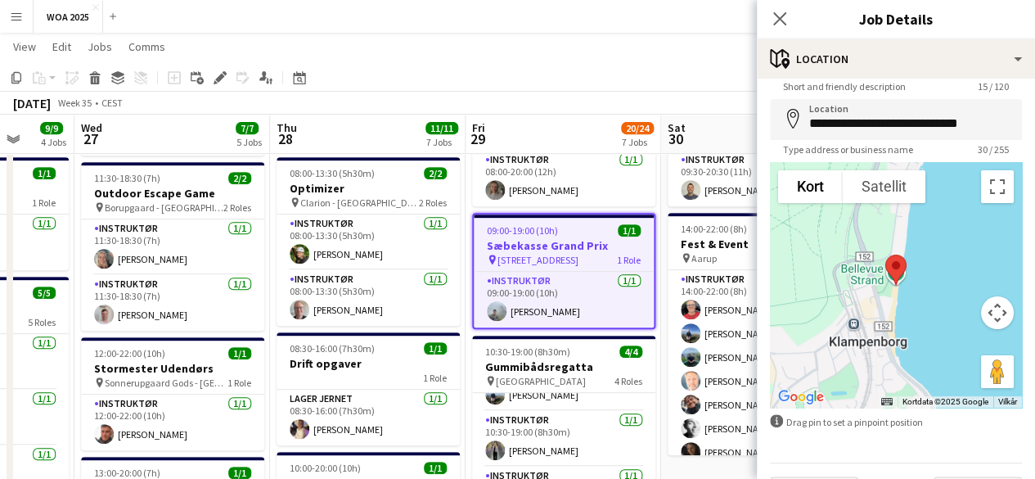
scroll to position [99, 0]
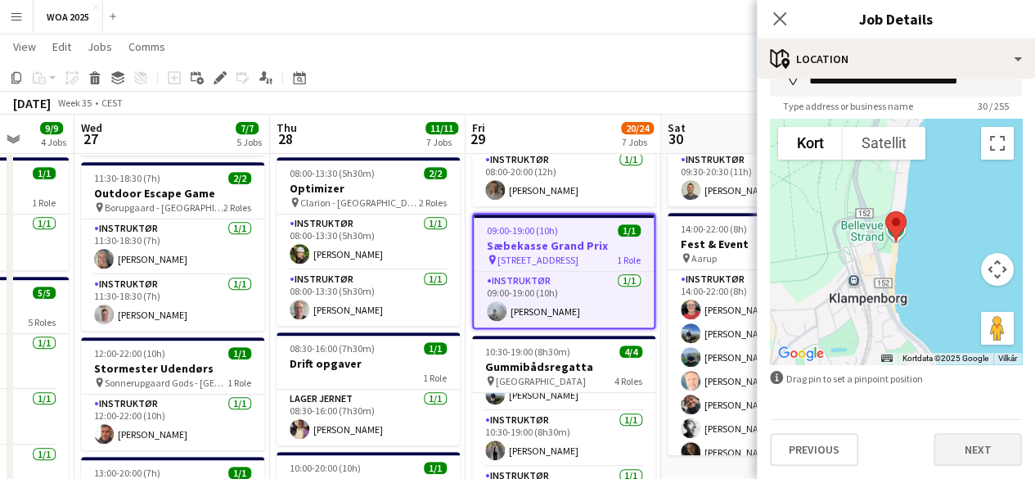
type input "**********"
click at [961, 448] on button "Next" at bounding box center [978, 449] width 88 height 33
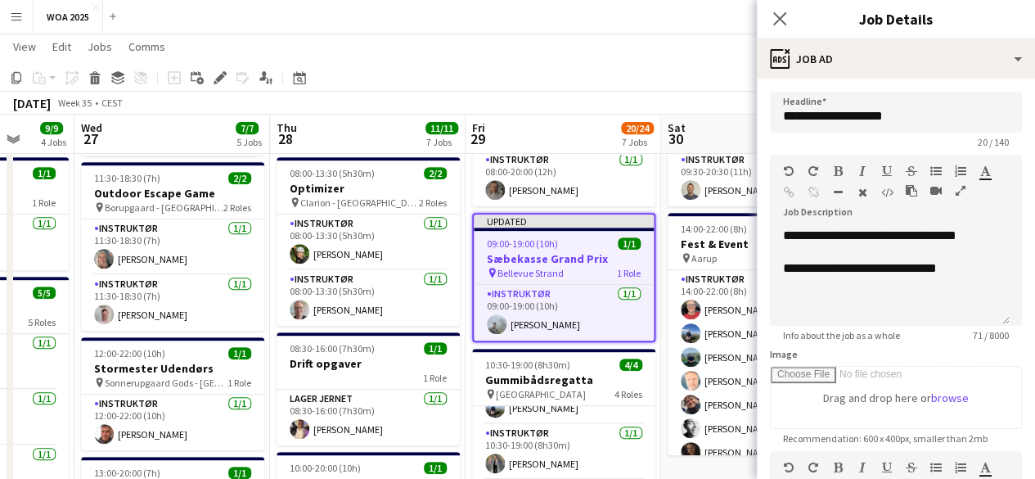
scroll to position [342, 0]
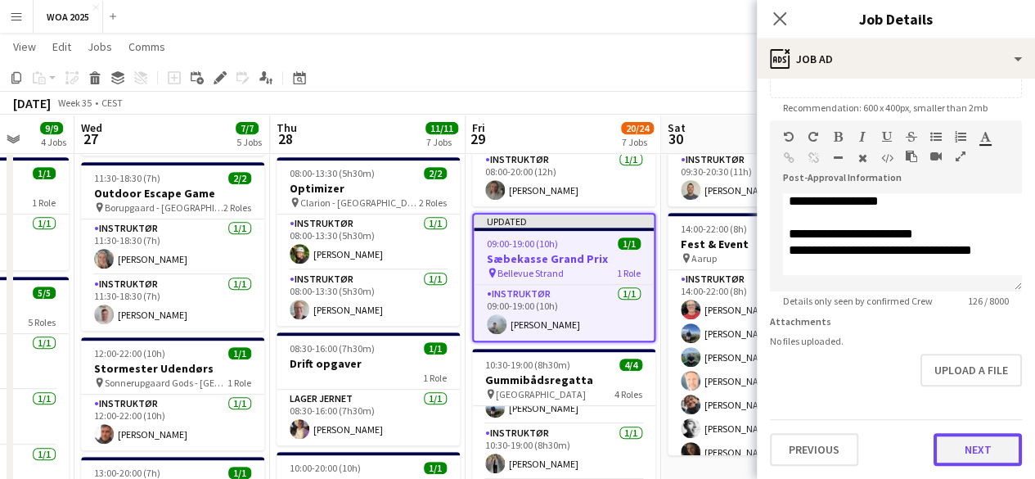
click at [947, 452] on button "Next" at bounding box center [978, 449] width 88 height 33
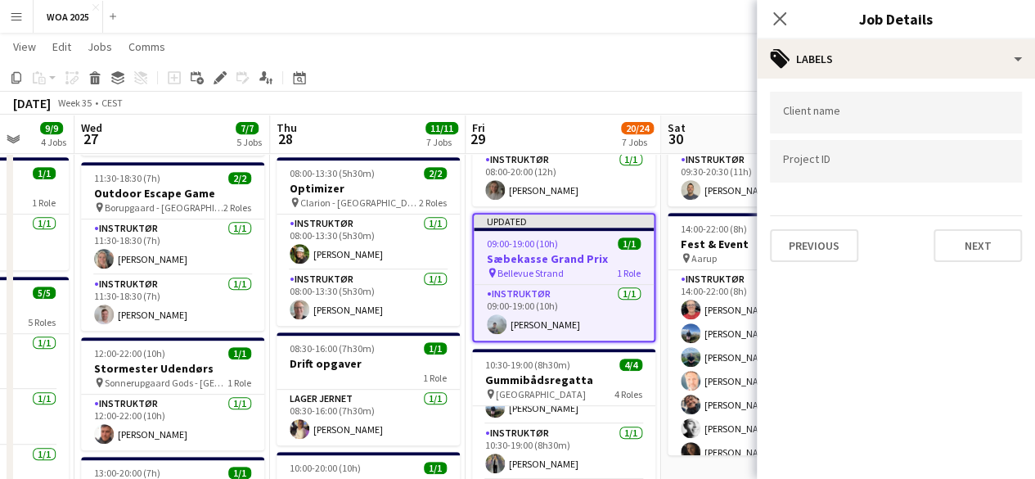
scroll to position [0, 0]
click at [992, 233] on button "Next" at bounding box center [978, 245] width 88 height 33
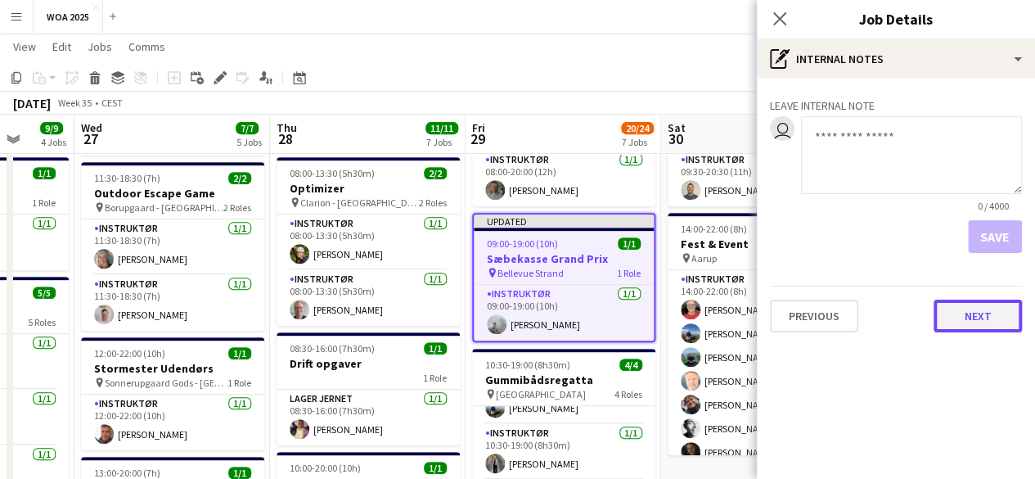
click at [991, 317] on button "Next" at bounding box center [978, 315] width 88 height 33
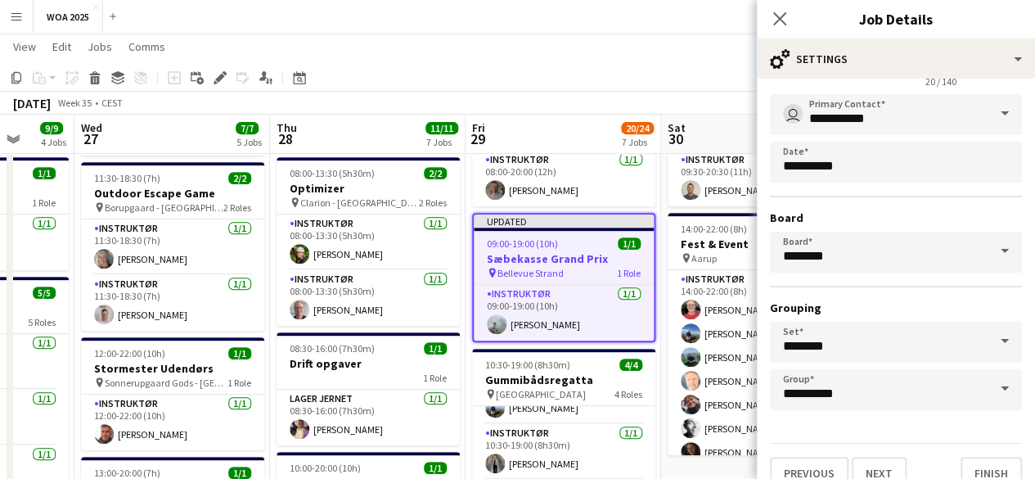
scroll to position [108, 0]
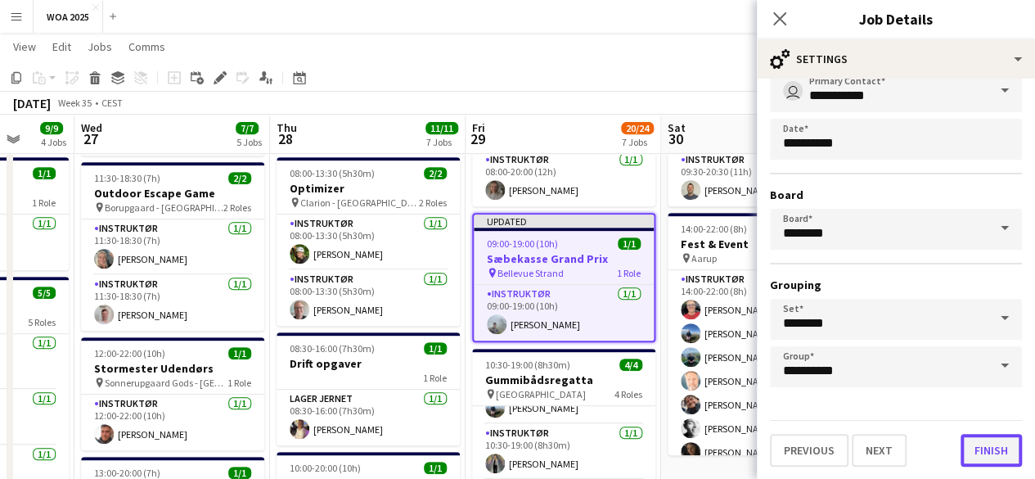
click at [984, 453] on button "Finish" at bounding box center [991, 450] width 61 height 33
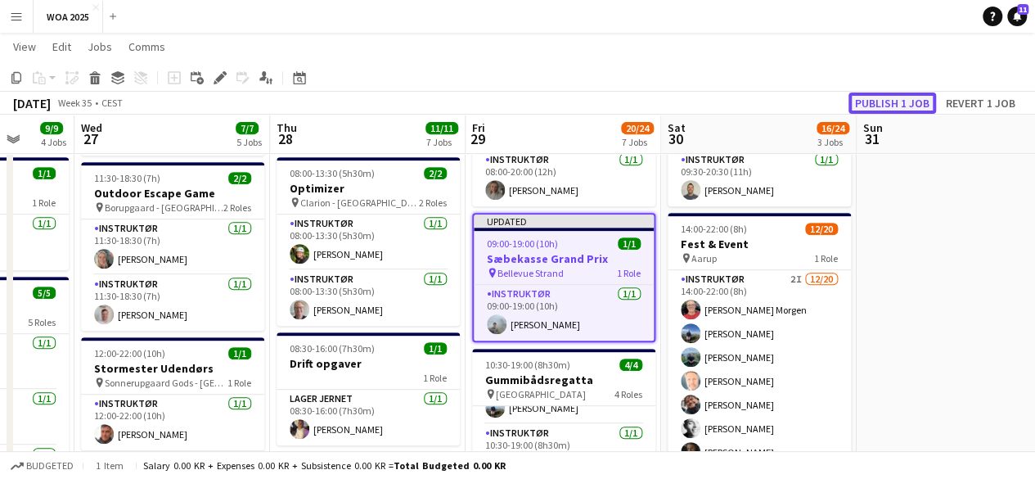
click at [866, 96] on button "Publish 1 job" at bounding box center [892, 102] width 88 height 21
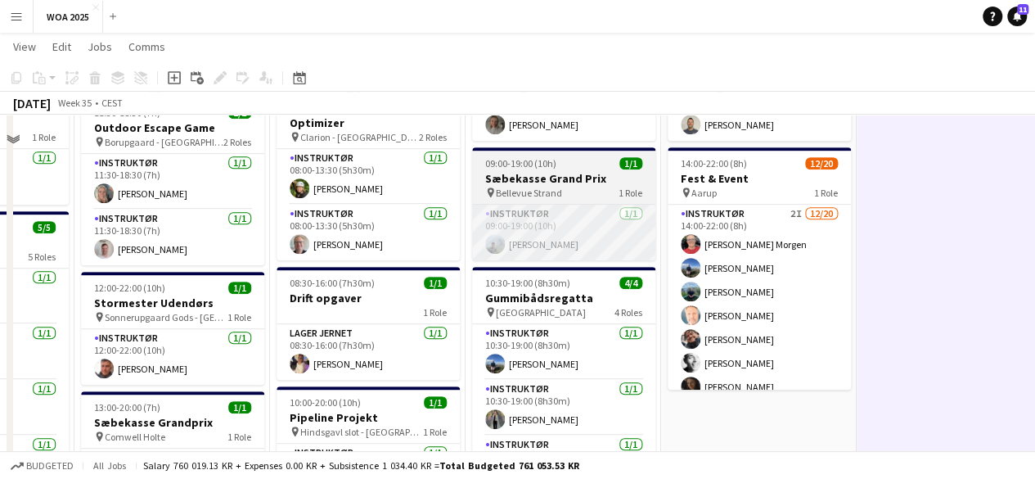
scroll to position [327, 0]
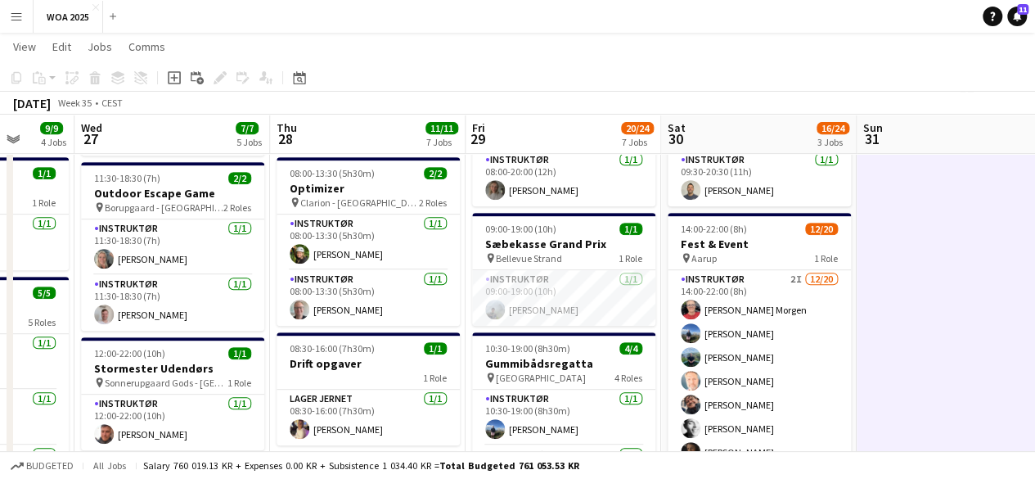
drag, startPoint x: 890, startPoint y: 355, endPoint x: 898, endPoint y: 351, distance: 8.4
click at [895, 354] on app-calendar-viewport "Sun 24 Mon 25 6/6 5 Jobs Tue 26 9/9 4 Jobs Wed 27 7/7 5 Jobs Thu 28 11/11 7 Job…" at bounding box center [517, 483] width 1035 height 1492
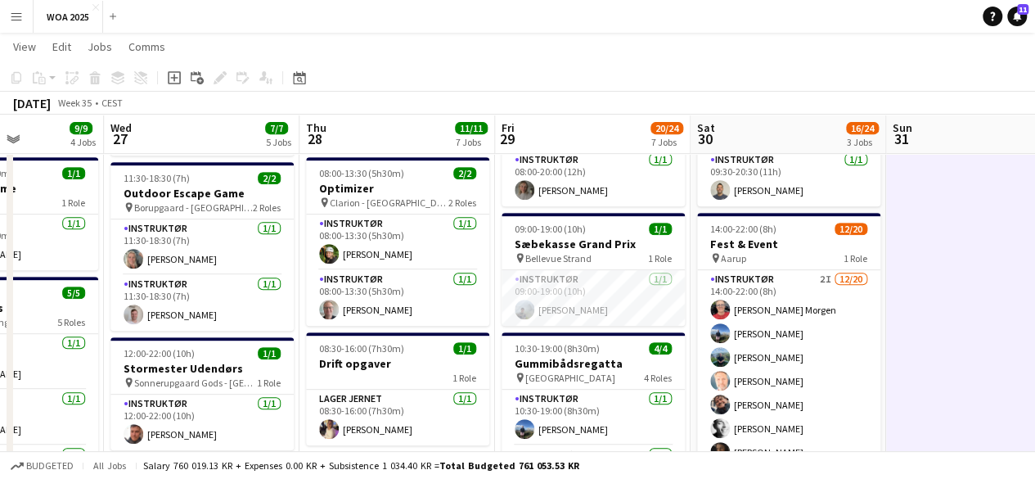
scroll to position [0, 476]
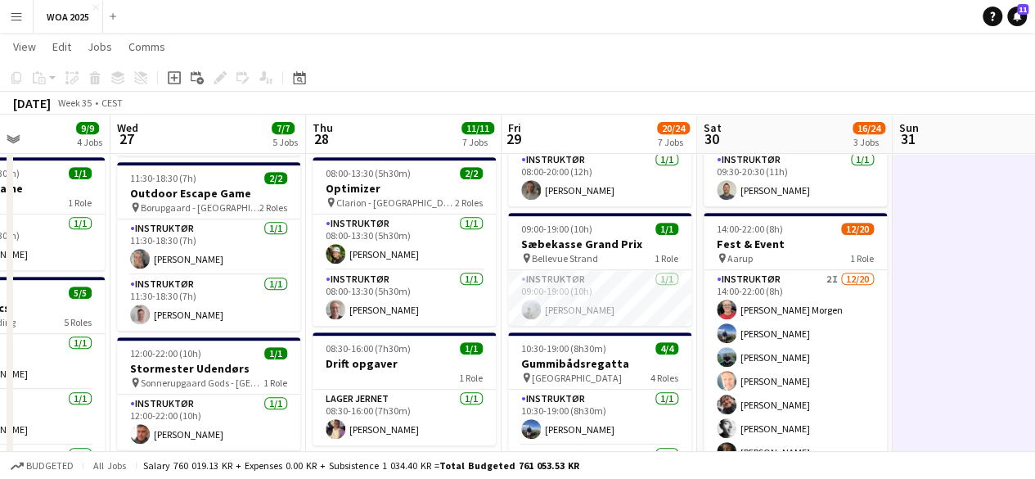
drag, startPoint x: 581, startPoint y: 331, endPoint x: 612, endPoint y: 252, distance: 85.2
click at [612, 252] on app-calendar-viewport "Sun 24 Mon 25 6/6 5 Jobs Tue 26 9/9 4 Jobs Wed 27 7/7 5 Jobs Thu 28 11/11 7 Job…" at bounding box center [517, 483] width 1035 height 1492
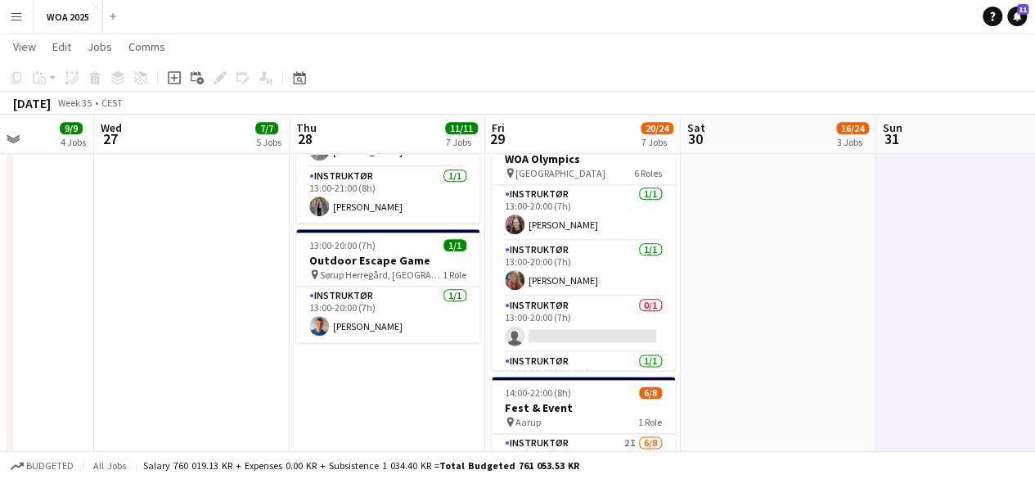
scroll to position [0, 496]
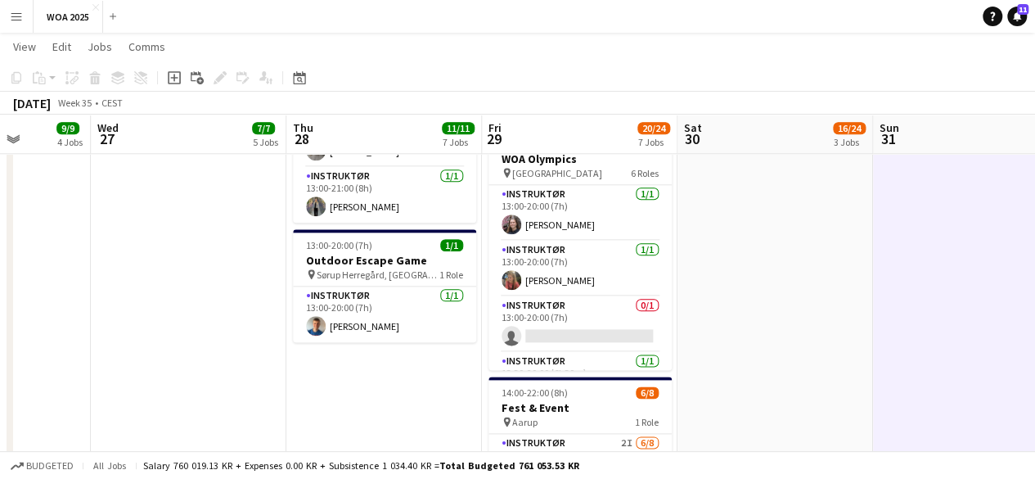
drag, startPoint x: 790, startPoint y: 276, endPoint x: 772, endPoint y: 339, distance: 65.8
drag, startPoint x: 767, startPoint y: 313, endPoint x: 767, endPoint y: 366, distance: 53.2
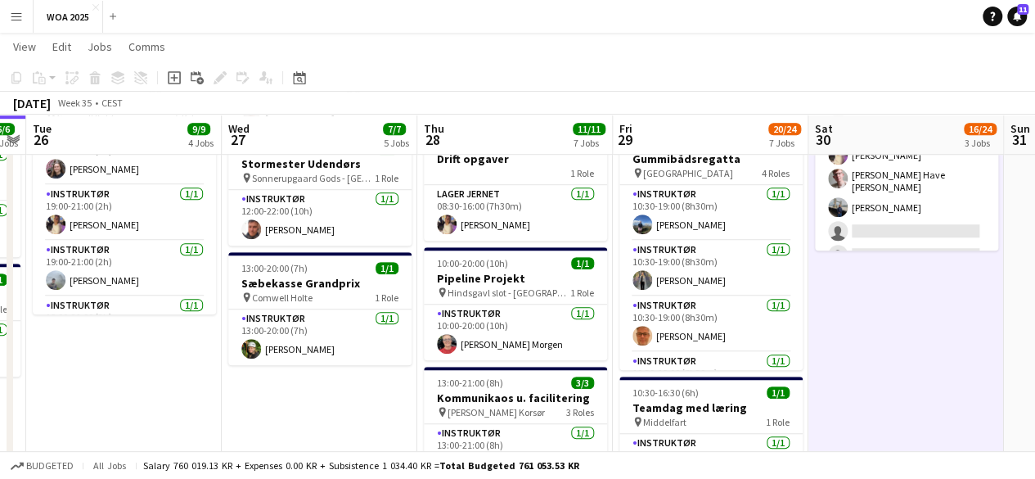
scroll to position [0, 363]
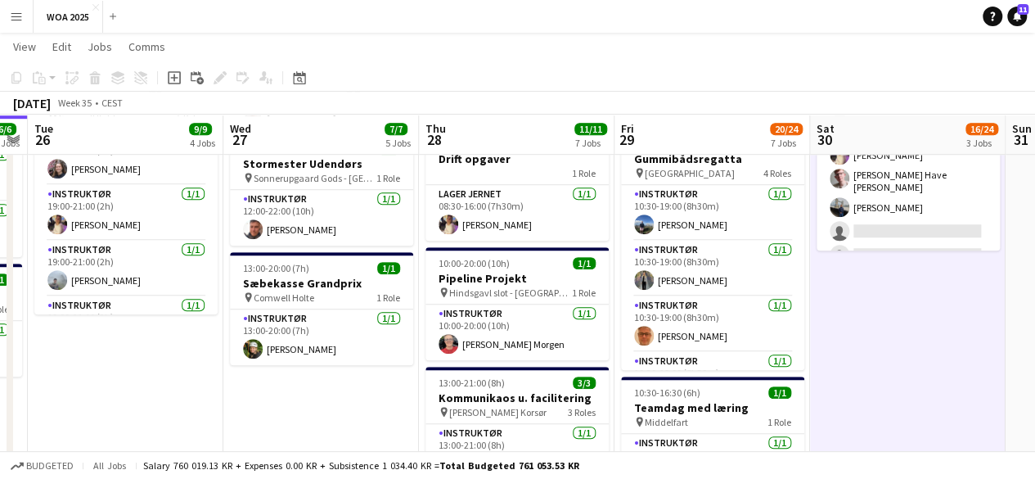
drag, startPoint x: 391, startPoint y: 344, endPoint x: 524, endPoint y: 331, distance: 133.2
click at [524, 331] on app-calendar-viewport "Sun 24 Mon 25 6/6 5 Jobs Tue 26 9/9 4 Jobs Wed 27 7/7 5 Jobs Thu 28 11/11 7 Job…" at bounding box center [517, 278] width 1035 height 1492
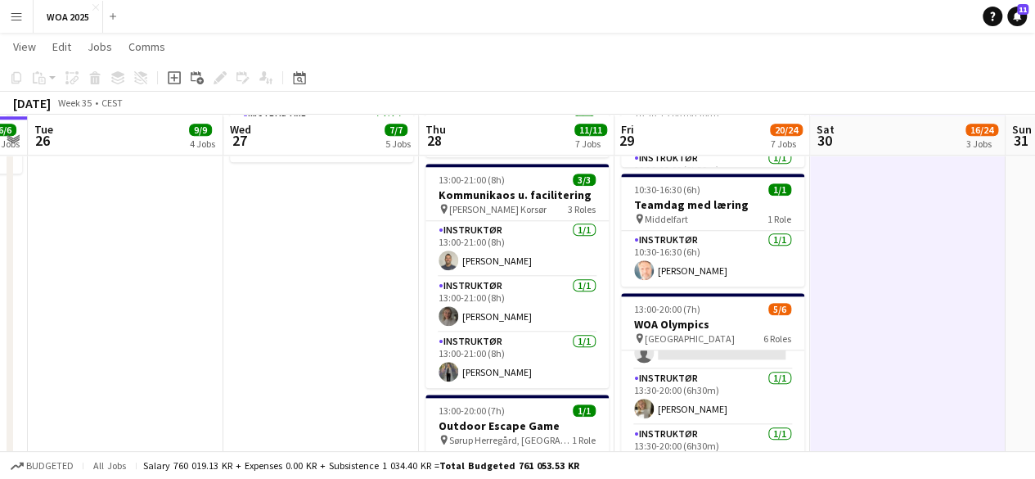
scroll to position [736, 0]
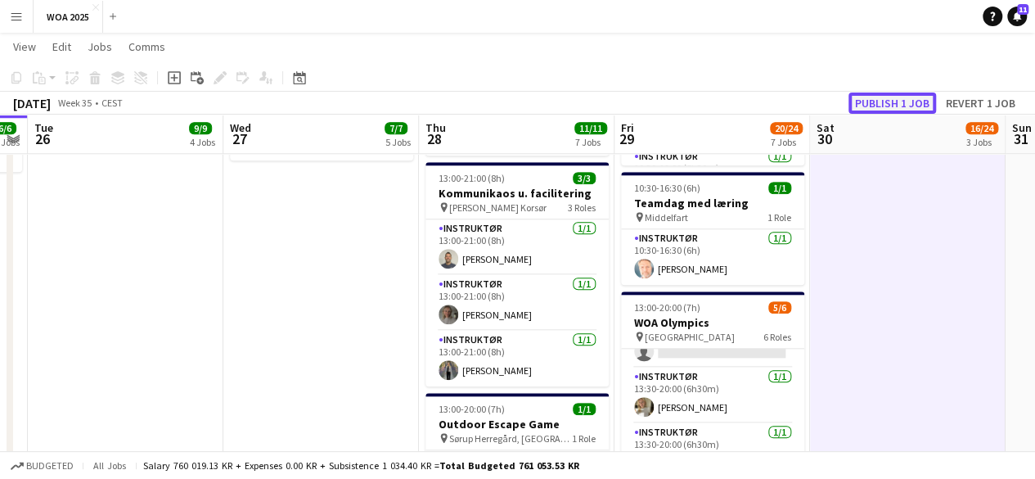
click at [869, 106] on button "Publish 1 job" at bounding box center [892, 102] width 88 height 21
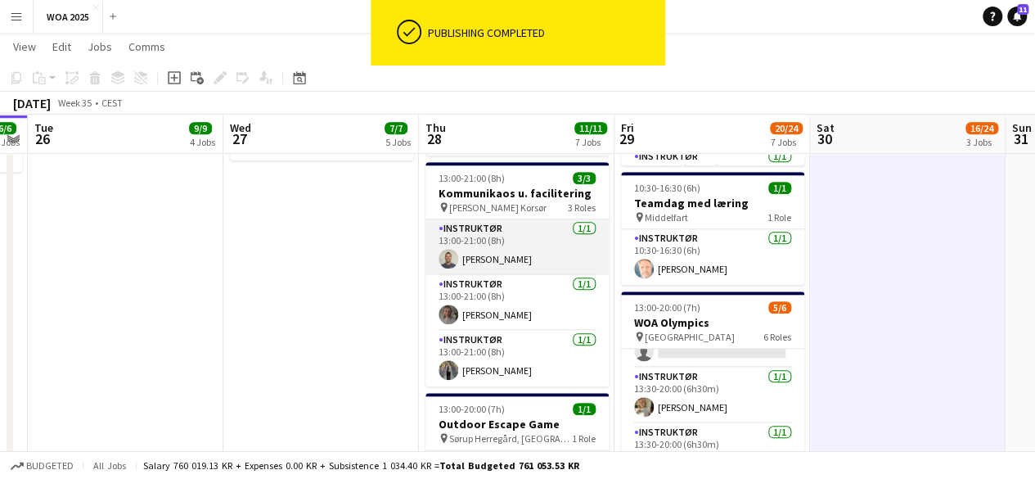
click at [479, 263] on app-card-role "Instruktør 1/1 13:00-21:00 (8h) Christian Støvring" at bounding box center [516, 247] width 183 height 56
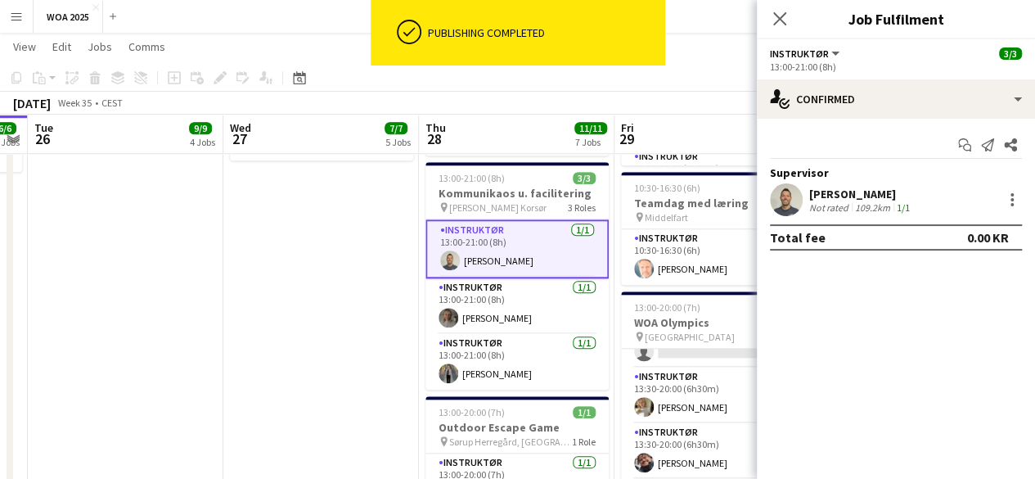
click at [785, 192] on app-user-avatar at bounding box center [786, 199] width 33 height 33
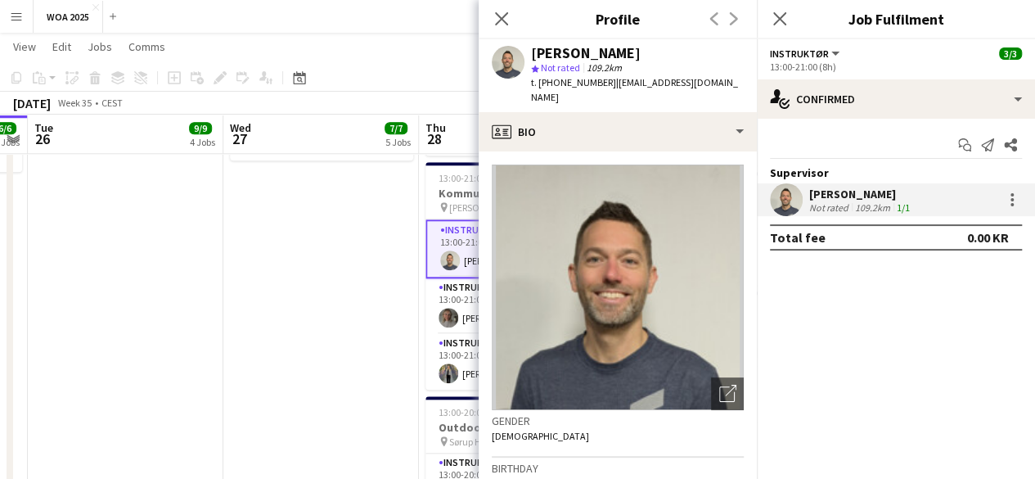
click at [799, 19] on div "Close pop-in" at bounding box center [780, 19] width 46 height 38
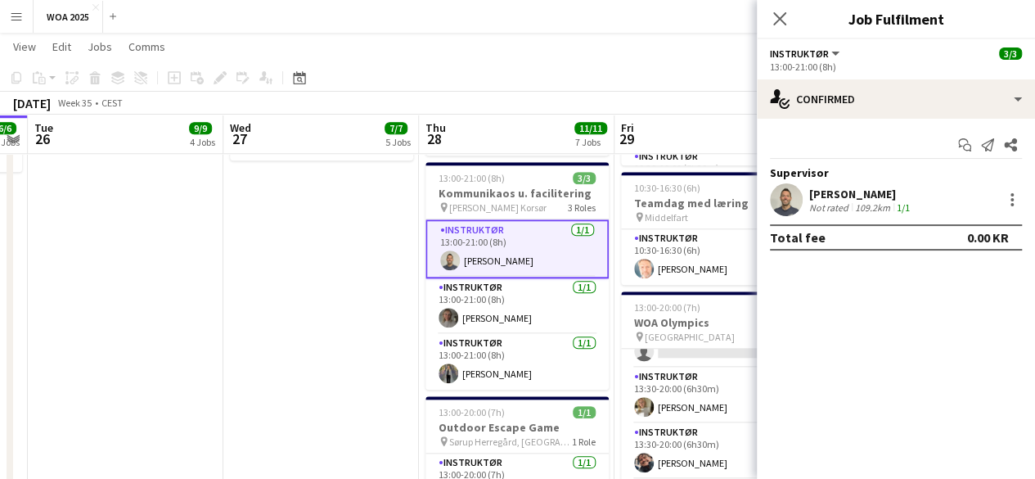
click at [783, 29] on div "Close pop-in" at bounding box center [780, 19] width 46 height 38
click at [782, 22] on icon "Close pop-in" at bounding box center [779, 18] width 13 height 13
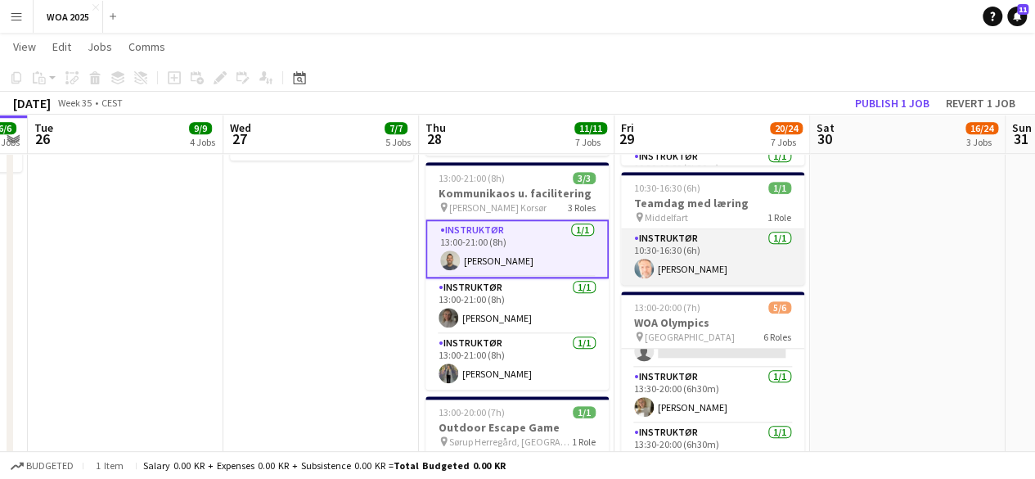
click at [667, 240] on app-card-role "Instruktør 1/1 10:30-16:30 (6h) Kim Babbel" at bounding box center [712, 257] width 183 height 56
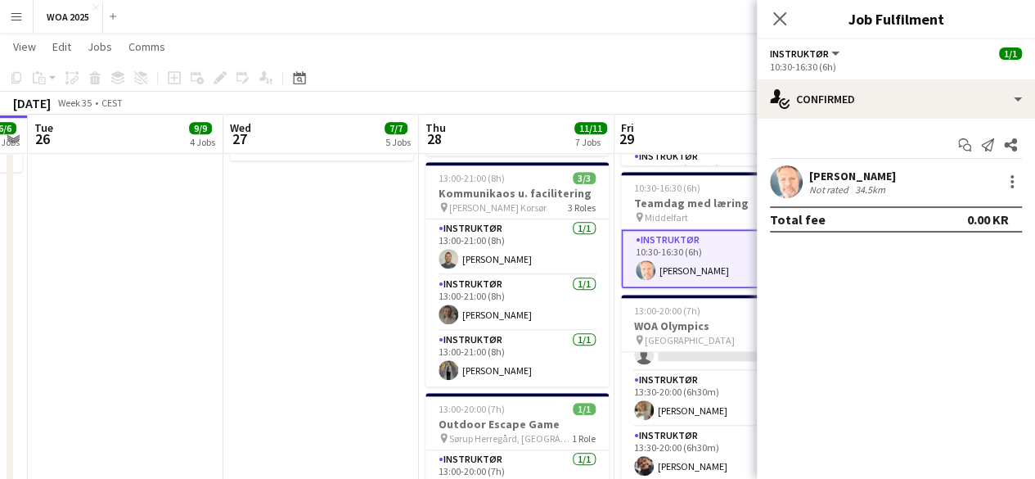
click at [787, 178] on app-user-avatar at bounding box center [786, 181] width 33 height 33
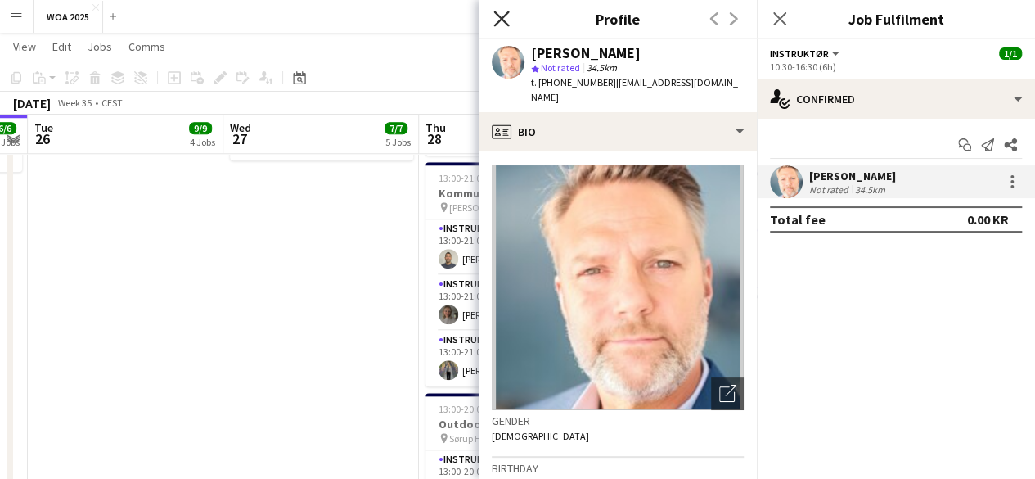
click at [504, 12] on icon "Close pop-in" at bounding box center [501, 19] width 16 height 16
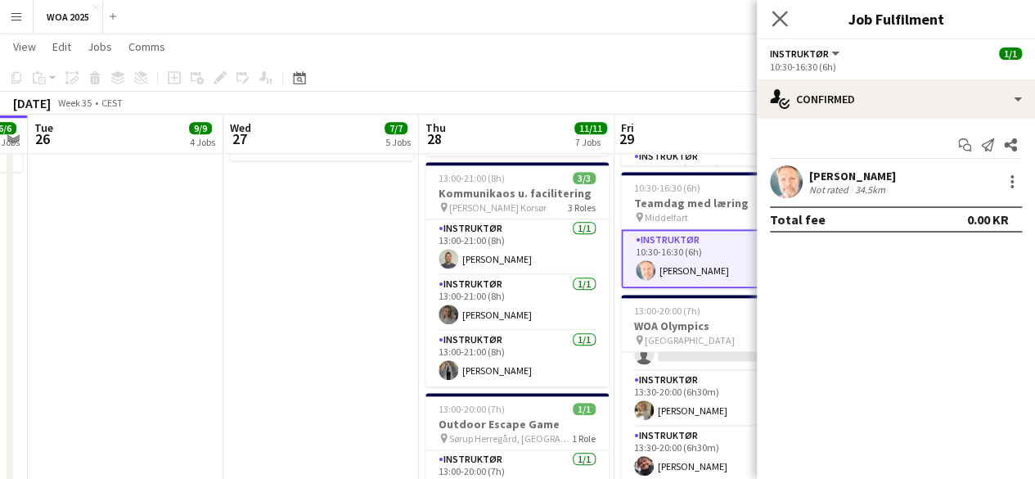
click at [770, 27] on app-icon "Close pop-in" at bounding box center [780, 19] width 24 height 24
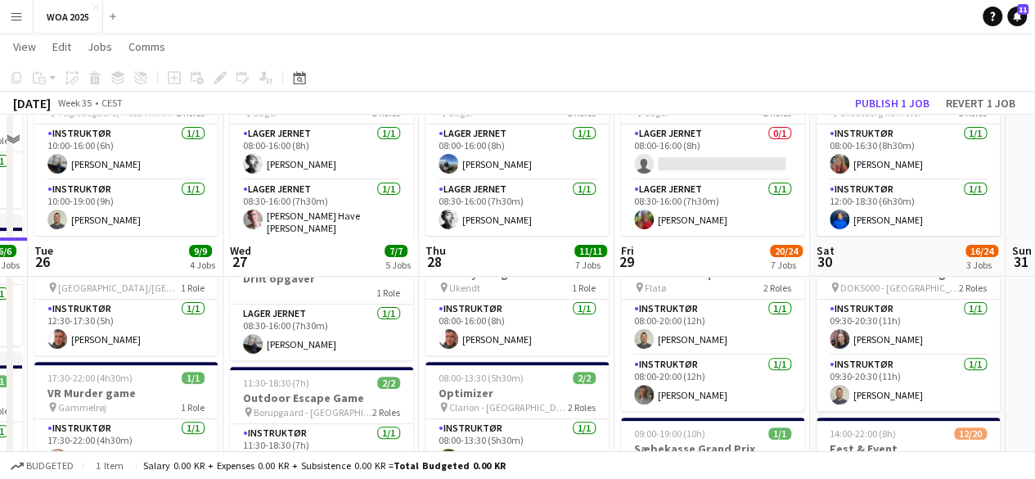
scroll to position [245, 0]
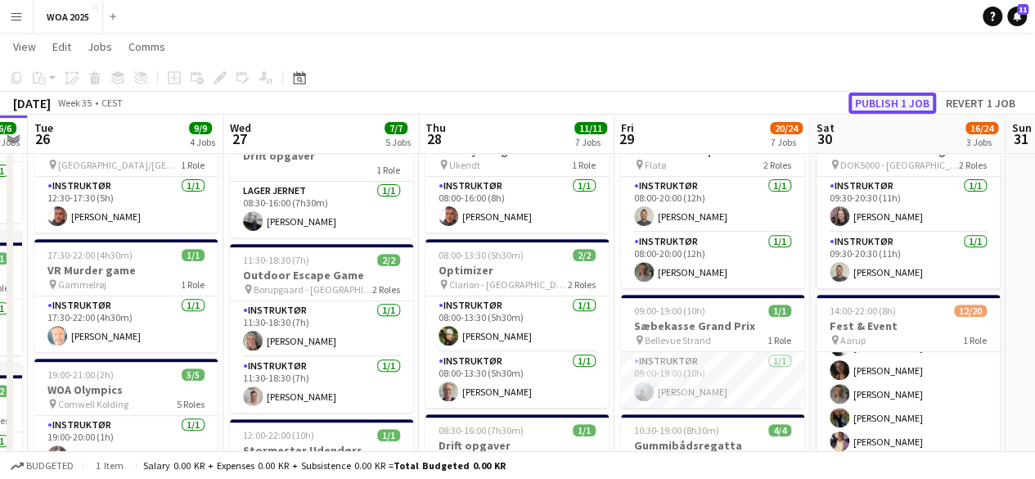
click at [871, 97] on button "Publish 1 job" at bounding box center [892, 102] width 88 height 21
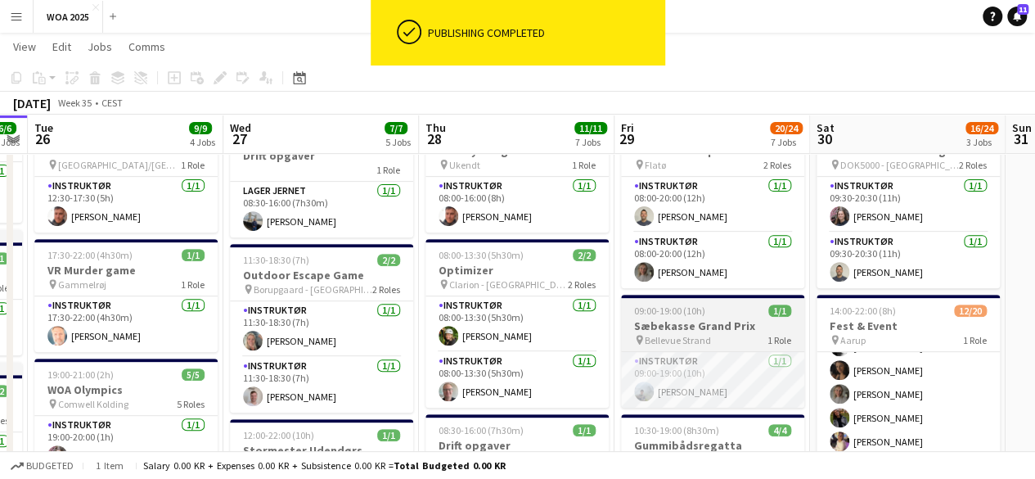
click at [718, 314] on div "09:00-19:00 (10h) 1/1" at bounding box center [712, 310] width 183 height 12
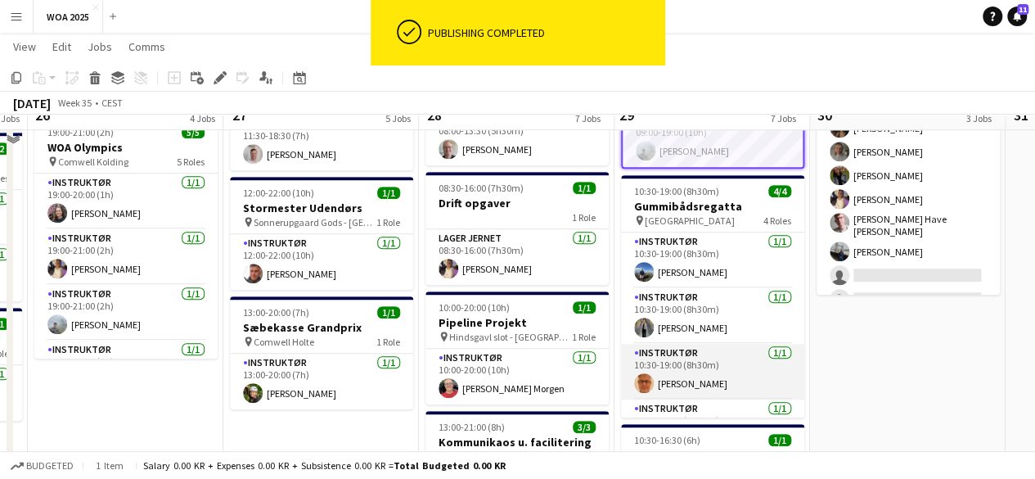
scroll to position [491, 0]
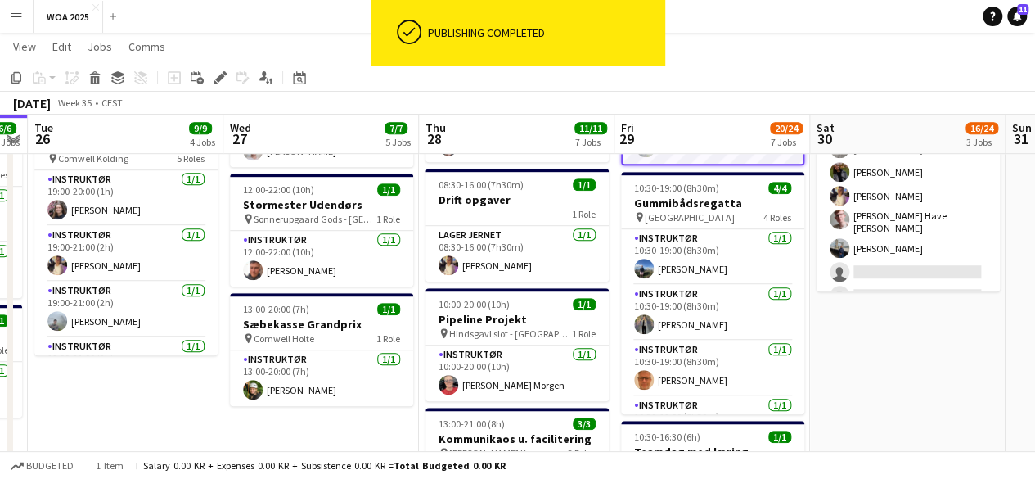
click at [883, 362] on app-date-cell "08:00-18:30 (10h30m) 2/2 Stormester udendørs pin Skodsborg Kurhotel 2 Roles Ins…" at bounding box center [908, 378] width 196 height 1373
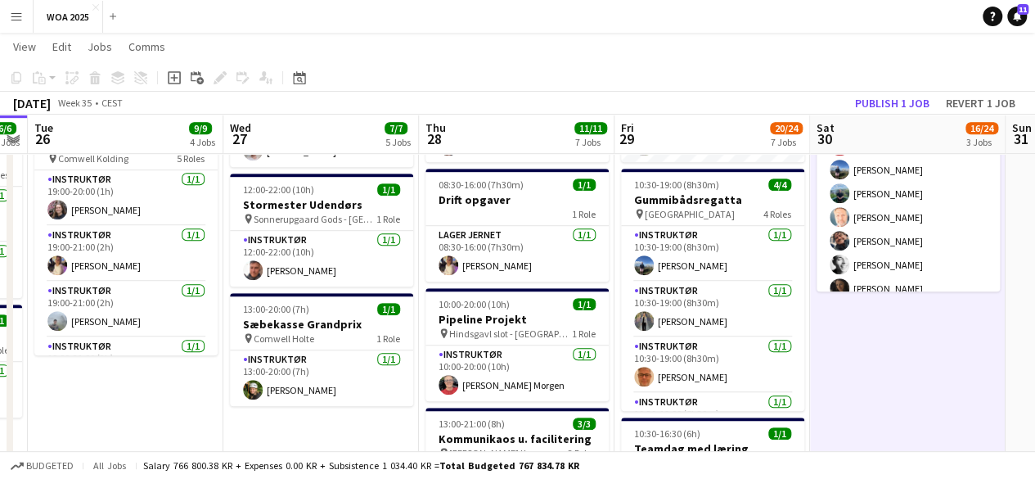
click at [890, 395] on app-date-cell "08:00-18:30 (10h30m) 2/2 Stormester udendørs pin Skodsborg Kurhotel 2 Roles Ins…" at bounding box center [908, 378] width 196 height 1373
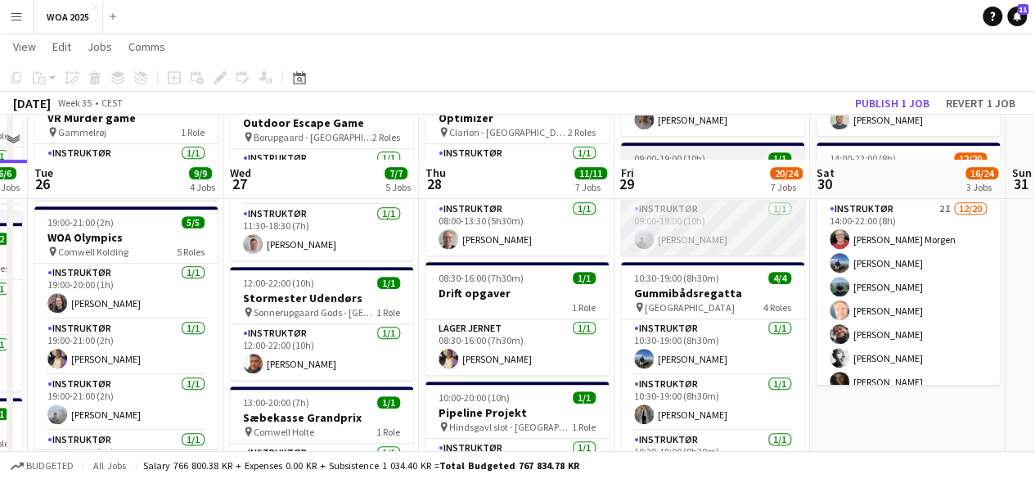
scroll to position [327, 0]
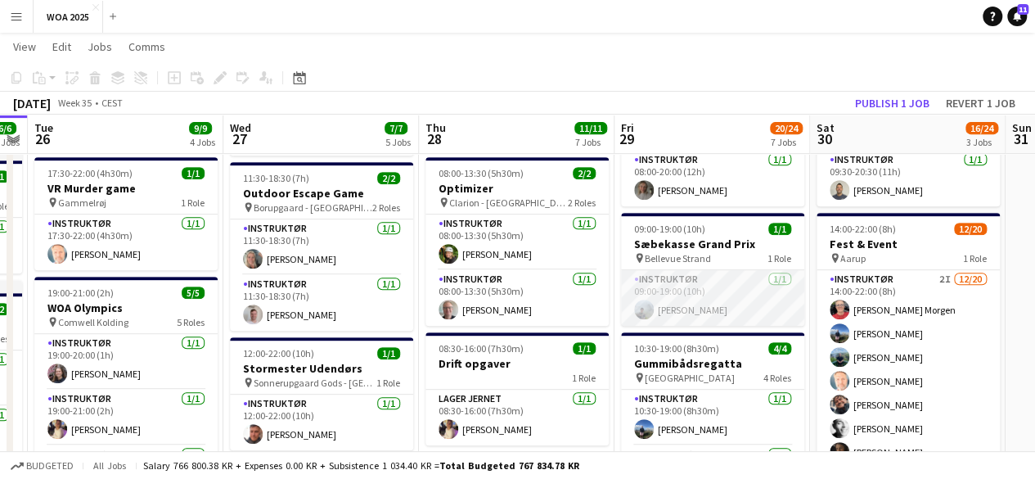
click at [767, 295] on app-card-role "Instruktør 1/1 09:00-19:00 (10h) Morten Ruby" at bounding box center [712, 298] width 183 height 56
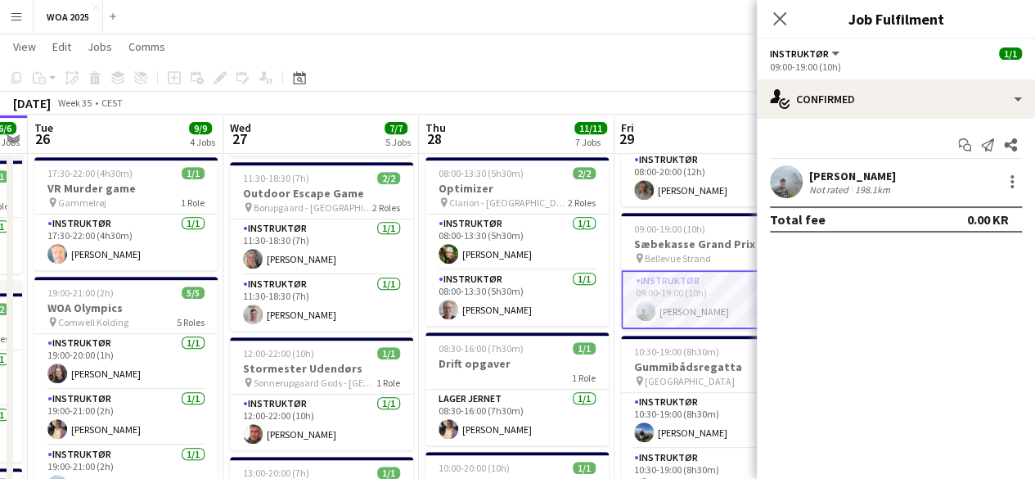
click at [776, 25] on icon "Close pop-in" at bounding box center [779, 18] width 13 height 13
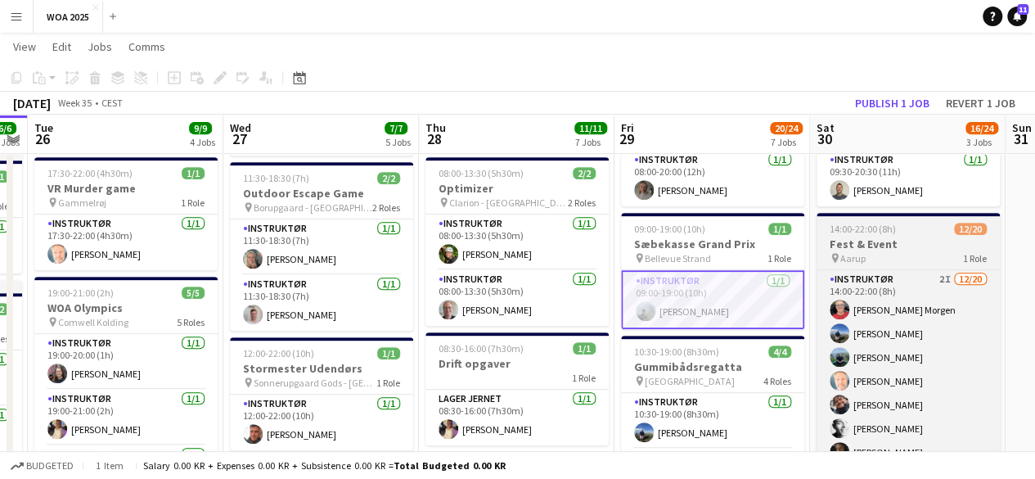
click at [818, 250] on h3 "Fest & Event" at bounding box center [908, 243] width 183 height 15
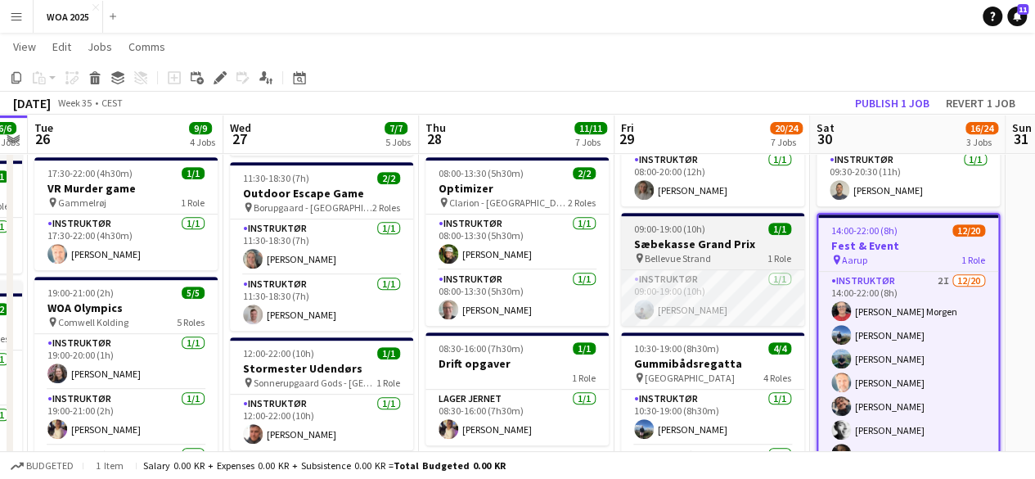
click at [785, 253] on span "1 Role" at bounding box center [779, 258] width 24 height 12
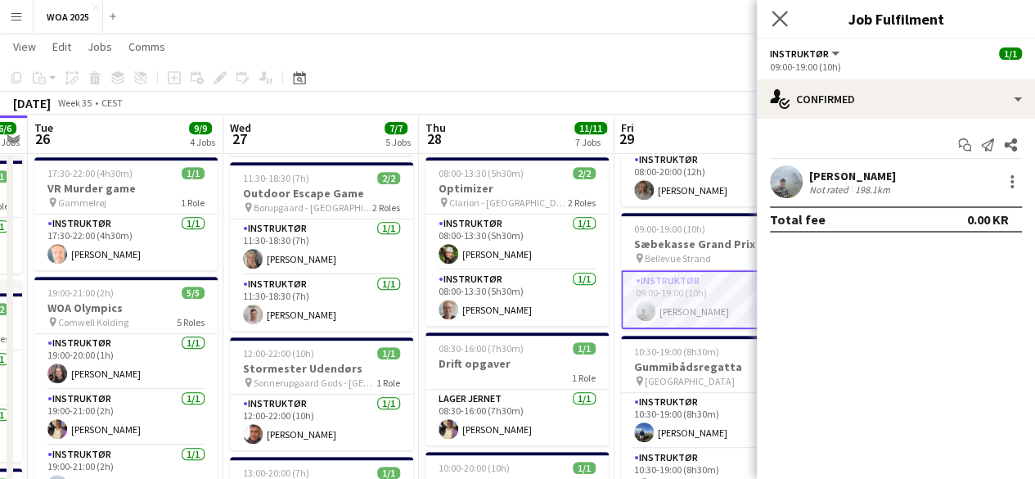
click at [789, 12] on app-icon "Close pop-in" at bounding box center [780, 19] width 24 height 24
